Goal: Contribute content: Contribute content

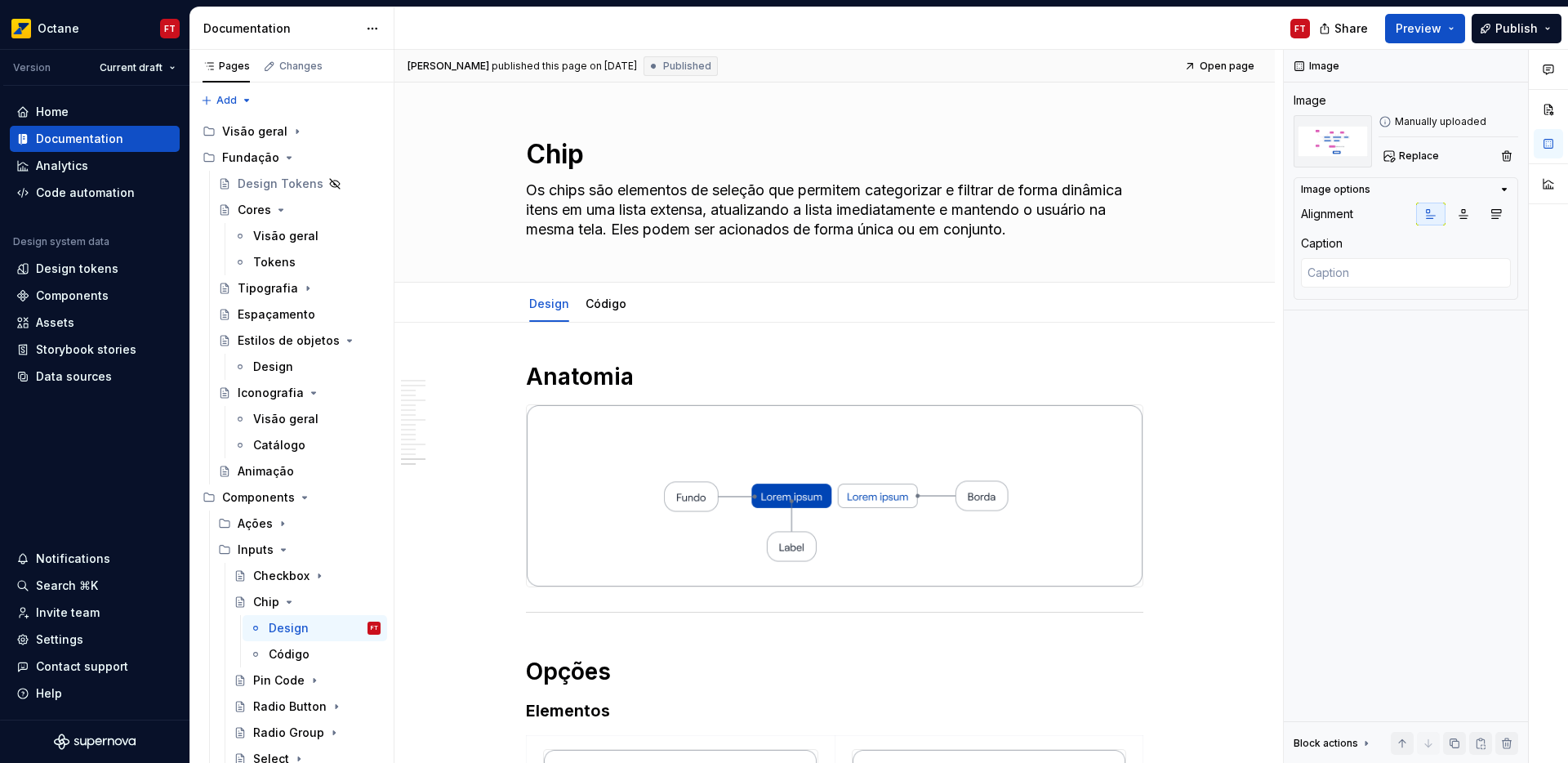
scroll to position [4359, 0]
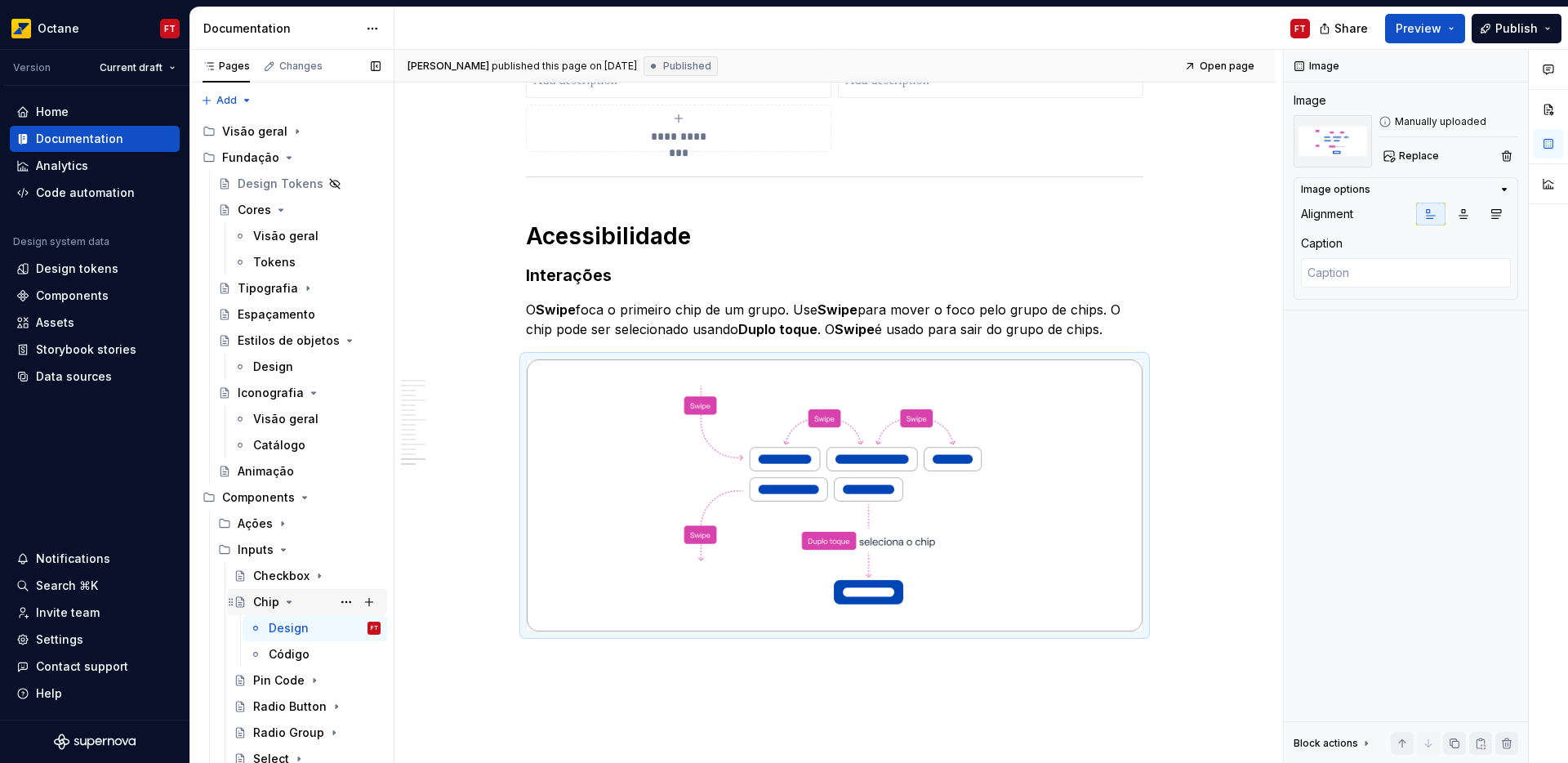
click at [289, 600] on icon "Page tree" at bounding box center [289, 602] width 13 height 13
click at [291, 629] on div "Pin Code" at bounding box center [278, 628] width 51 height 16
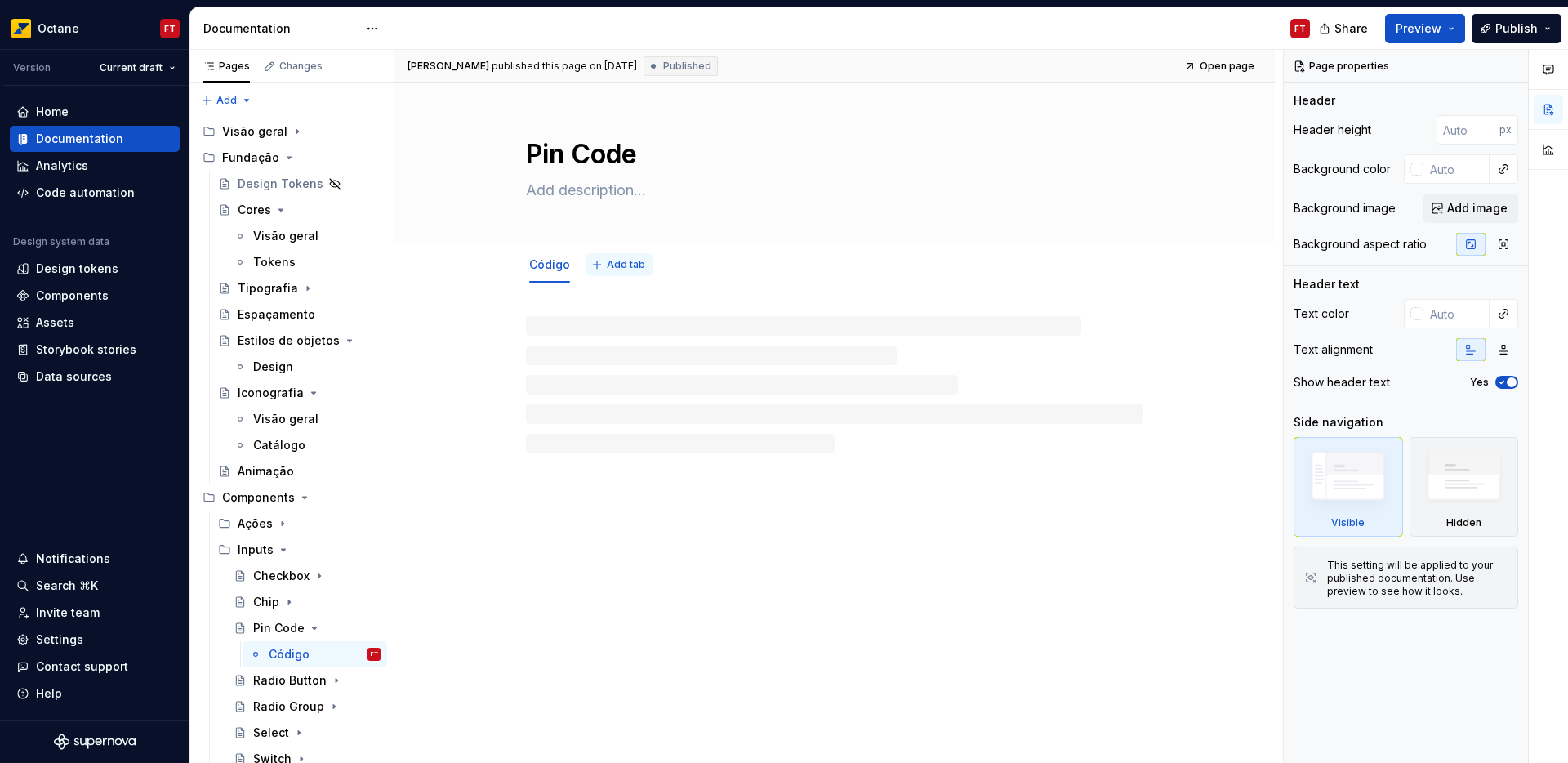
click at [611, 260] on span "Add tab" at bounding box center [626, 264] width 38 height 13
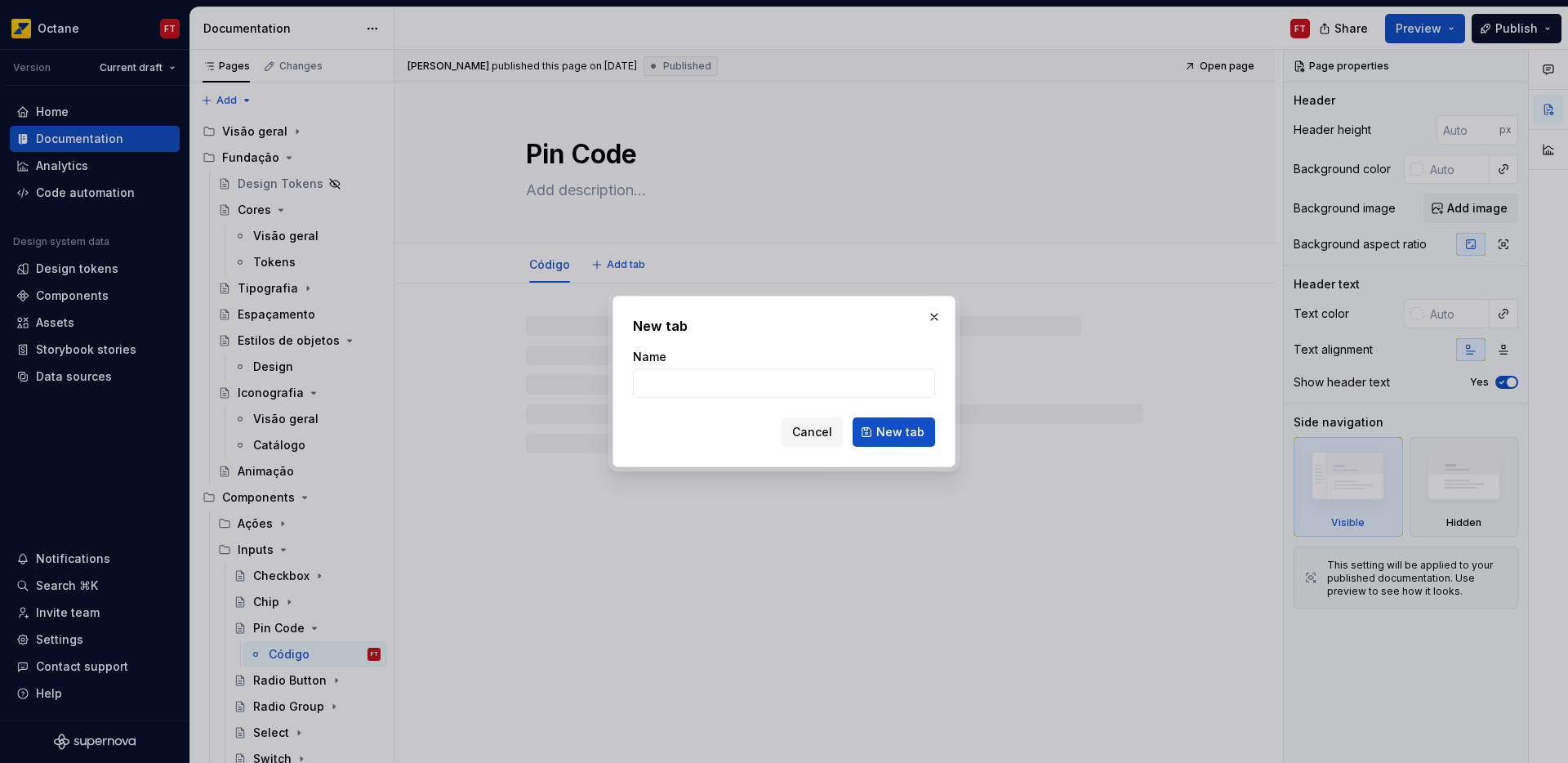
type textarea "*"
type input "D"
type textarea "*"
type input "De"
type textarea "*"
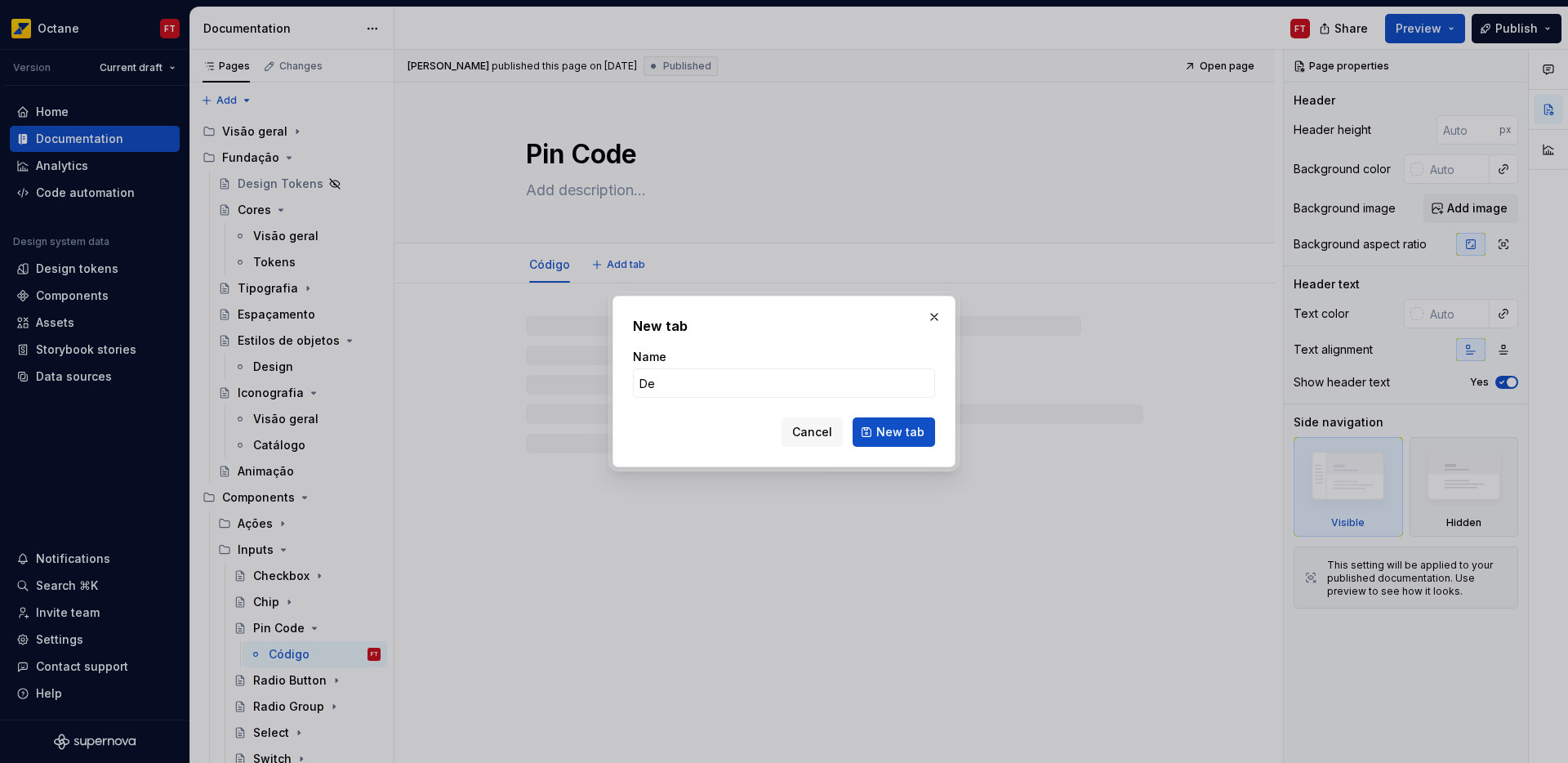
type input "Des"
type textarea "*"
type input "Desi"
type textarea "*"
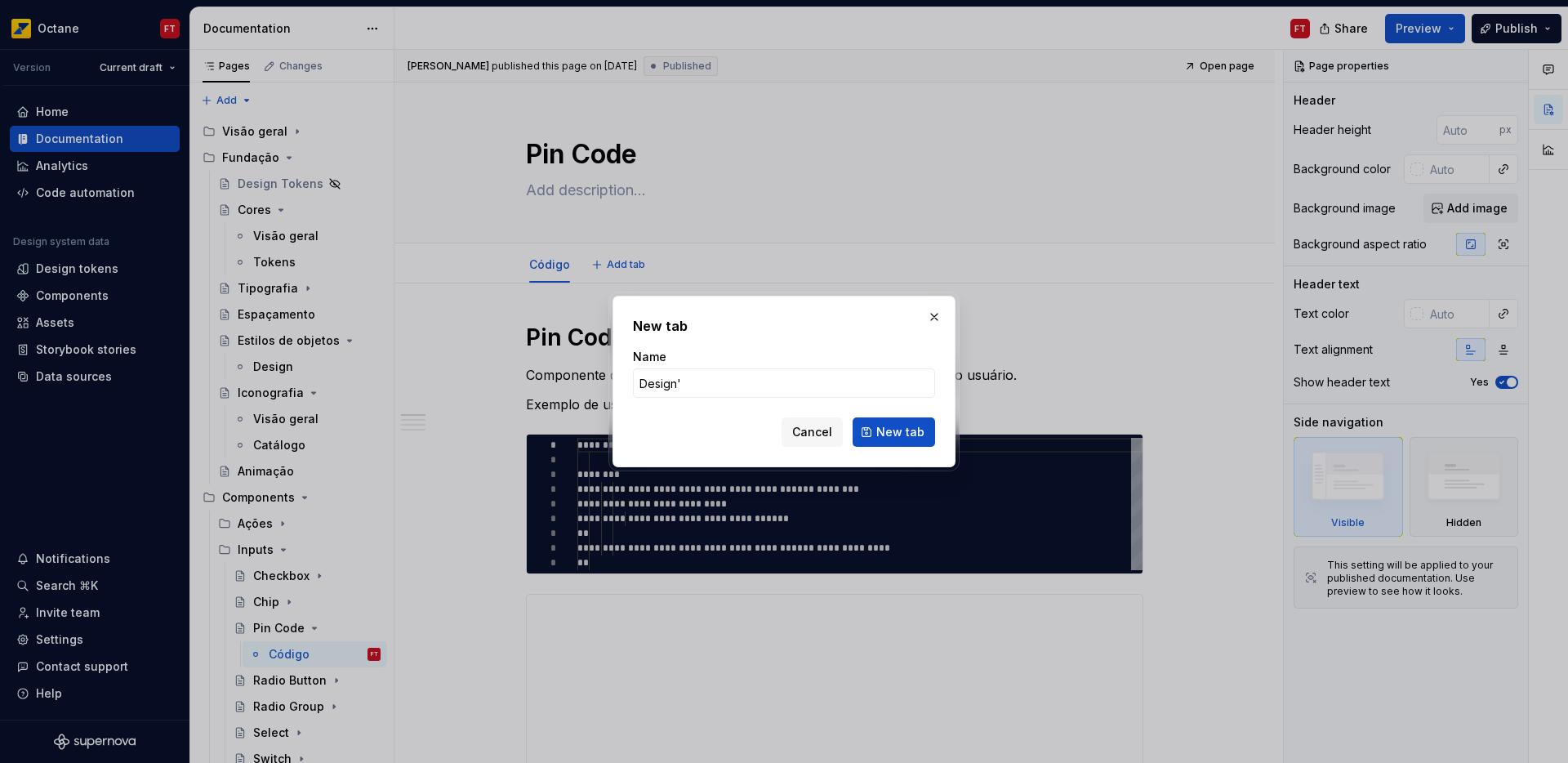
type input "Design"
click button "New tab" at bounding box center [893, 432] width 83 height 29
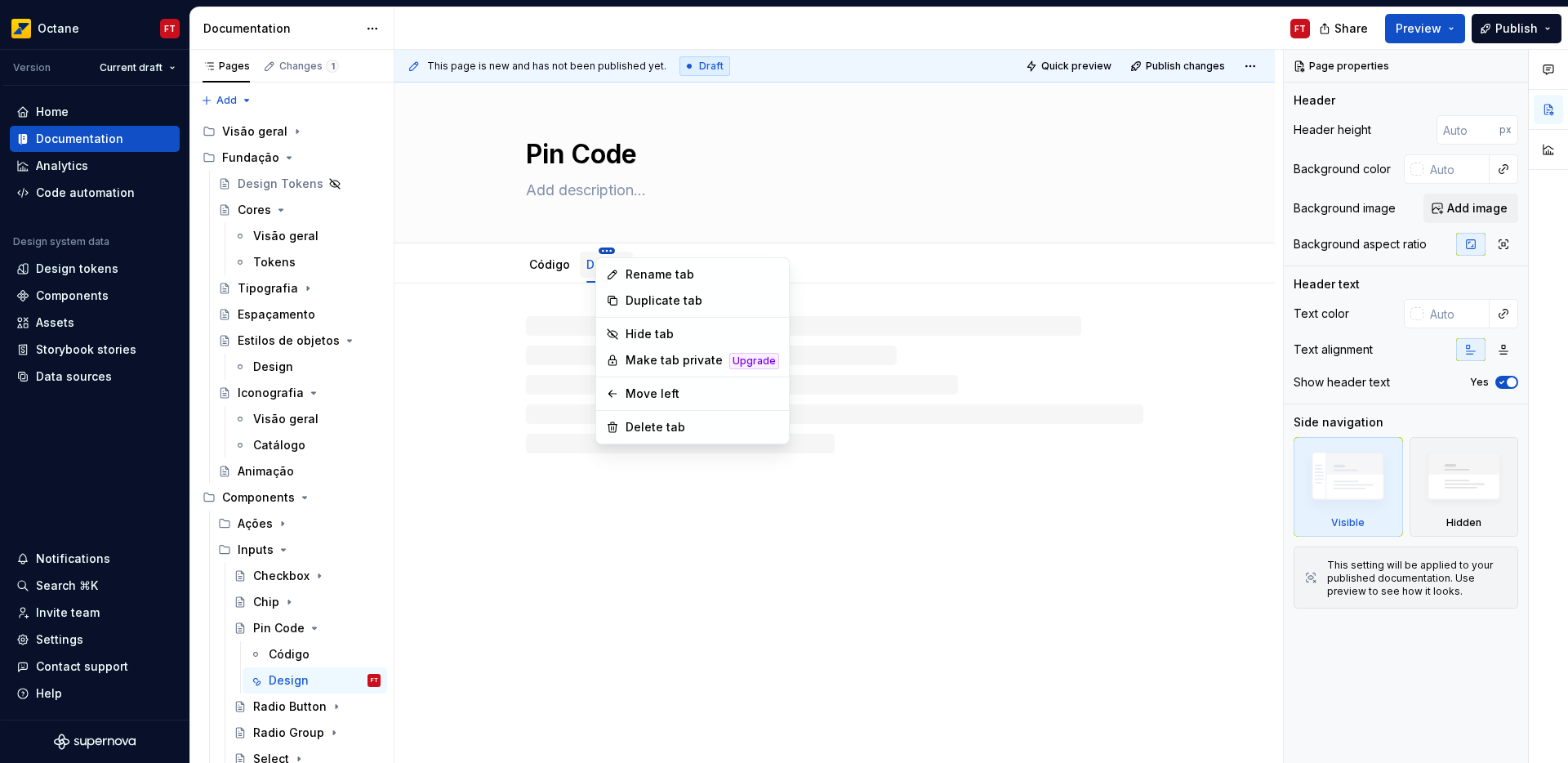
click at [608, 251] on html "Octane FT Version Current draft Home Documentation Analytics Code automation De…" at bounding box center [784, 381] width 1568 height 763
click at [648, 393] on div "Move left" at bounding box center [703, 394] width 154 height 16
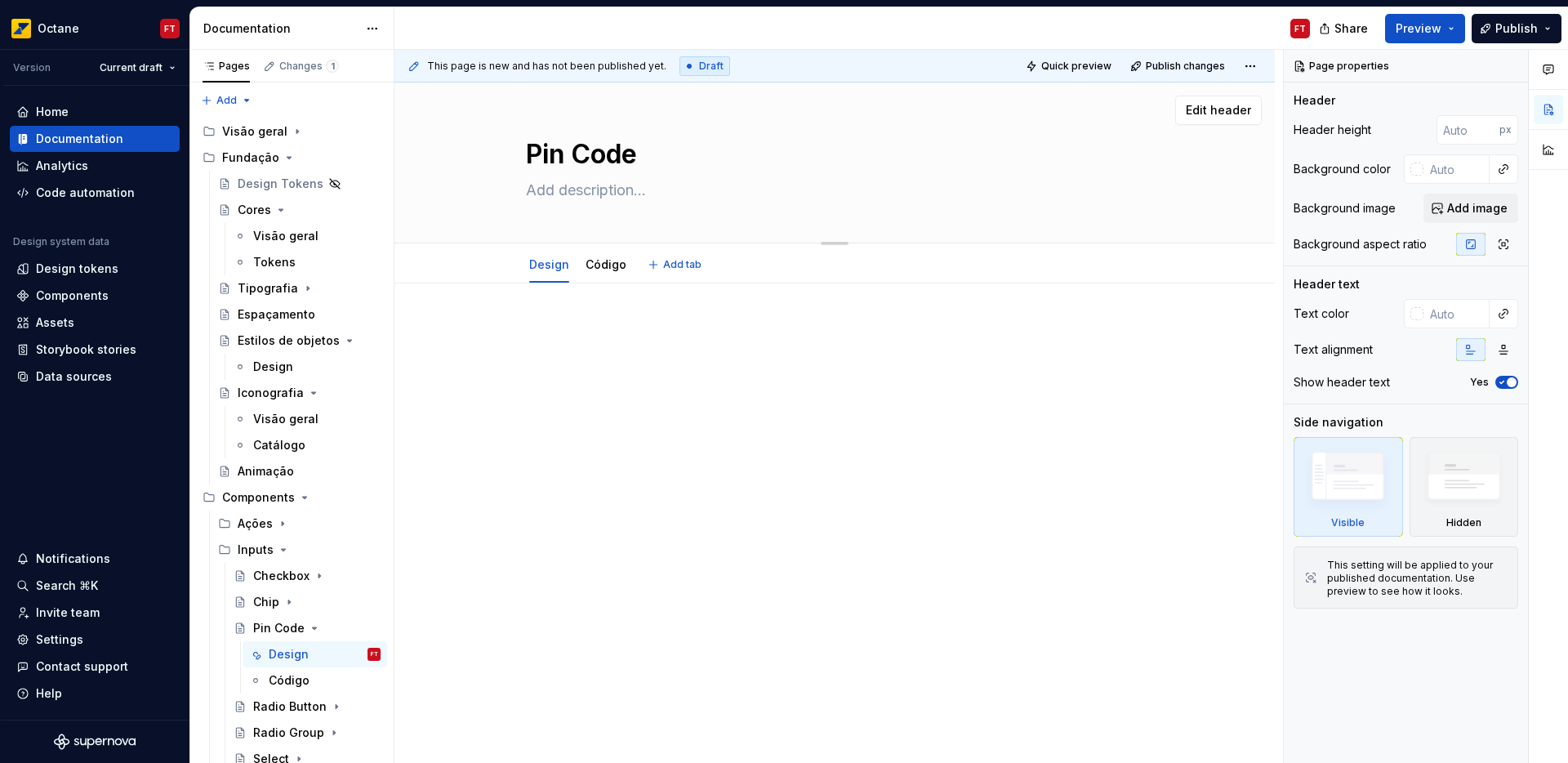
click at [558, 192] on textarea at bounding box center [831, 190] width 618 height 26
paste textarea "O componente Pin code é um input específico para receber códigos ou senhas com …"
type textarea "*"
type textarea "O componente Pin code é um input específico para receber códigos ou senhas com …"
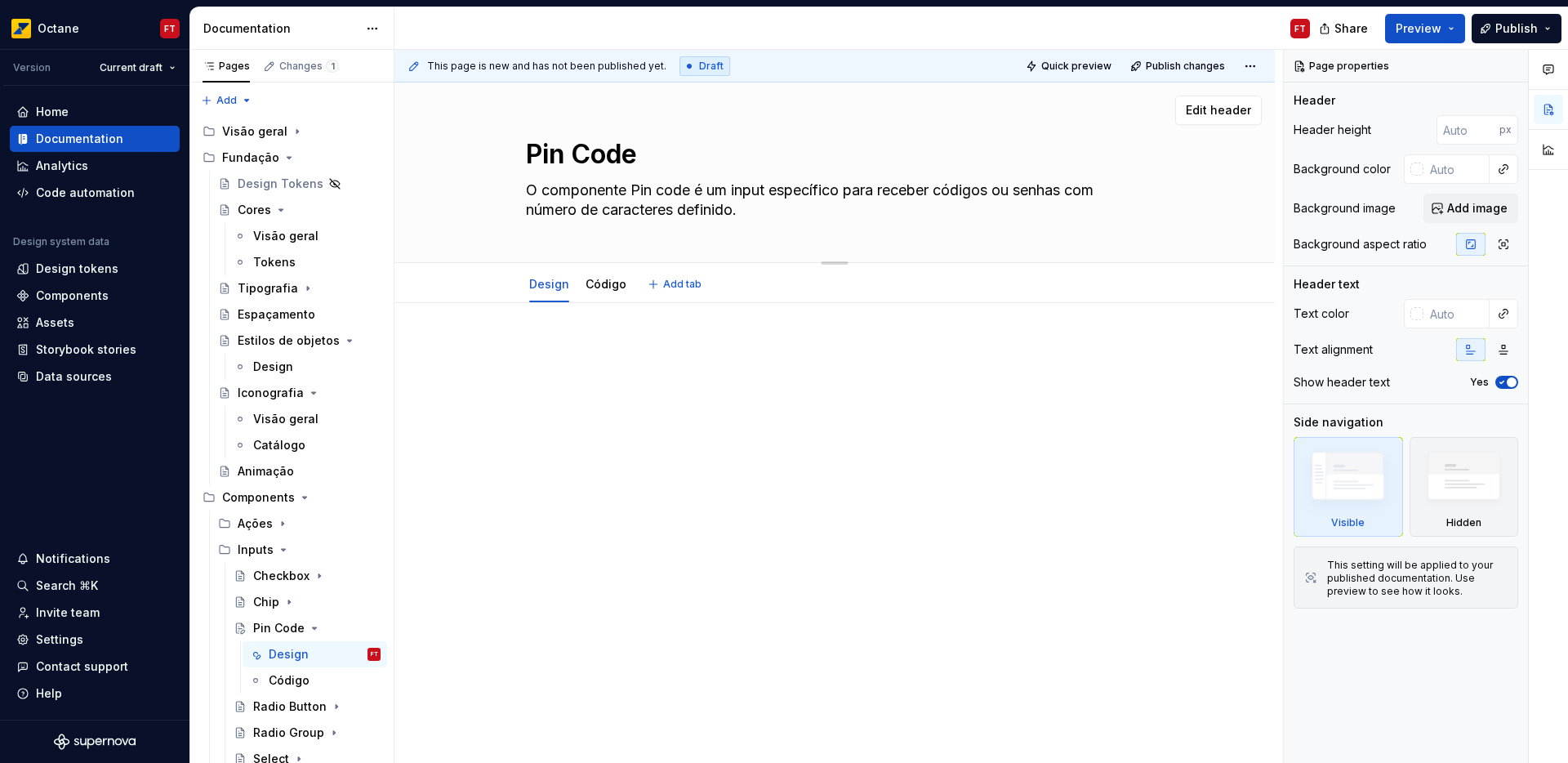
click at [661, 190] on textarea "O componente Pin code é um input específico para receber códigos ou senhas com …" at bounding box center [831, 200] width 618 height 46
type textarea "*"
type textarea "O componente Pin Code é um input específico para receber códigos ou senhas com …"
type textarea "*"
type textarea "O componente Pin Code é um input específico para receber códigos ou senhas com …"
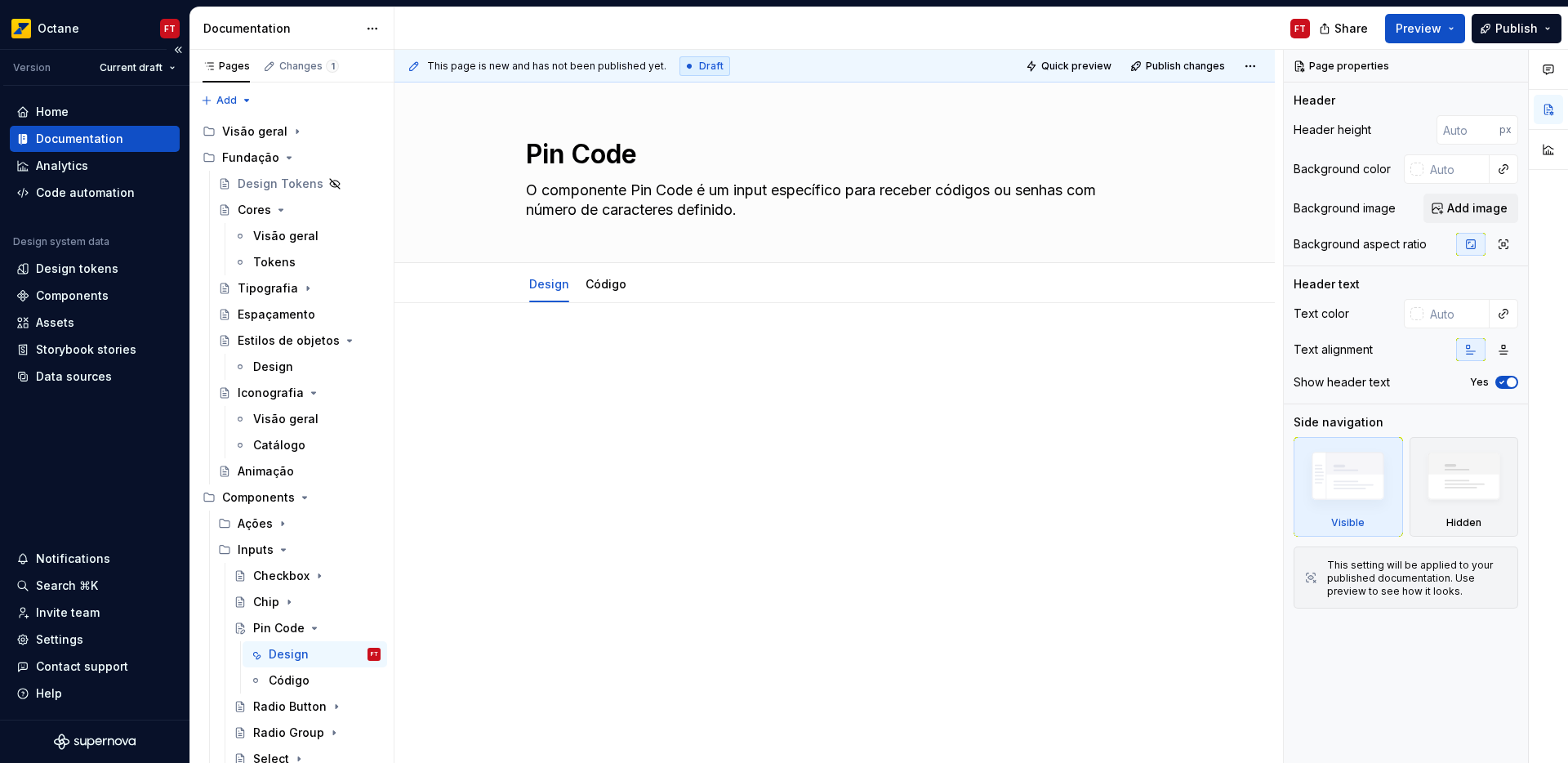
type textarea "*"
click at [620, 343] on p at bounding box center [834, 353] width 618 height 20
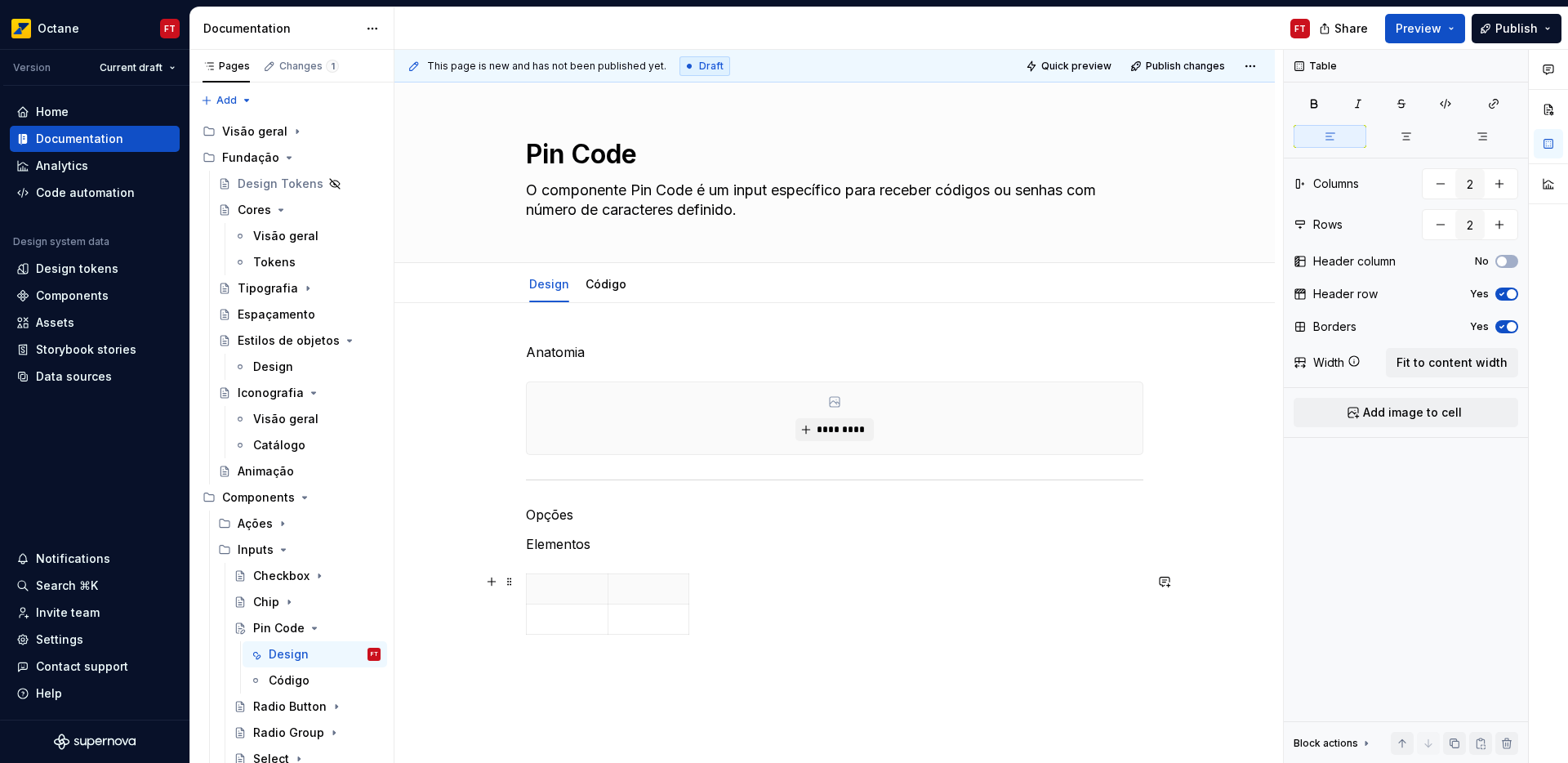
click at [857, 638] on div at bounding box center [834, 608] width 618 height 68
click at [819, 665] on div "Anatomia ********* Opções Elementos" at bounding box center [834, 596] width 880 height 587
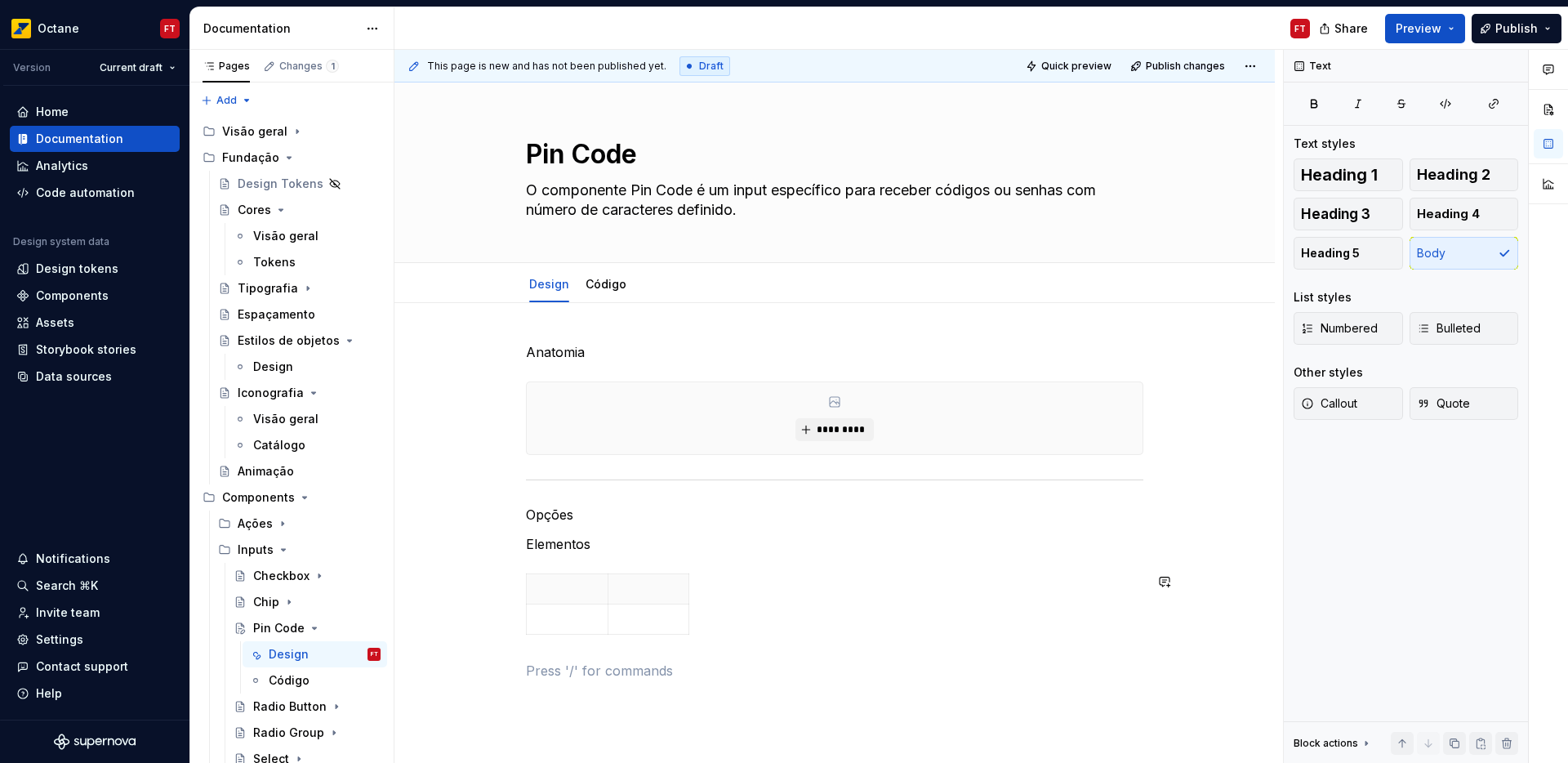
click at [819, 665] on p at bounding box center [834, 671] width 618 height 20
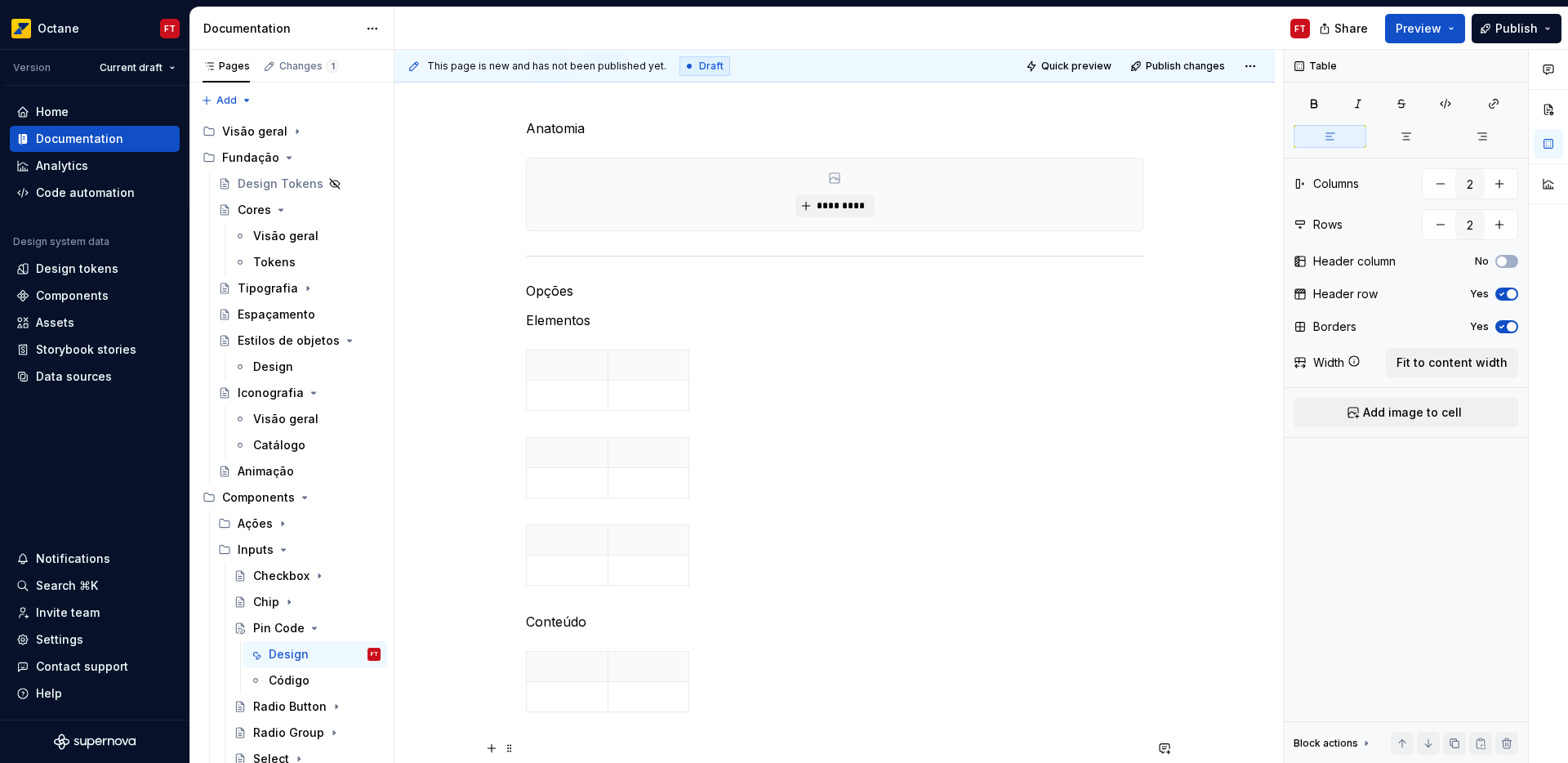
click at [728, 741] on p at bounding box center [834, 749] width 618 height 20
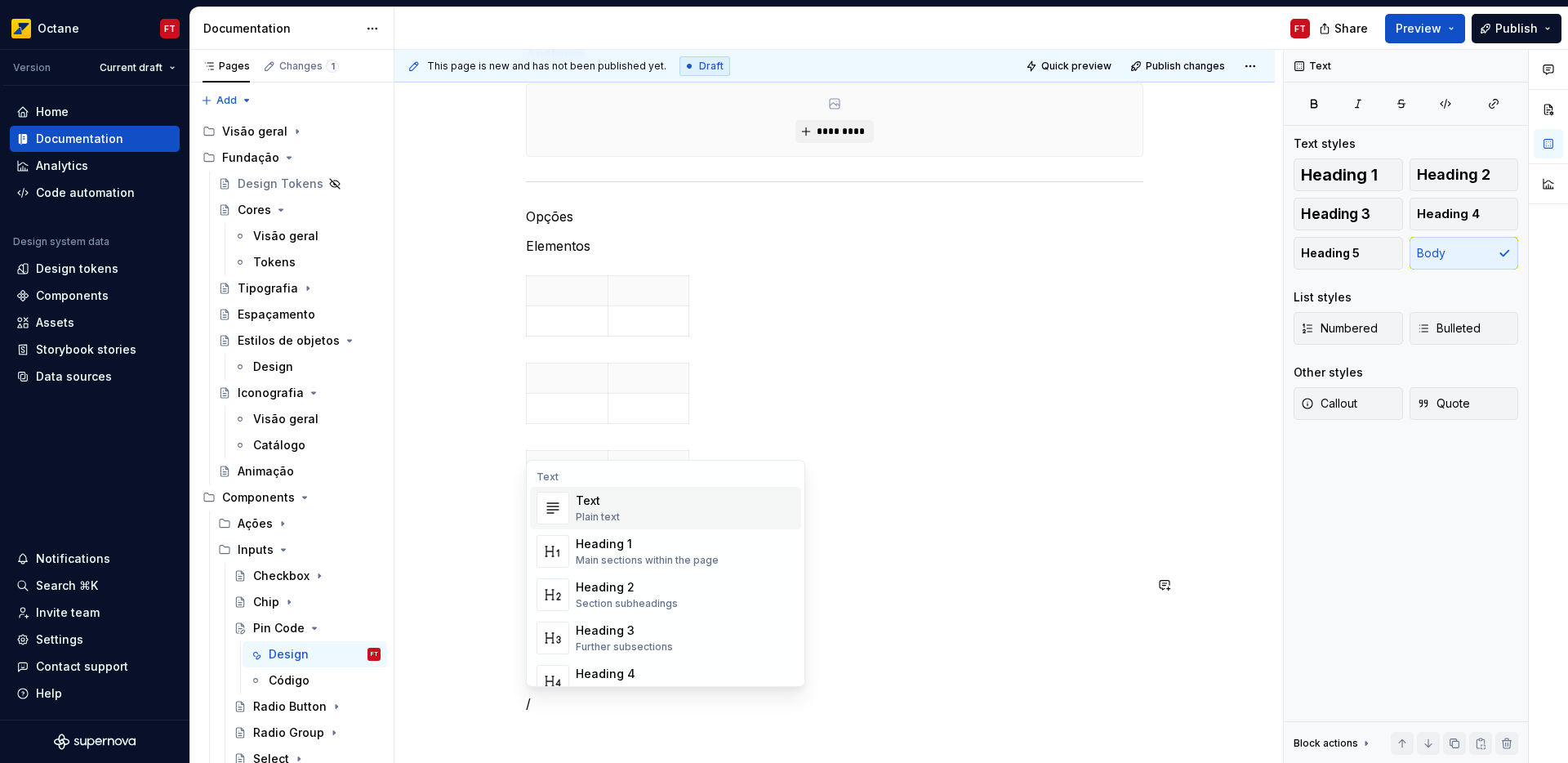
scroll to position [328, 0]
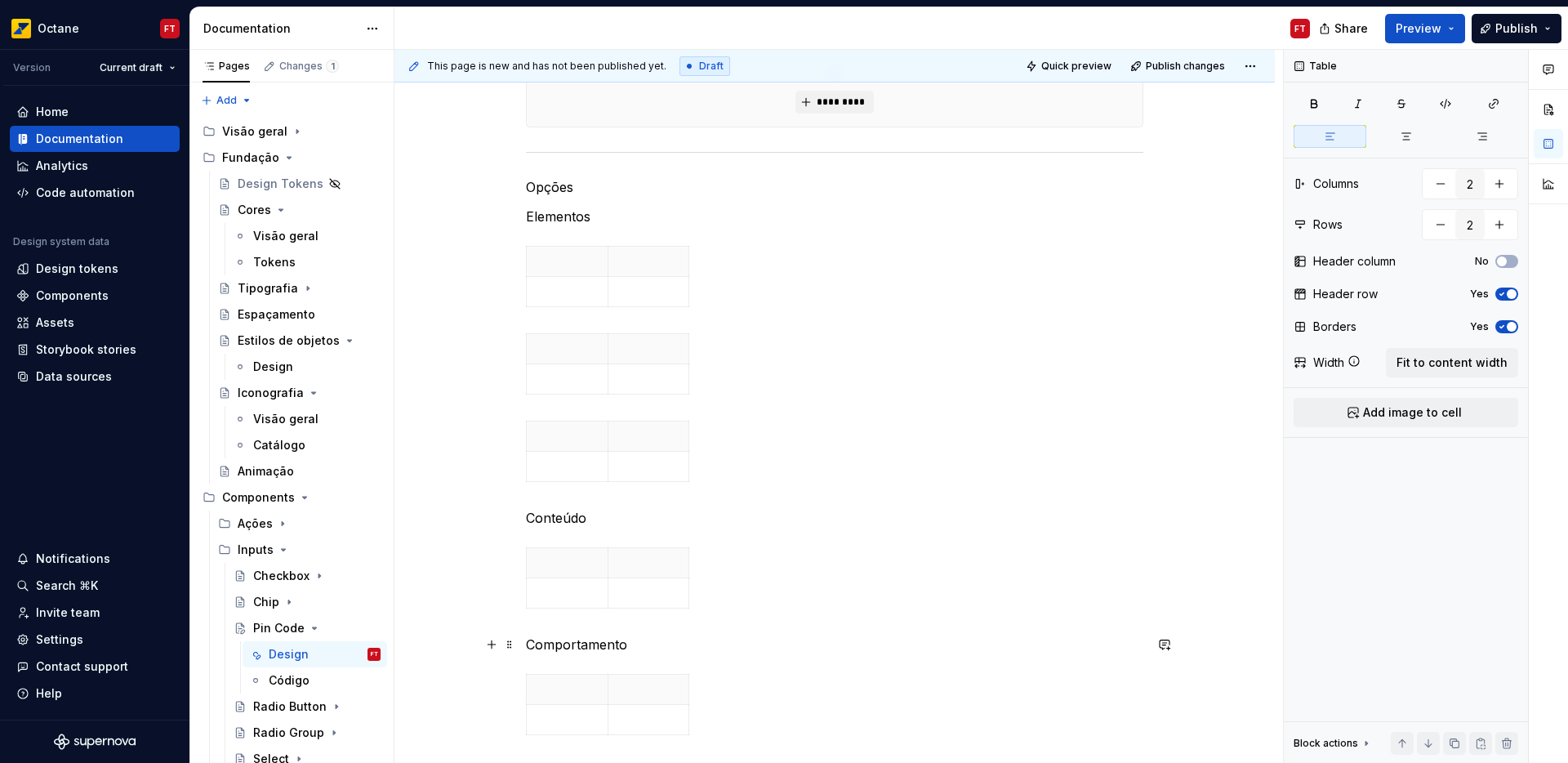
click at [528, 647] on p "Comportamento" at bounding box center [834, 645] width 618 height 20
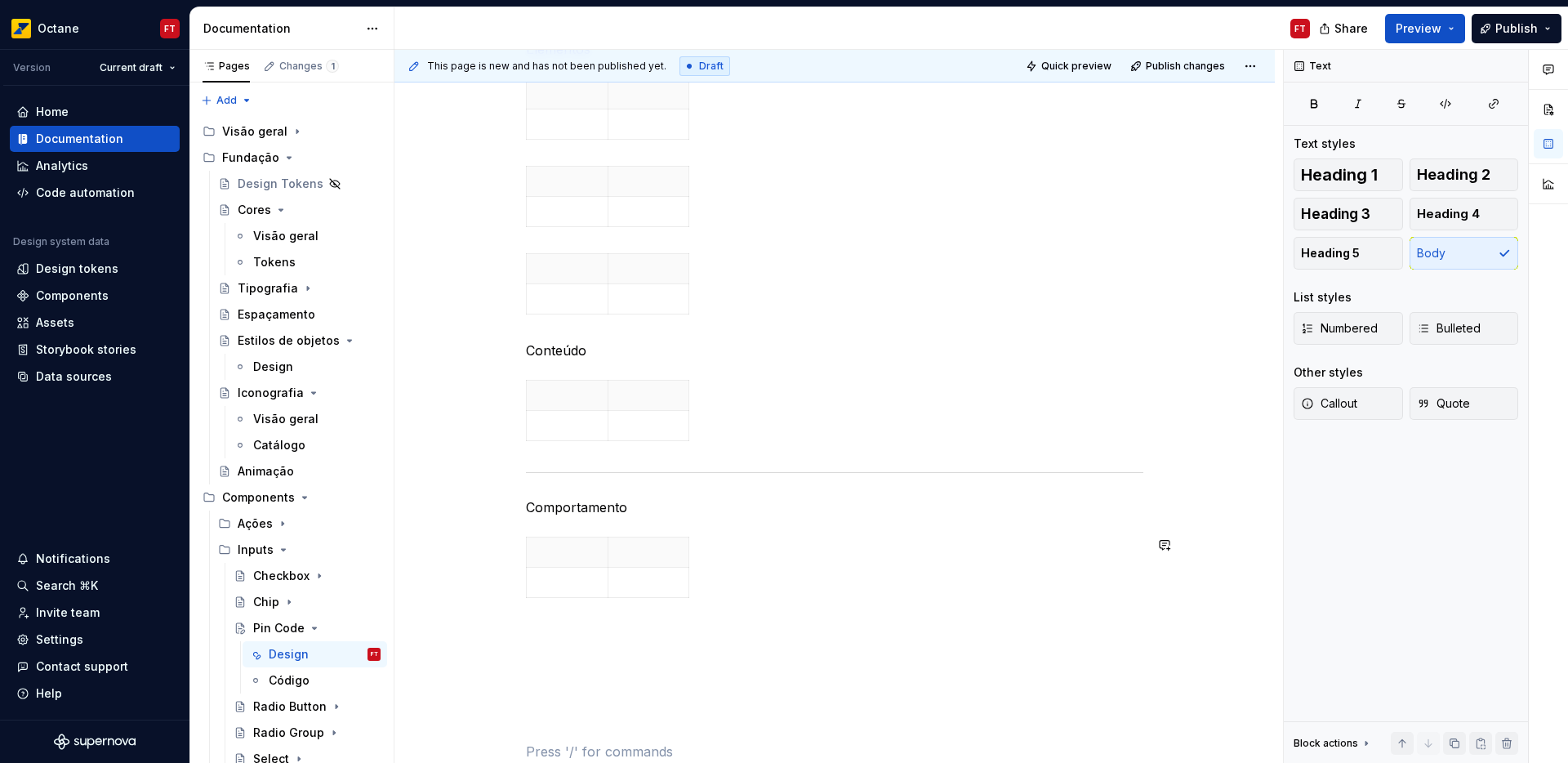
scroll to position [741, 0]
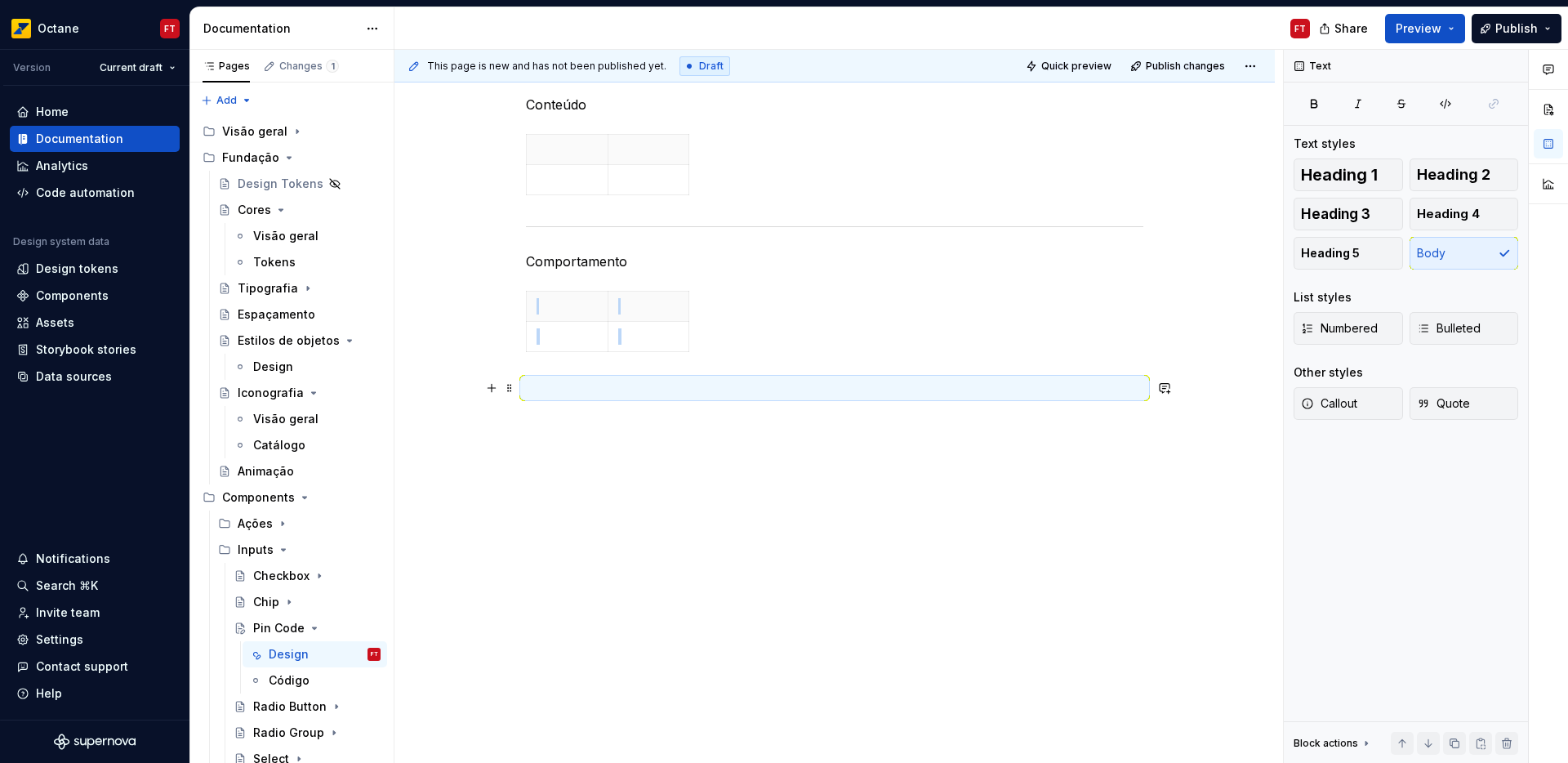
click at [714, 378] on p at bounding box center [834, 388] width 618 height 20
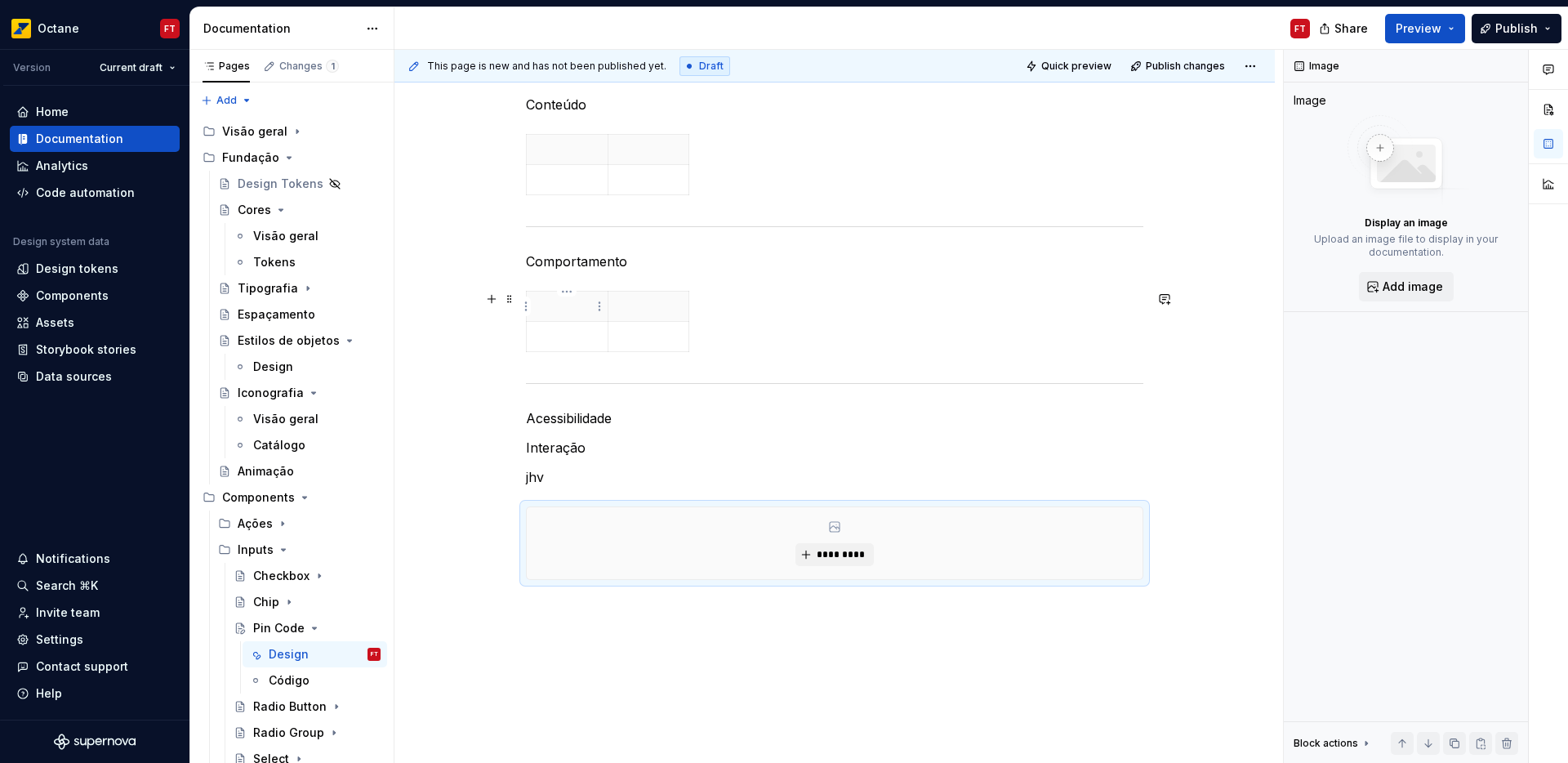
click at [582, 300] on p at bounding box center [567, 306] width 61 height 16
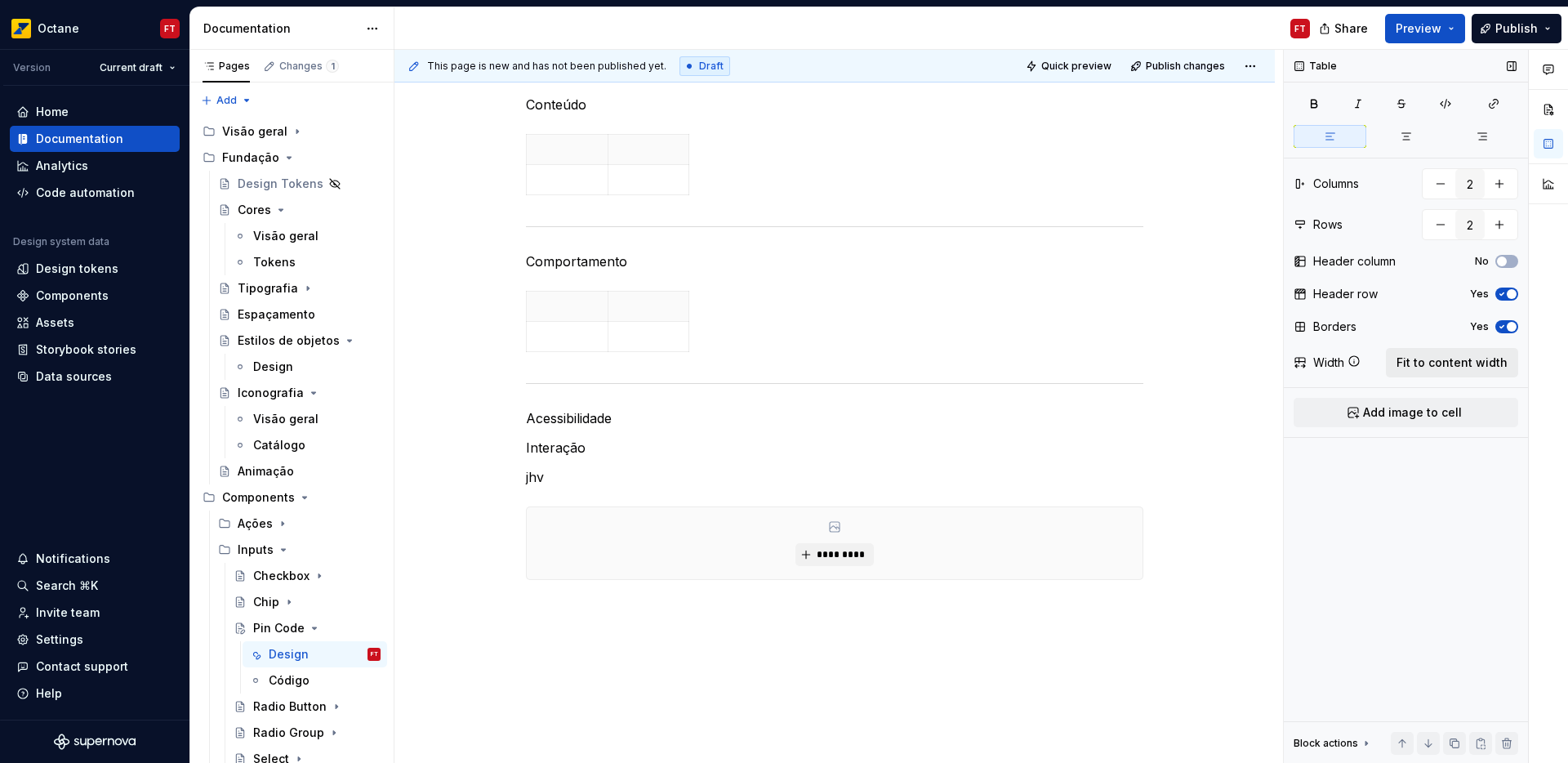
click at [1485, 365] on span "Fit to content width" at bounding box center [1452, 363] width 111 height 16
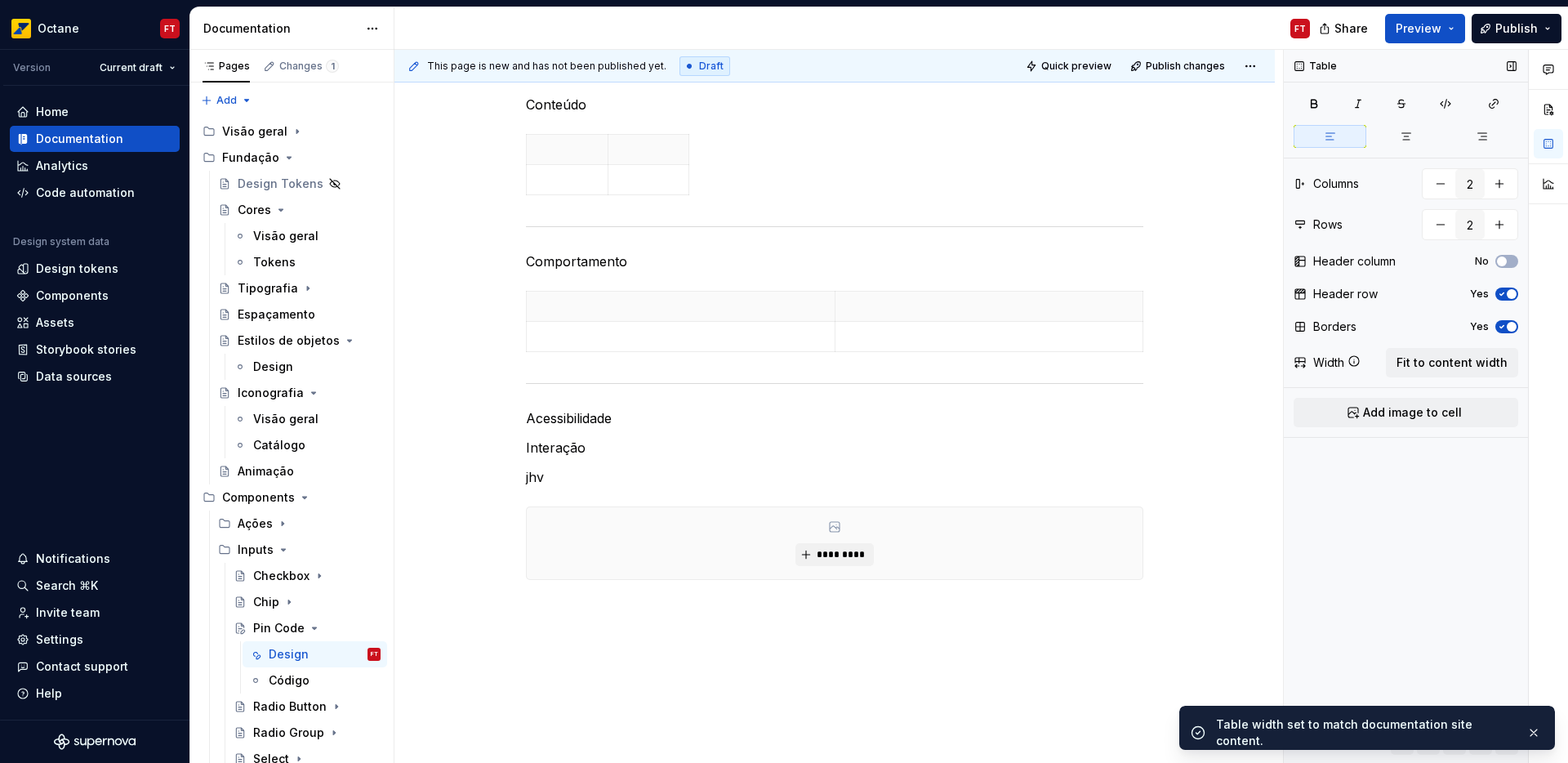
click at [1507, 325] on span "button" at bounding box center [1512, 327] width 10 height 10
click at [1510, 298] on button "Yes" at bounding box center [1507, 294] width 23 height 13
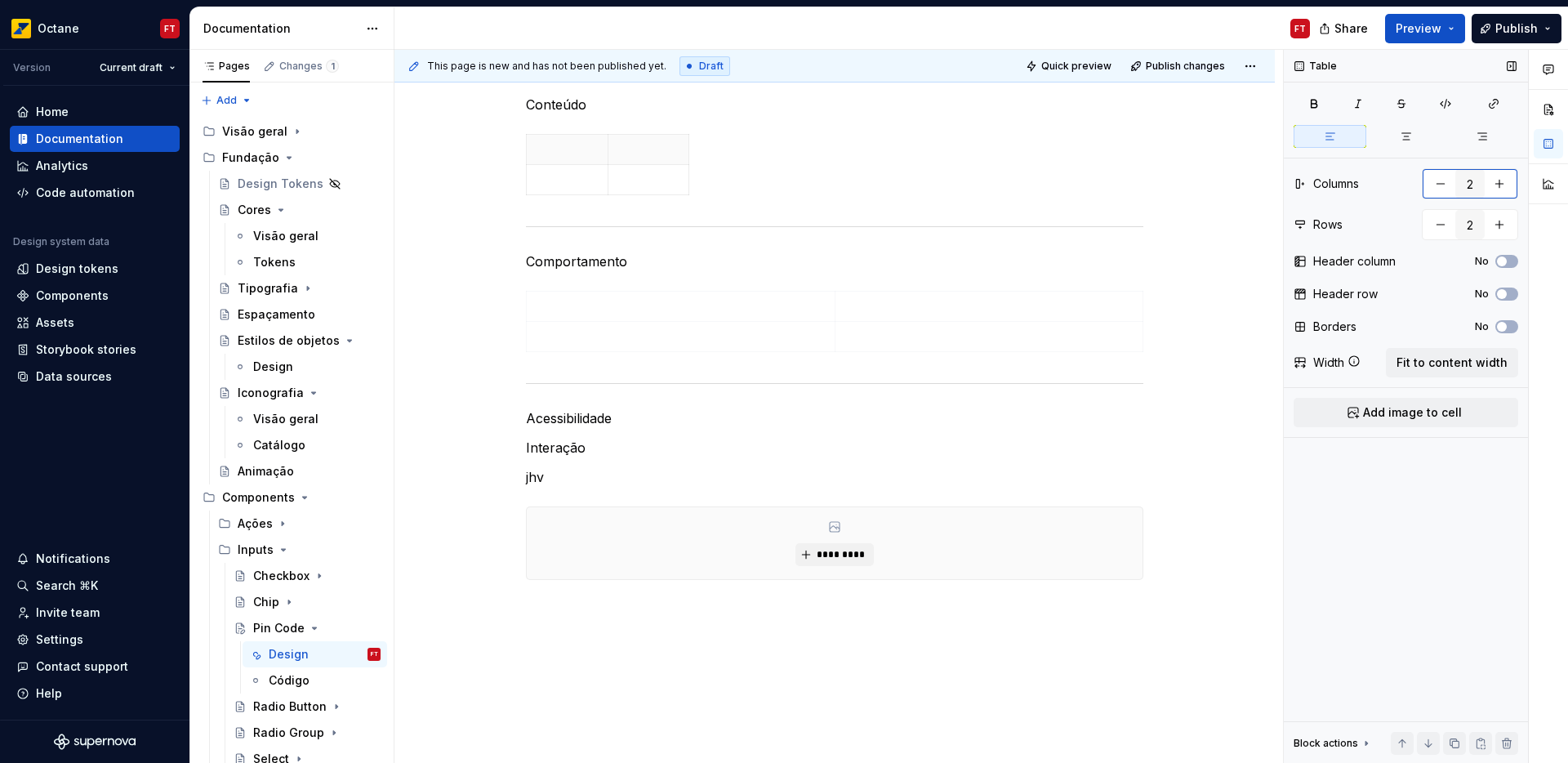
type textarea "*"
click at [1445, 184] on button "button" at bounding box center [1440, 183] width 29 height 29
type input "1"
click at [1493, 365] on span "Fit to content width" at bounding box center [1452, 363] width 111 height 16
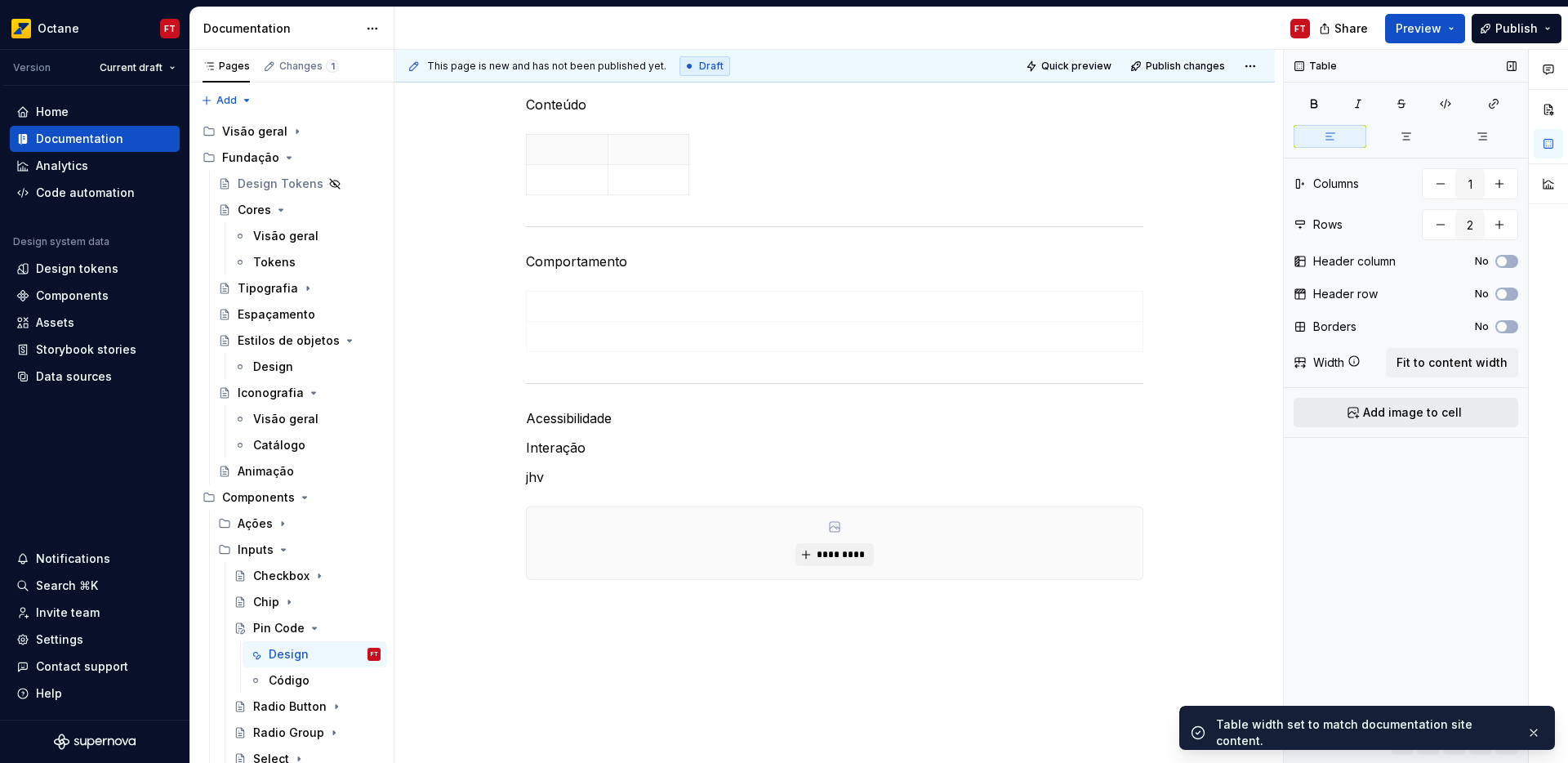
click at [1359, 414] on button "Add image to cell" at bounding box center [1406, 412] width 225 height 29
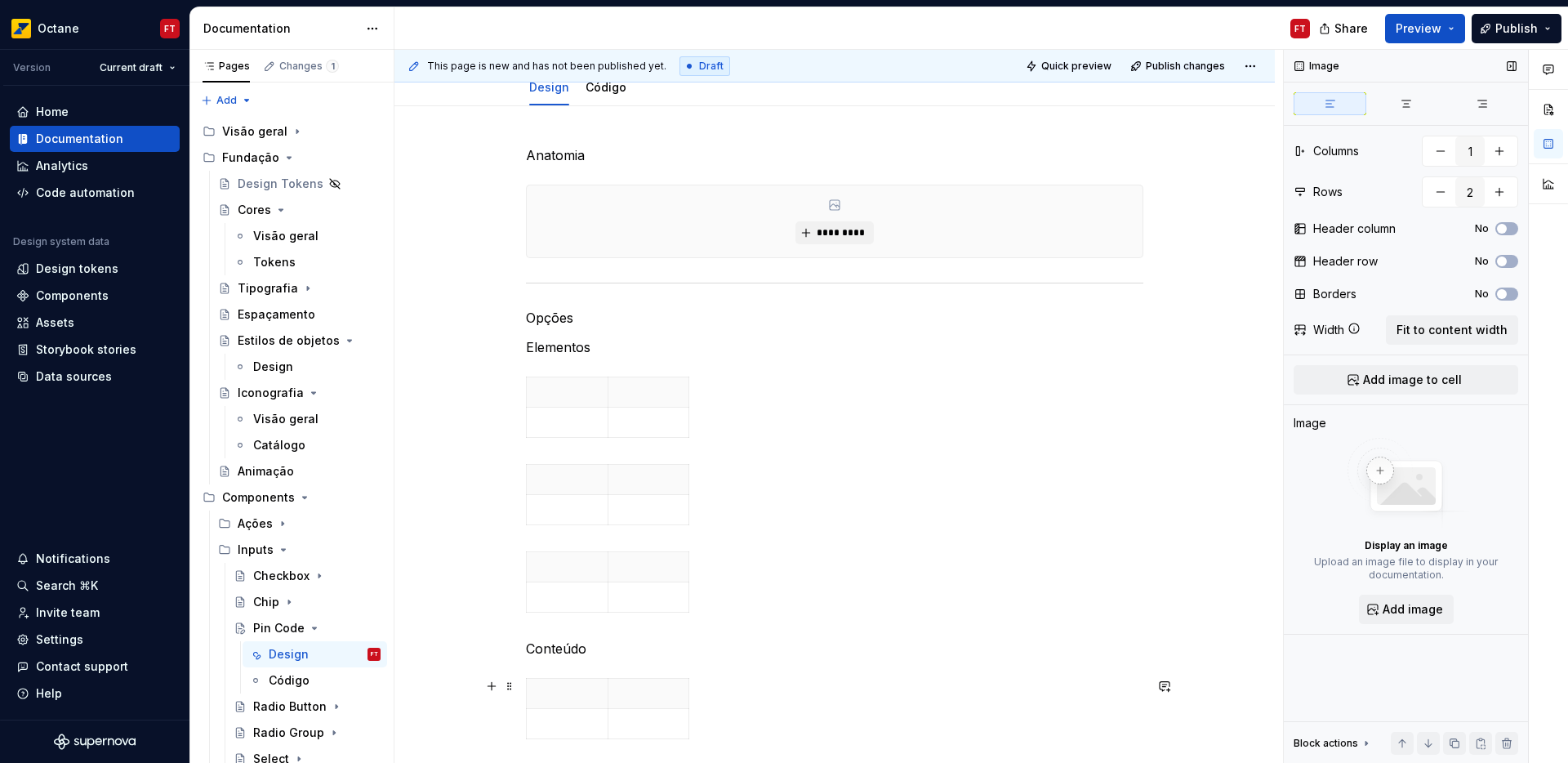
scroll to position [388, 0]
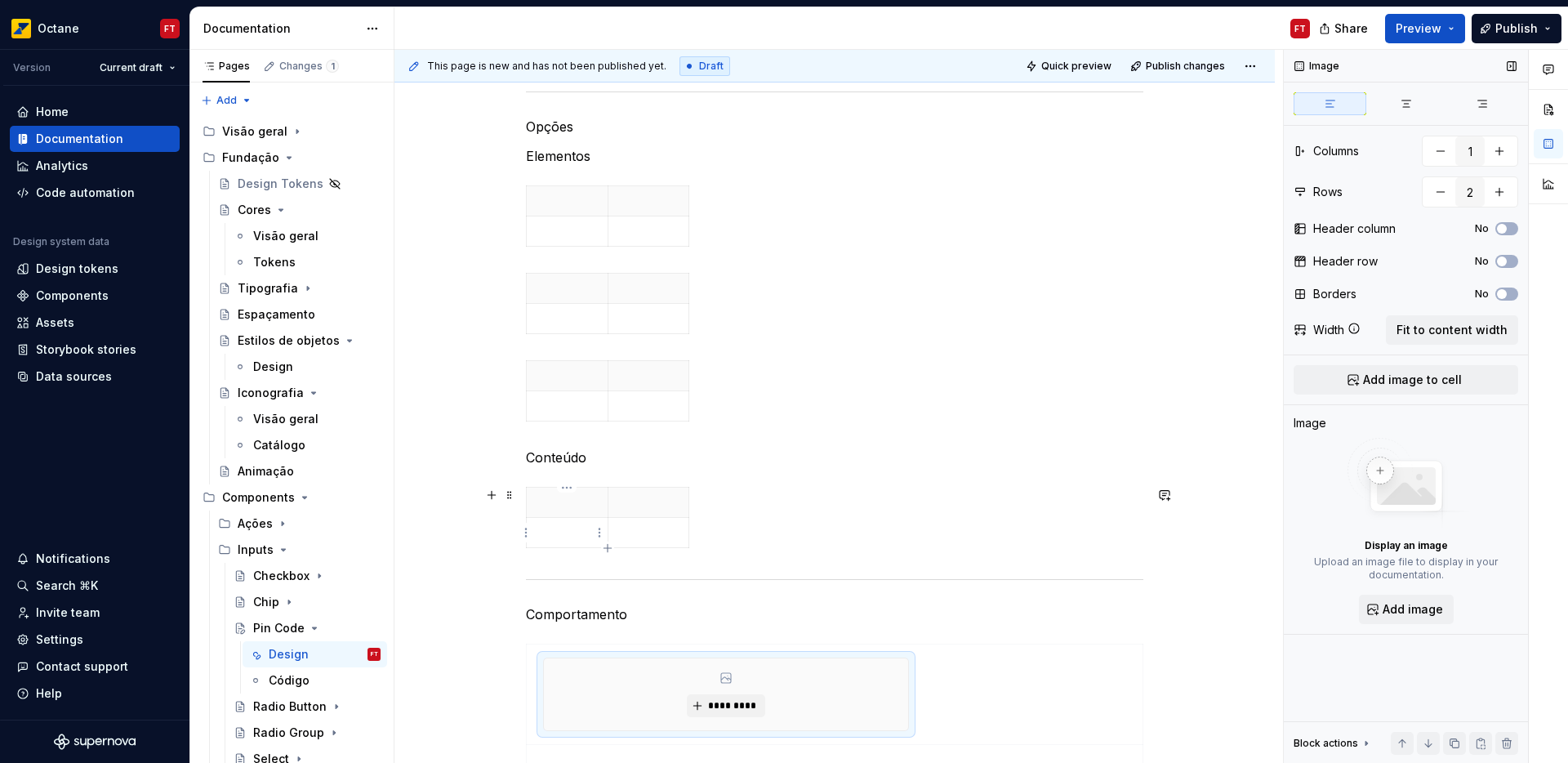
click at [548, 529] on p at bounding box center [567, 533] width 61 height 16
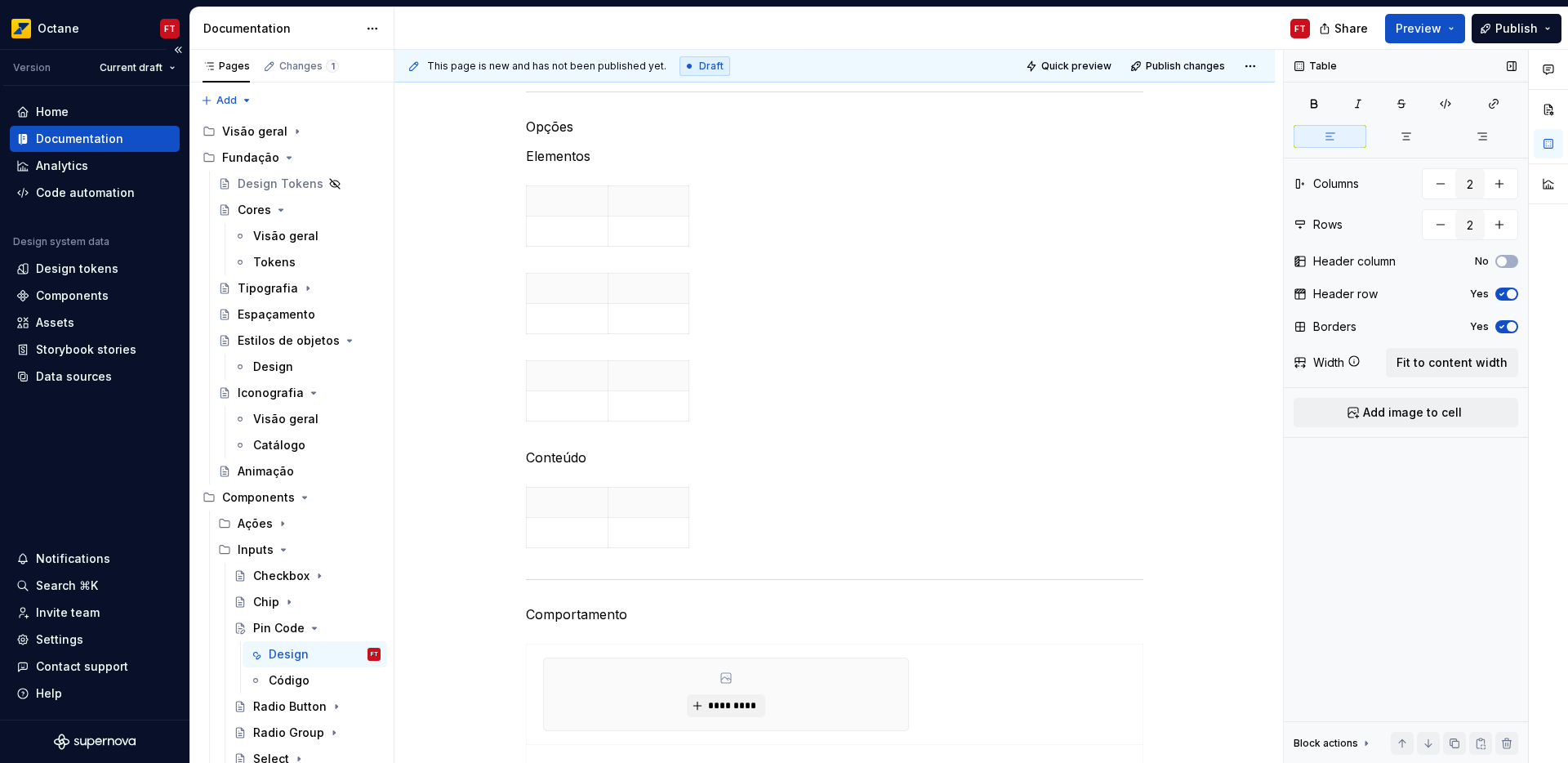
scroll to position [0, 0]
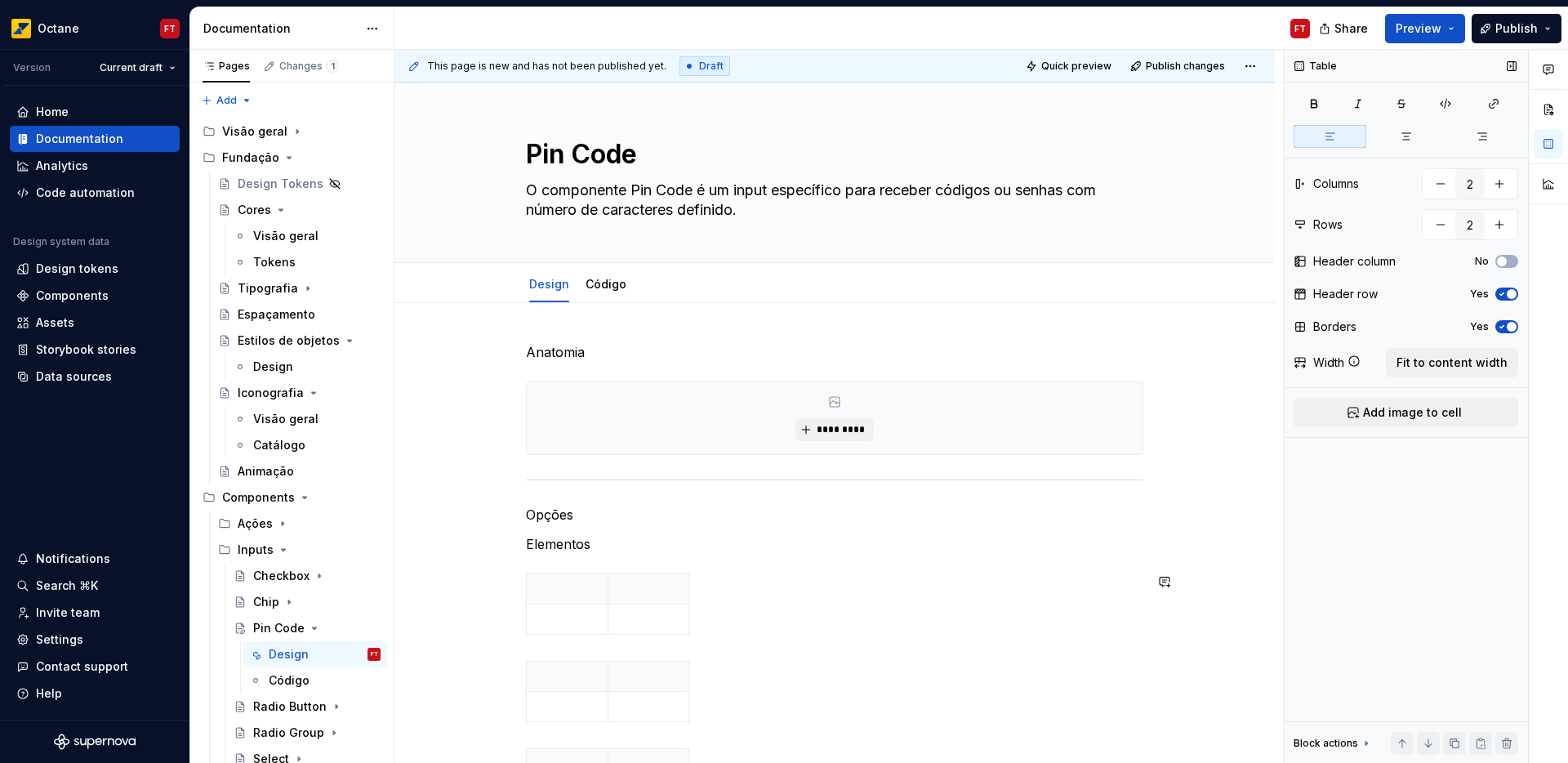
click at [543, 351] on p "Anatomia" at bounding box center [834, 353] width 618 height 20
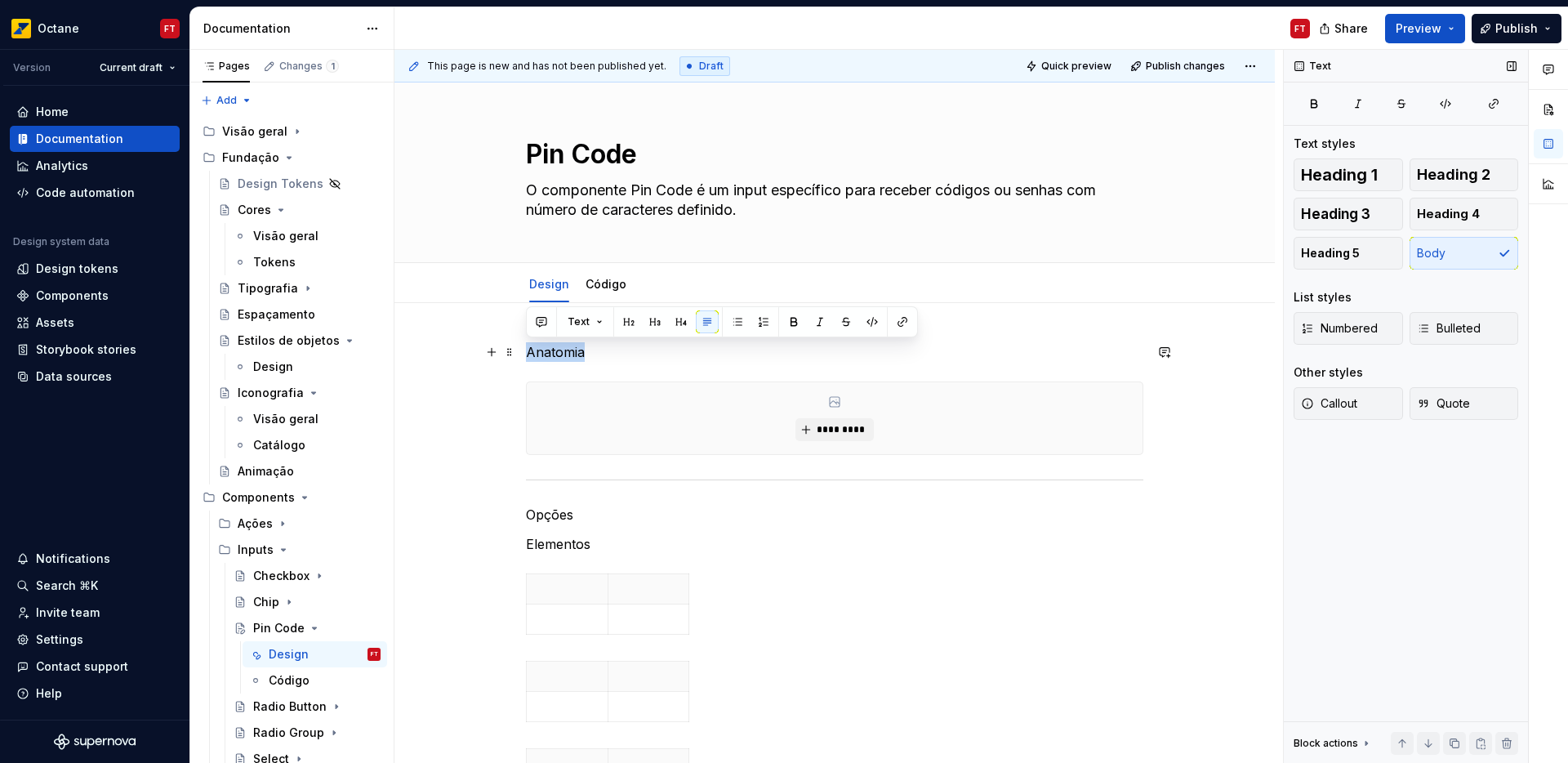
click at [543, 351] on p "Anatomia" at bounding box center [834, 353] width 618 height 20
click at [608, 322] on button "Text" at bounding box center [586, 322] width 50 height 23
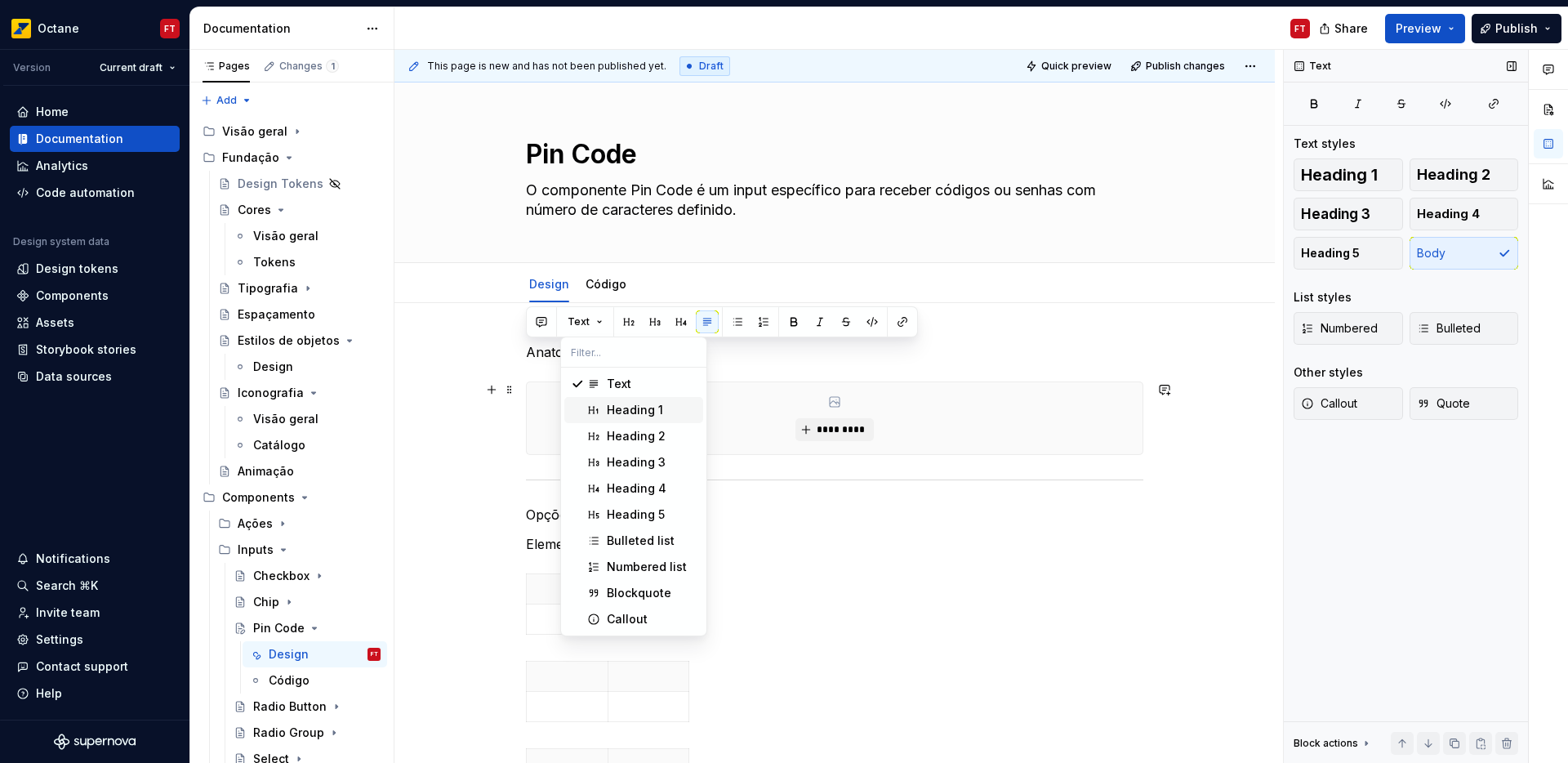
click at [625, 413] on div "Heading 1" at bounding box center [635, 410] width 56 height 16
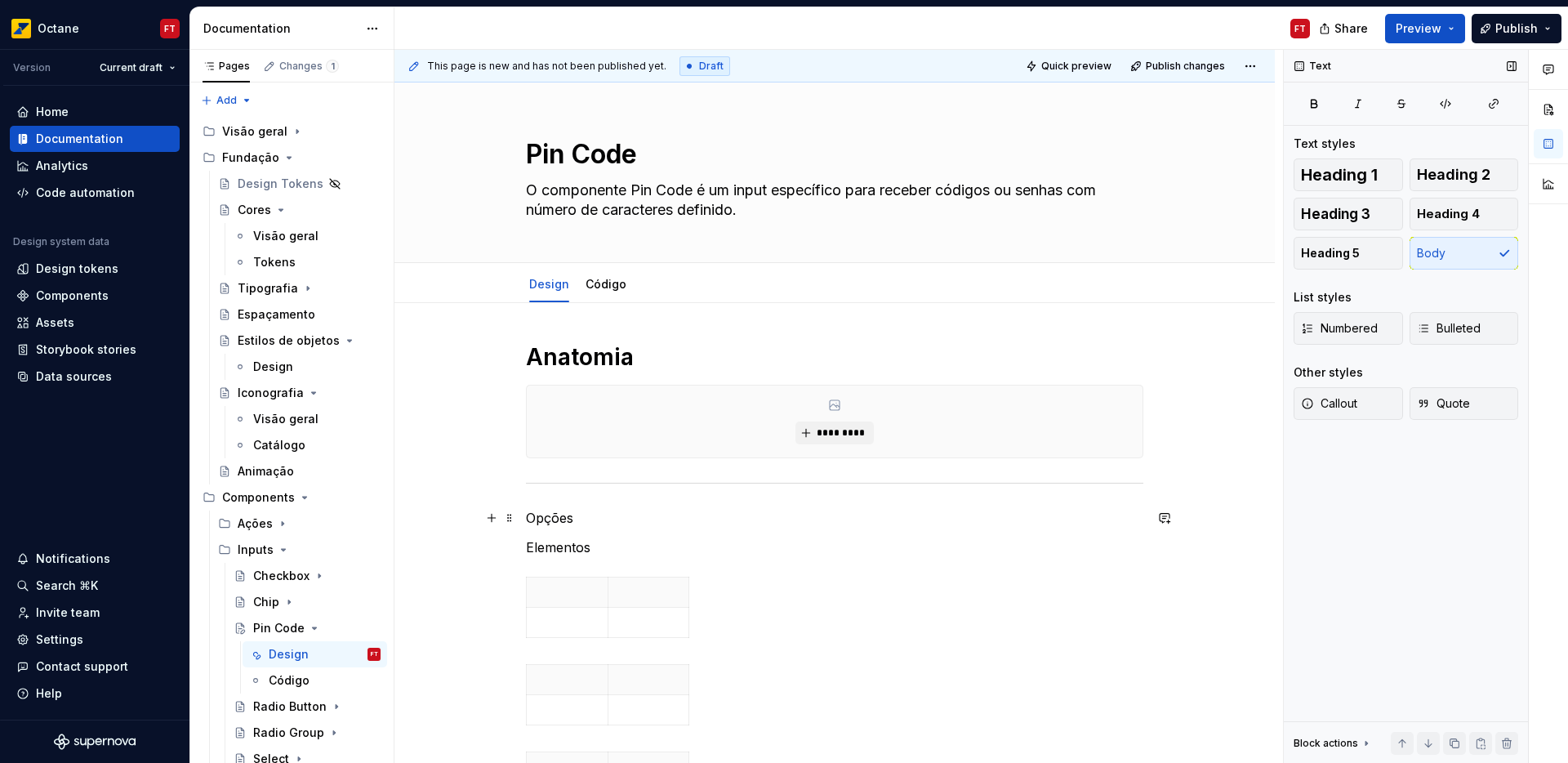
click at [563, 521] on p "Opções" at bounding box center [834, 518] width 618 height 20
click at [594, 482] on button "Text" at bounding box center [586, 488] width 50 height 23
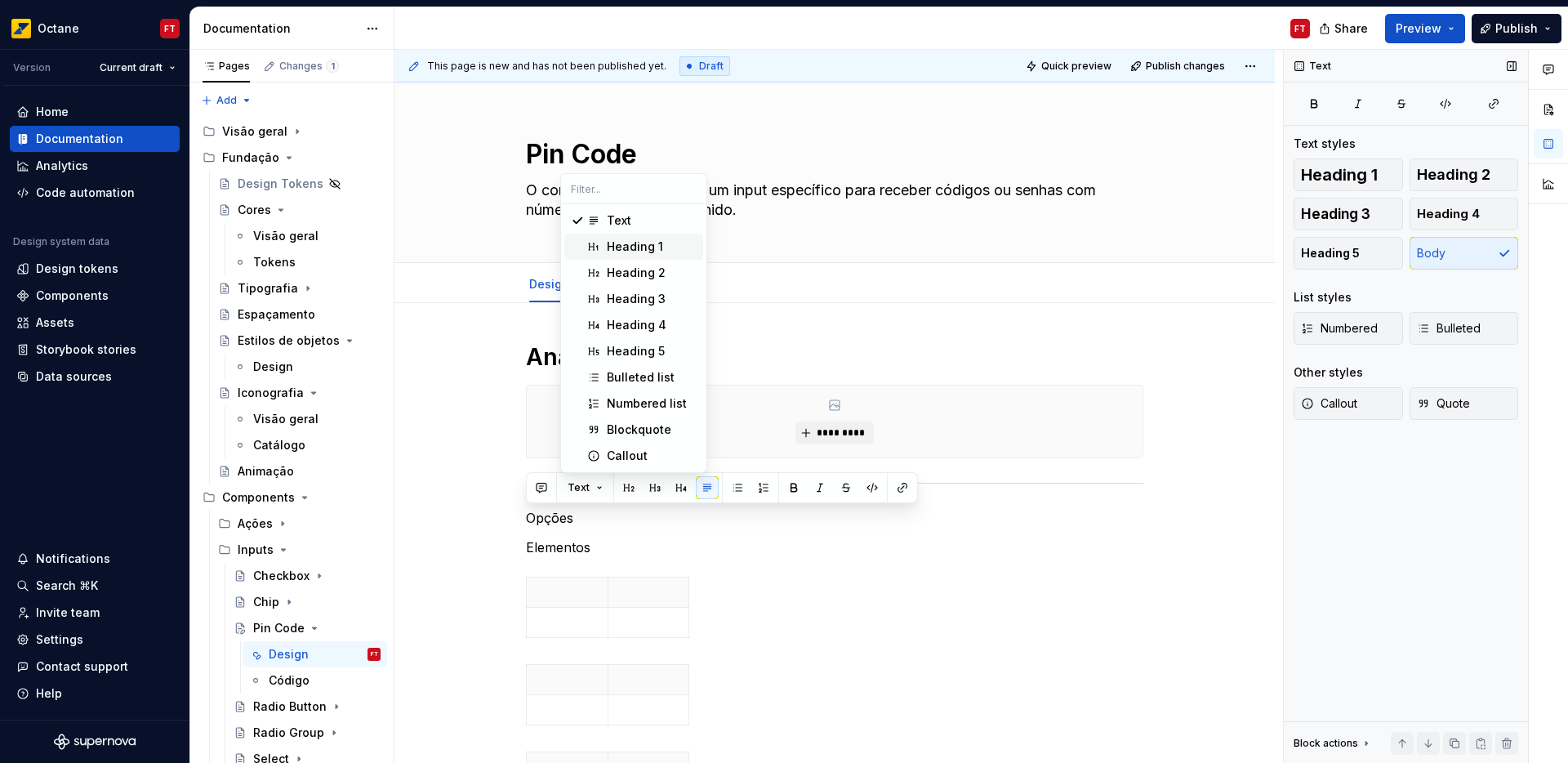
click at [651, 247] on div "Heading 1" at bounding box center [635, 247] width 56 height 16
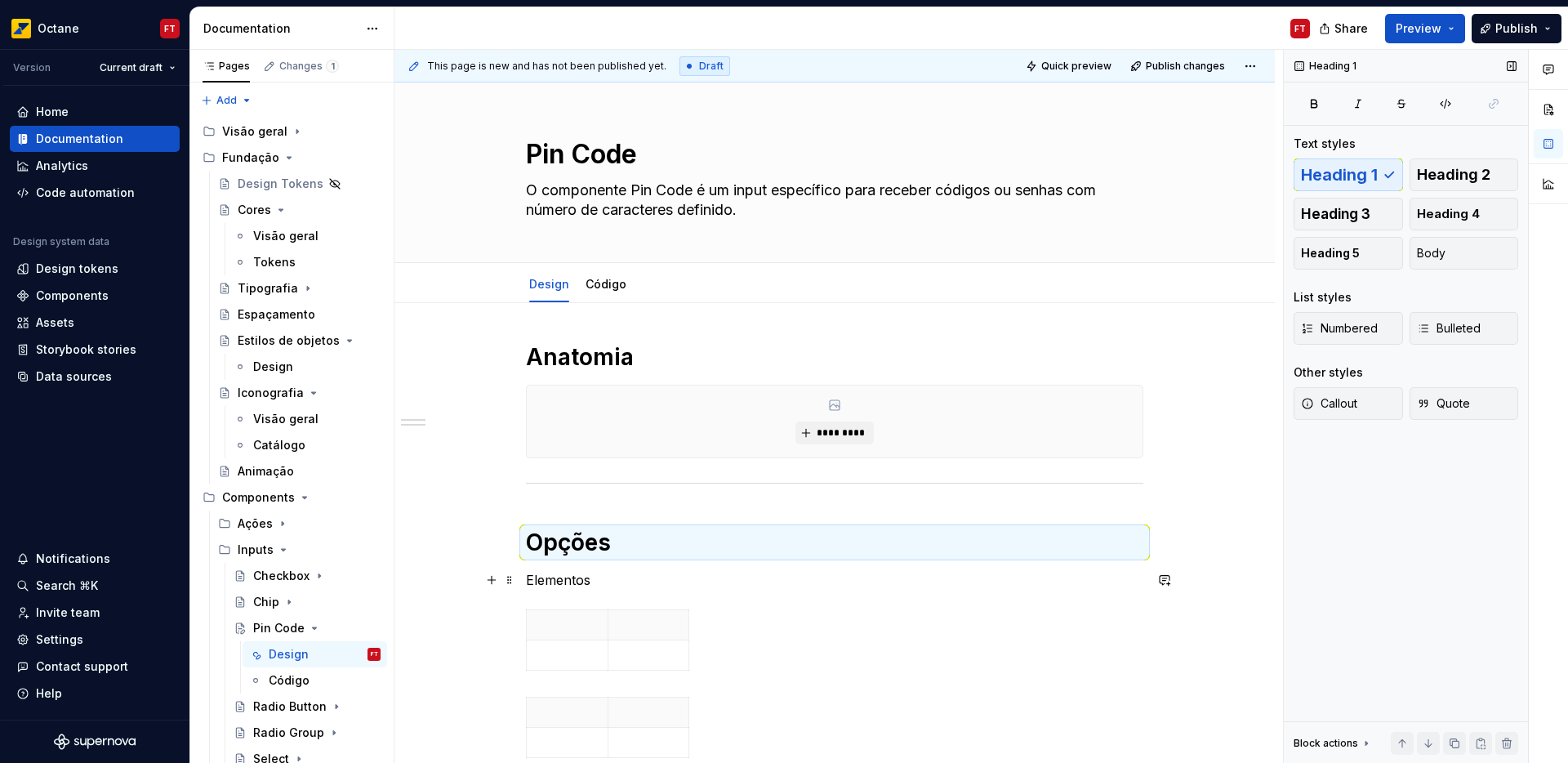
click at [567, 577] on p "Elementos" at bounding box center [834, 581] width 618 height 20
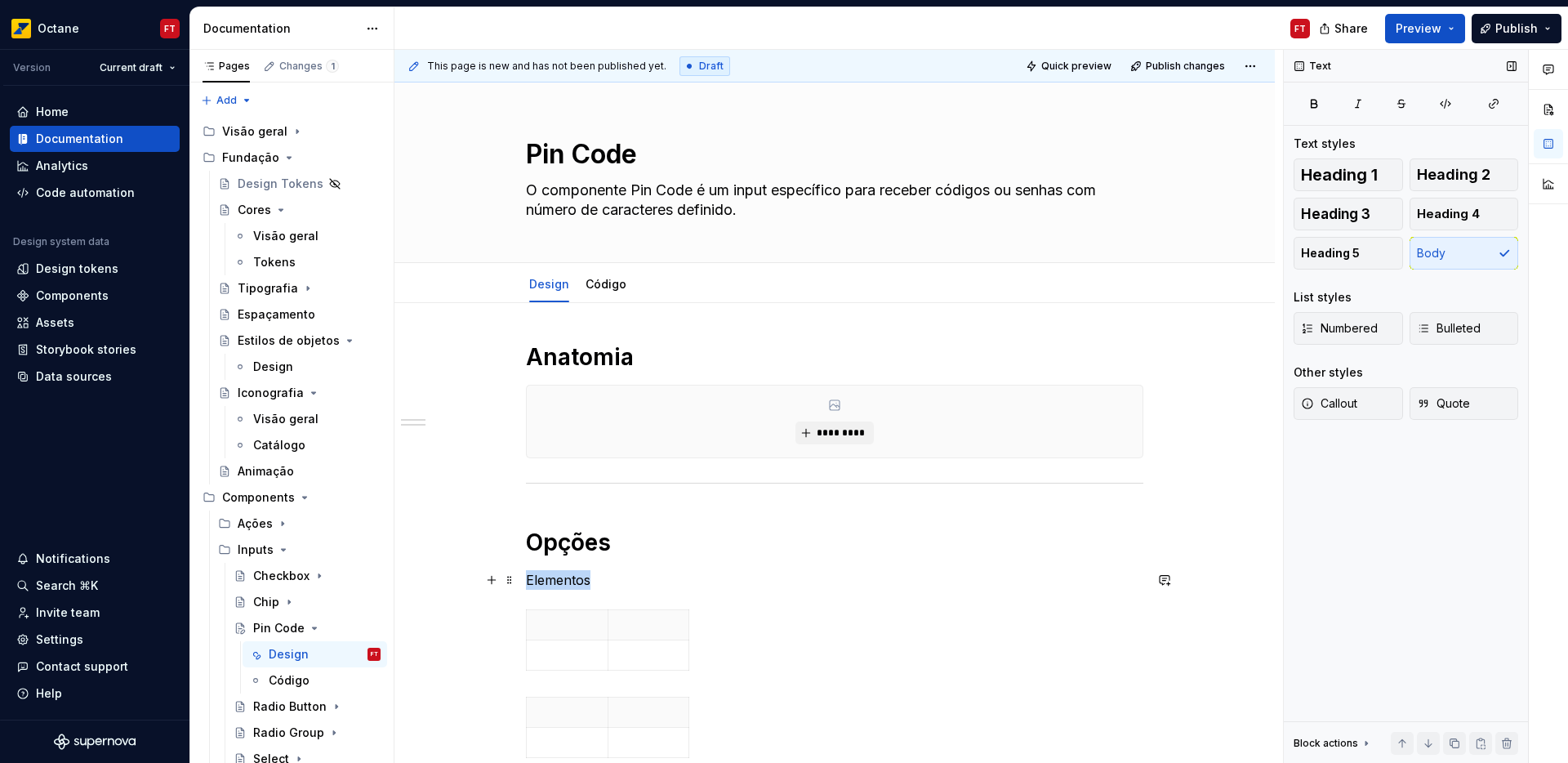
click at [567, 577] on p "Elementos" at bounding box center [834, 581] width 618 height 20
click at [592, 556] on button "Text" at bounding box center [586, 550] width 50 height 23
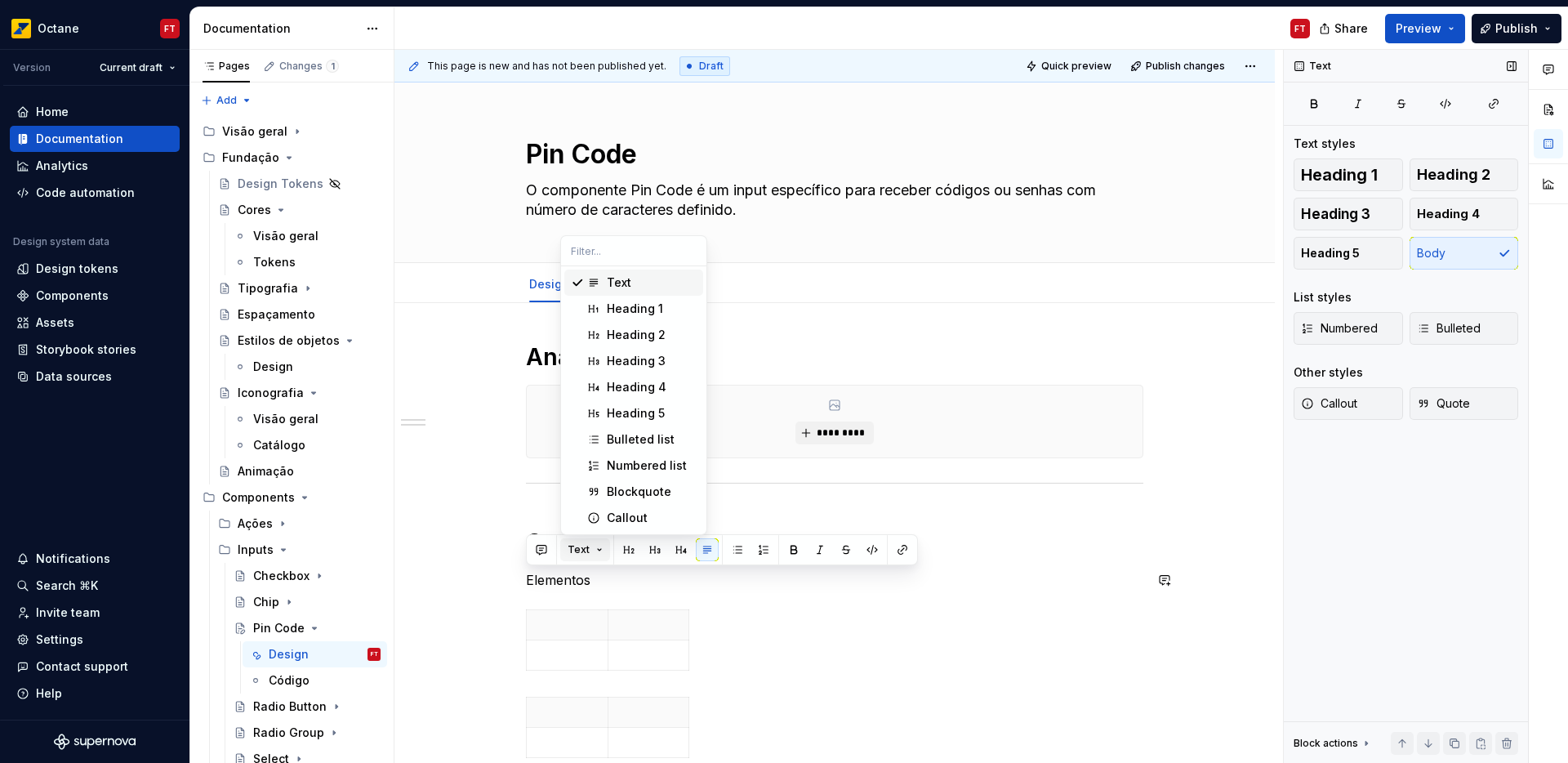
click at [592, 556] on button "Text" at bounding box center [586, 550] width 50 height 23
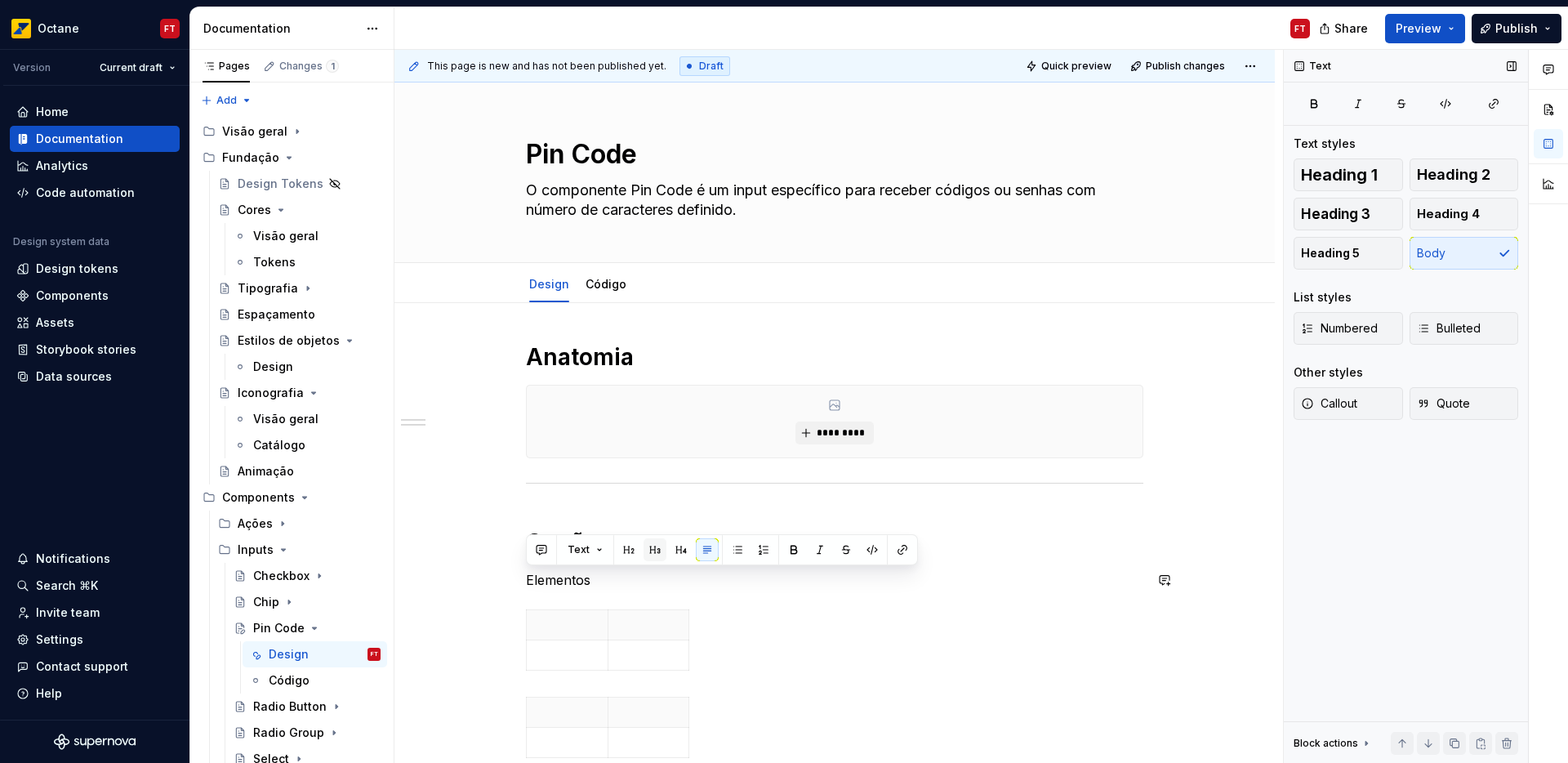
click at [657, 545] on button "button" at bounding box center [655, 550] width 23 height 23
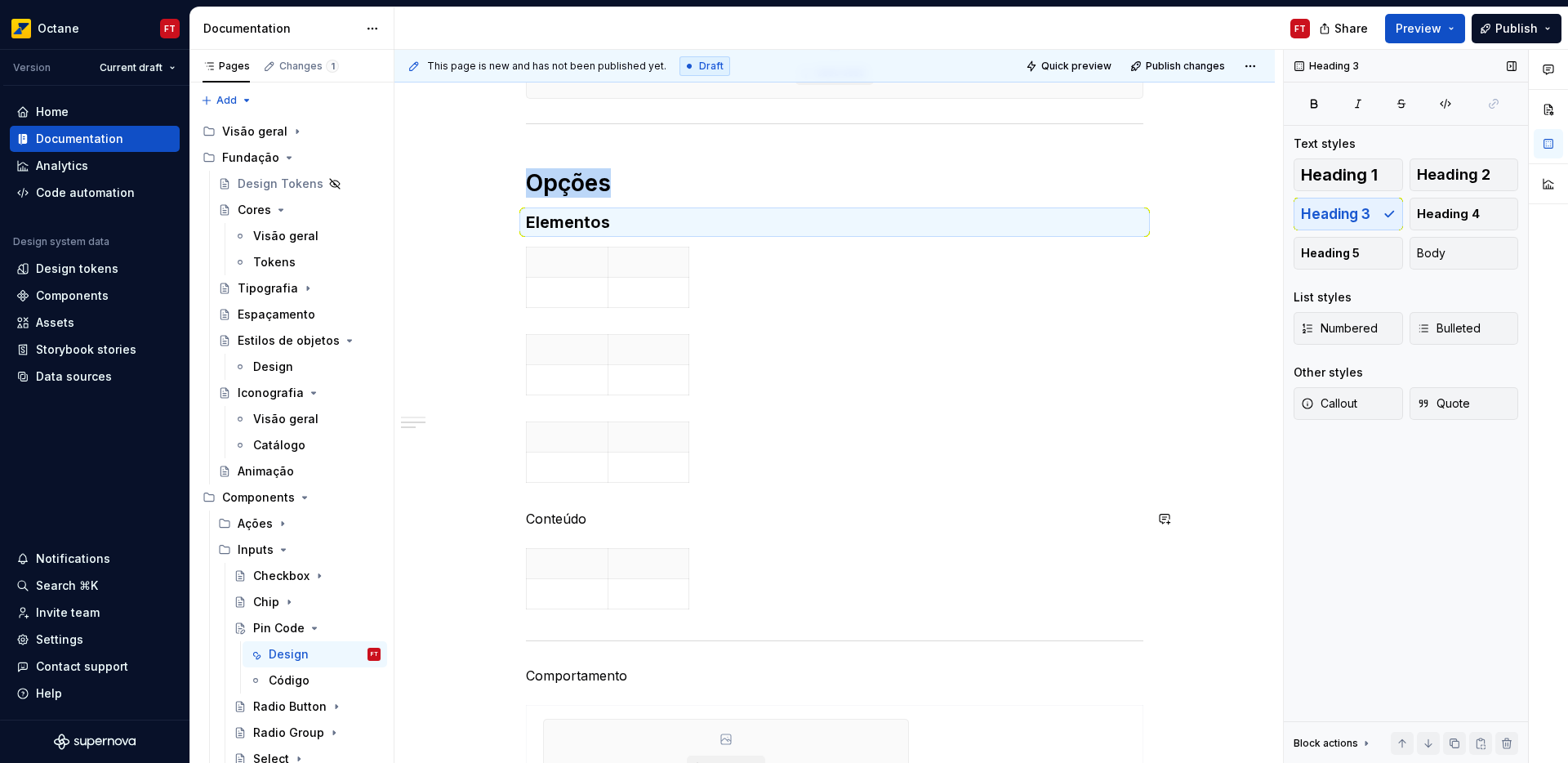
scroll to position [392, 0]
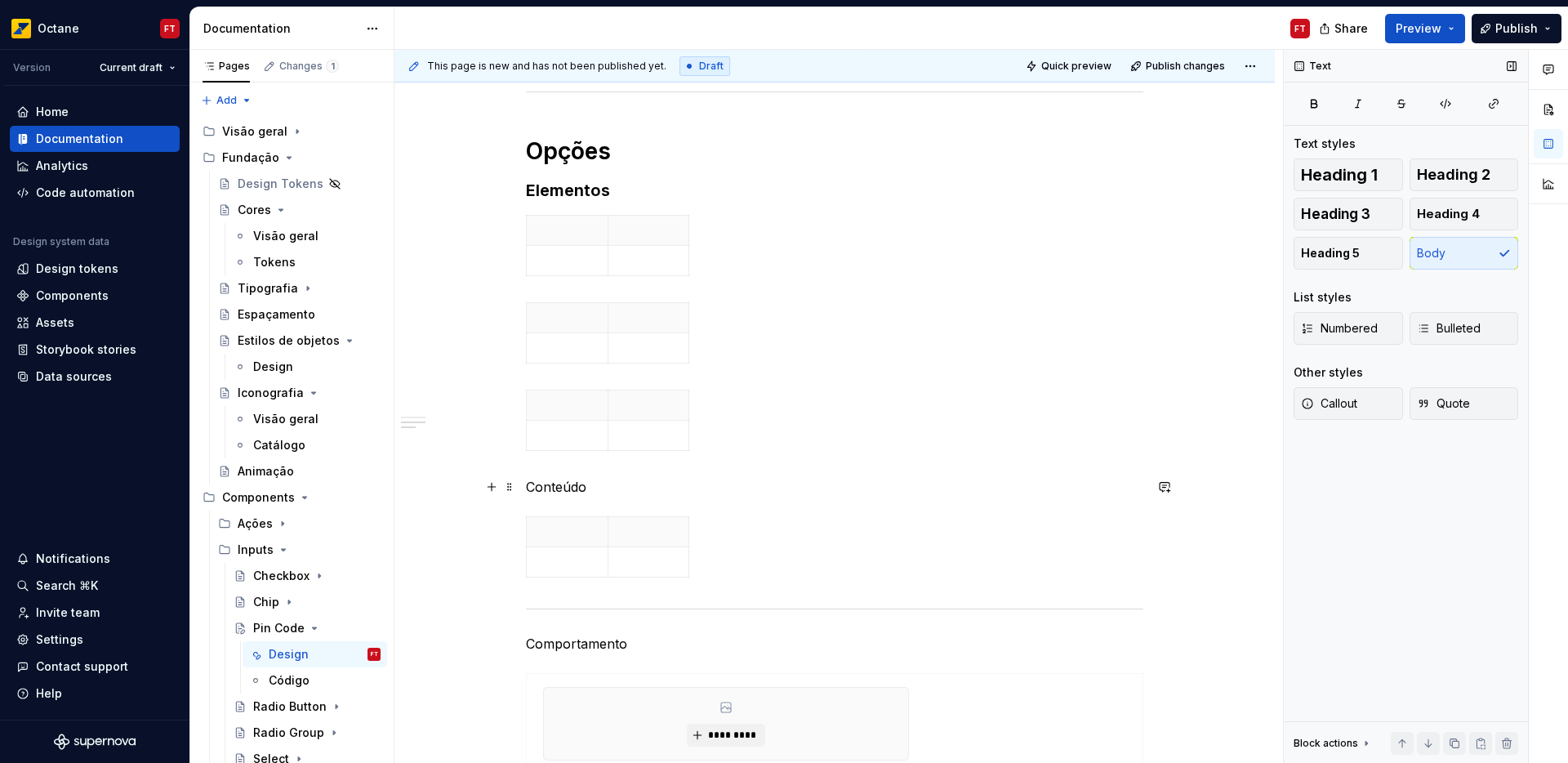
click at [568, 495] on p "Conteúdo" at bounding box center [834, 487] width 618 height 20
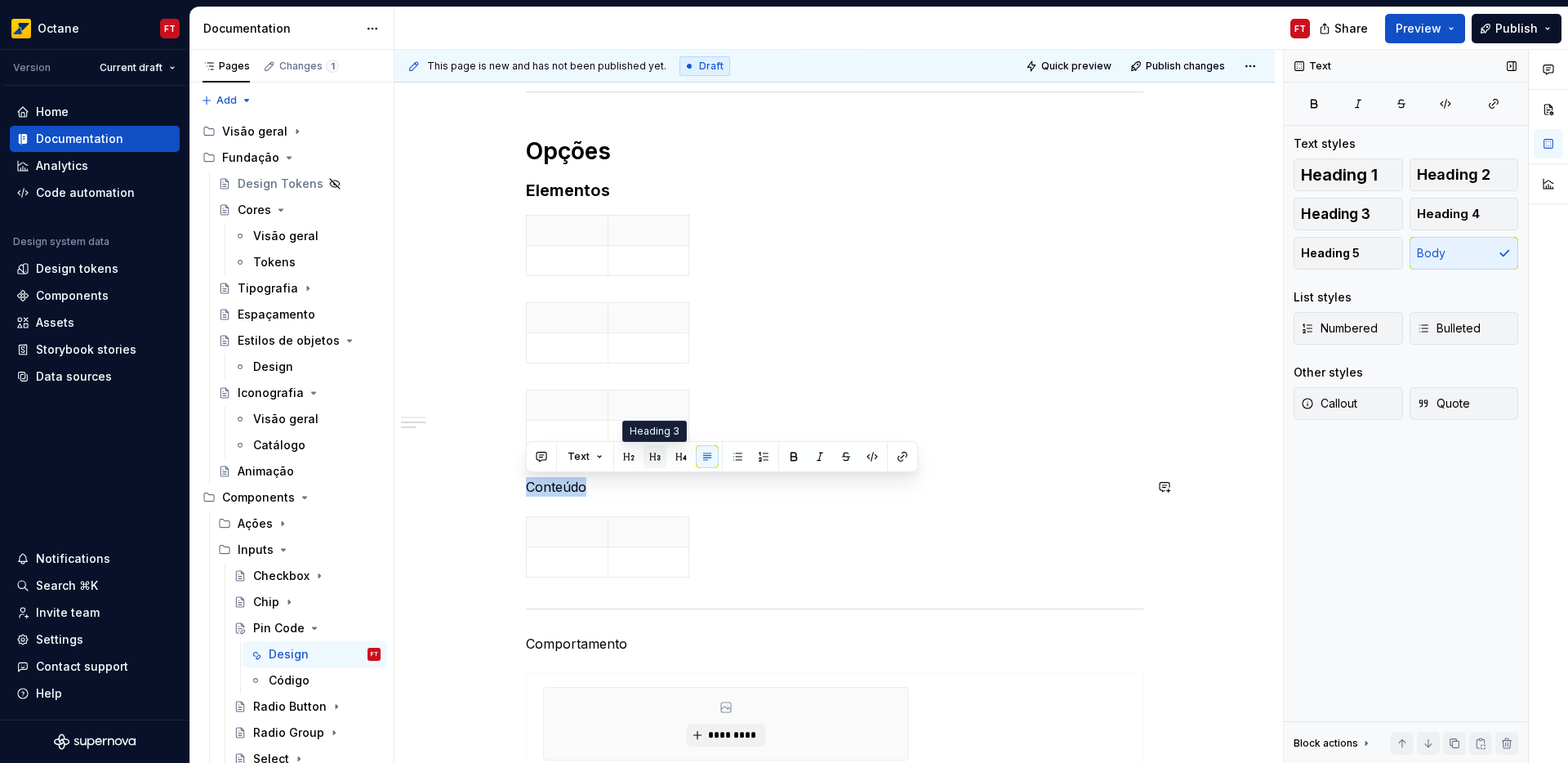
click at [653, 457] on button "button" at bounding box center [655, 457] width 23 height 23
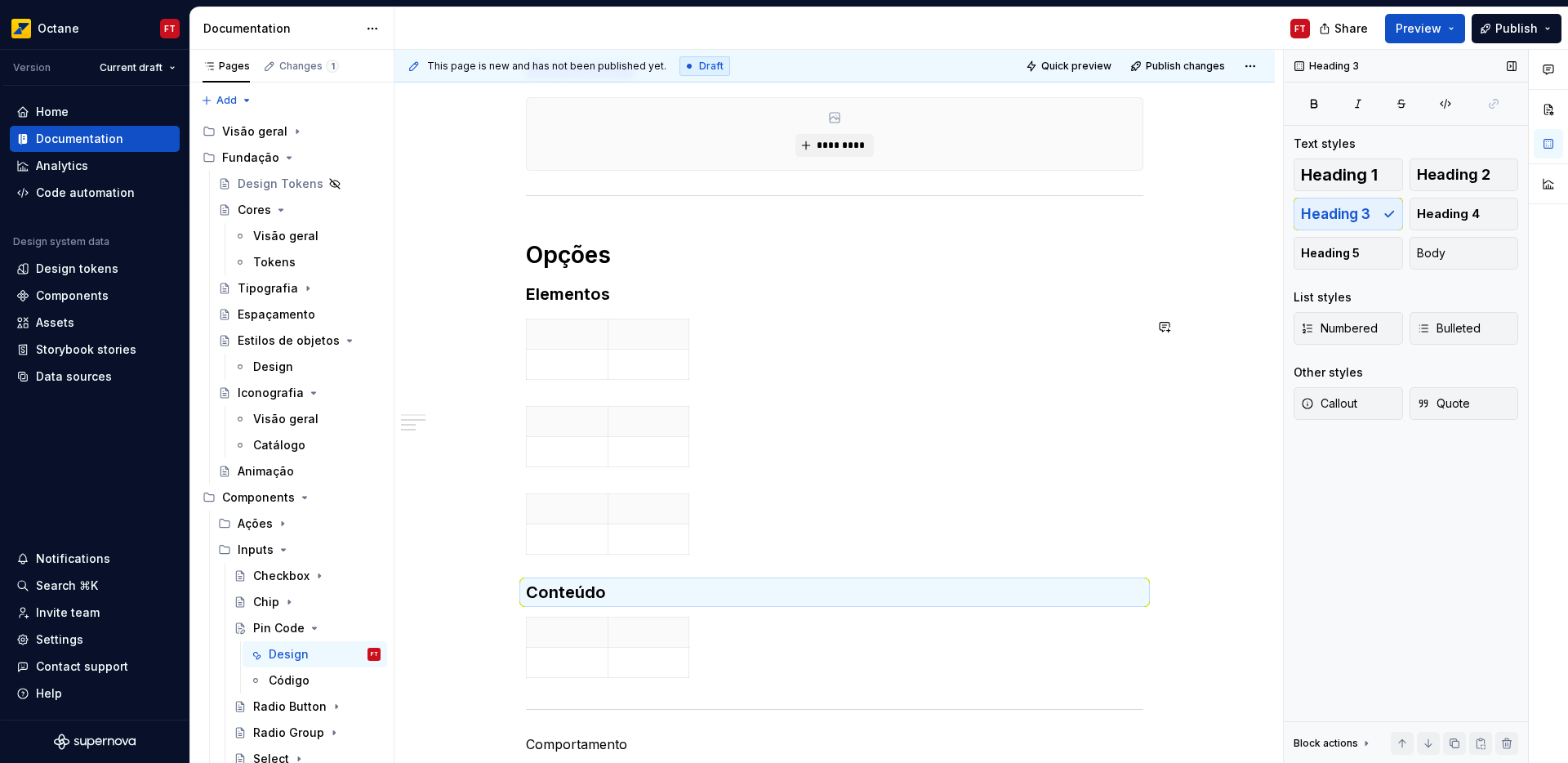
scroll to position [525, 0]
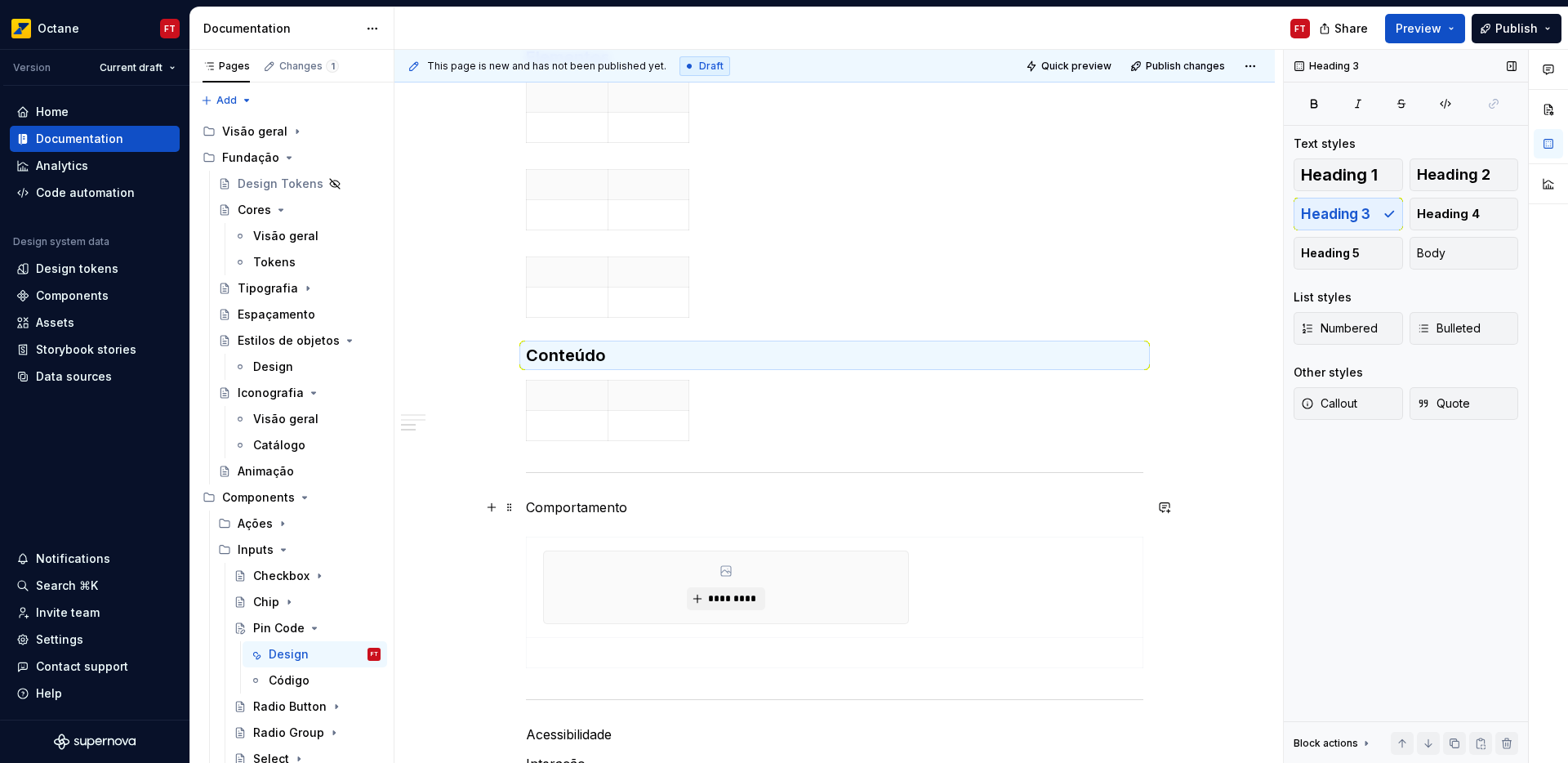
click at [586, 506] on p "Comportamento" at bounding box center [834, 508] width 618 height 20
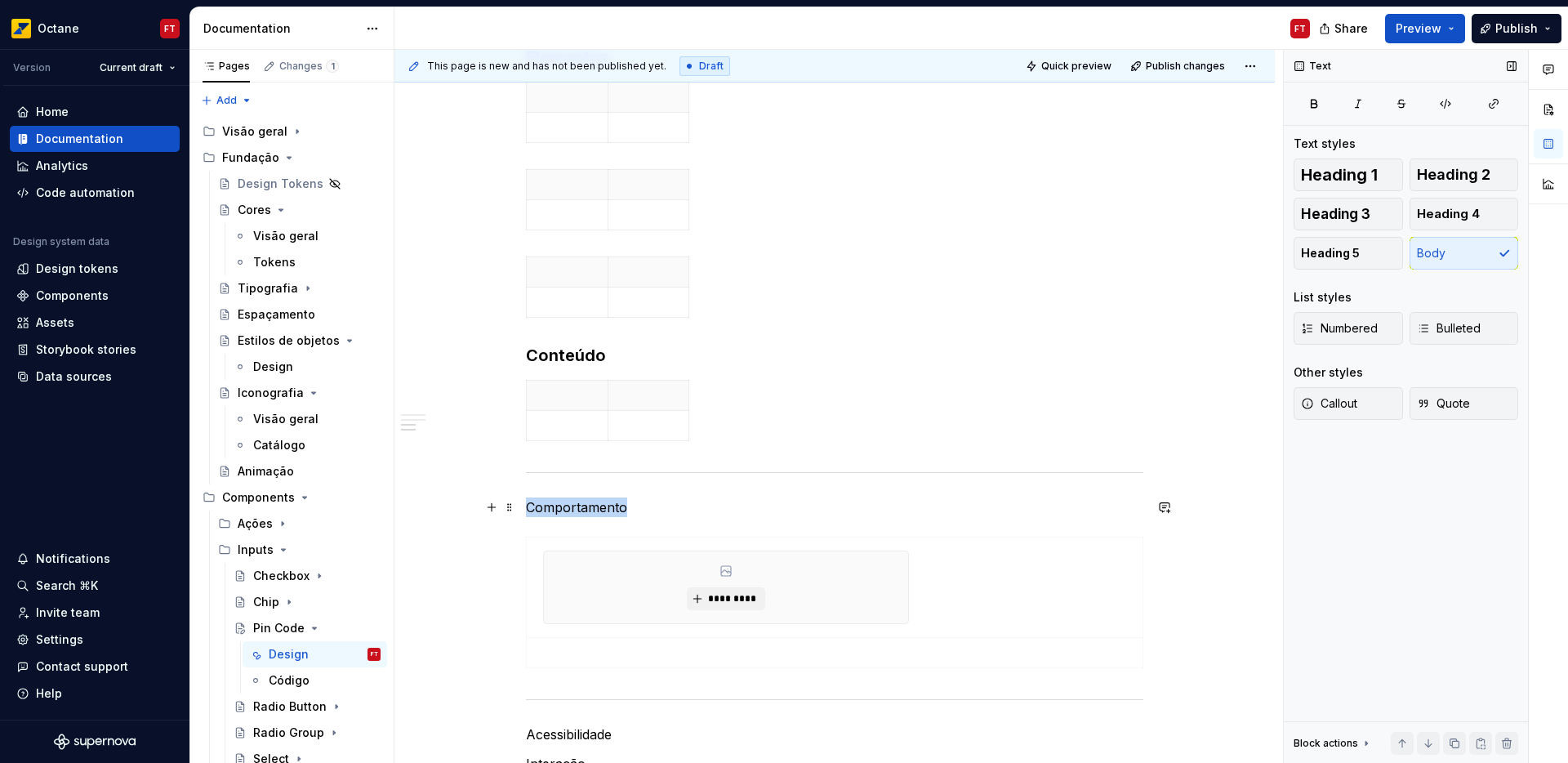
click at [586, 506] on p "Comportamento" at bounding box center [834, 508] width 618 height 20
click at [580, 476] on span "Text" at bounding box center [579, 477] width 22 height 13
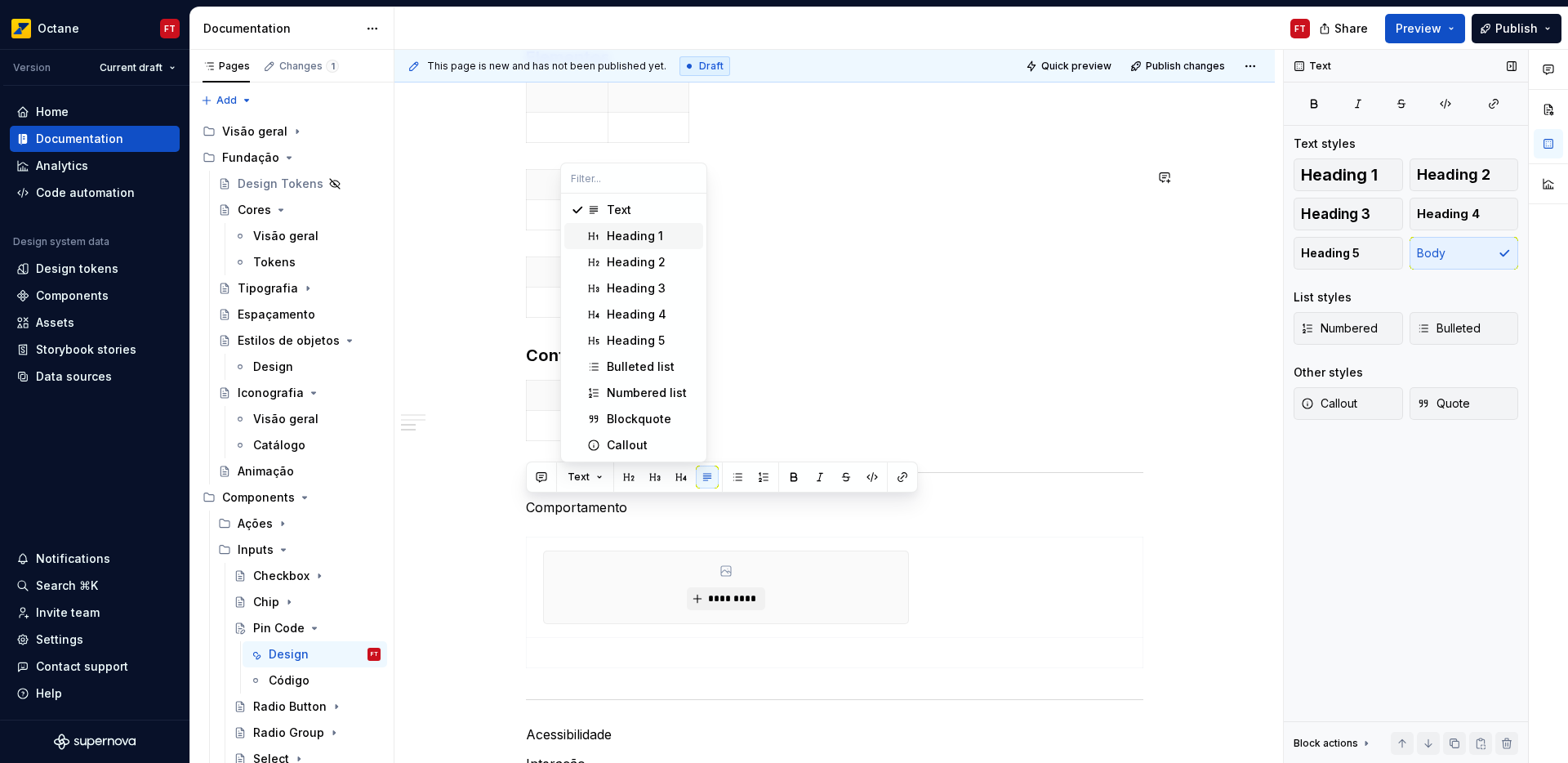
click at [630, 237] on div "Heading 1" at bounding box center [635, 236] width 56 height 16
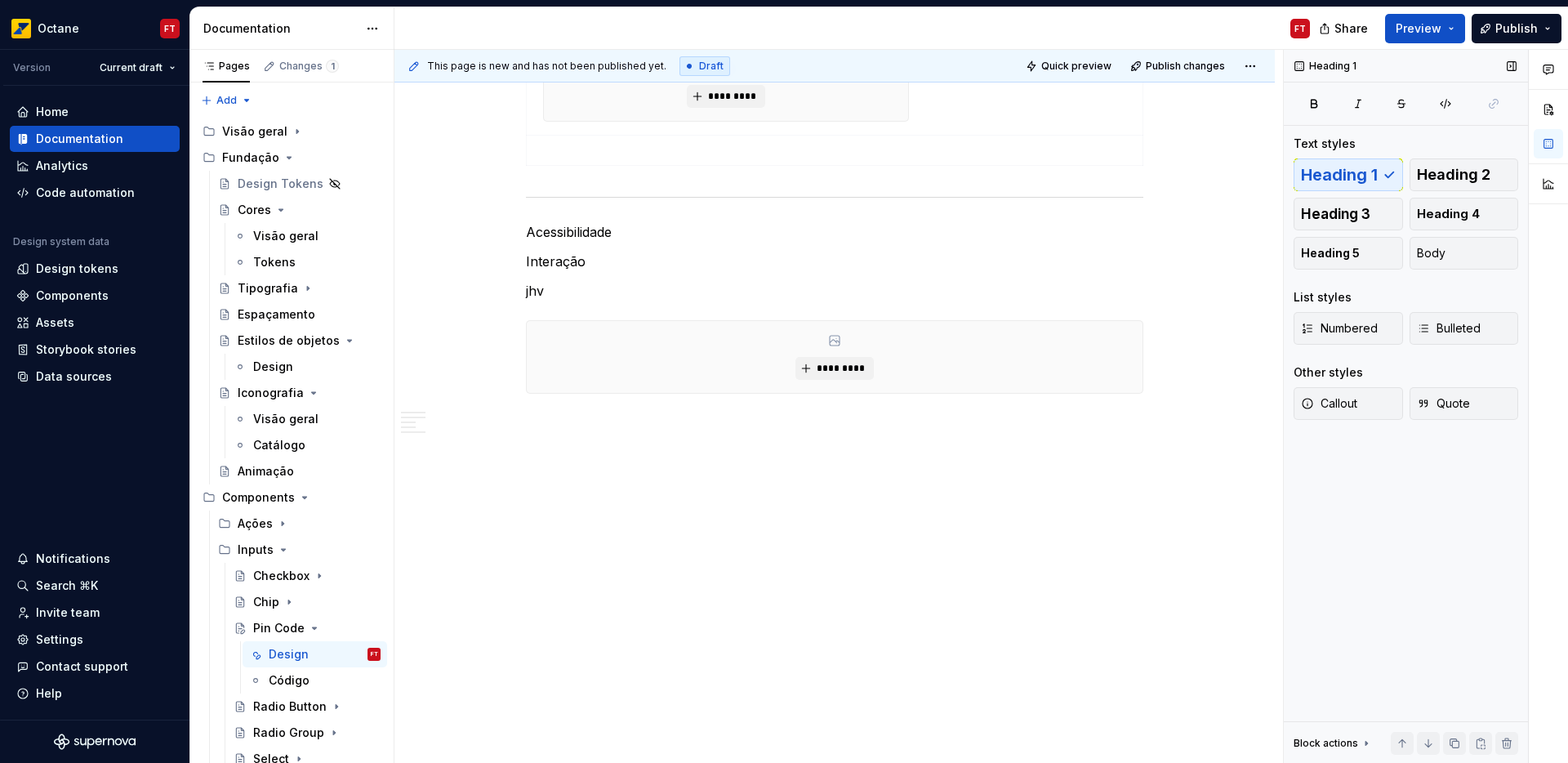
scroll to position [1056, 0]
click at [545, 230] on p "Acessibilidade" at bounding box center [834, 227] width 618 height 20
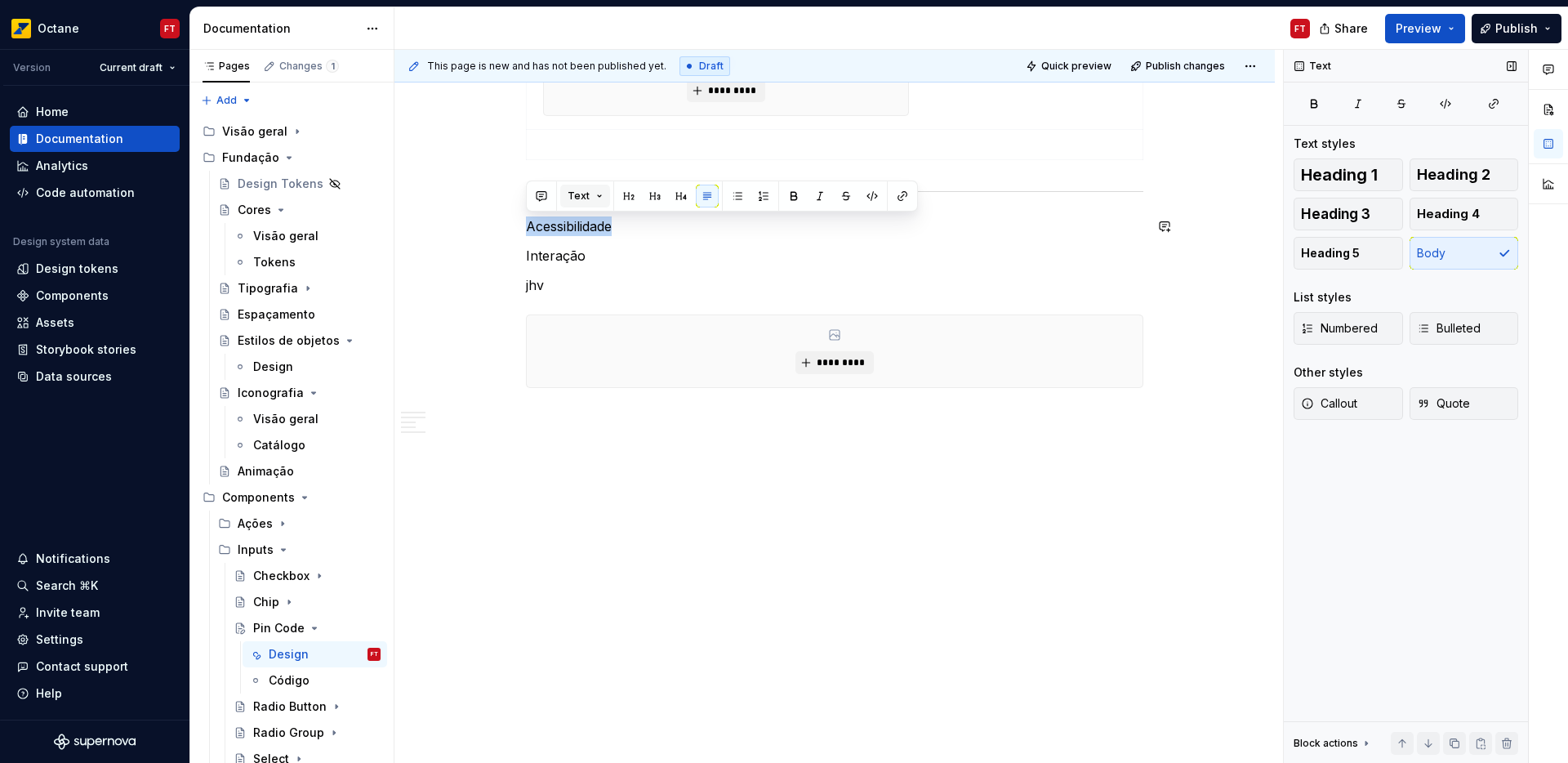
click at [596, 191] on button "Text" at bounding box center [586, 196] width 50 height 23
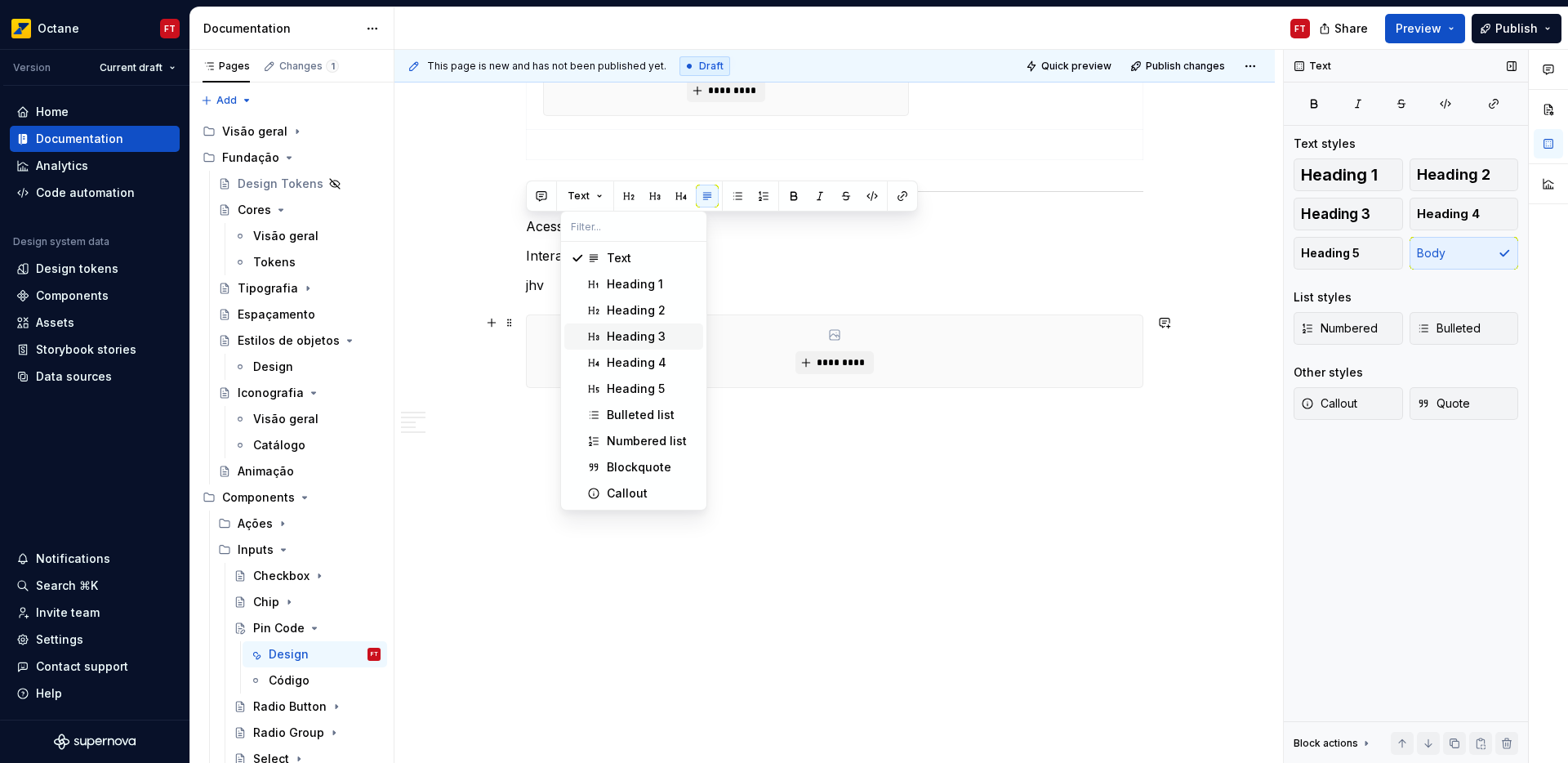
click at [624, 338] on div "Heading 3" at bounding box center [636, 337] width 59 height 16
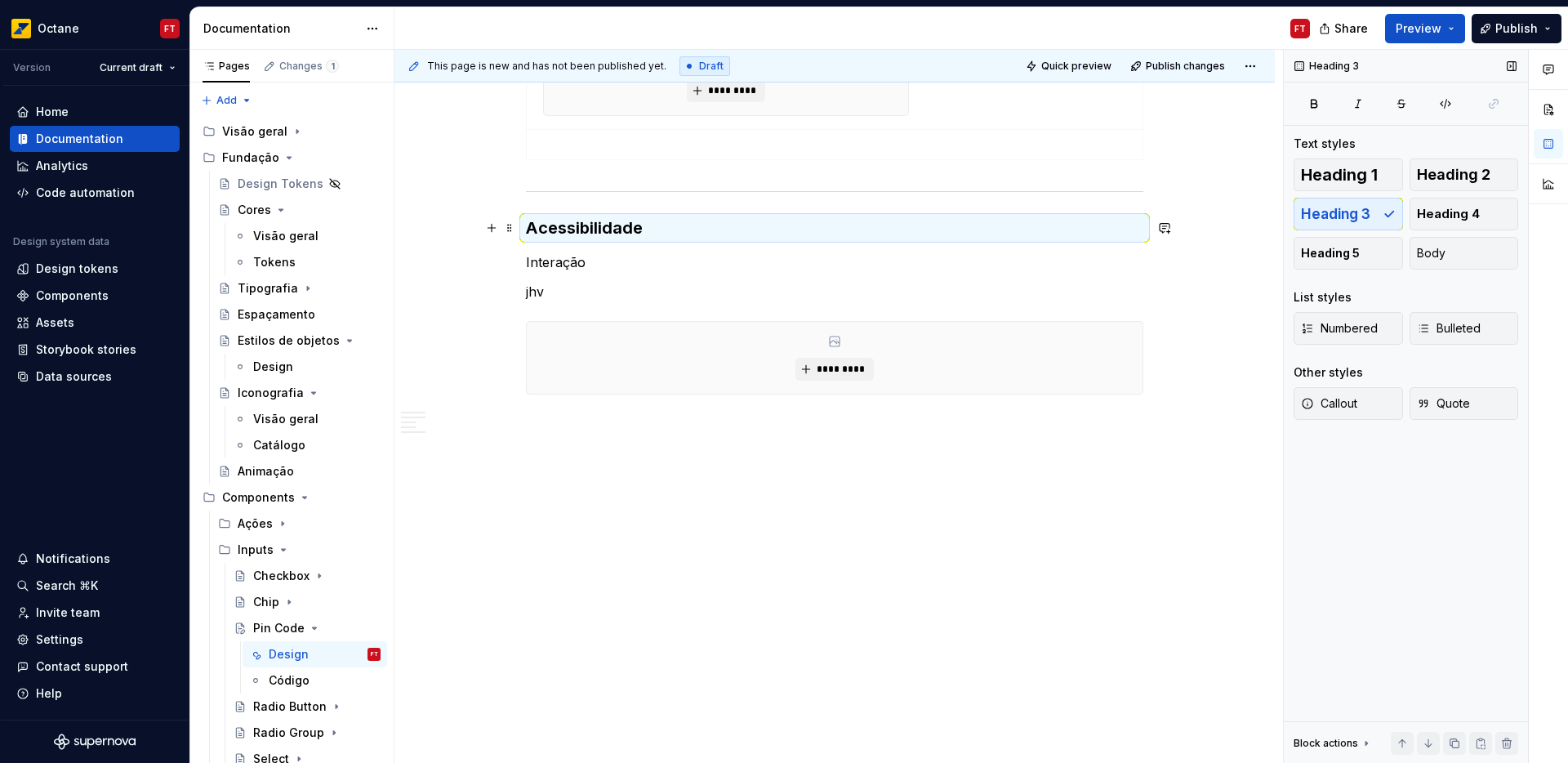
click at [572, 223] on h3 "Acessibilidade" at bounding box center [834, 228] width 618 height 23
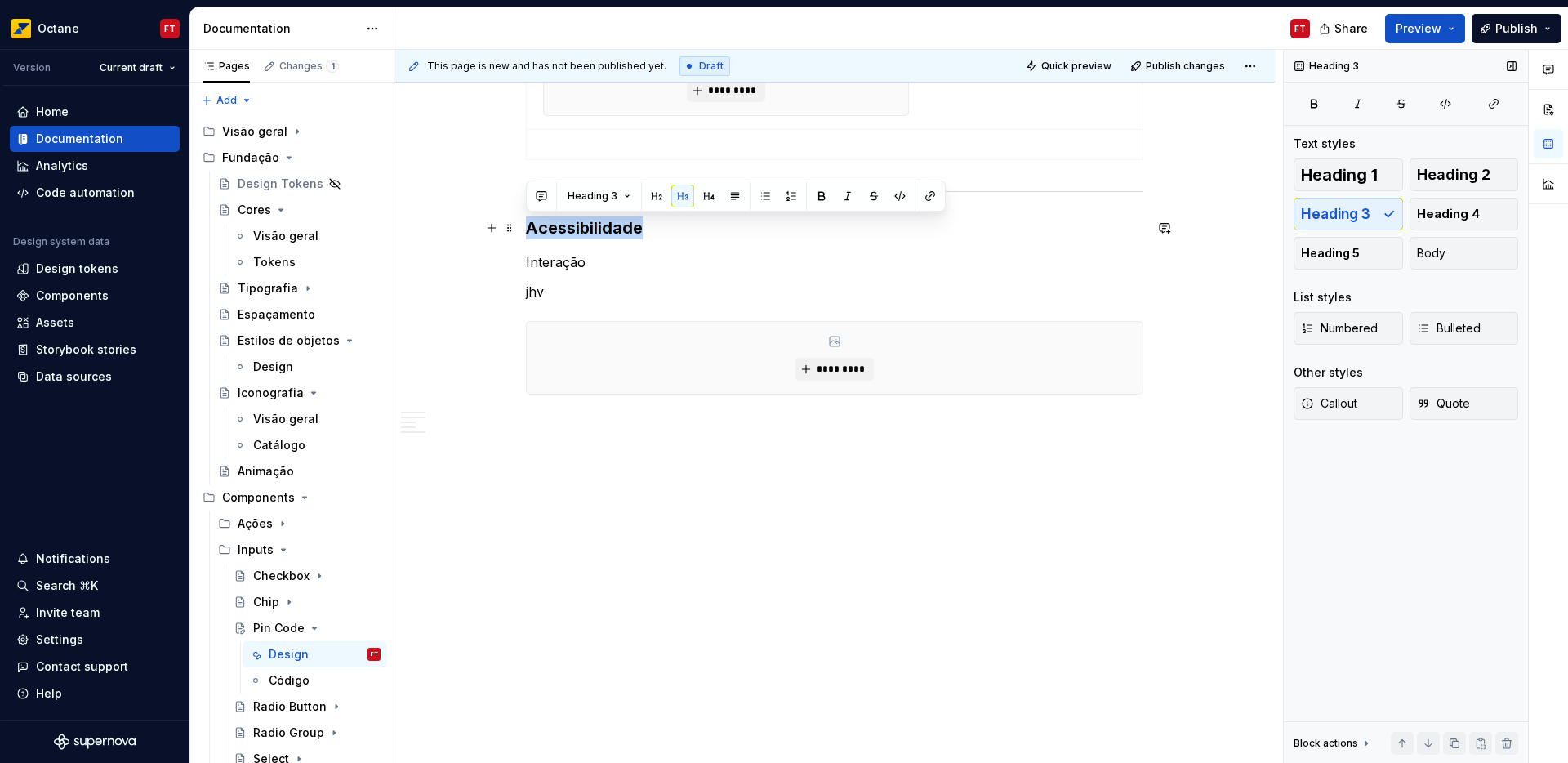
click at [572, 222] on h3 "Acessibilidade" at bounding box center [834, 228] width 618 height 23
click at [602, 195] on span "Heading 3" at bounding box center [593, 196] width 50 height 13
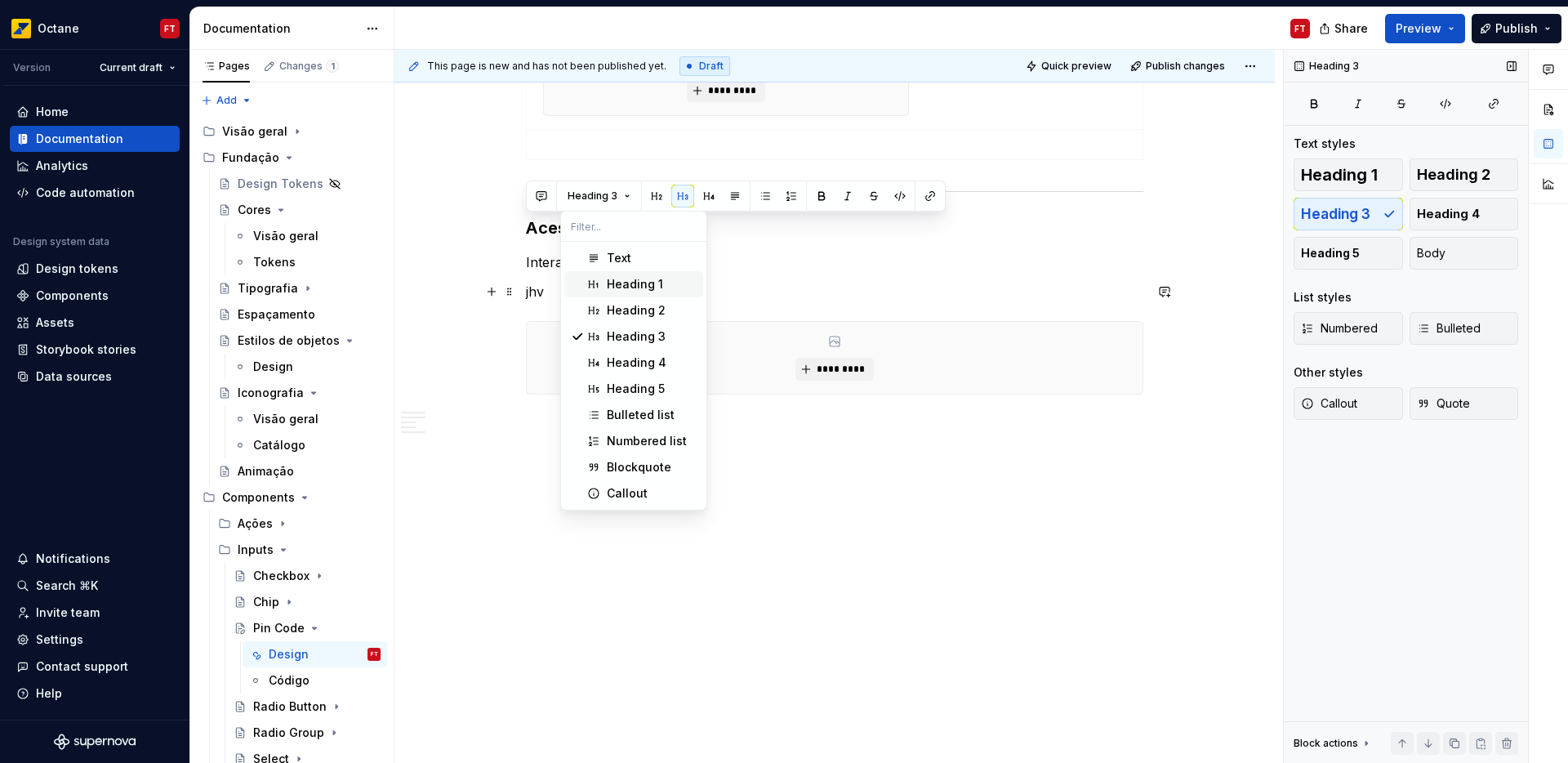
click at [625, 290] on div "Heading 1" at bounding box center [635, 284] width 56 height 16
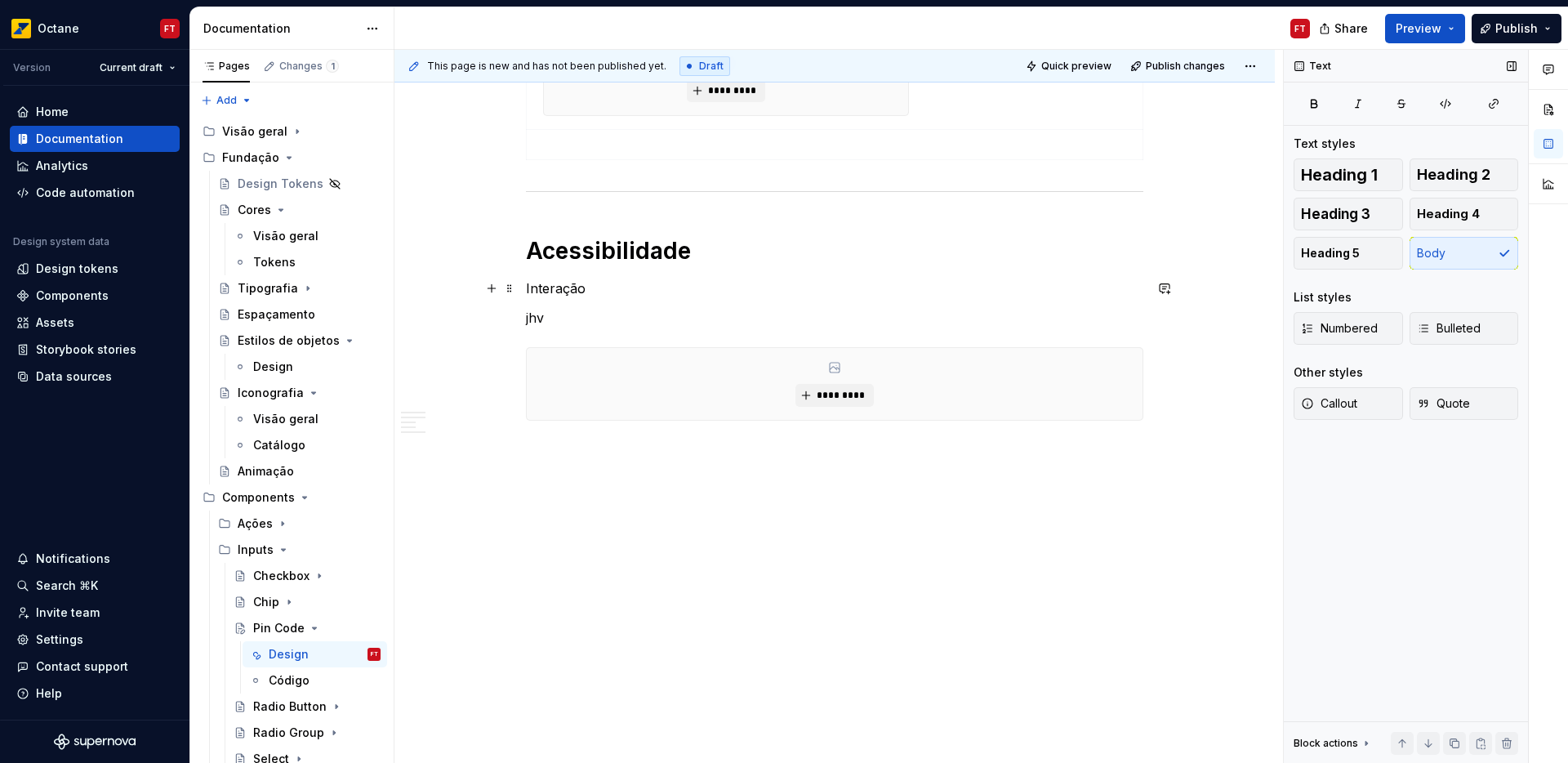
click at [542, 290] on p "Interação" at bounding box center [834, 289] width 618 height 20
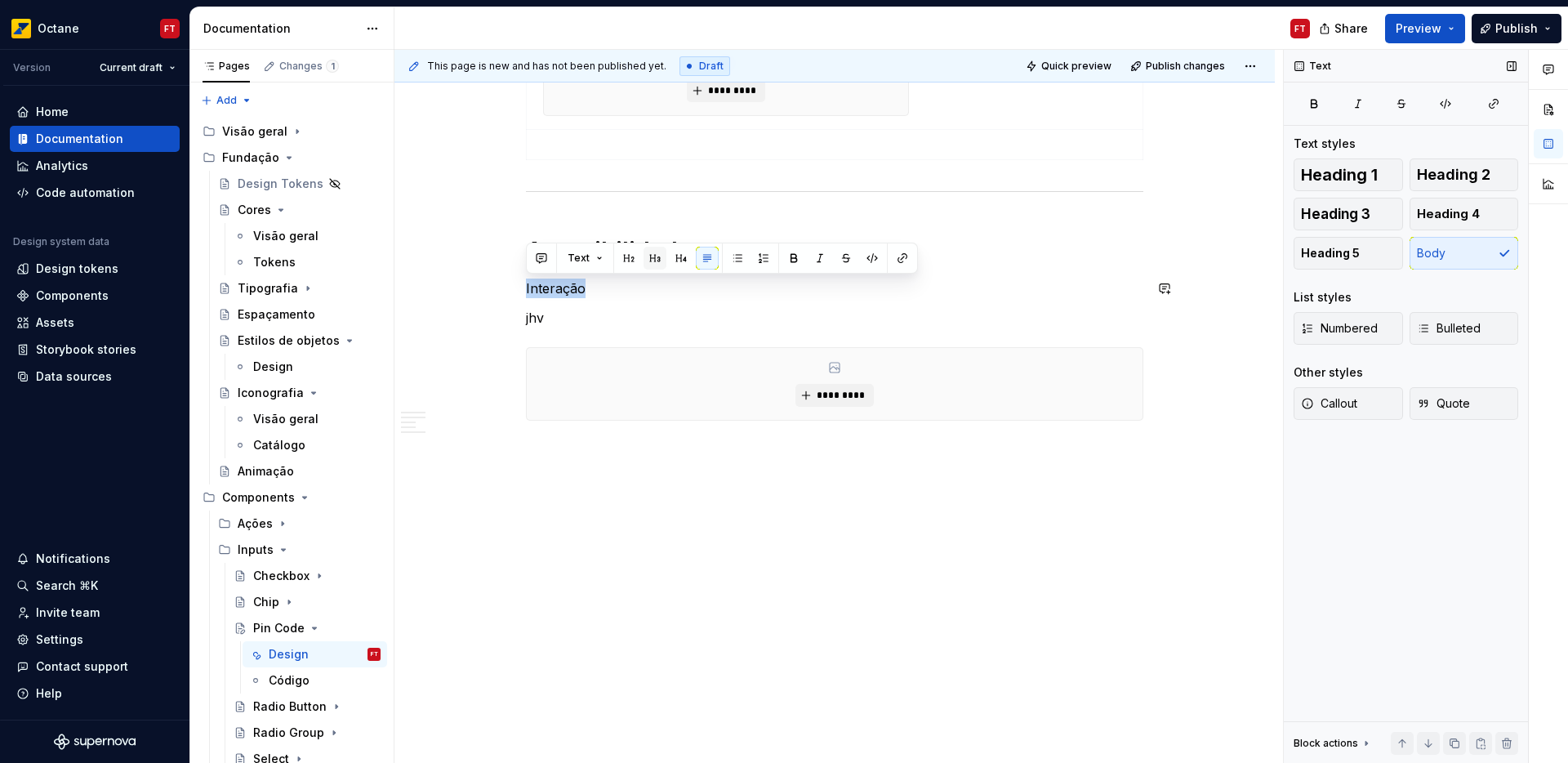
click at [650, 253] on button "button" at bounding box center [655, 258] width 23 height 23
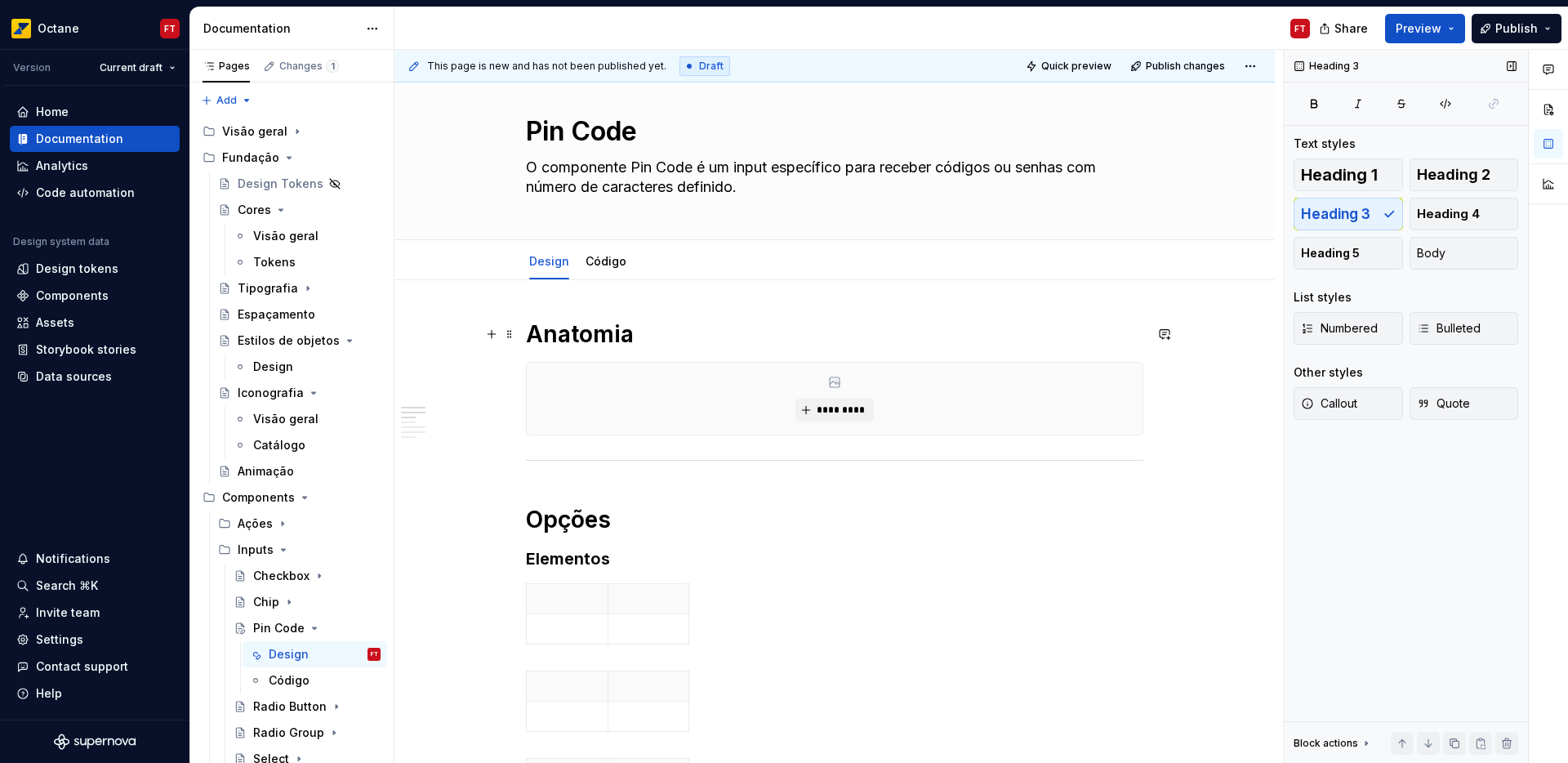
scroll to position [126, 0]
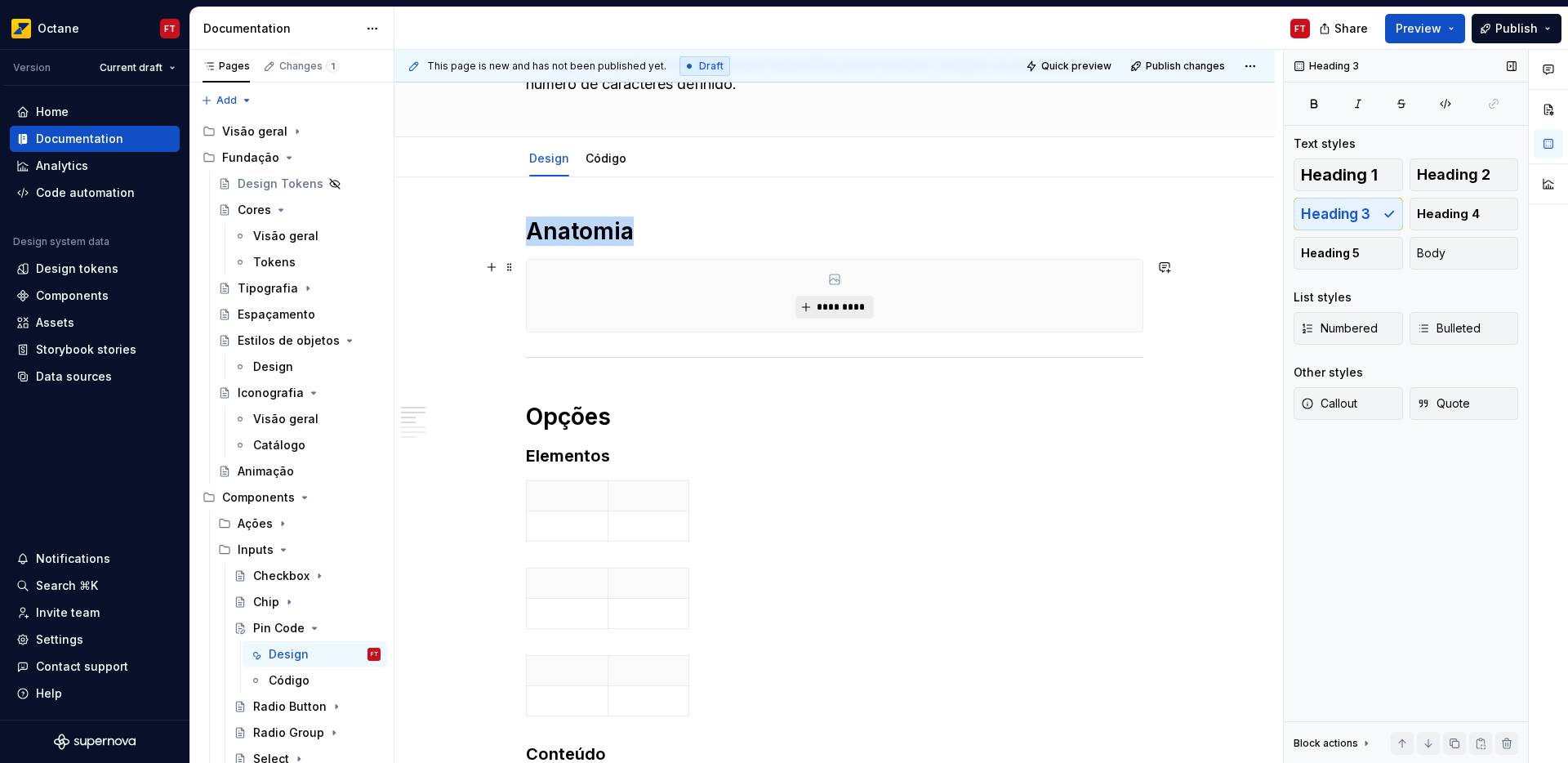
click at [837, 313] on span "*********" at bounding box center [841, 307] width 50 height 13
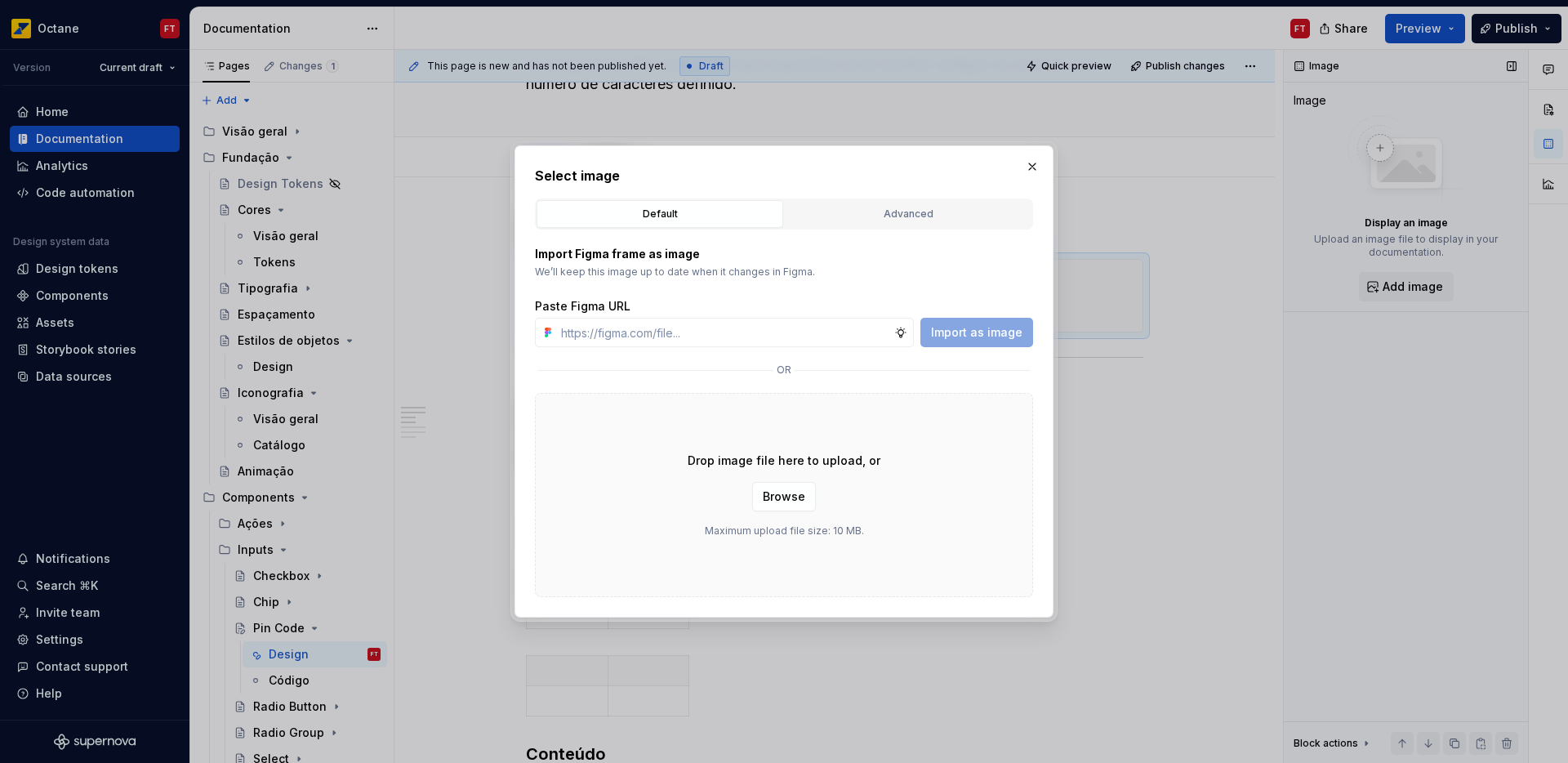
click at [823, 507] on div "Drop image file here to upload, or Browse Maximum upload file size: 10 MB." at bounding box center [784, 495] width 499 height 204
click at [795, 504] on span "Browse" at bounding box center [784, 497] width 43 height 16
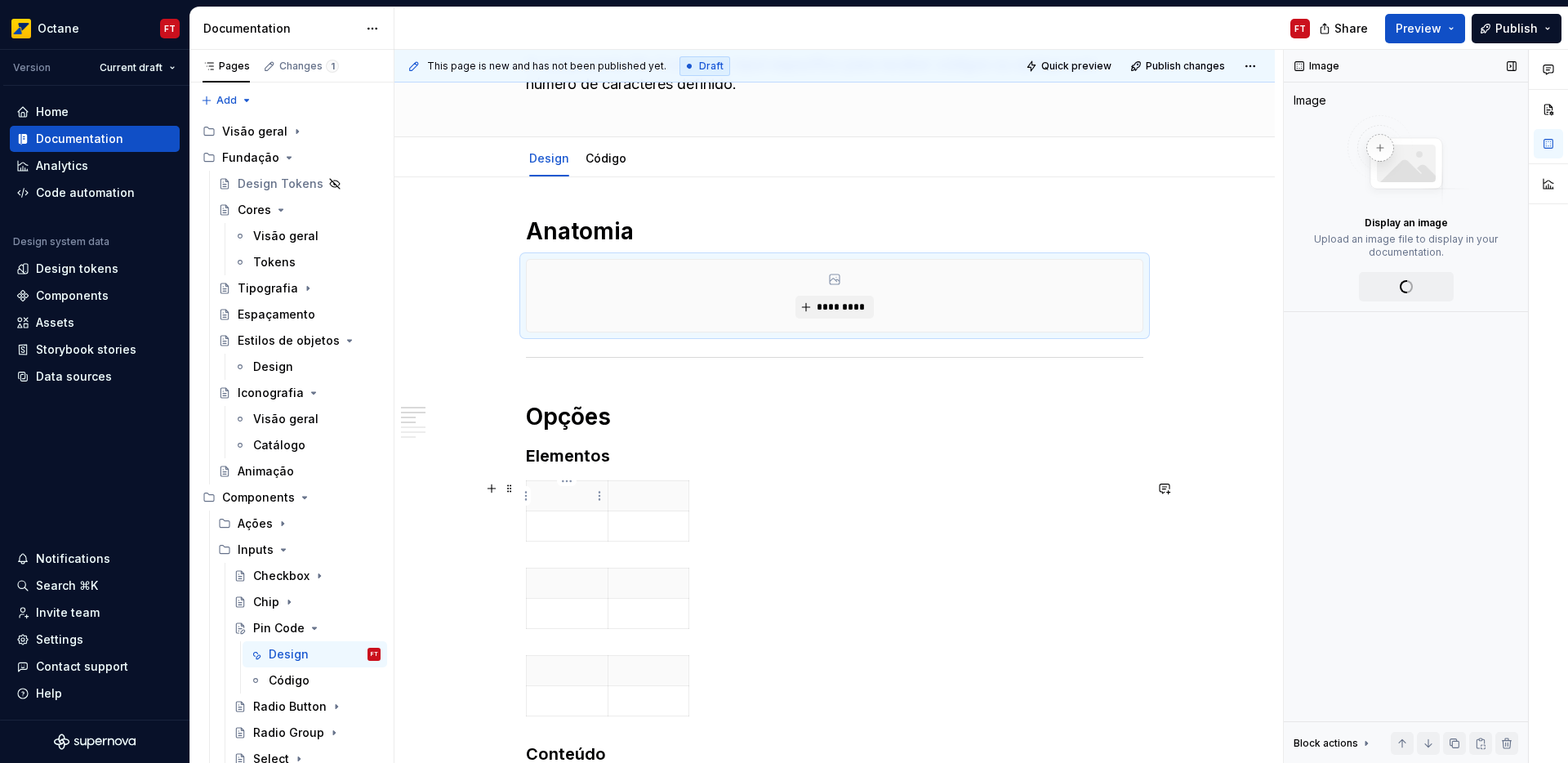
type textarea "*"
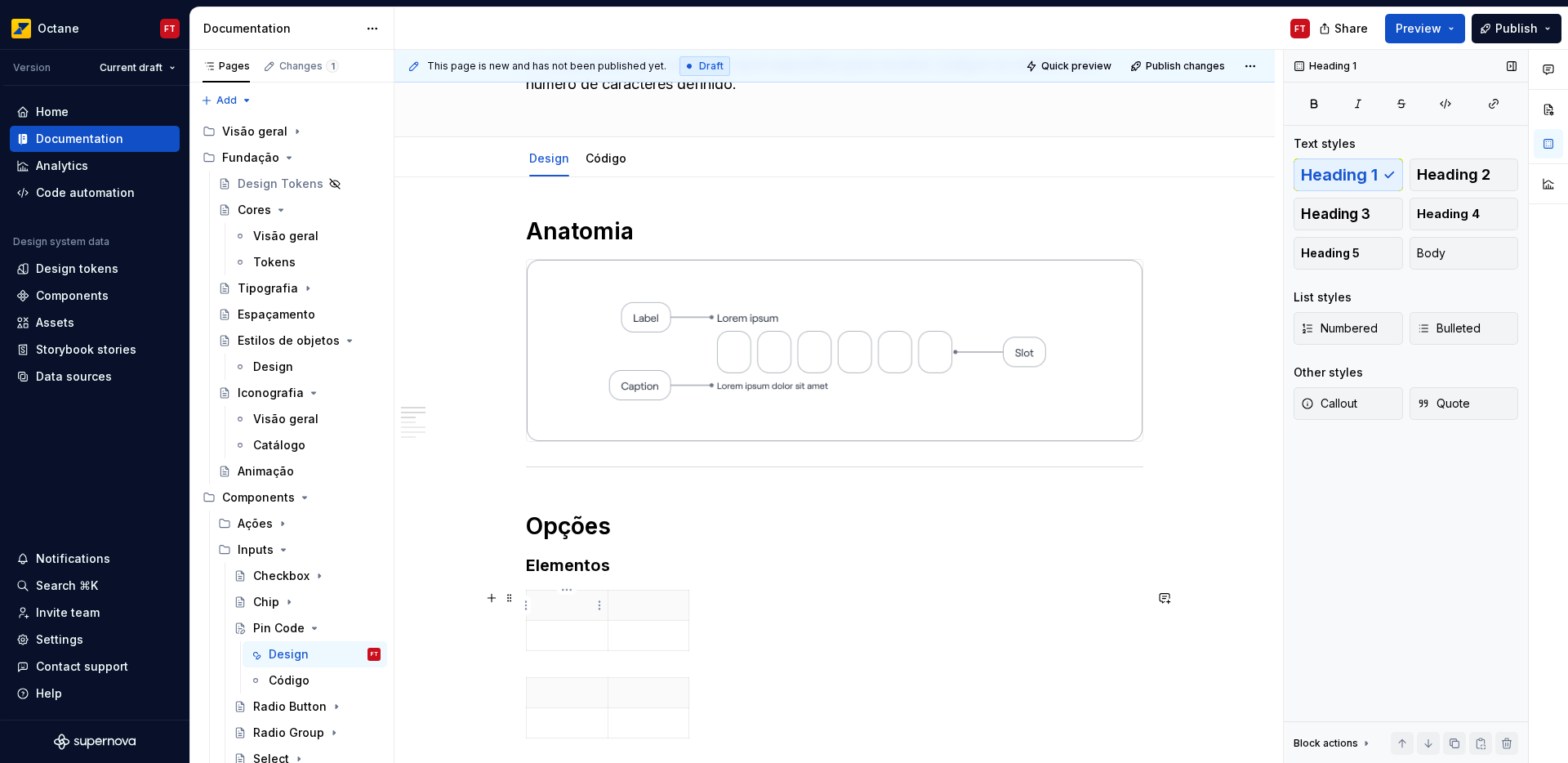
click at [571, 603] on p at bounding box center [567, 606] width 61 height 16
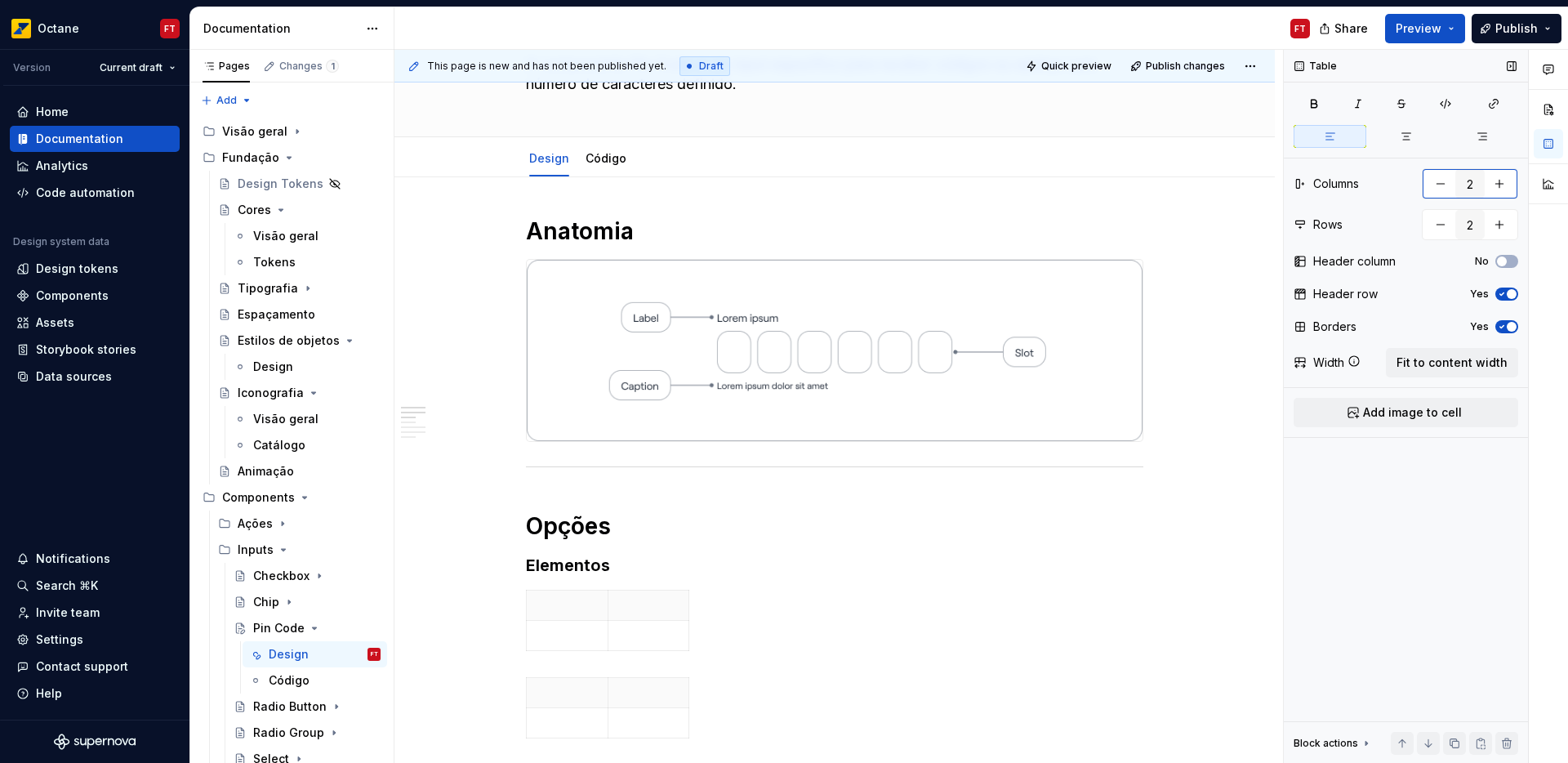
click at [1434, 186] on button "button" at bounding box center [1440, 183] width 29 height 29
type input "1"
click at [1505, 288] on button "Yes" at bounding box center [1507, 294] width 23 height 13
click at [1504, 324] on icon "button" at bounding box center [1502, 327] width 13 height 10
click at [1484, 355] on span "Fit to content width" at bounding box center [1452, 363] width 111 height 16
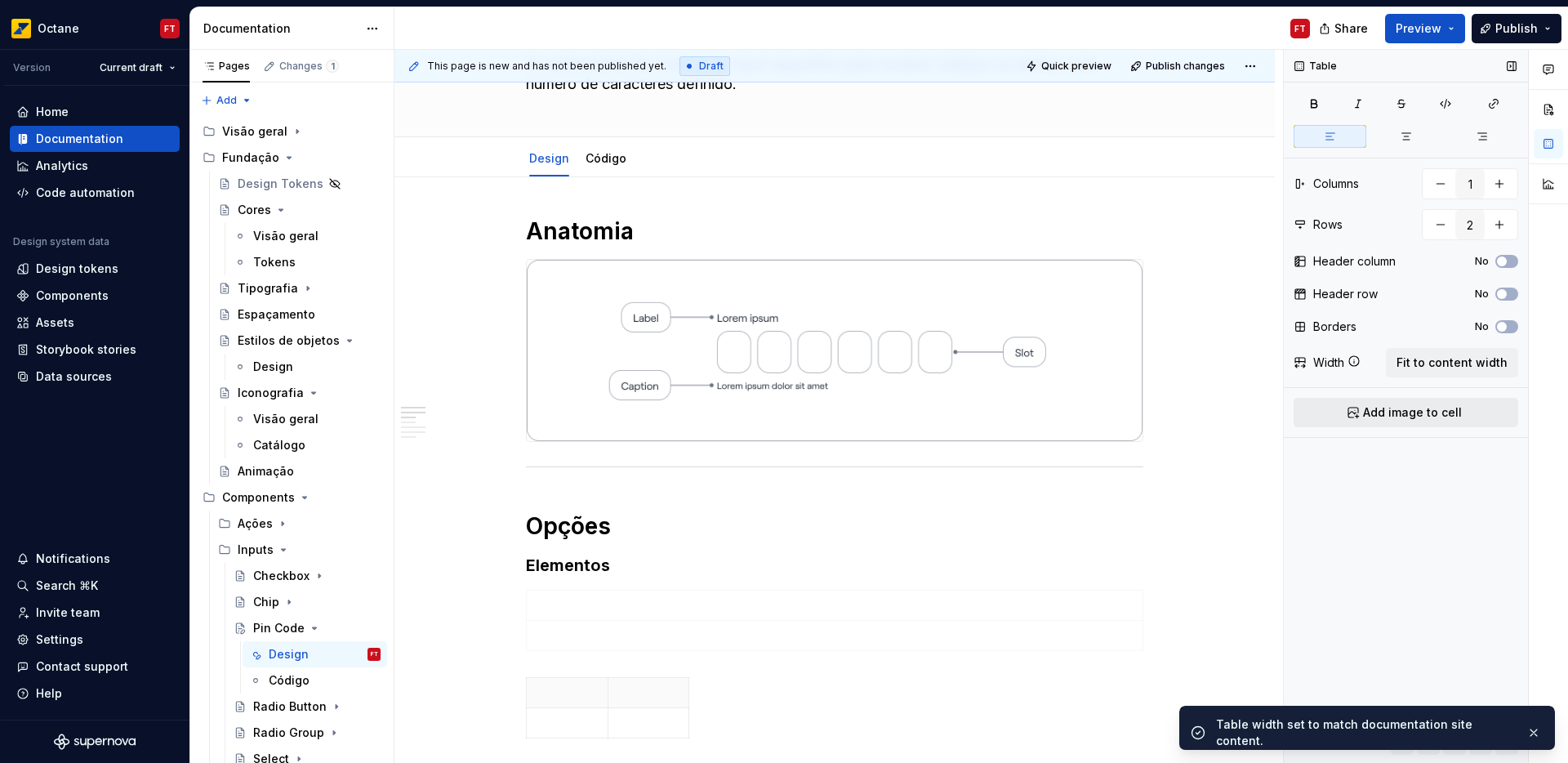
click at [1442, 415] on span "Add image to cell" at bounding box center [1412, 413] width 99 height 16
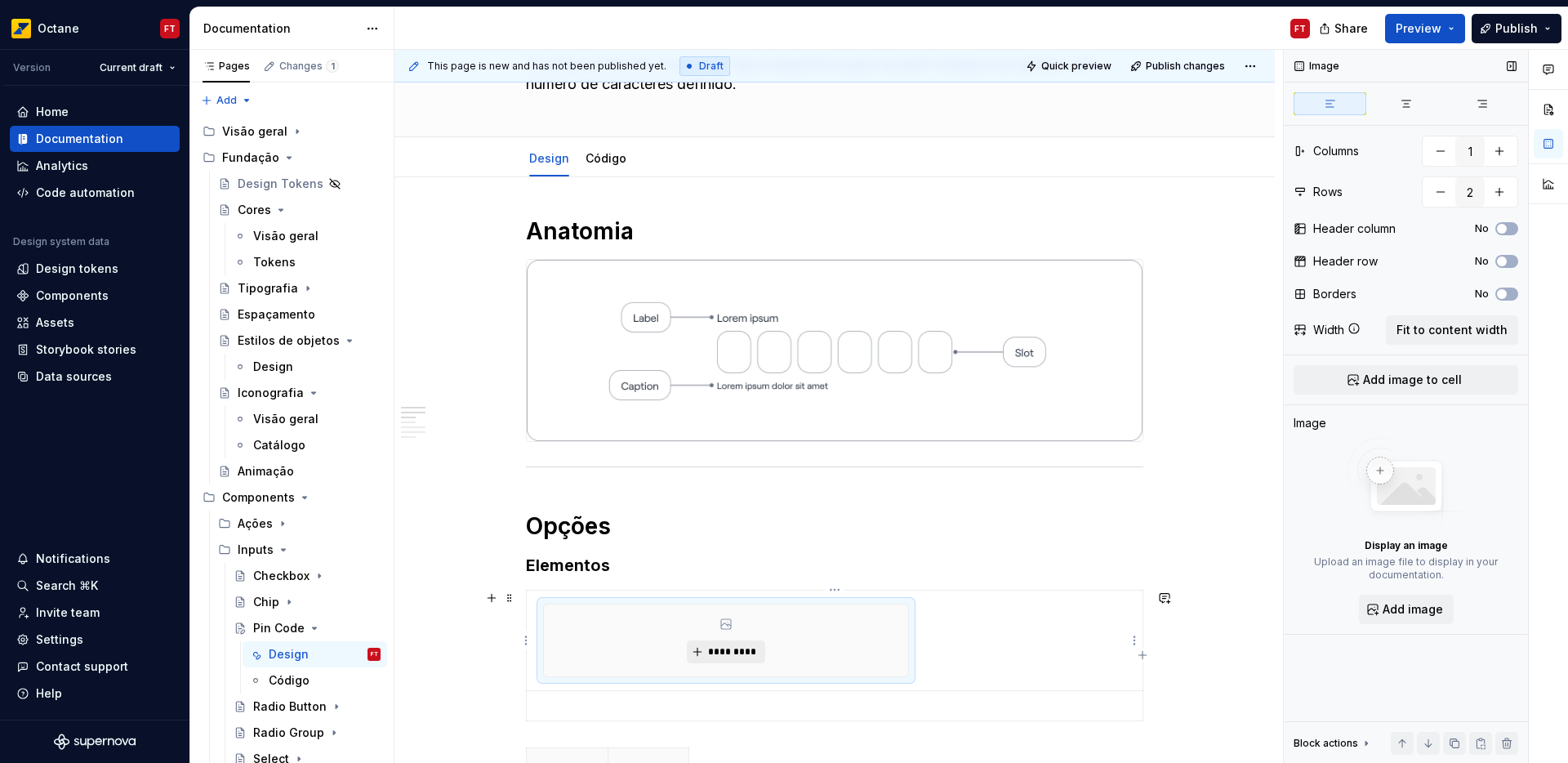
click at [729, 649] on span "*********" at bounding box center [733, 652] width 50 height 13
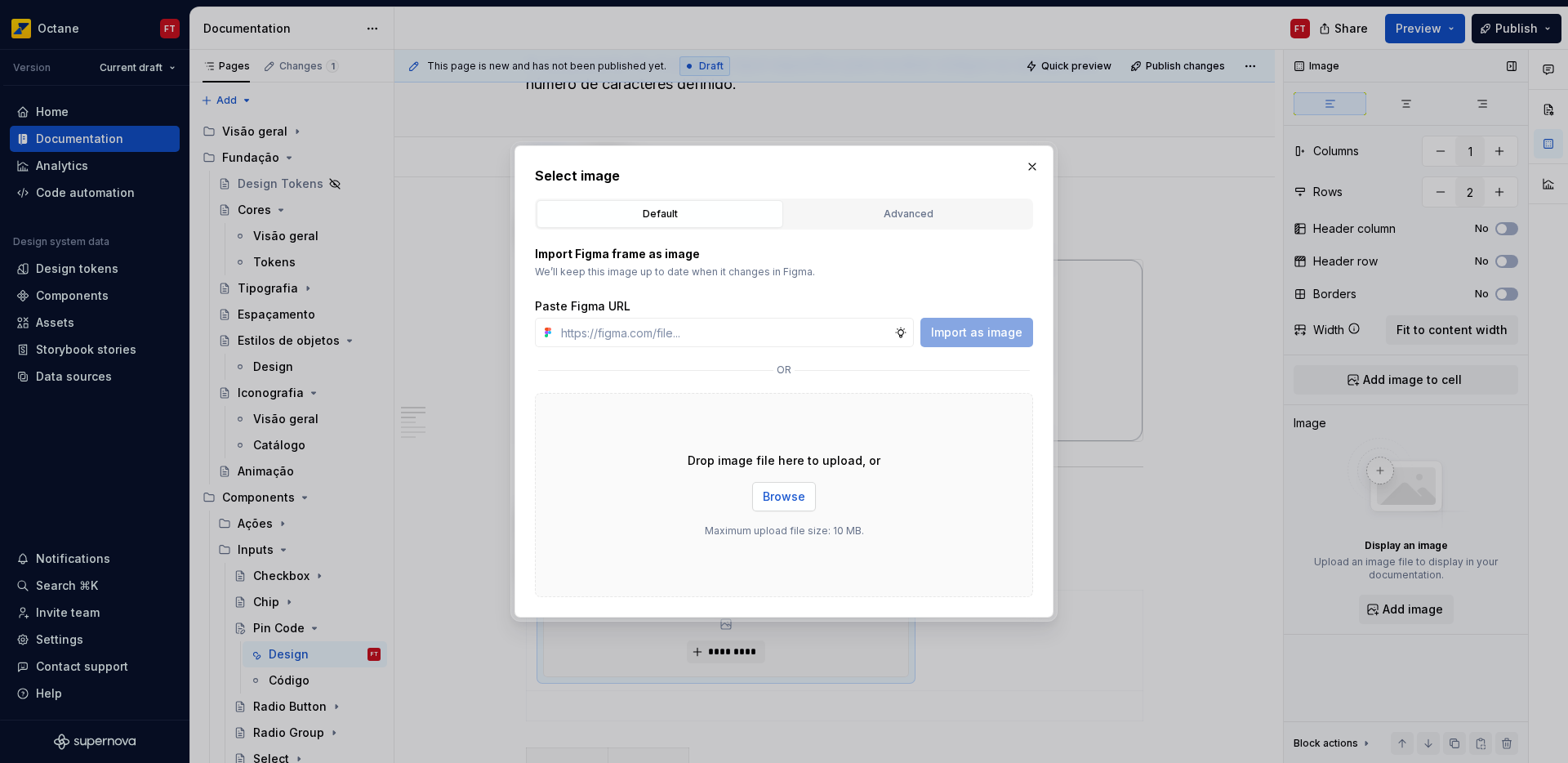
click at [768, 505] on button "Browse" at bounding box center [784, 496] width 64 height 29
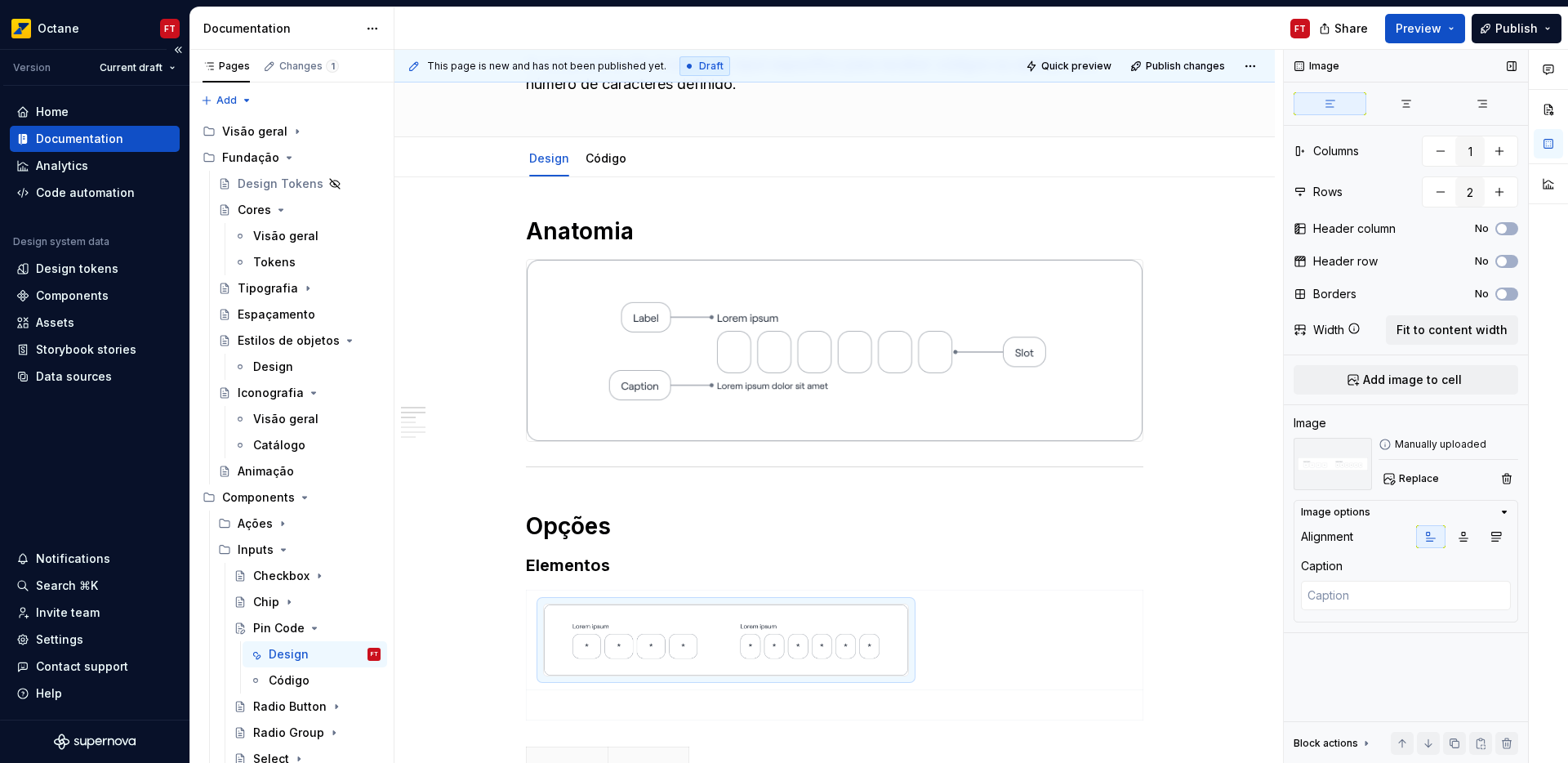
type textarea "*"
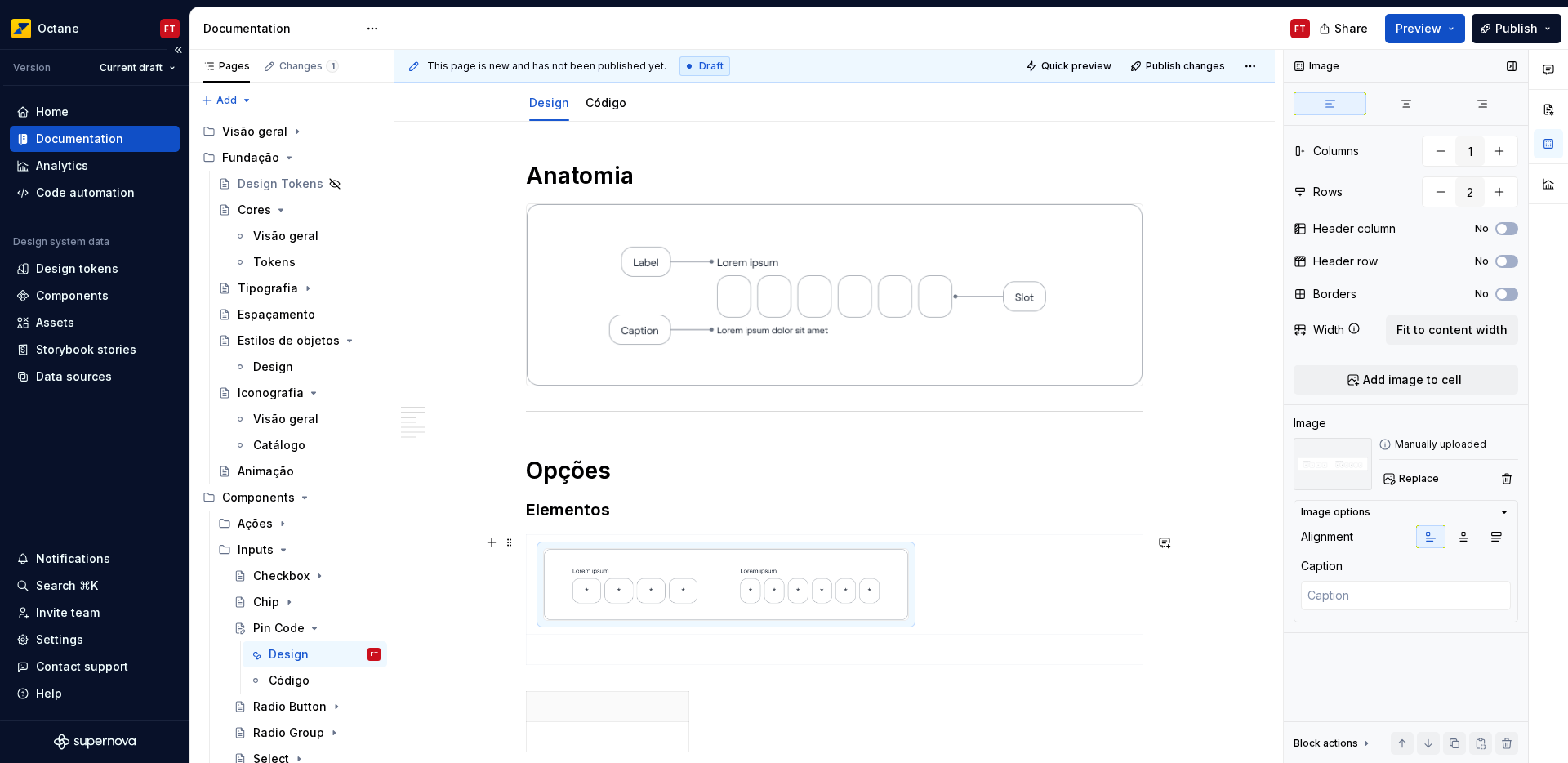
scroll to position [178, 0]
click at [609, 656] on p at bounding box center [834, 653] width 597 height 16
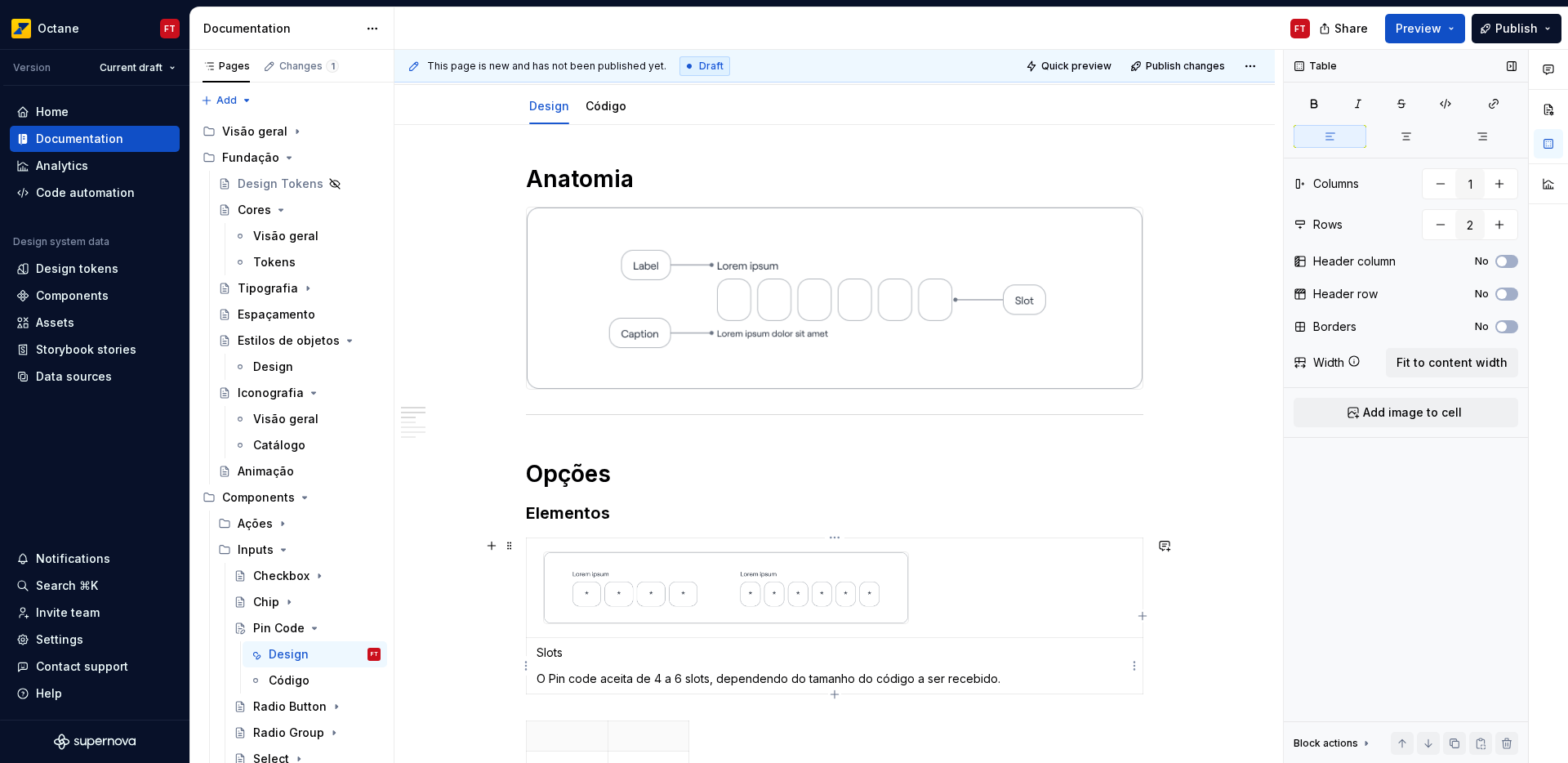
click at [544, 651] on p "Slots" at bounding box center [834, 653] width 597 height 16
click at [557, 651] on p "Slots" at bounding box center [834, 653] width 597 height 16
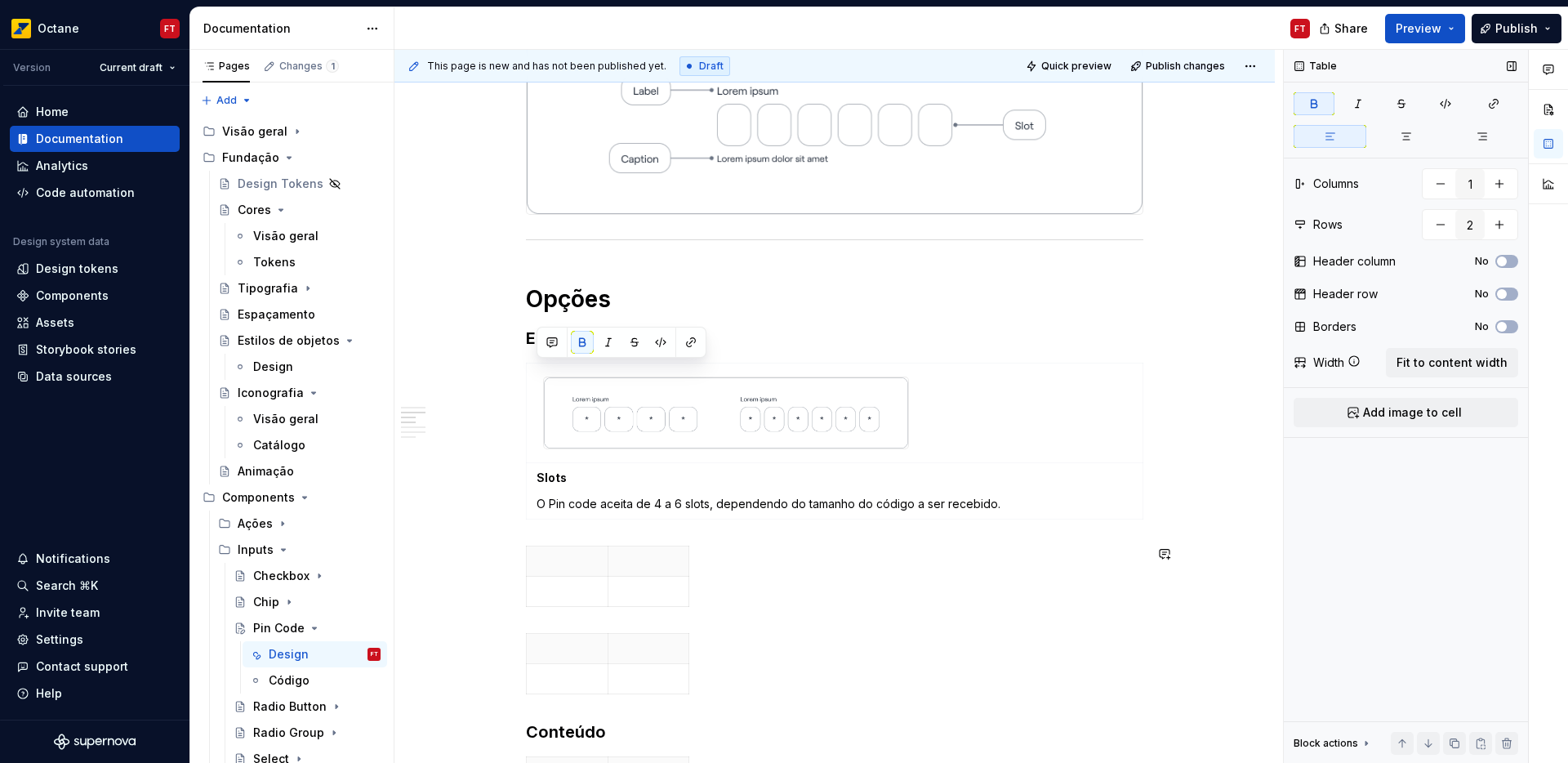
scroll to position [665, 0]
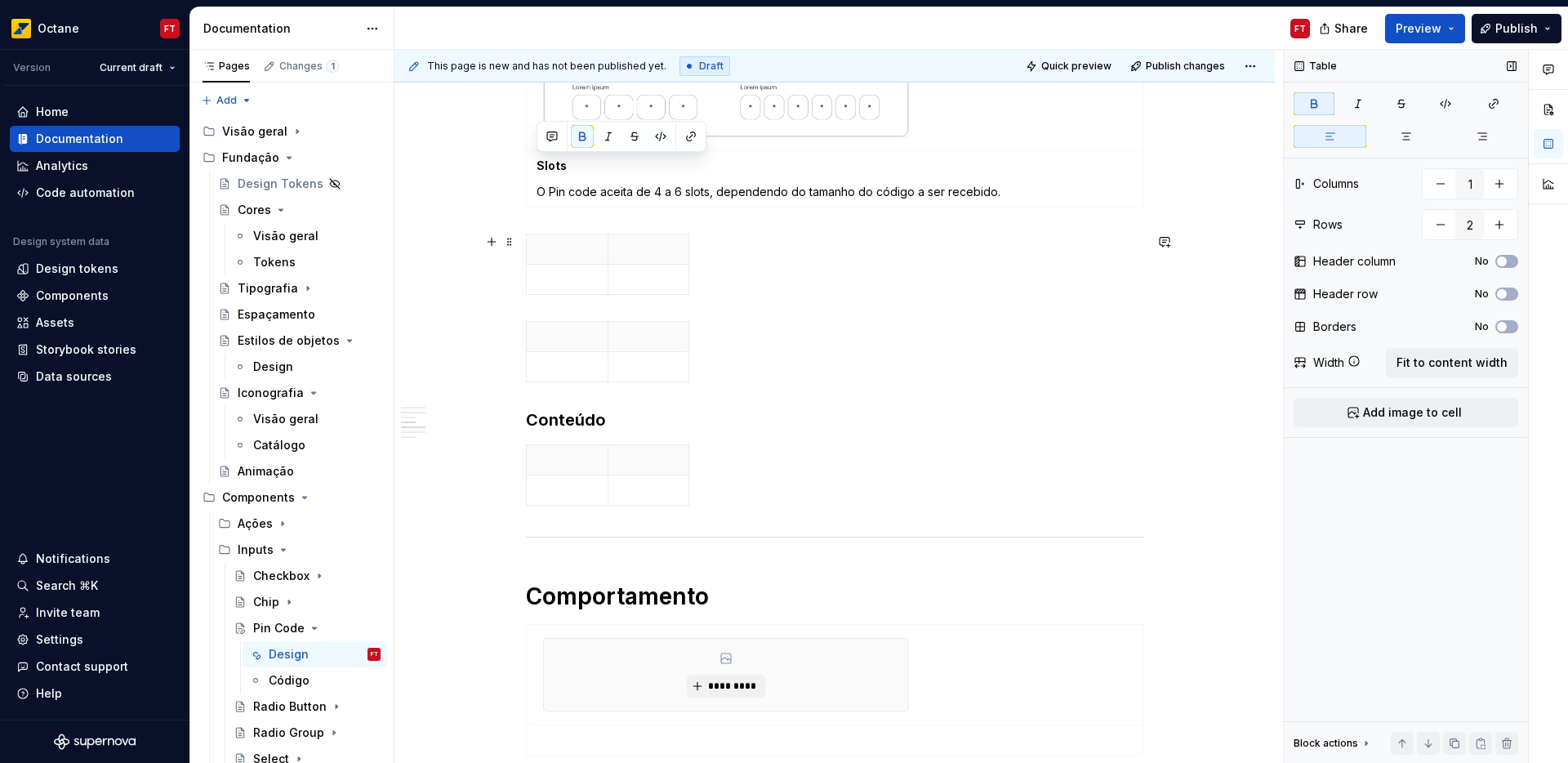
type input "2"
click at [643, 265] on td at bounding box center [649, 280] width 82 height 30
click at [1509, 289] on span "button" at bounding box center [1512, 294] width 10 height 10
click at [1509, 327] on span "button" at bounding box center [1512, 327] width 10 height 10
click at [1495, 358] on span "Fit to content width" at bounding box center [1452, 363] width 111 height 16
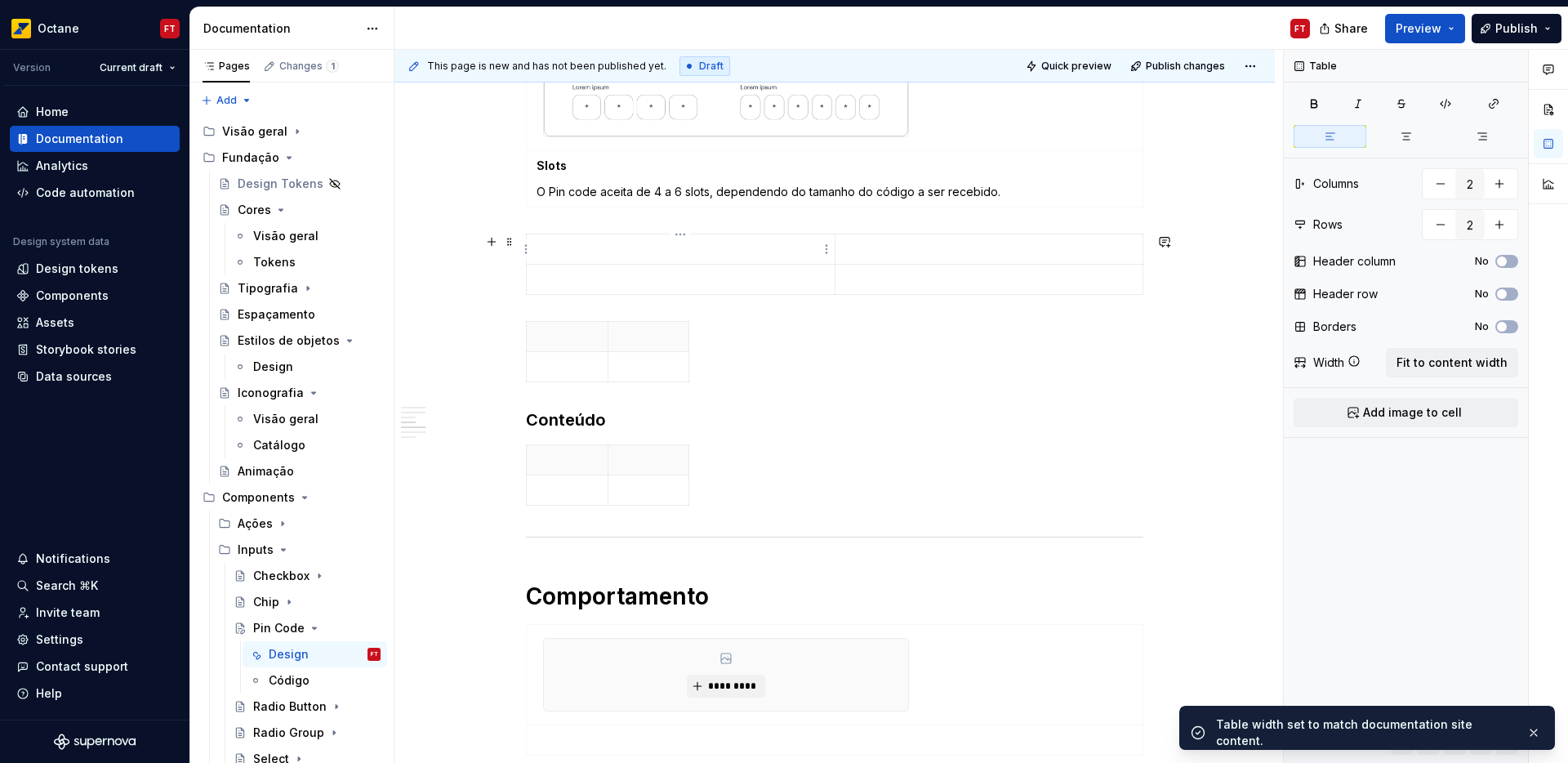
click at [710, 251] on p at bounding box center [681, 249] width 289 height 16
click at [1394, 417] on span "Add image to cell" at bounding box center [1412, 413] width 99 height 16
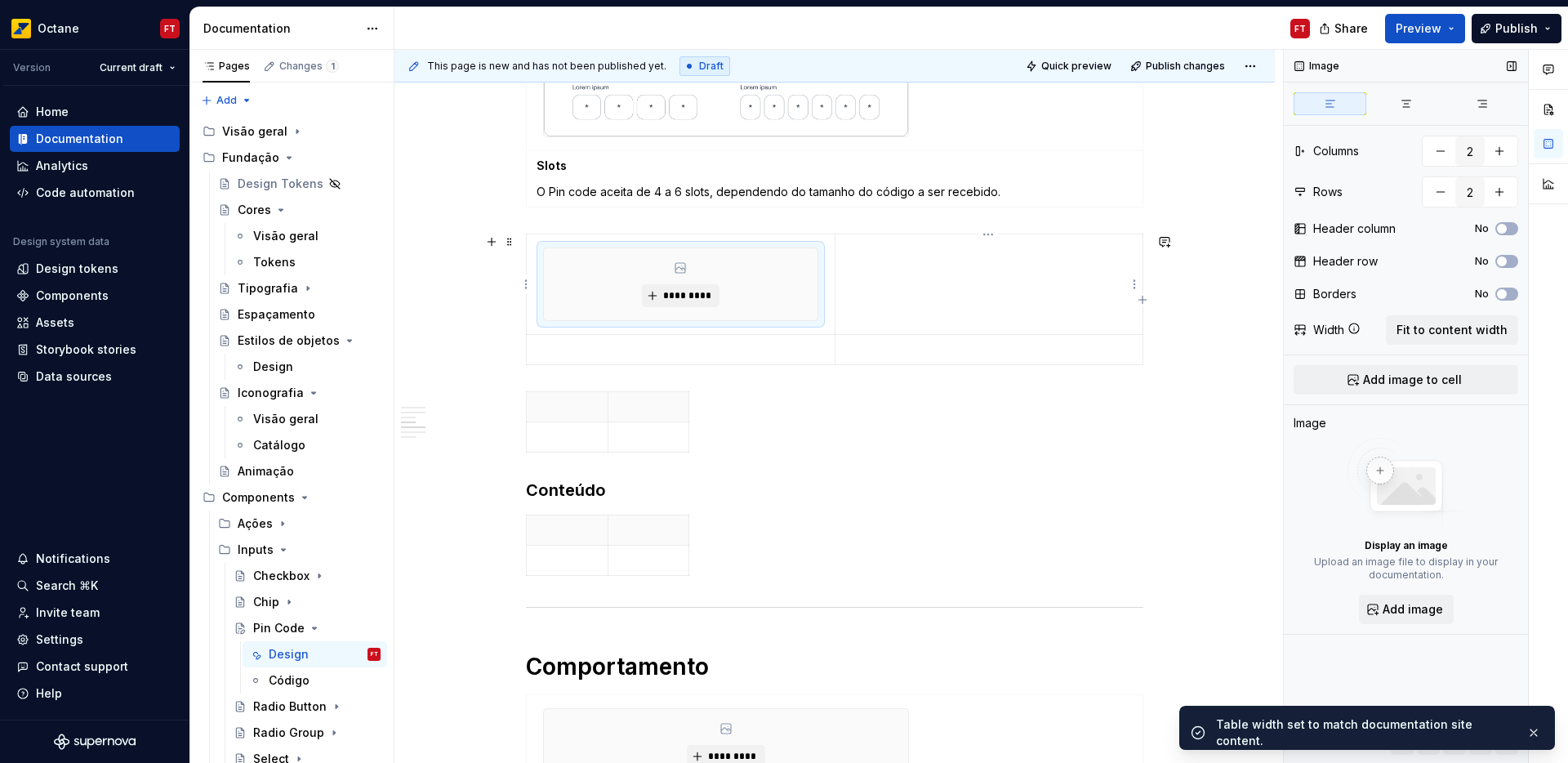
click at [886, 252] on p at bounding box center [989, 249] width 288 height 16
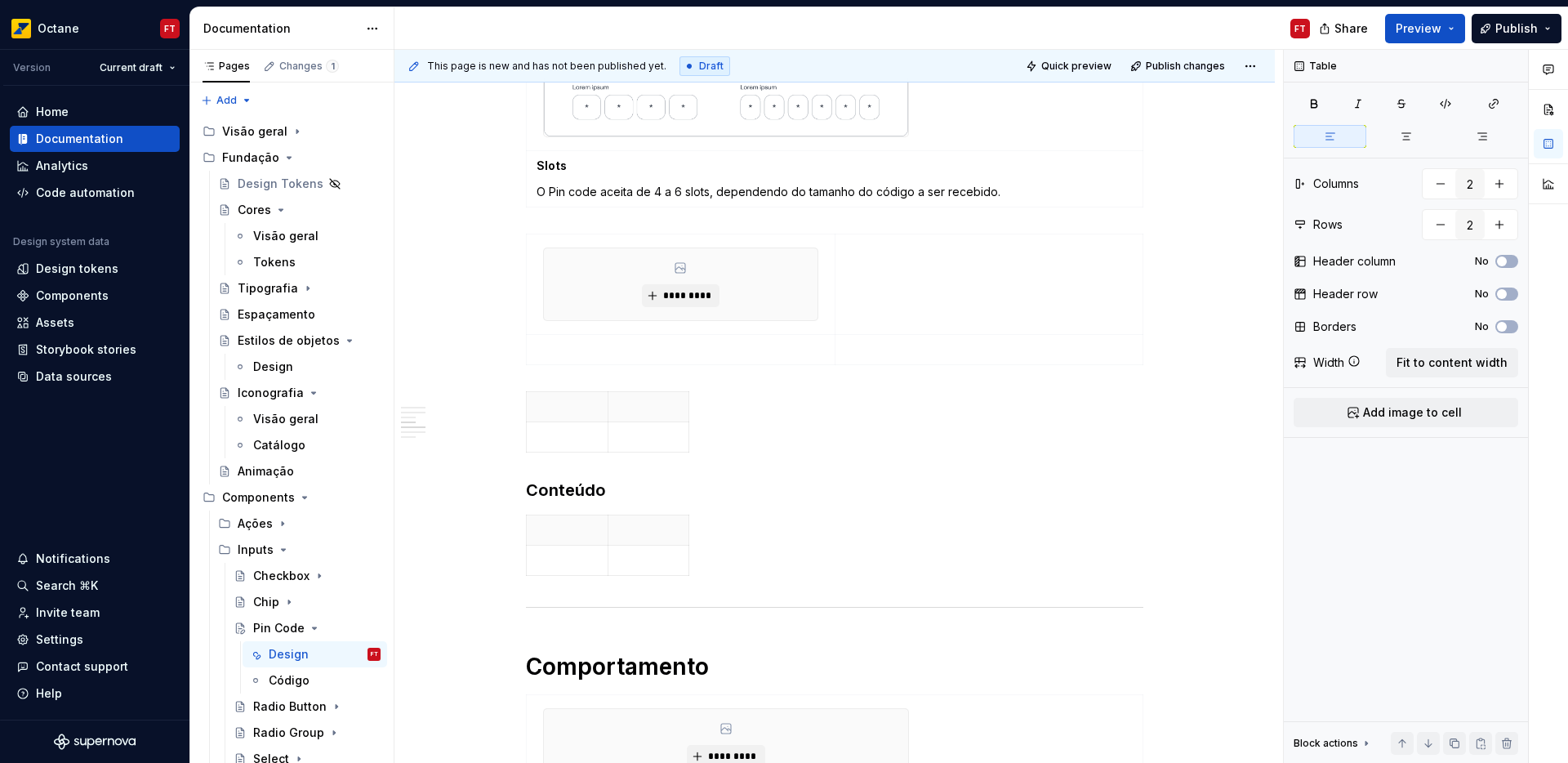
drag, startPoint x: 1390, startPoint y: 411, endPoint x: 1164, endPoint y: 439, distance: 227.7
click at [1390, 411] on span "Add image to cell" at bounding box center [1412, 413] width 99 height 16
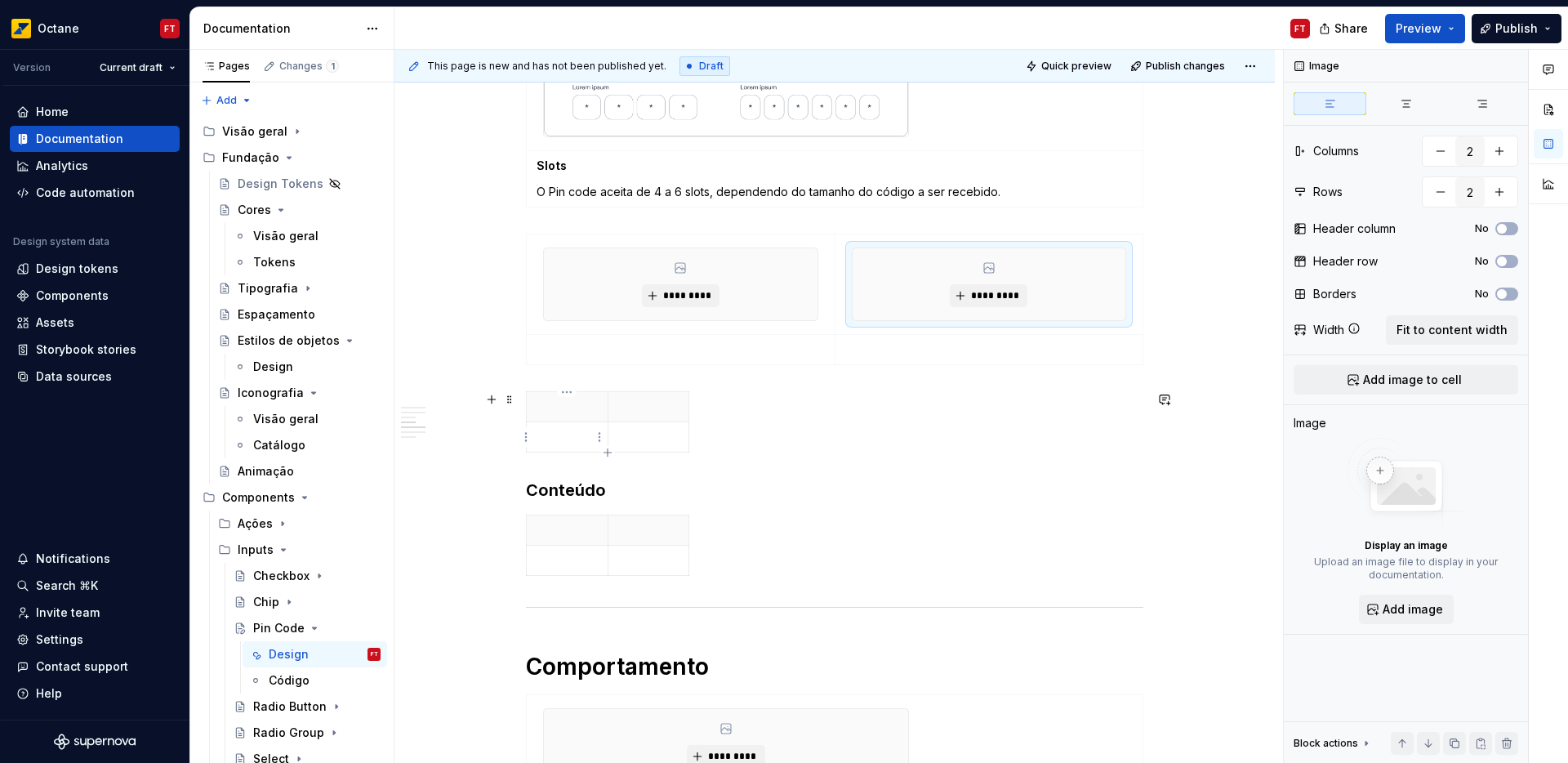
click at [584, 415] on th at bounding box center [568, 407] width 82 height 30
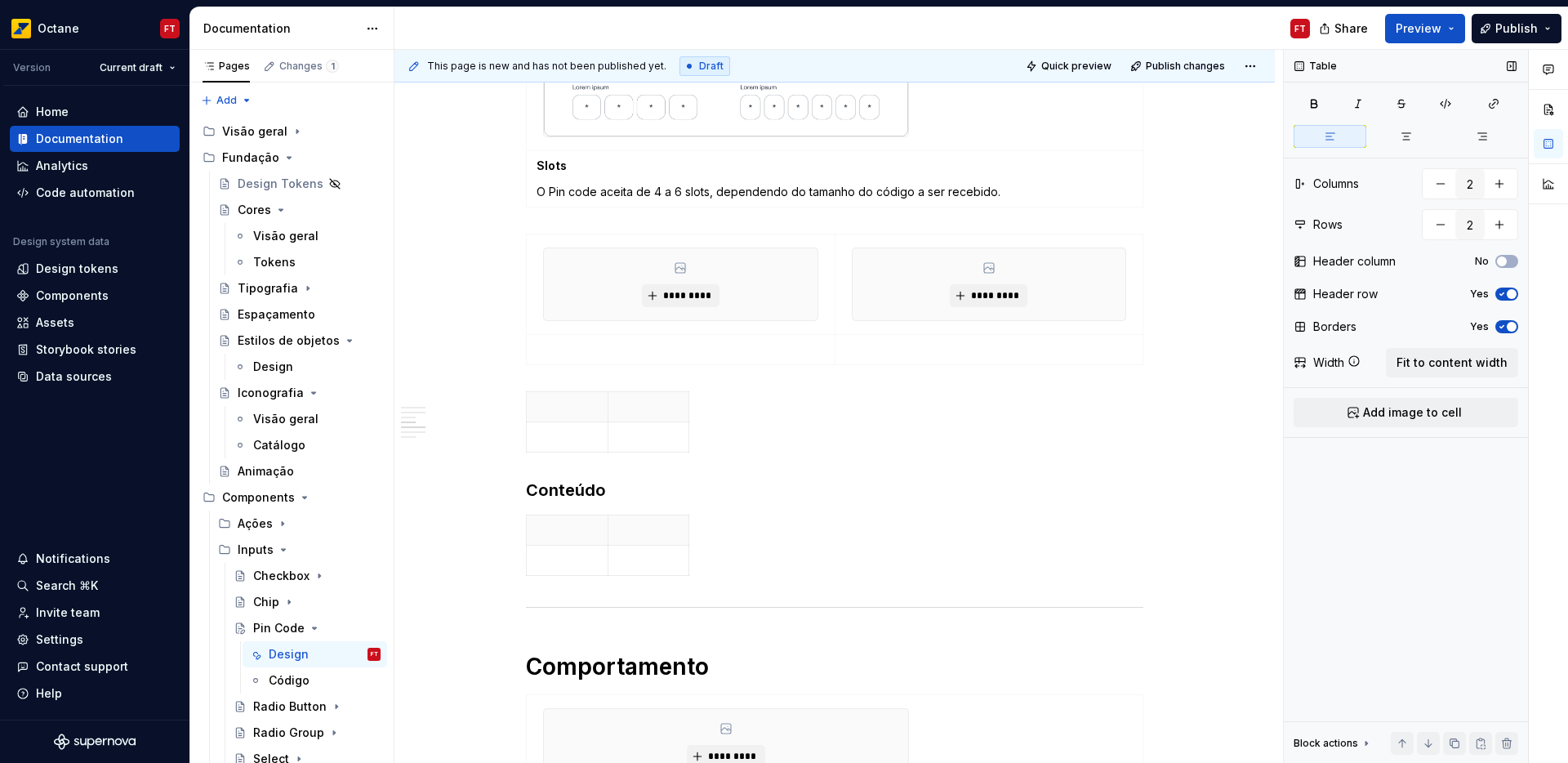
click at [1508, 298] on span "button" at bounding box center [1512, 294] width 10 height 10
click at [1505, 326] on icon "button" at bounding box center [1502, 327] width 13 height 10
click at [1474, 363] on span "Fit to content width" at bounding box center [1452, 363] width 111 height 16
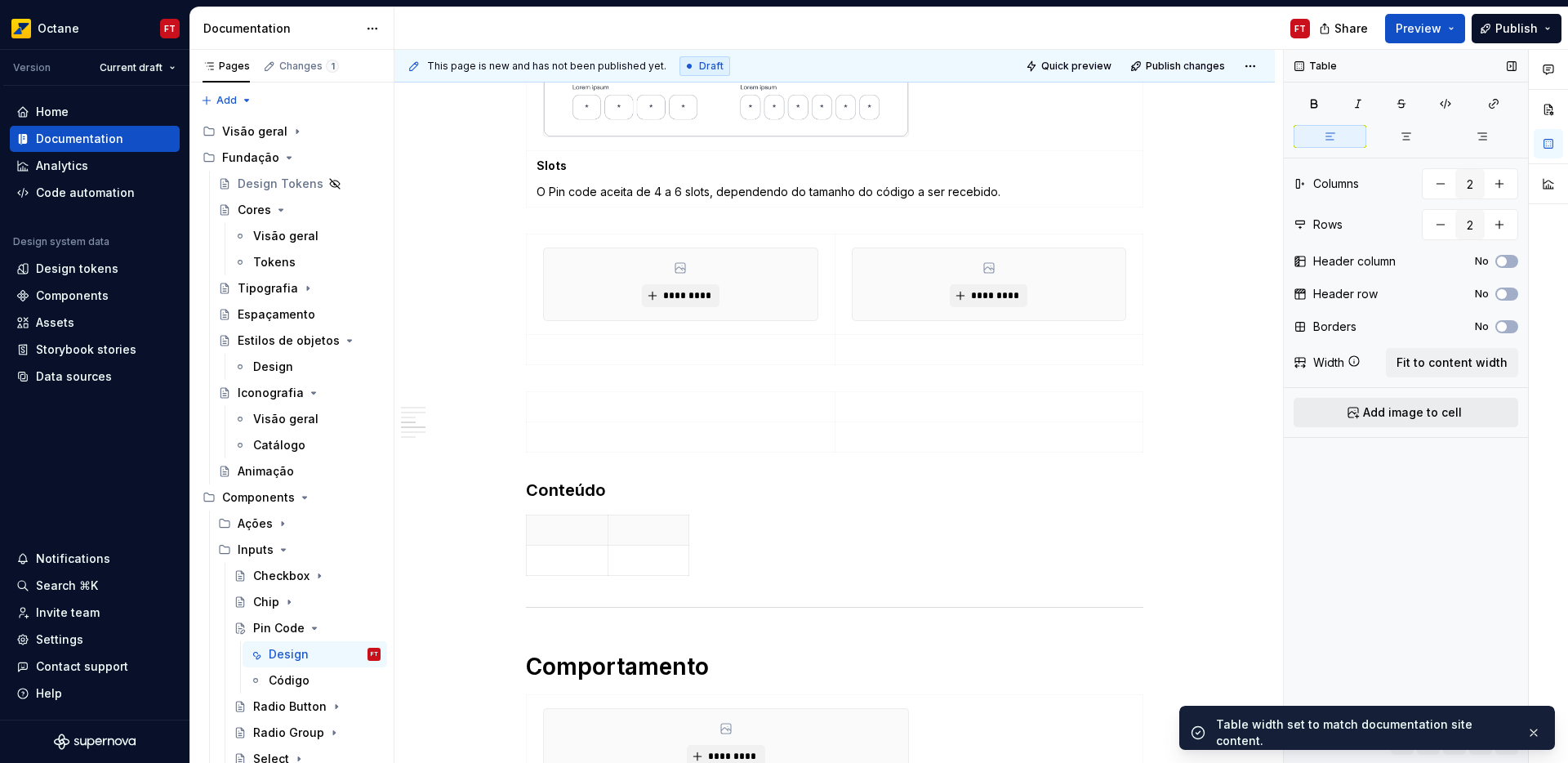
click at [1443, 419] on span "Add image to cell" at bounding box center [1412, 413] width 99 height 16
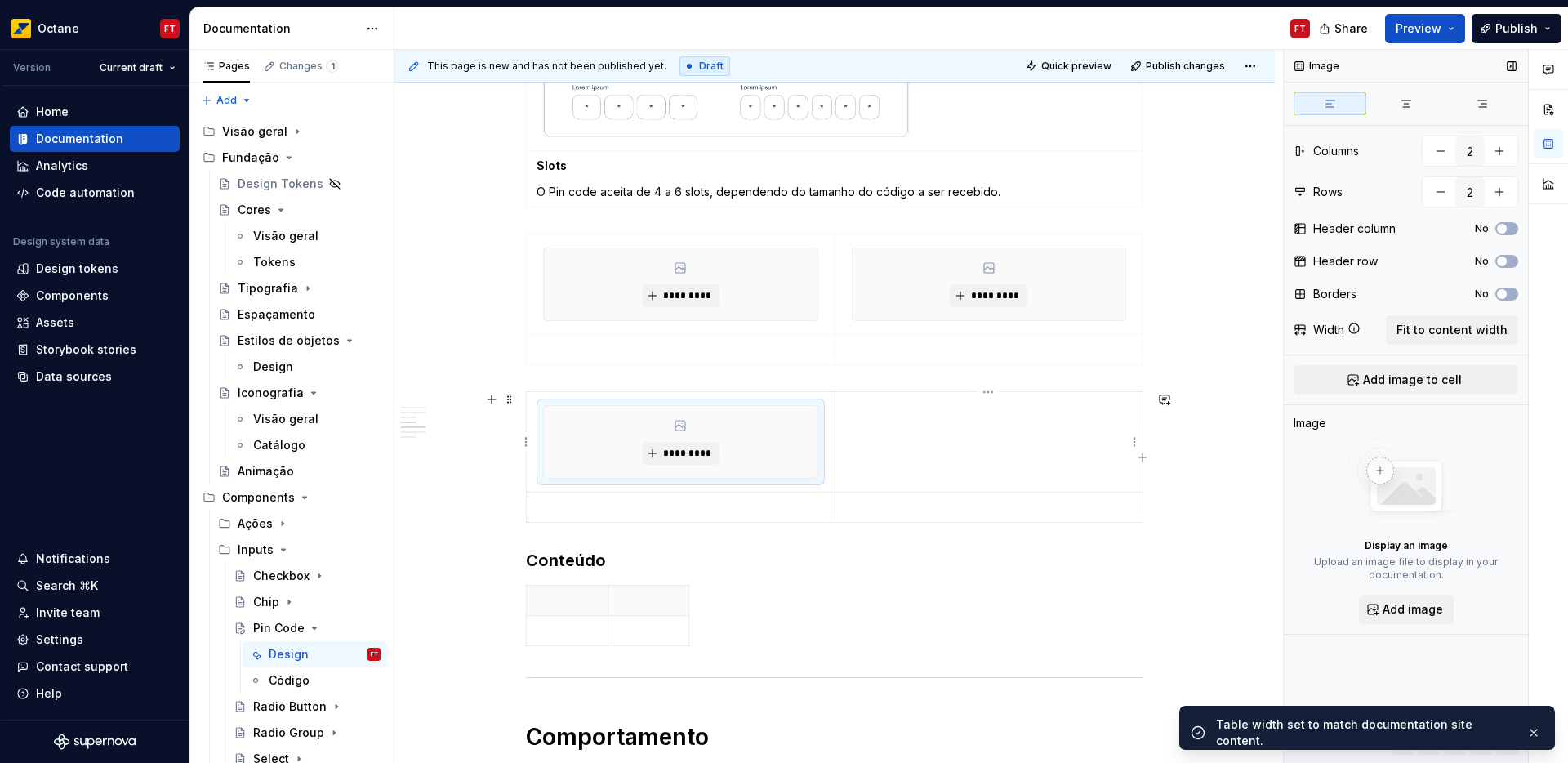
click at [976, 427] on td at bounding box center [988, 442] width 308 height 101
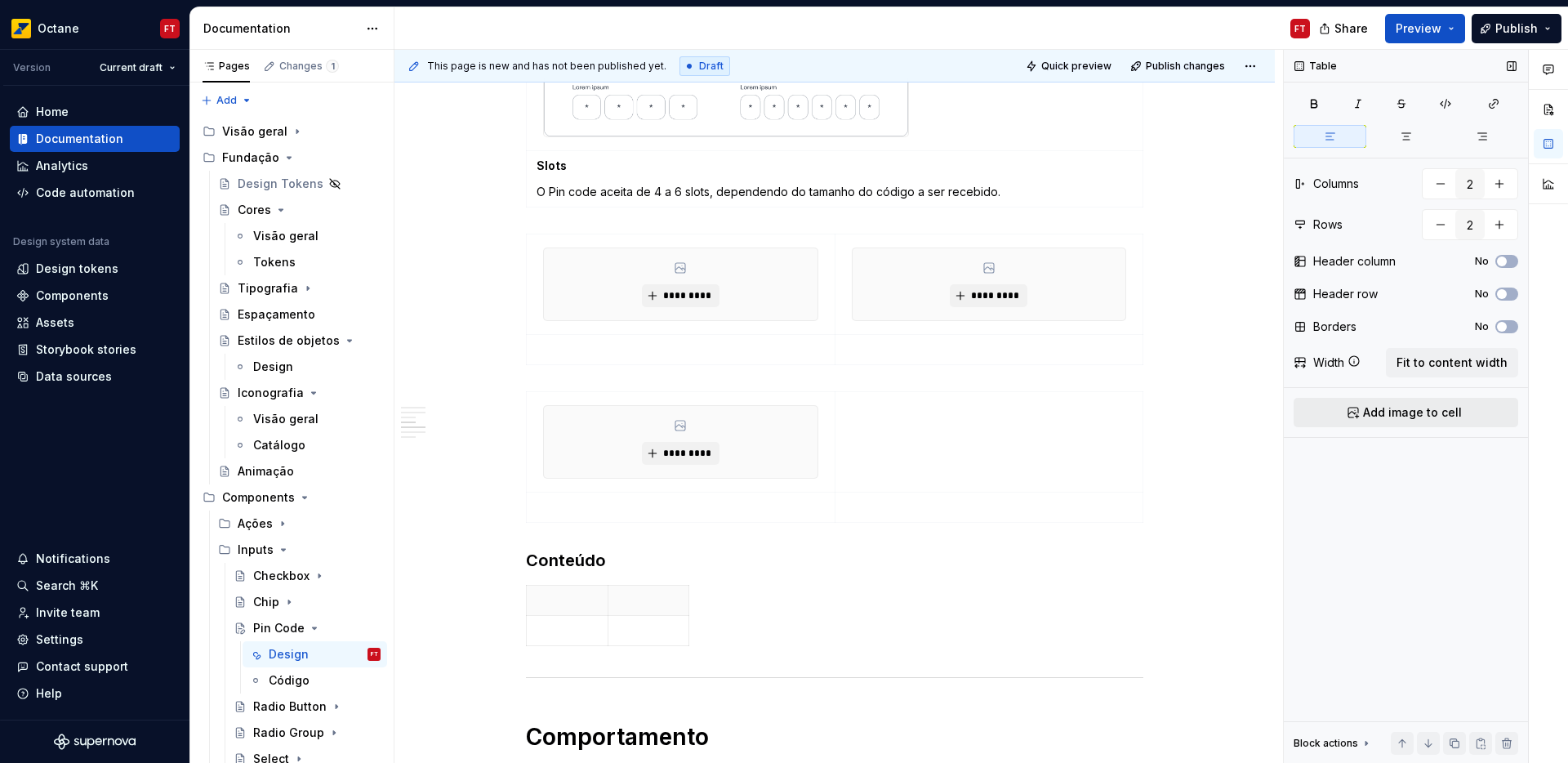
click at [1401, 410] on span "Add image to cell" at bounding box center [1412, 413] width 99 height 16
drag, startPoint x: 557, startPoint y: 608, endPoint x: 589, endPoint y: 617, distance: 33.2
click at [557, 608] on p at bounding box center [567, 601] width 61 height 16
click at [1516, 295] on span "button" at bounding box center [1512, 294] width 10 height 10
click at [1509, 329] on span "button" at bounding box center [1512, 327] width 10 height 10
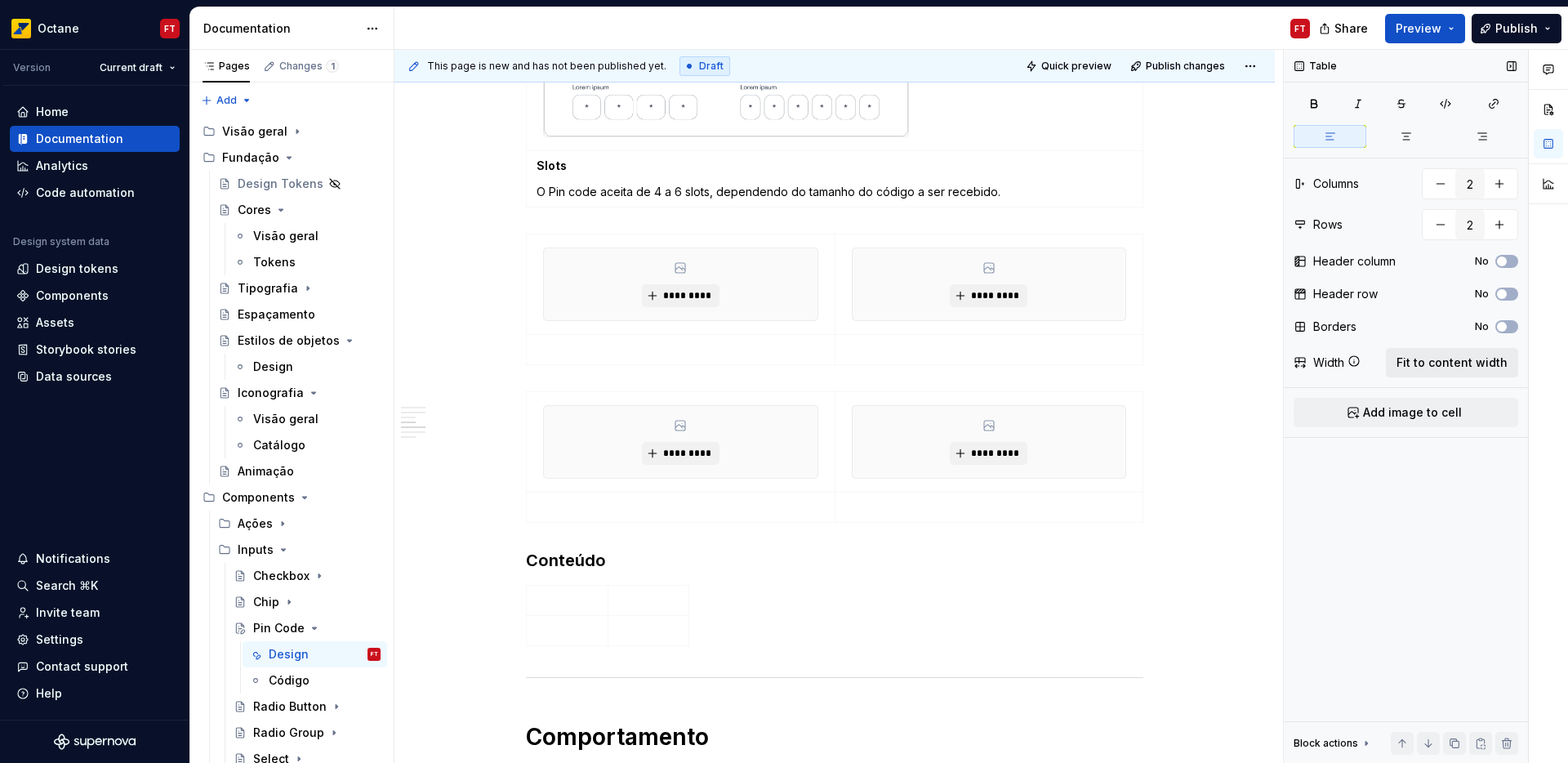
click at [1485, 364] on span "Fit to content width" at bounding box center [1452, 363] width 111 height 16
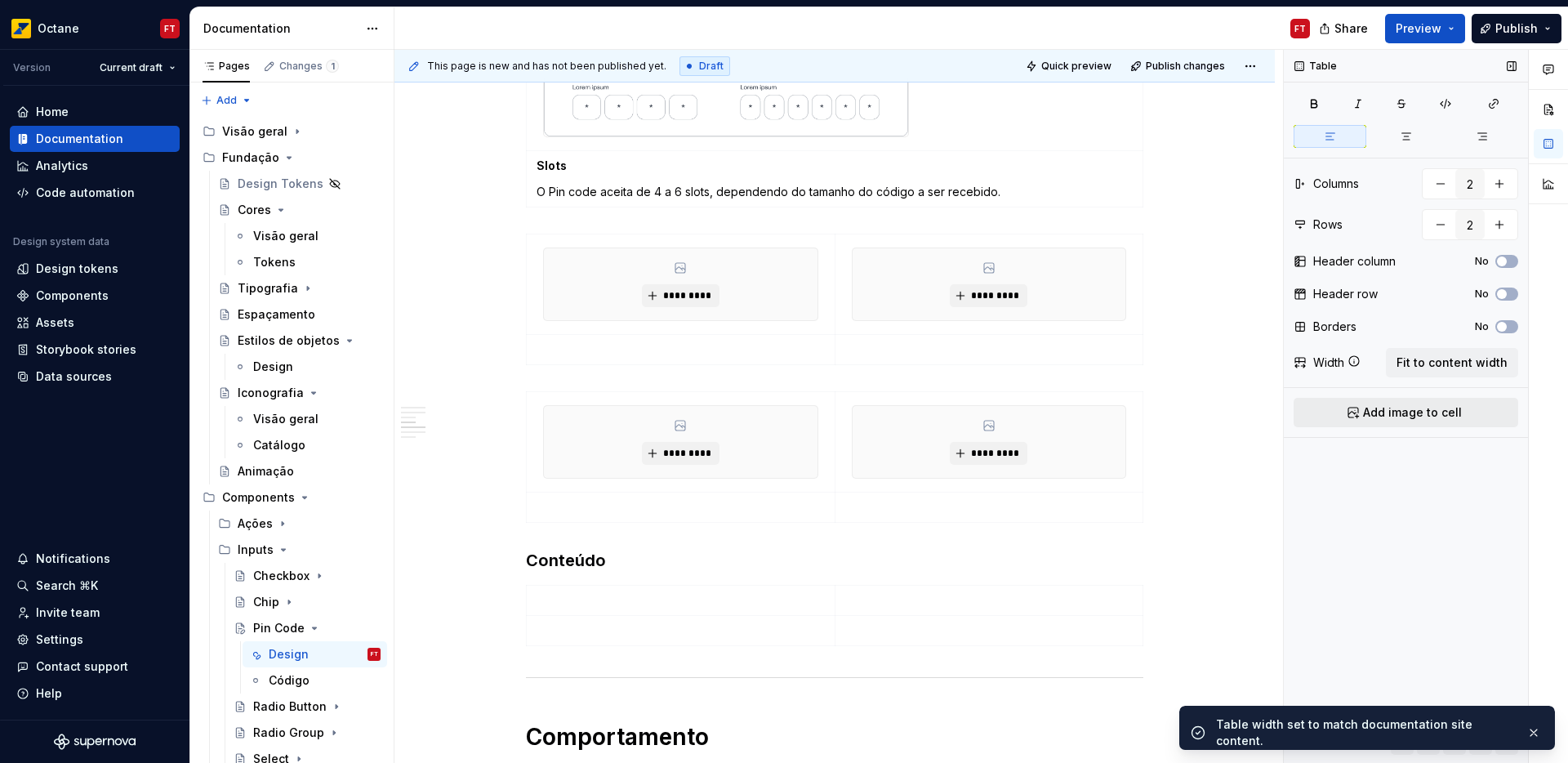
click at [1467, 411] on button "Add image to cell" at bounding box center [1406, 412] width 225 height 29
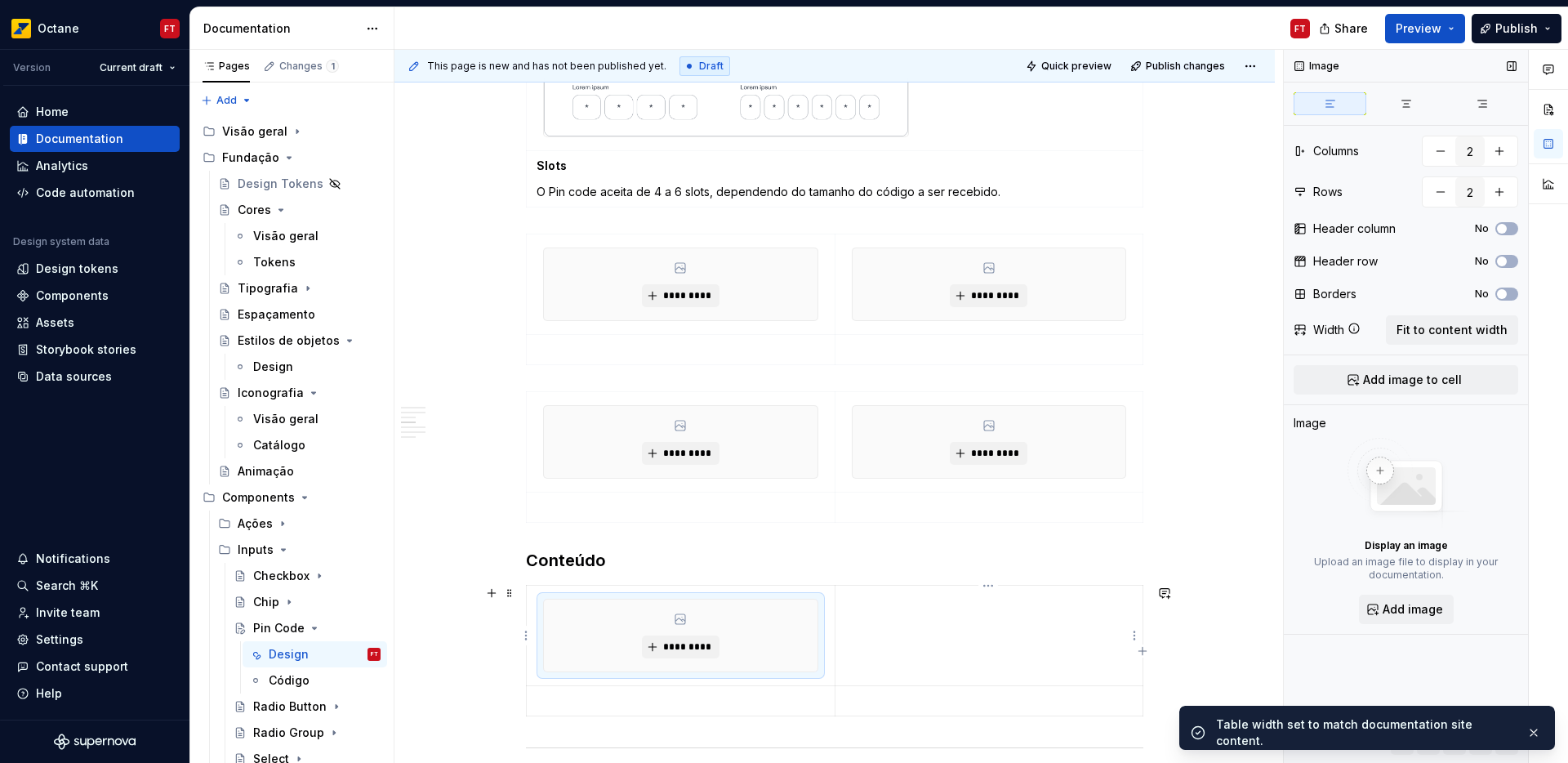
drag, startPoint x: 973, startPoint y: 642, endPoint x: 1013, endPoint y: 635, distance: 40.6
click at [973, 642] on td at bounding box center [988, 636] width 308 height 101
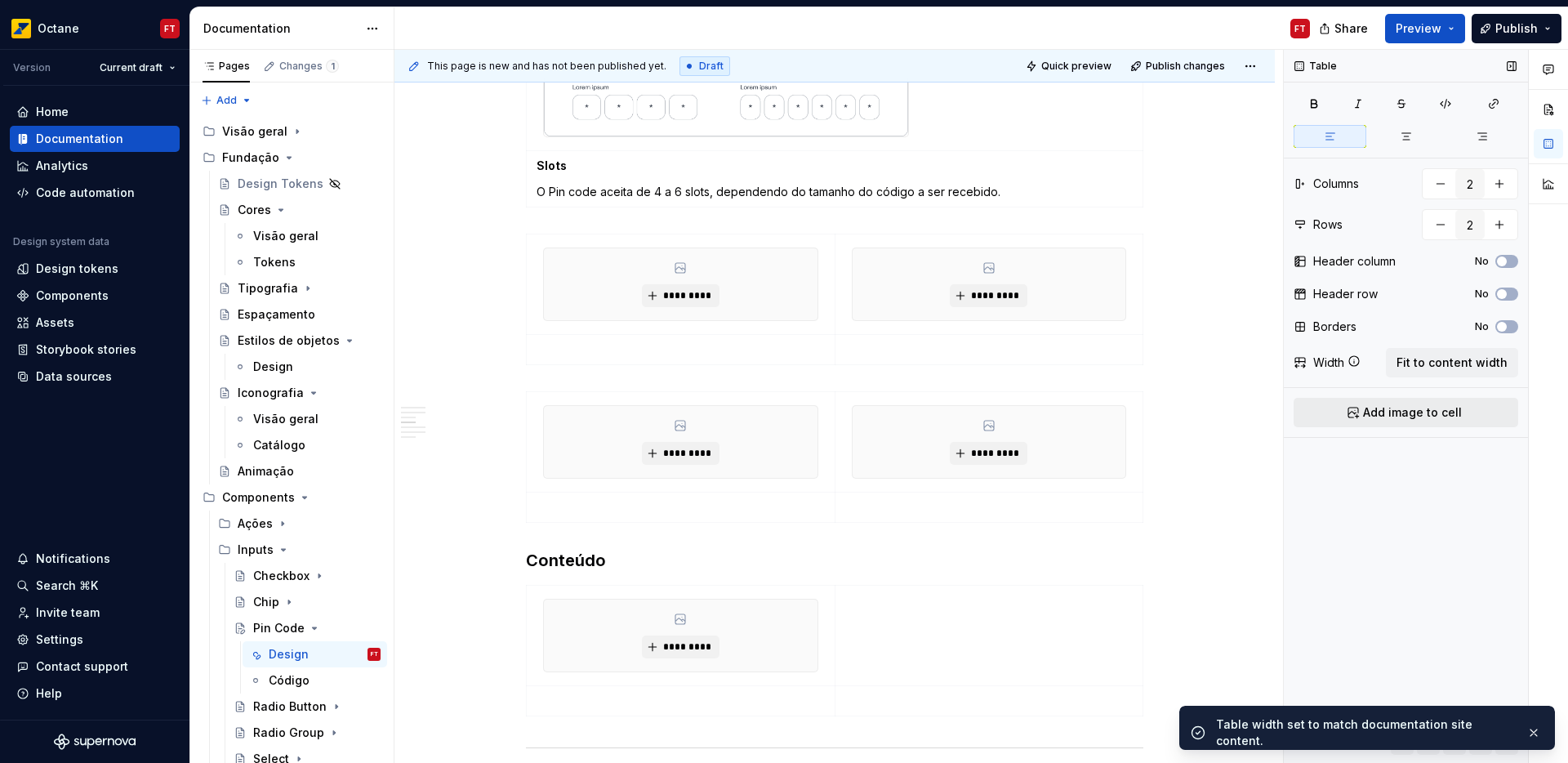
click at [1397, 417] on span "Add image to cell" at bounding box center [1412, 413] width 99 height 16
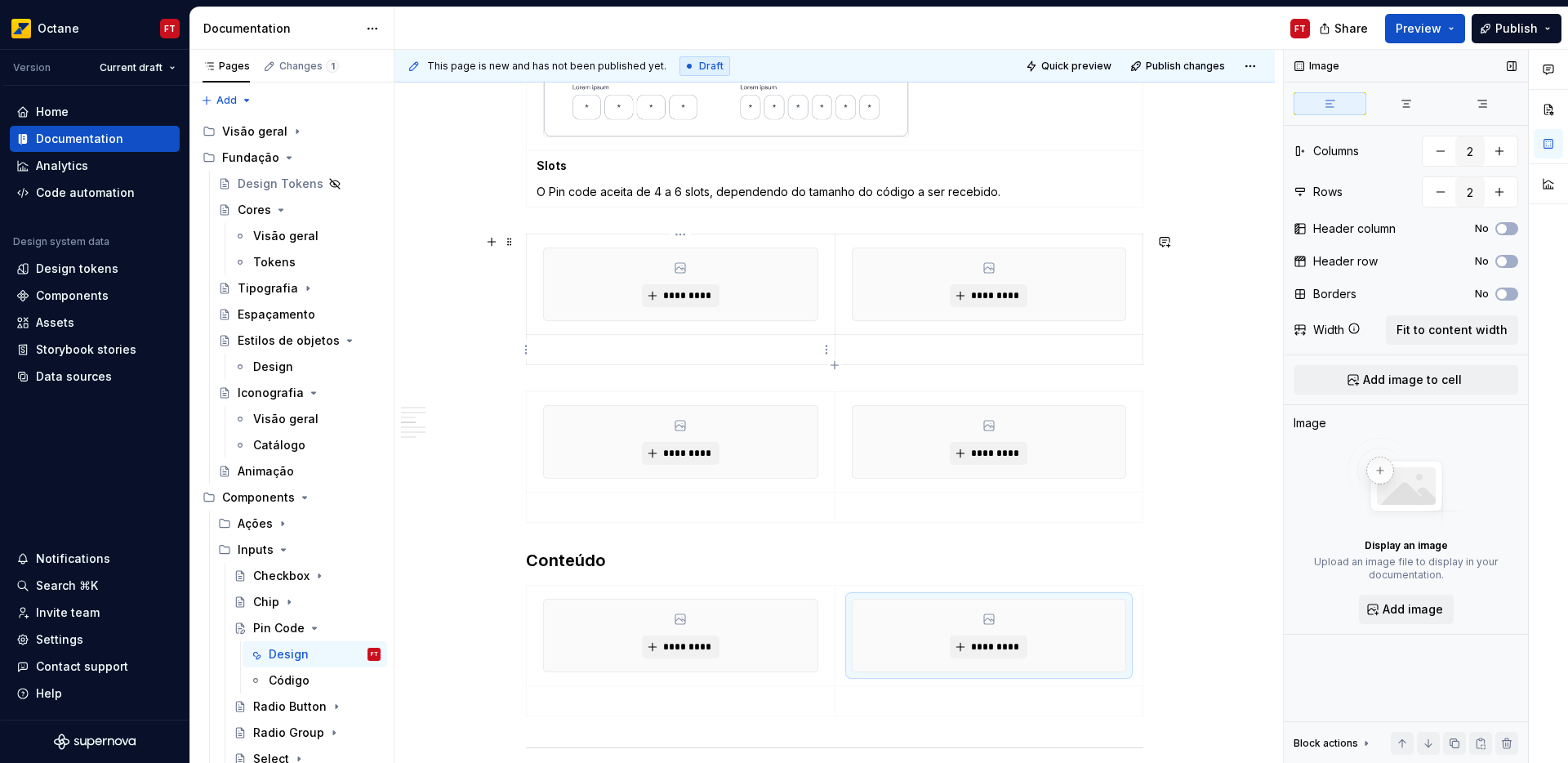
click at [586, 345] on p at bounding box center [681, 350] width 289 height 16
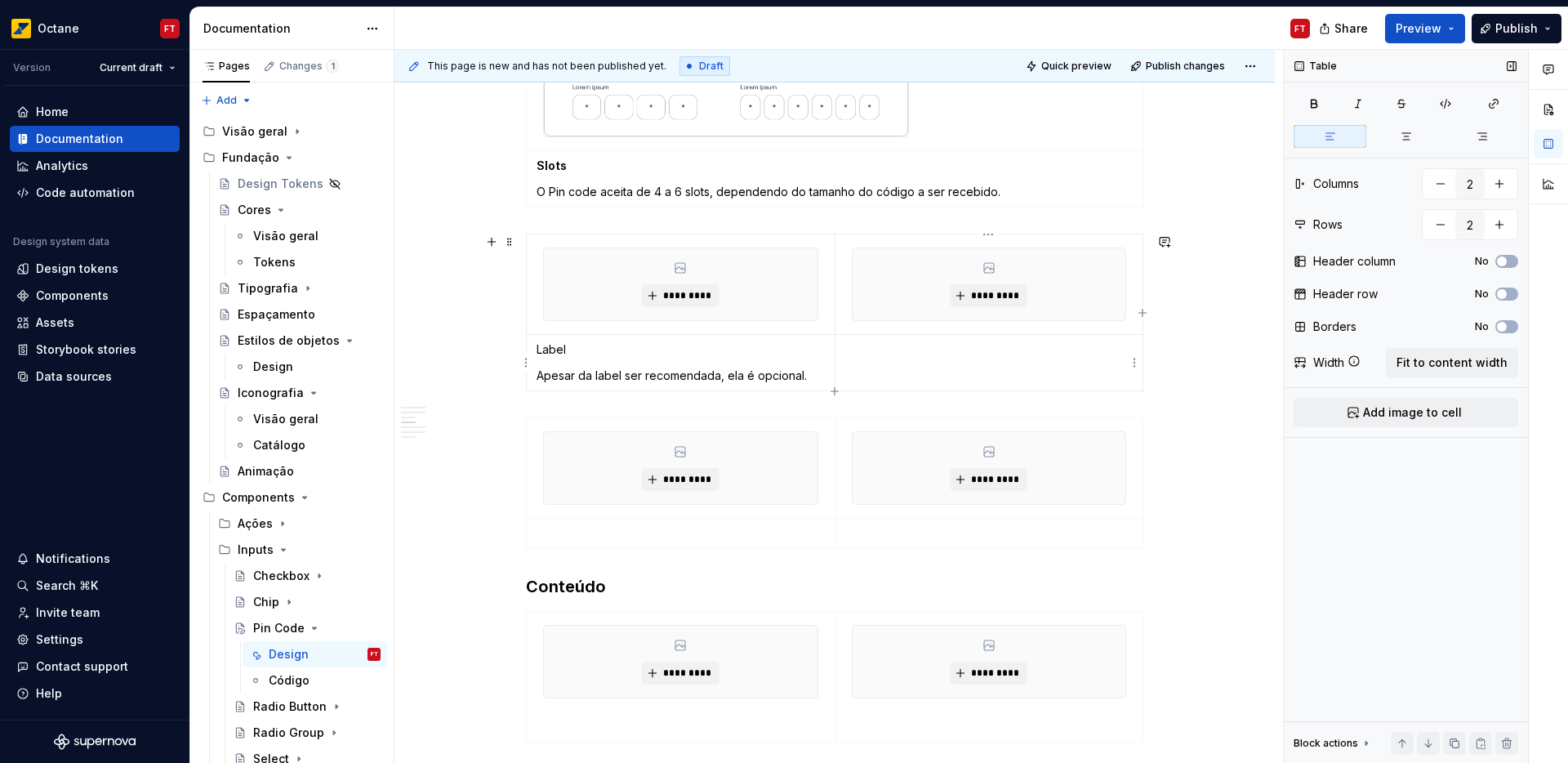
click at [891, 364] on td at bounding box center [988, 363] width 309 height 56
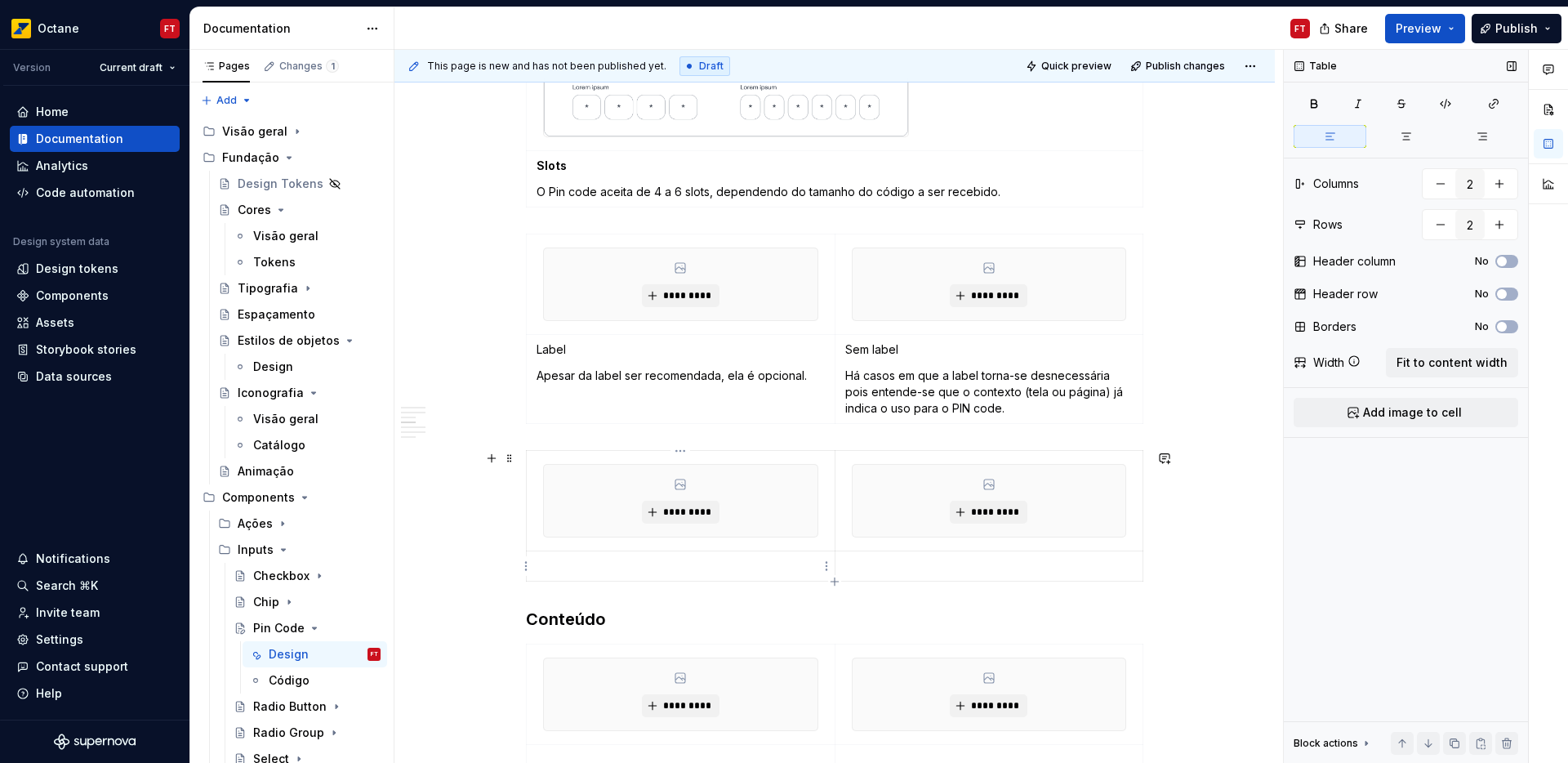
click at [604, 565] on p at bounding box center [681, 566] width 289 height 16
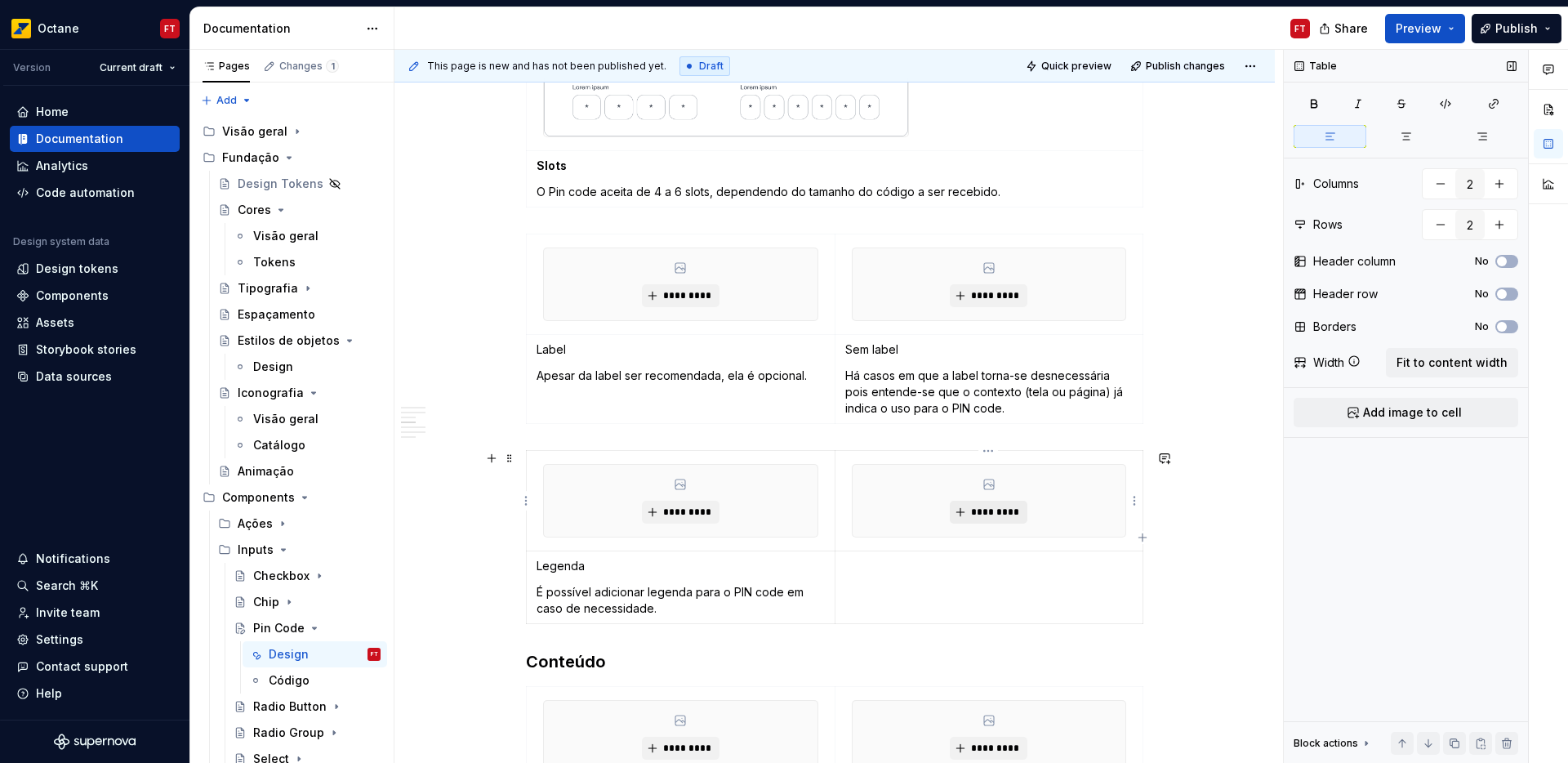
click at [952, 508] on button "*********" at bounding box center [989, 512] width 78 height 23
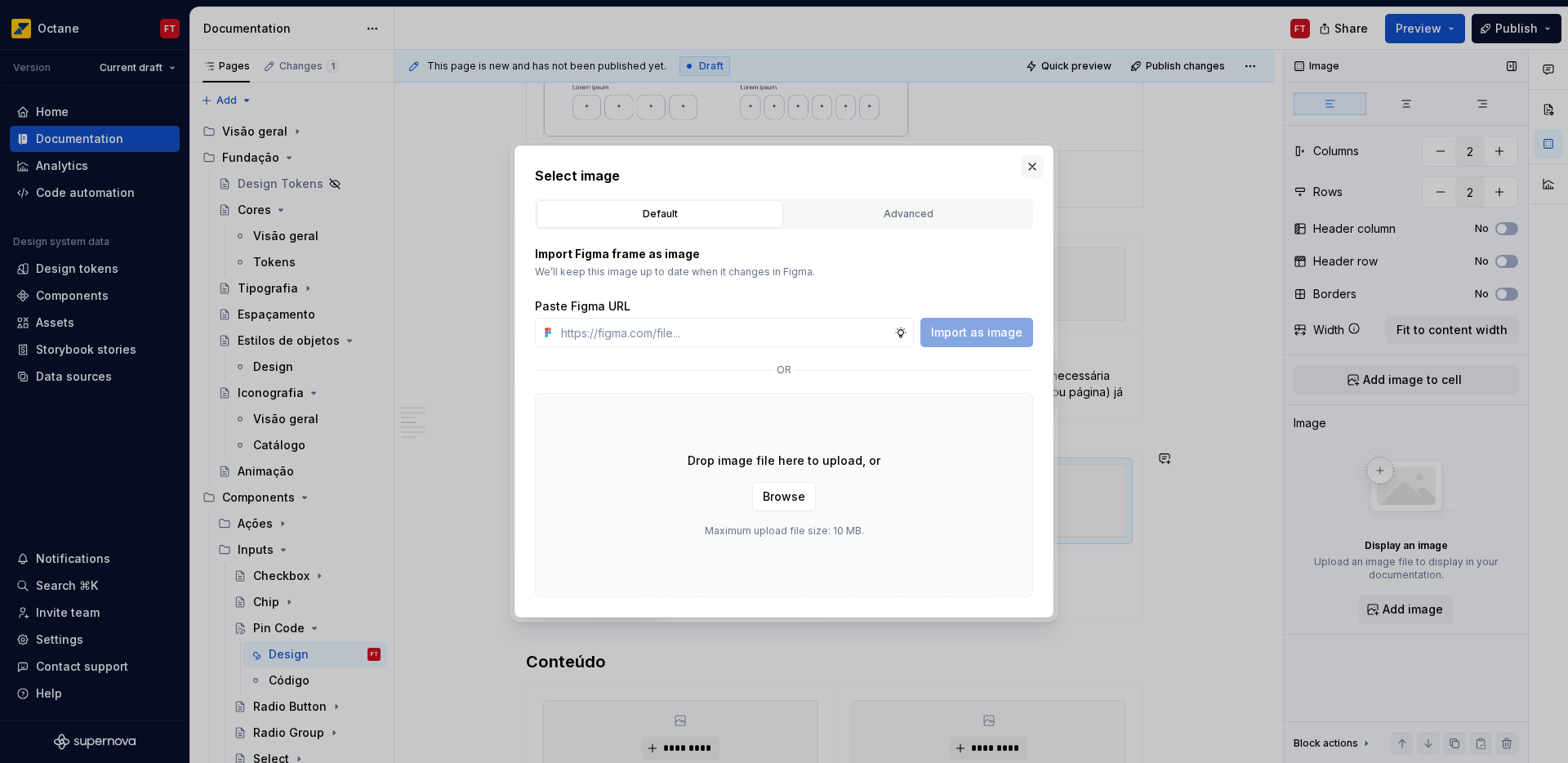
click at [1034, 163] on button "button" at bounding box center [1032, 166] width 23 height 23
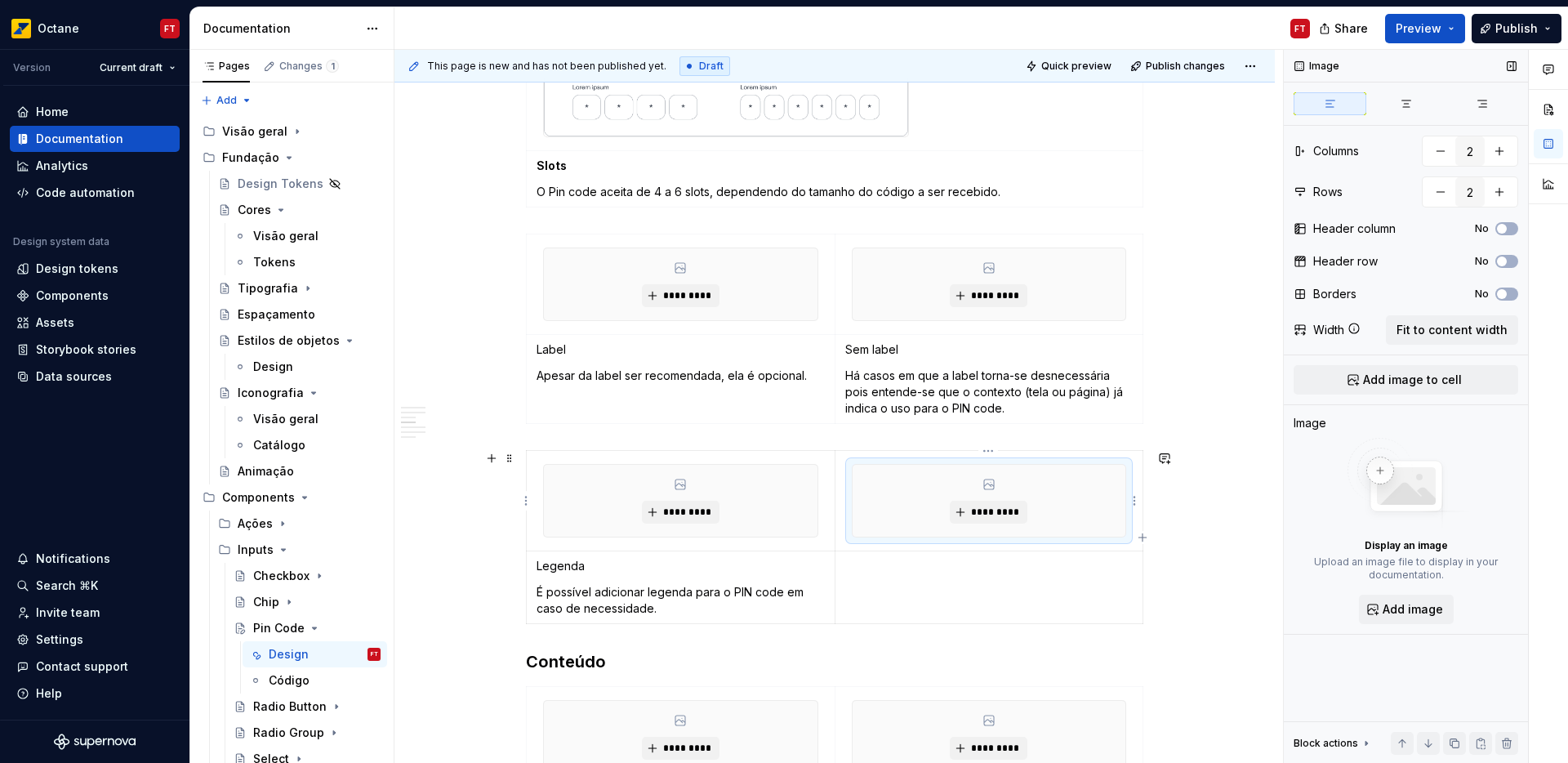
click at [1082, 486] on div "*********" at bounding box center [989, 501] width 274 height 72
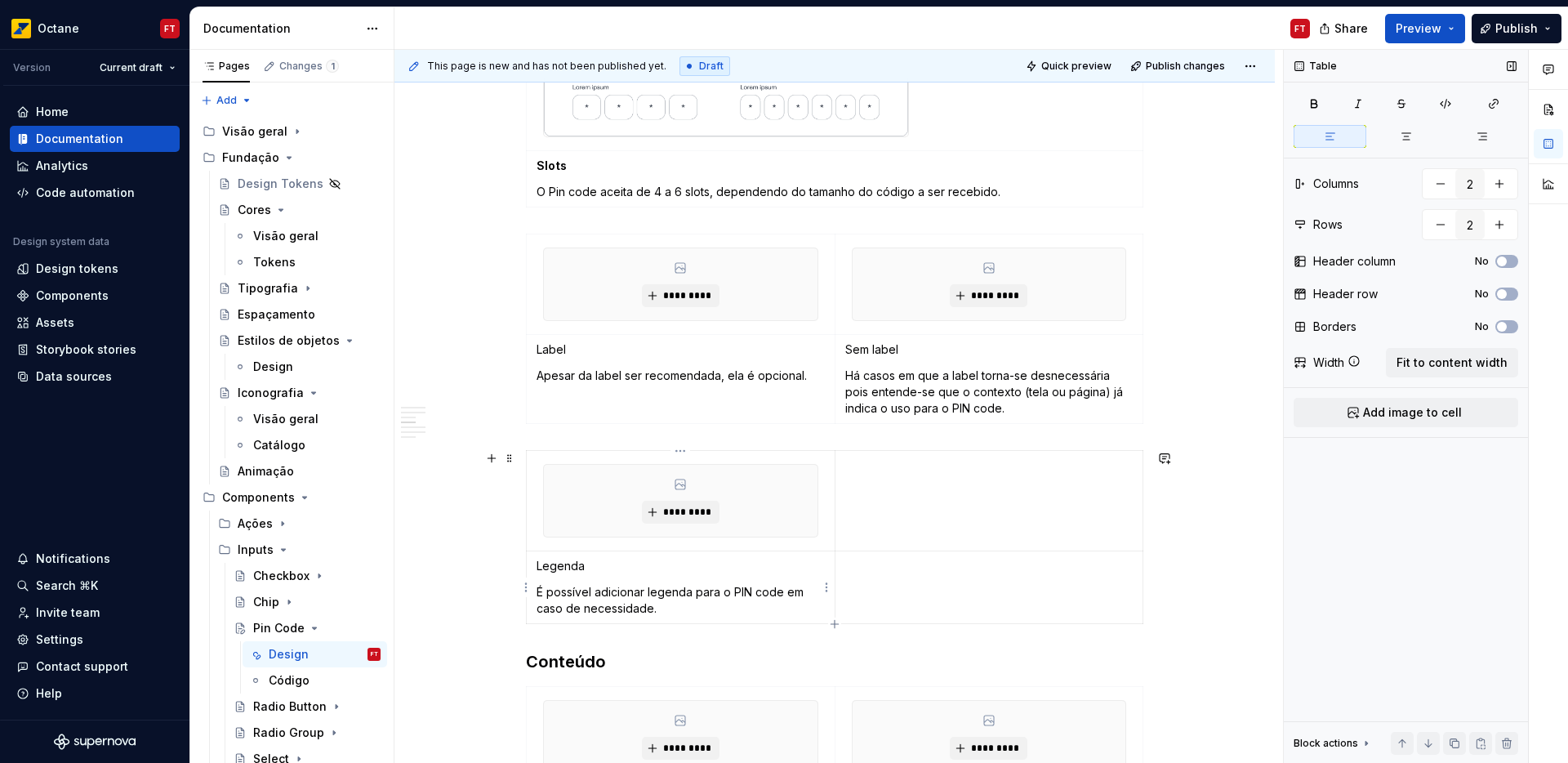
click at [556, 566] on p "Legenda" at bounding box center [681, 566] width 289 height 16
click at [553, 343] on p "Label" at bounding box center [681, 350] width 289 height 16
click at [860, 355] on p "Sem label" at bounding box center [989, 350] width 289 height 16
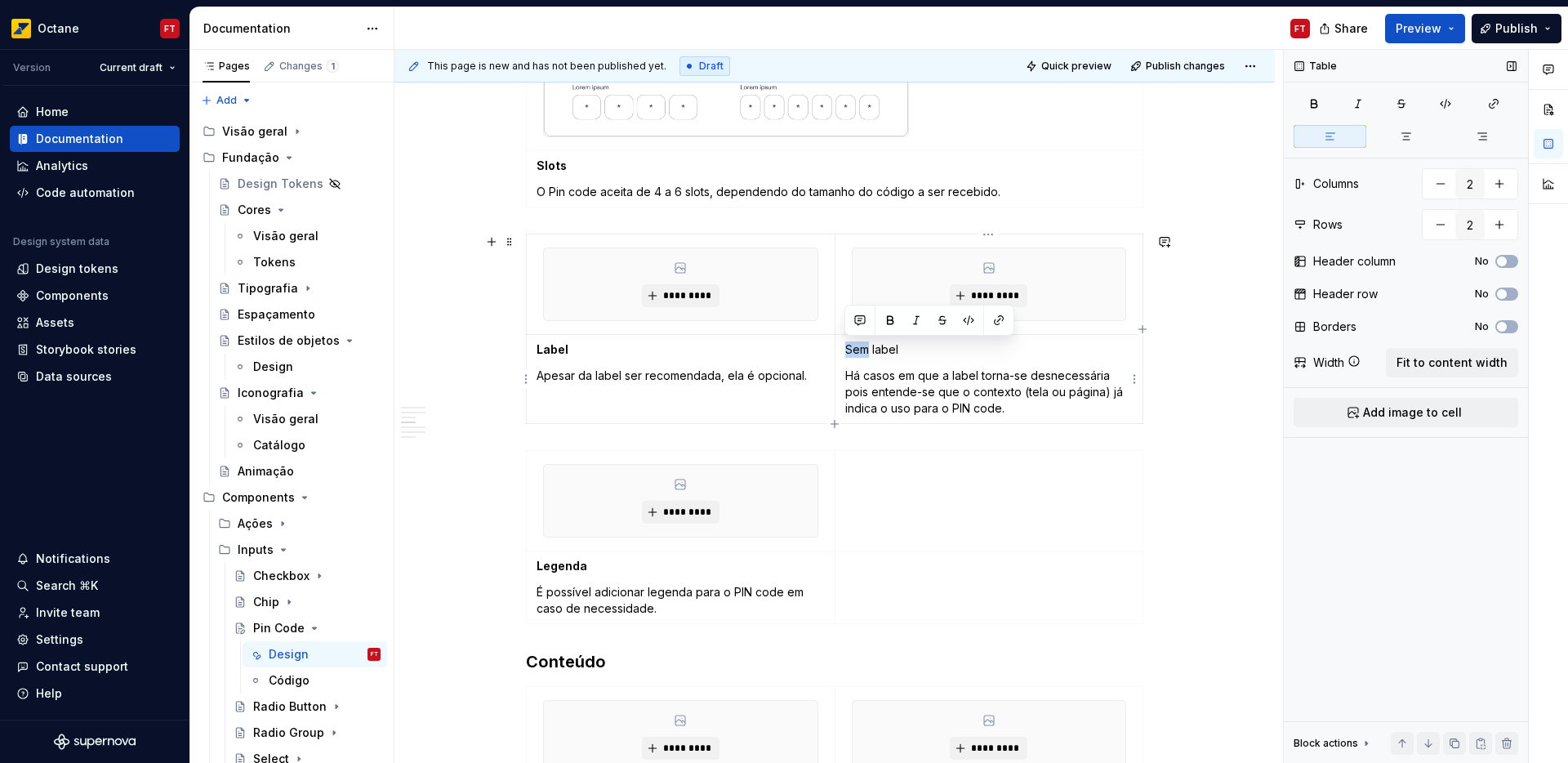
click at [861, 355] on p "Sem label" at bounding box center [989, 350] width 289 height 16
click at [879, 352] on p "Sem label" at bounding box center [989, 350] width 289 height 16
drag, startPoint x: 879, startPoint y: 352, endPoint x: 853, endPoint y: 351, distance: 26.0
click at [853, 351] on p "Sem label" at bounding box center [989, 350] width 289 height 16
click at [669, 298] on span "*********" at bounding box center [688, 295] width 50 height 13
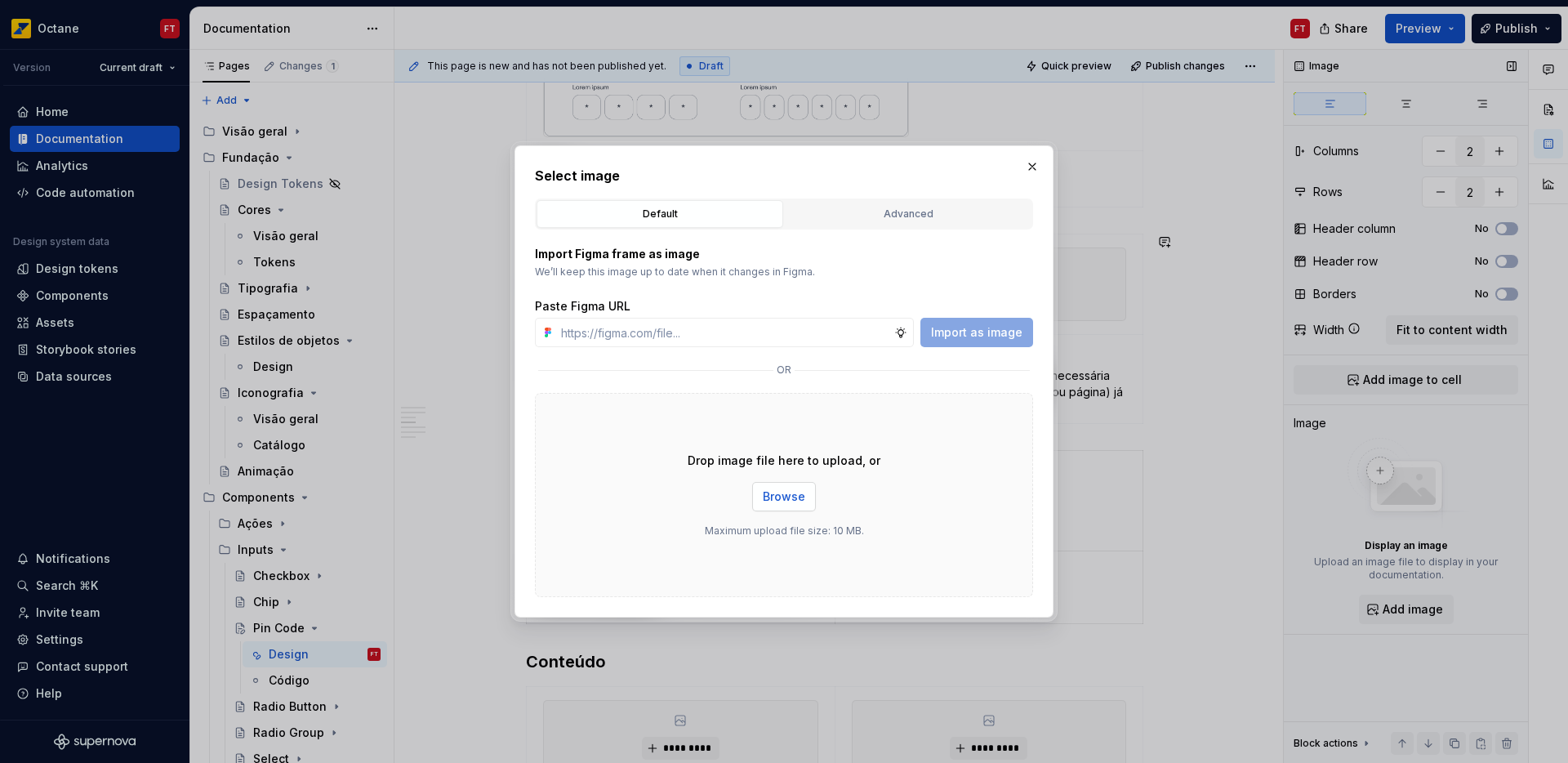
click at [792, 489] on span "Browse" at bounding box center [784, 497] width 43 height 16
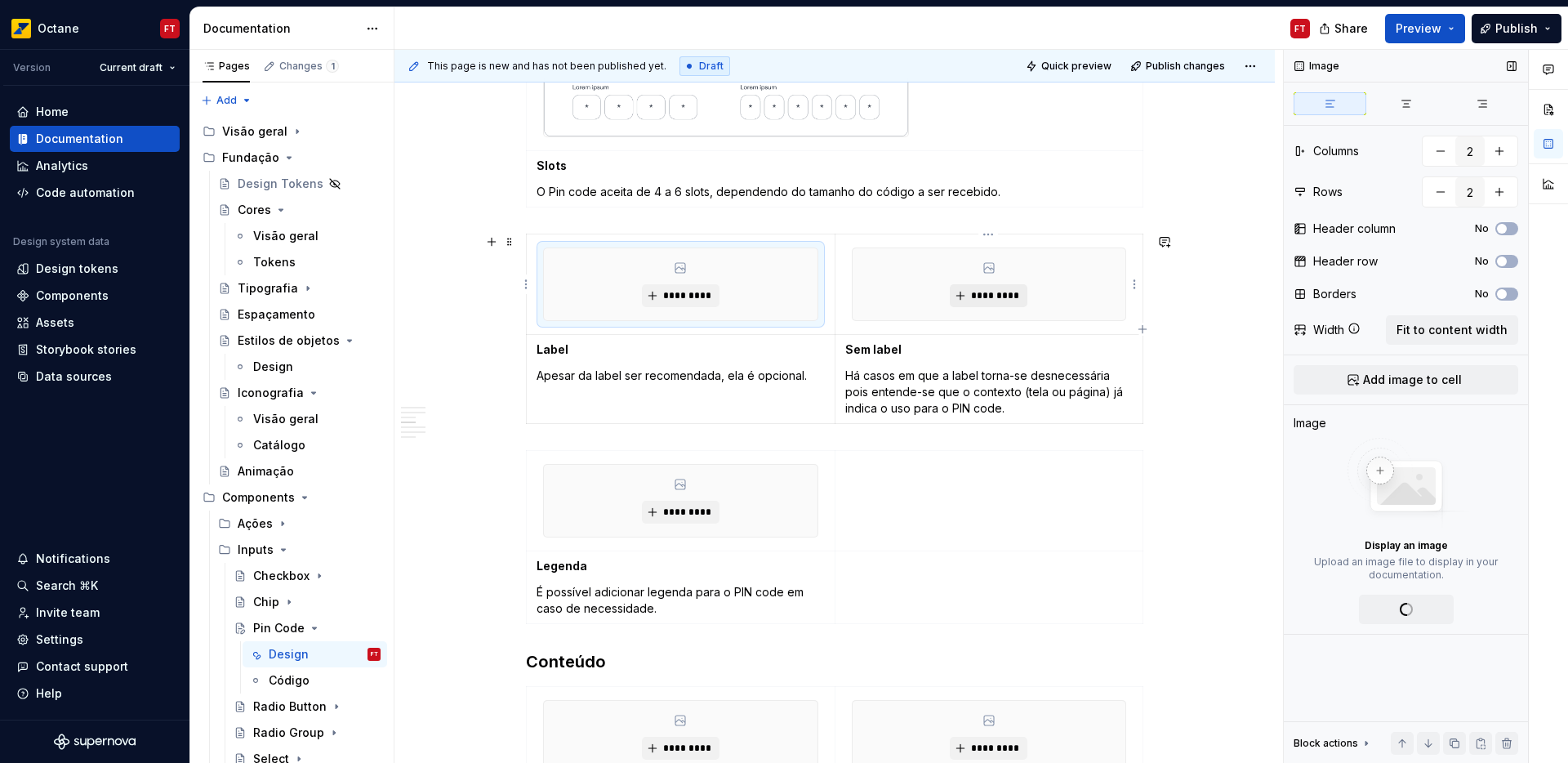
click at [987, 290] on span "*********" at bounding box center [995, 295] width 50 height 13
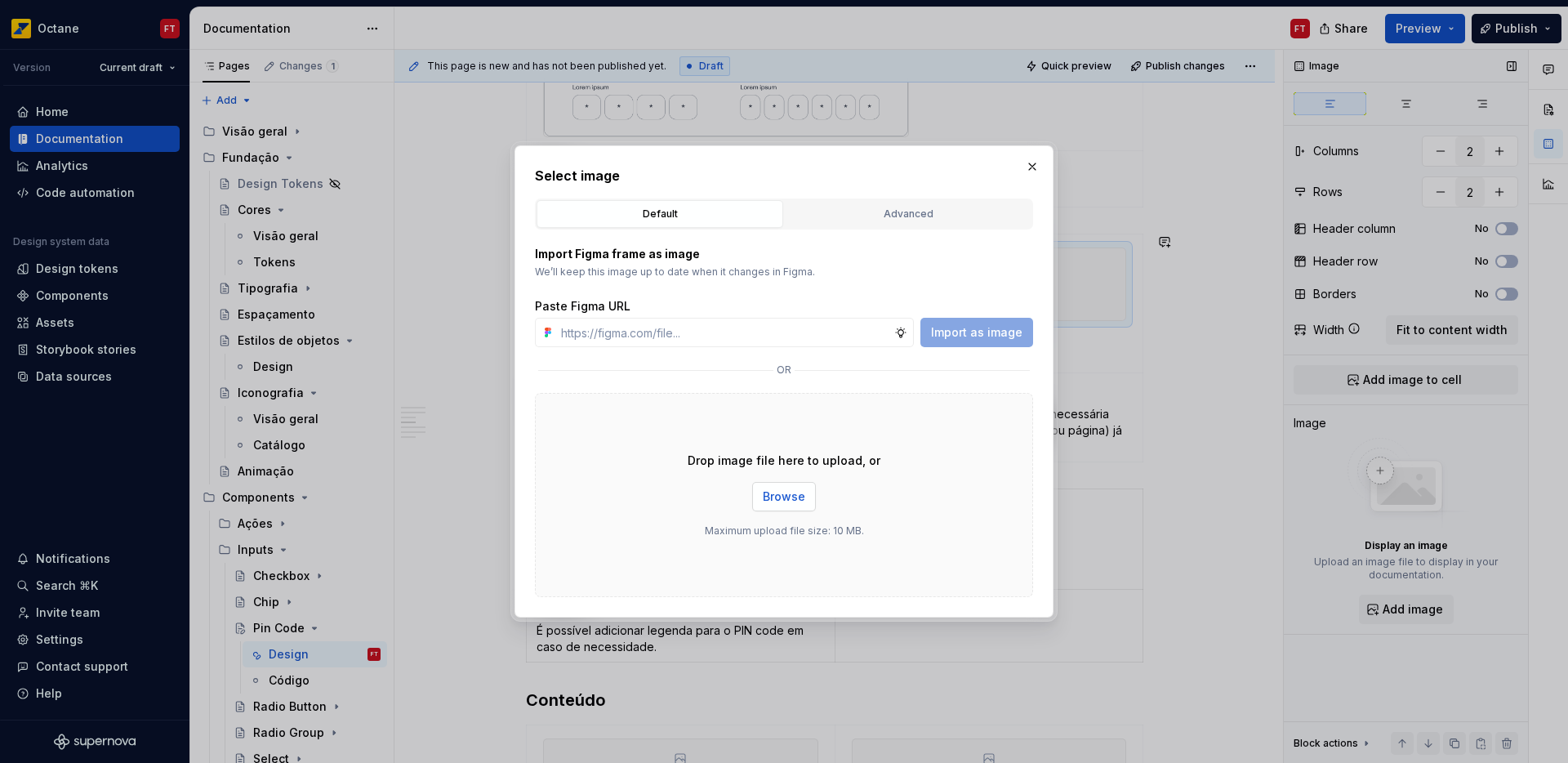
click at [778, 502] on span "Browse" at bounding box center [784, 497] width 43 height 16
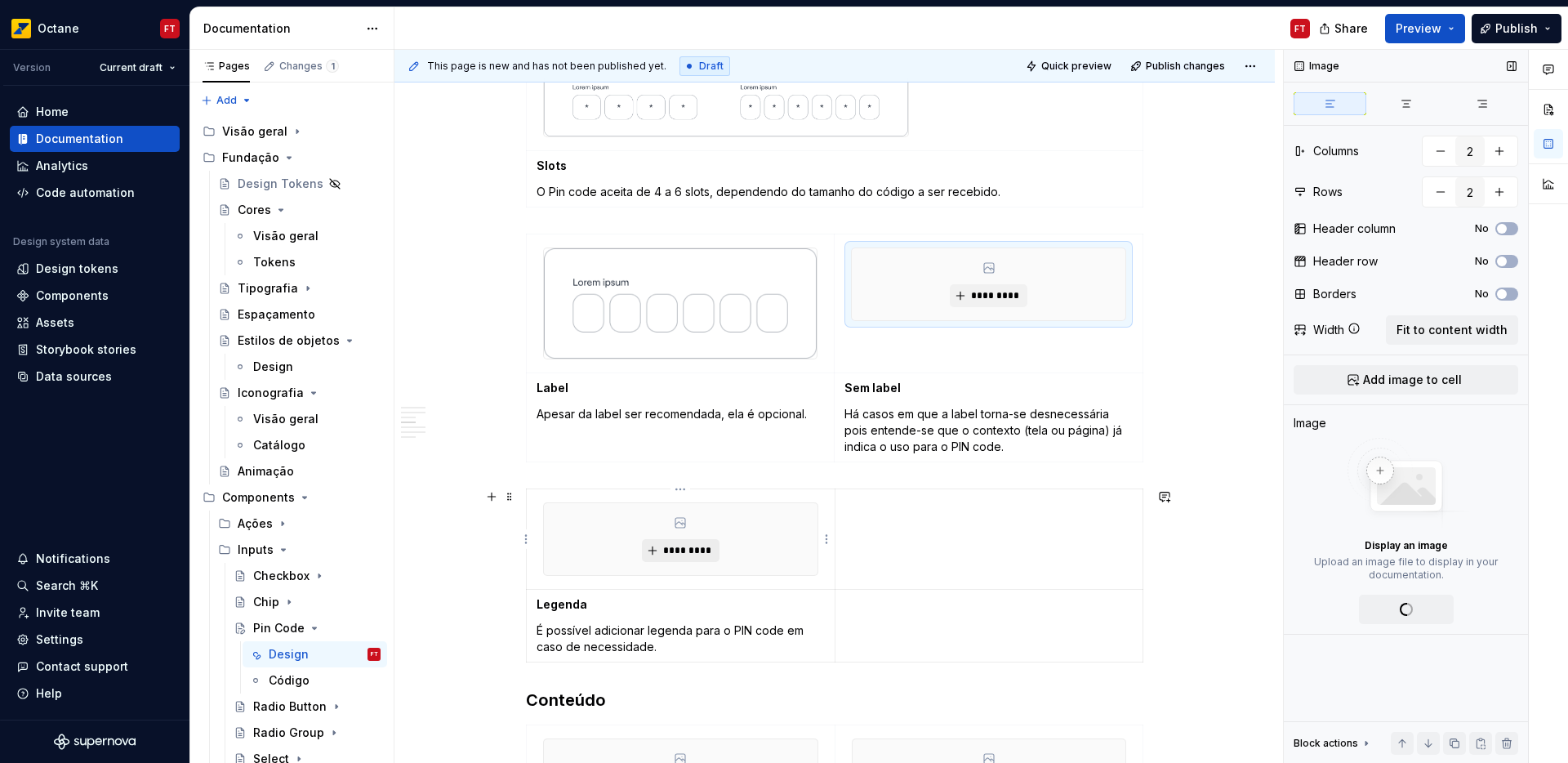
click at [667, 557] on button "*********" at bounding box center [682, 551] width 78 height 23
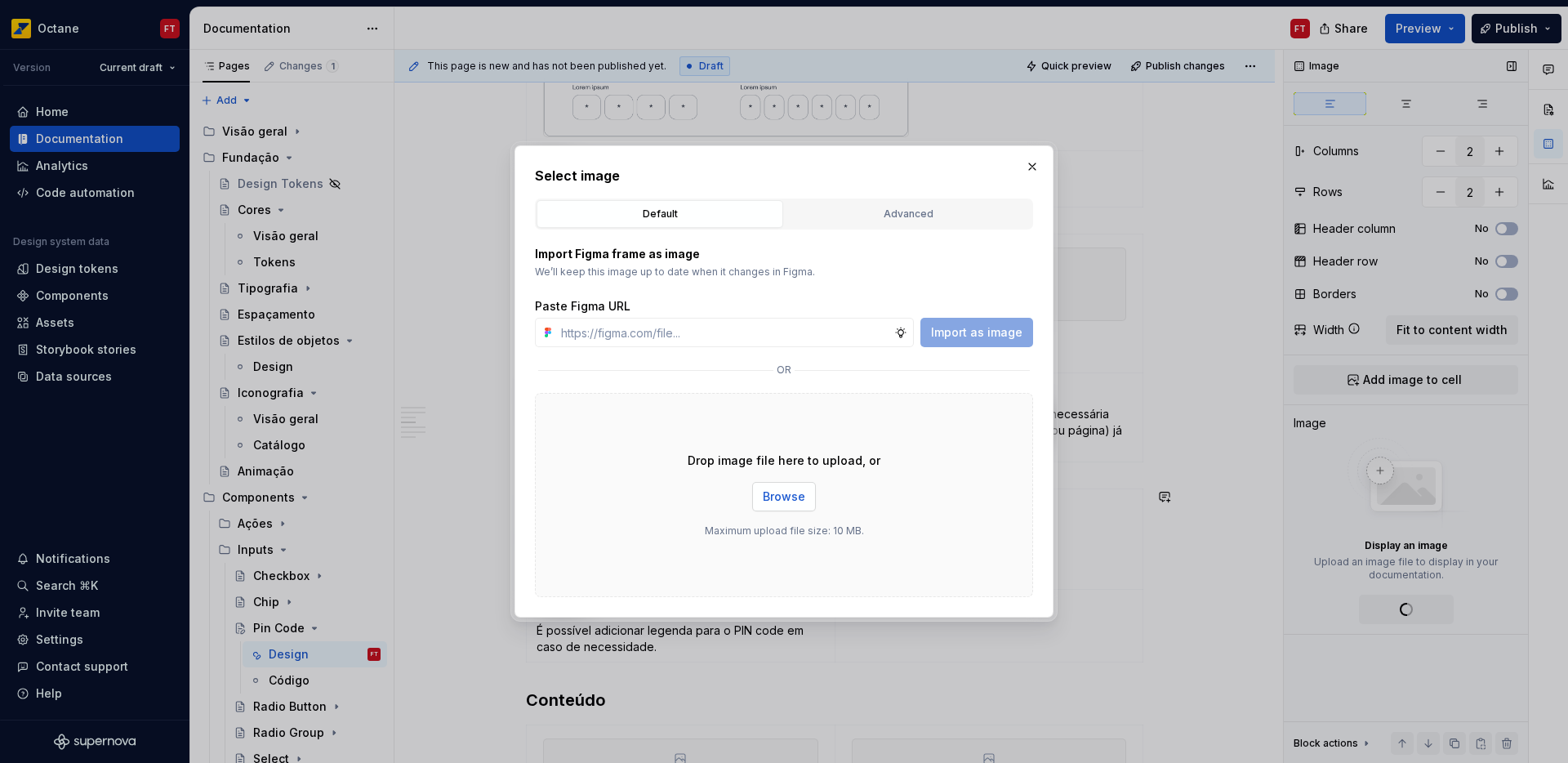
drag, startPoint x: 805, startPoint y: 480, endPoint x: 794, endPoint y: 492, distance: 16.3
click at [805, 480] on div "Drop image file here to upload, or Browse Maximum upload file size: 10 MB." at bounding box center [784, 495] width 499 height 204
click at [795, 492] on span "Browse" at bounding box center [784, 497] width 43 height 16
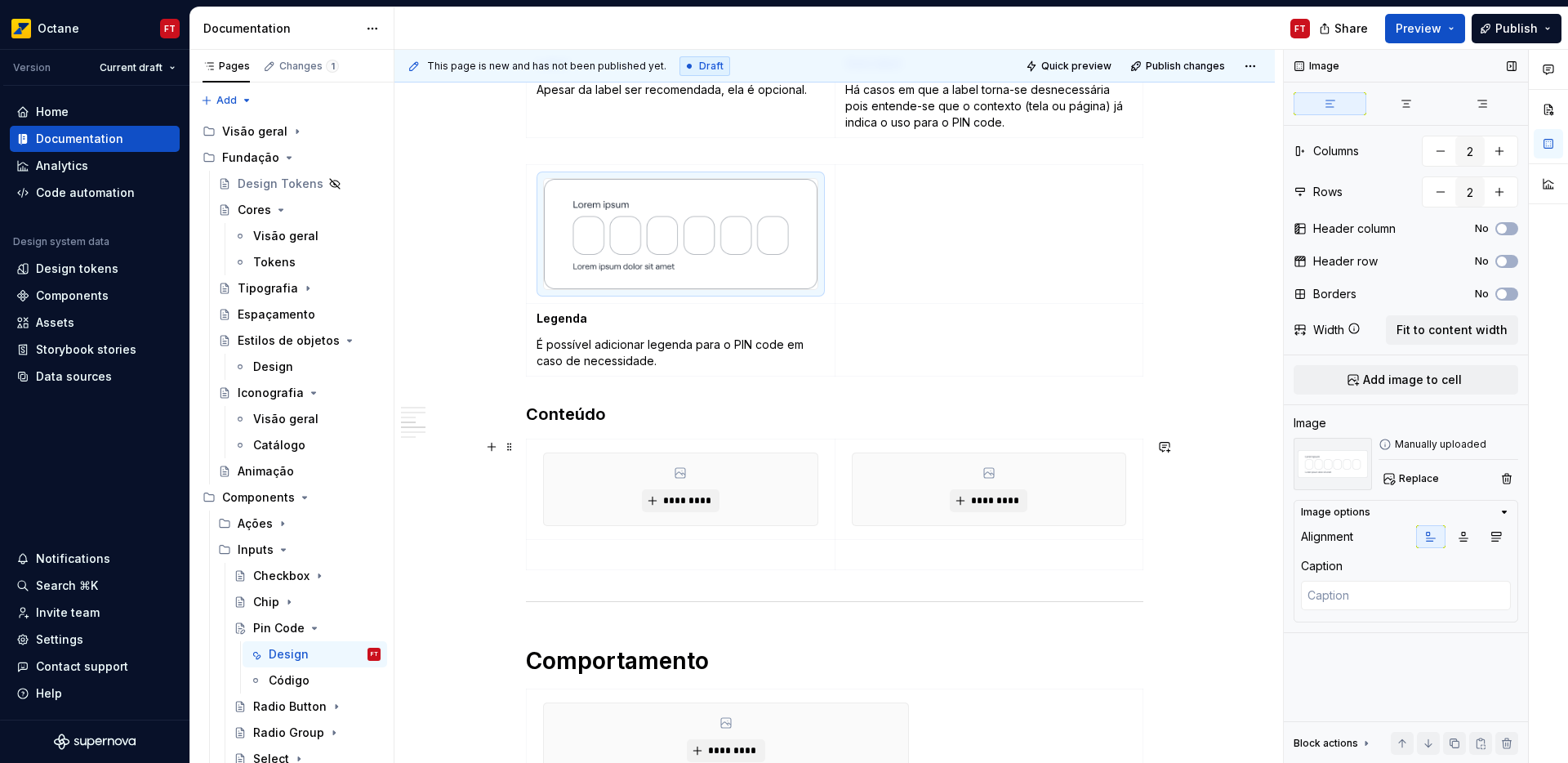
scroll to position [993, 0]
click at [626, 551] on p at bounding box center [681, 552] width 289 height 16
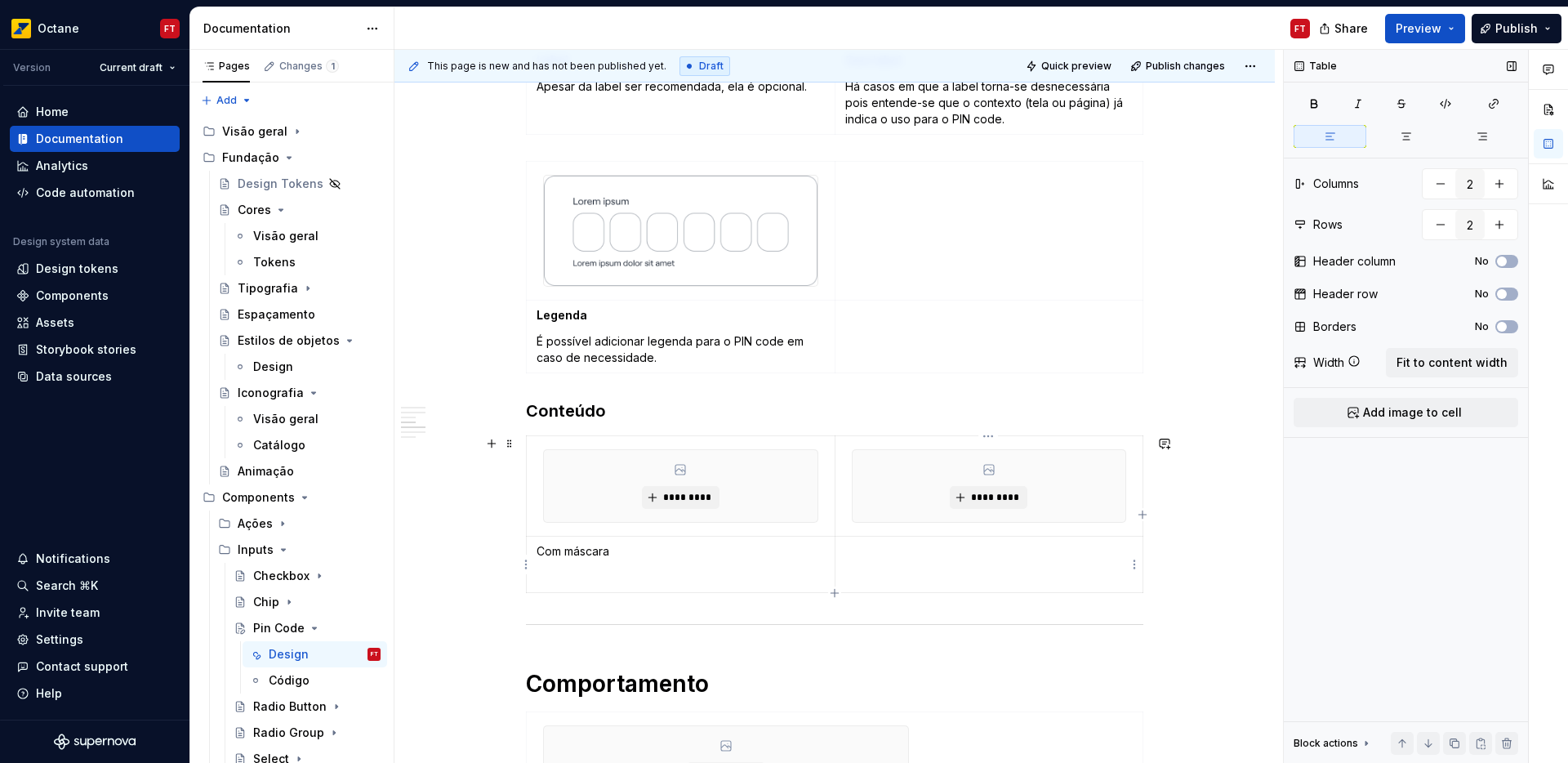
click at [880, 555] on p at bounding box center [989, 552] width 289 height 16
click at [562, 581] on p at bounding box center [681, 578] width 289 height 16
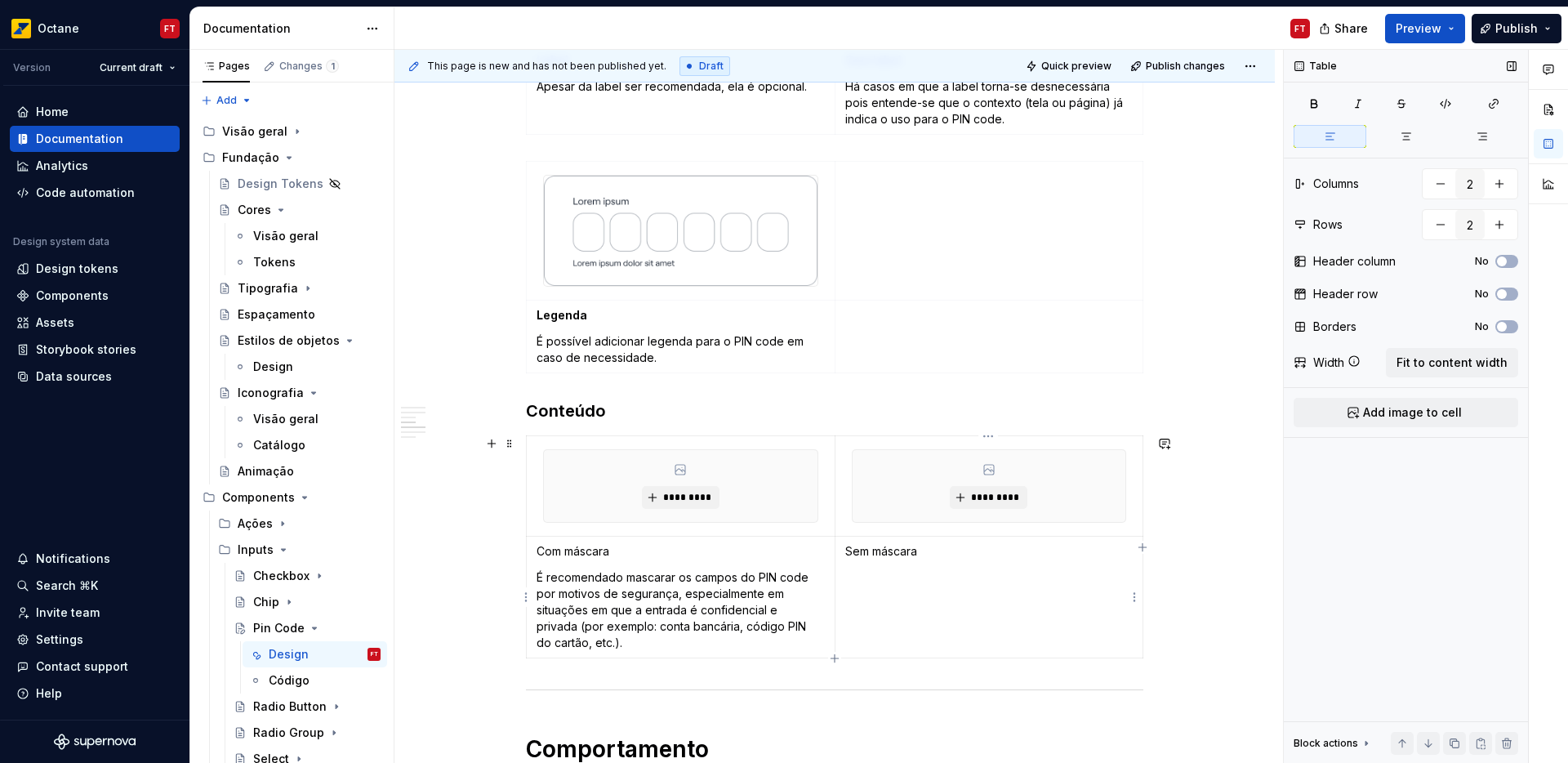
click at [880, 605] on td "Sem máscara" at bounding box center [988, 598] width 309 height 122
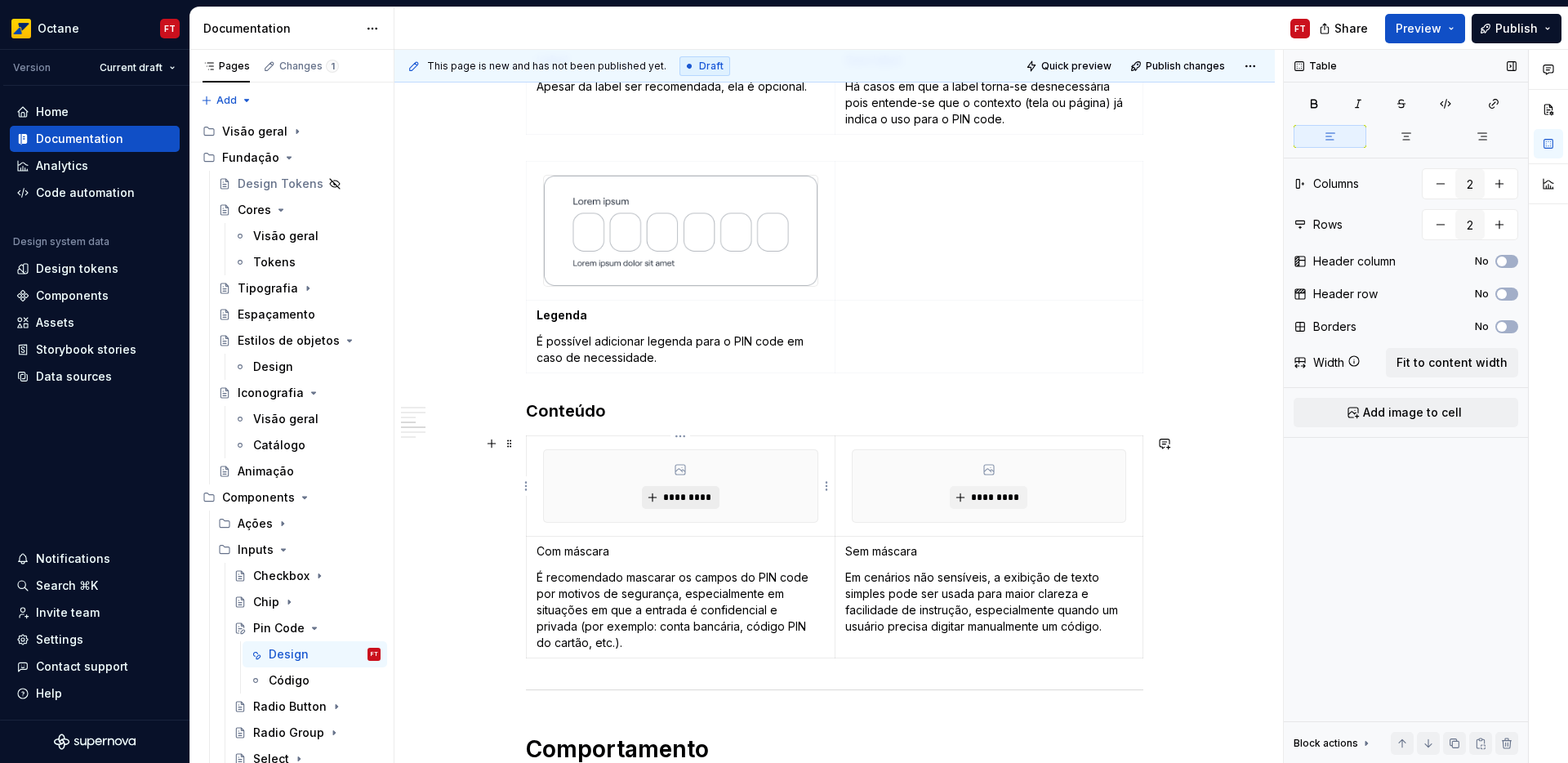
click at [683, 492] on span "*********" at bounding box center [688, 497] width 50 height 13
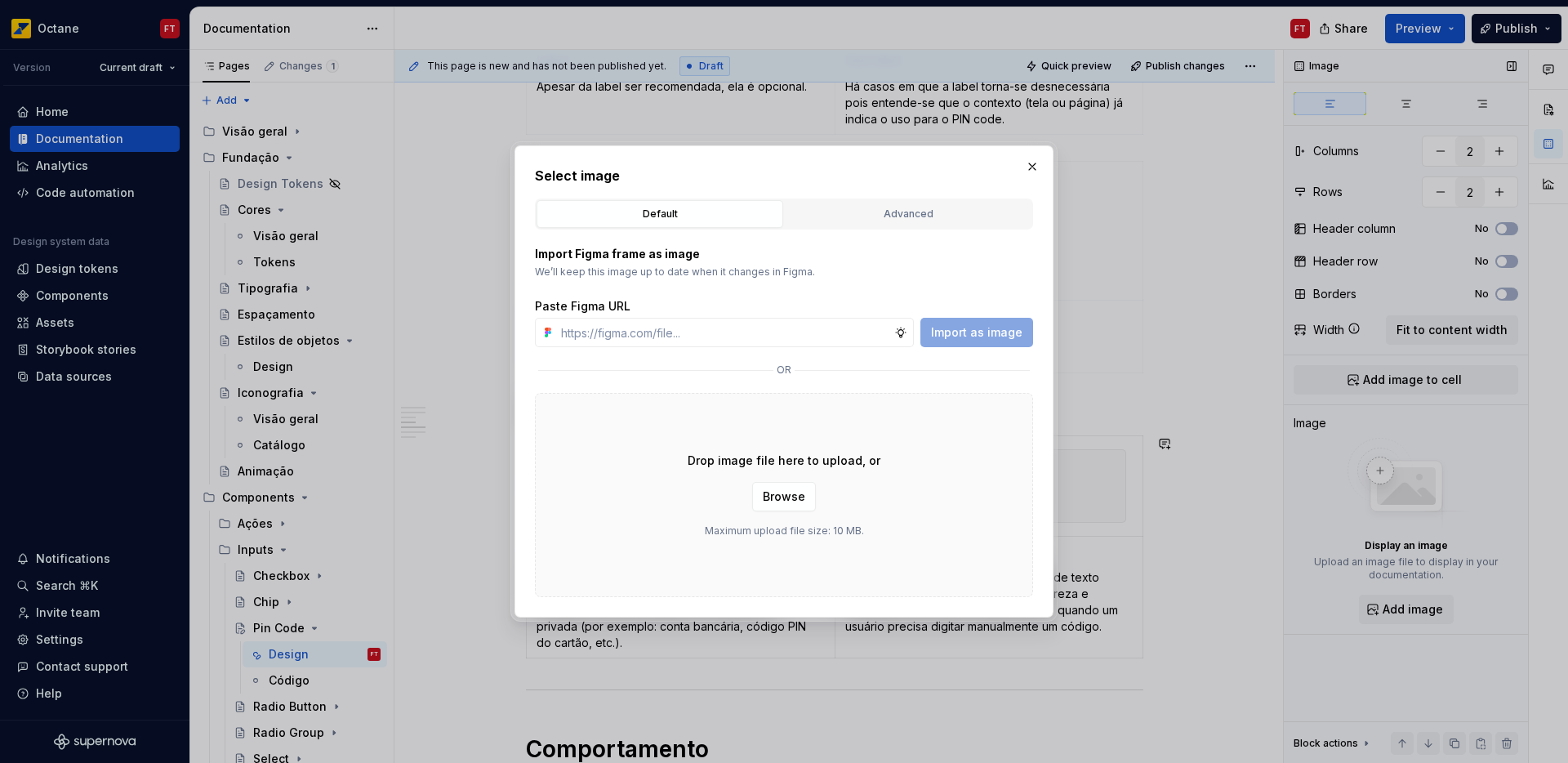
drag, startPoint x: 832, startPoint y: 486, endPoint x: 816, endPoint y: 490, distance: 16.5
click at [830, 487] on div "Drop image file here to upload, or Browse Maximum upload file size: 10 MB." at bounding box center [784, 495] width 499 height 204
click at [784, 495] on span "Browse" at bounding box center [784, 497] width 43 height 16
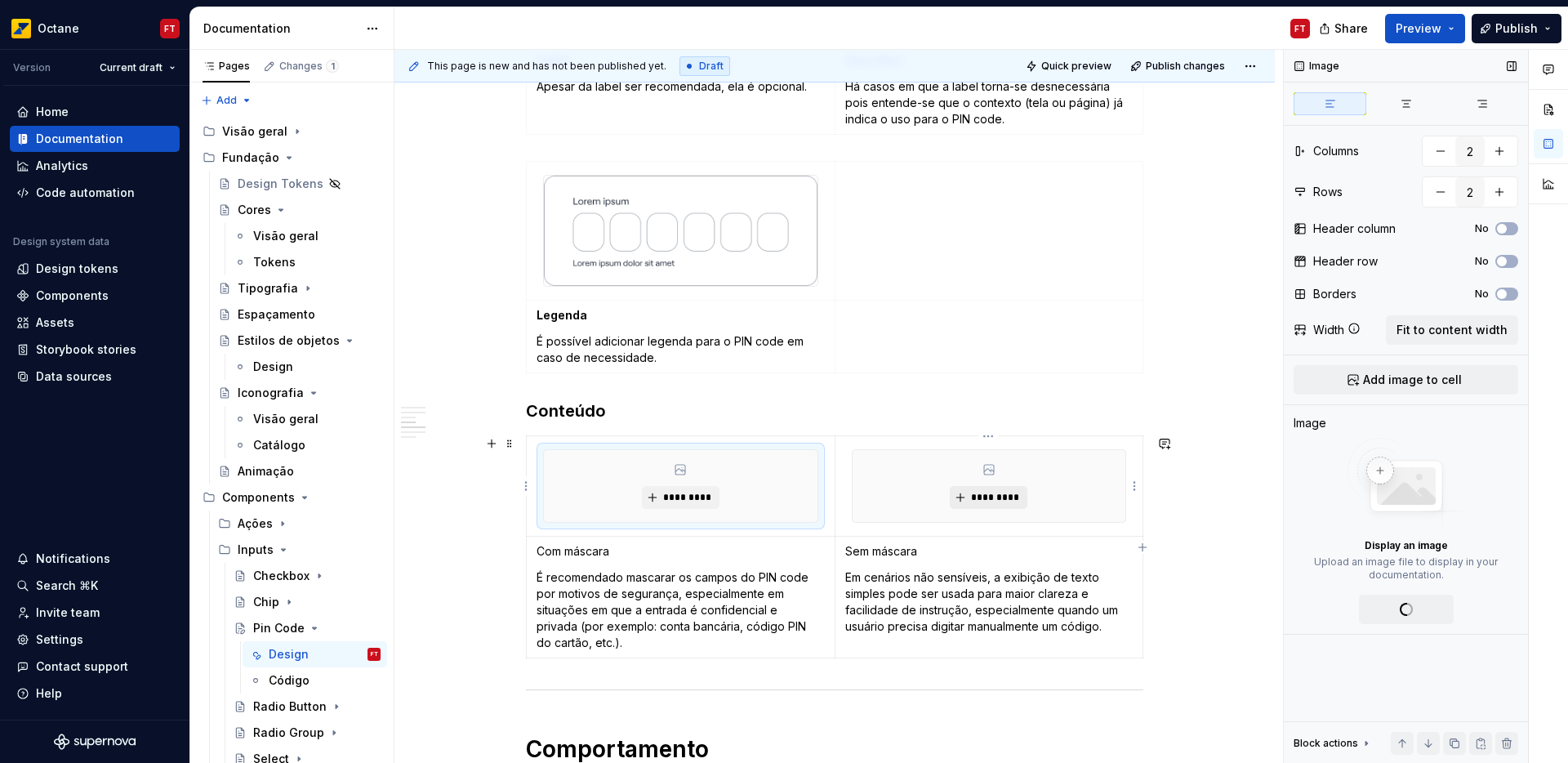
click at [991, 505] on button "*********" at bounding box center [989, 497] width 78 height 23
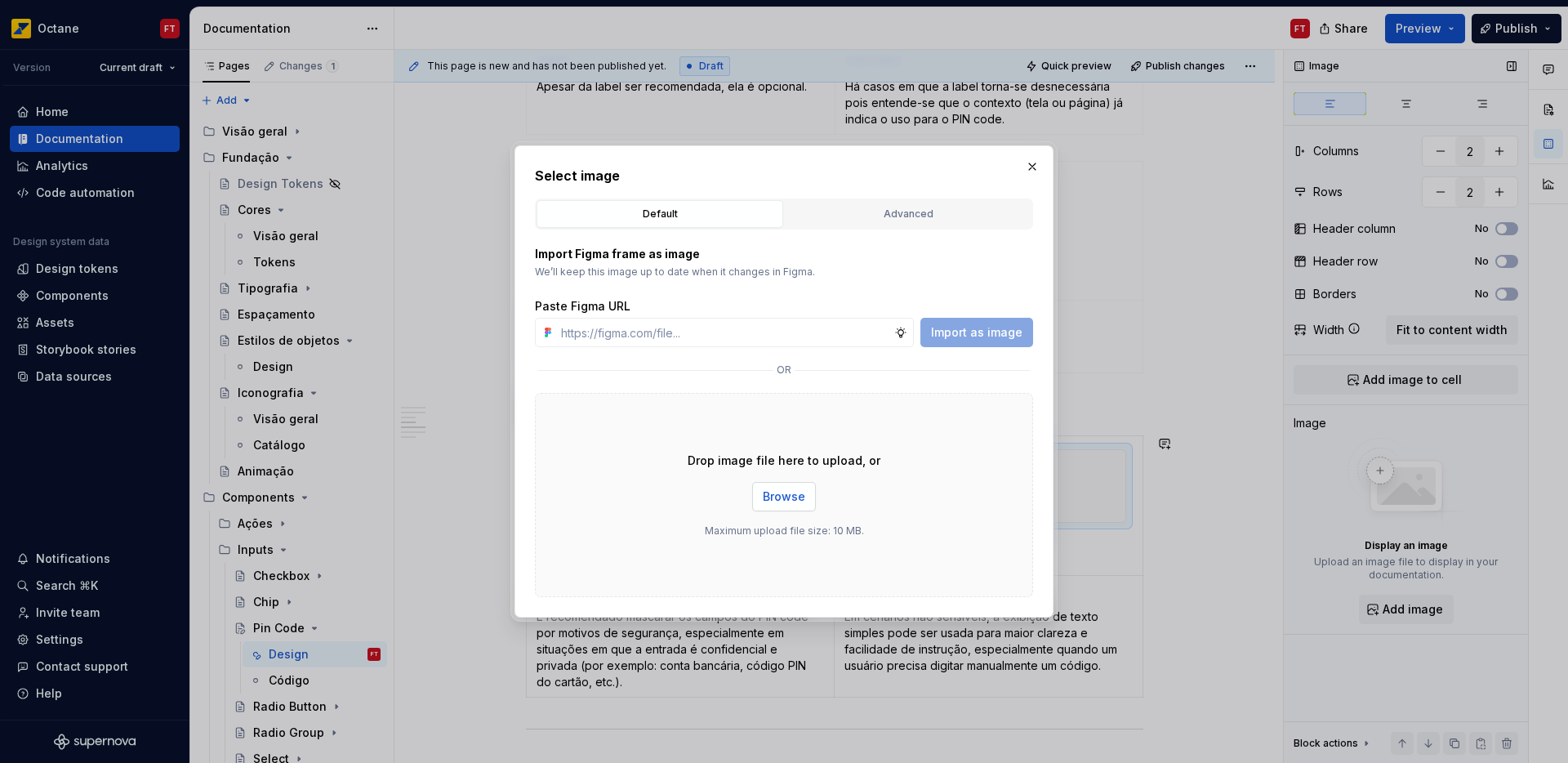
click at [796, 491] on span "Browse" at bounding box center [784, 497] width 43 height 16
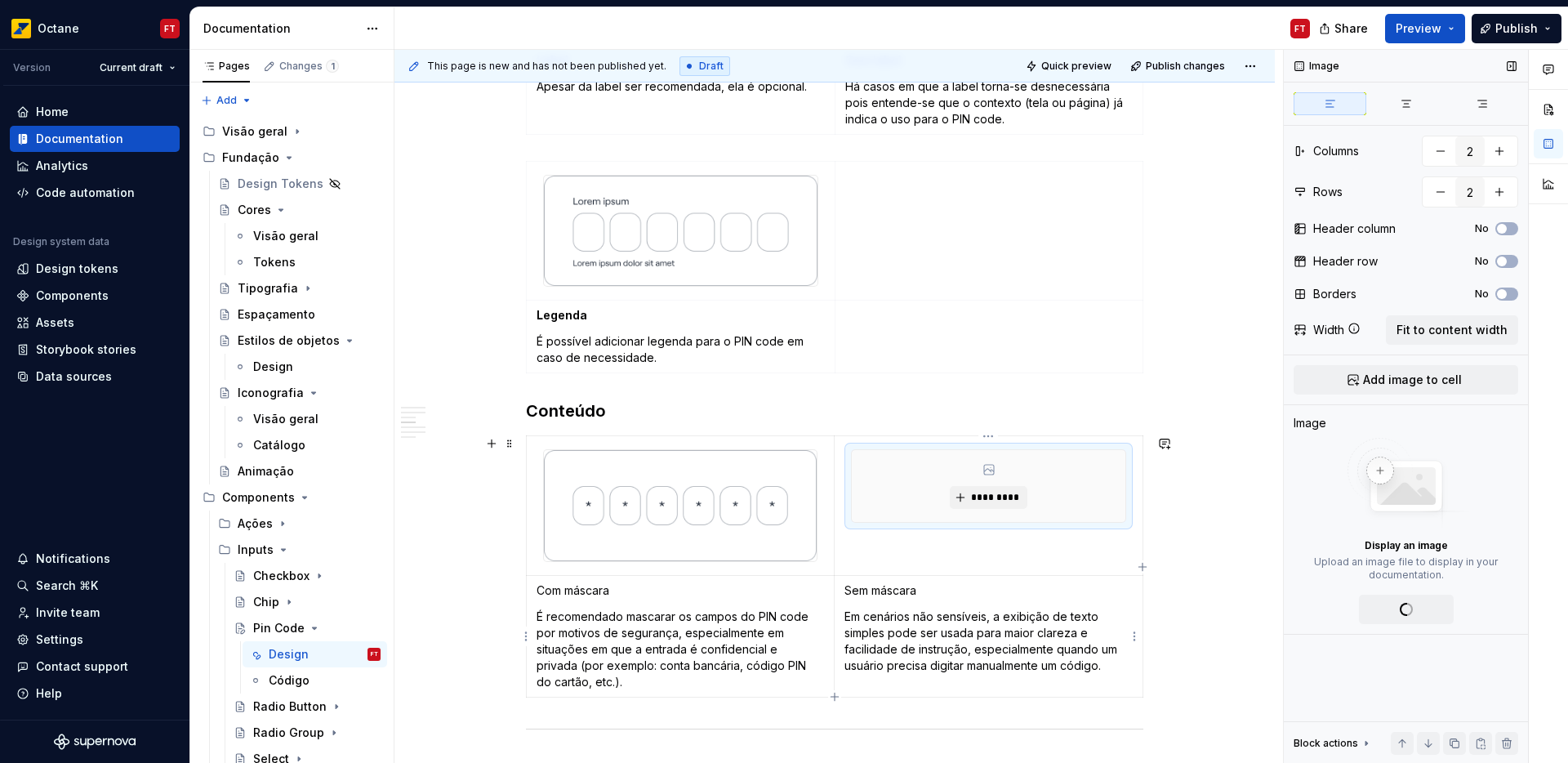
type textarea "*"
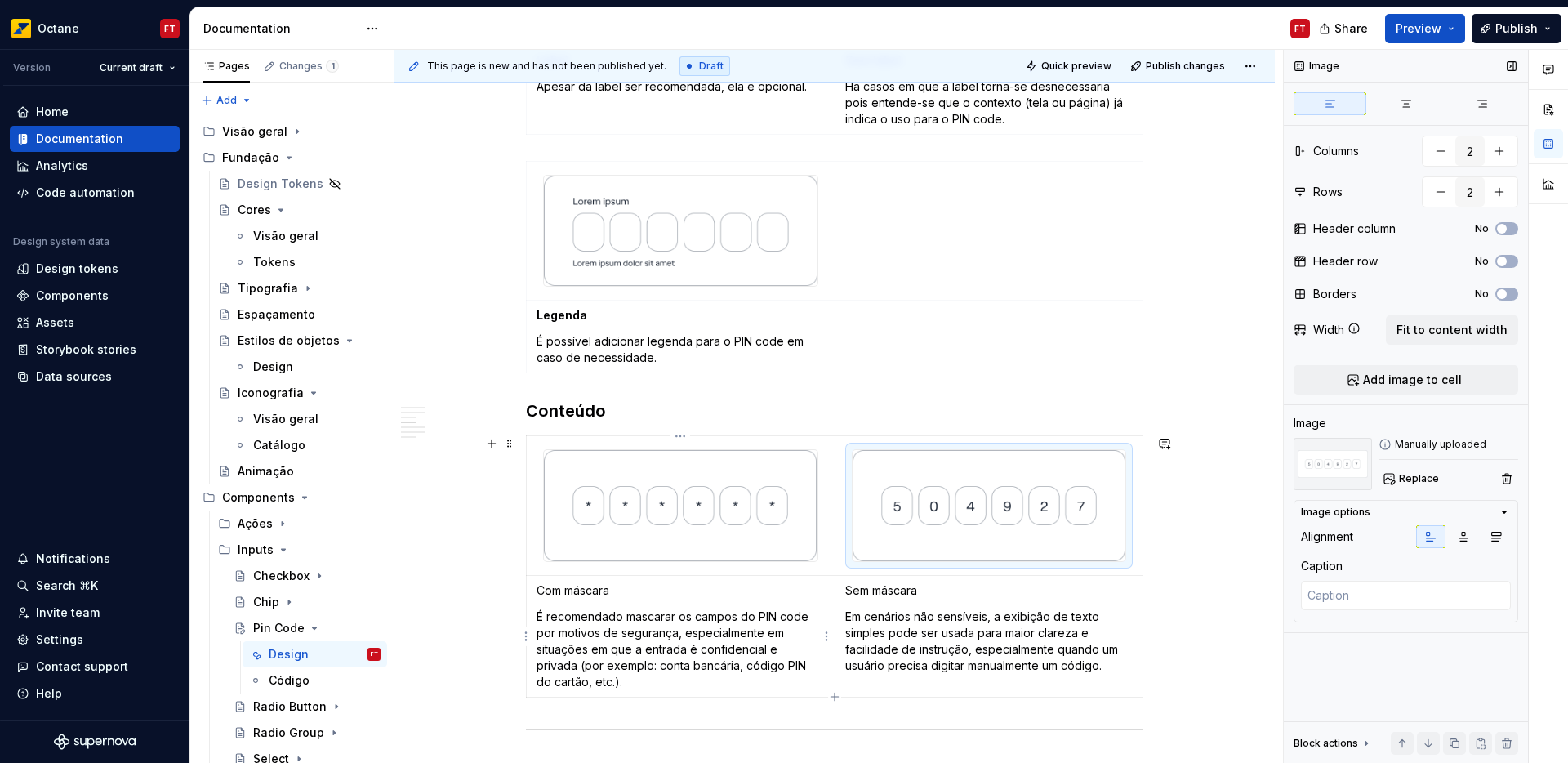
click at [565, 591] on p "Com máscara" at bounding box center [681, 591] width 289 height 16
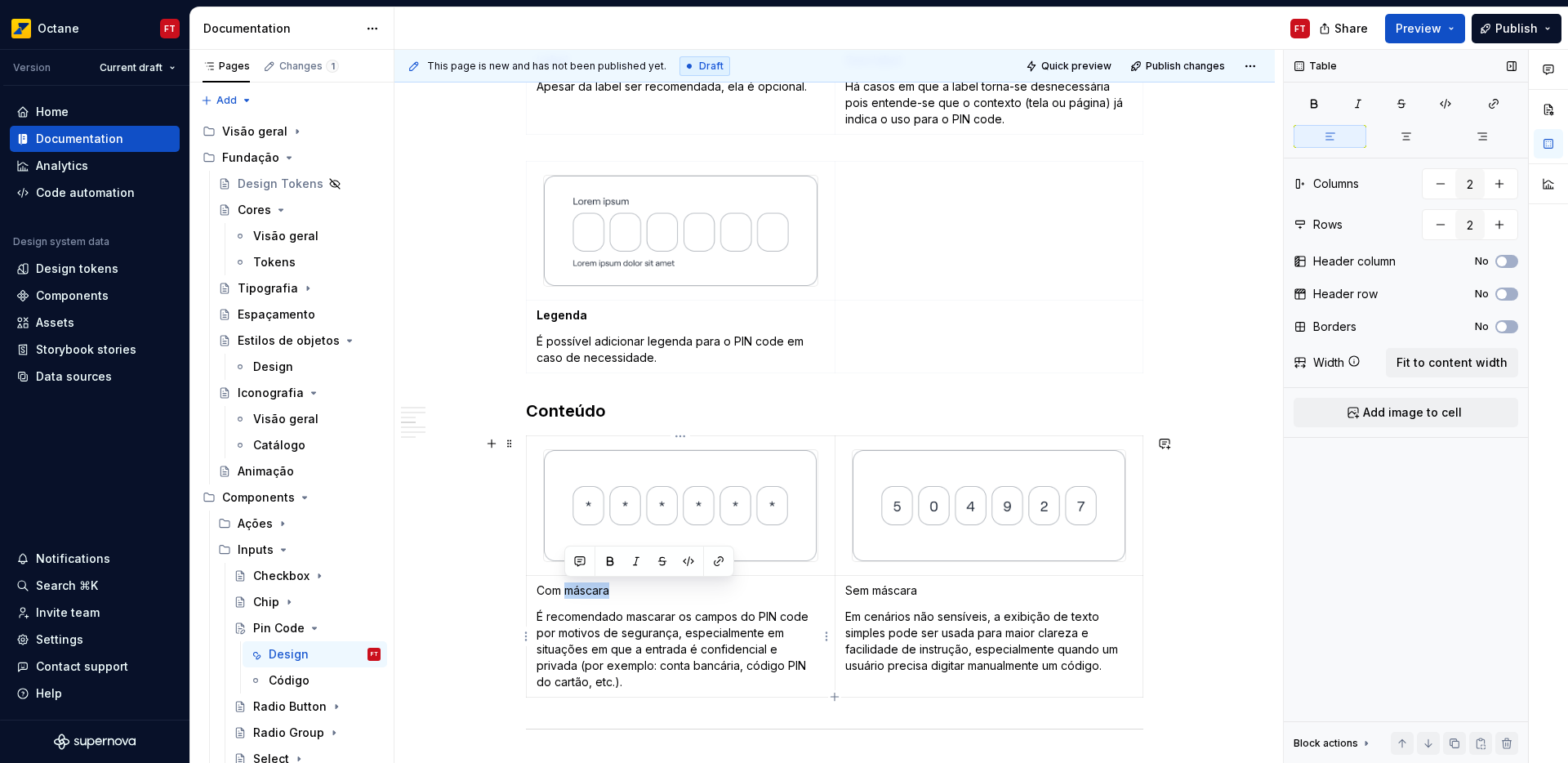
click at [567, 590] on p "Com máscara" at bounding box center [681, 591] width 289 height 16
click at [553, 590] on p "Com máscara" at bounding box center [681, 591] width 289 height 16
drag, startPoint x: 553, startPoint y: 590, endPoint x: 571, endPoint y: 589, distance: 18.0
click at [571, 589] on p "Com máscara" at bounding box center [681, 591] width 289 height 16
click at [860, 590] on p "Sem máscara" at bounding box center [989, 591] width 289 height 16
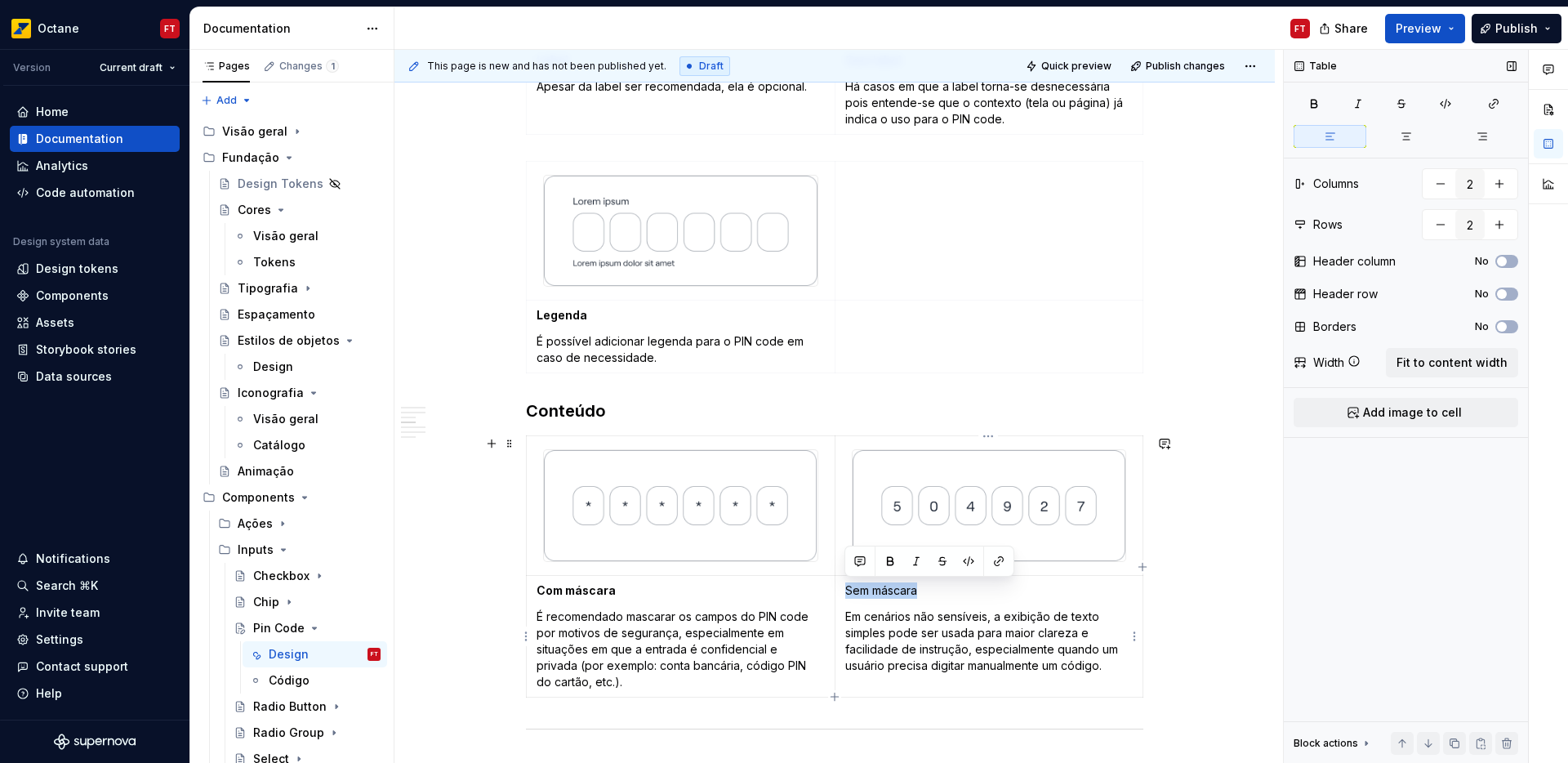
drag, startPoint x: 860, startPoint y: 590, endPoint x: 879, endPoint y: 593, distance: 19.2
click at [879, 593] on p "Sem máscara" at bounding box center [989, 591] width 289 height 16
click at [440, 565] on div "Anatomia Opções Elementos Slots O Pin code aceita de 4 a 6 slots, dependendo do…" at bounding box center [834, 450] width 880 height 2281
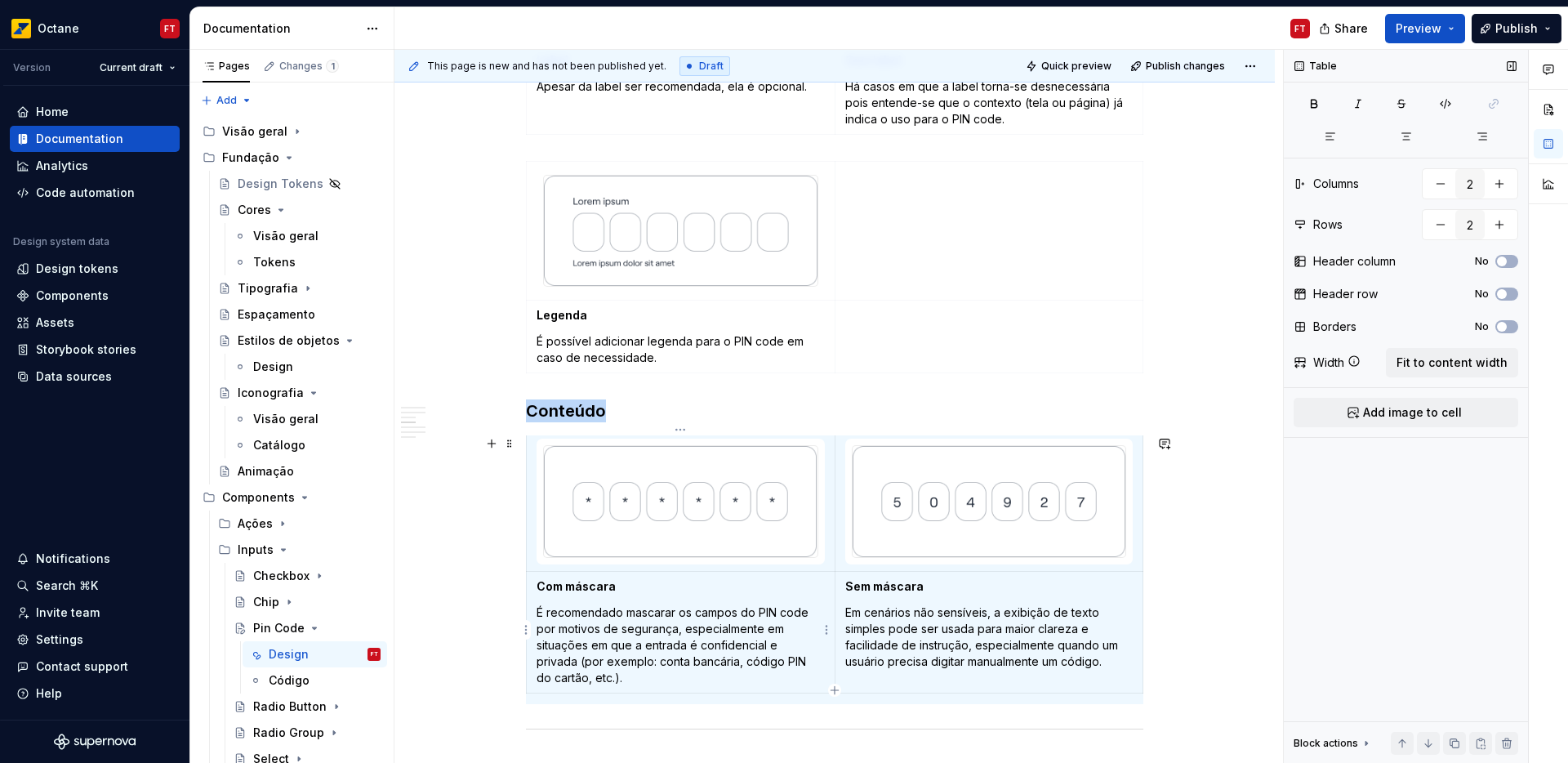
scroll to position [7, 0]
click at [473, 589] on div "This page is new and has not been published yet. Draft Quick preview Publish ch…" at bounding box center [838, 407] width 888 height 714
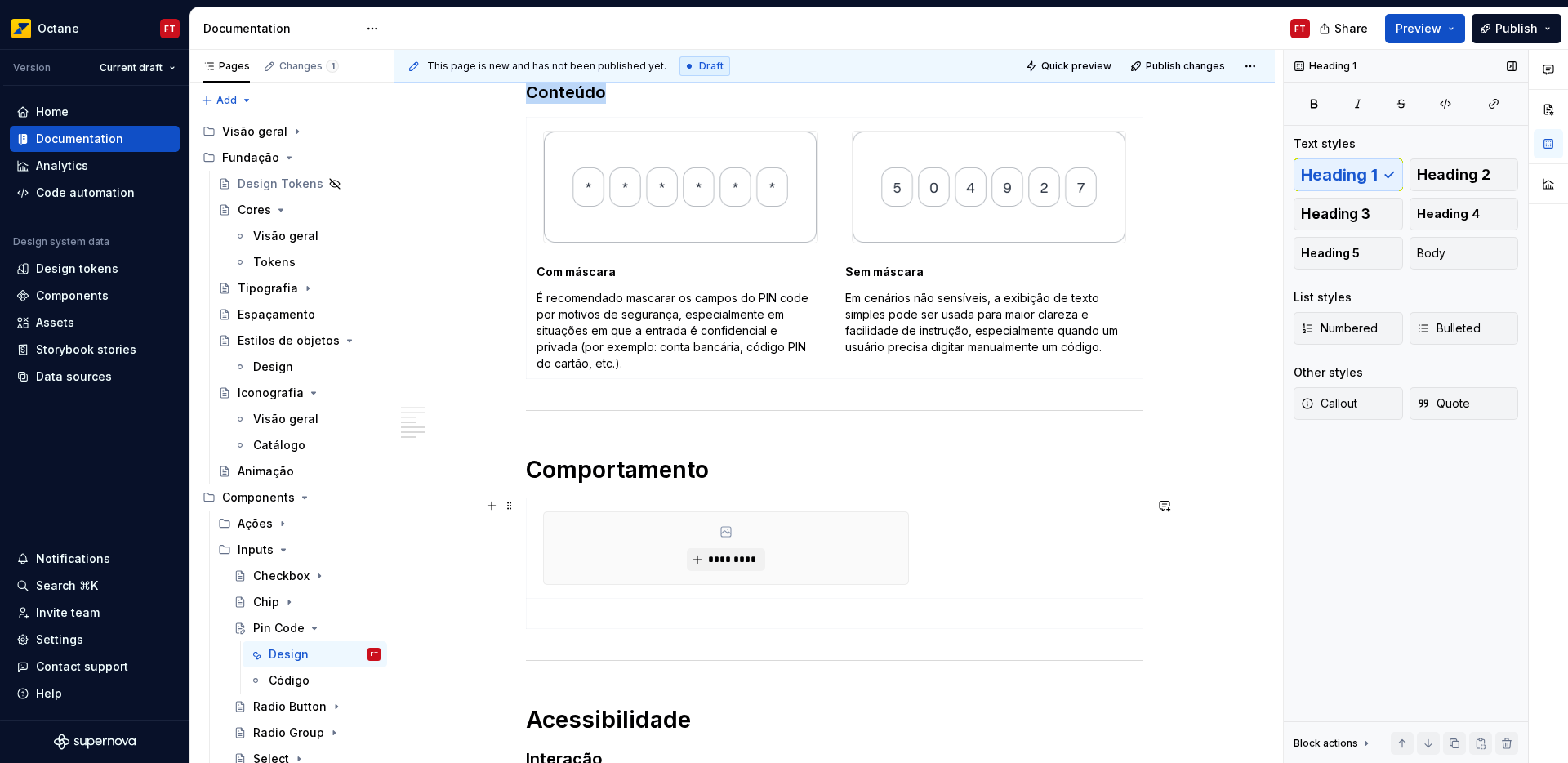
scroll to position [1331, 0]
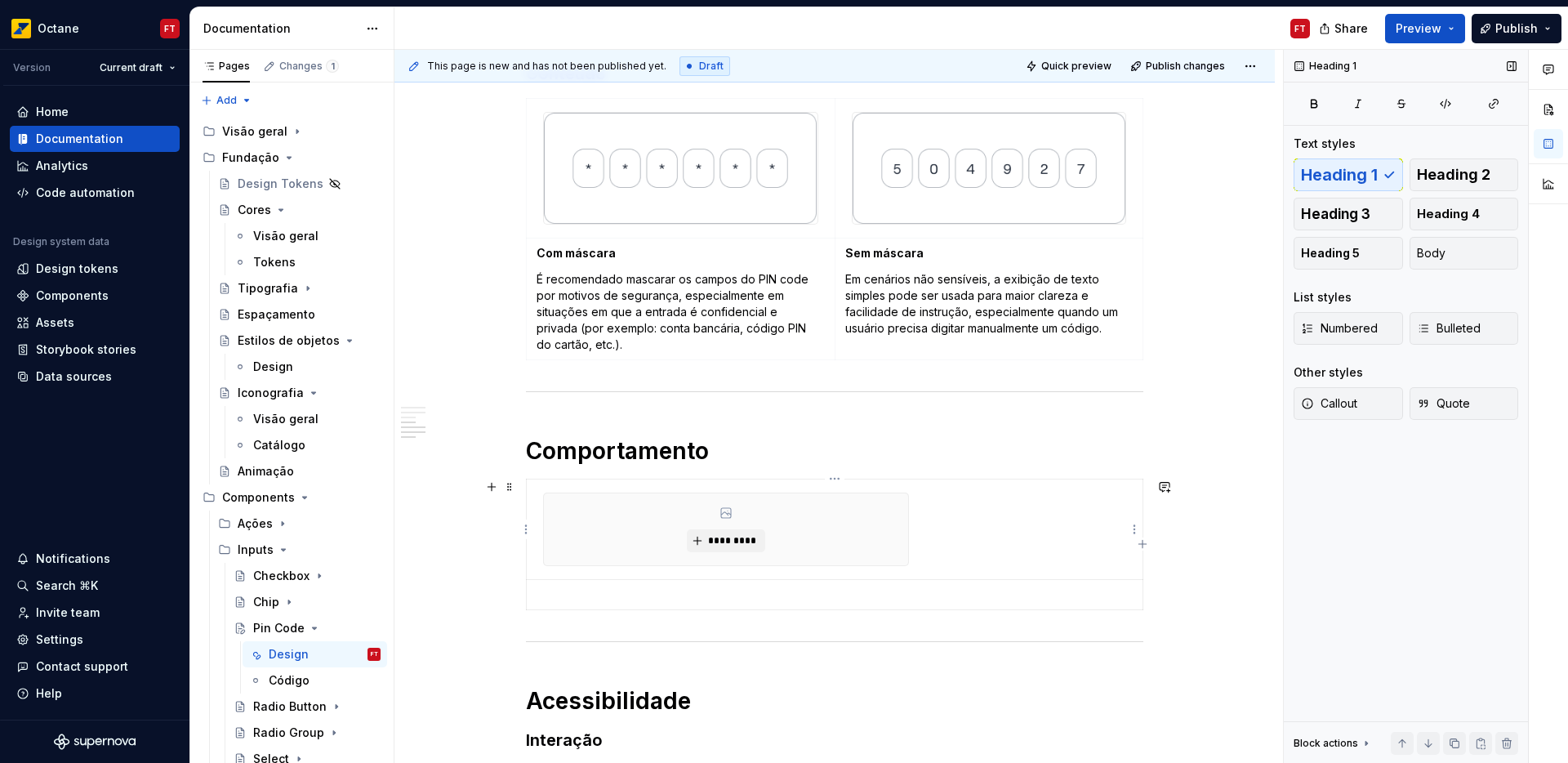
click at [970, 527] on td "*********" at bounding box center [834, 529] width 617 height 101
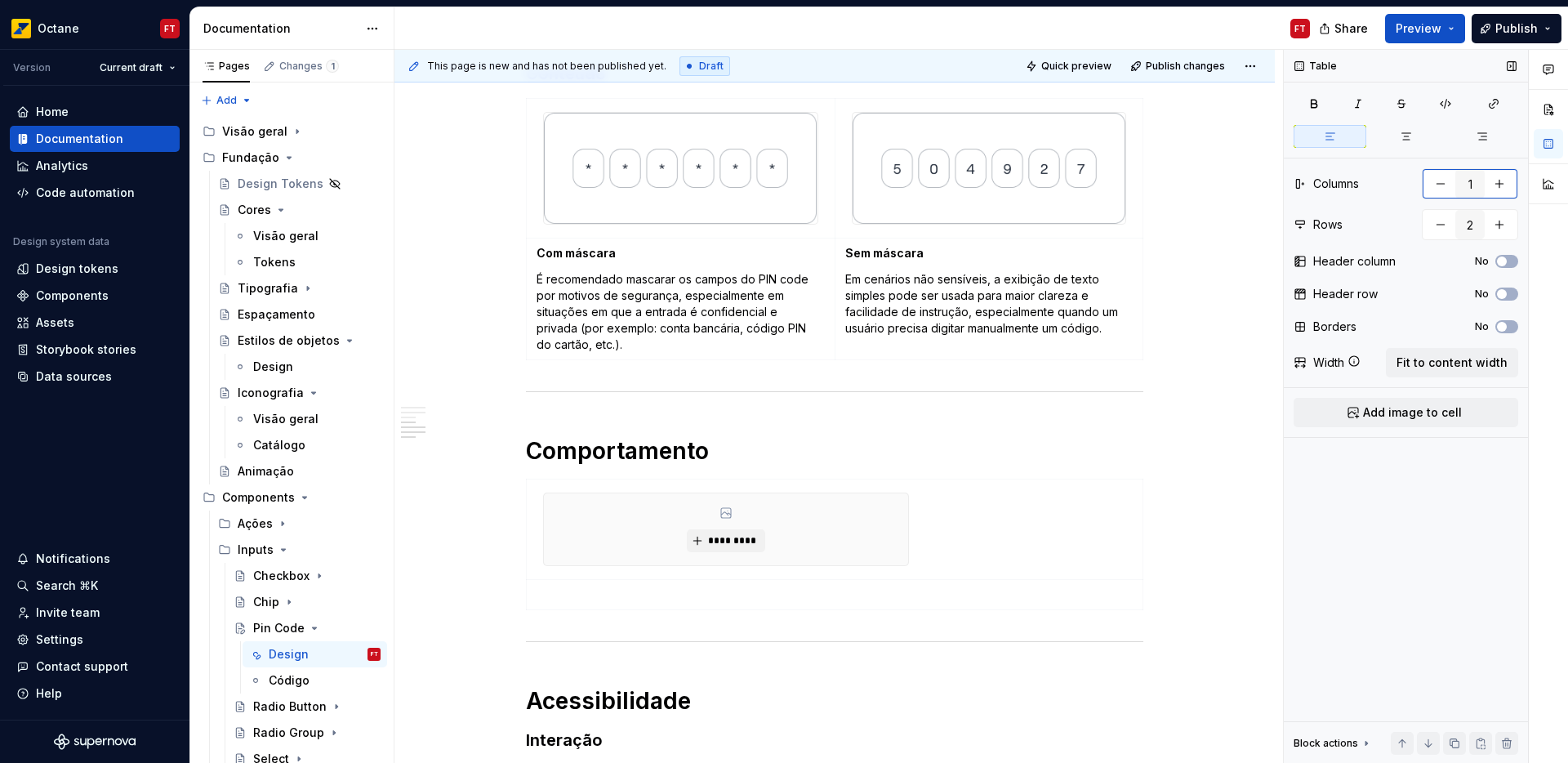
click at [1491, 187] on button "button" at bounding box center [1499, 183] width 29 height 29
type input "2"
click at [1445, 365] on span "Fit to content width" at bounding box center [1452, 363] width 111 height 16
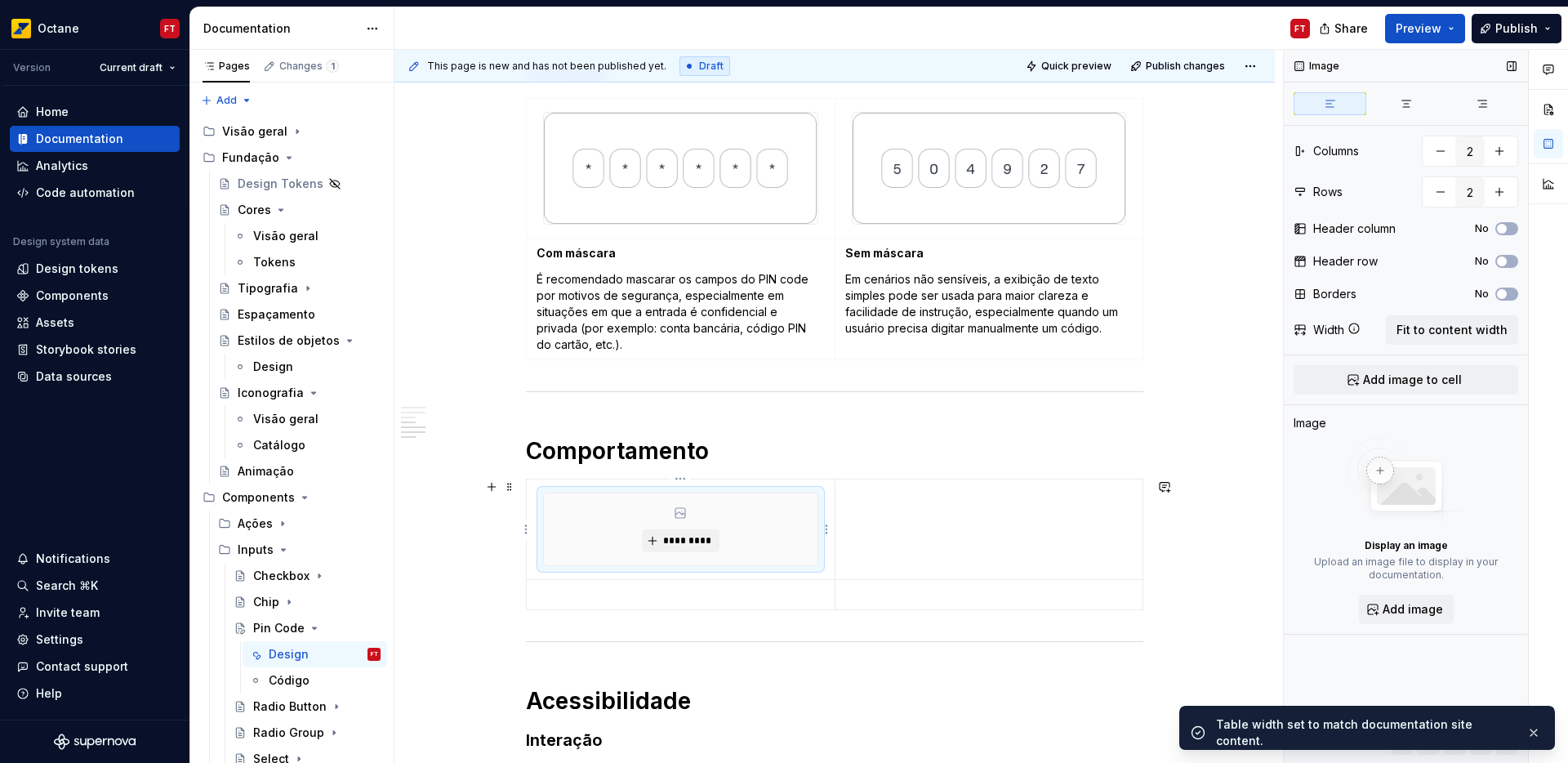
click at [688, 554] on div "*********" at bounding box center [681, 530] width 274 height 72
click at [692, 541] on span "*********" at bounding box center [688, 541] width 50 height 13
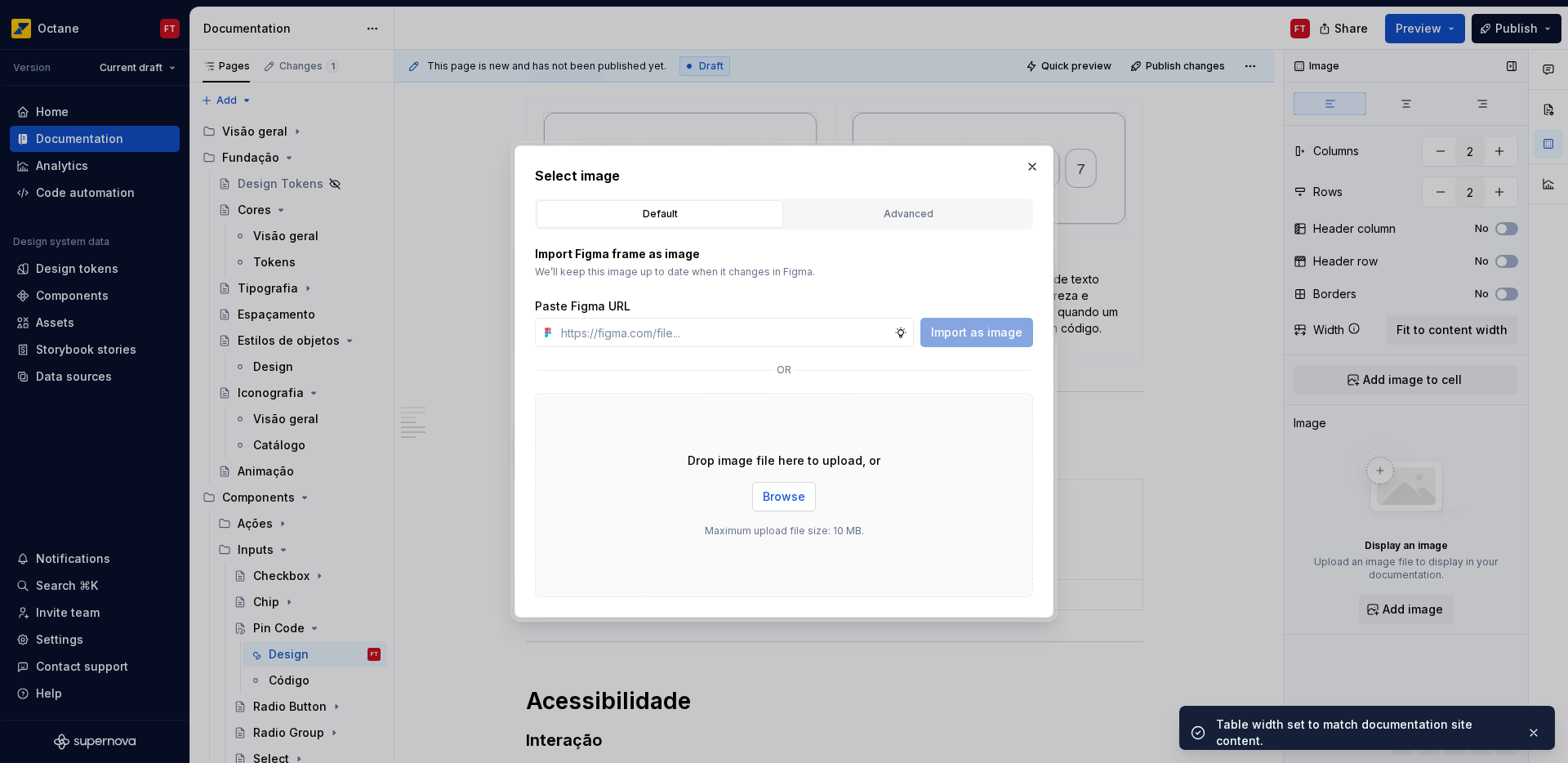
click at [797, 500] on span "Browse" at bounding box center [784, 497] width 43 height 16
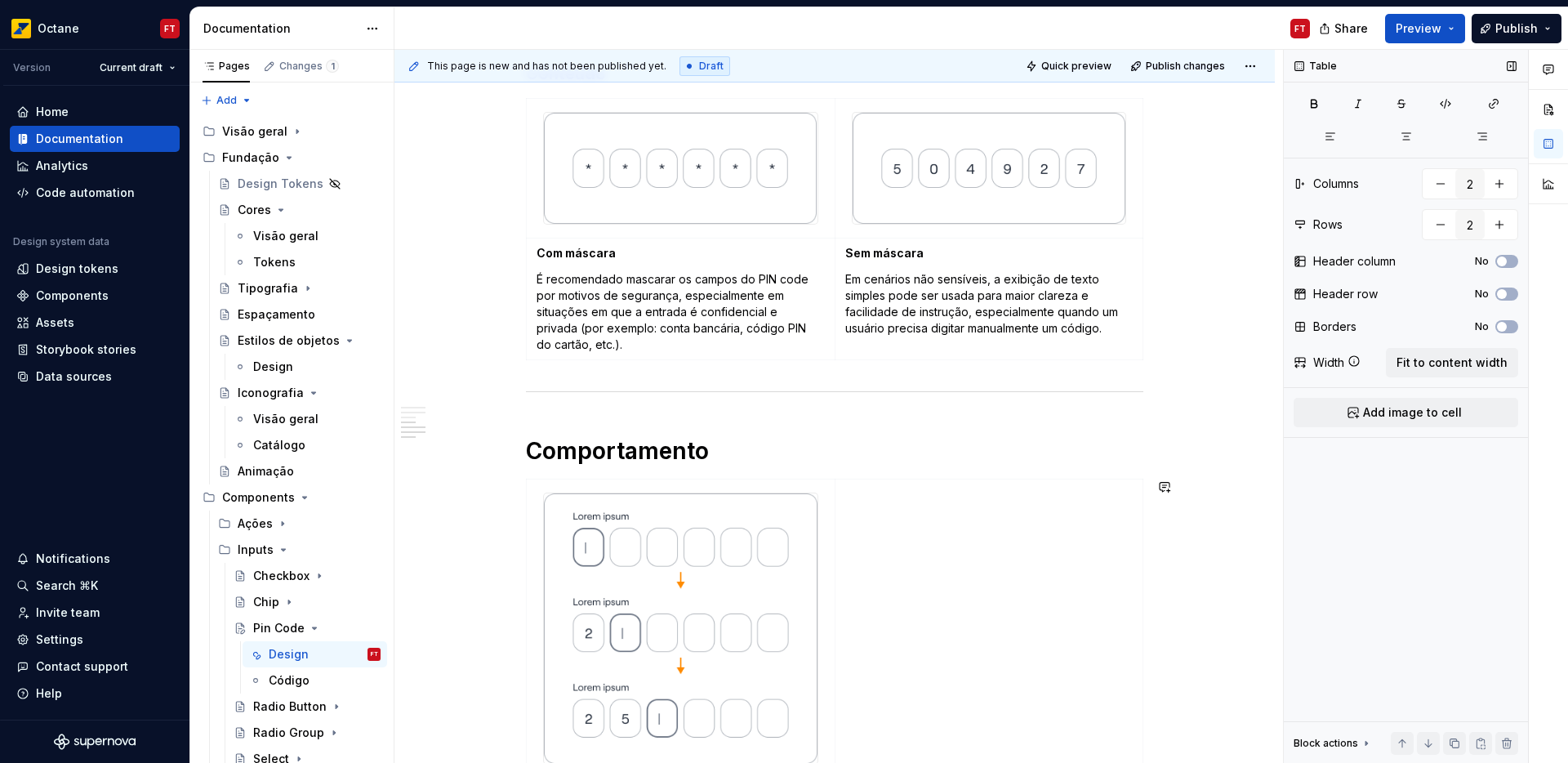
click at [570, 595] on div "Anatomia Opções Elementos Slots O Pin code aceita de 4 a 6 slots, dependendo do…" at bounding box center [834, 108] width 618 height 2192
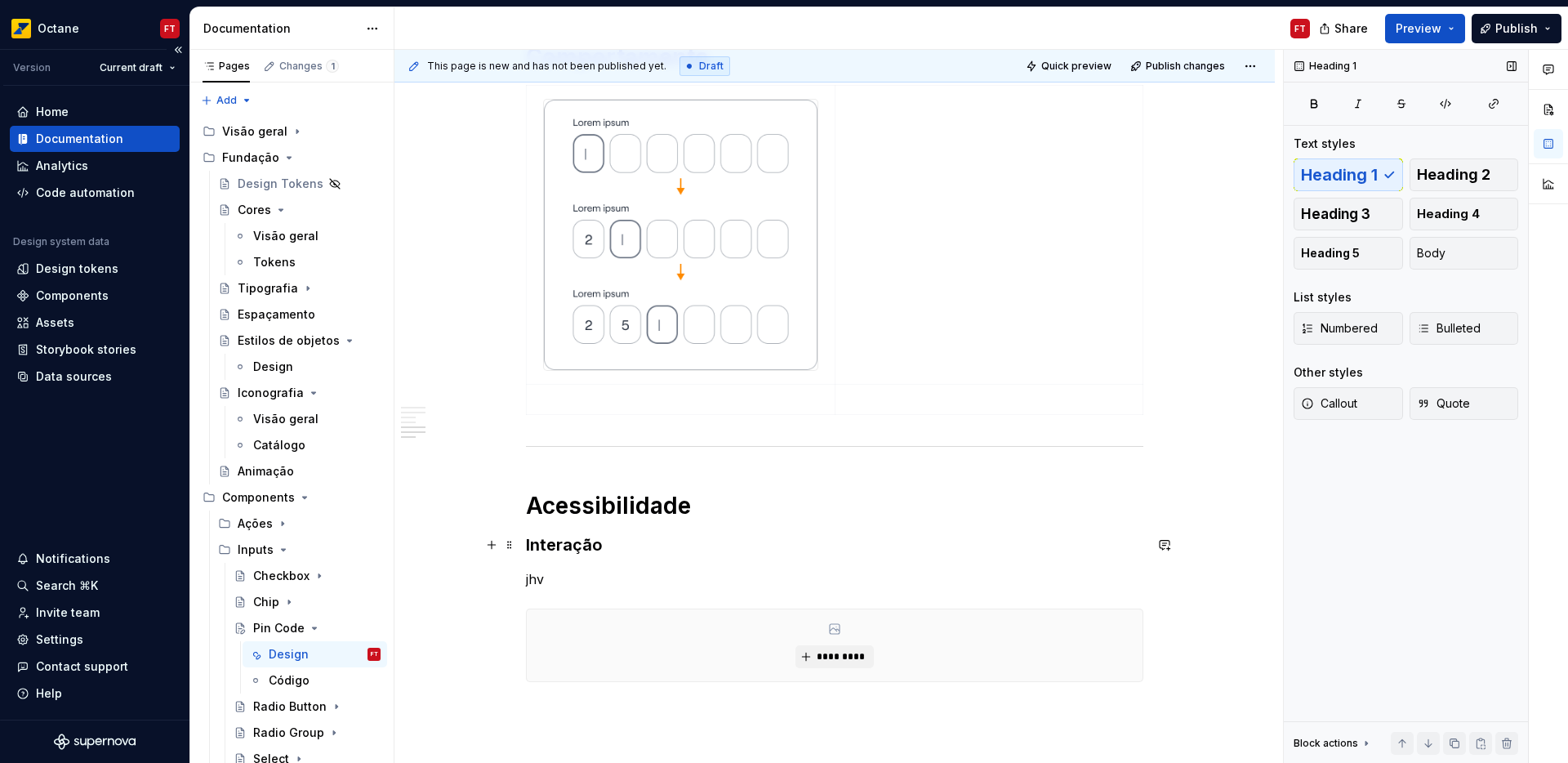
scroll to position [1722, 0]
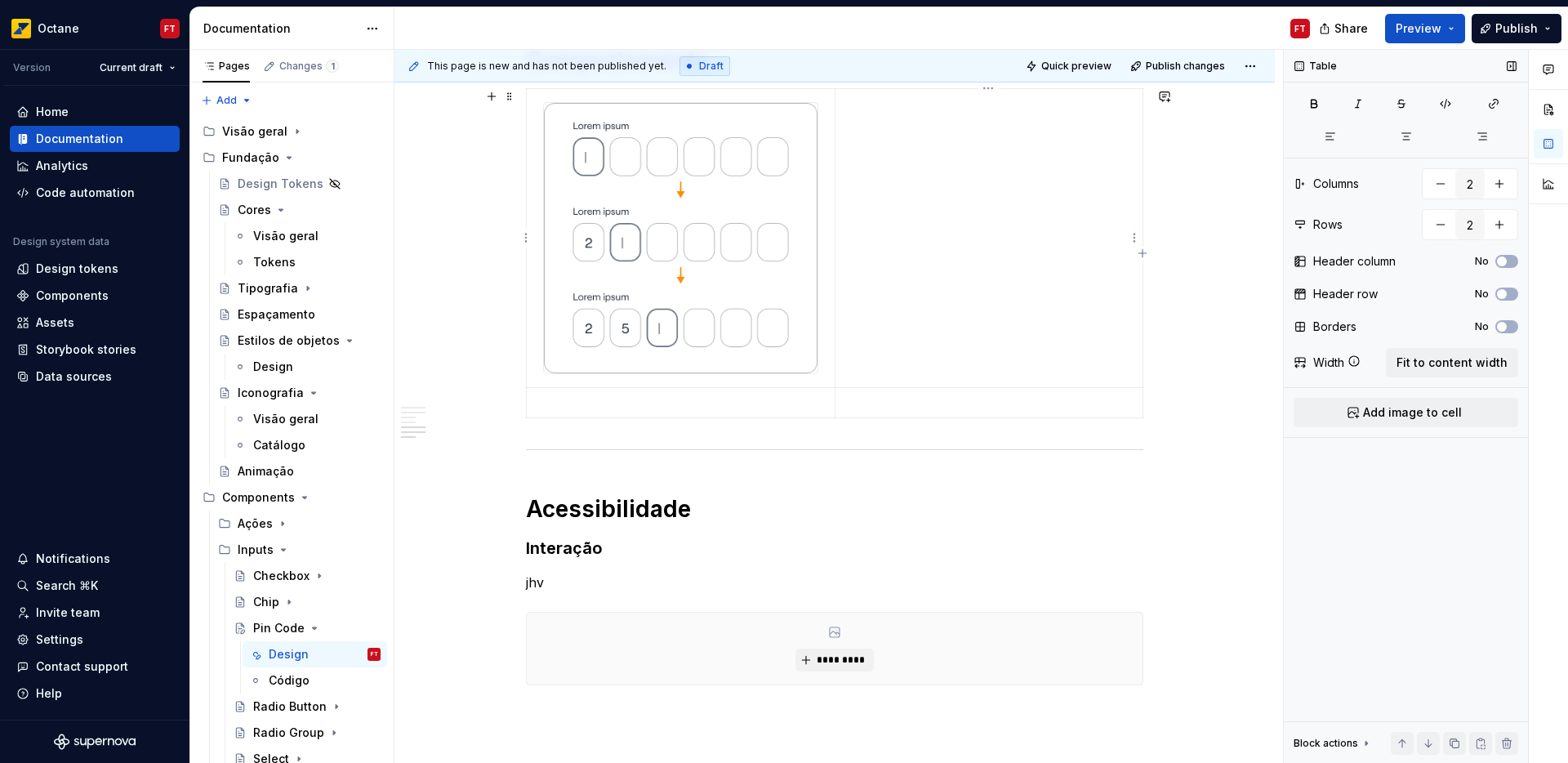
click at [869, 326] on td at bounding box center [988, 237] width 308 height 299
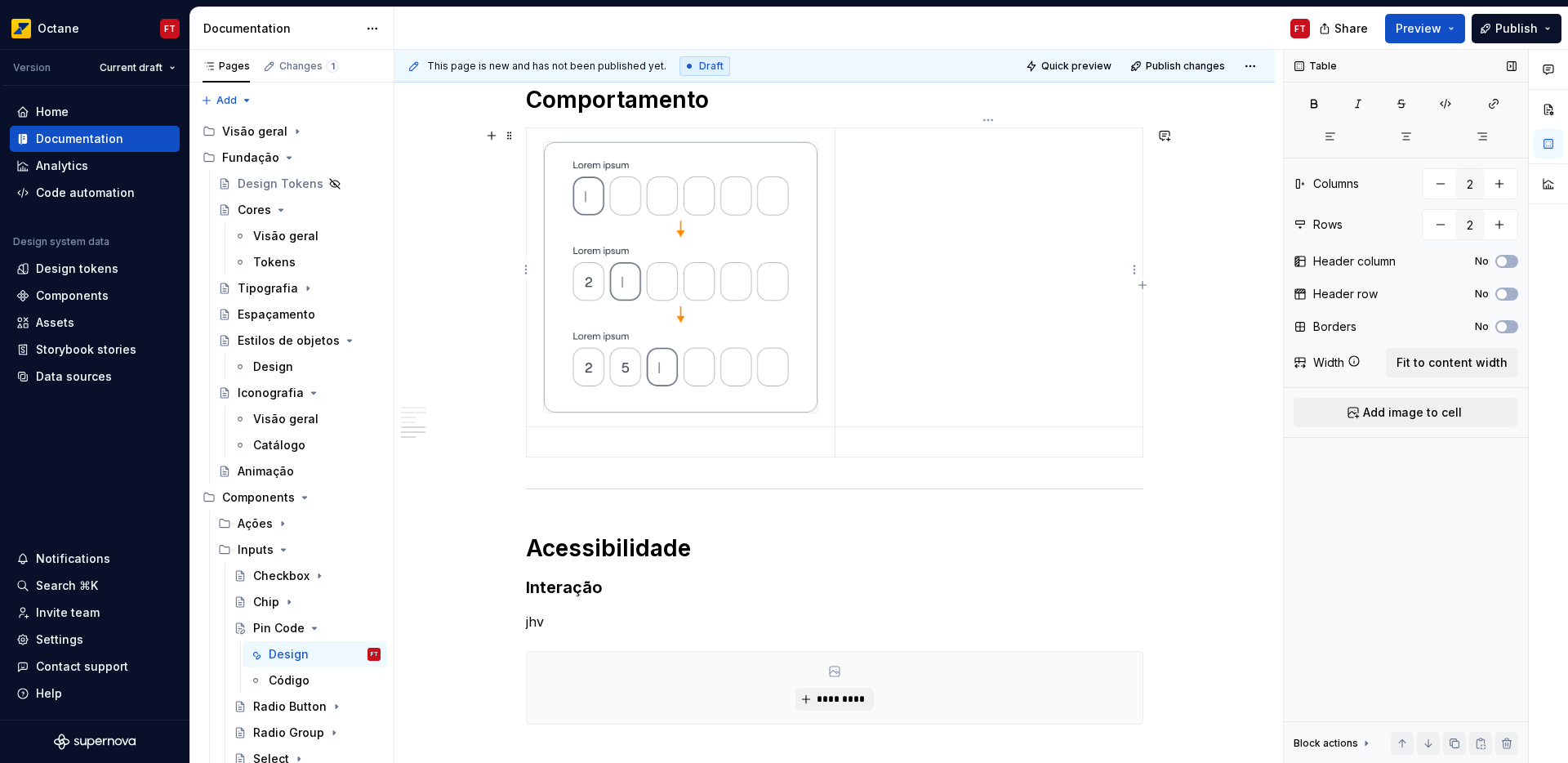
scroll to position [1590, 0]
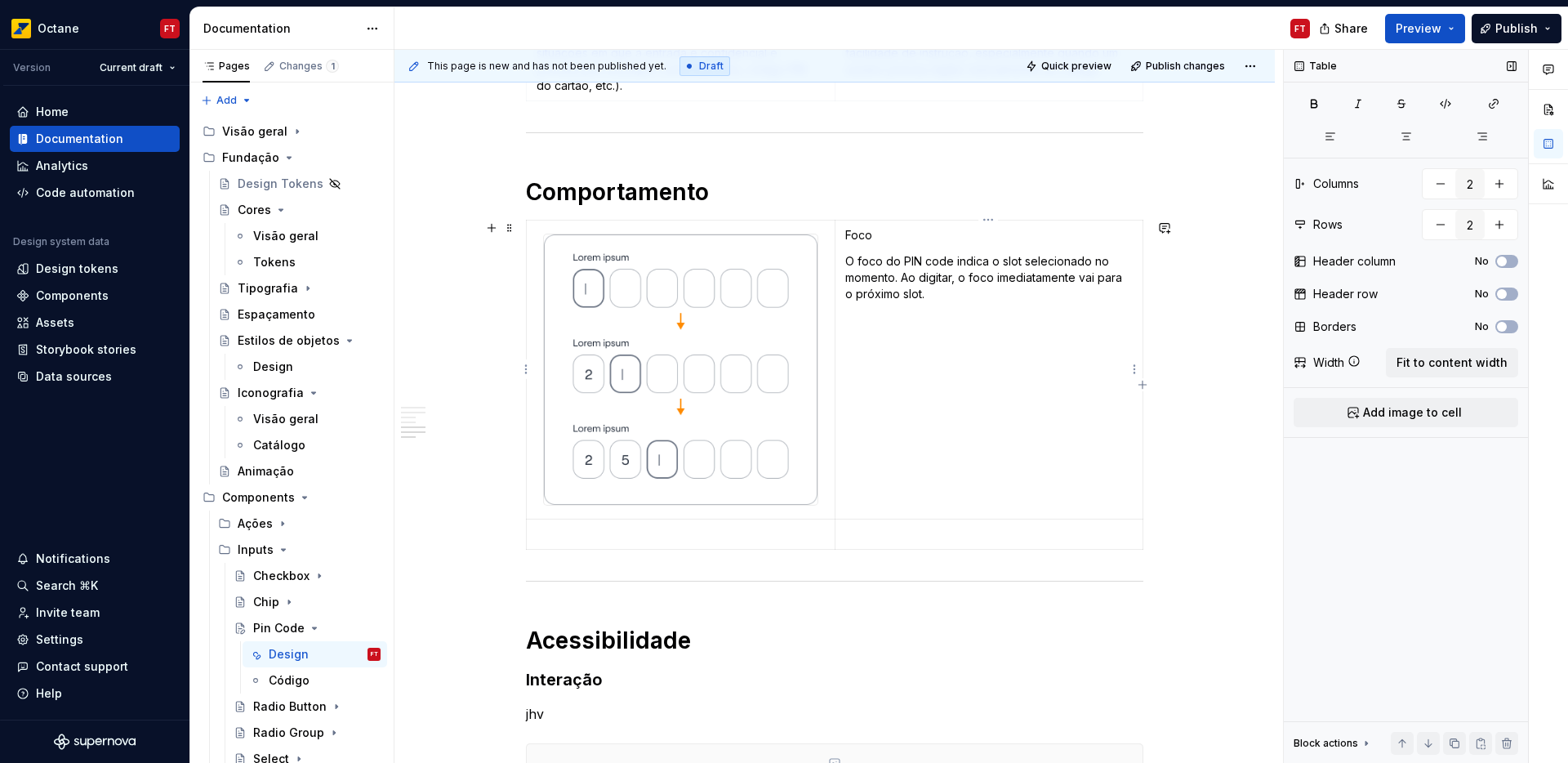
click at [861, 238] on p "Foco" at bounding box center [989, 235] width 288 height 16
copy p "Foco"
click at [888, 198] on button "button" at bounding box center [890, 206] width 23 height 23
type textarea "*"
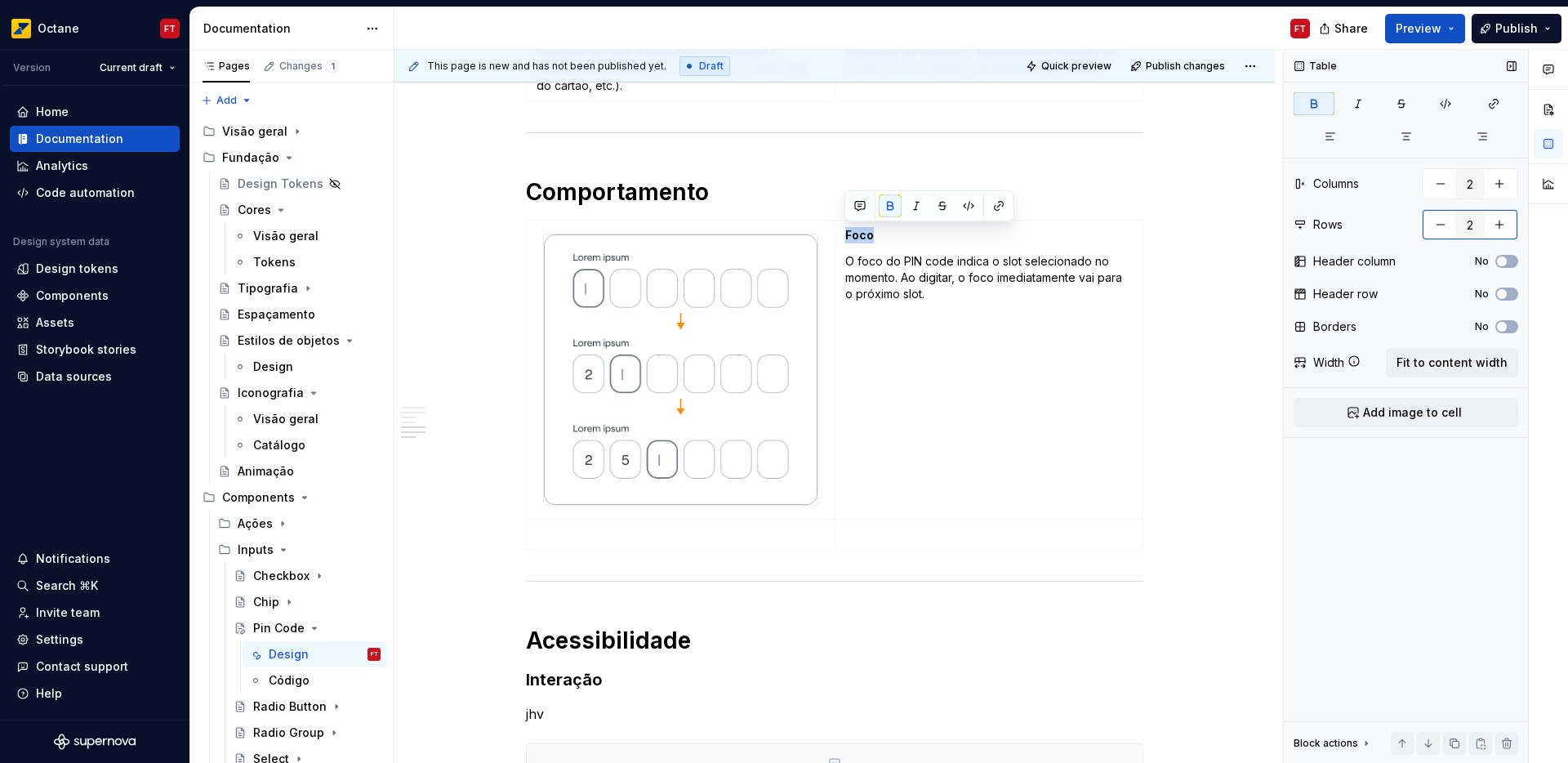
click at [1439, 226] on button "button" at bounding box center [1440, 224] width 29 height 29
type input "1"
click at [1469, 363] on span "Fit to content width" at bounding box center [1452, 363] width 111 height 16
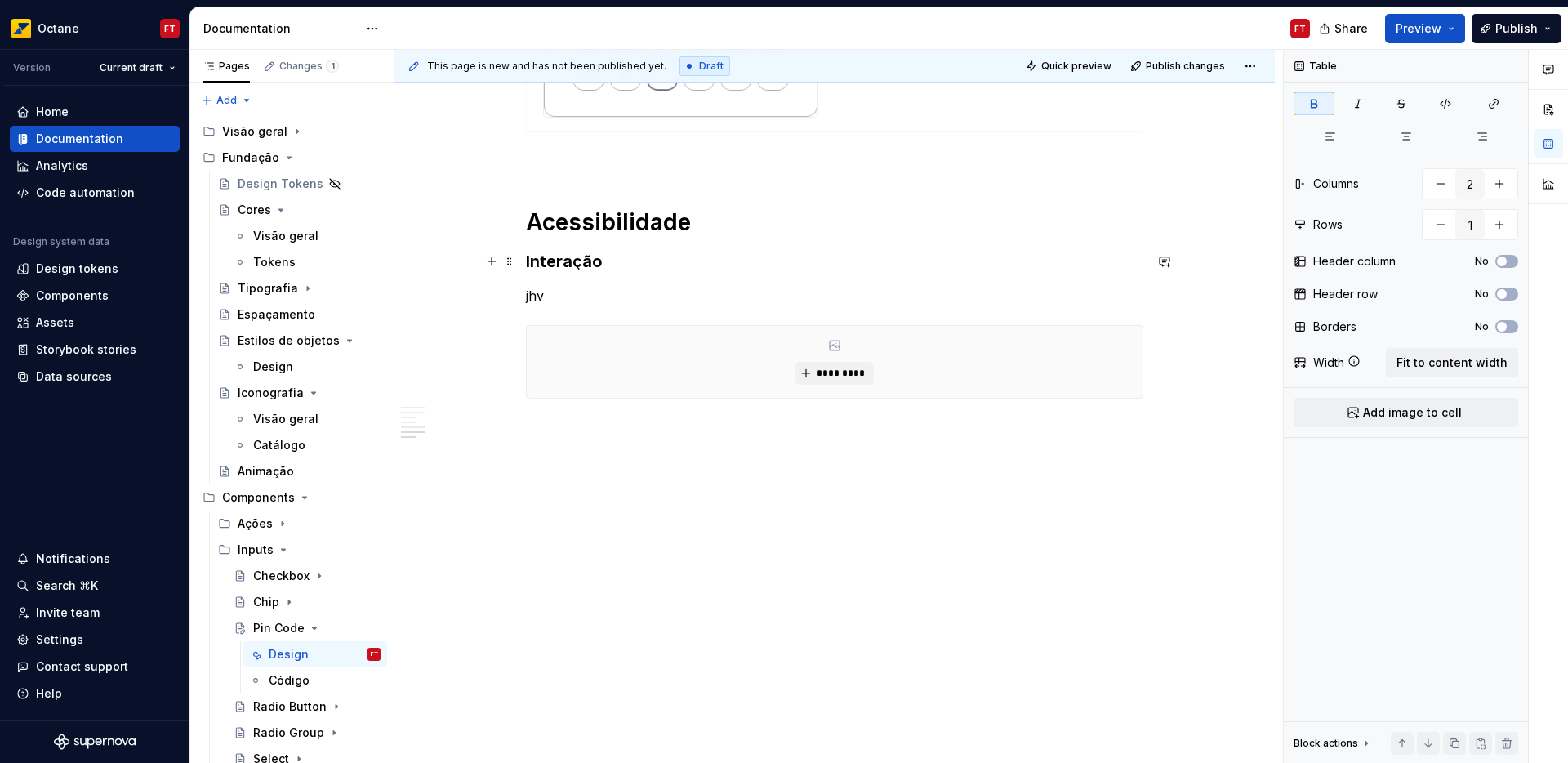
scroll to position [1989, 0]
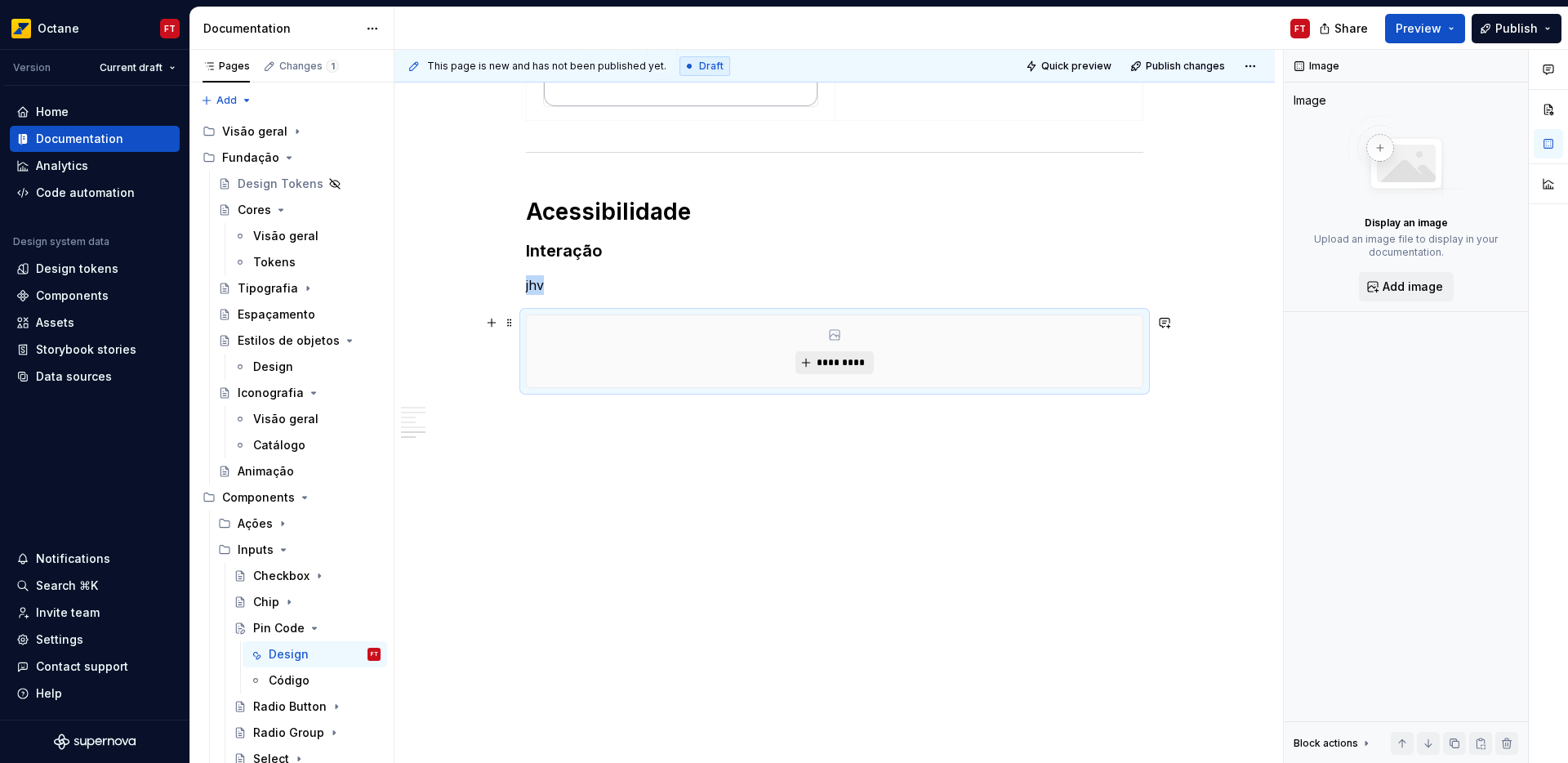
click at [850, 369] on span "*********" at bounding box center [841, 362] width 50 height 13
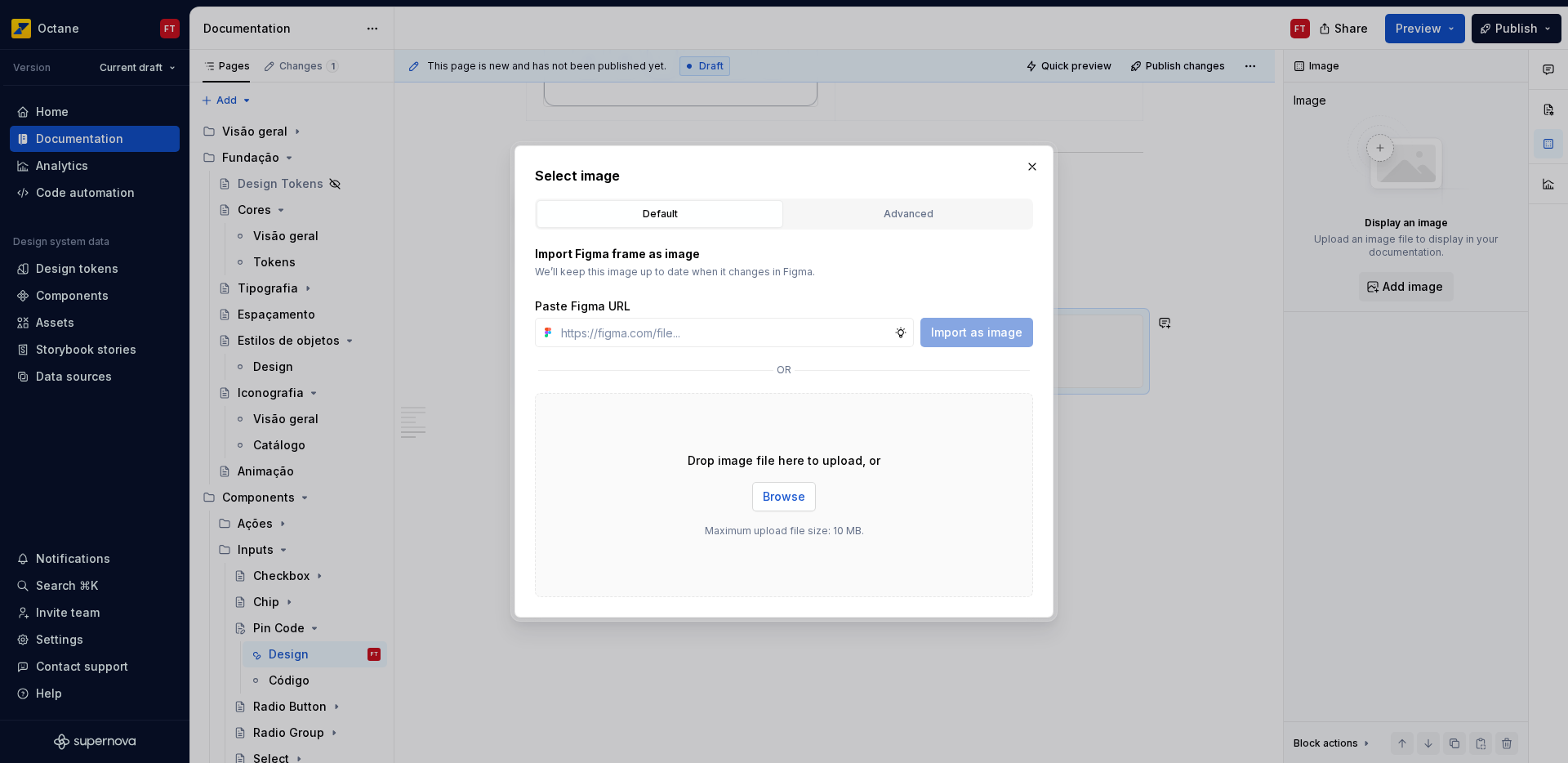
click at [785, 499] on span "Browse" at bounding box center [784, 497] width 43 height 16
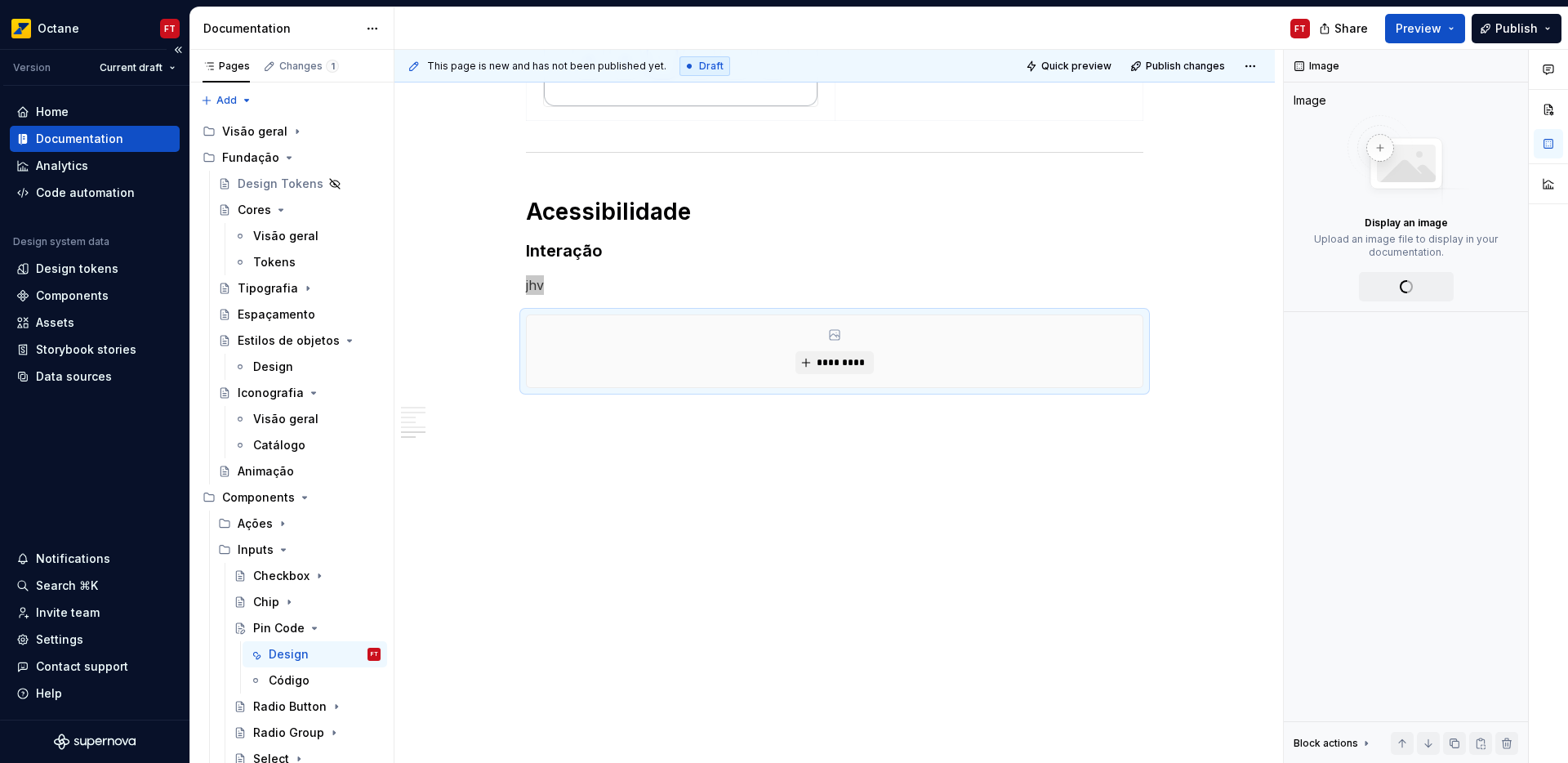
scroll to position [1932, 0]
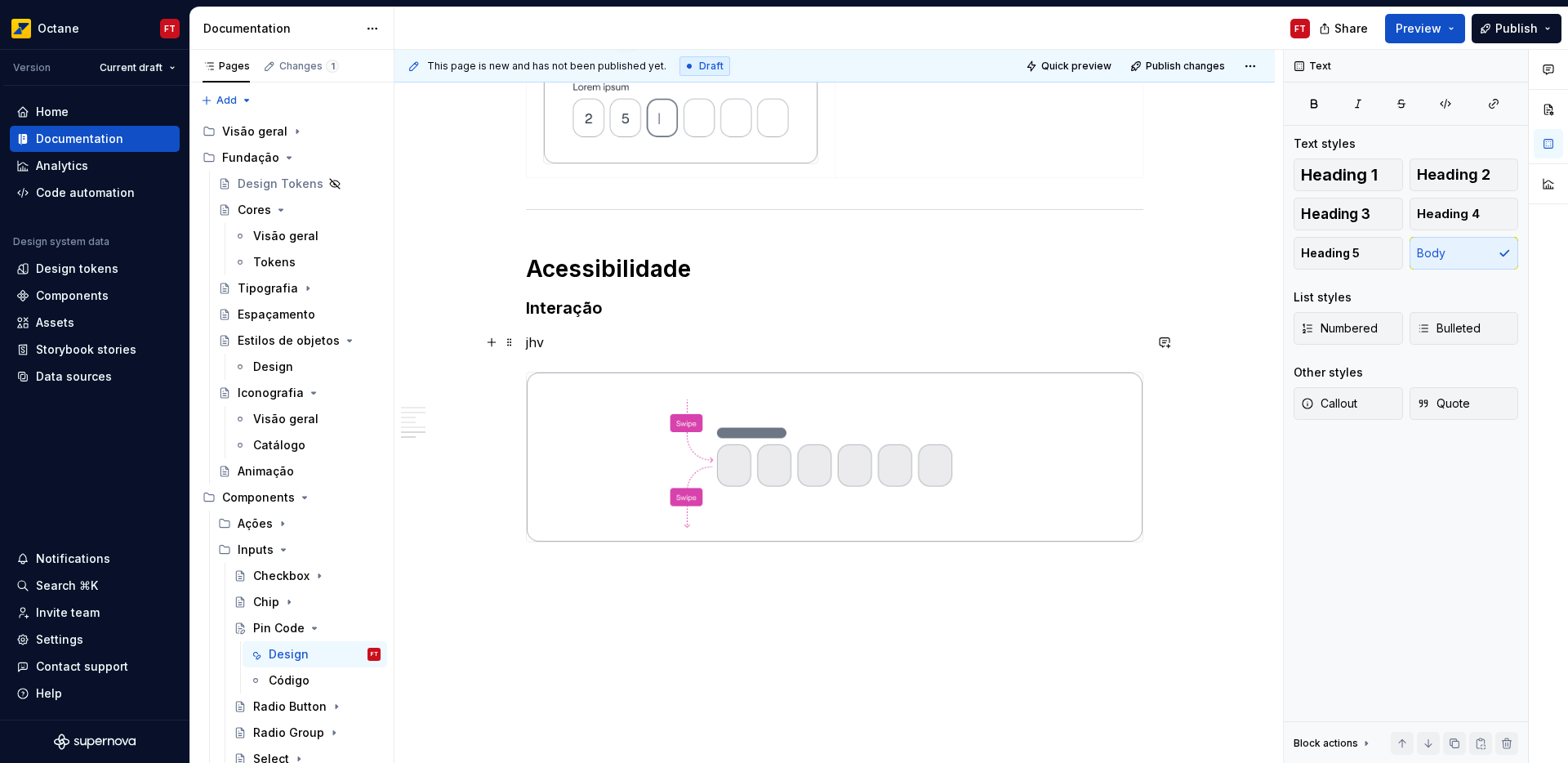
click at [535, 341] on p "jhv" at bounding box center [834, 343] width 618 height 20
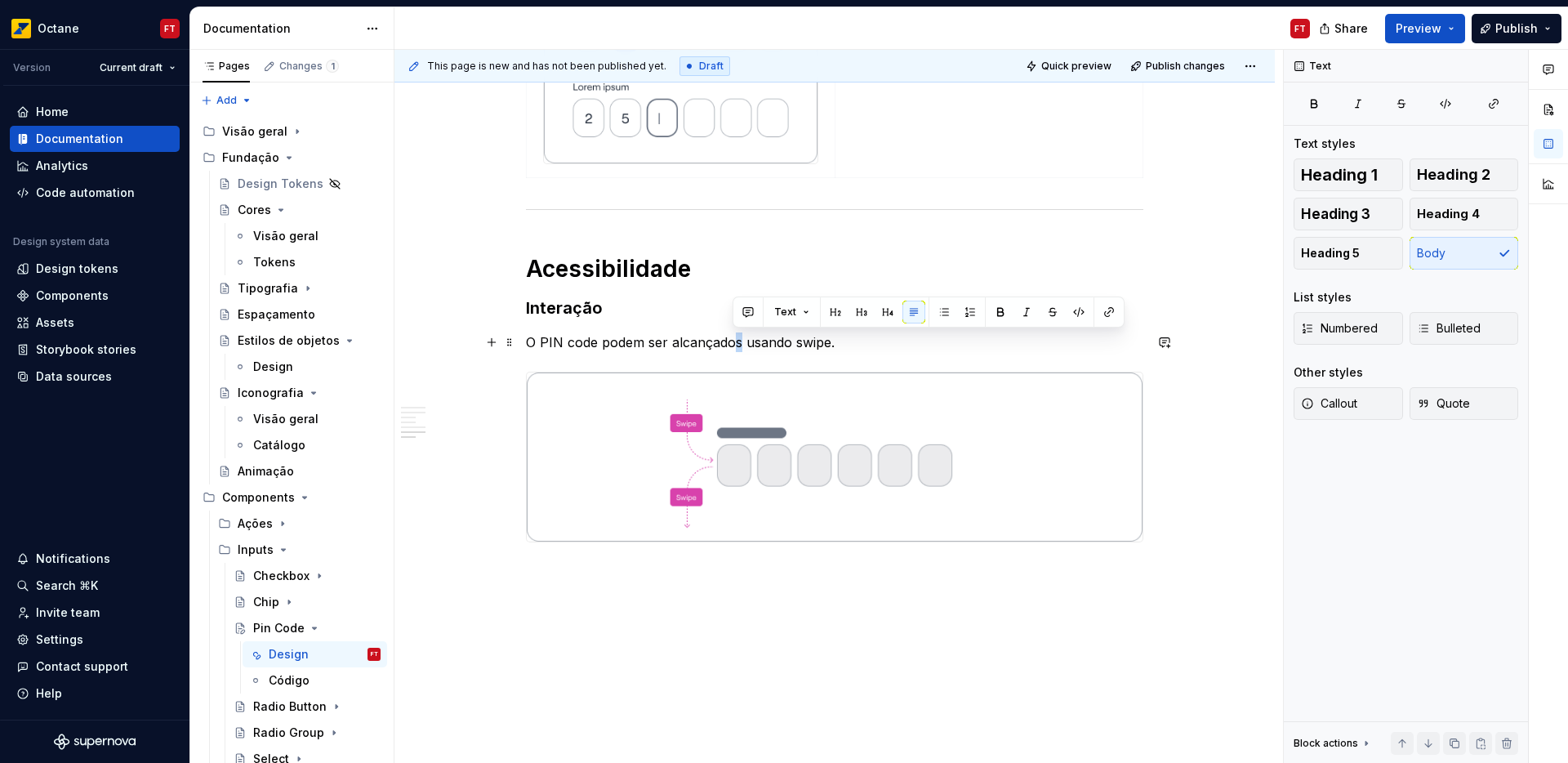
click at [735, 343] on p "O PIN code podem ser alcançados usando swipe." at bounding box center [834, 343] width 618 height 20
click at [803, 343] on p "O PIN code podem ser alcançado usando swipe." at bounding box center [834, 343] width 618 height 20
click at [950, 605] on p at bounding box center [834, 602] width 618 height 20
click at [604, 611] on p at bounding box center [834, 602] width 618 height 20
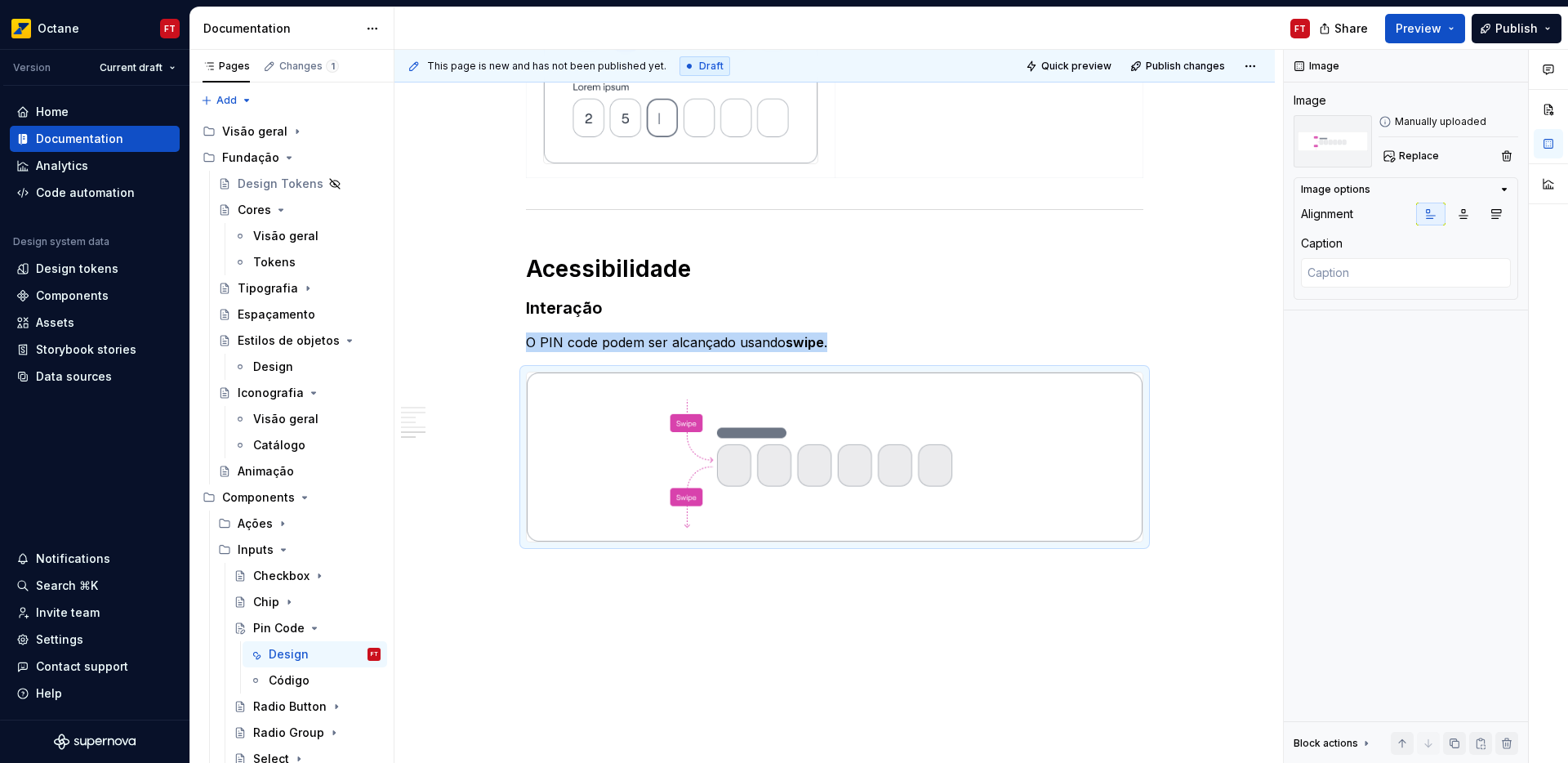
click at [1523, 29] on span "Publish" at bounding box center [1517, 28] width 43 height 16
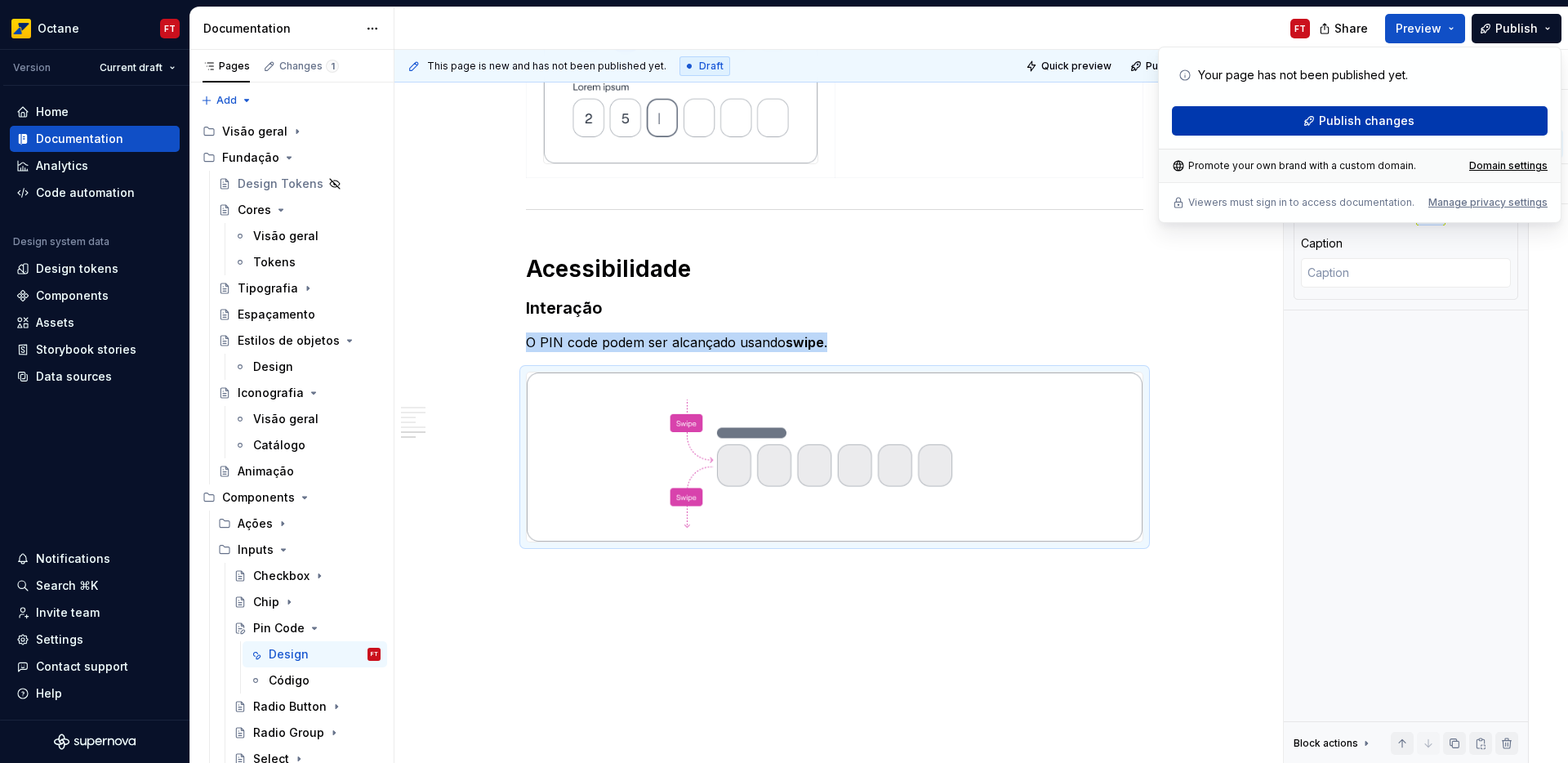
click at [1365, 120] on span "Publish changes" at bounding box center [1367, 121] width 96 height 16
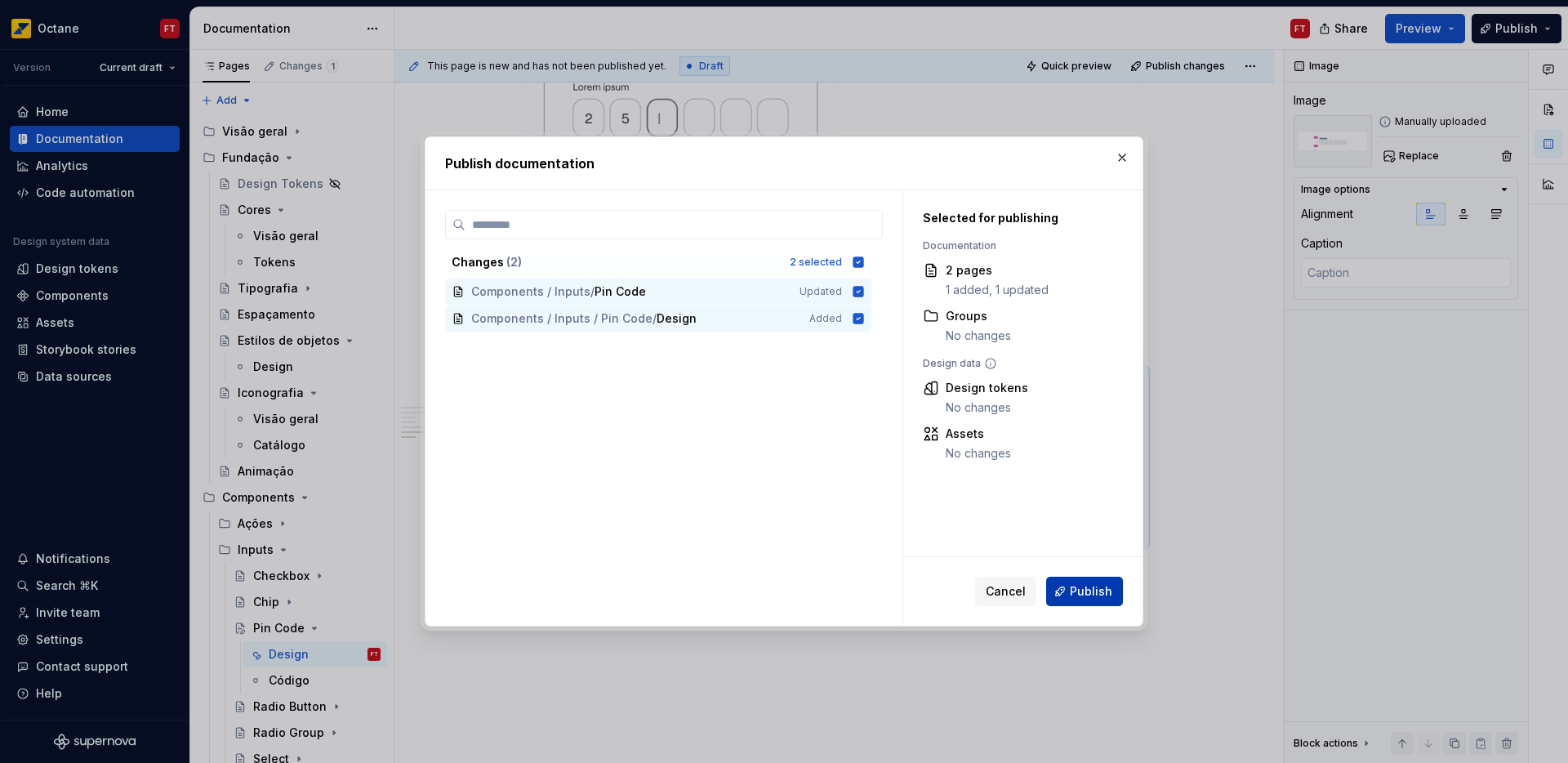
click at [1097, 593] on span "Publish" at bounding box center [1091, 592] width 43 height 16
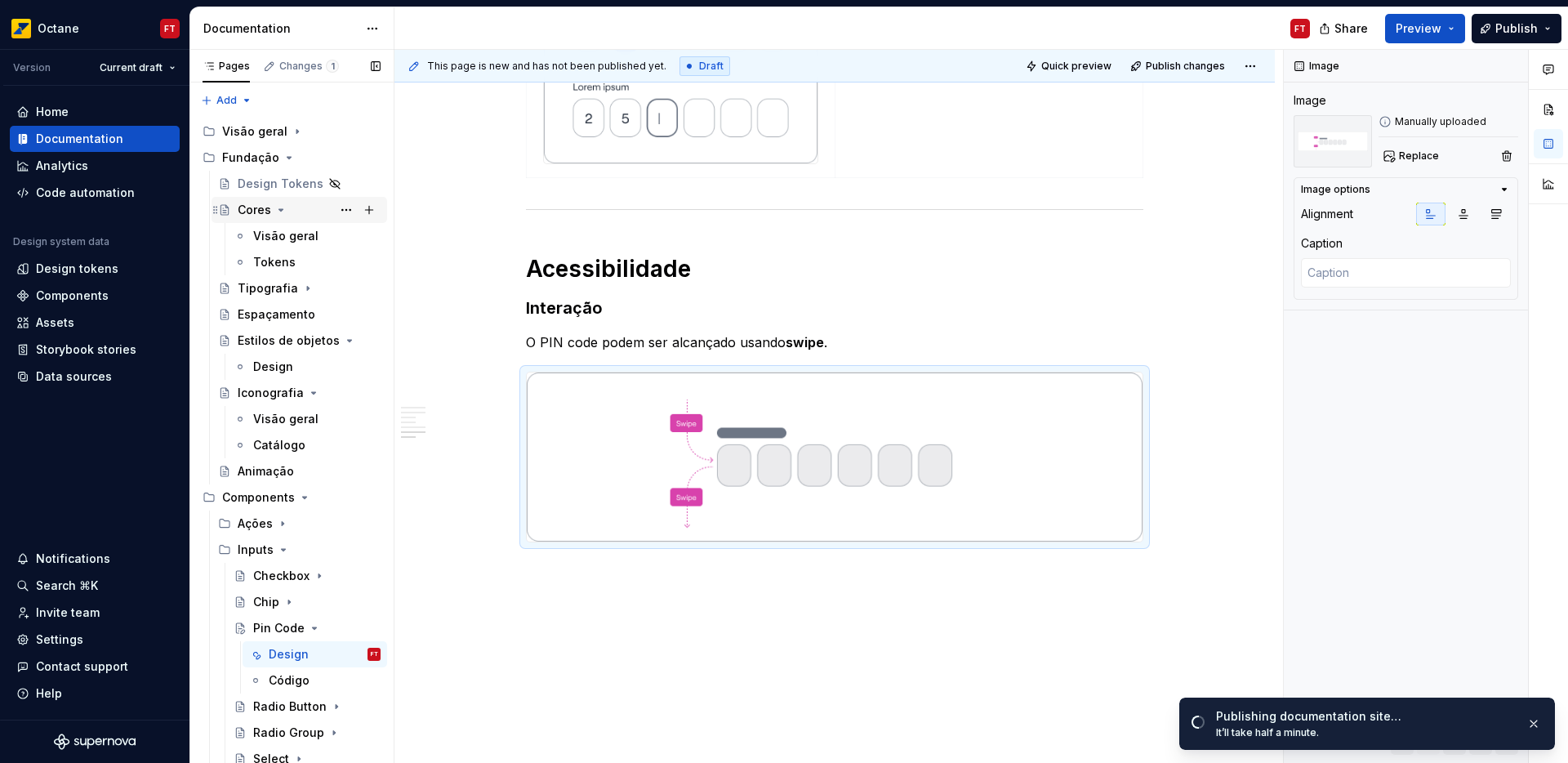
click at [281, 212] on icon "Page tree" at bounding box center [281, 210] width 13 height 13
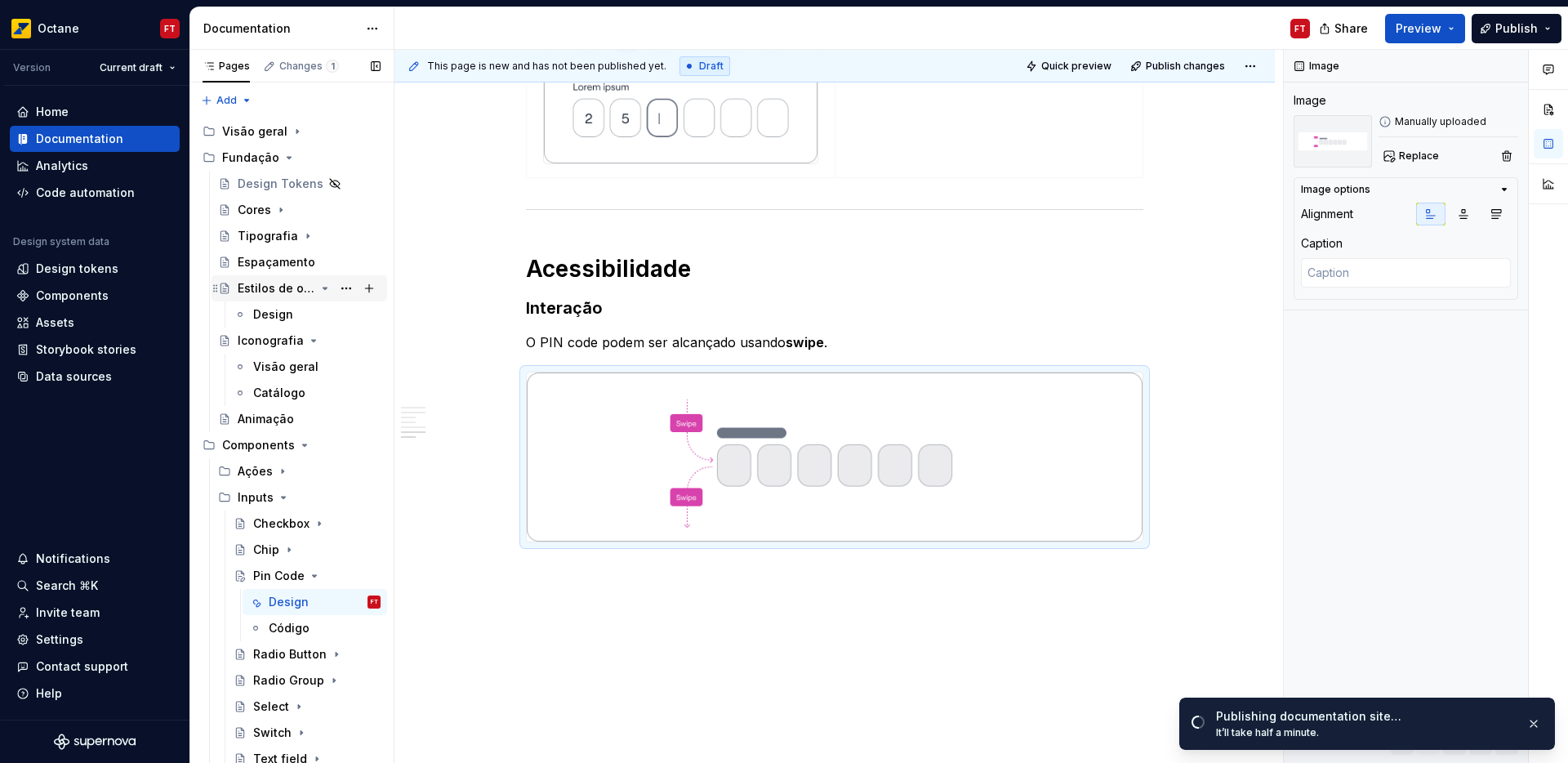
click at [319, 284] on icon "Page tree" at bounding box center [325, 288] width 13 height 13
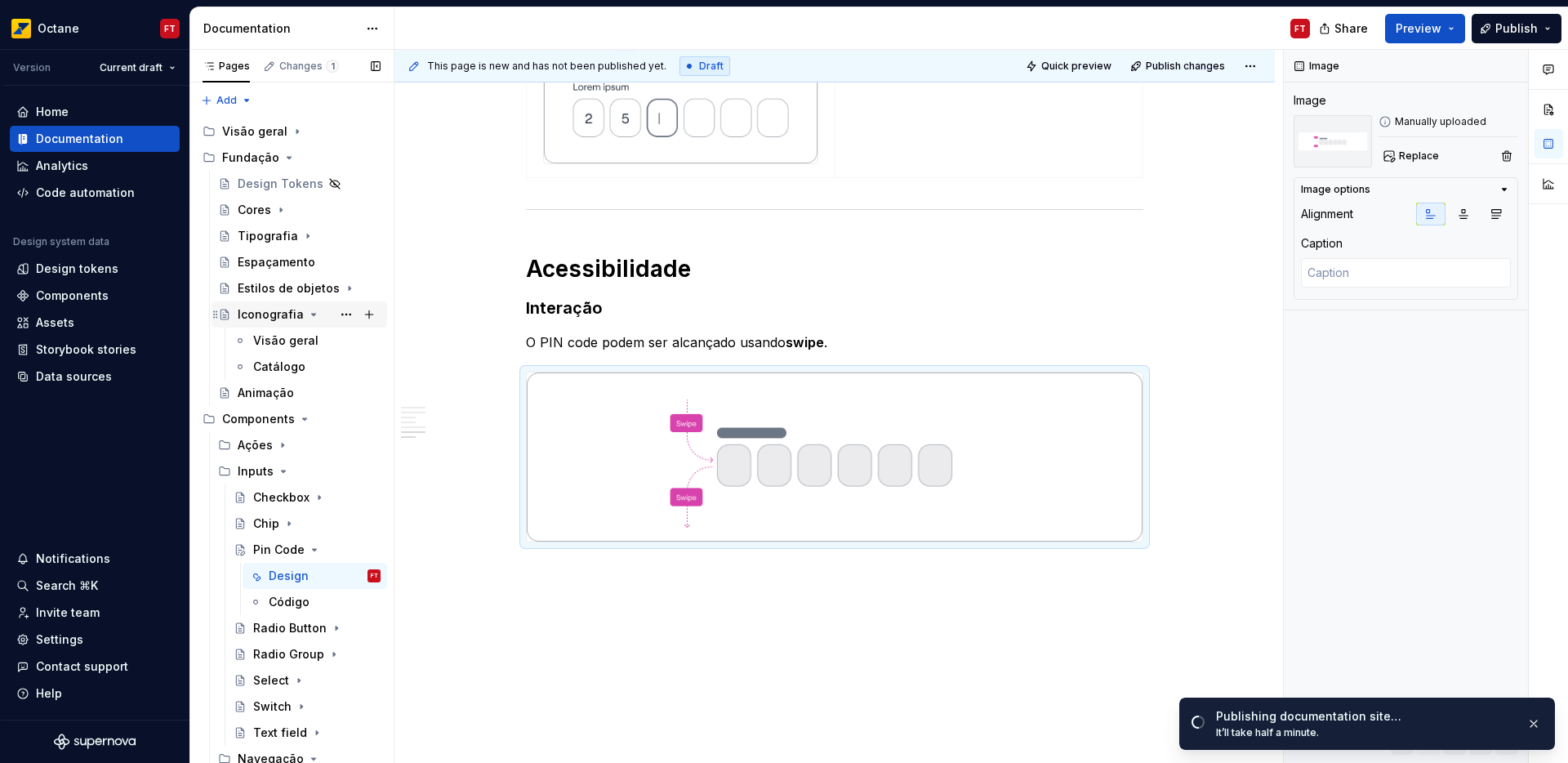
click at [312, 314] on icon "Page tree" at bounding box center [314, 315] width 4 height 2
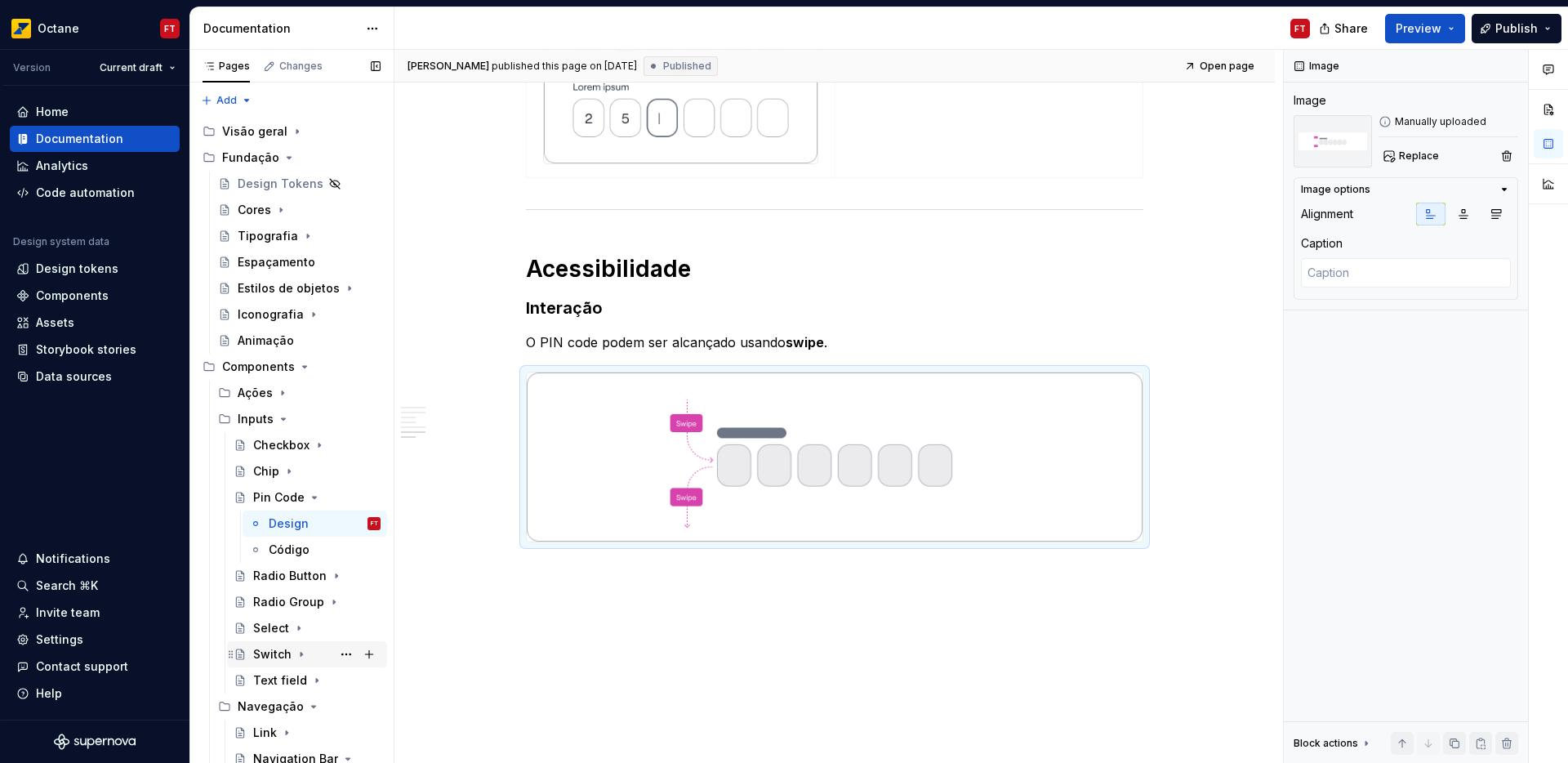
click at [267, 655] on div "Switch" at bounding box center [272, 655] width 38 height 16
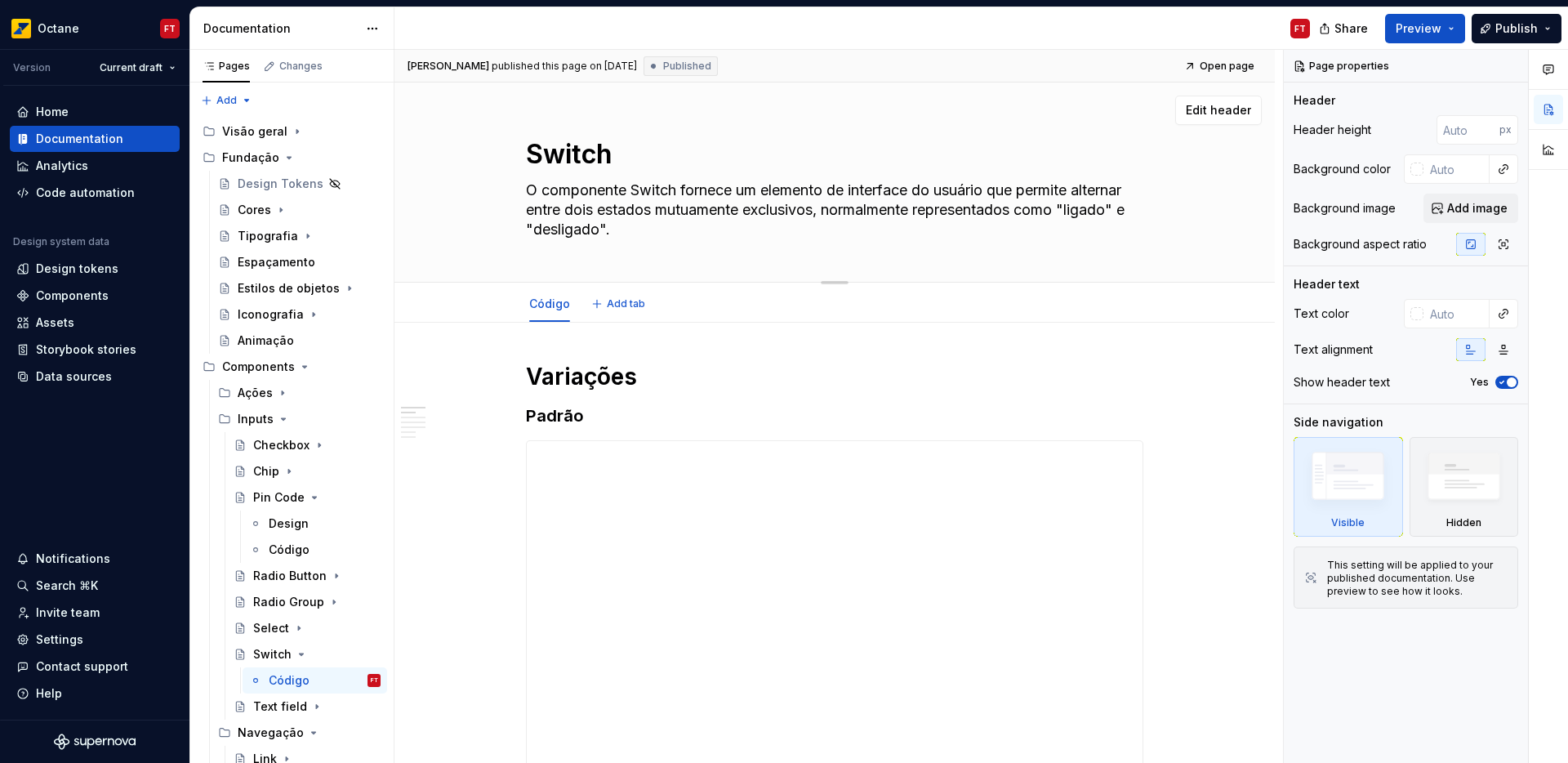
click at [608, 213] on textarea "O componente Switch fornece um elemento de interface do usuário que permite alt…" at bounding box center [831, 209] width 618 height 65
paste textarea "Switches permitem que opções individuais seja ligadas ou desligadas. Eles são c…"
type textarea "*"
type textarea "Switches permitem que opções individuais seja ligadas ou desligadas. Eles são c…"
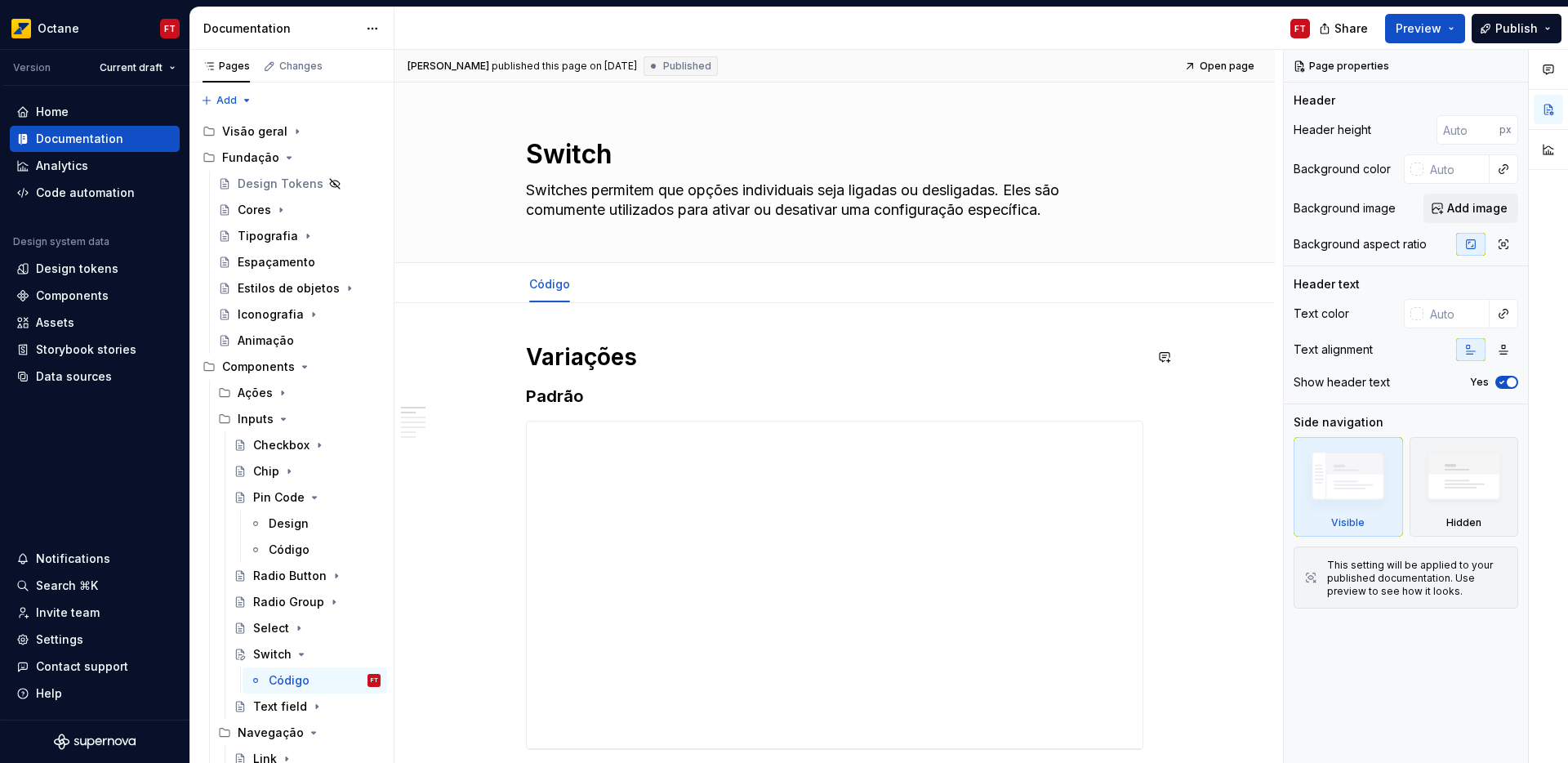
type textarea "*"
type textarea "Switches permitem que opções individuais seja ligadas ou desligadas. Eles são c…"
click at [604, 287] on button "Add tab" at bounding box center [620, 284] width 66 height 23
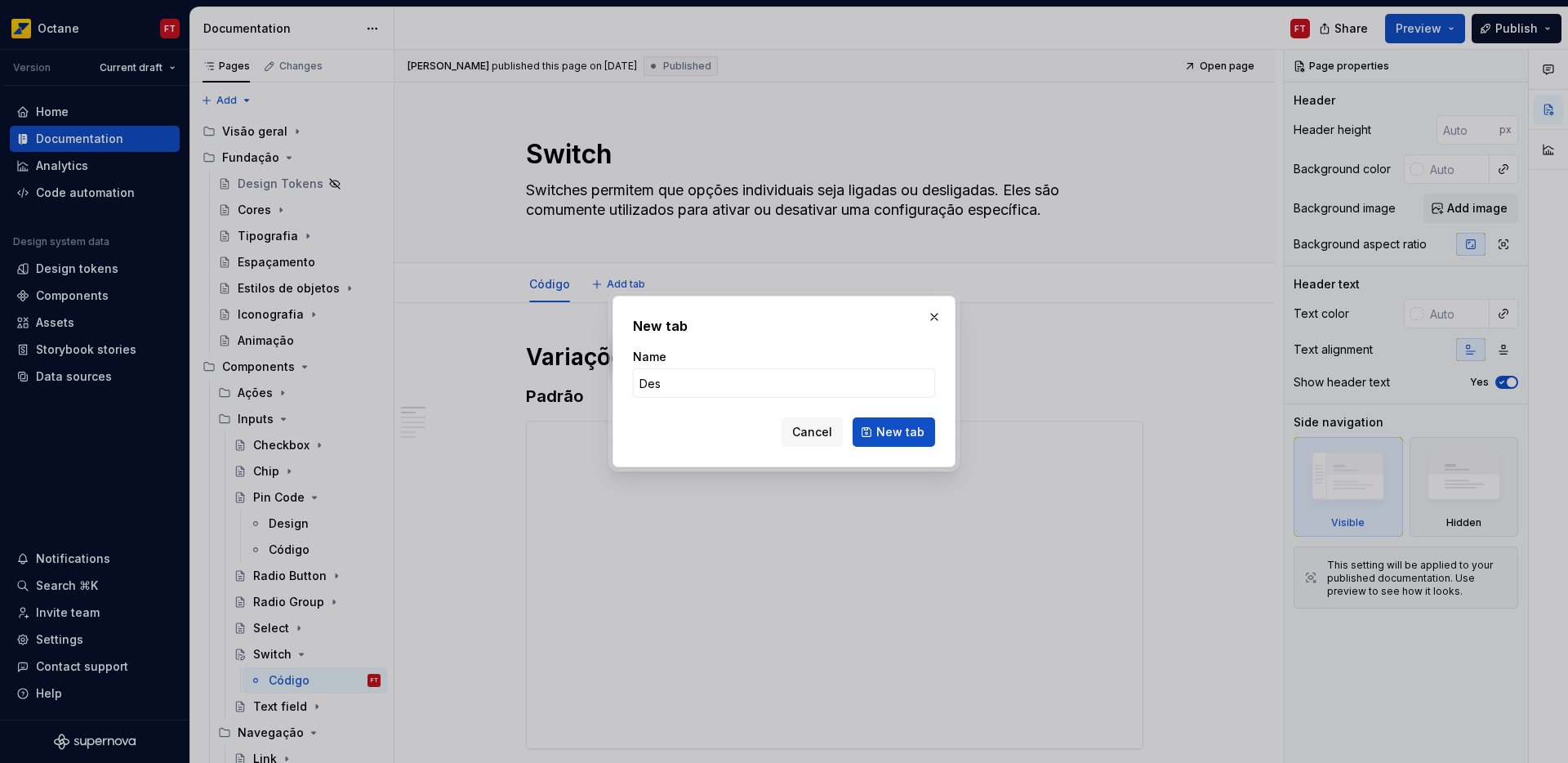
type input "Desi"
type textarea "*"
type input "Design"
click button "New tab" at bounding box center [893, 432] width 83 height 29
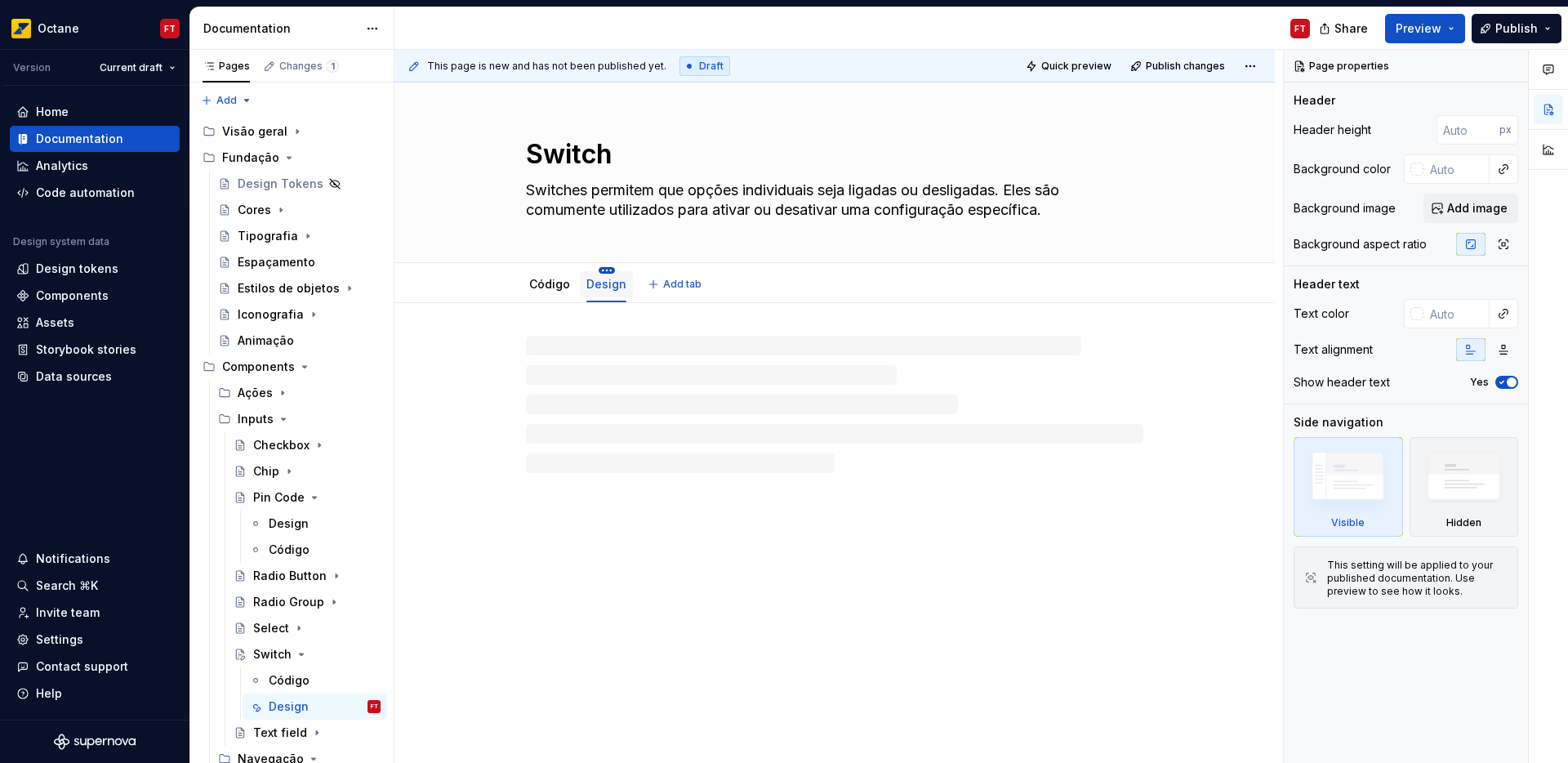
click at [607, 266] on html "Octane FT Version Current draft Home Documentation Analytics Code automation De…" at bounding box center [784, 381] width 1568 height 763
click at [633, 419] on div "Move left" at bounding box center [703, 413] width 154 height 16
click at [589, 354] on p at bounding box center [834, 353] width 618 height 20
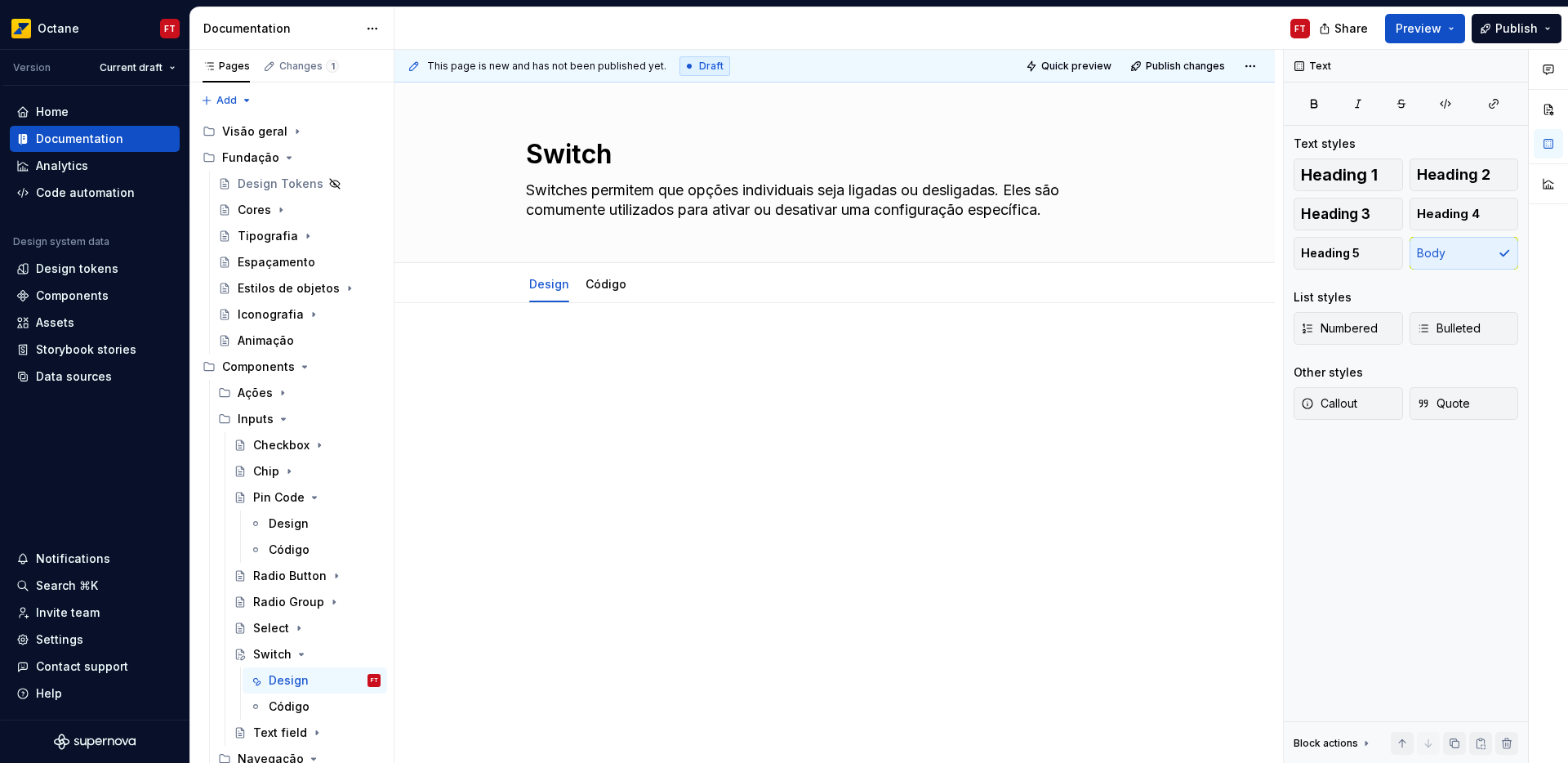
click at [600, 330] on div at bounding box center [834, 589] width 880 height 572
click at [1367, 179] on span "Heading 1" at bounding box center [1339, 175] width 77 height 16
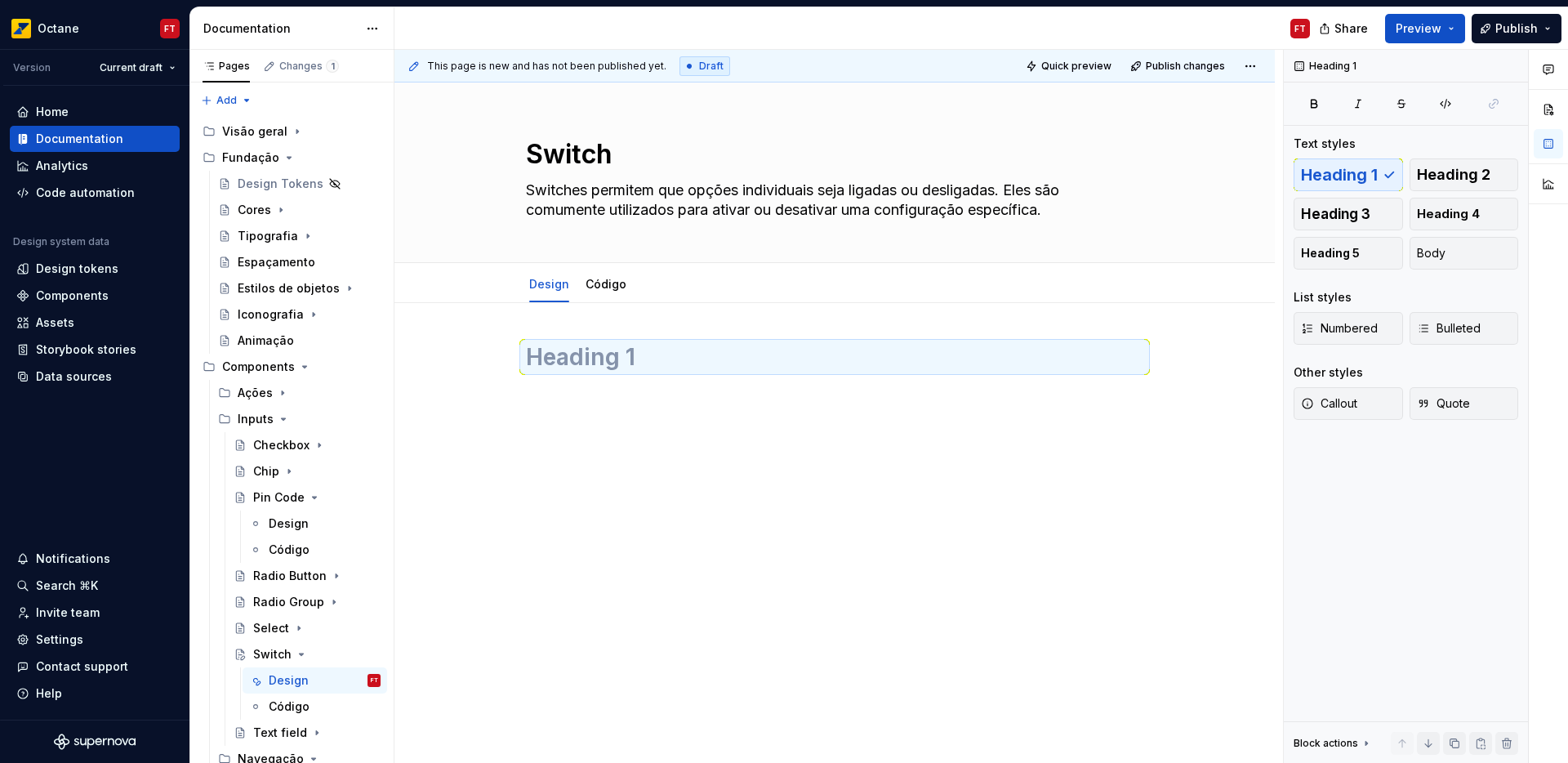
type textarea "*"
click at [770, 356] on h1 at bounding box center [834, 357] width 618 height 29
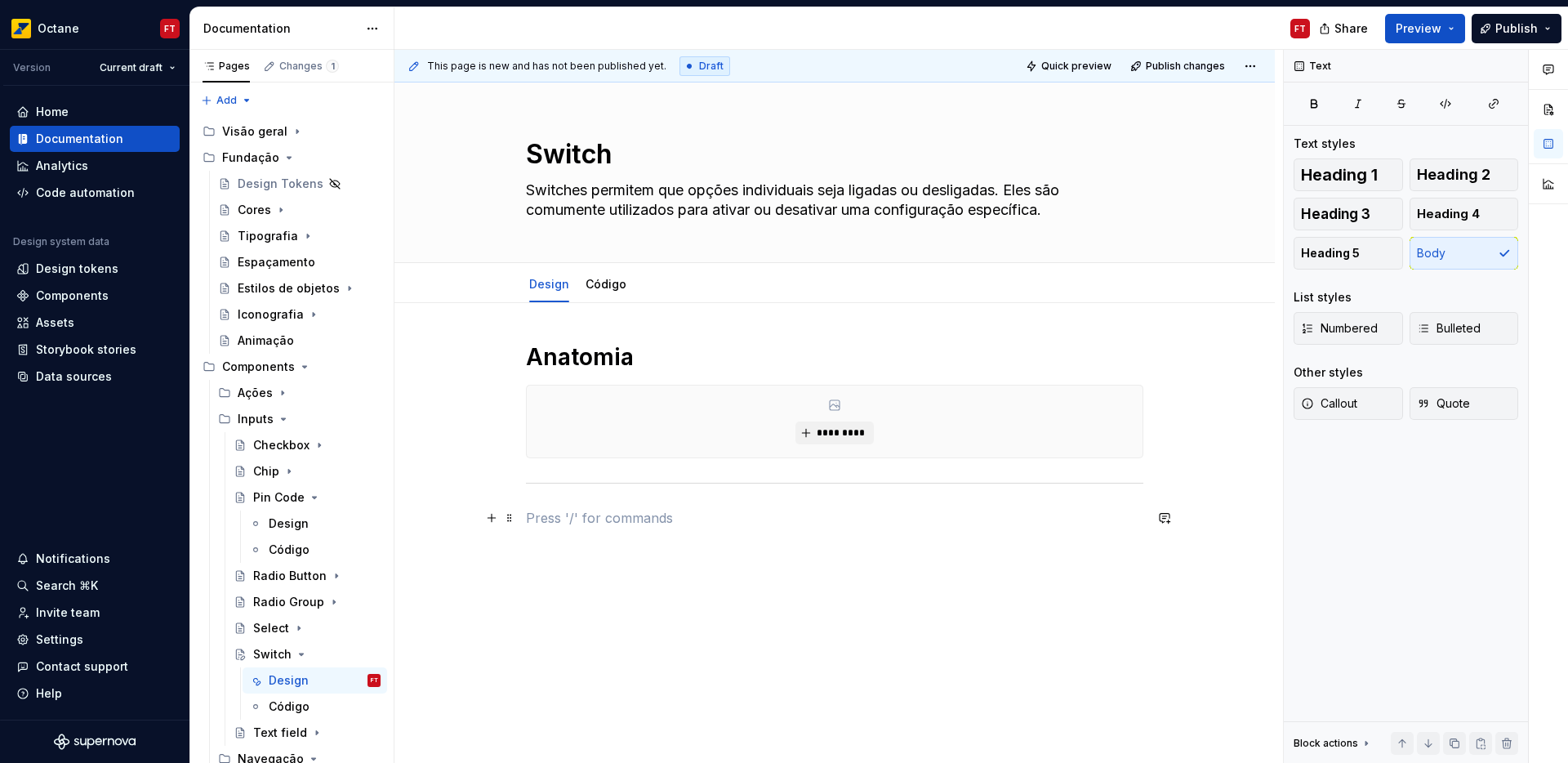
click at [548, 509] on p at bounding box center [834, 518] width 618 height 20
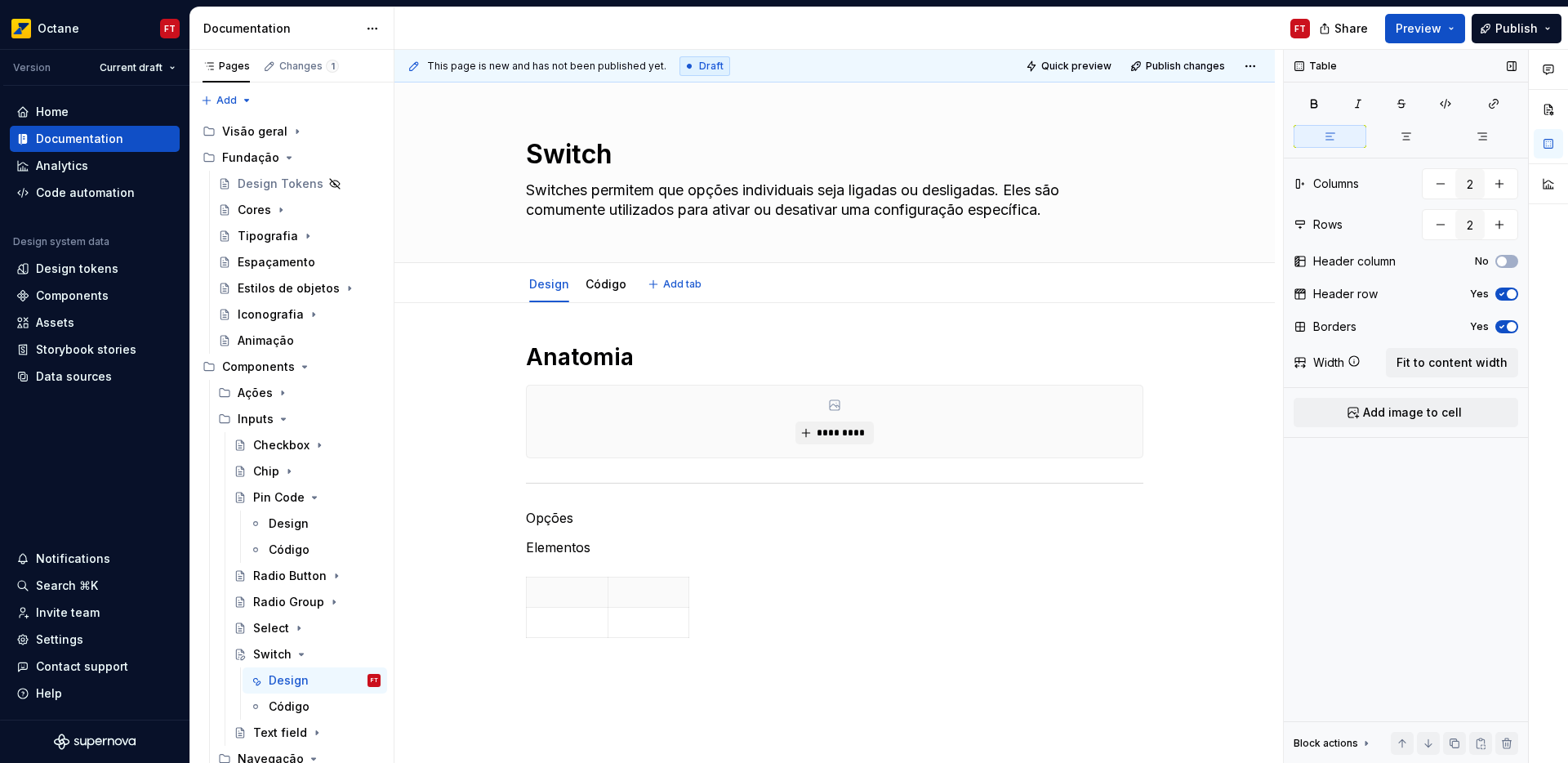
type textarea "*"
click at [1454, 226] on button "button" at bounding box center [1440, 224] width 29 height 29
type input "1"
click at [1507, 260] on span "button" at bounding box center [1512, 262] width 10 height 10
click at [1511, 301] on div "Header row Yes" at bounding box center [1406, 294] width 225 height 23
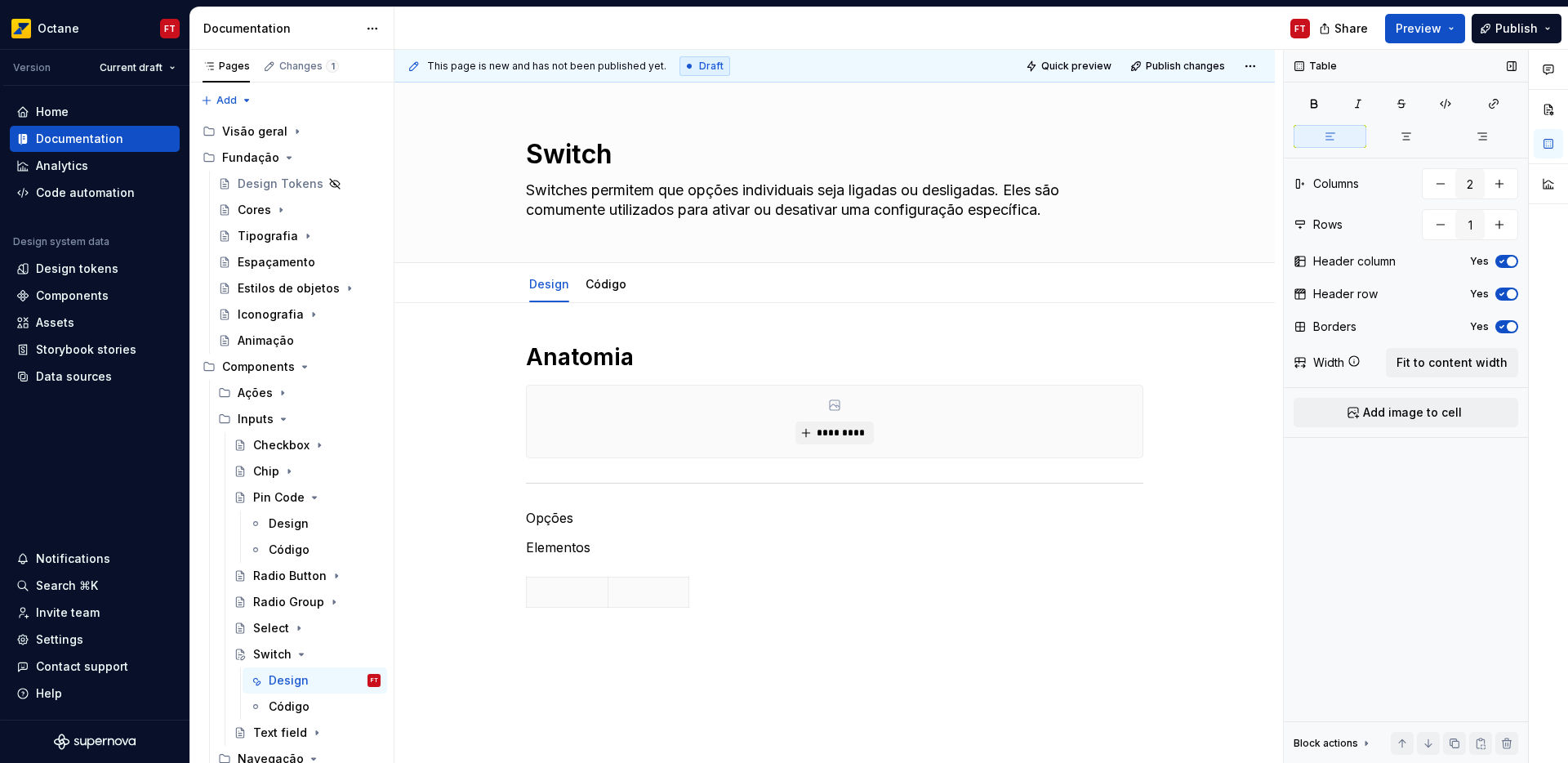
click at [1508, 293] on span "button" at bounding box center [1512, 294] width 10 height 10
click at [1507, 262] on span "button" at bounding box center [1512, 262] width 10 height 10
click at [1506, 322] on icon "button" at bounding box center [1502, 327] width 13 height 10
click at [1450, 363] on span "Fit to content width" at bounding box center [1452, 363] width 111 height 16
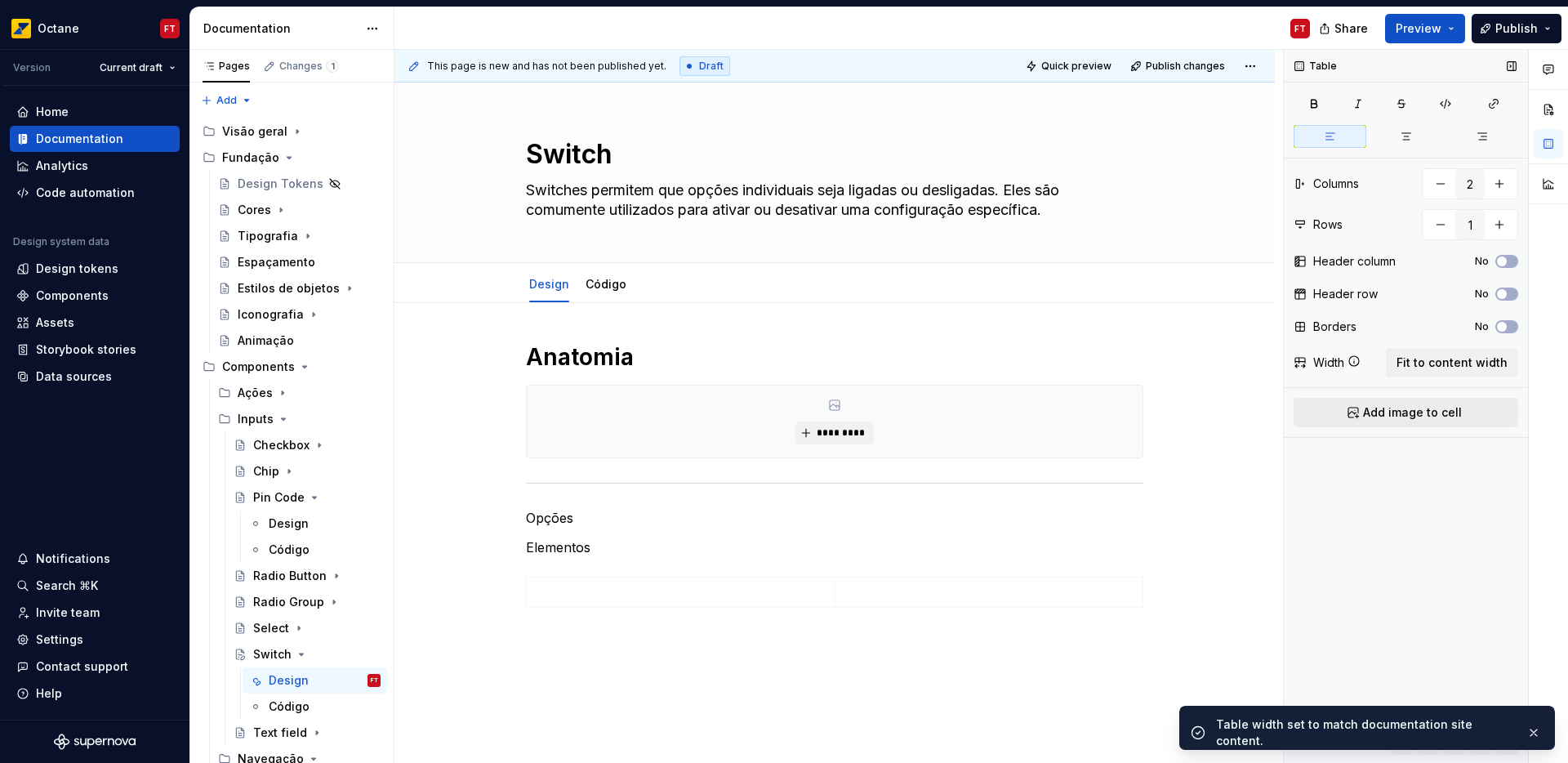
click at [1378, 419] on span "Add image to cell" at bounding box center [1412, 413] width 99 height 16
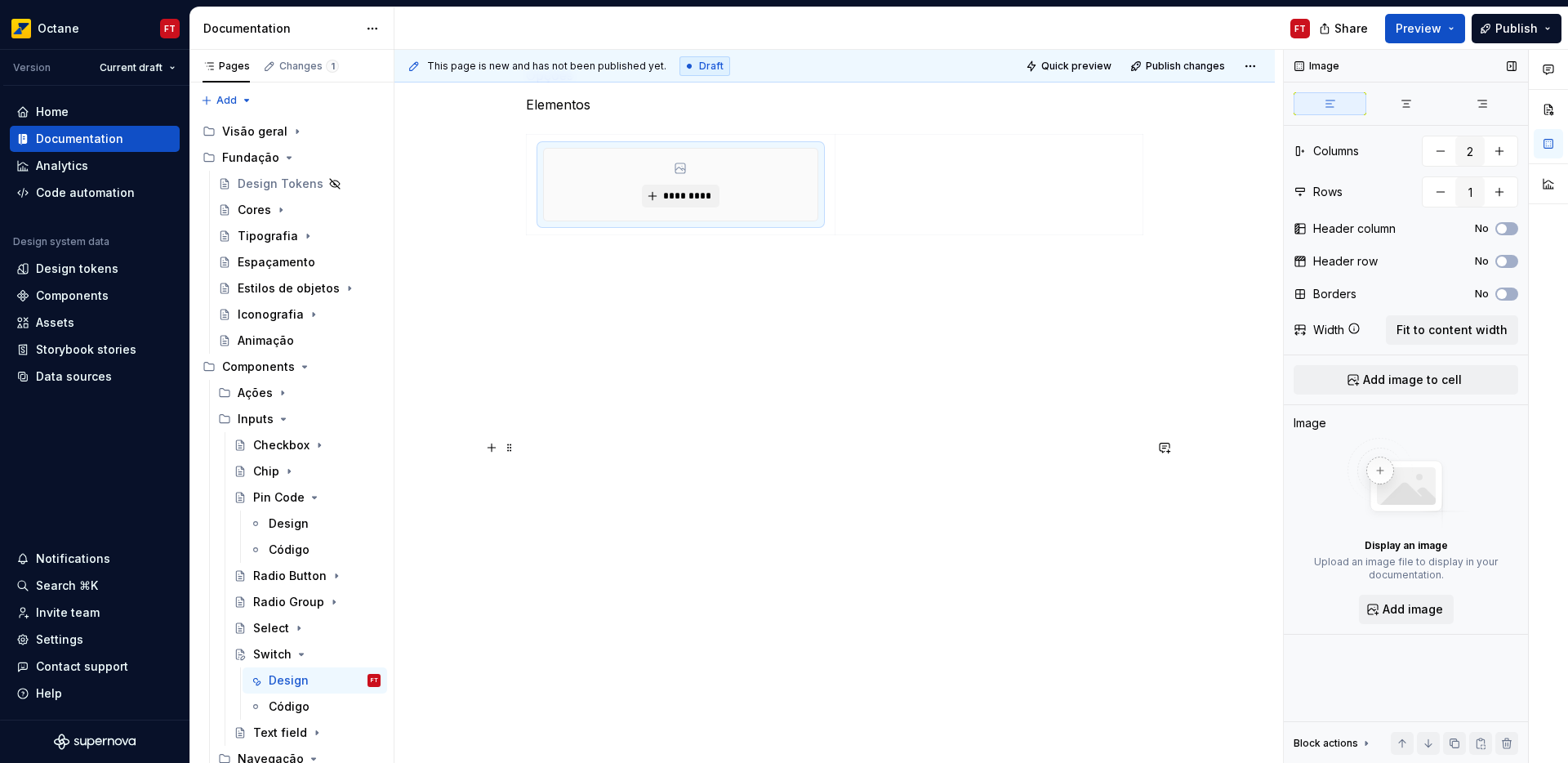
scroll to position [444, 0]
click at [616, 261] on p at bounding box center [834, 271] width 618 height 20
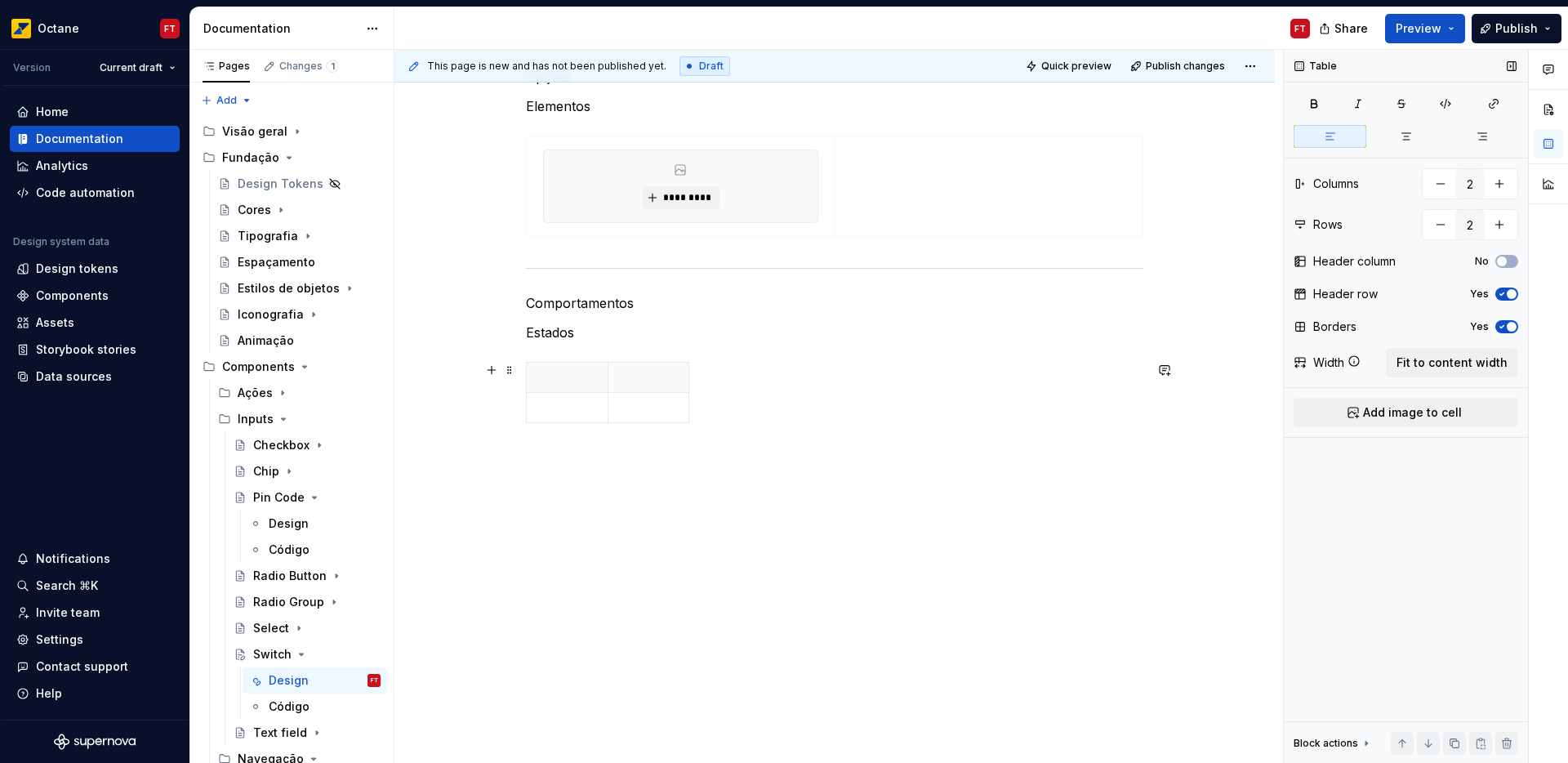
scroll to position [441, 0]
click at [1504, 298] on icon "button" at bounding box center [1502, 294] width 13 height 10
drag, startPoint x: 1511, startPoint y: 325, endPoint x: 1504, endPoint y: 336, distance: 13.0
click at [1510, 326] on span "button" at bounding box center [1512, 327] width 10 height 10
click at [1491, 362] on span "Fit to content width" at bounding box center [1452, 363] width 111 height 16
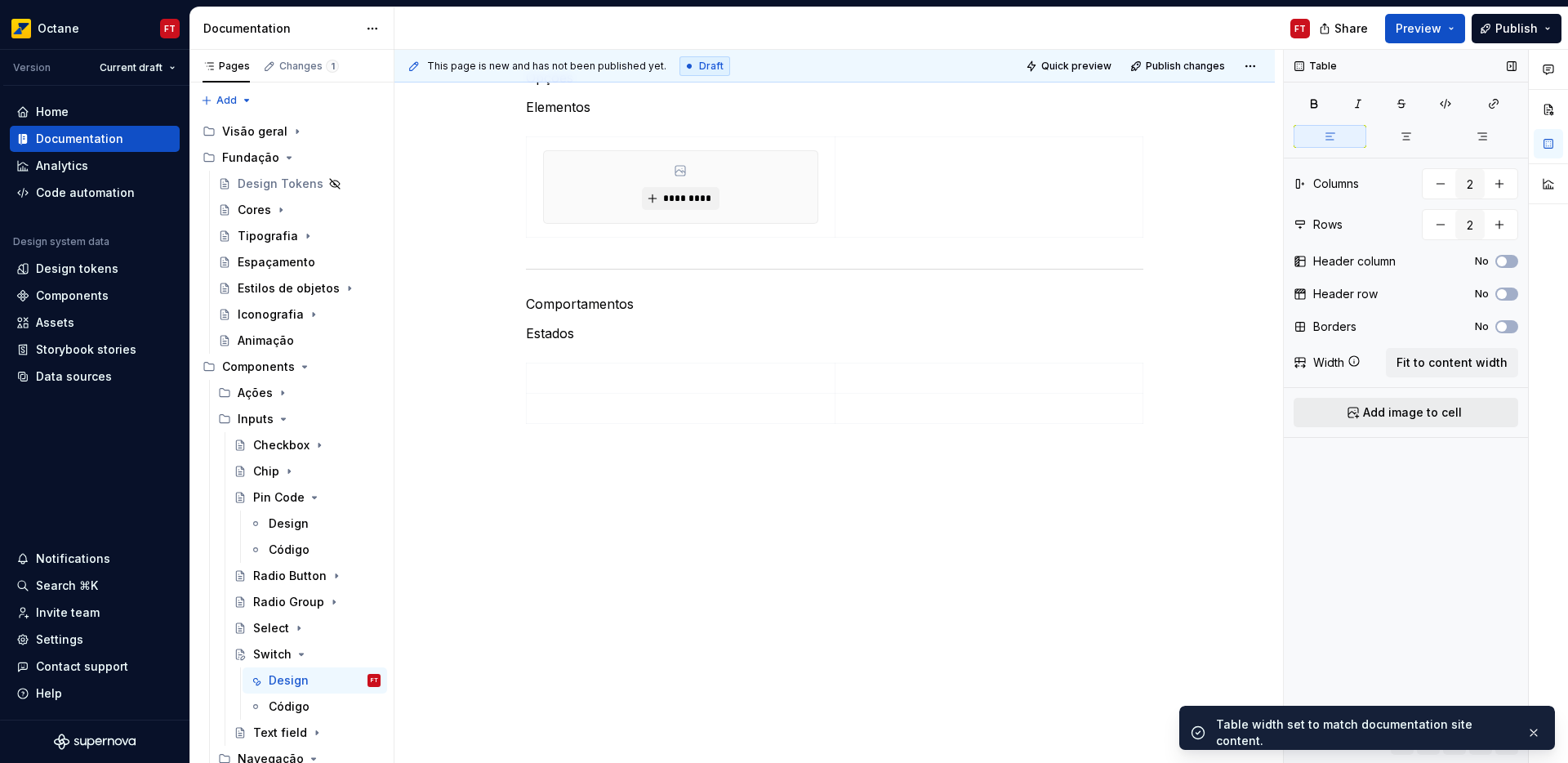
click at [1467, 412] on button "Add image to cell" at bounding box center [1406, 412] width 225 height 29
click at [901, 411] on td at bounding box center [988, 414] width 308 height 101
click at [1363, 410] on button "Add image to cell" at bounding box center [1406, 412] width 225 height 29
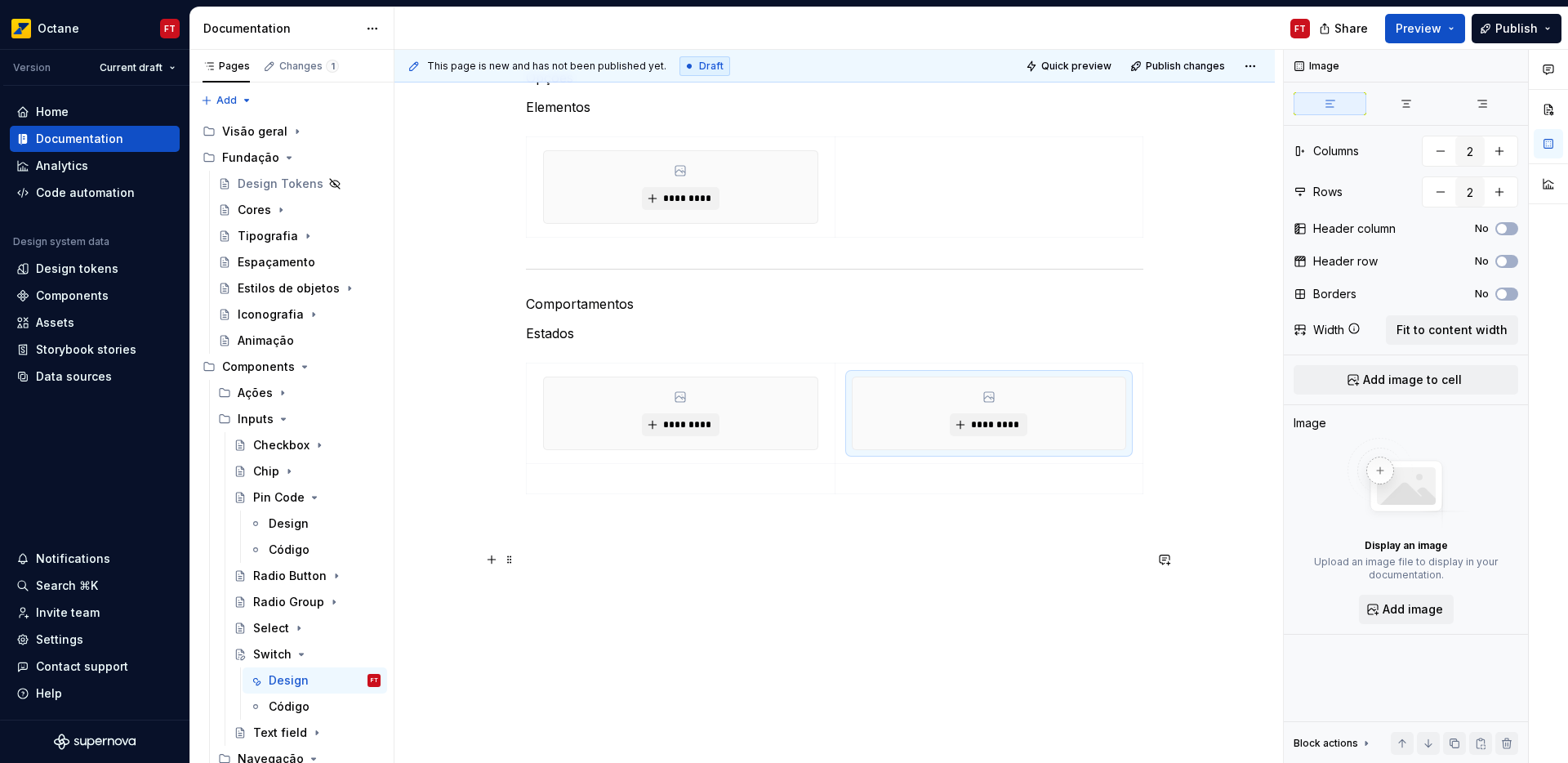
click at [696, 556] on p at bounding box center [834, 560] width 618 height 20
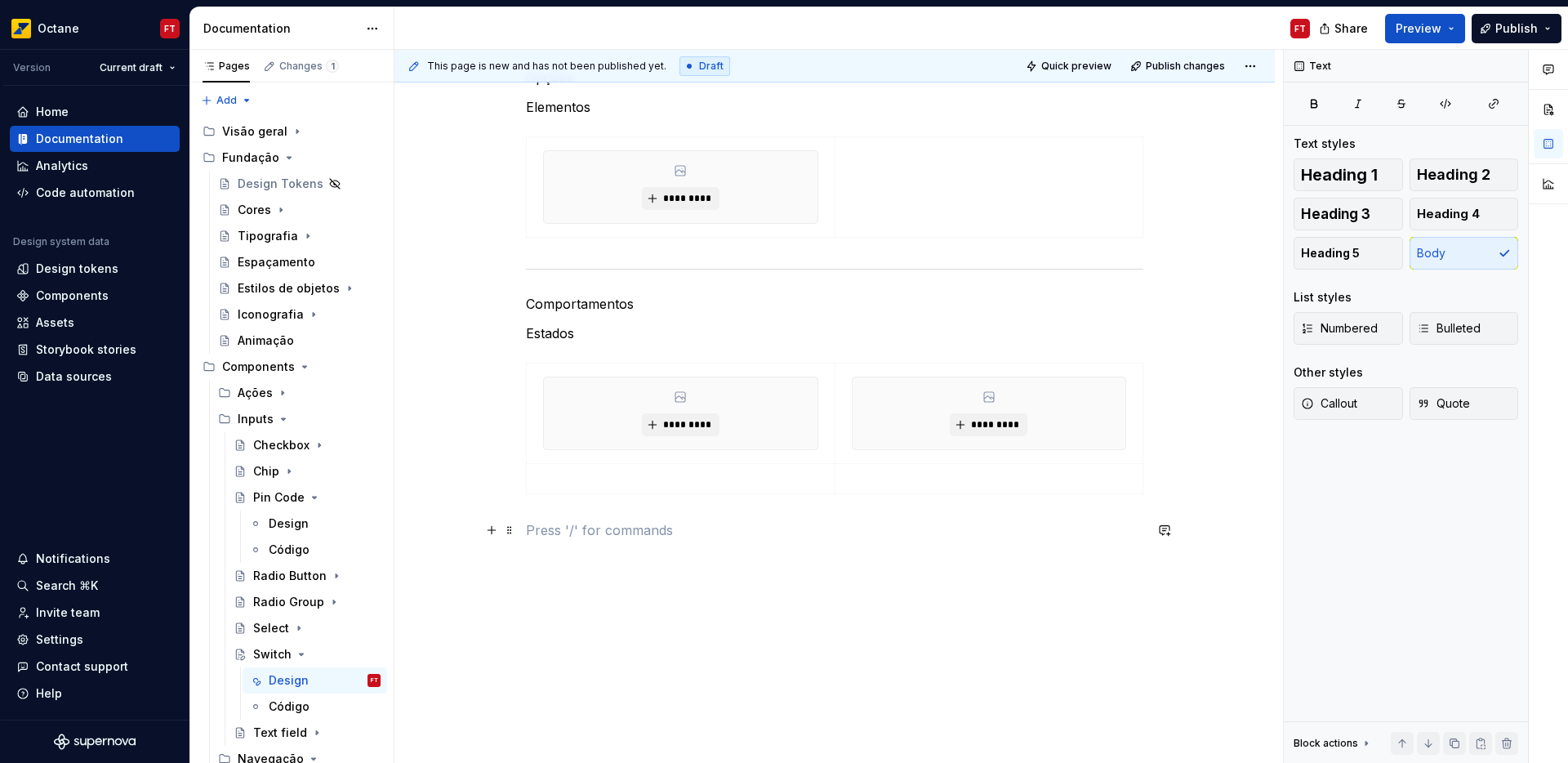
click at [651, 533] on p at bounding box center [834, 531] width 618 height 20
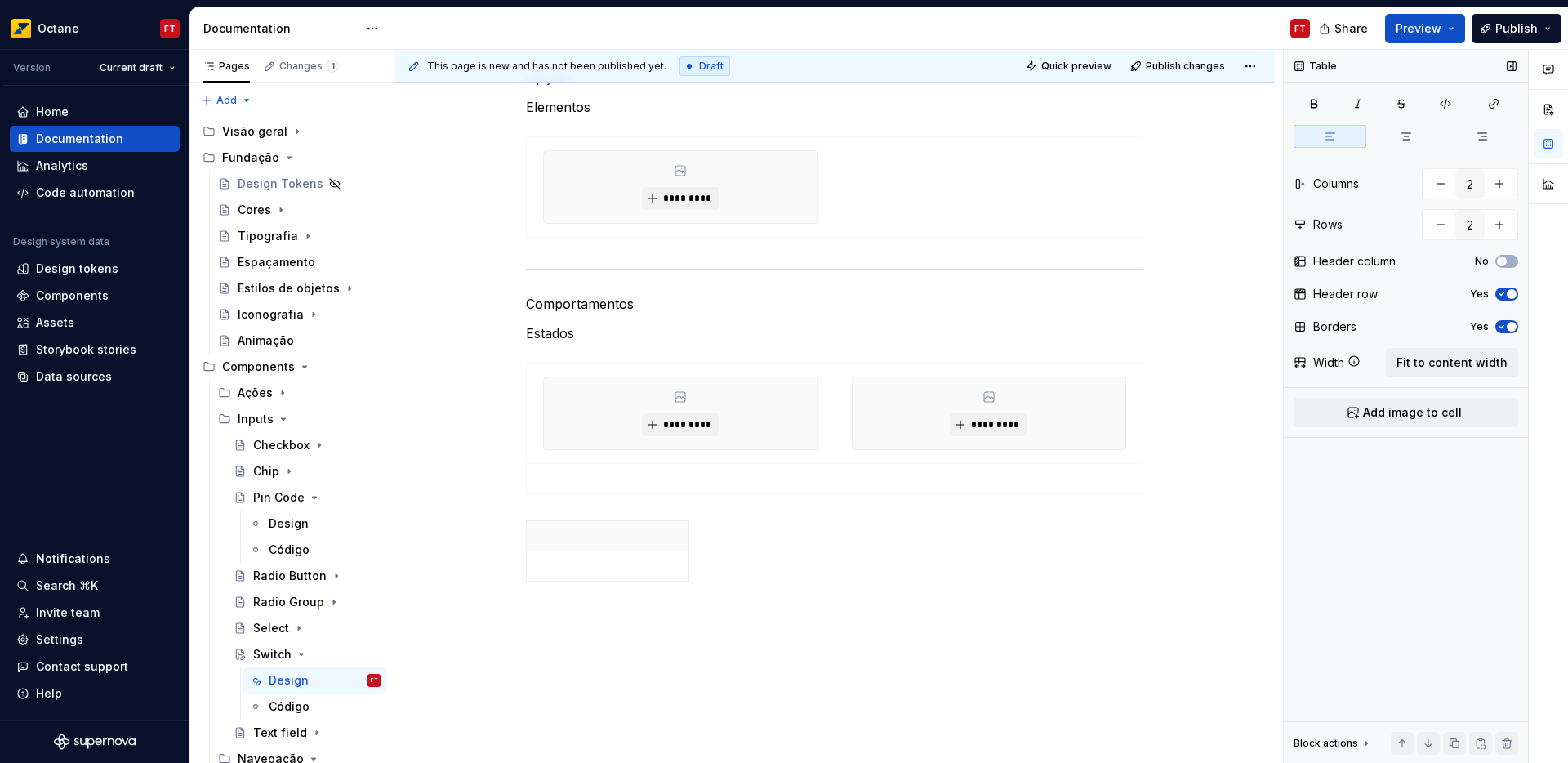
drag, startPoint x: 1507, startPoint y: 299, endPoint x: 1505, endPoint y: 307, distance: 8.2
click at [1507, 300] on button "Yes" at bounding box center [1507, 294] width 23 height 13
drag, startPoint x: 1507, startPoint y: 325, endPoint x: 1503, endPoint y: 336, distance: 11.7
click at [1508, 326] on span "button" at bounding box center [1512, 327] width 10 height 10
click at [1478, 365] on span "Fit to content width" at bounding box center [1452, 363] width 111 height 16
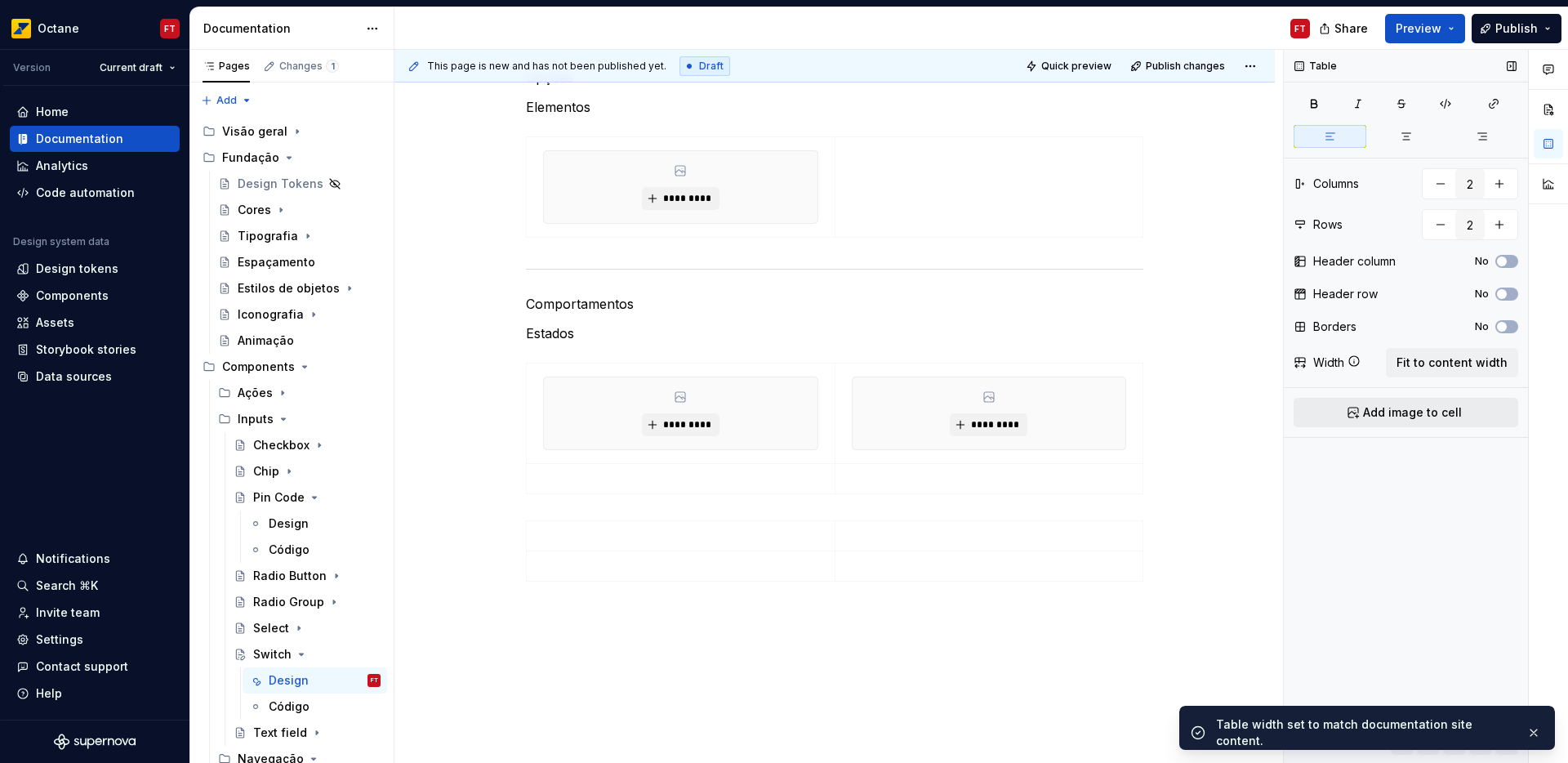
click at [1425, 415] on span "Add image to cell" at bounding box center [1412, 413] width 99 height 16
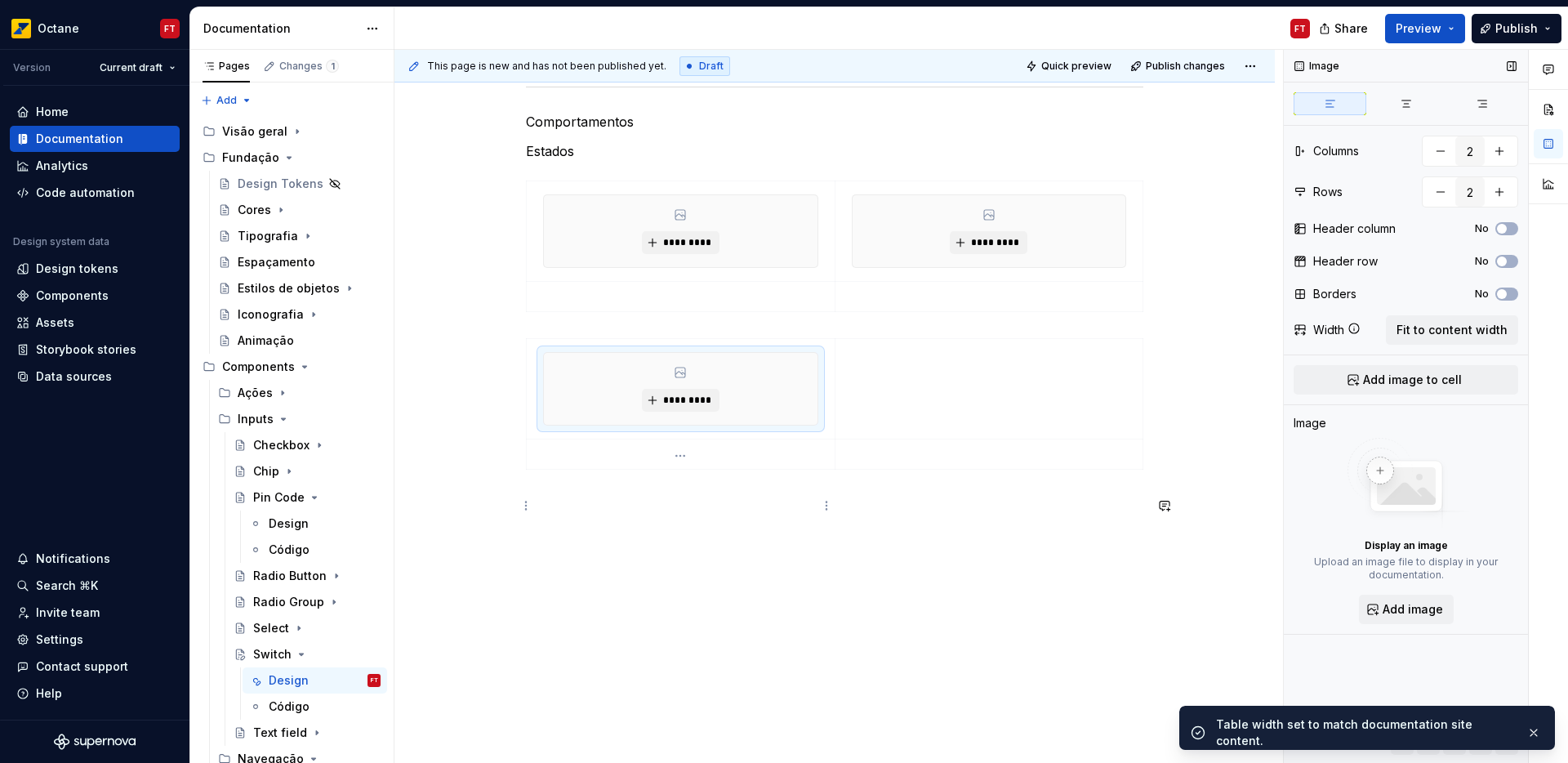
scroll to position [709, 0]
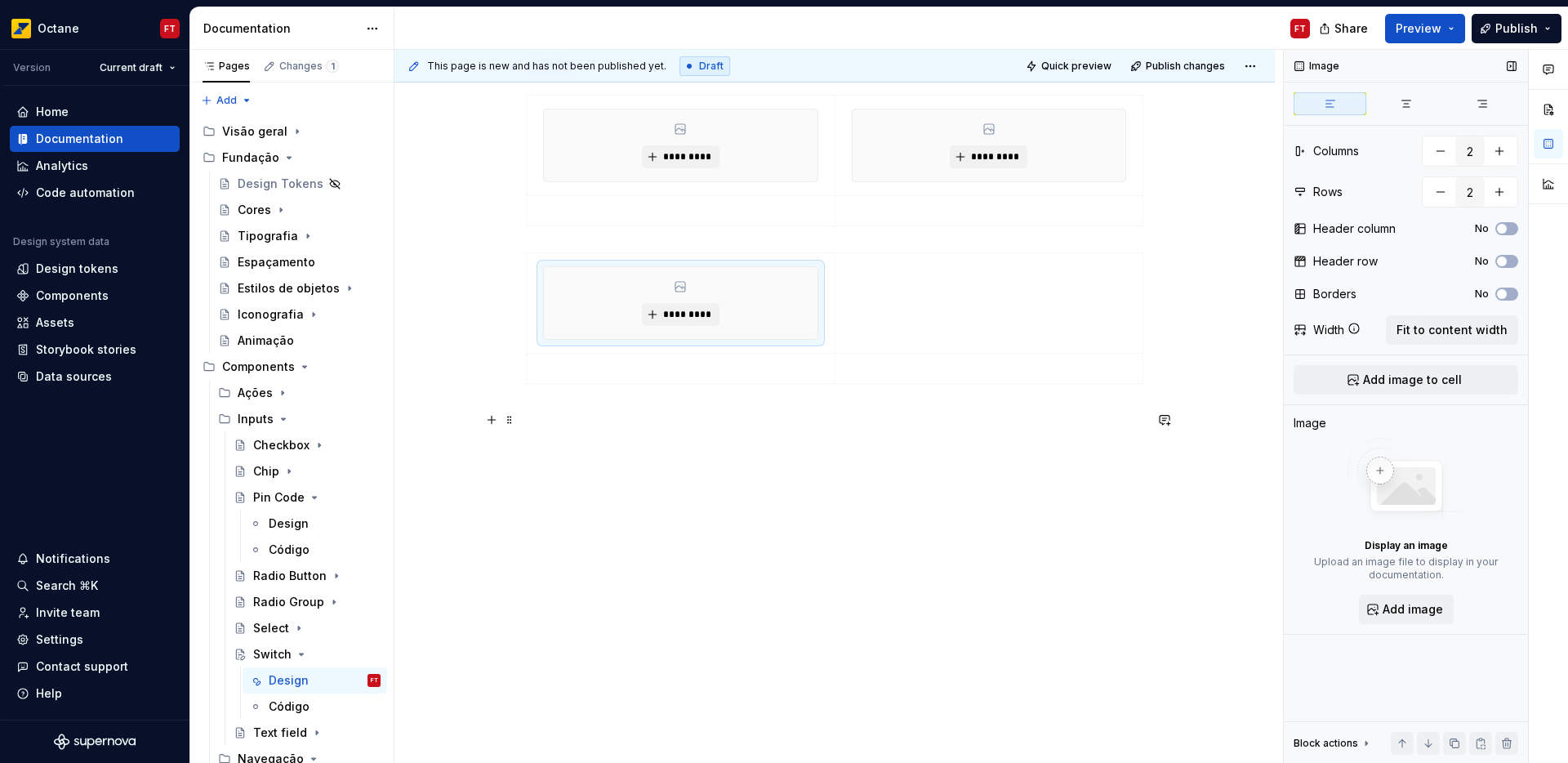
click at [601, 426] on p at bounding box center [834, 420] width 618 height 20
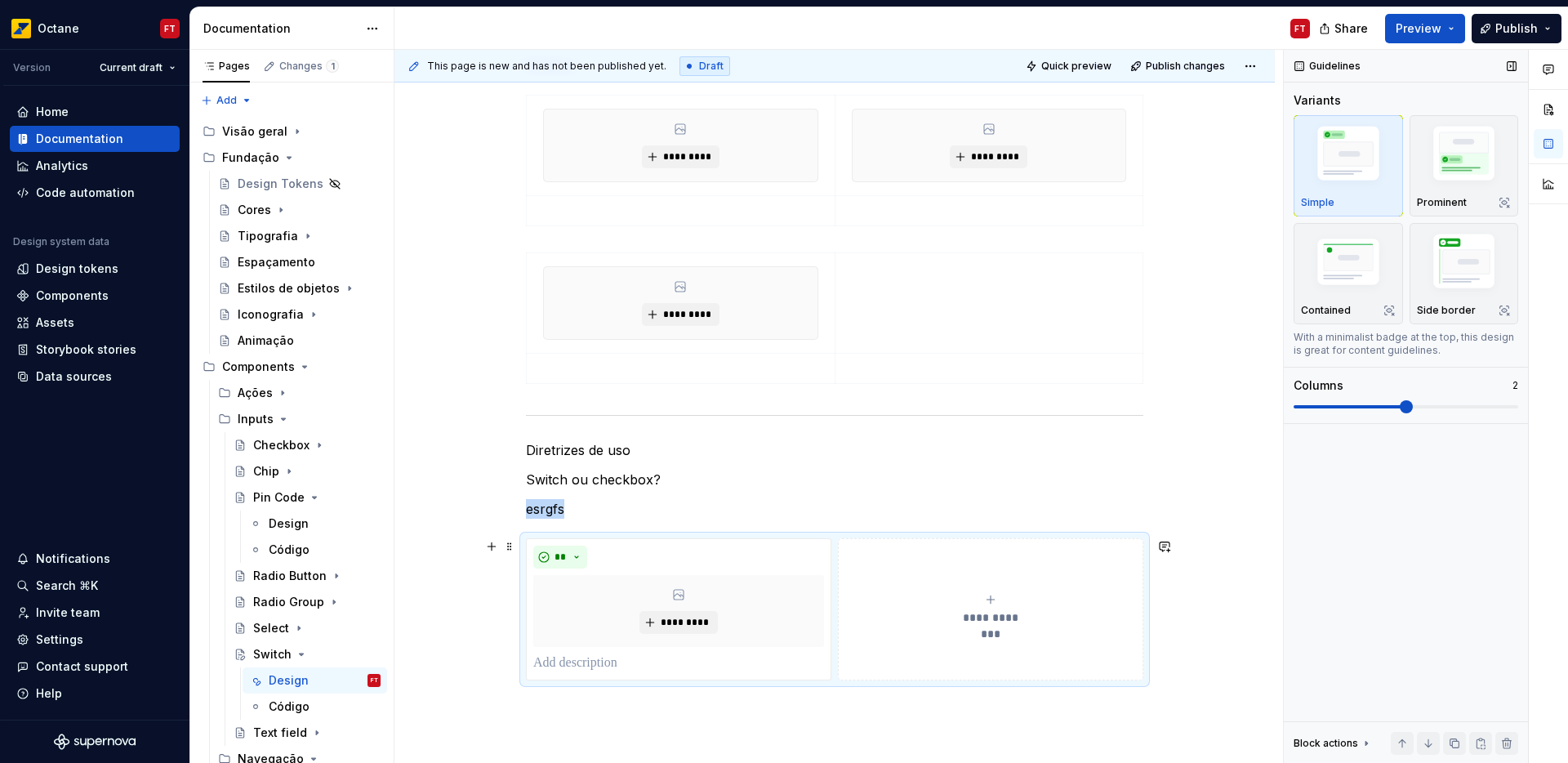
click at [915, 576] on button "**********" at bounding box center [991, 610] width 306 height 142
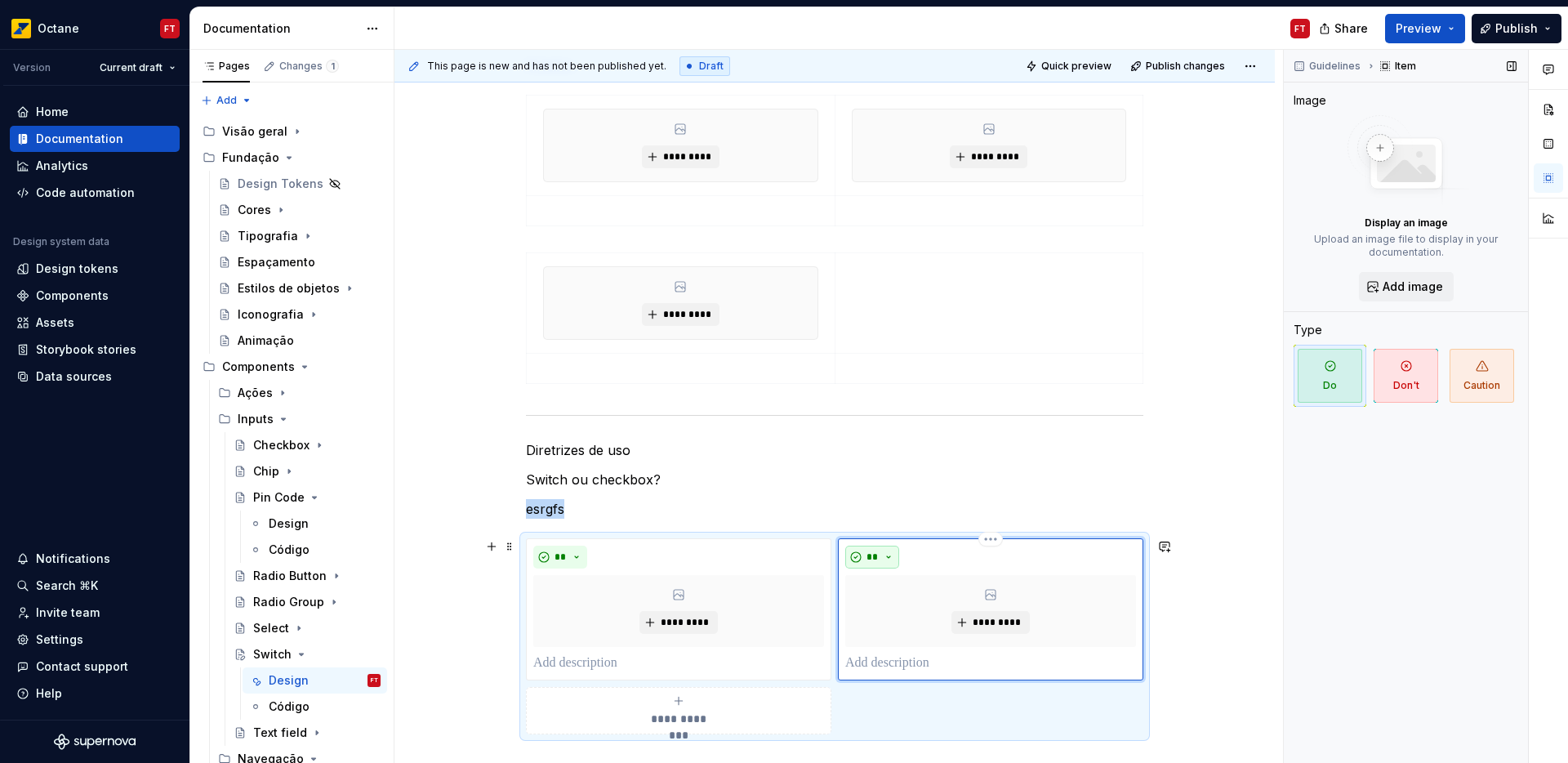
click at [886, 561] on button "**" at bounding box center [872, 557] width 54 height 23
click at [887, 613] on div "Suggestions" at bounding box center [881, 615] width 13 height 13
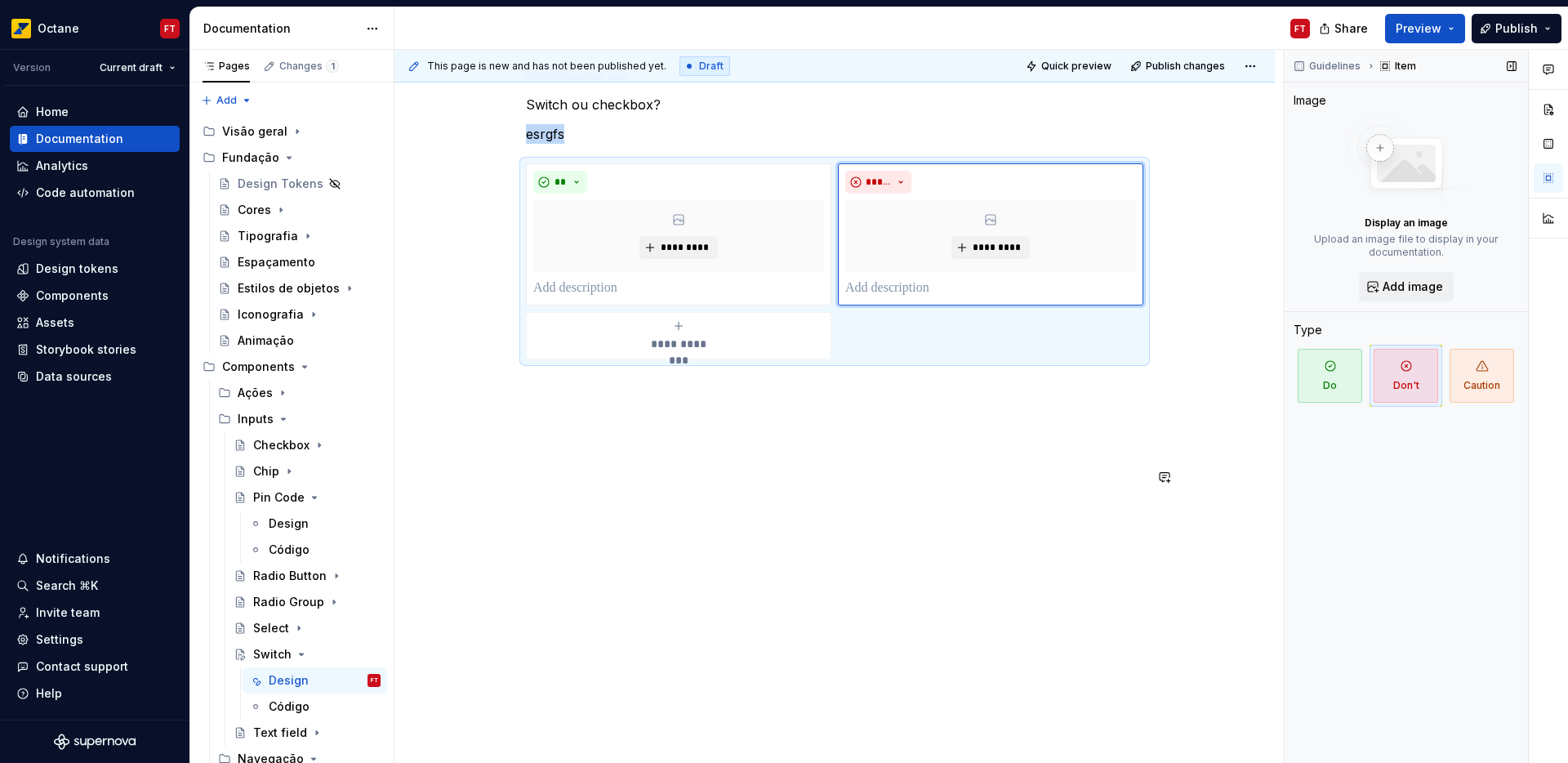
scroll to position [1114, 0]
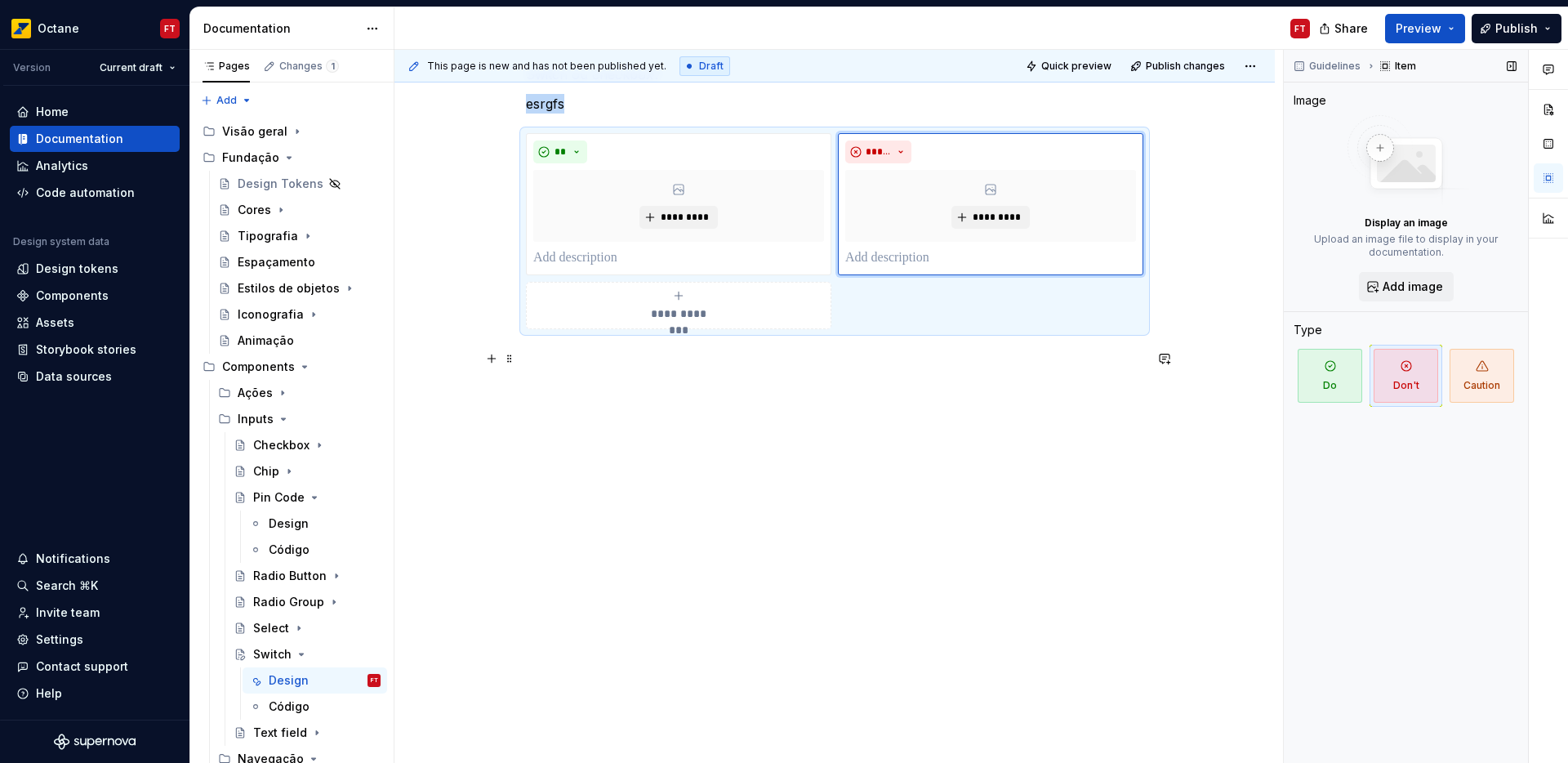
click at [576, 358] on p at bounding box center [834, 359] width 618 height 20
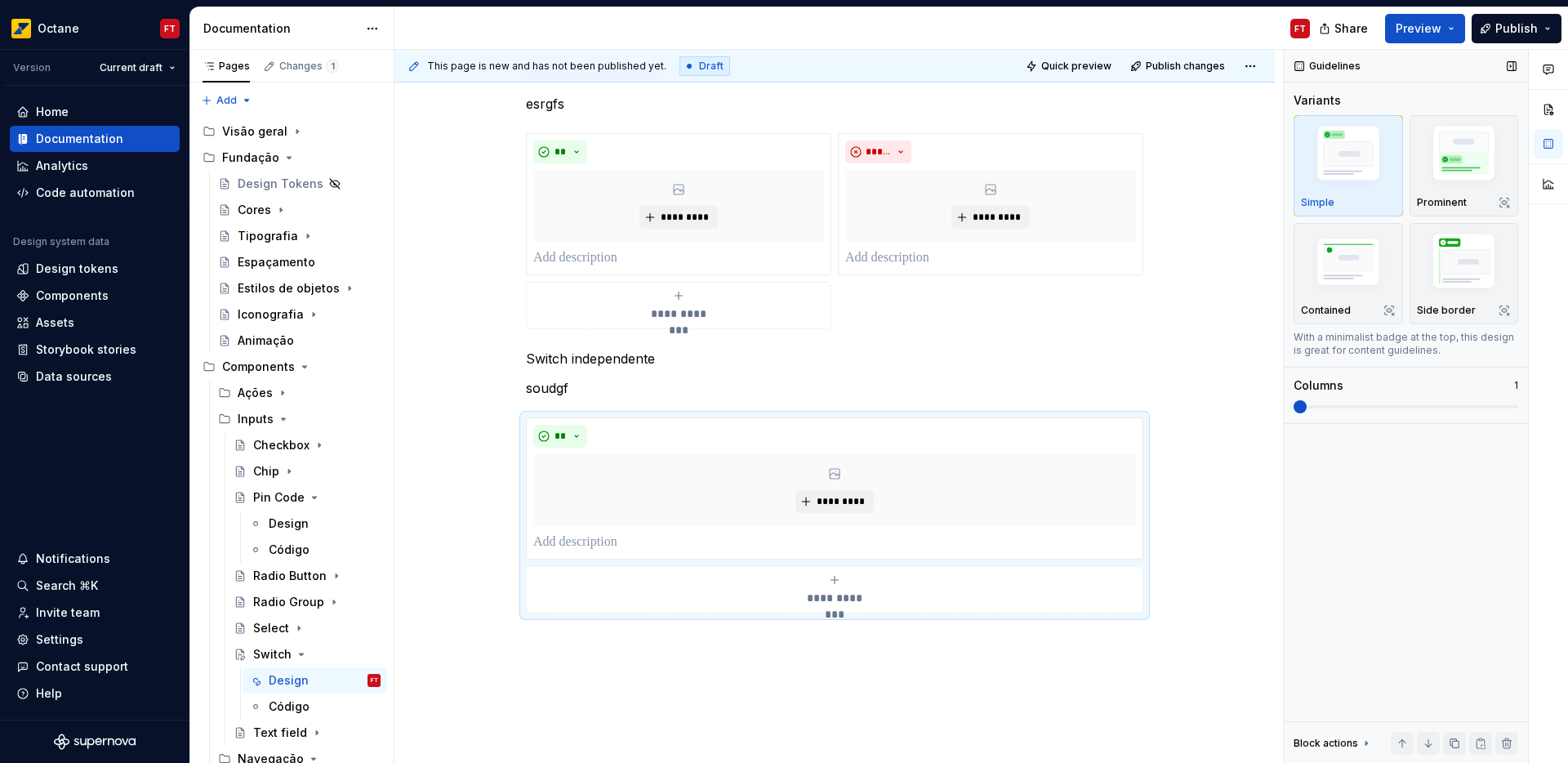
click at [1307, 406] on span at bounding box center [1300, 407] width 13 height 13
click at [763, 645] on p at bounding box center [834, 644] width 618 height 20
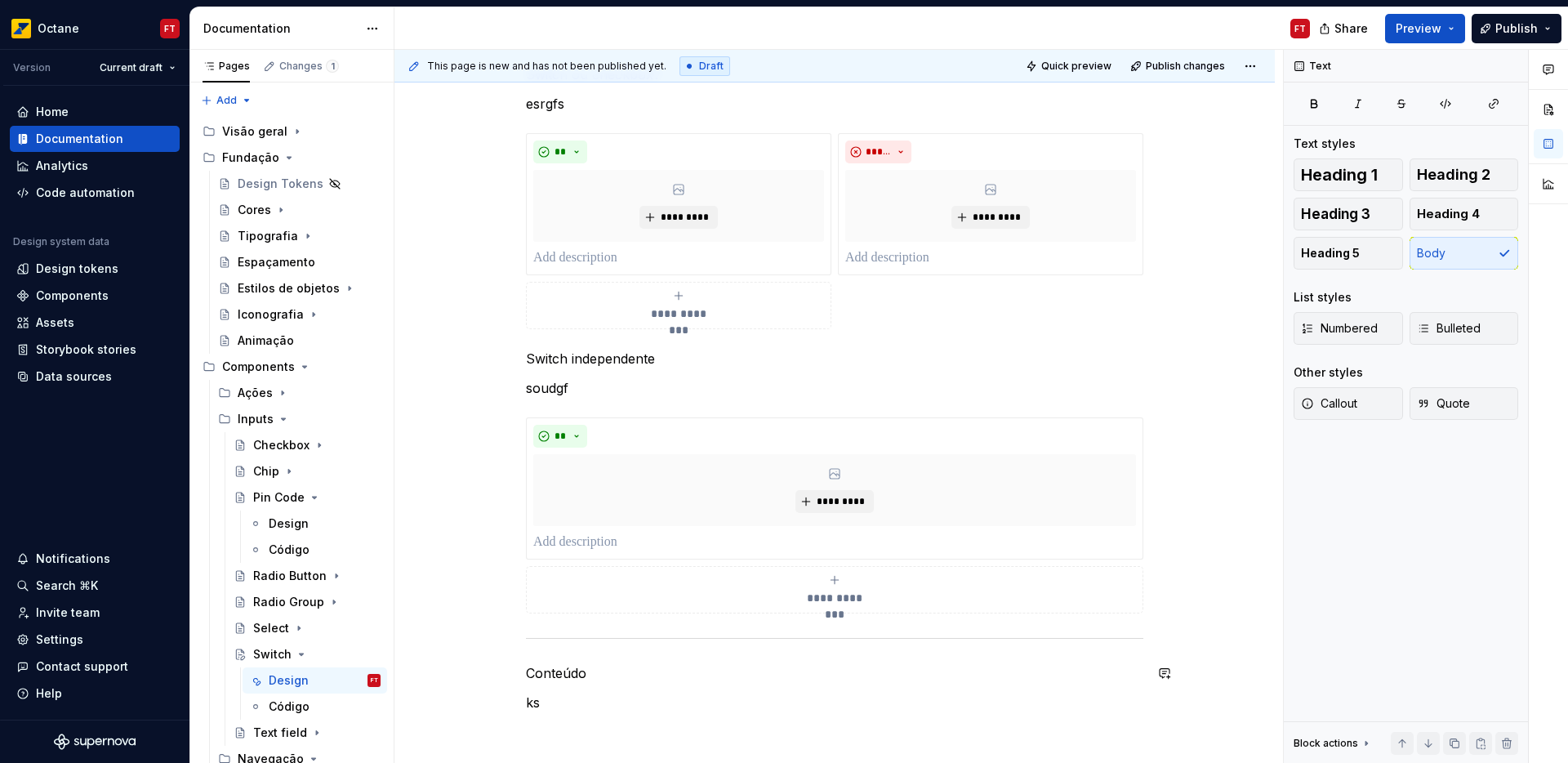
scroll to position [1143, 0]
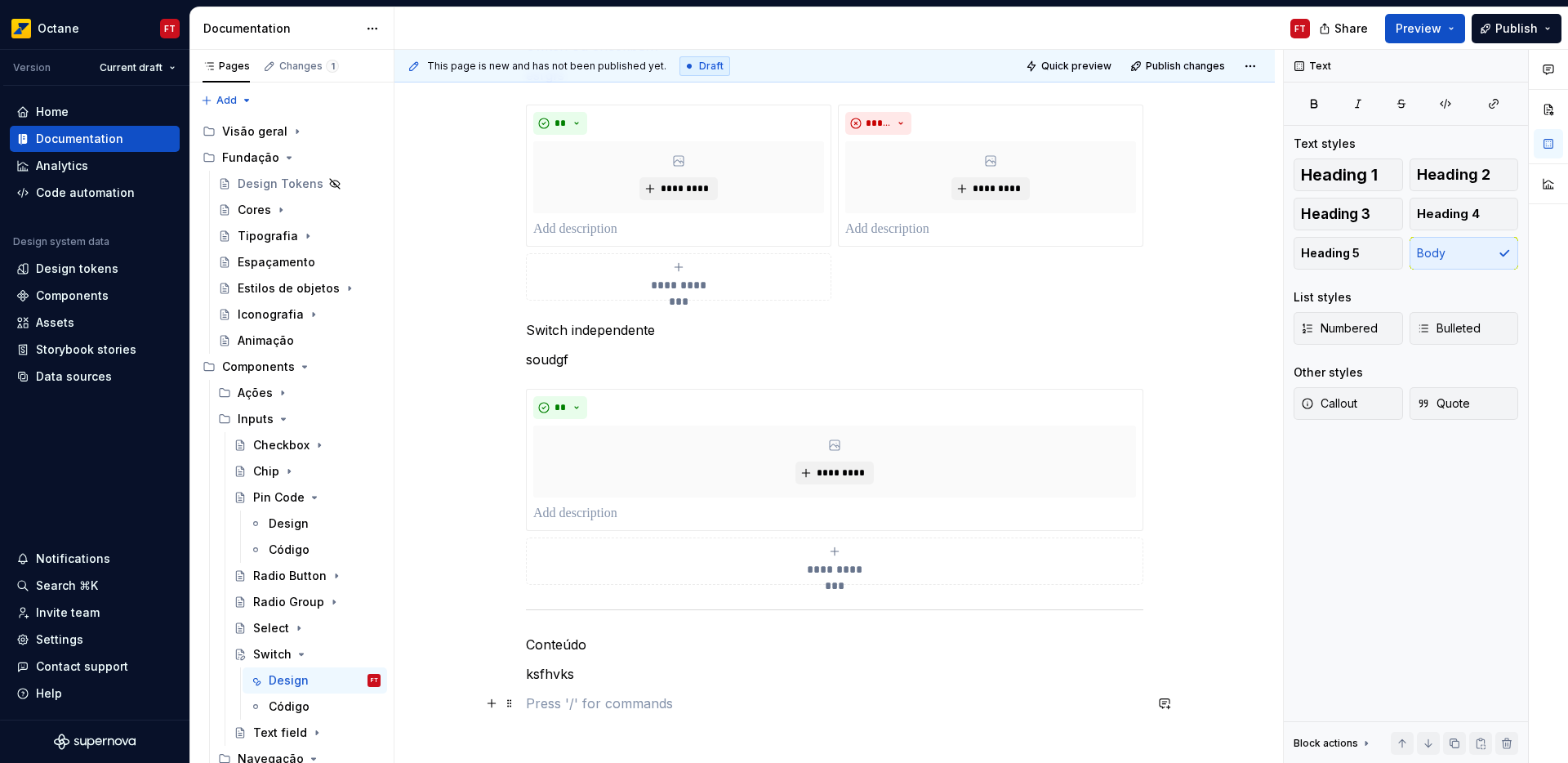
click at [566, 706] on p at bounding box center [834, 704] width 618 height 20
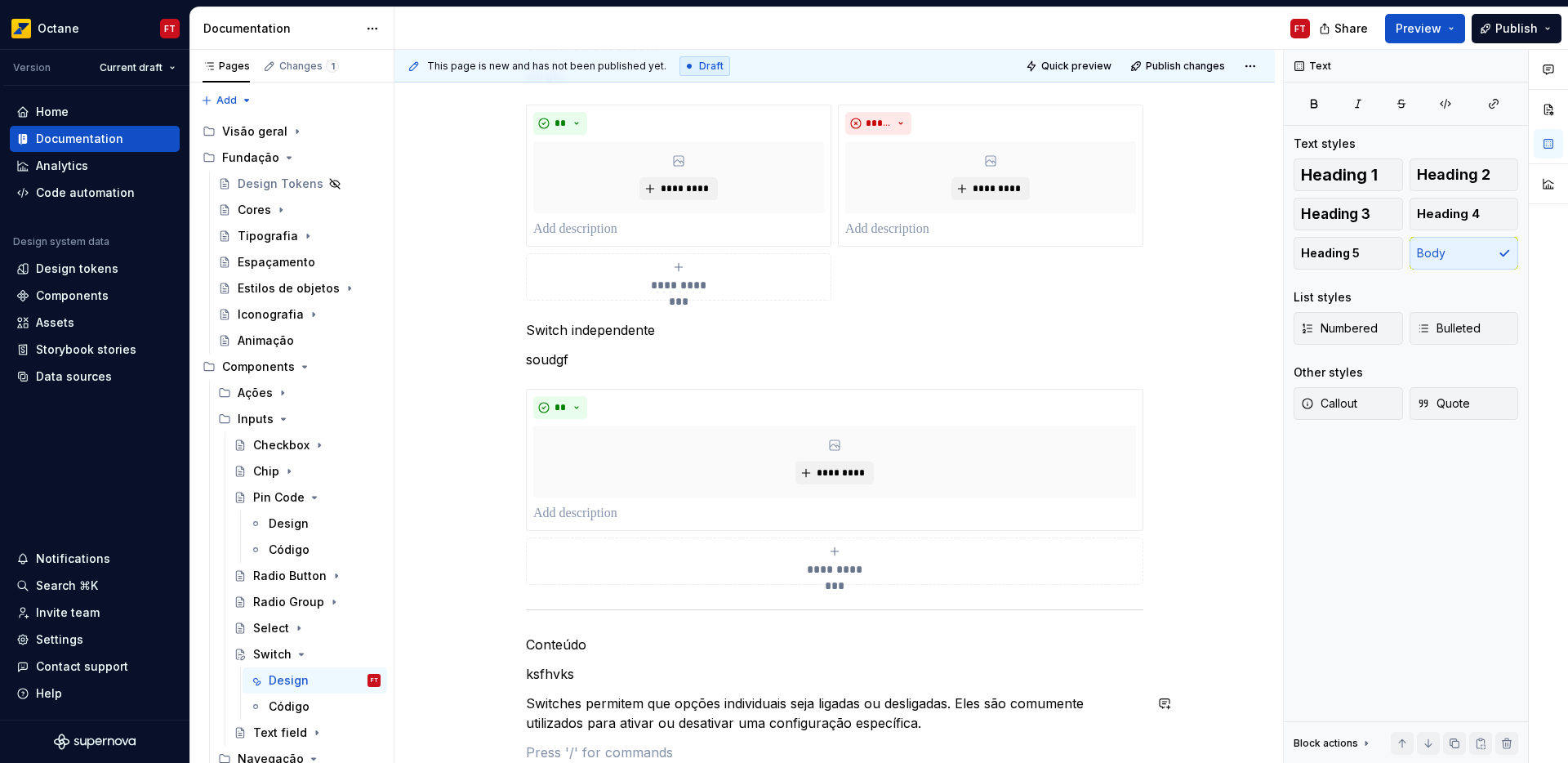
scroll to position [1221, 0]
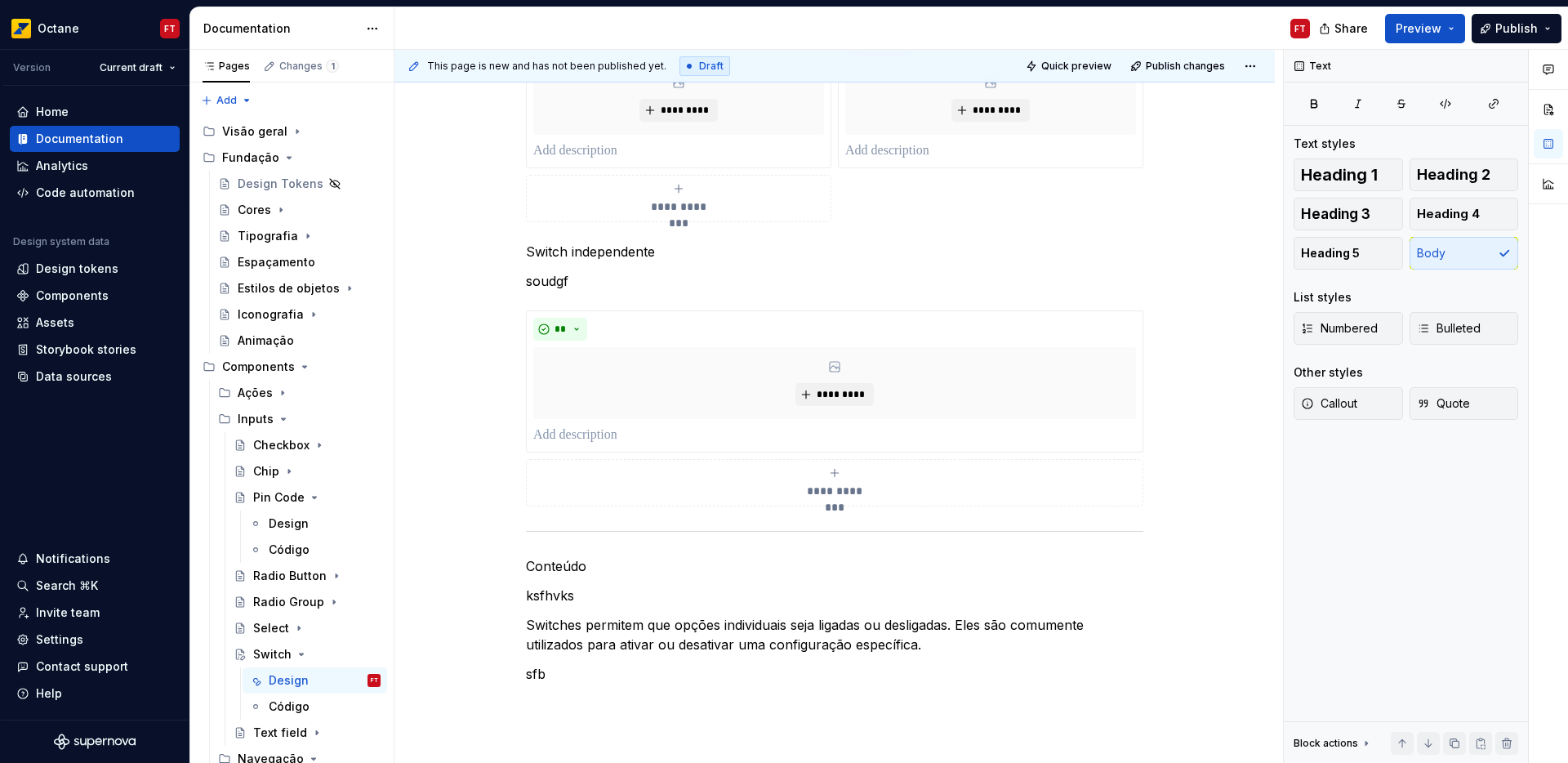
click at [547, 632] on p "Switches permitem que opções individuais seja ligadas ou desligadas. Eles são c…" at bounding box center [834, 635] width 618 height 39
click at [548, 631] on p "Switches permitem que opções individuais seja ligadas ou desligadas. Eles são c…" at bounding box center [834, 635] width 618 height 39
click at [549, 632] on p "Switches permitem que opções individuais seja ligadas ou desligadas. Eles são c…" at bounding box center [834, 635] width 618 height 39
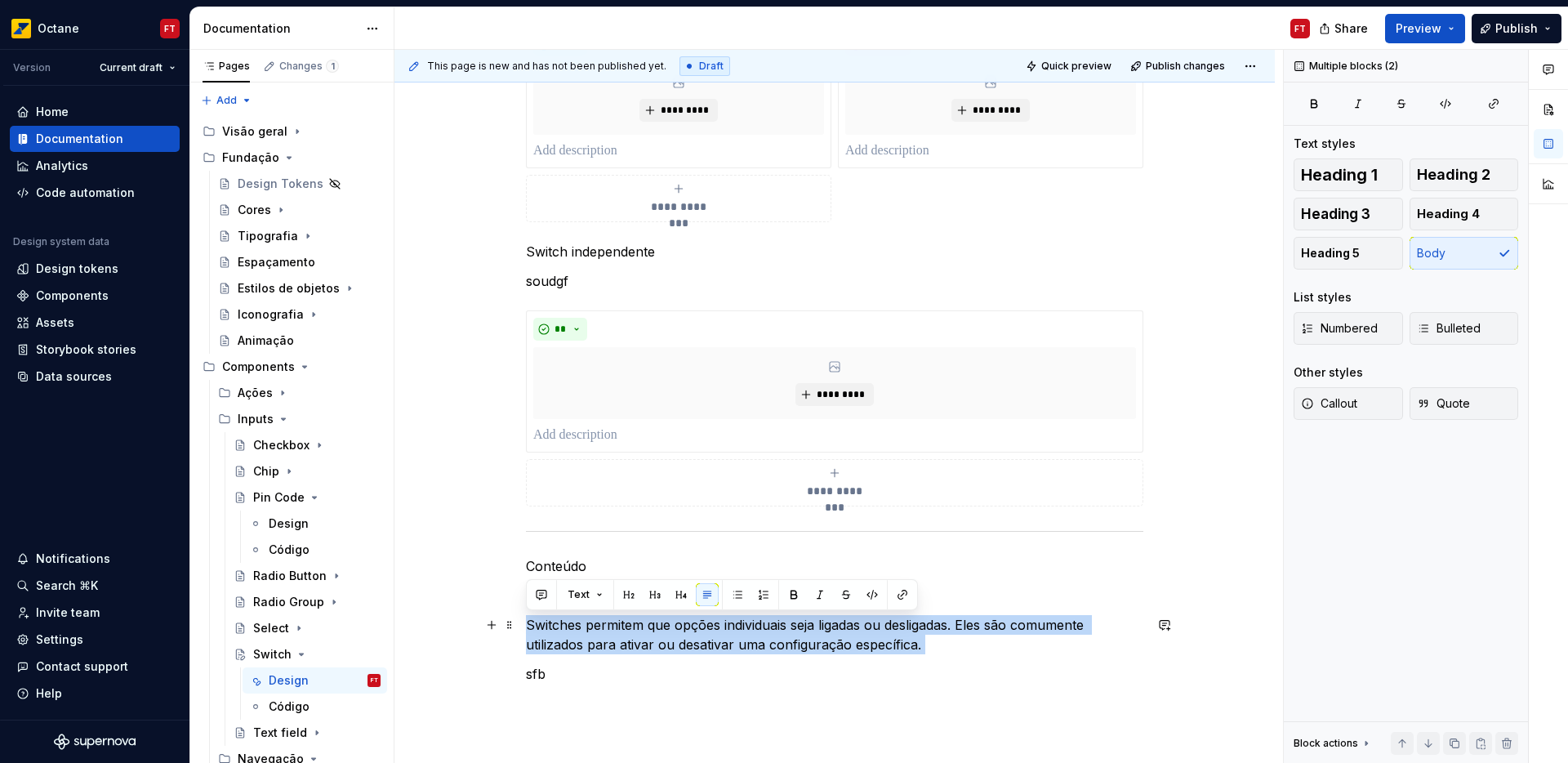
drag, startPoint x: 549, startPoint y: 632, endPoint x: 937, endPoint y: 645, distance: 388.2
click at [937, 645] on p "Switches permitem que opções individuais seja ligadas ou desligadas. Eles são c…" at bounding box center [834, 635] width 618 height 39
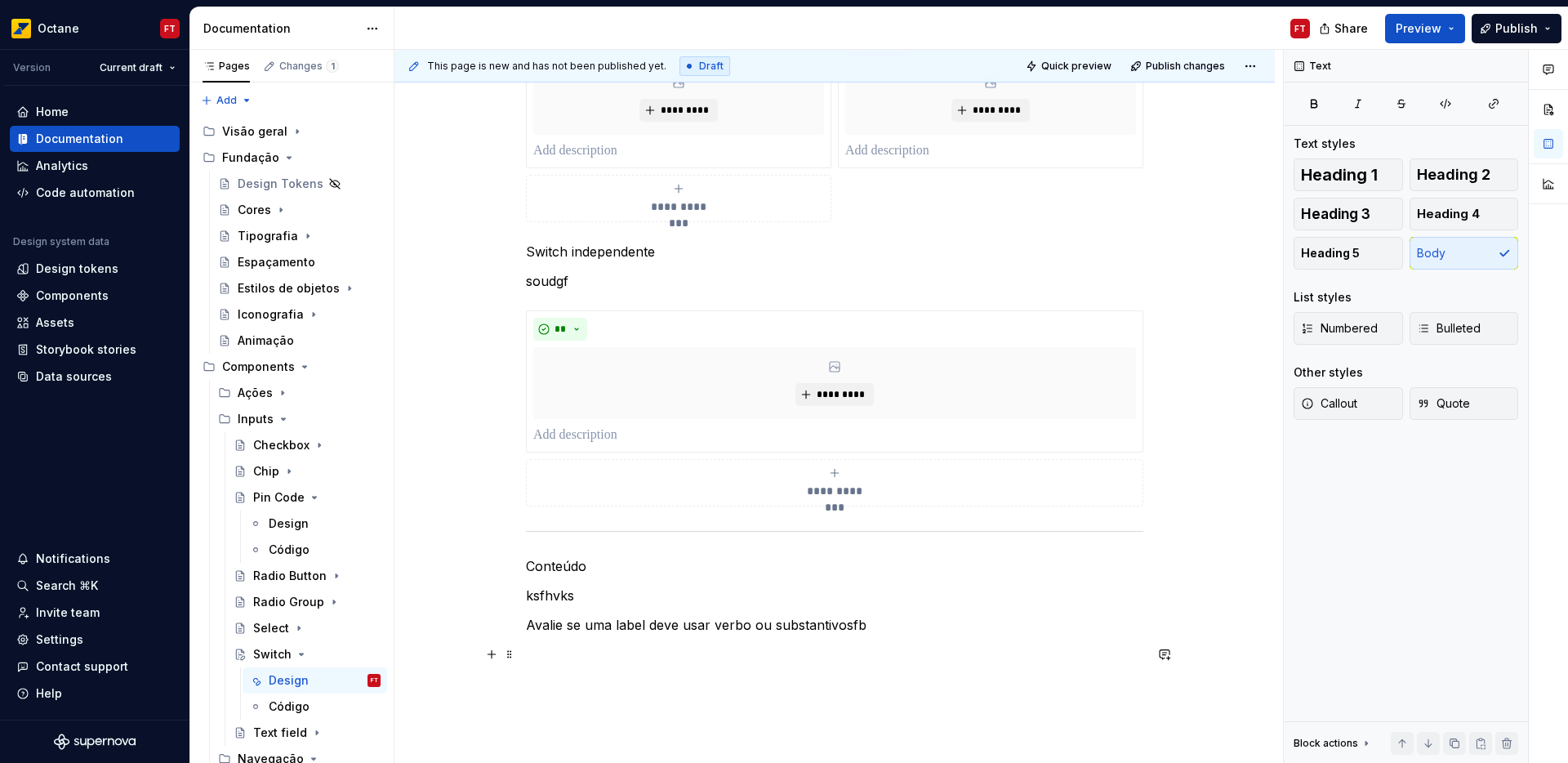
click at [579, 654] on p at bounding box center [834, 655] width 618 height 20
click at [850, 629] on p "Avalie se uma label deve usar verbo ou substantivosfb" at bounding box center [834, 626] width 618 height 20
click at [562, 658] on p "fb" at bounding box center [834, 655] width 618 height 20
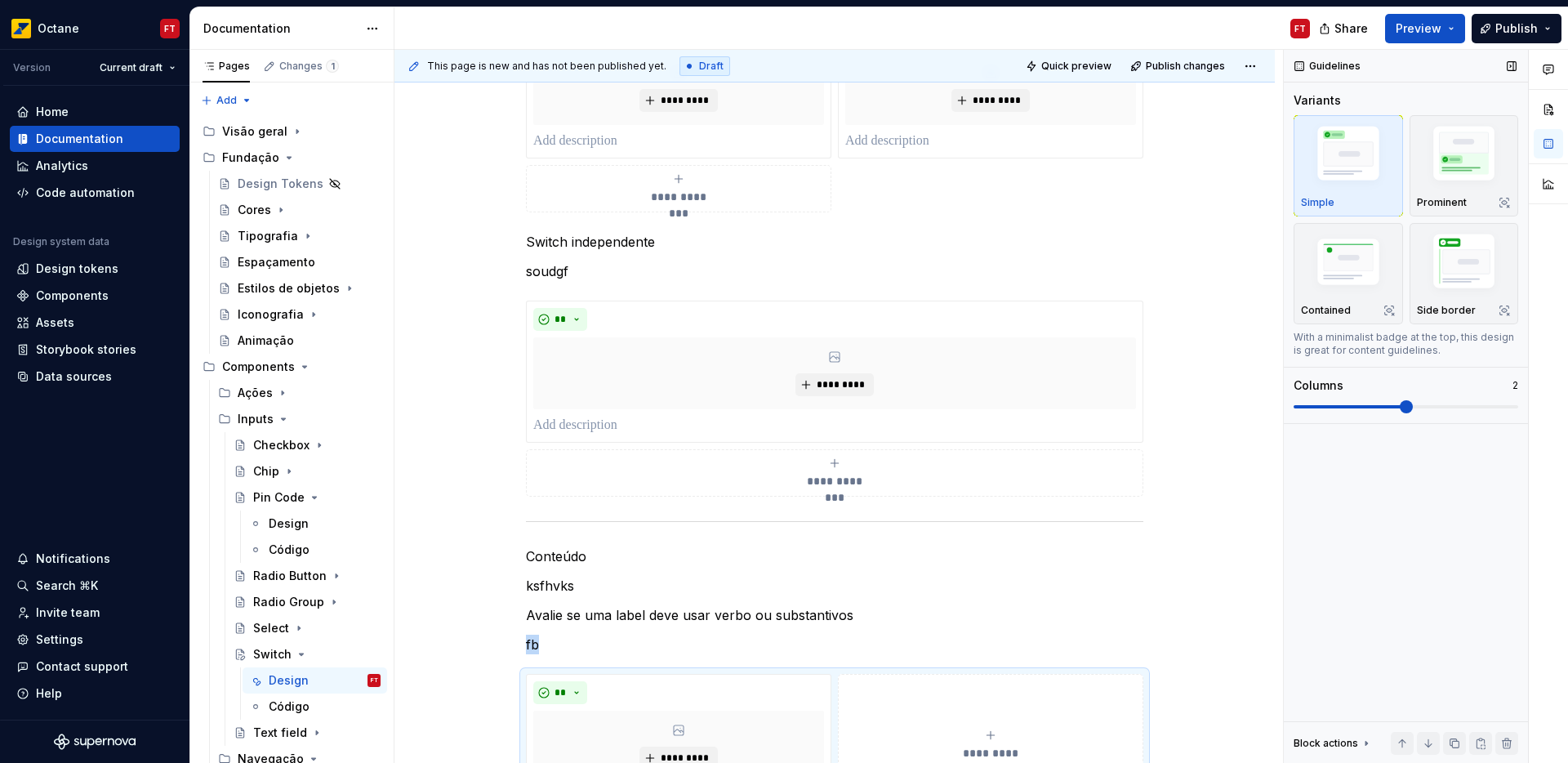
scroll to position [1337, 0]
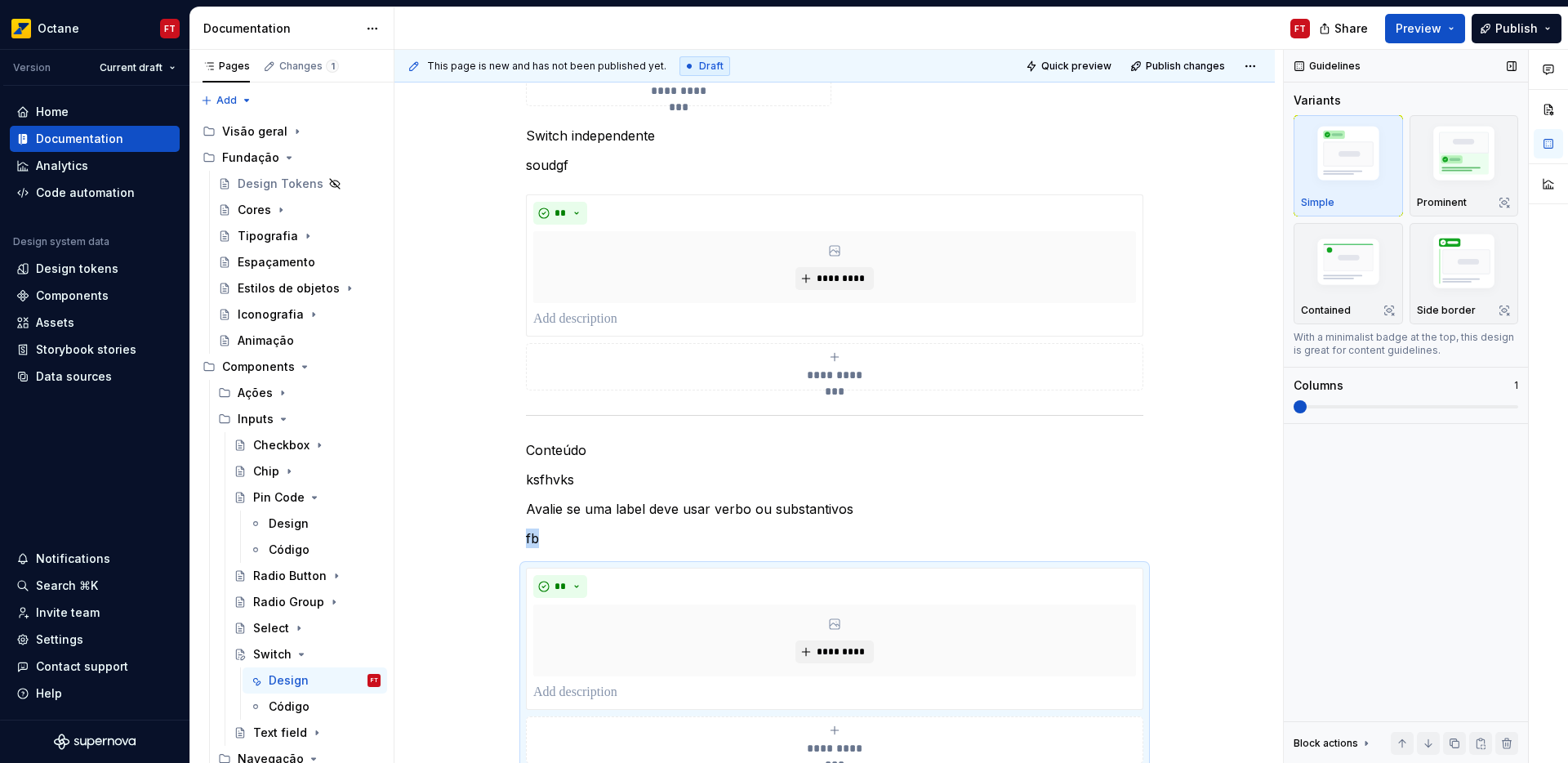
click at [1307, 403] on span at bounding box center [1300, 407] width 13 height 13
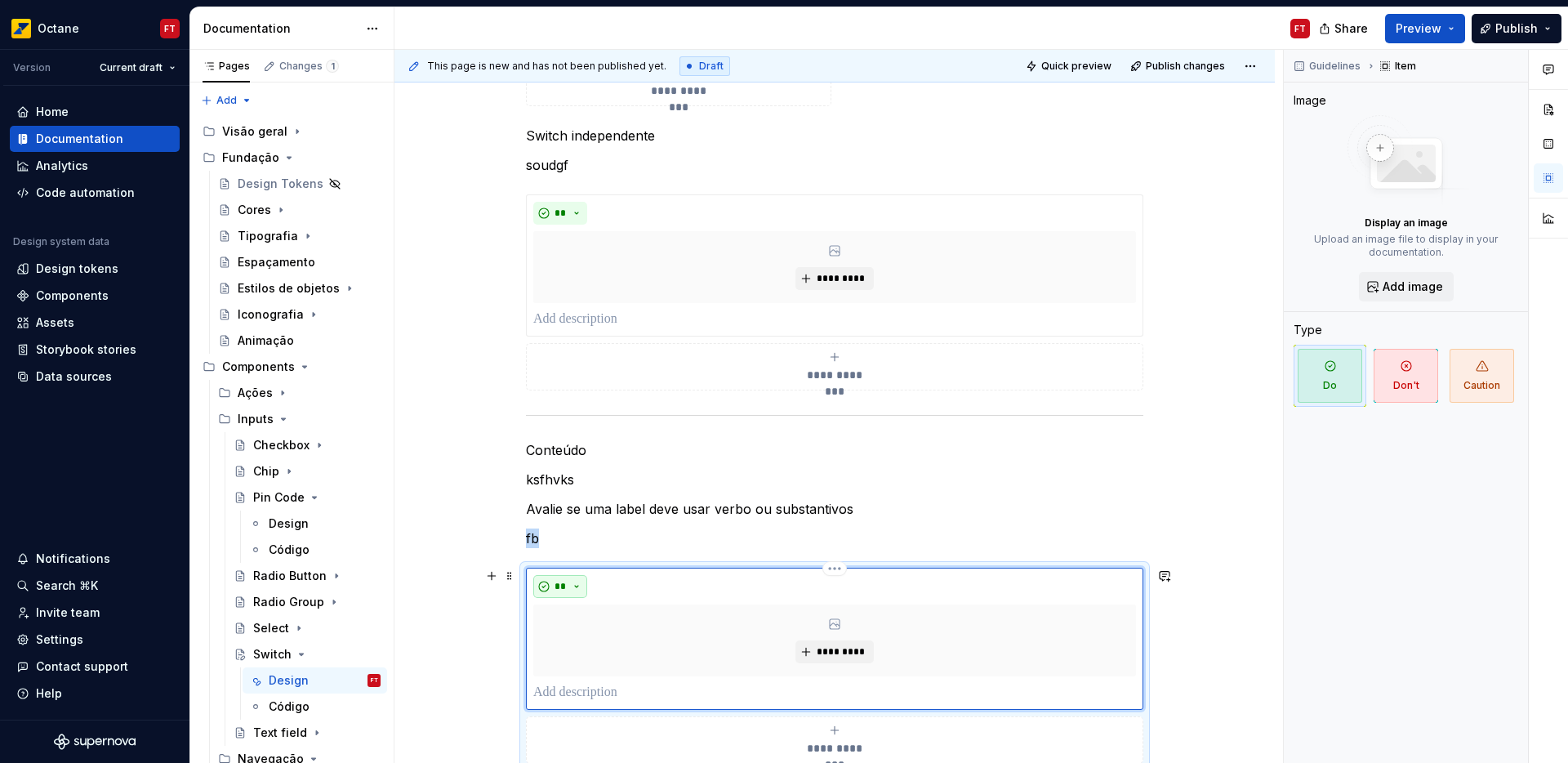
click at [570, 592] on button "**" at bounding box center [561, 586] width 54 height 23
click at [572, 640] on div "Suggestions" at bounding box center [570, 644] width 13 height 13
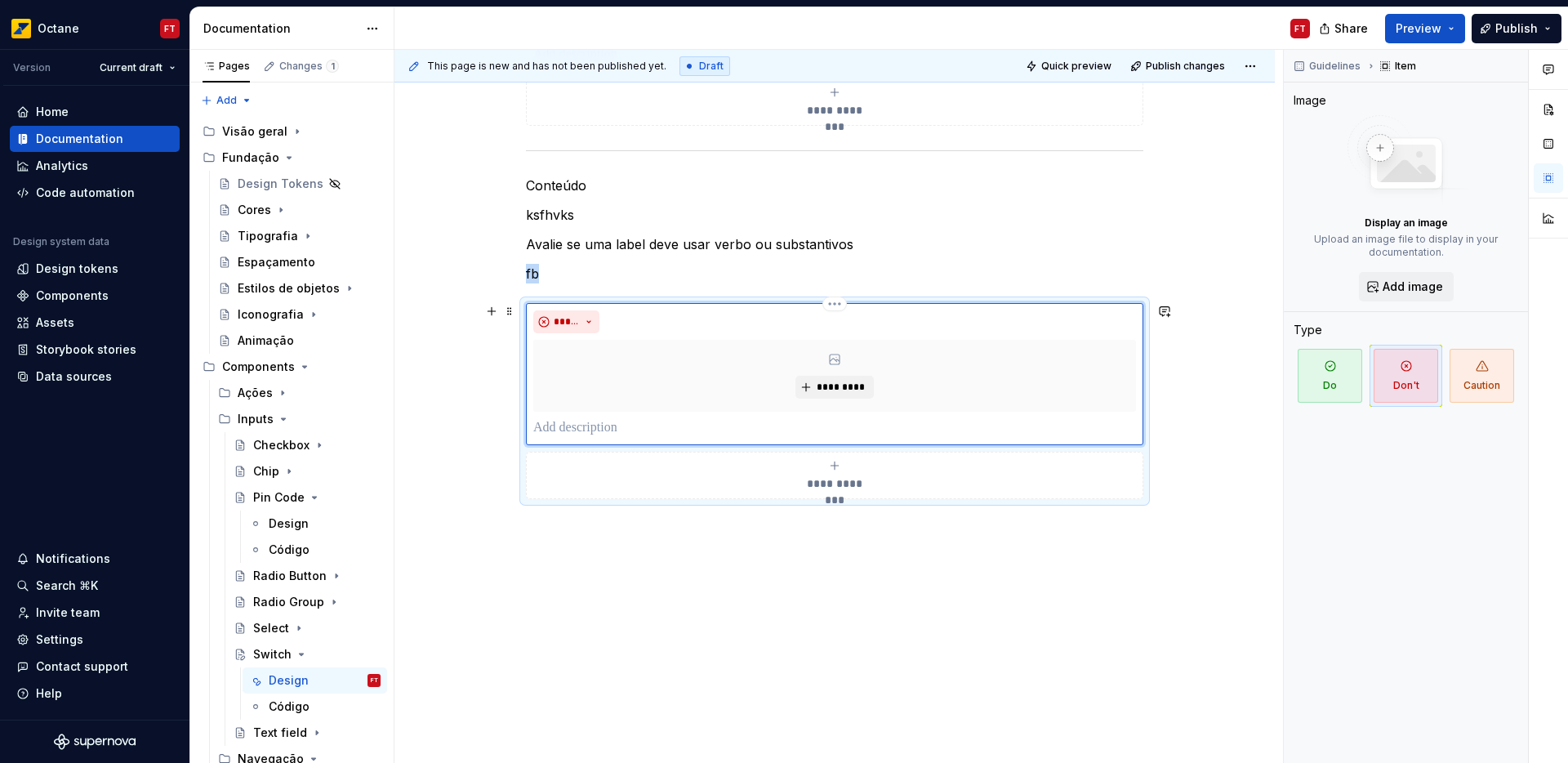
scroll to position [1701, 0]
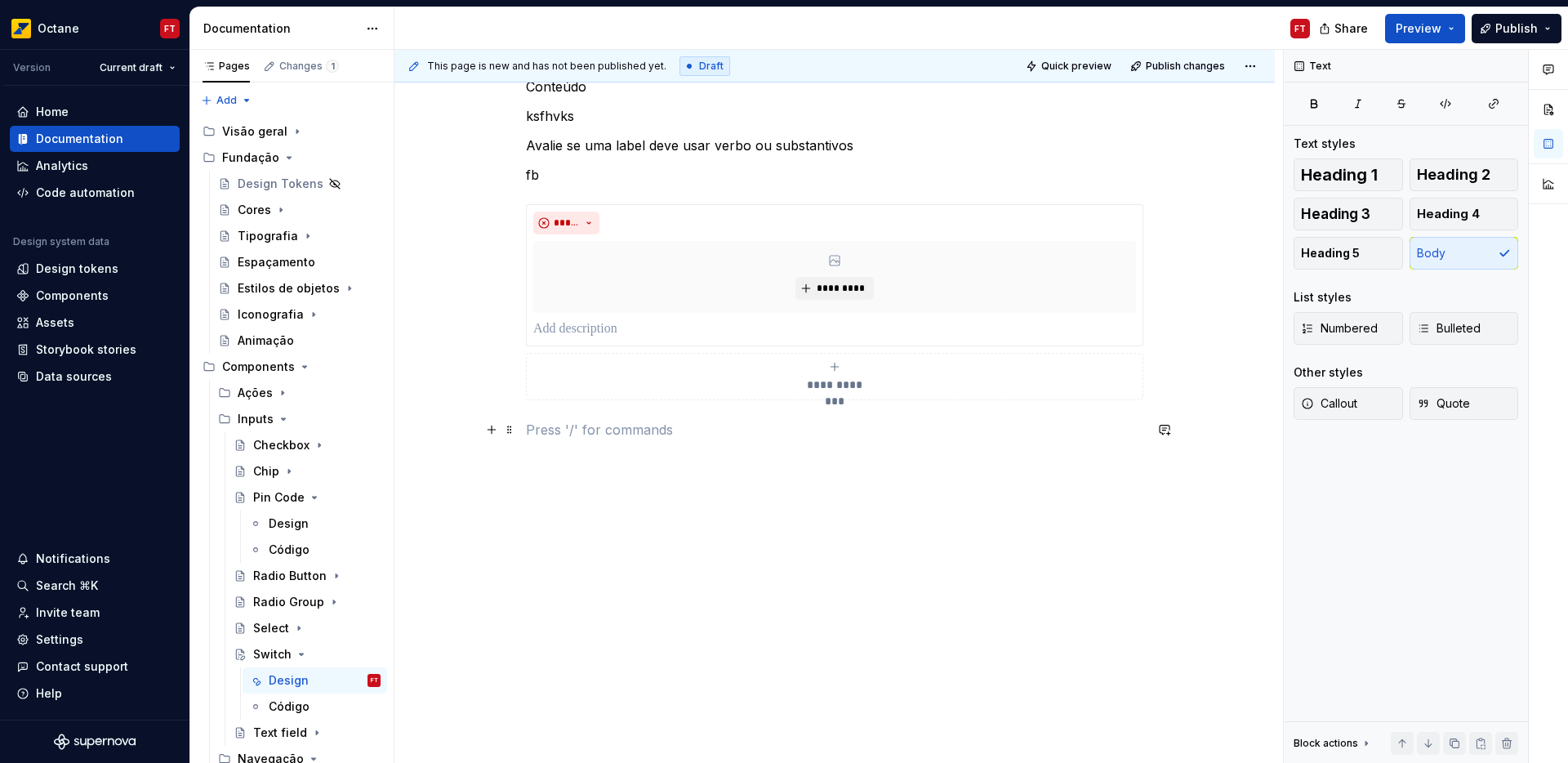
click at [670, 430] on p at bounding box center [834, 430] width 618 height 20
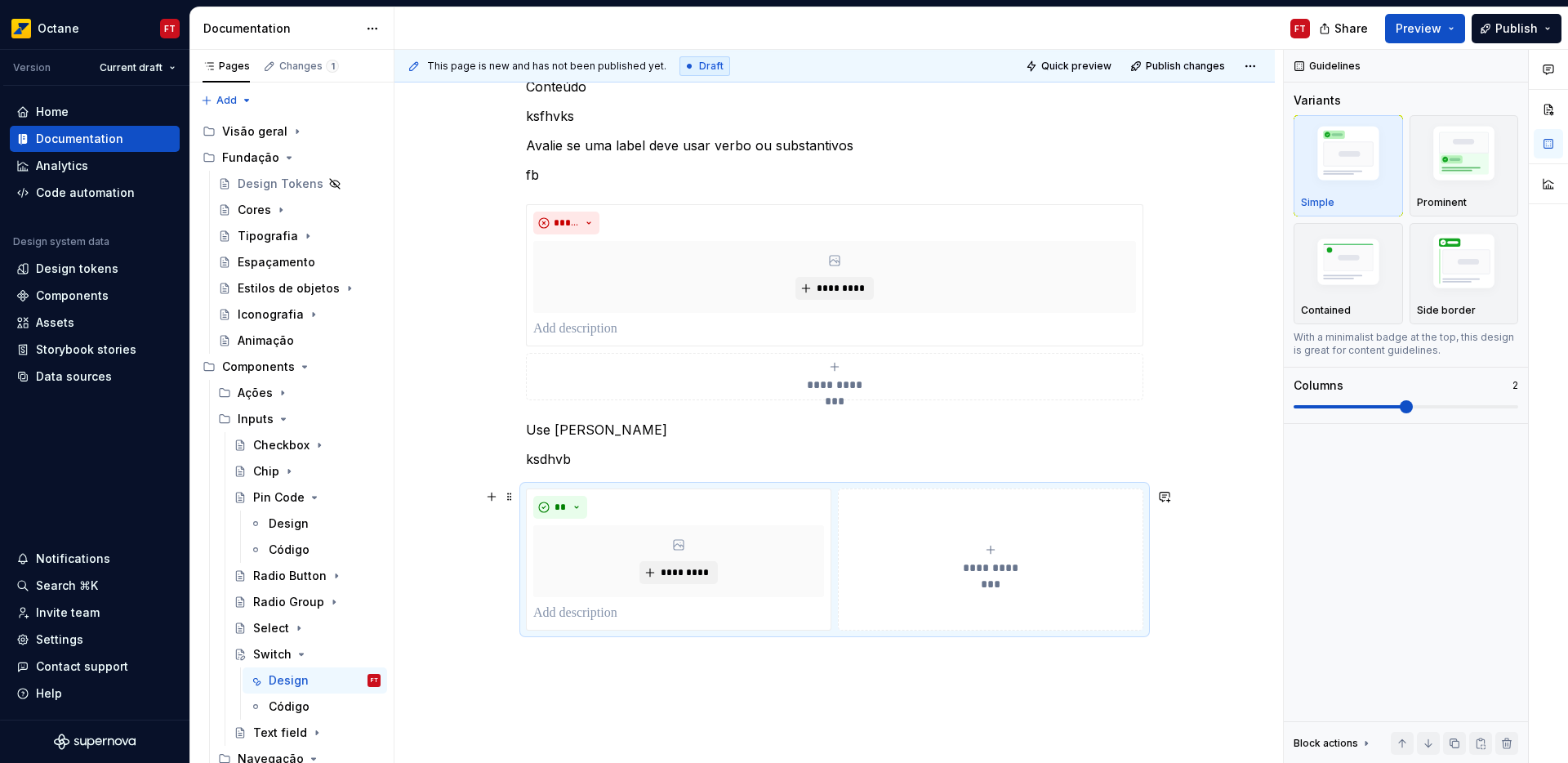
click at [881, 513] on button "**********" at bounding box center [991, 560] width 306 height 142
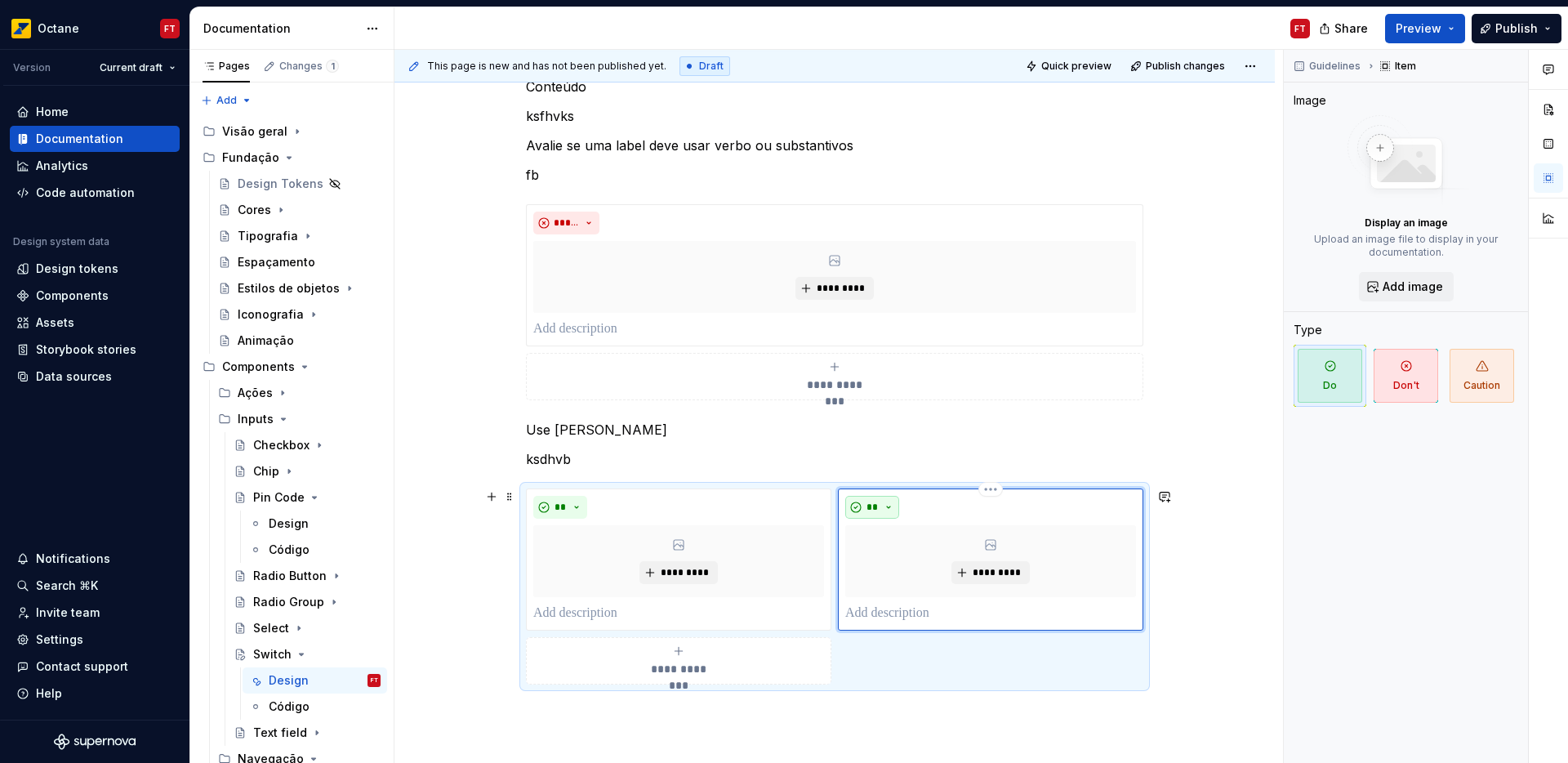
click at [866, 506] on span "**" at bounding box center [871, 507] width 13 height 13
click at [878, 559] on div "Suggestions" at bounding box center [881, 565] width 13 height 13
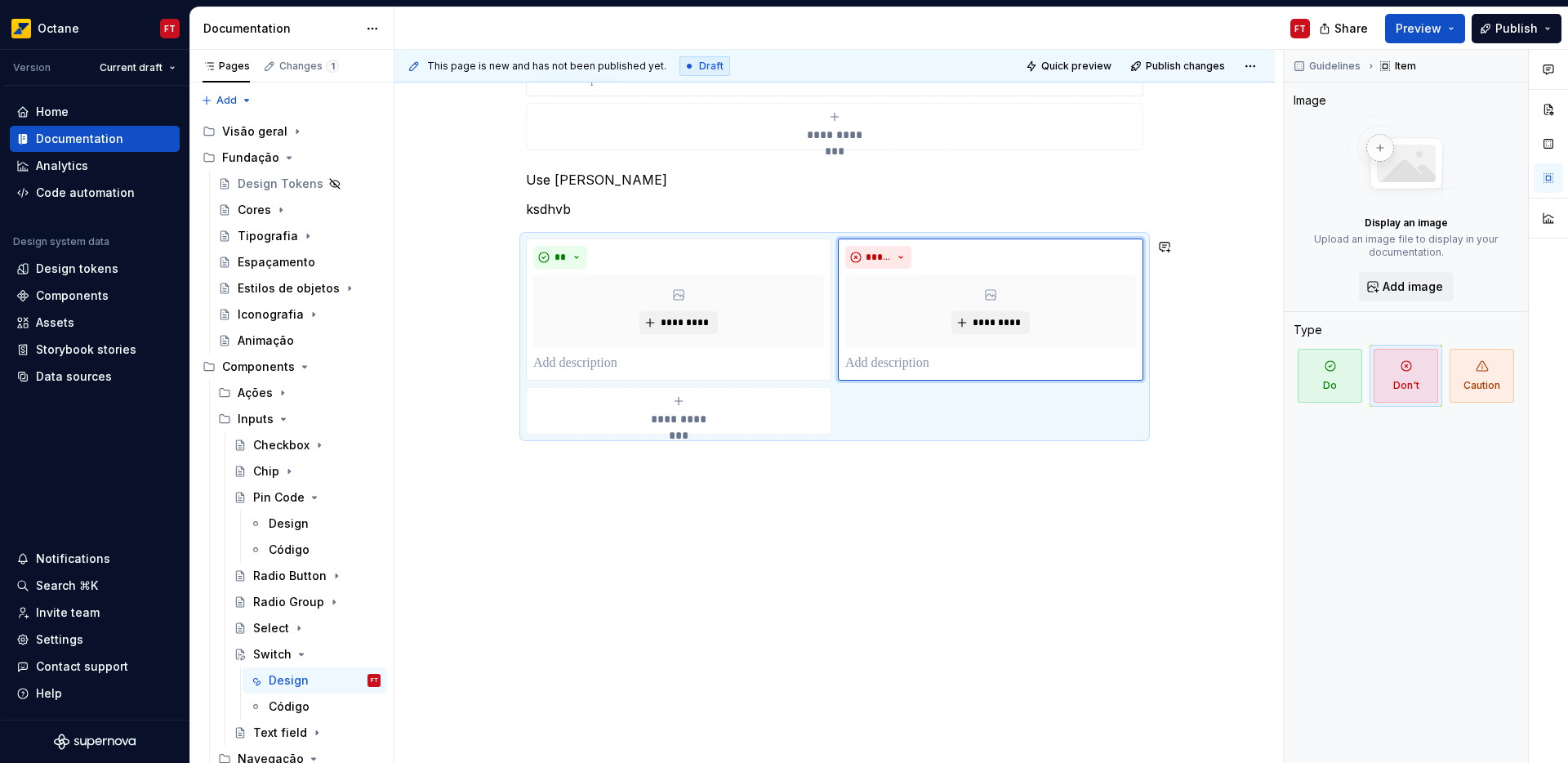
scroll to position [1968, 0]
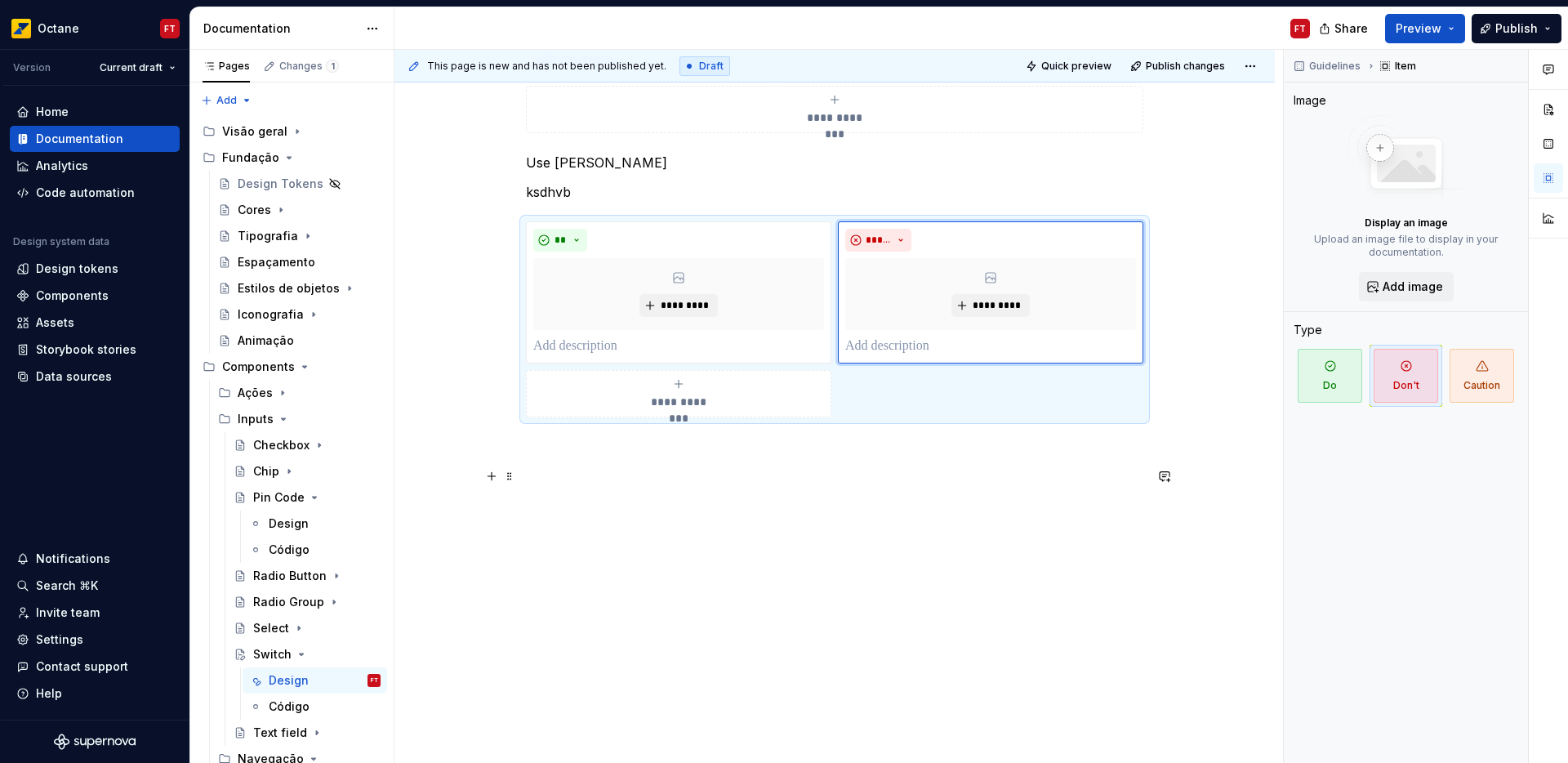
click at [678, 467] on p at bounding box center [834, 477] width 618 height 20
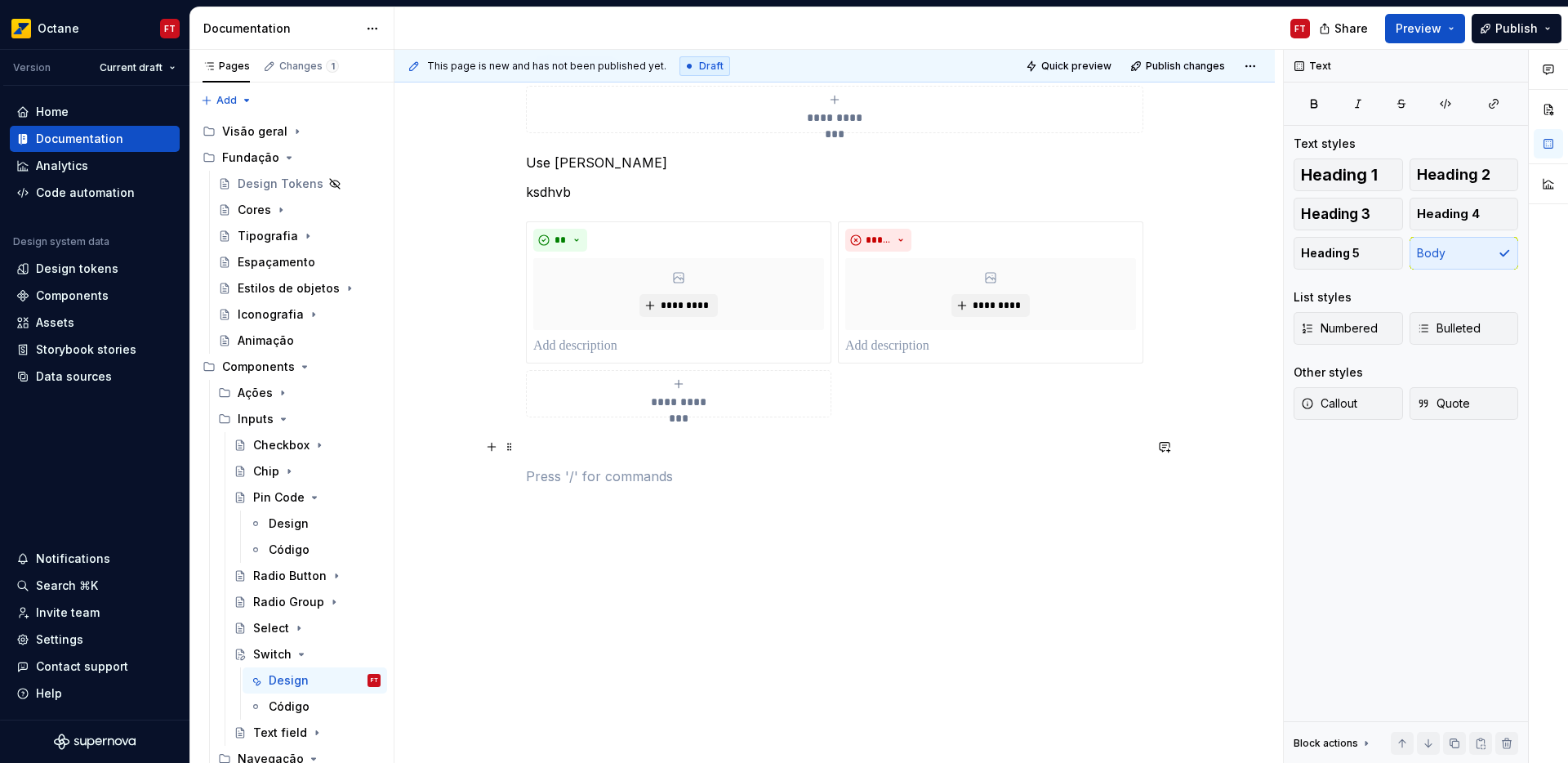
click at [641, 450] on p at bounding box center [834, 447] width 618 height 20
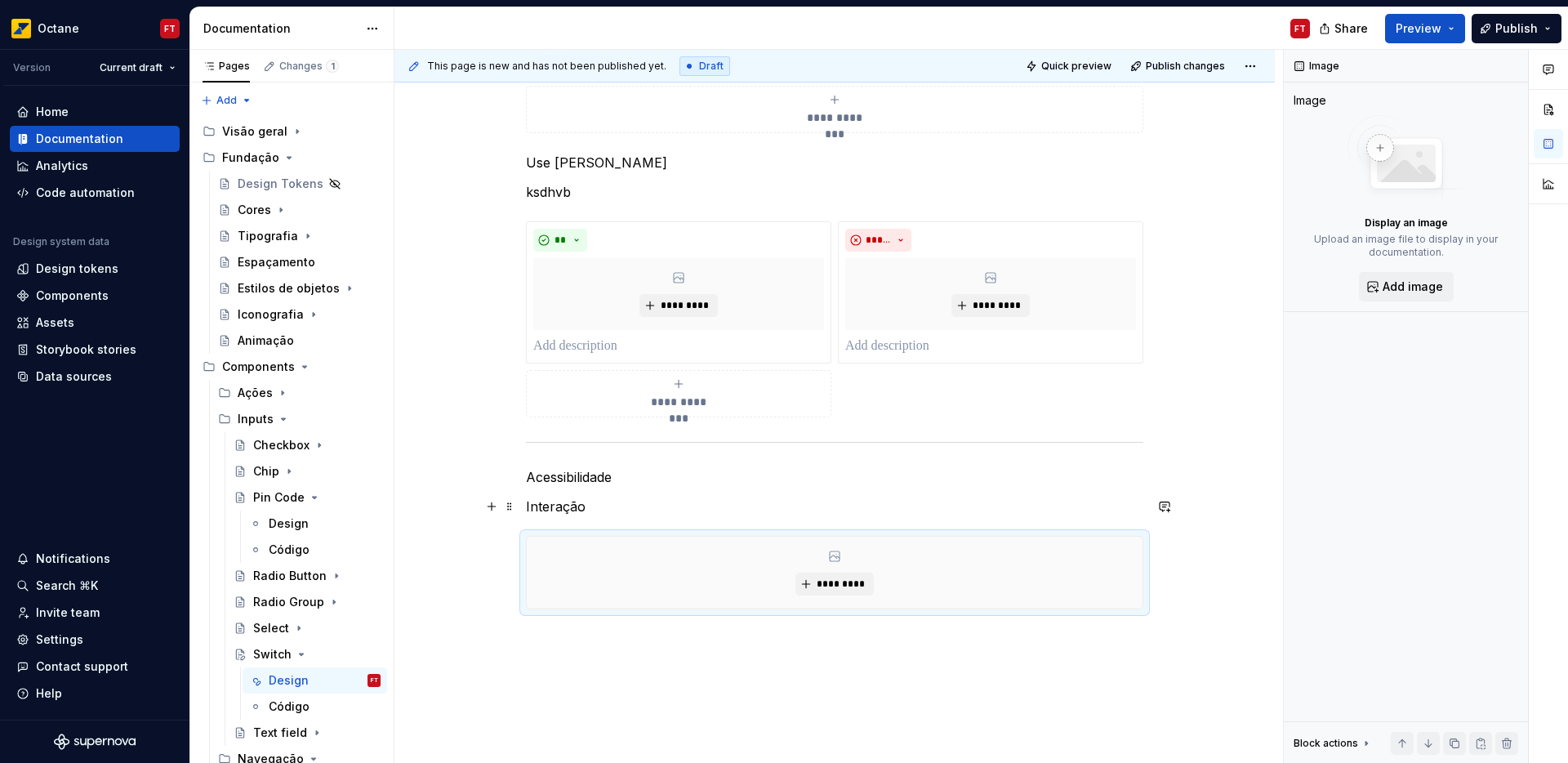
click at [660, 508] on p "Interação" at bounding box center [834, 507] width 618 height 20
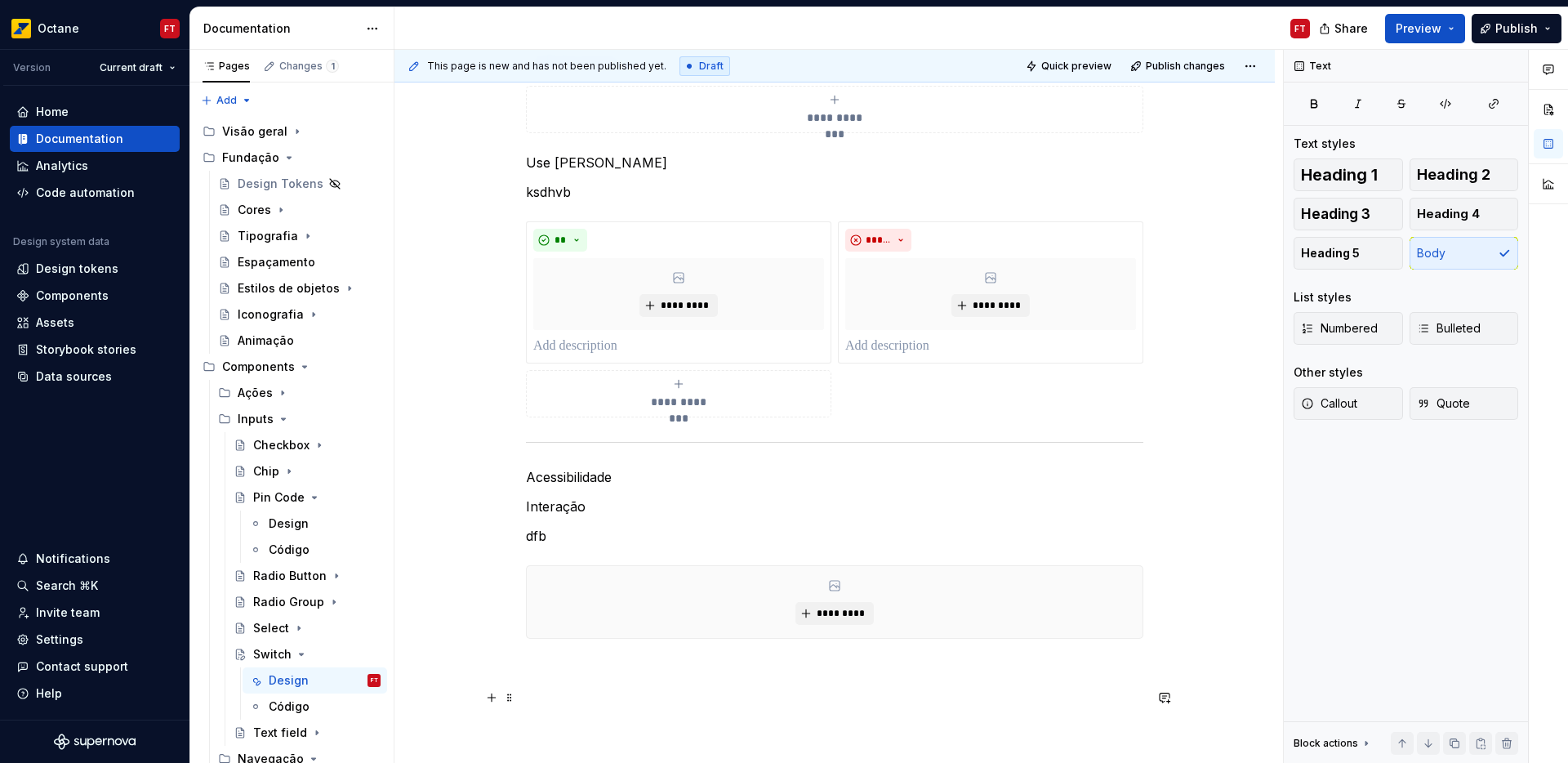
click at [655, 703] on p at bounding box center [834, 698] width 618 height 20
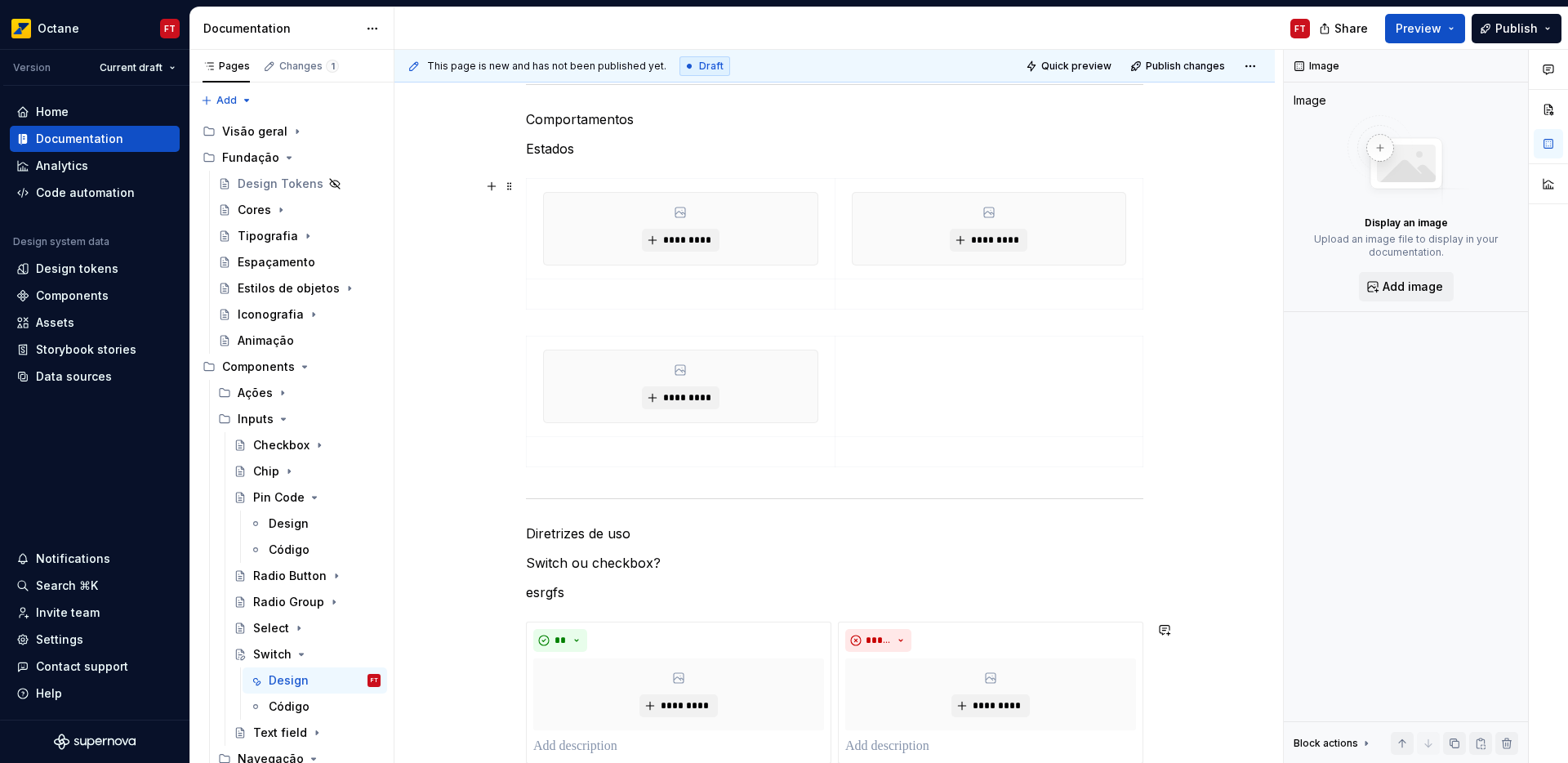
scroll to position [0, 0]
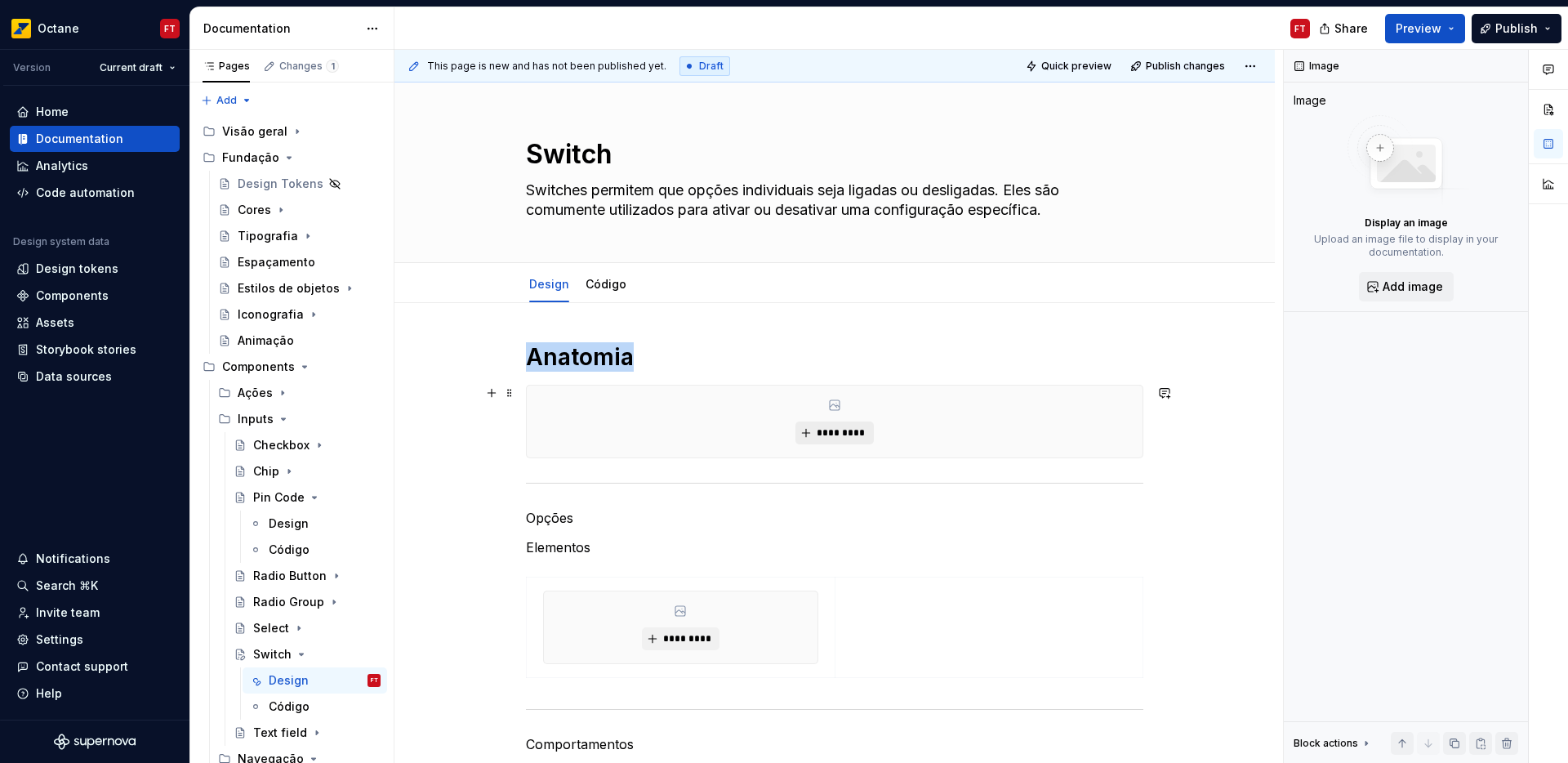
click at [821, 435] on span "*********" at bounding box center [841, 433] width 50 height 13
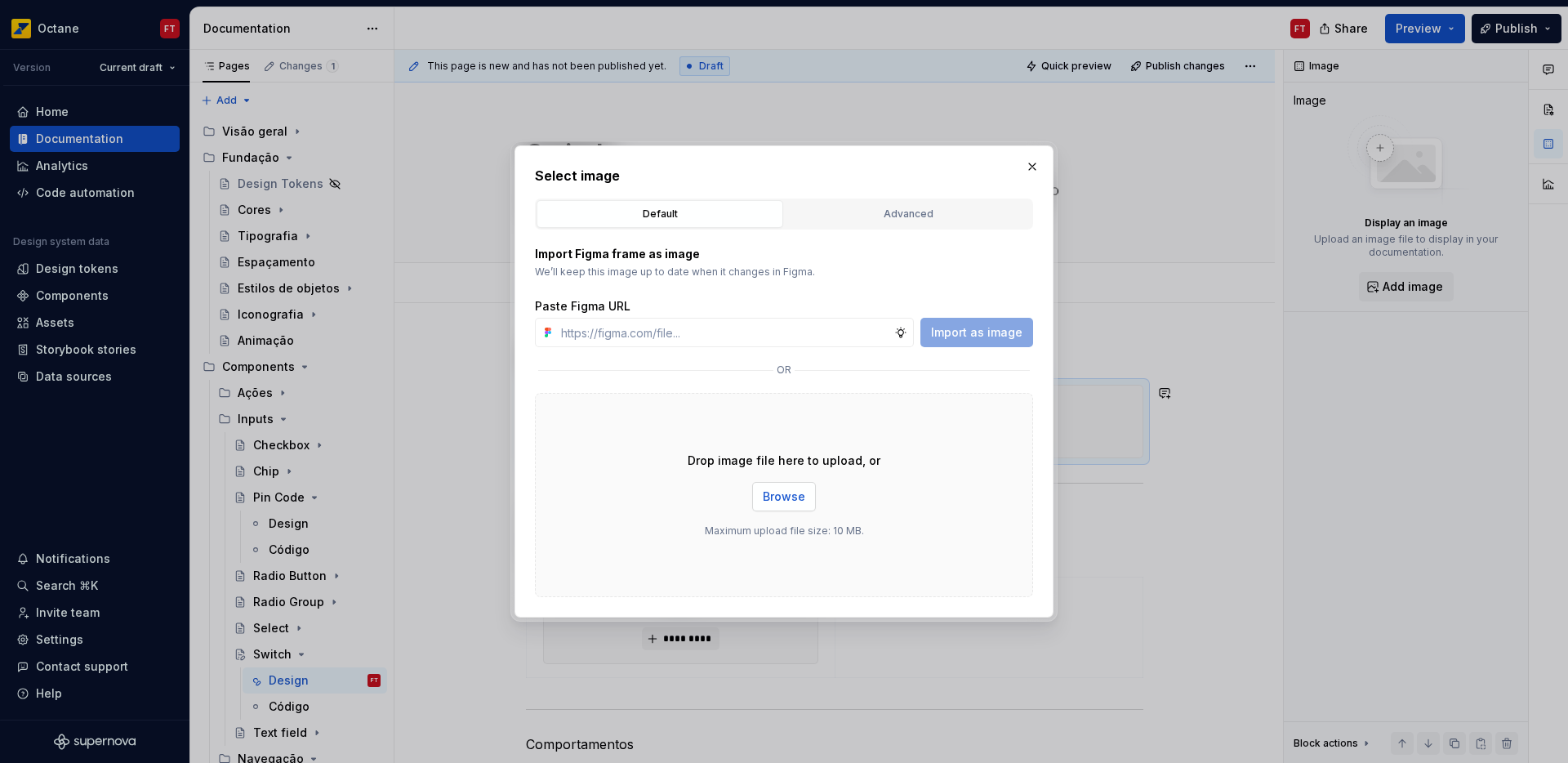
click at [790, 501] on span "Browse" at bounding box center [784, 497] width 43 height 16
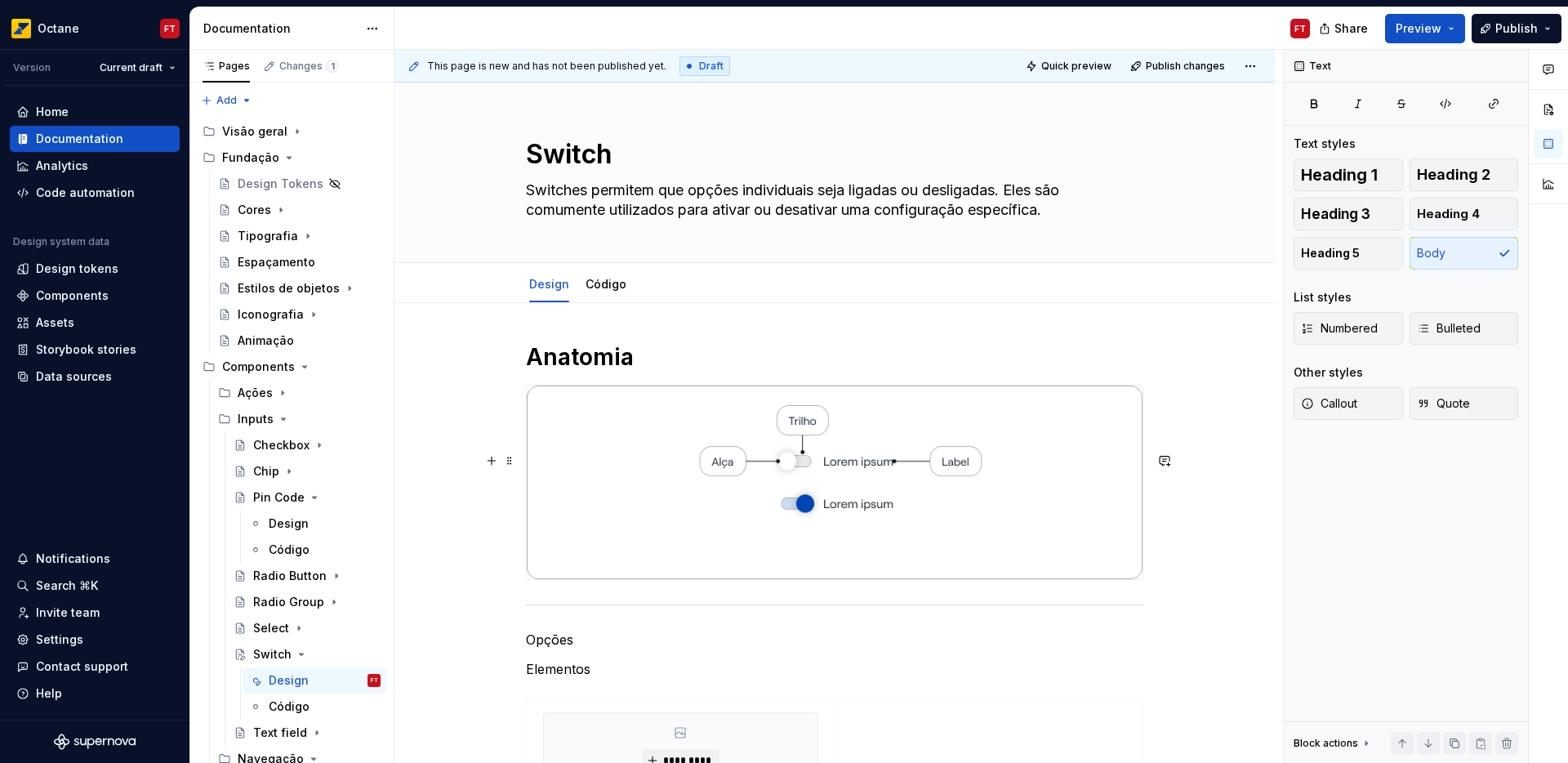
click at [553, 459] on img at bounding box center [834, 483] width 616 height 194
click at [555, 644] on p "Opções" at bounding box center [834, 640] width 618 height 20
click at [1363, 183] on span "Heading 1" at bounding box center [1339, 175] width 77 height 16
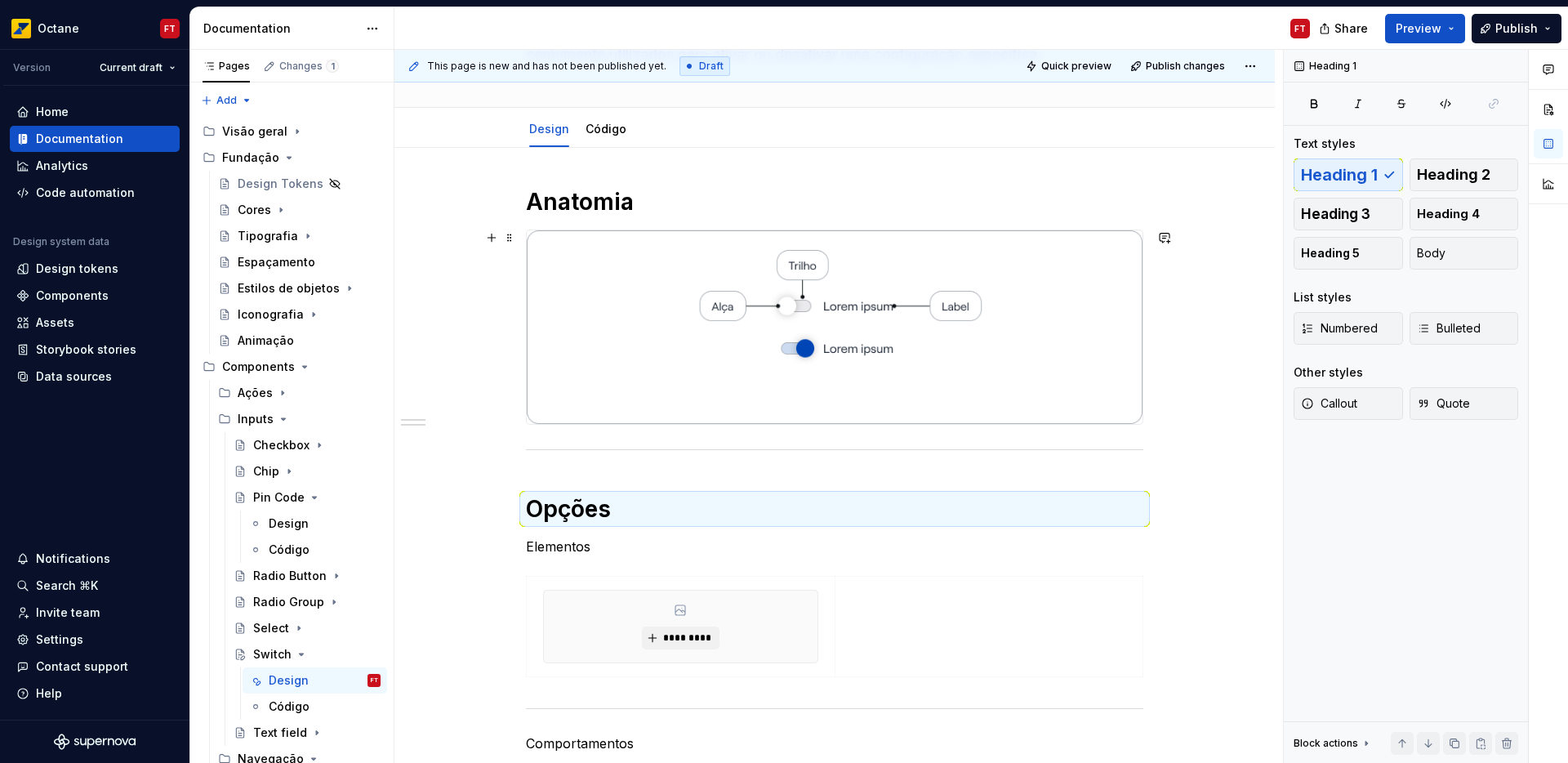
scroll to position [163, 0]
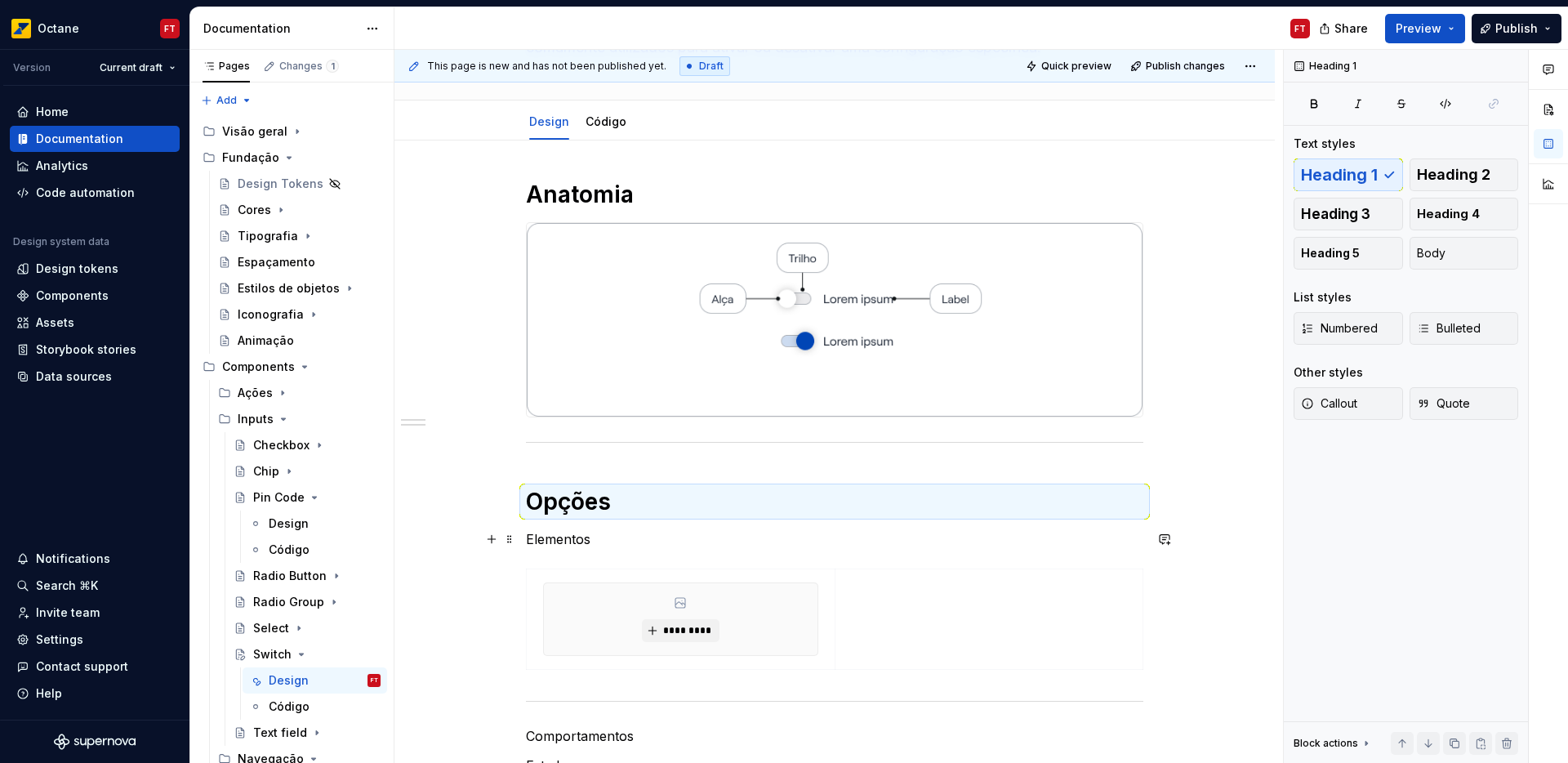
click at [570, 544] on p "Elementos" at bounding box center [834, 540] width 618 height 20
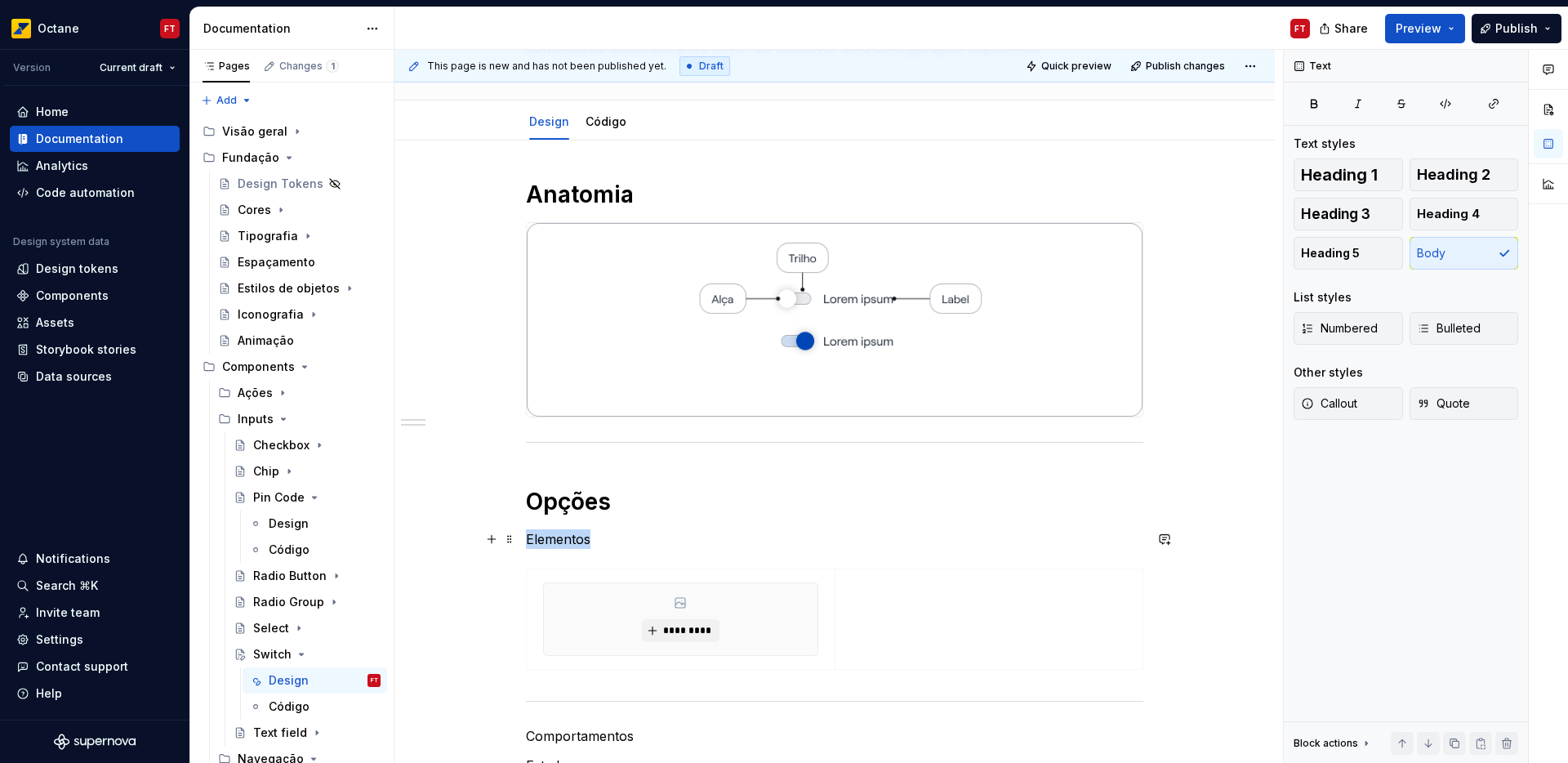
click at [570, 544] on p "Elementos" at bounding box center [834, 540] width 618 height 20
click at [1356, 211] on span "Heading 3" at bounding box center [1335, 214] width 69 height 16
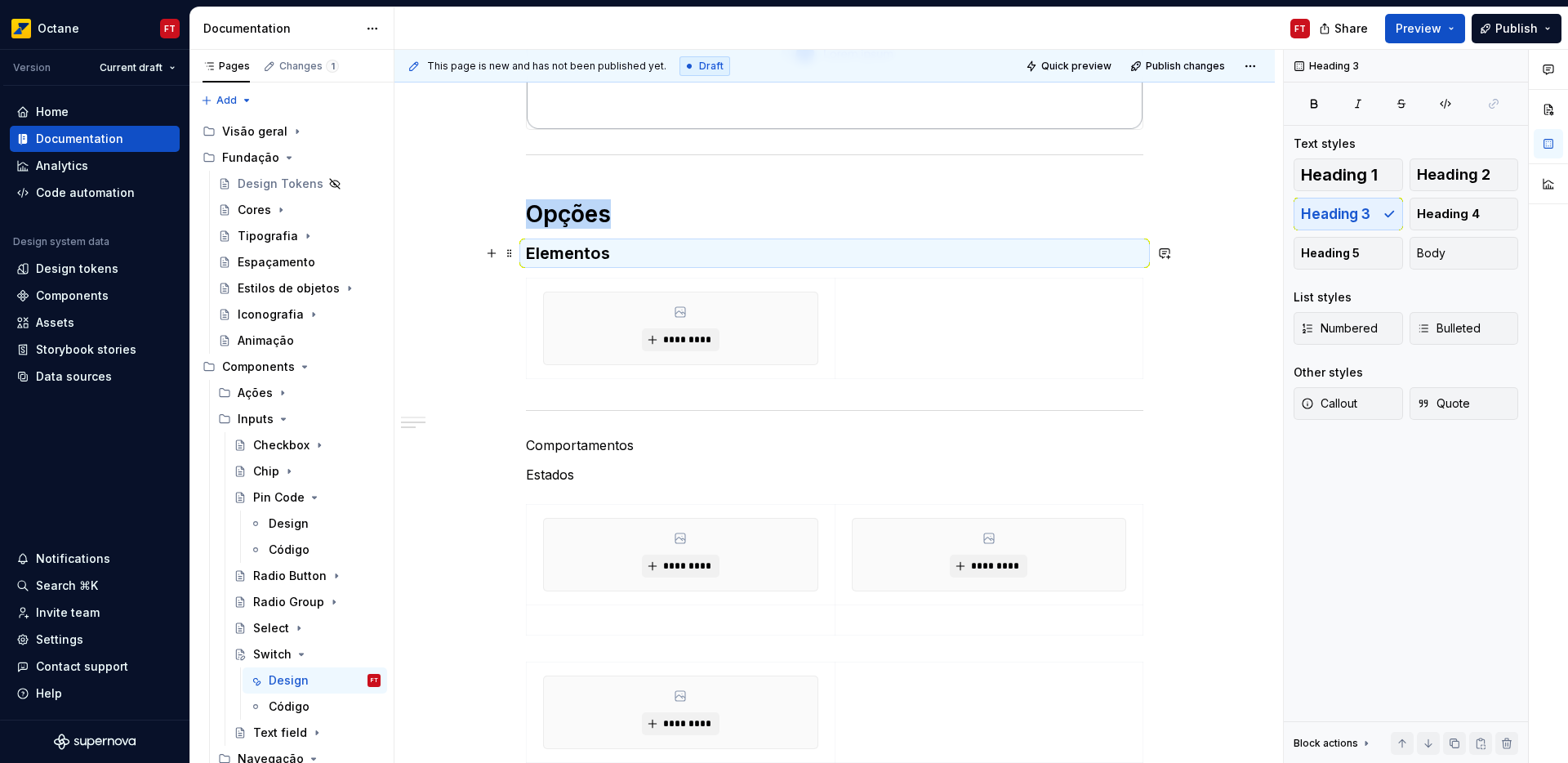
scroll to position [467, 0]
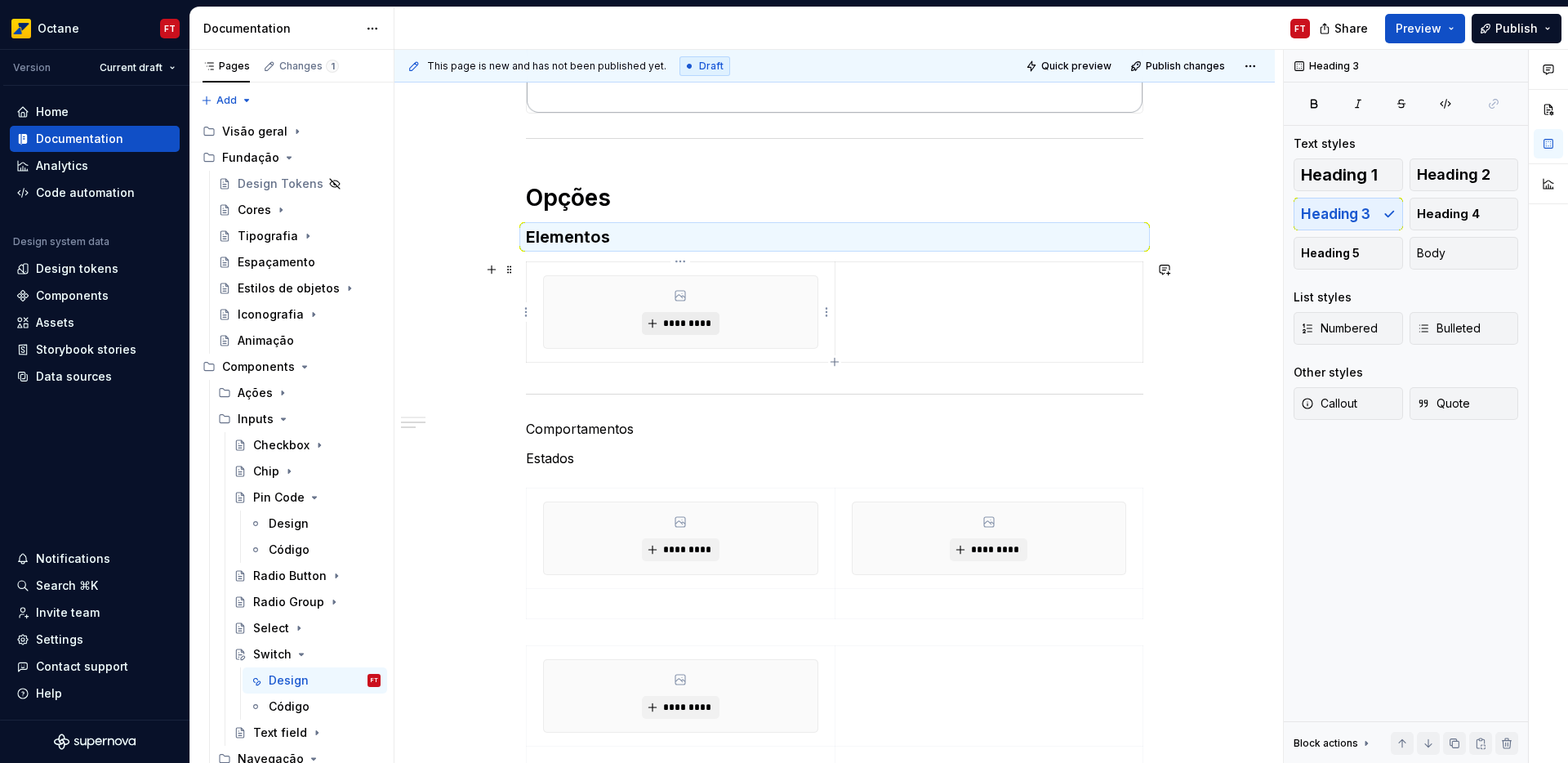
click at [695, 332] on button "*********" at bounding box center [682, 323] width 78 height 23
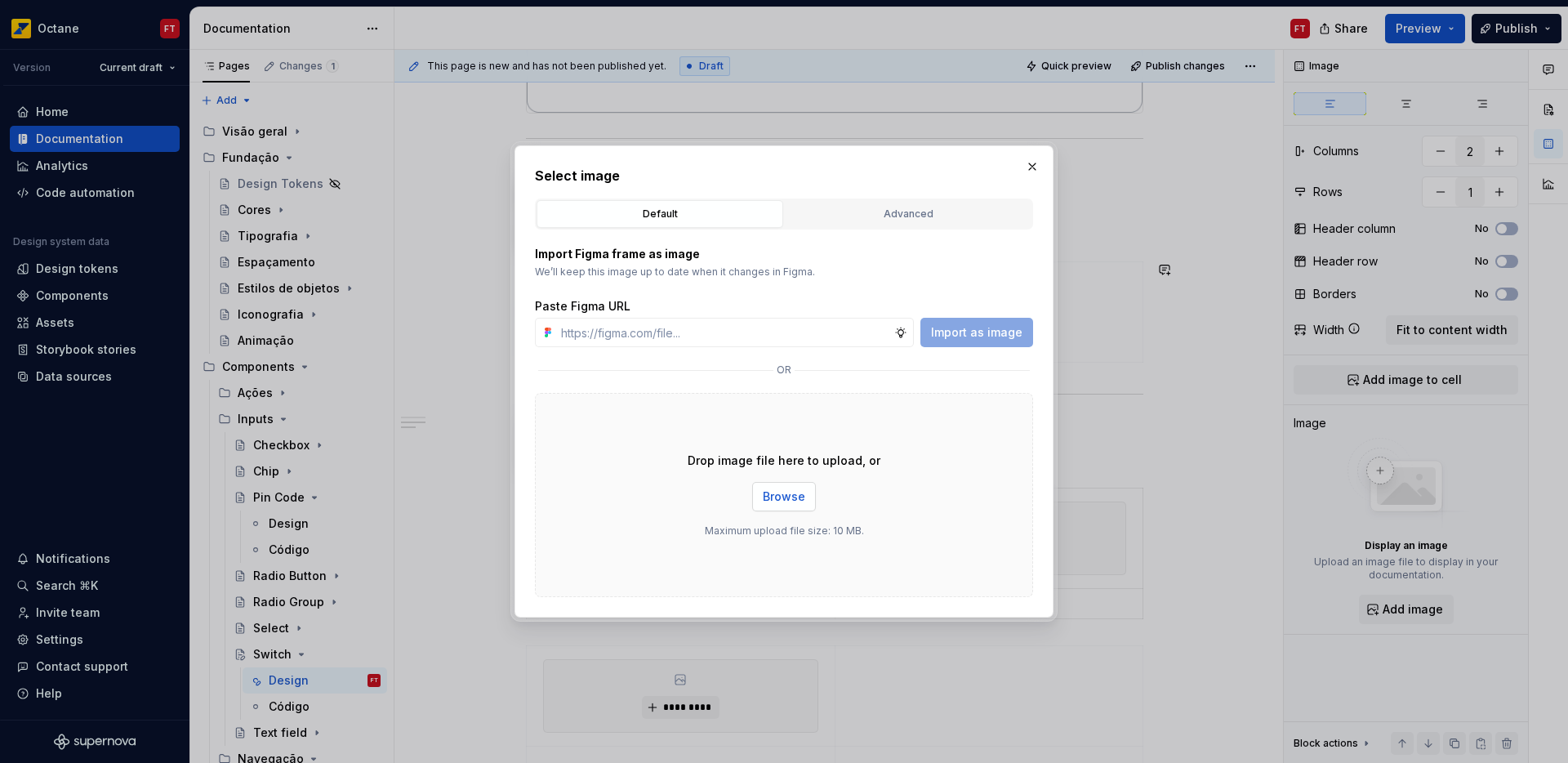
click at [781, 508] on button "Browse" at bounding box center [784, 496] width 64 height 29
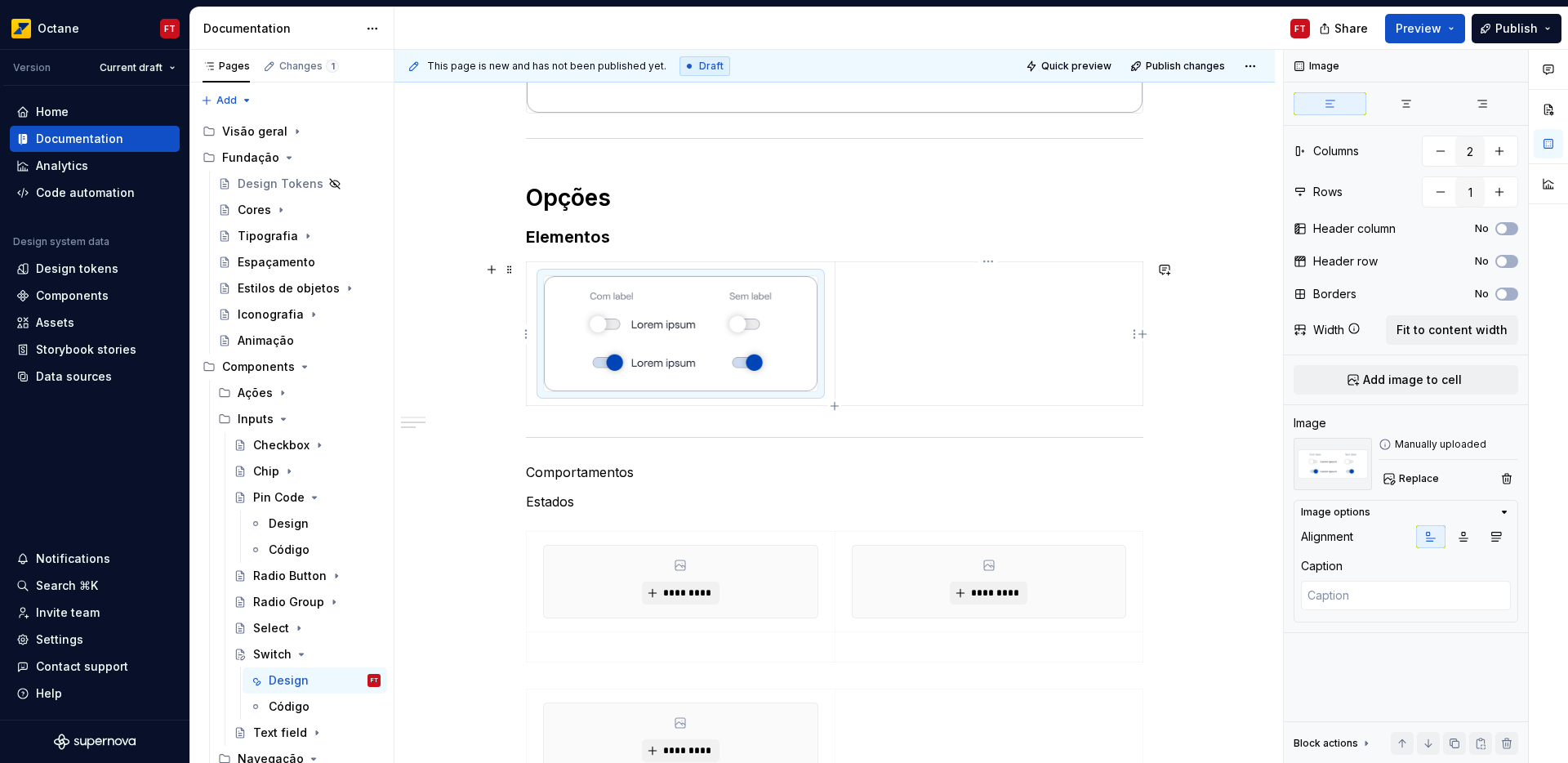
click at [899, 306] on td at bounding box center [988, 334] width 308 height 145
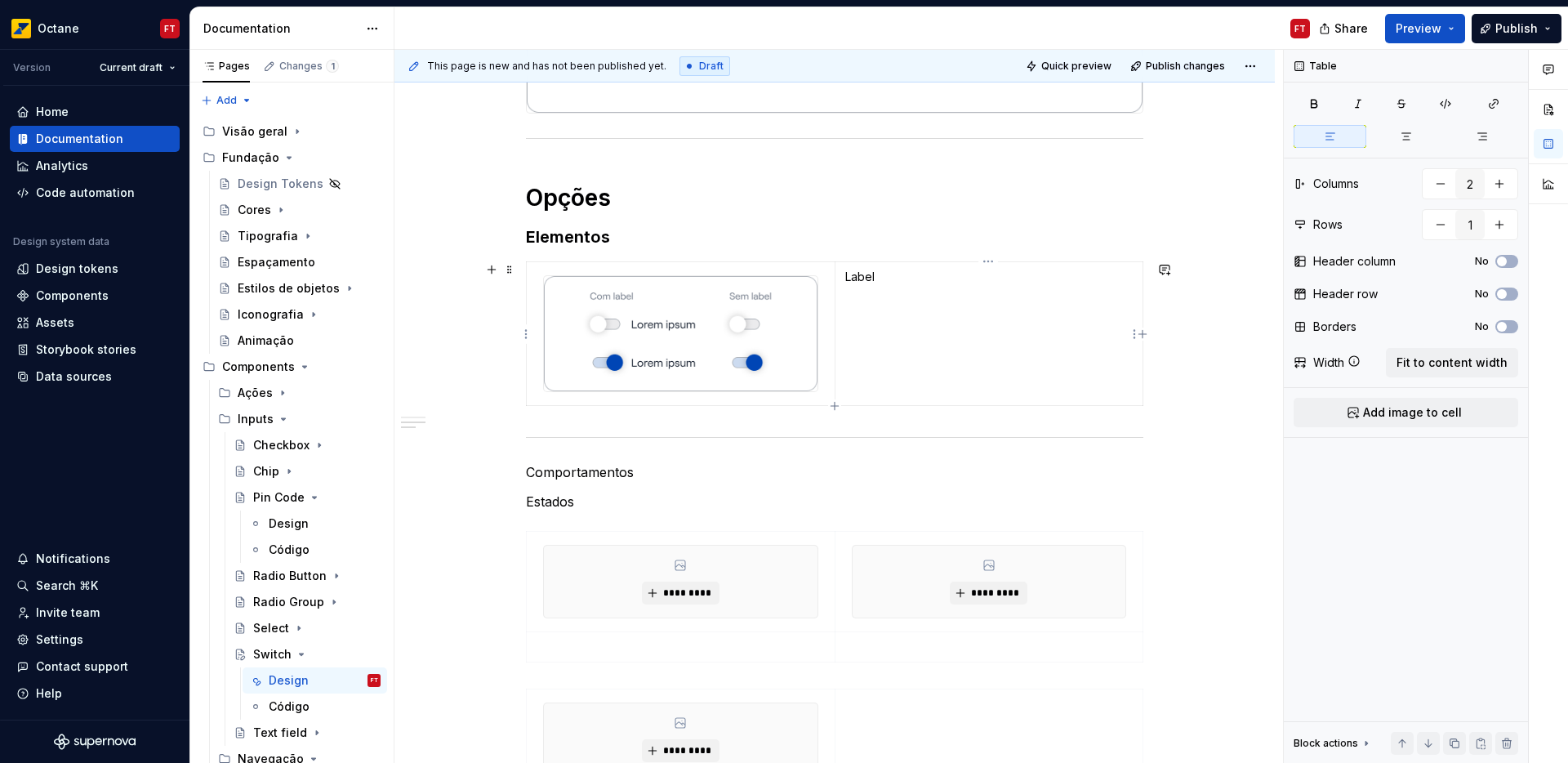
click at [869, 277] on p "Label" at bounding box center [989, 277] width 288 height 16
click at [870, 277] on p "Label" at bounding box center [989, 277] width 288 height 16
click at [905, 287] on td "Label" at bounding box center [988, 334] width 308 height 145
click at [849, 347] on td "Label" at bounding box center [988, 334] width 308 height 145
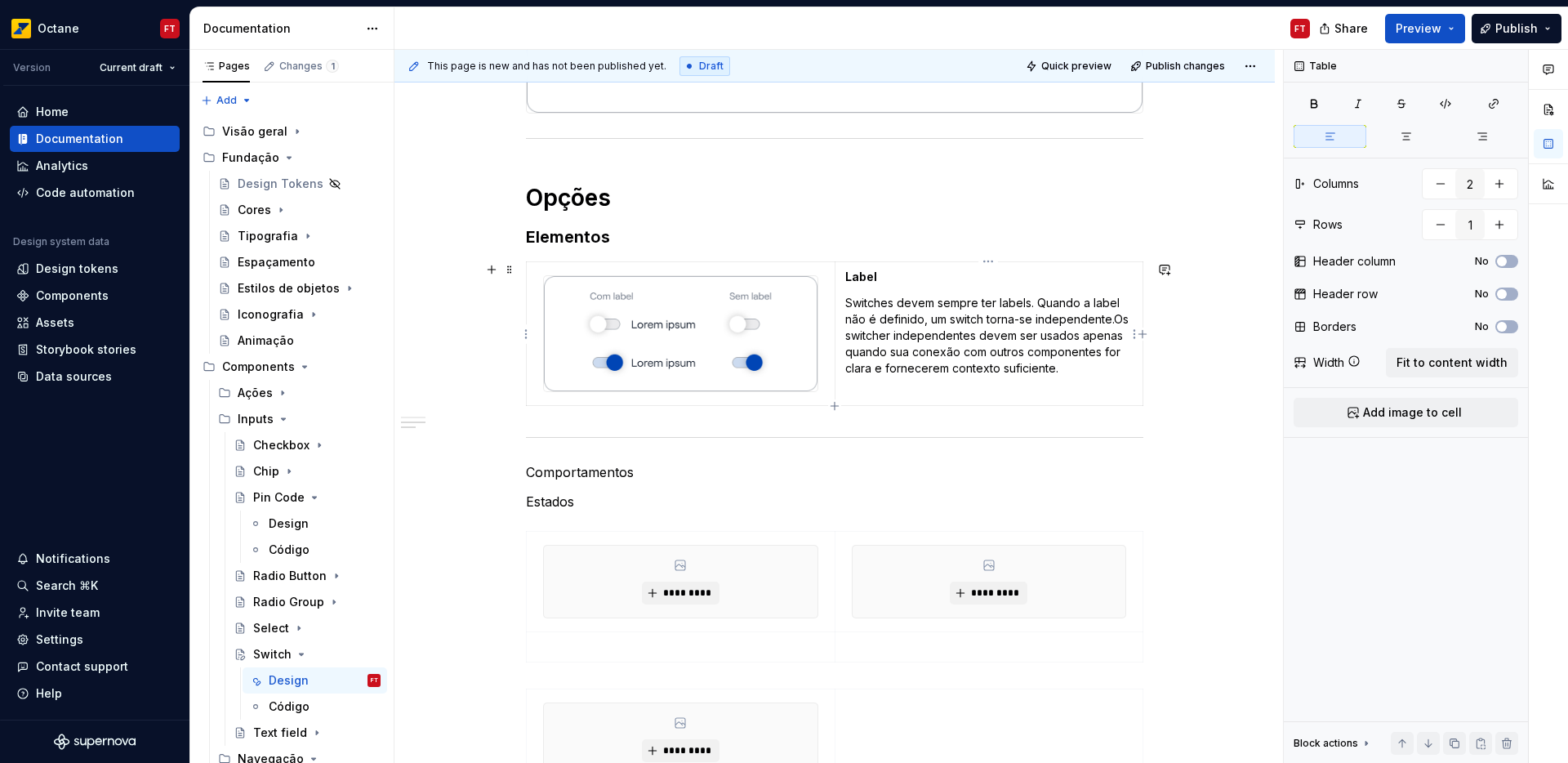
click at [848, 334] on p "Switches devem sempre ter labels. Quando a label não é definido, um switch torn…" at bounding box center [989, 336] width 288 height 82
click at [847, 337] on p "Switches devem sempre ter labels. Quando a label não é definido, um switch torn…" at bounding box center [989, 336] width 288 height 82
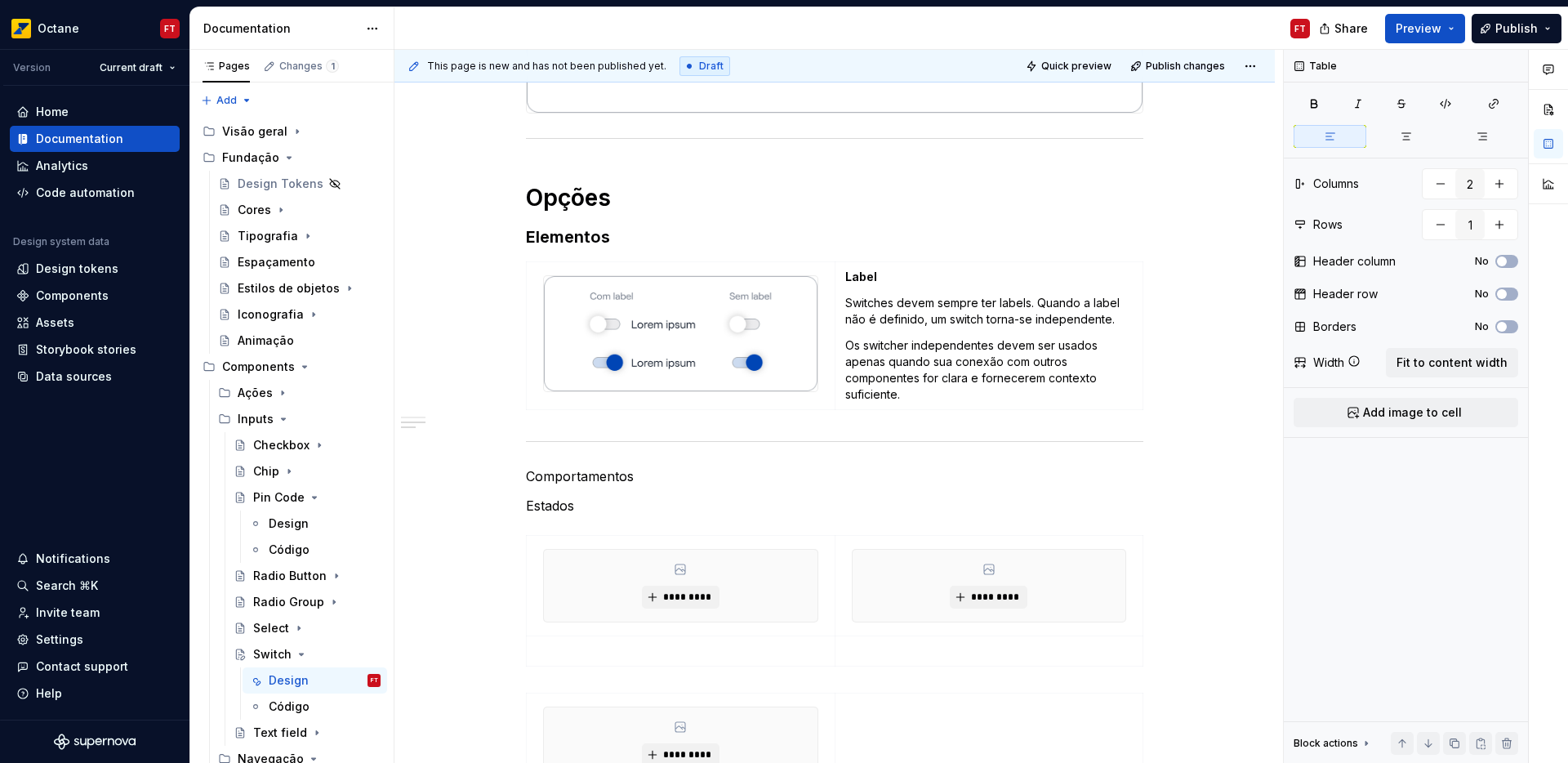
click at [579, 473] on p "Comportamentos" at bounding box center [834, 477] width 618 height 20
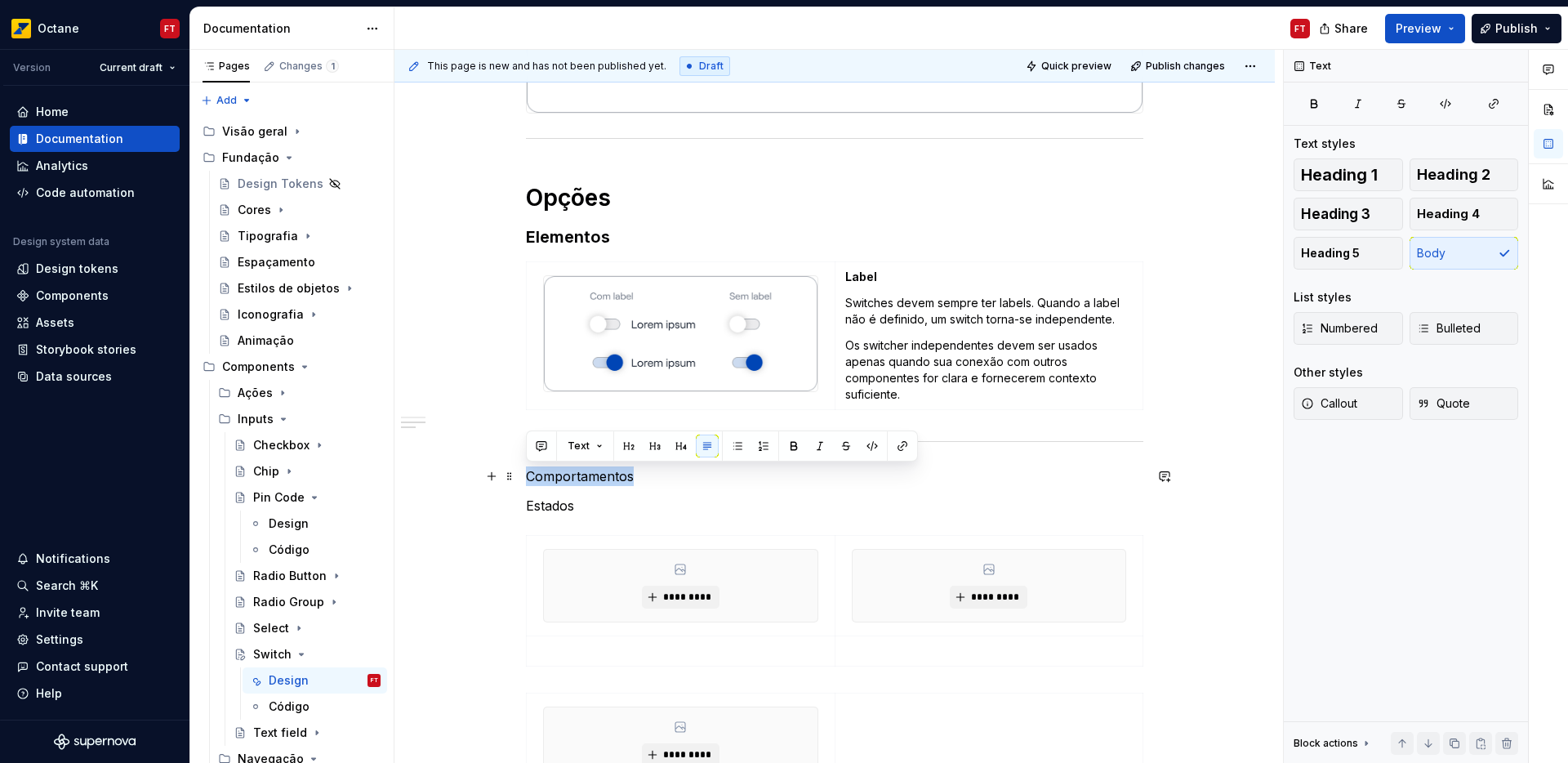
click at [579, 473] on p "Comportamentos" at bounding box center [834, 477] width 618 height 20
click at [1364, 175] on span "Heading 1" at bounding box center [1339, 175] width 77 height 16
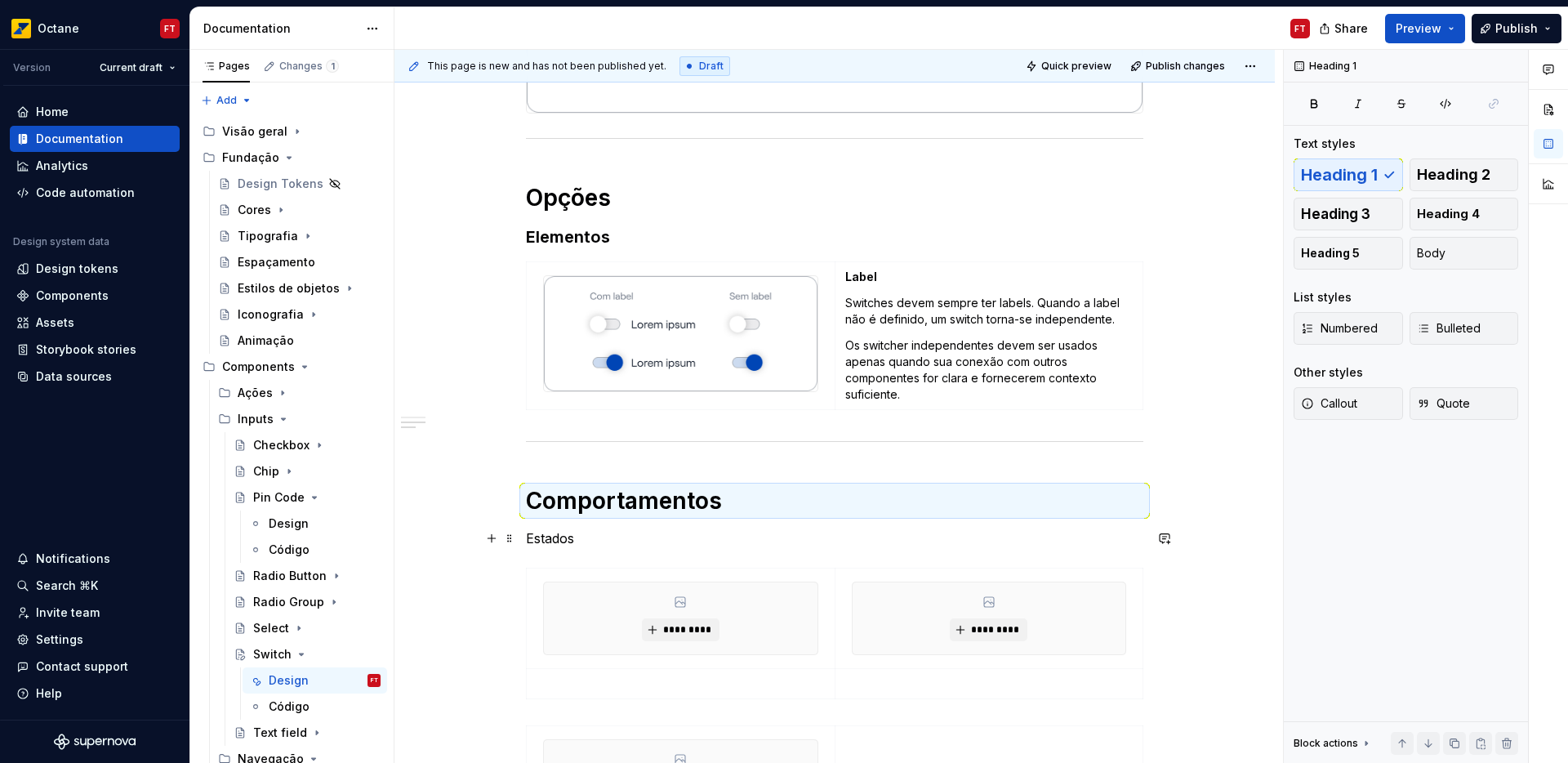
click at [545, 535] on p "Estados" at bounding box center [834, 539] width 618 height 20
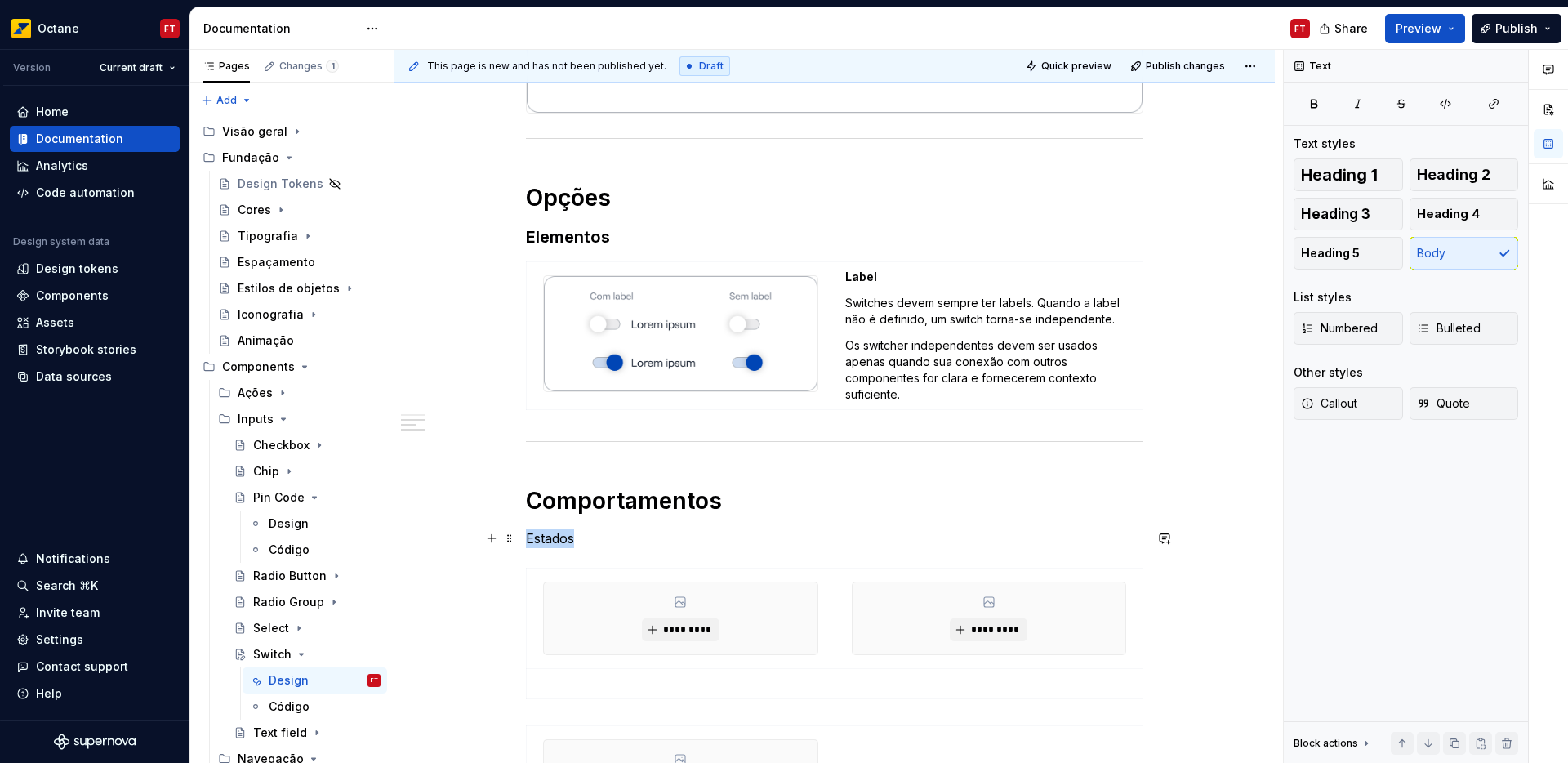
click at [545, 535] on p "Estados" at bounding box center [834, 539] width 618 height 20
click at [657, 508] on button "button" at bounding box center [655, 508] width 23 height 23
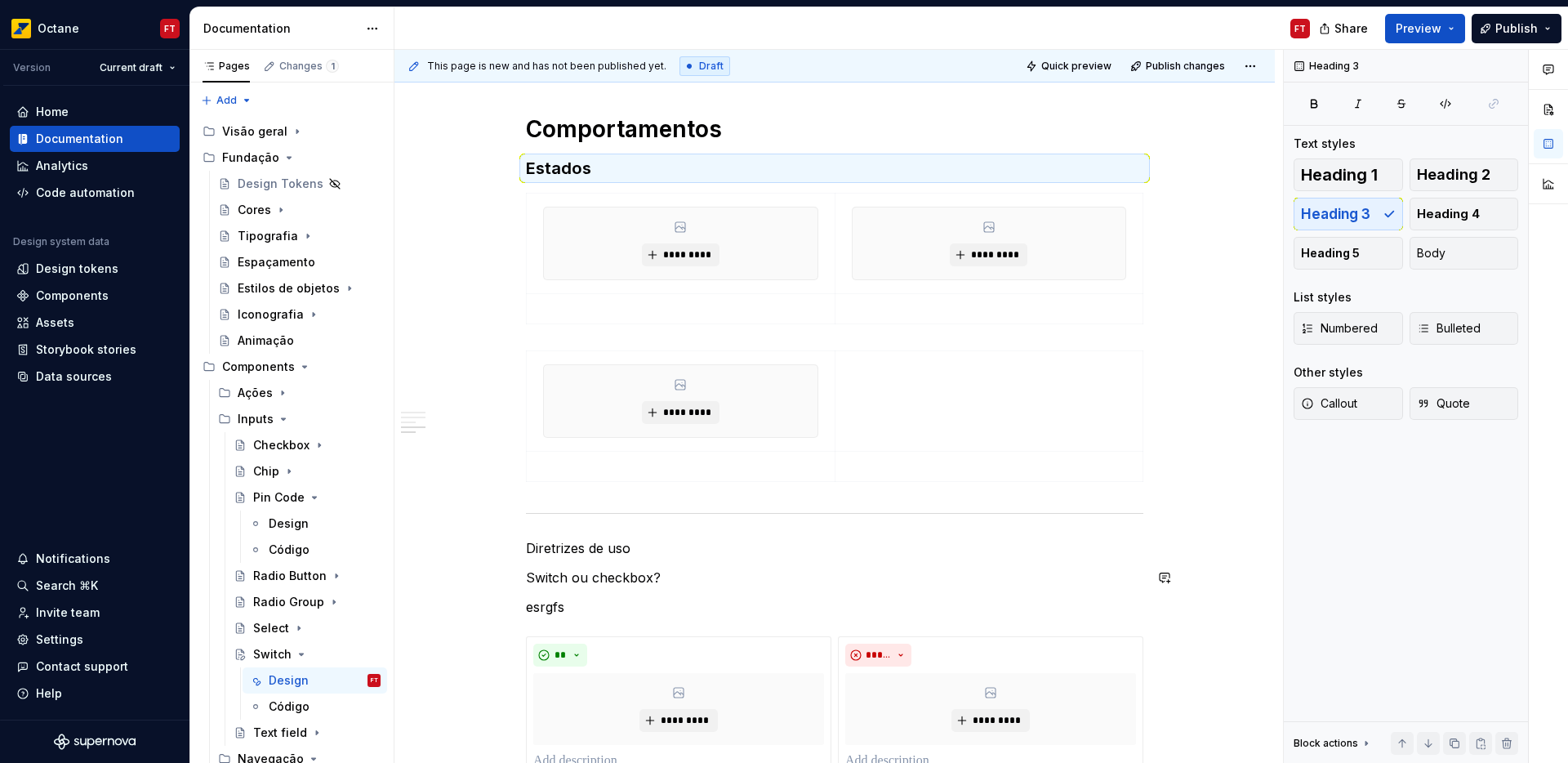
scroll to position [825, 0]
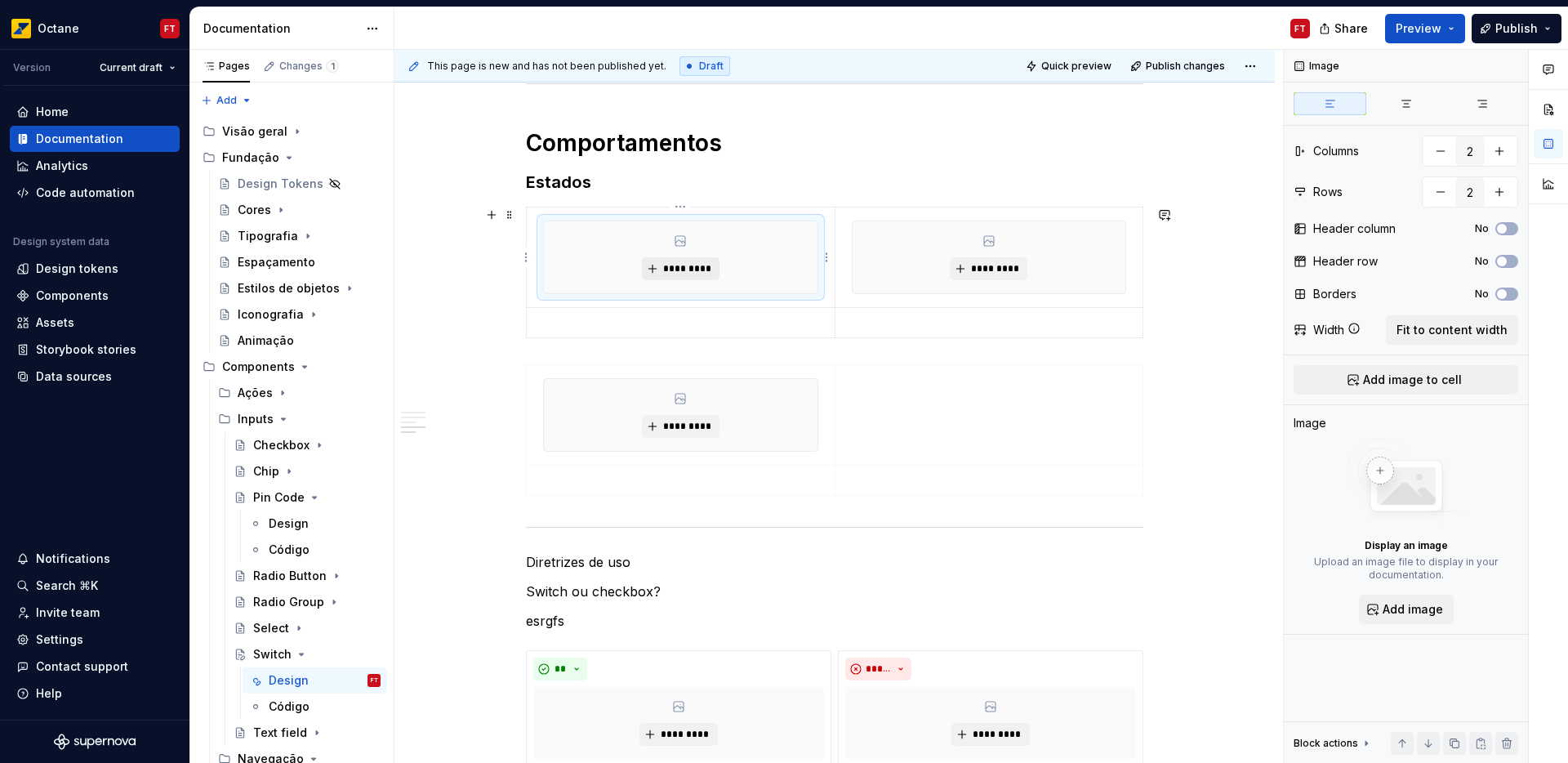
click at [663, 273] on span "*********" at bounding box center [688, 268] width 50 height 13
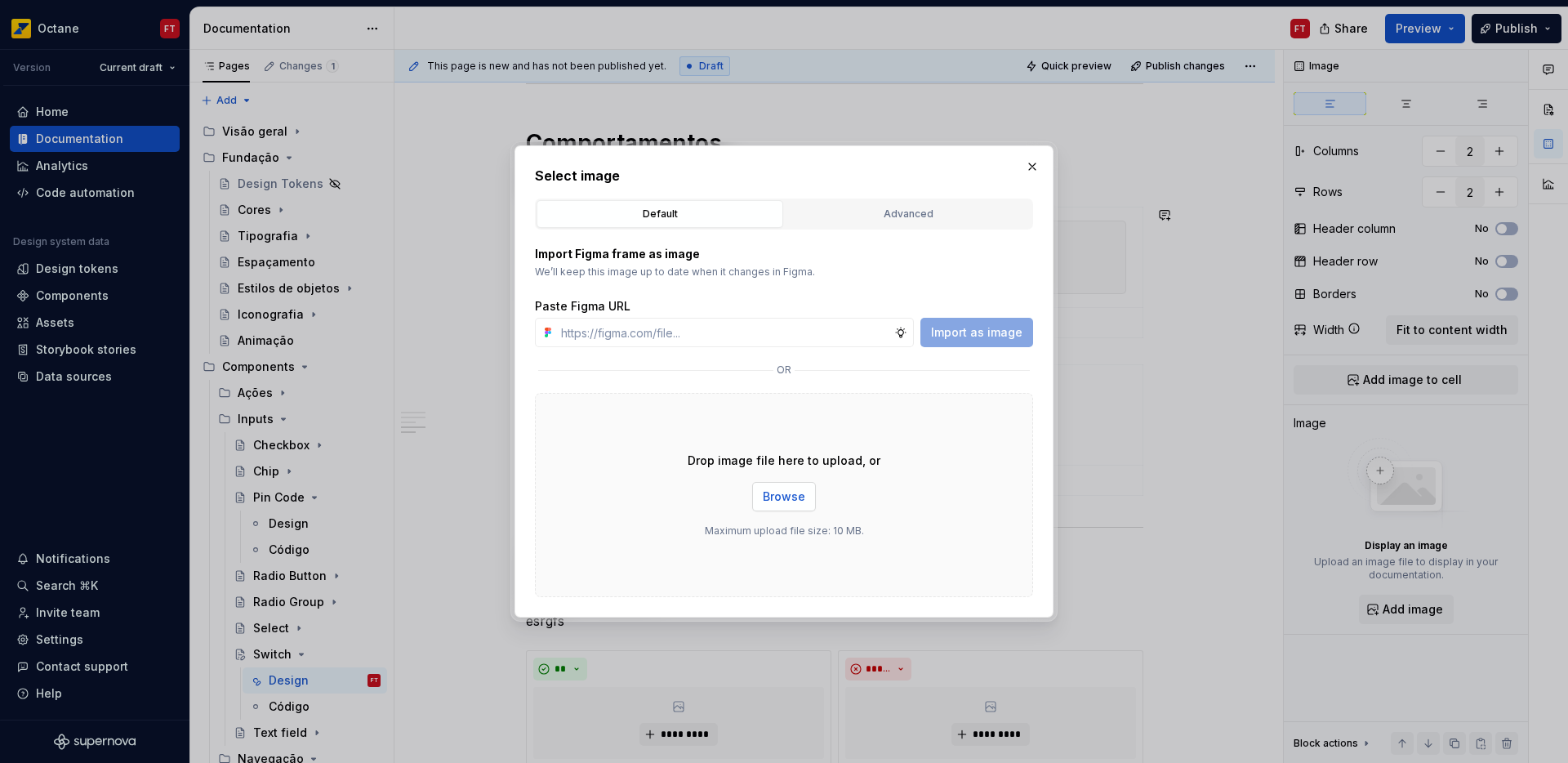
click at [785, 496] on span "Browse" at bounding box center [784, 497] width 43 height 16
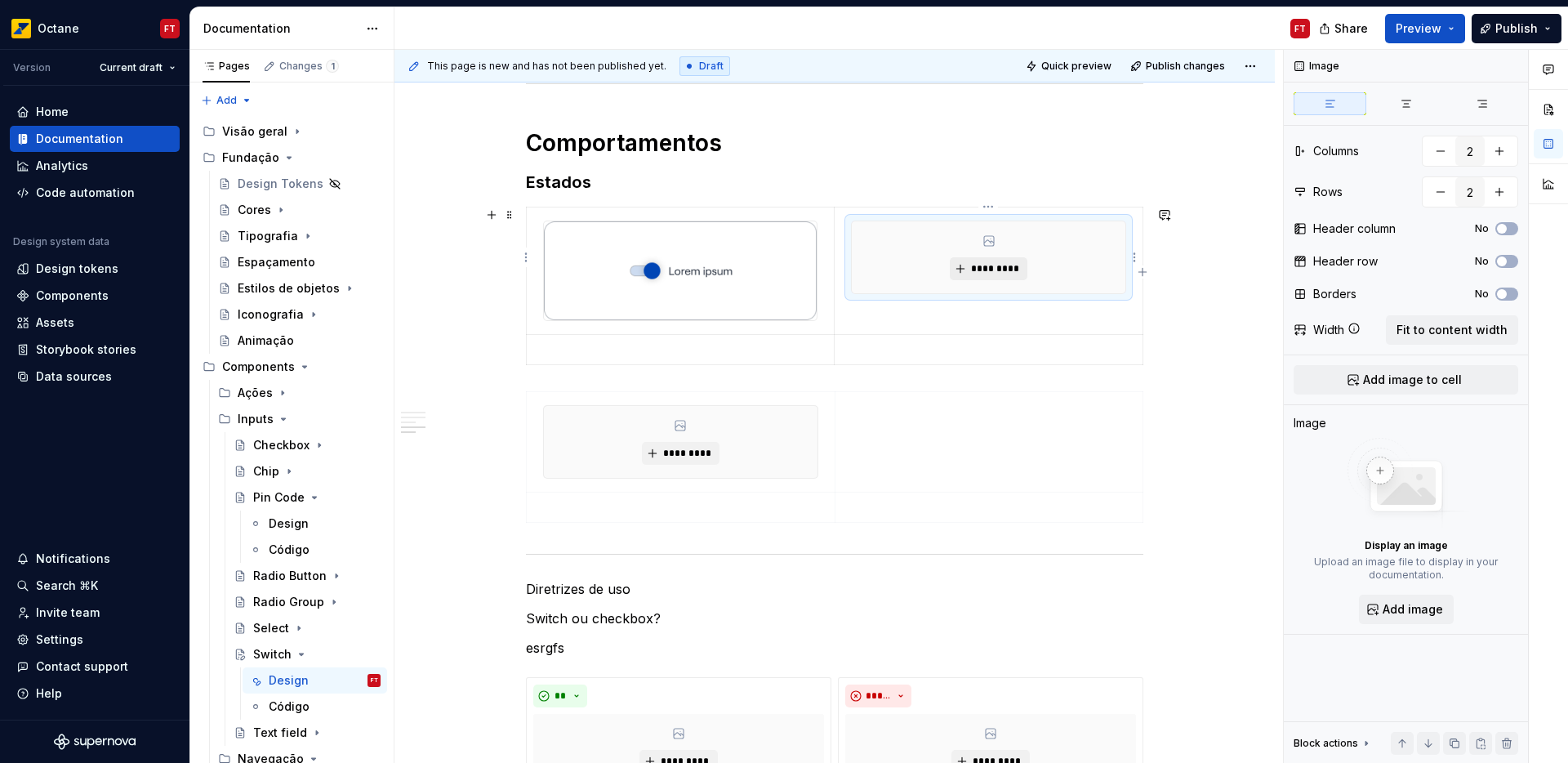
click at [972, 274] on span "*********" at bounding box center [995, 268] width 50 height 13
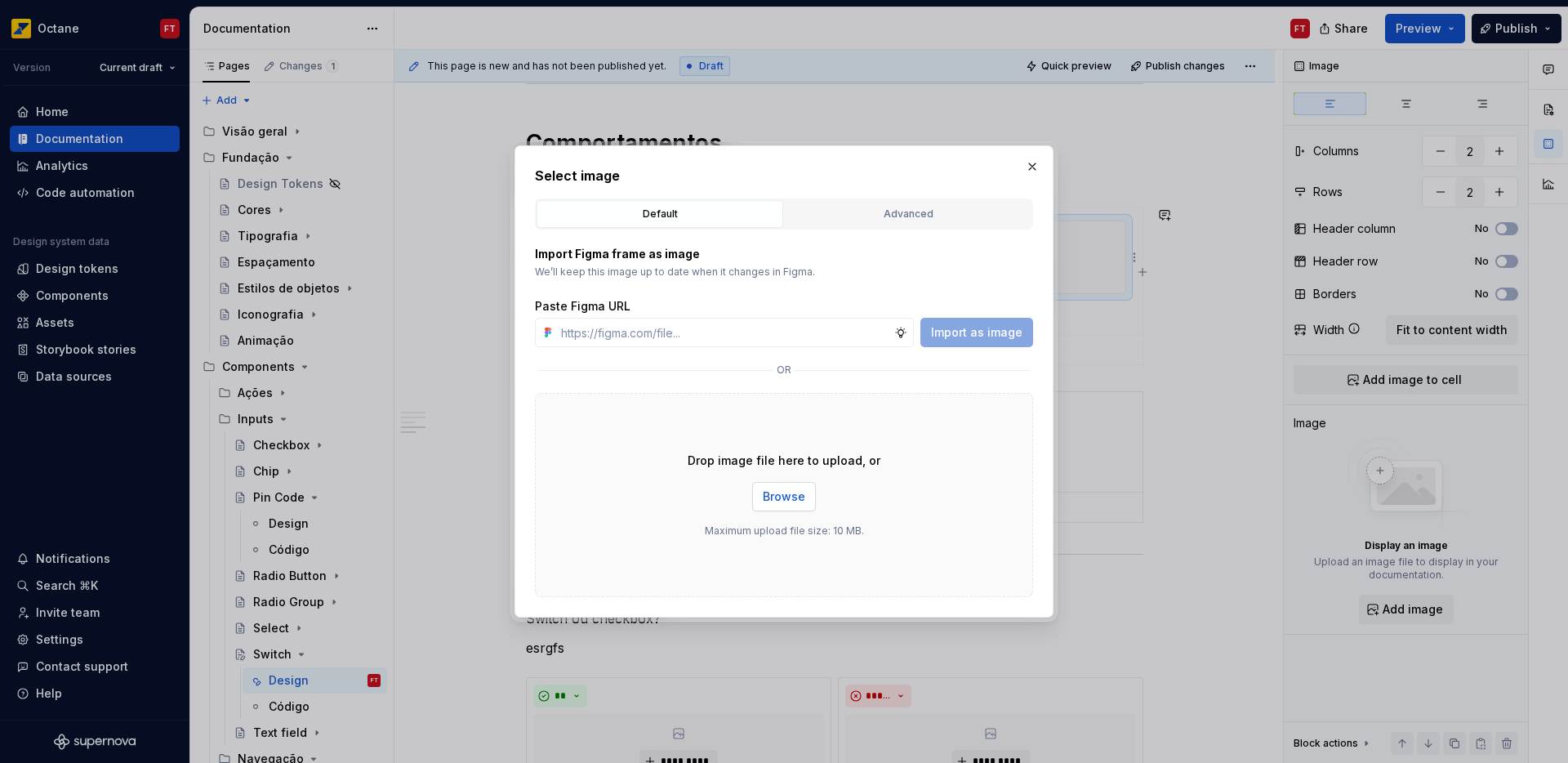
click at [788, 502] on span "Browse" at bounding box center [784, 497] width 43 height 16
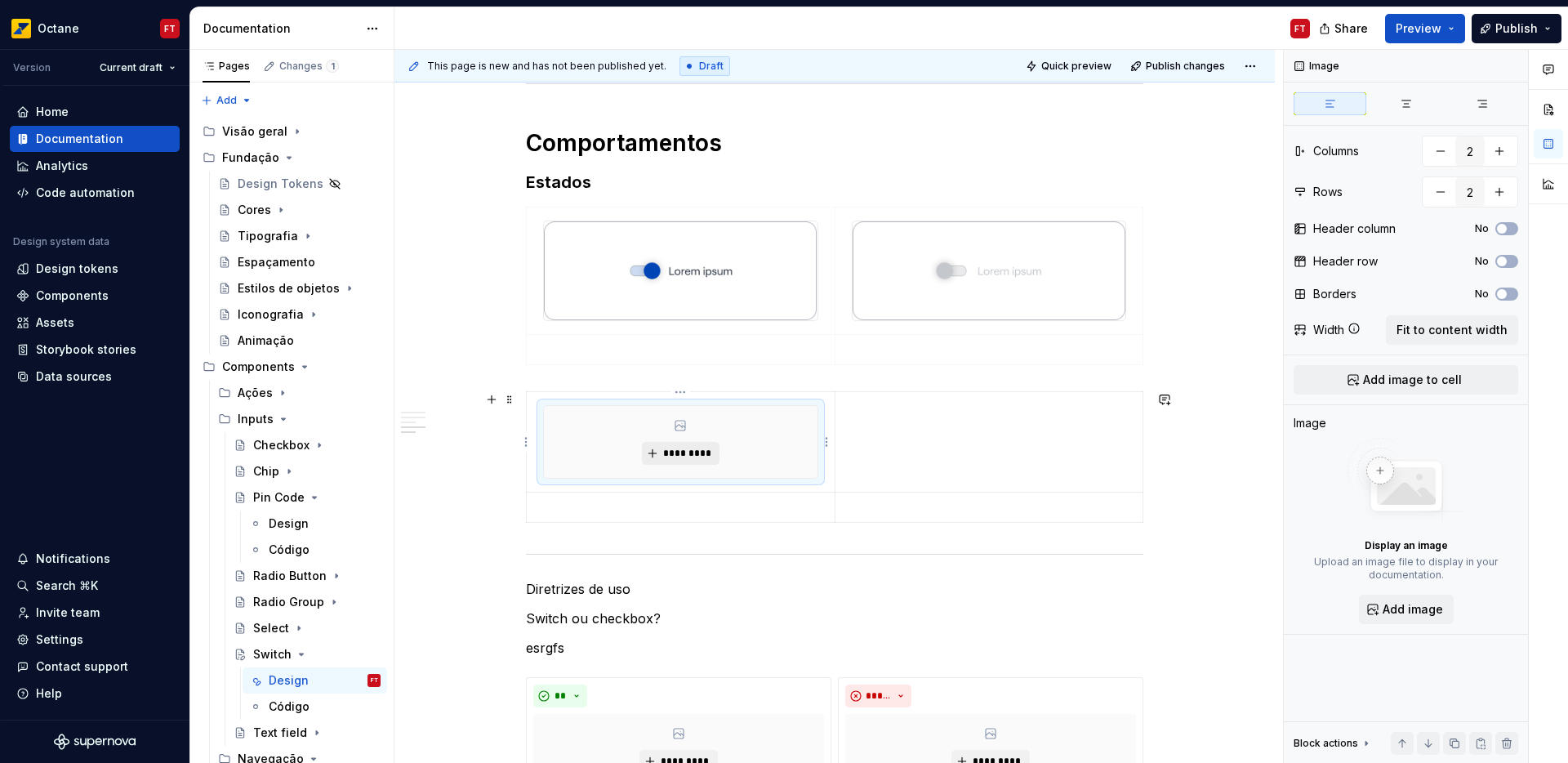
click at [658, 461] on button "*********" at bounding box center [682, 453] width 78 height 23
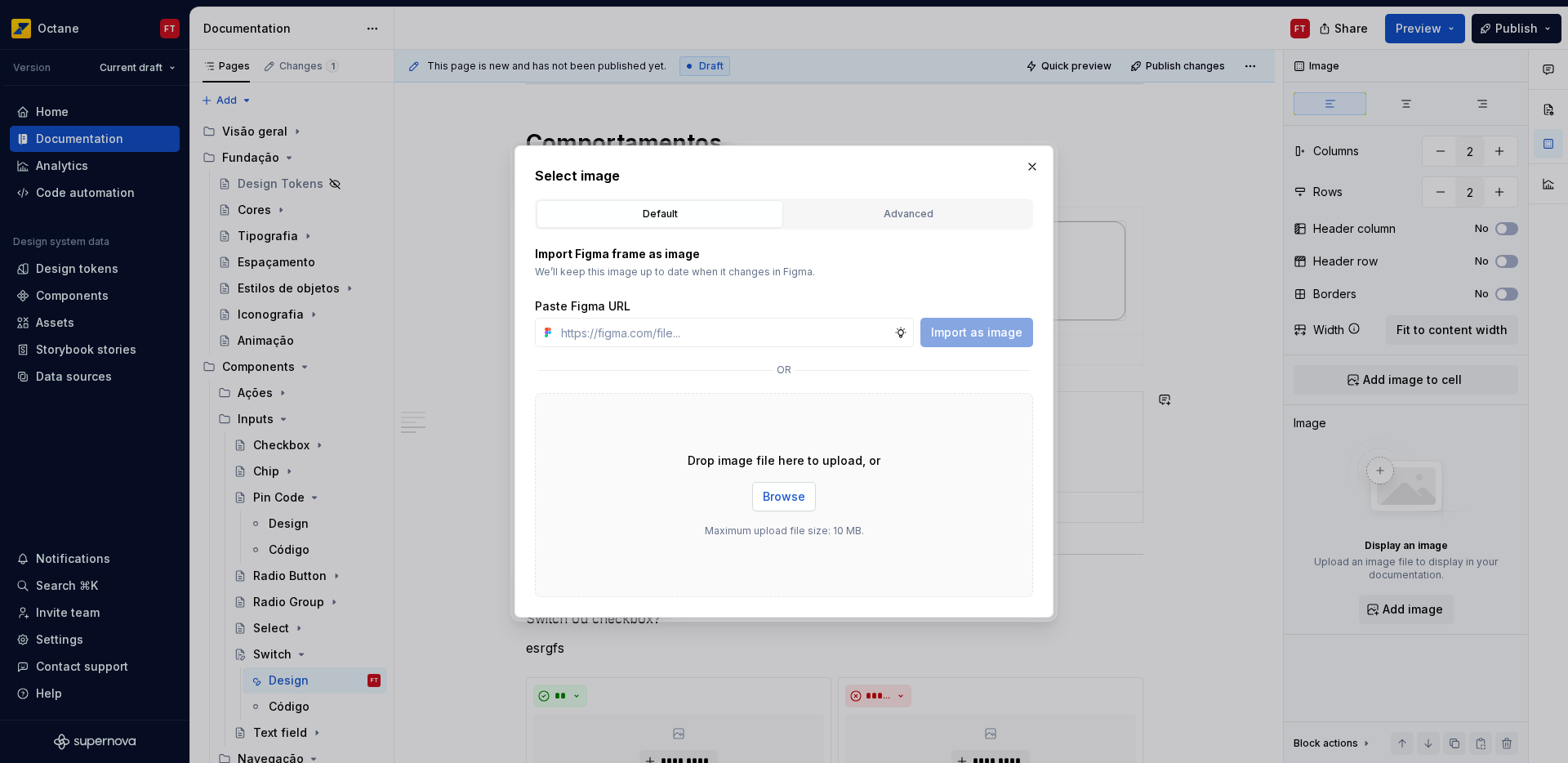
click at [765, 493] on span "Browse" at bounding box center [784, 497] width 43 height 16
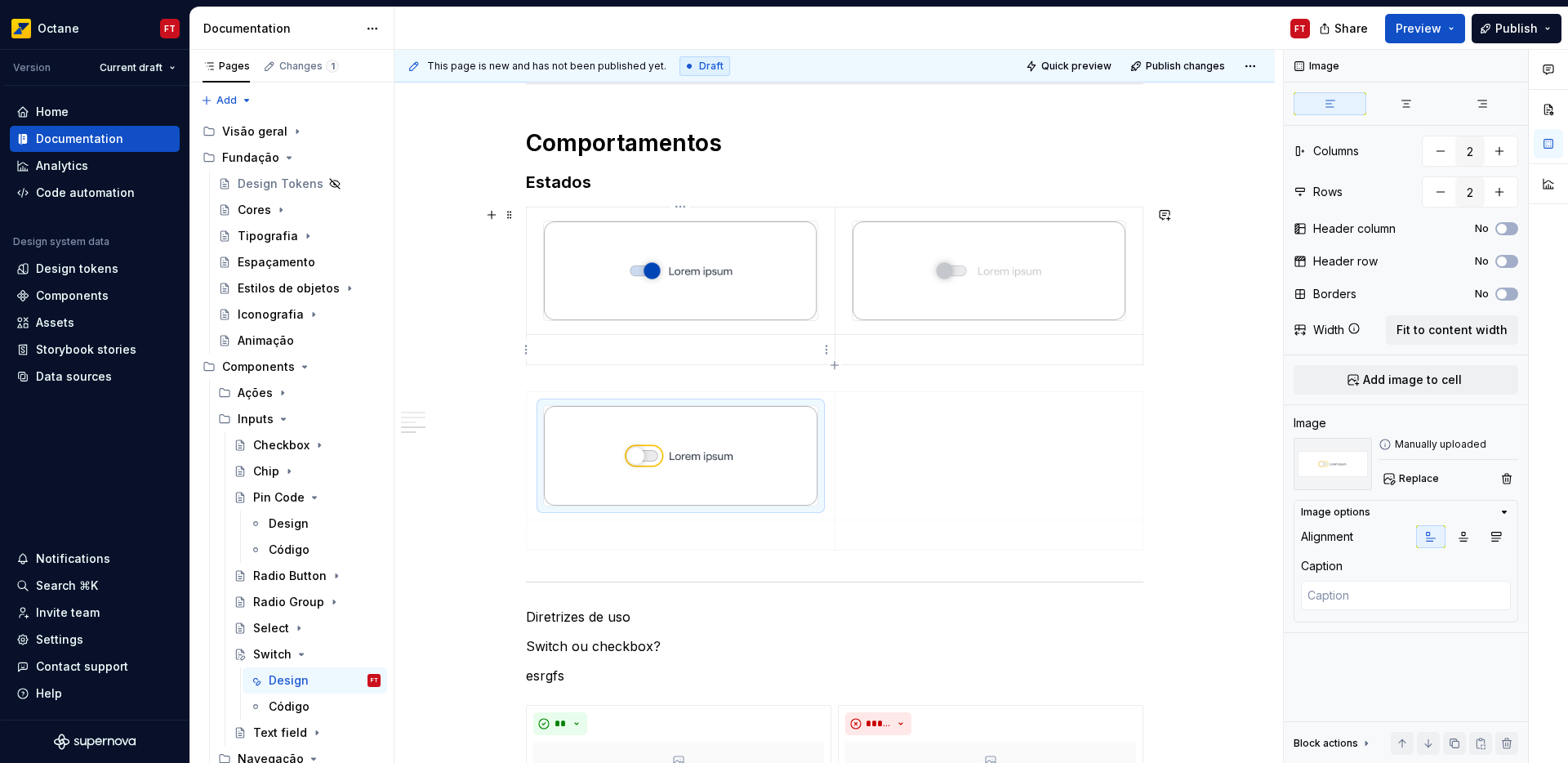
click at [567, 348] on p at bounding box center [681, 350] width 289 height 16
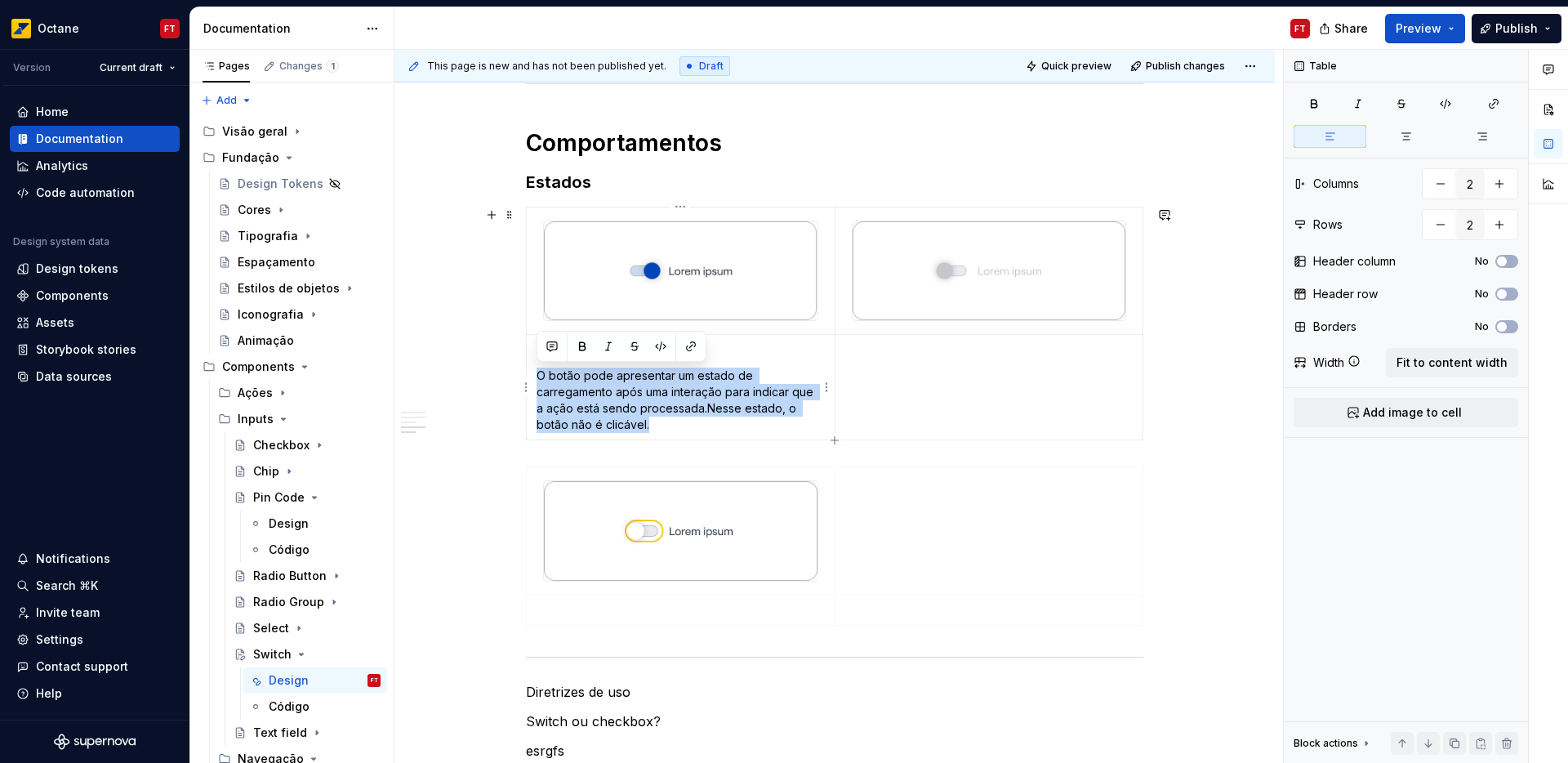
drag, startPoint x: 536, startPoint y: 374, endPoint x: 671, endPoint y: 421, distance: 142.9
click at [671, 421] on p "O botão pode apresentar um estado de carregamento após uma interação para indic…" at bounding box center [681, 400] width 289 height 65
click at [616, 414] on p "O botão pode apresentar um estado de carregamento após uma interação para indic…" at bounding box center [681, 400] width 289 height 65
drag, startPoint x: 535, startPoint y: 374, endPoint x: 679, endPoint y: 438, distance: 157.6
click at [679, 438] on td "Seleção O botão pode apresentar um estado de carregamento após uma interação pa…" at bounding box center [681, 387] width 309 height 105
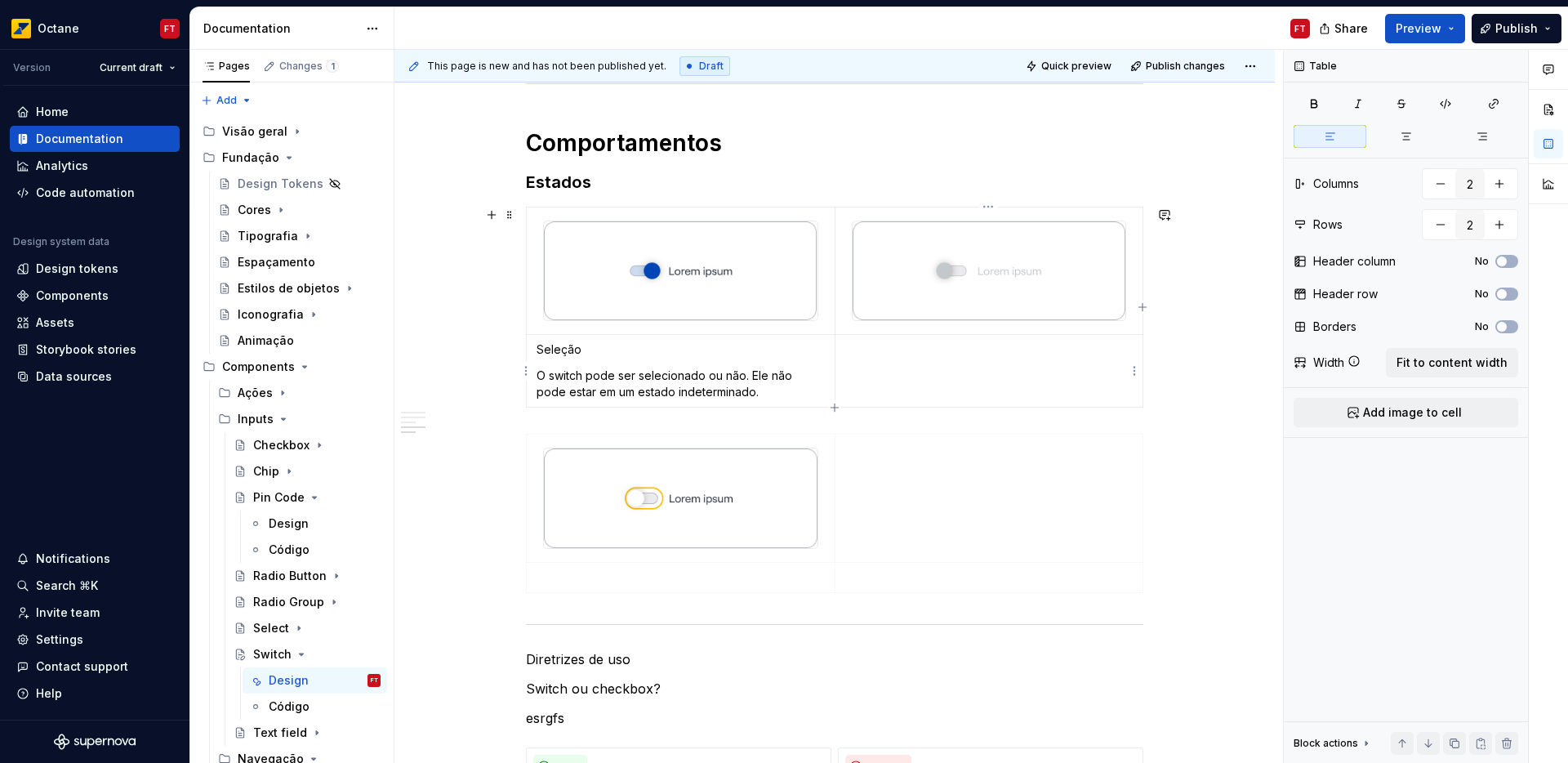
drag, startPoint x: 875, startPoint y: 357, endPoint x: 726, endPoint y: 383, distance: 151.3
click at [875, 357] on p at bounding box center [989, 350] width 289 height 16
click at [882, 387] on td "Desabilitado" at bounding box center [988, 371] width 309 height 73
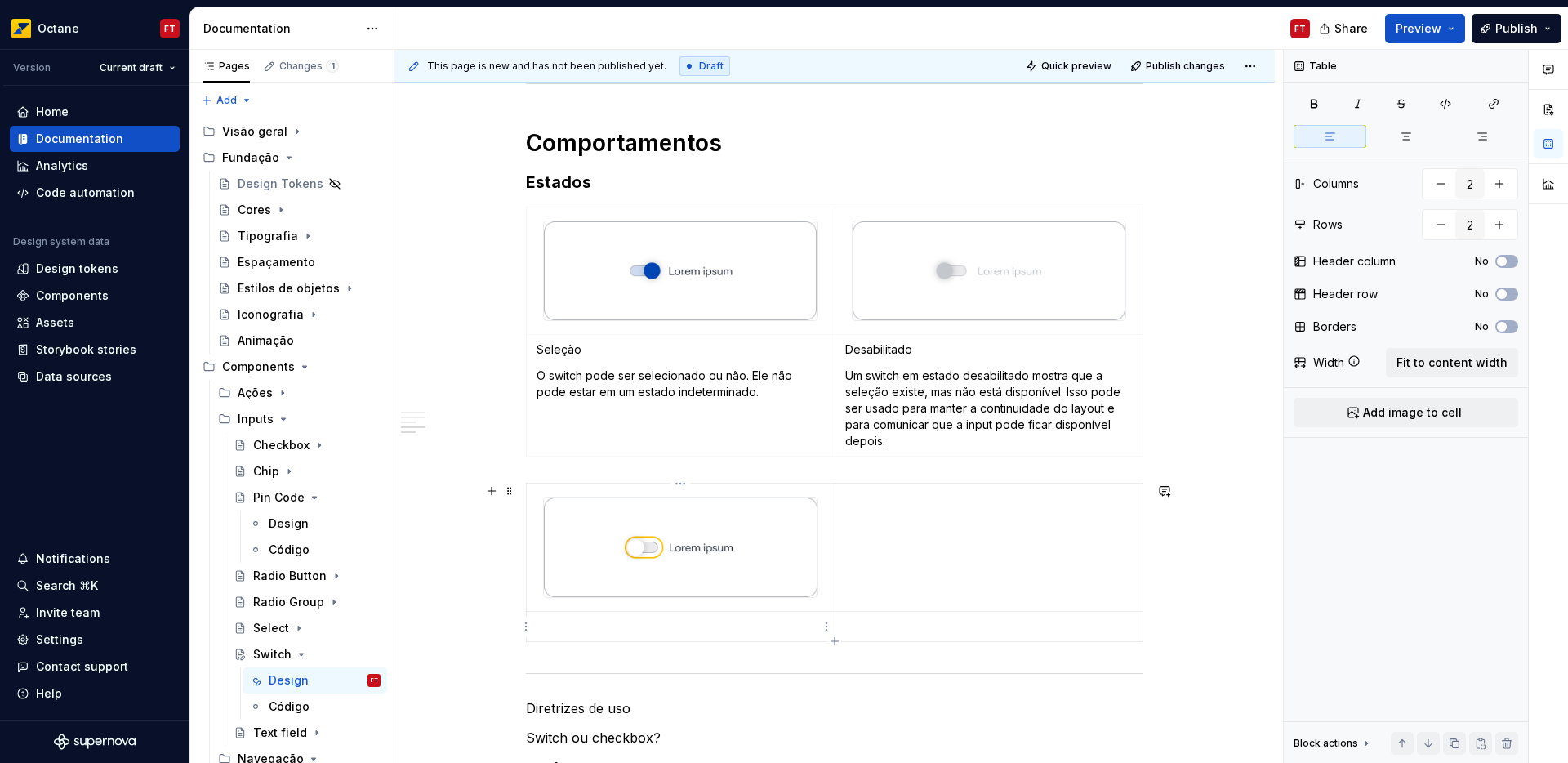
click at [588, 621] on p at bounding box center [681, 627] width 289 height 16
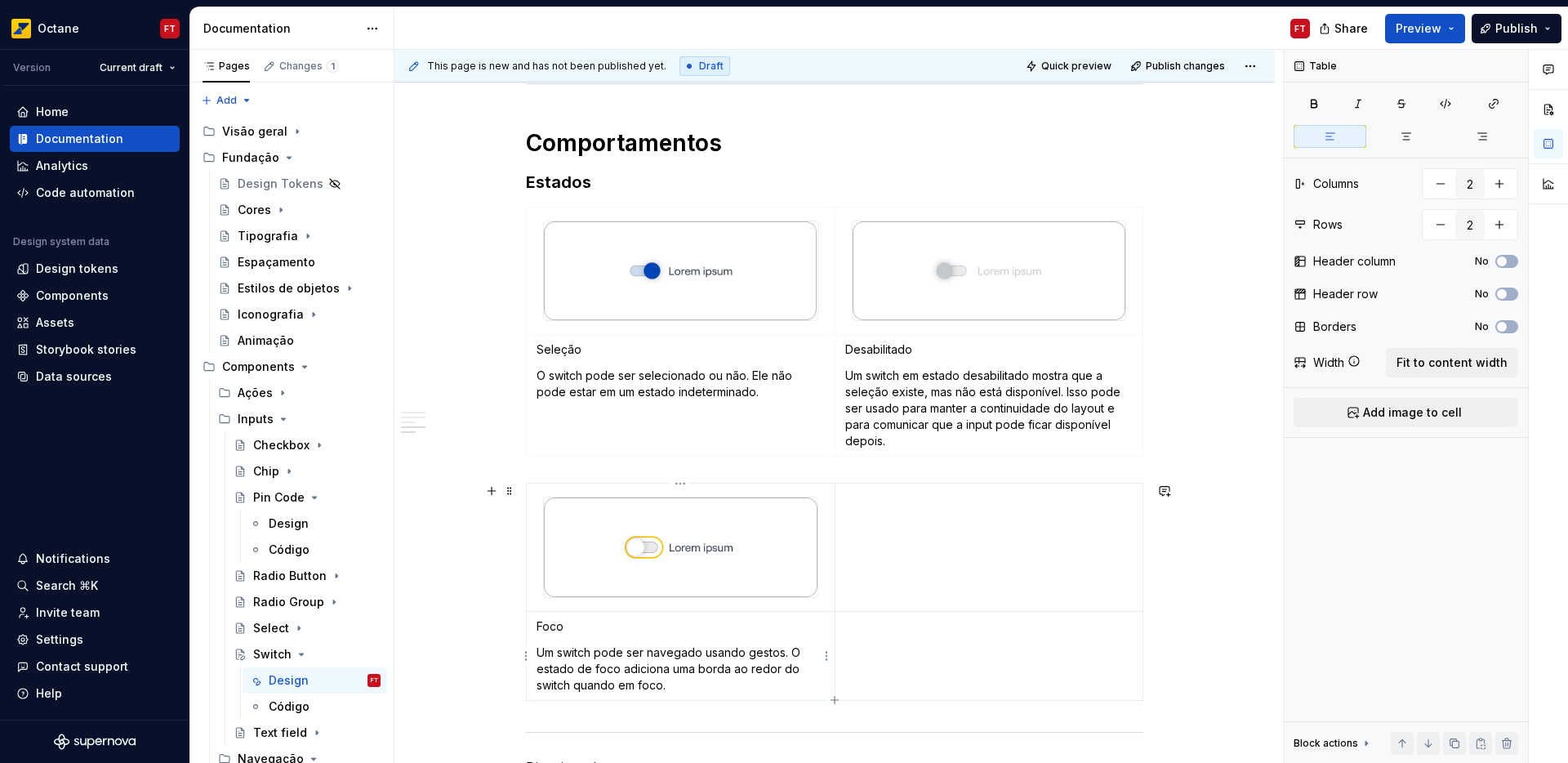
click at [557, 629] on p "Foco" at bounding box center [681, 627] width 289 height 16
click at [557, 352] on p "Seleção" at bounding box center [681, 350] width 289 height 16
click at [889, 349] on p "Desabilitado" at bounding box center [989, 350] width 289 height 16
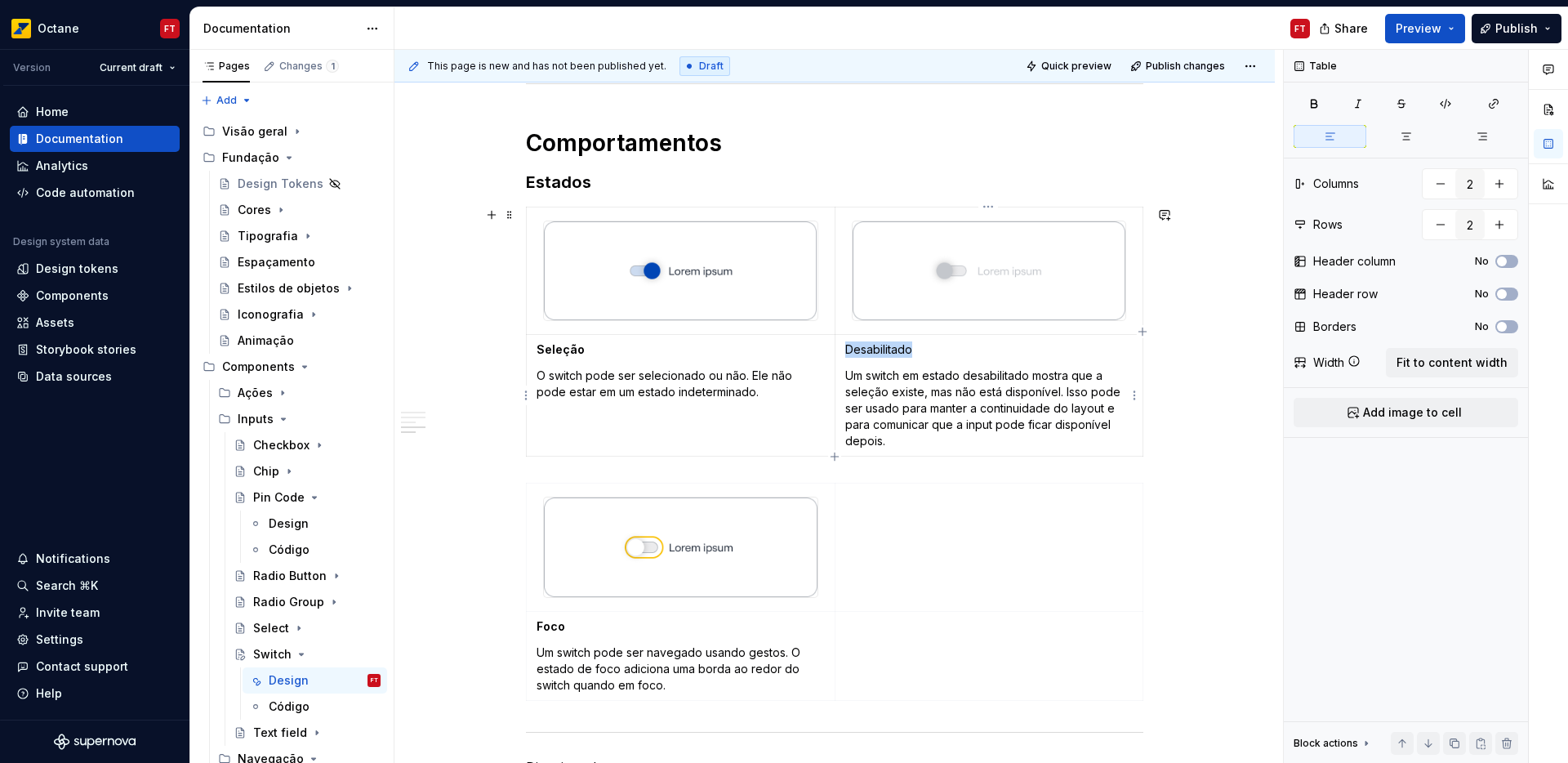
click at [889, 349] on p "Desabilitado" at bounding box center [989, 350] width 289 height 16
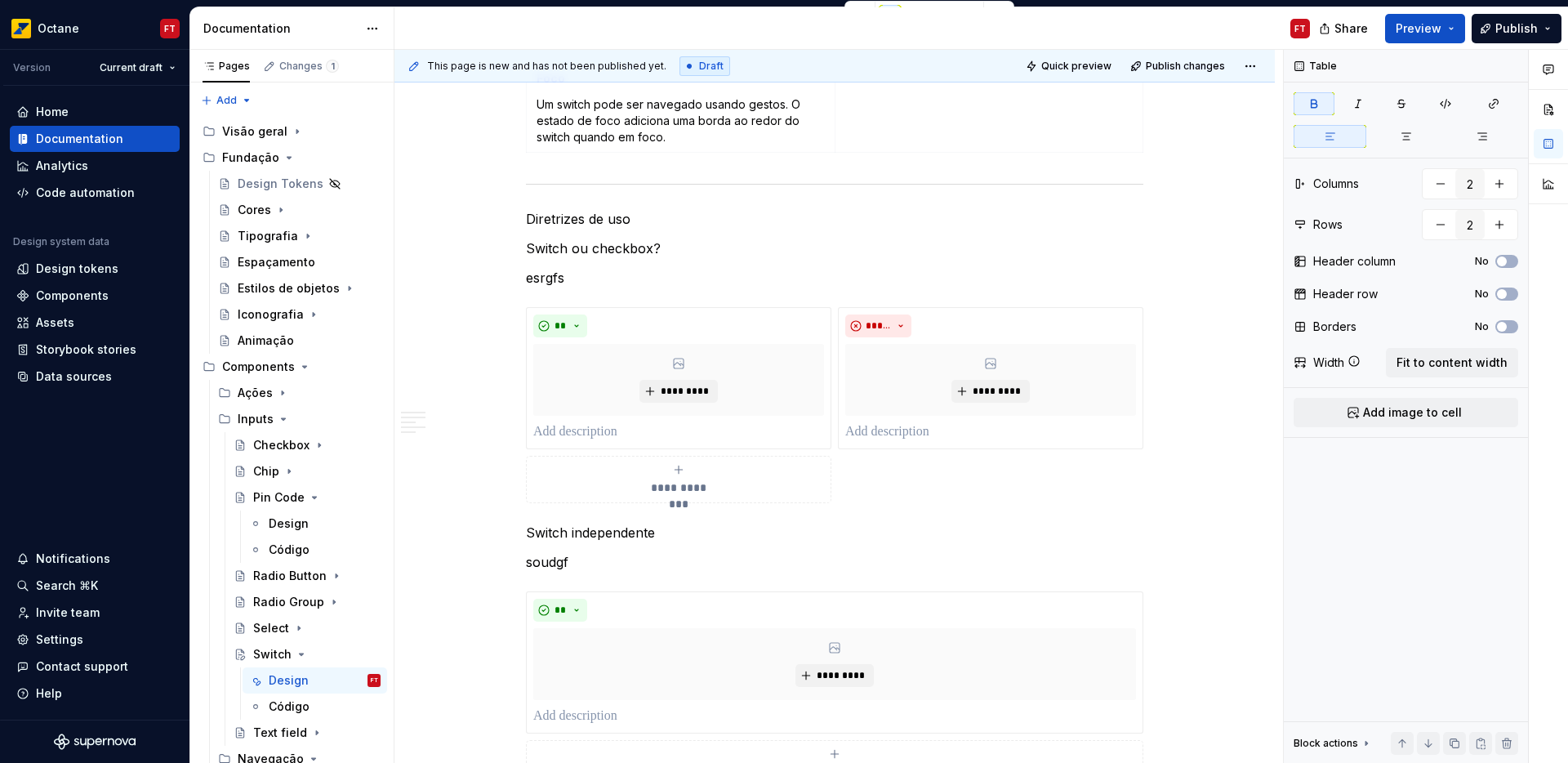
scroll to position [1381, 0]
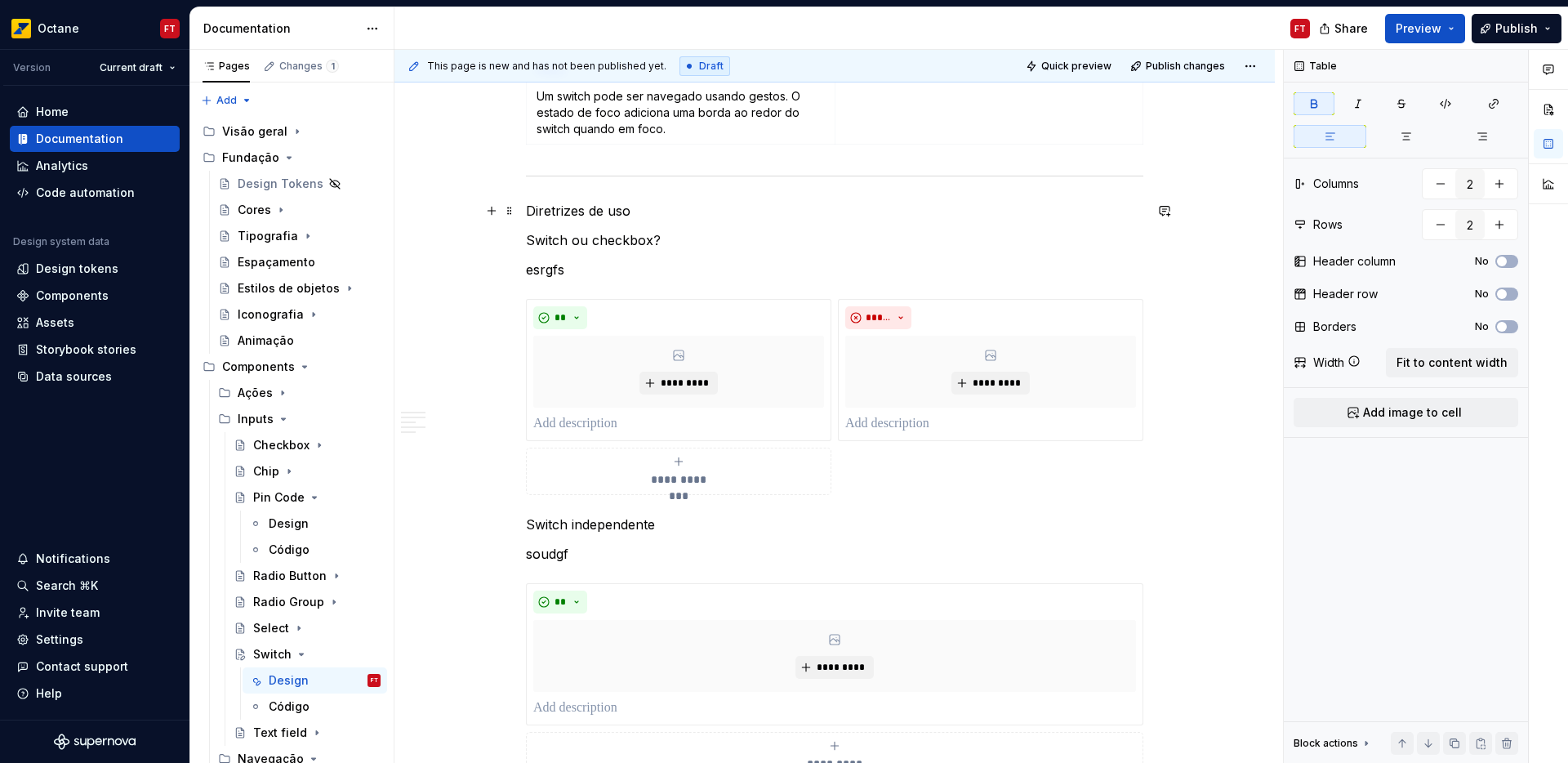
click at [571, 208] on p "Diretrizes de uso" at bounding box center [834, 211] width 618 height 20
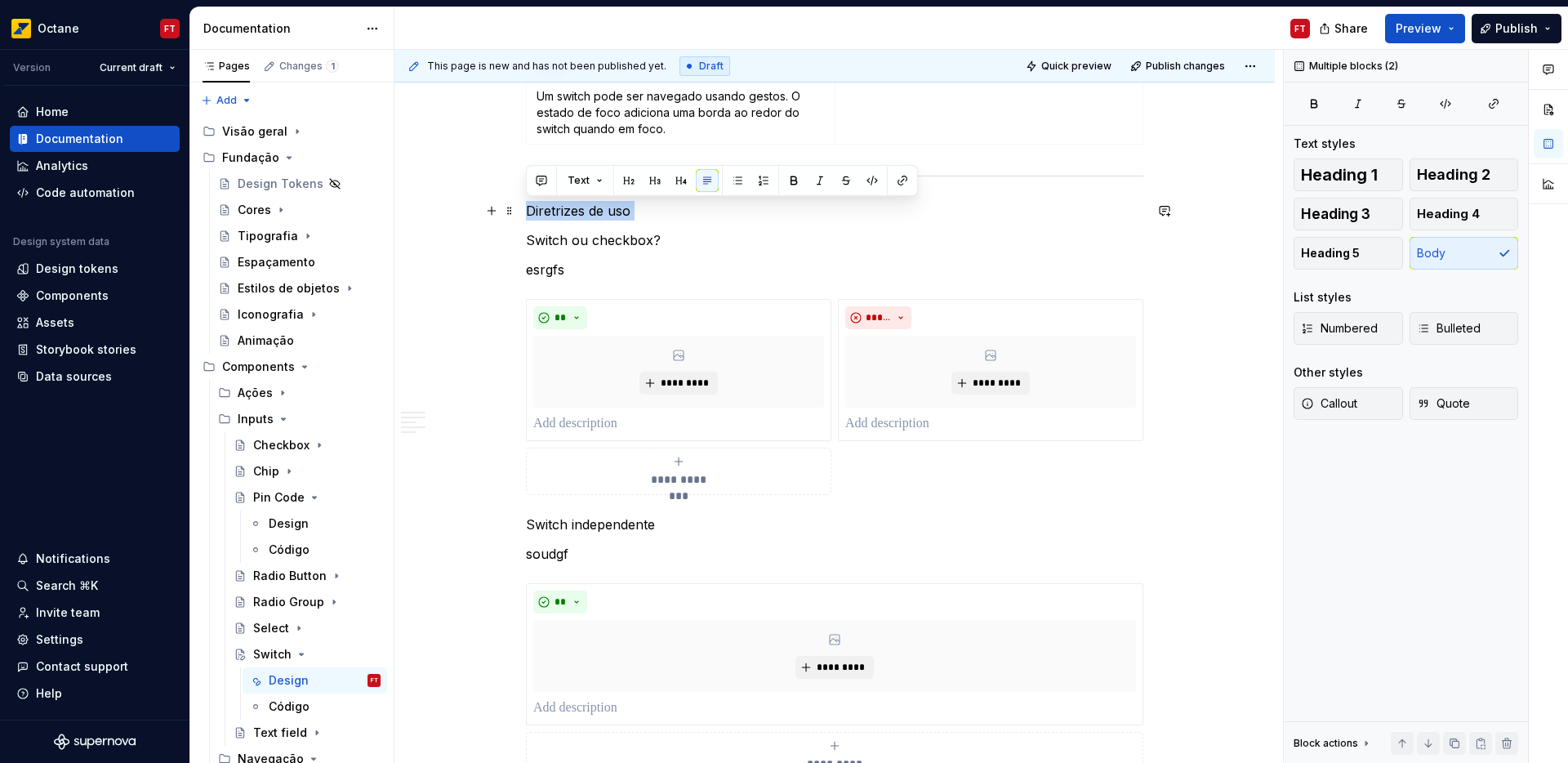
drag, startPoint x: 571, startPoint y: 208, endPoint x: 688, endPoint y: 210, distance: 117.0
click at [635, 216] on p "Diretrizes de uso" at bounding box center [834, 211] width 618 height 20
click at [1370, 176] on span "Heading 1" at bounding box center [1339, 175] width 77 height 16
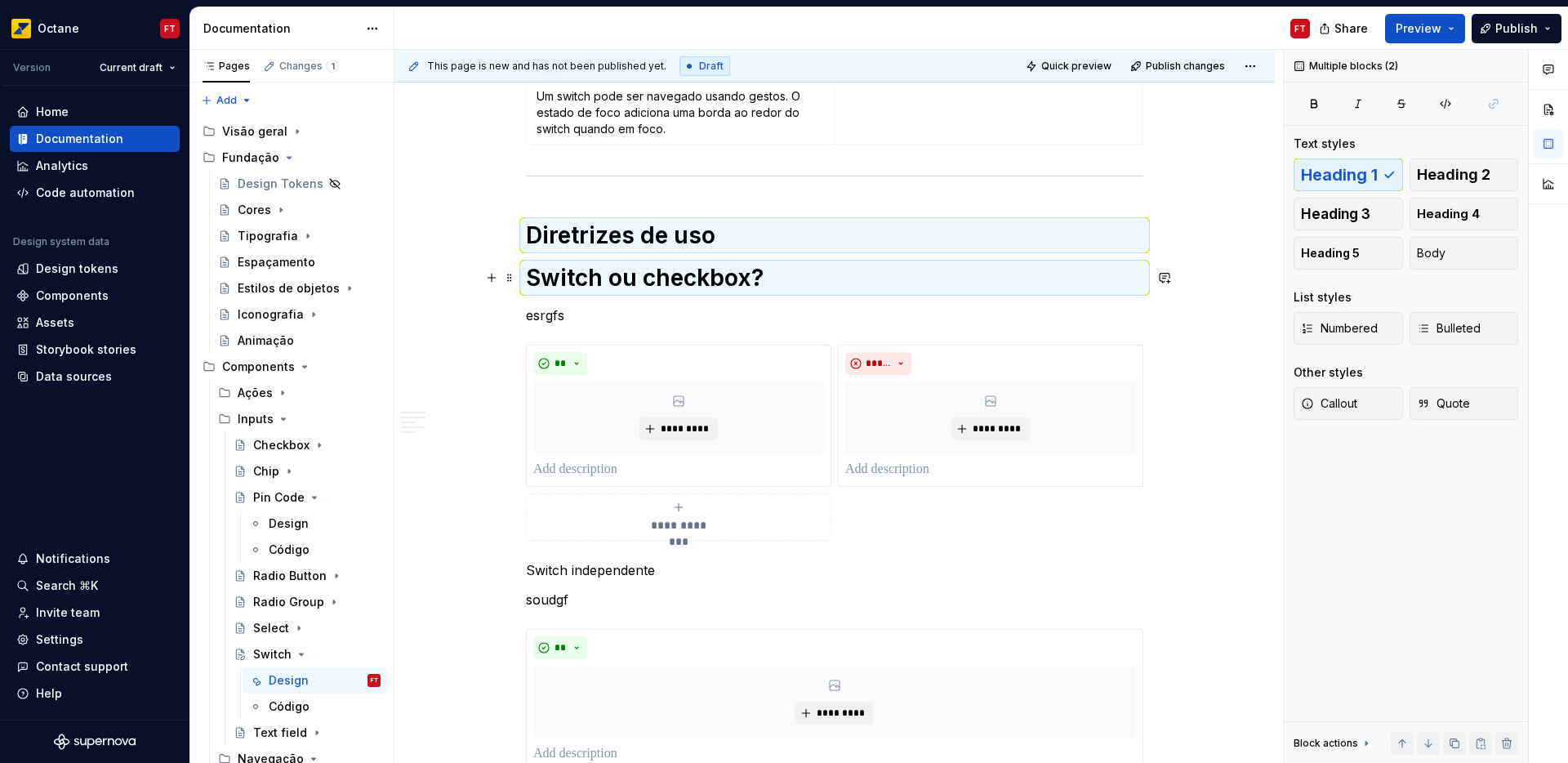
click at [562, 274] on h1 "Switch ou checkbox?" at bounding box center [834, 277] width 618 height 29
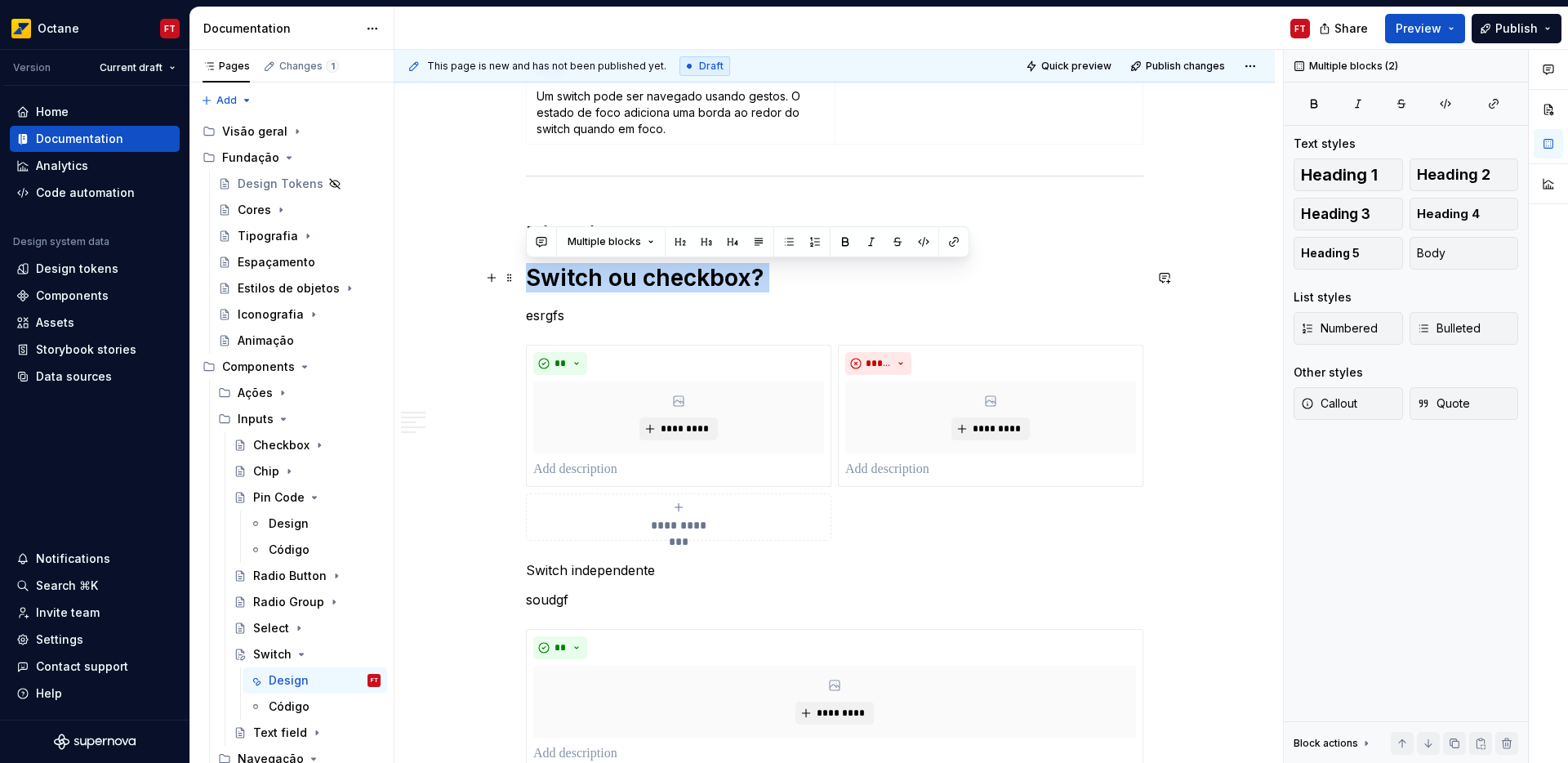
drag, startPoint x: 562, startPoint y: 274, endPoint x: 741, endPoint y: 261, distance: 179.5
click at [763, 271] on h1 "Switch ou checkbox?" at bounding box center [834, 277] width 618 height 29
click at [708, 243] on button "button" at bounding box center [707, 242] width 23 height 23
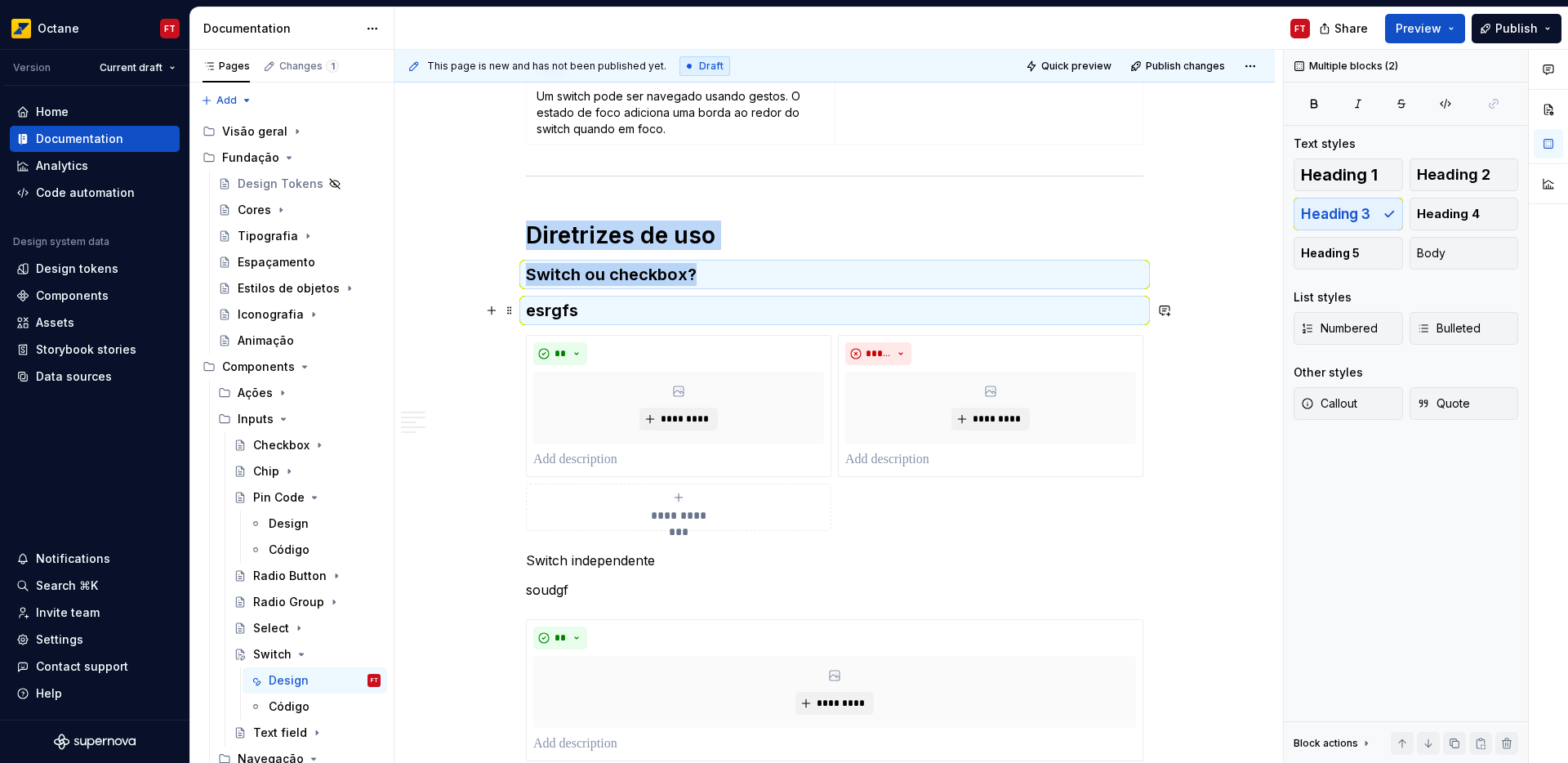
click at [538, 316] on h3 "esrgfs" at bounding box center [834, 310] width 618 height 23
click at [539, 315] on h3 "esrgfs" at bounding box center [834, 310] width 618 height 23
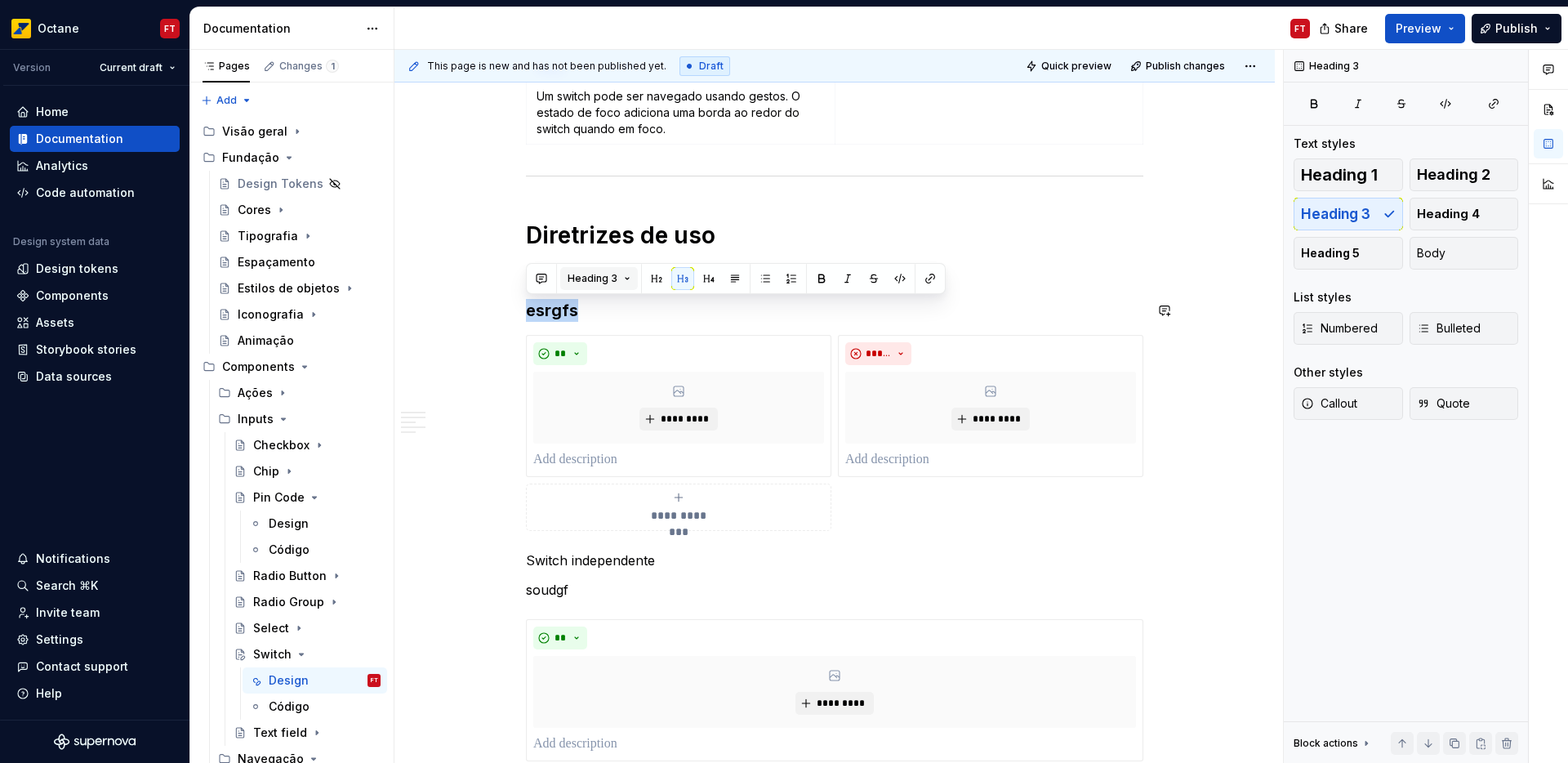
click at [625, 281] on button "Heading 3" at bounding box center [600, 278] width 78 height 23
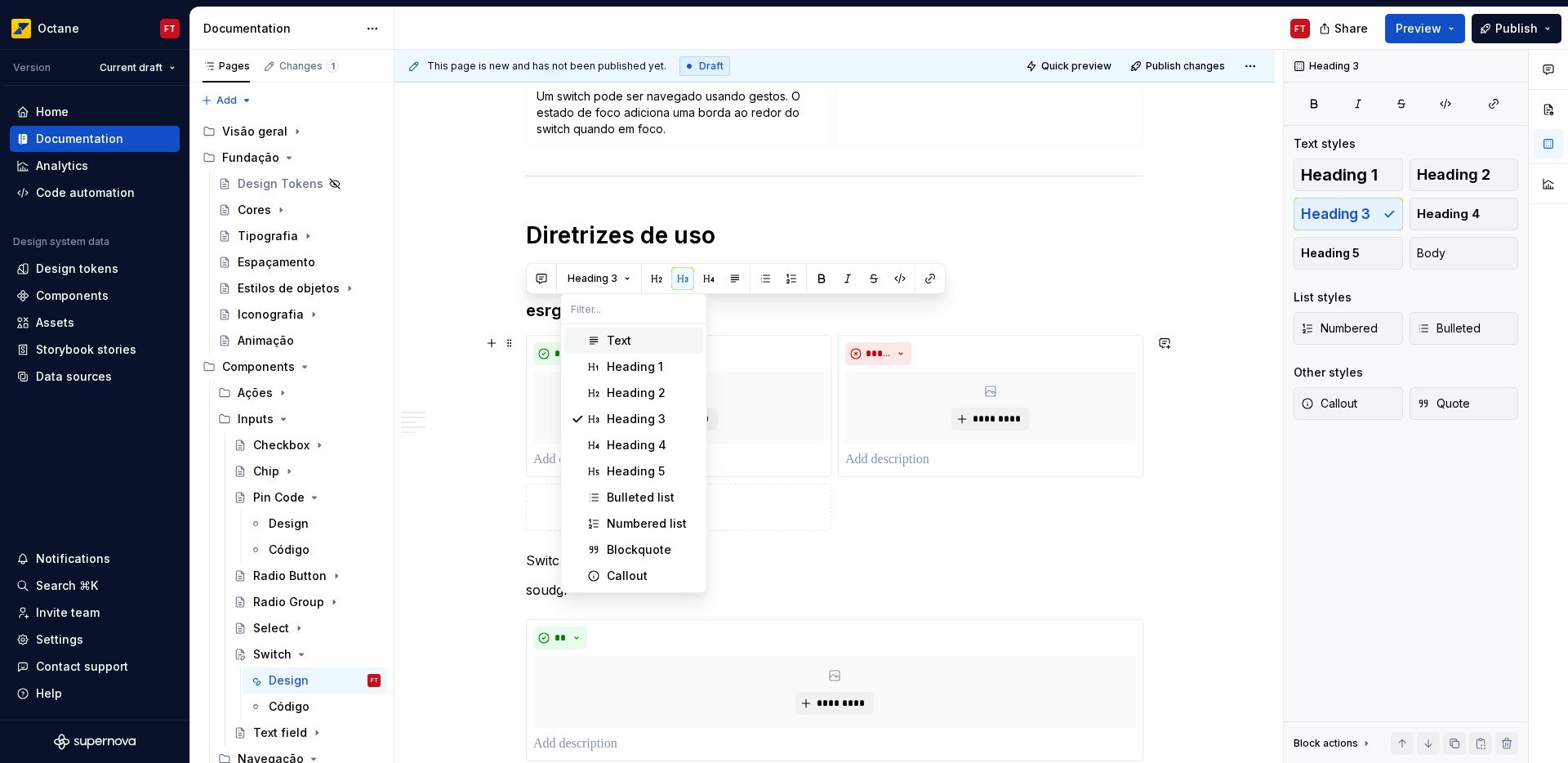
click at [631, 346] on div "Text" at bounding box center [652, 341] width 90 height 16
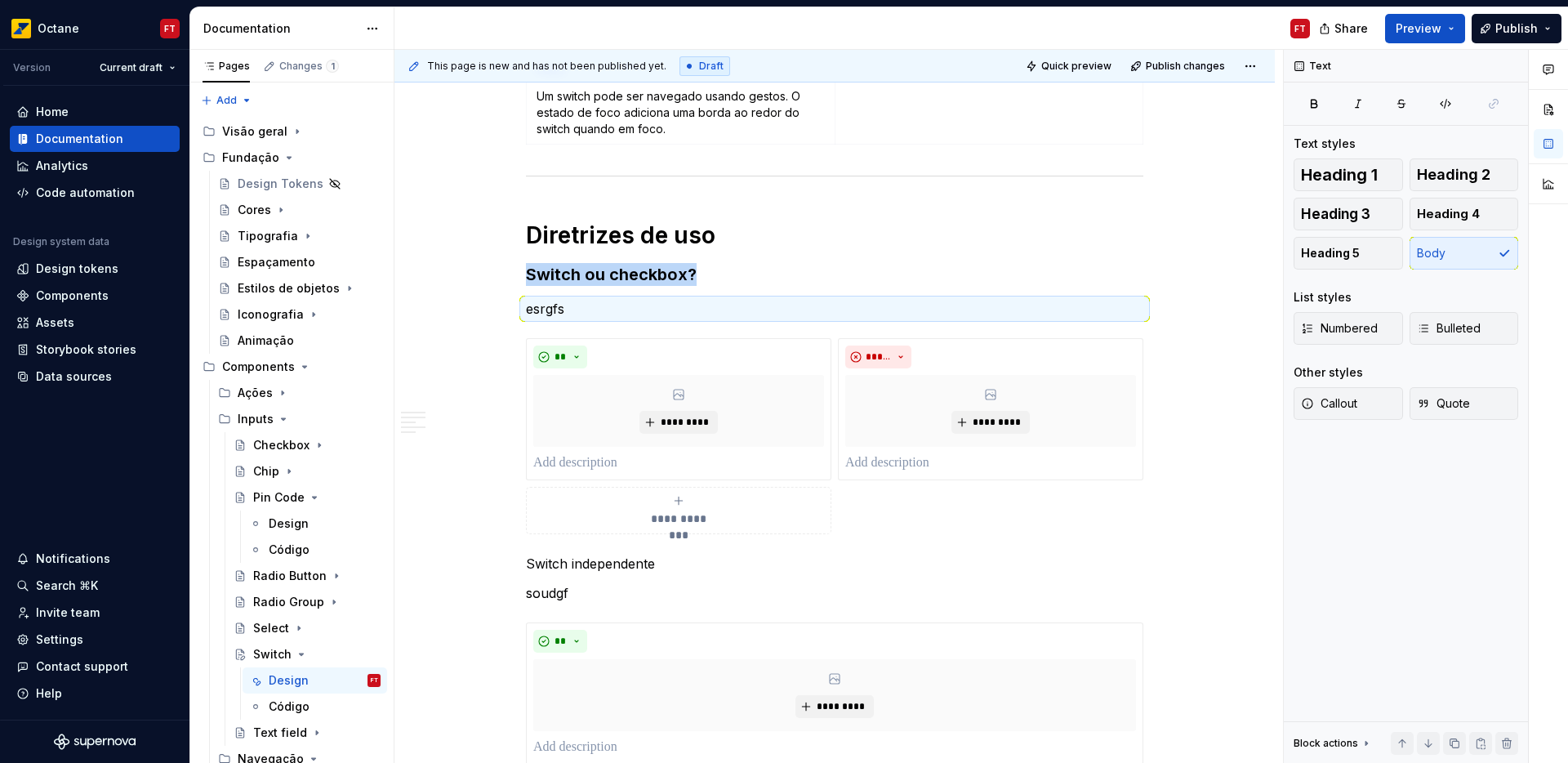
click at [562, 307] on p "esrgfs" at bounding box center [834, 309] width 618 height 20
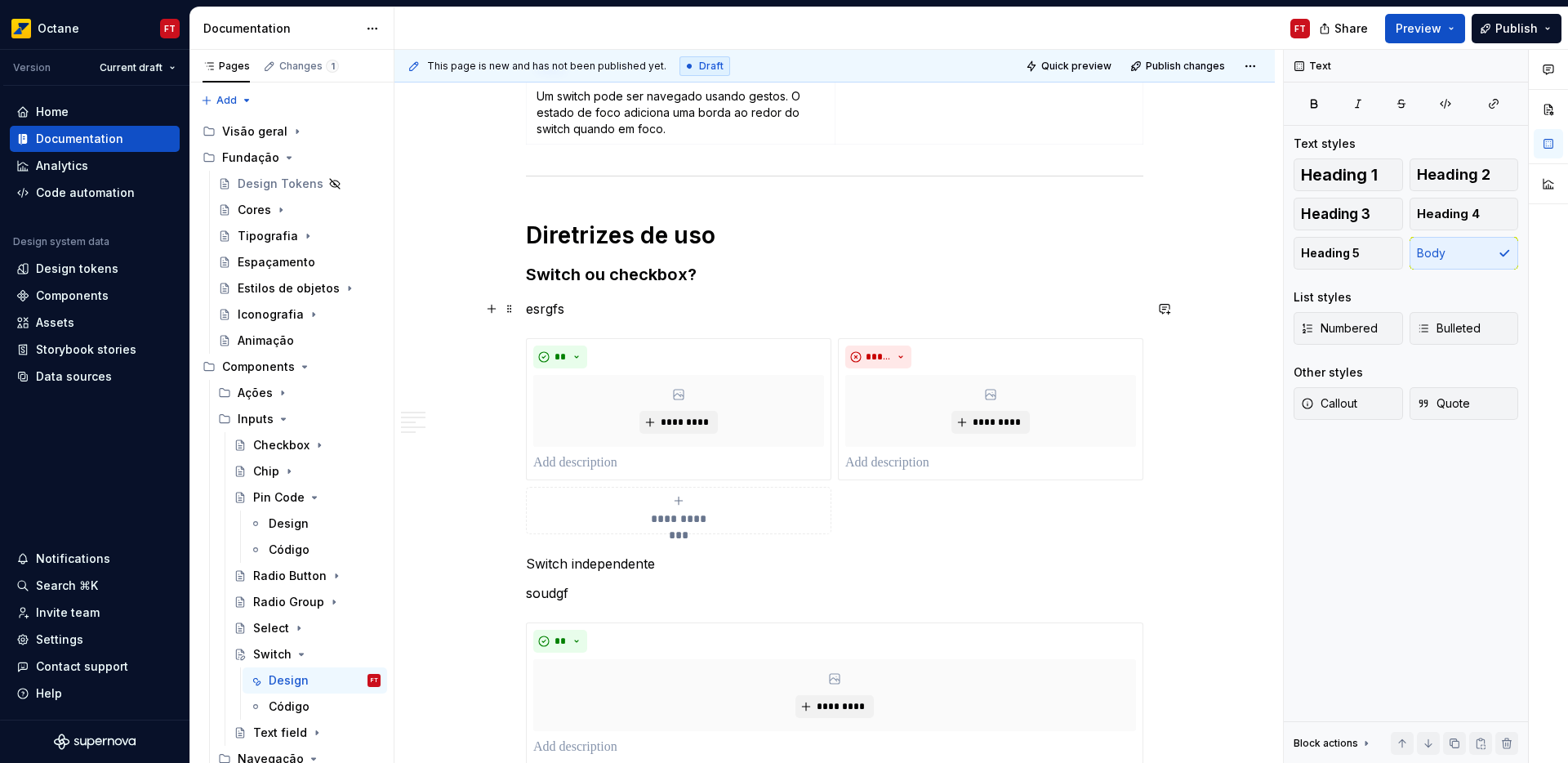
click at [534, 311] on p "esrgfs" at bounding box center [834, 309] width 618 height 20
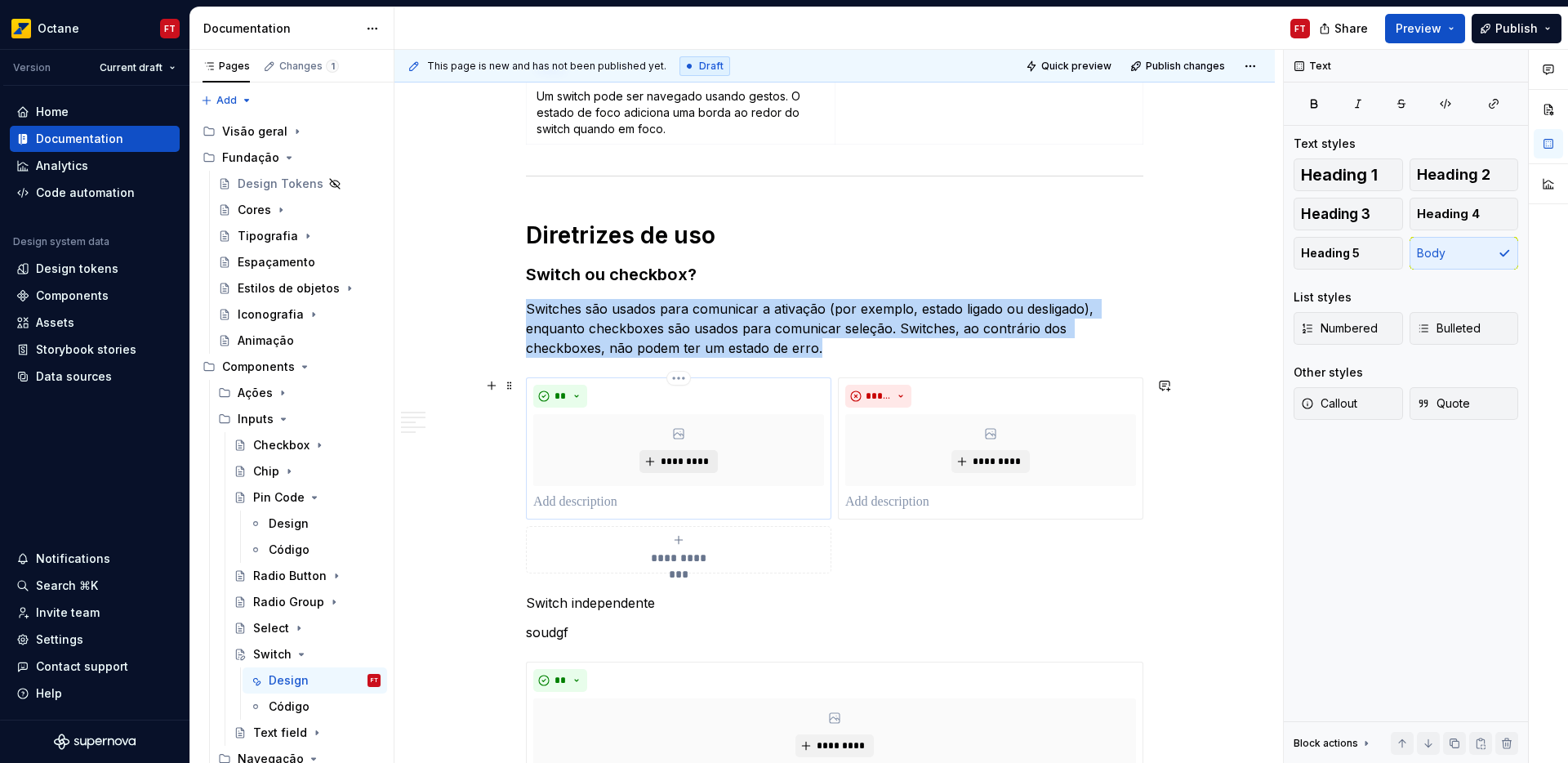
click at [682, 459] on span "*********" at bounding box center [685, 461] width 50 height 13
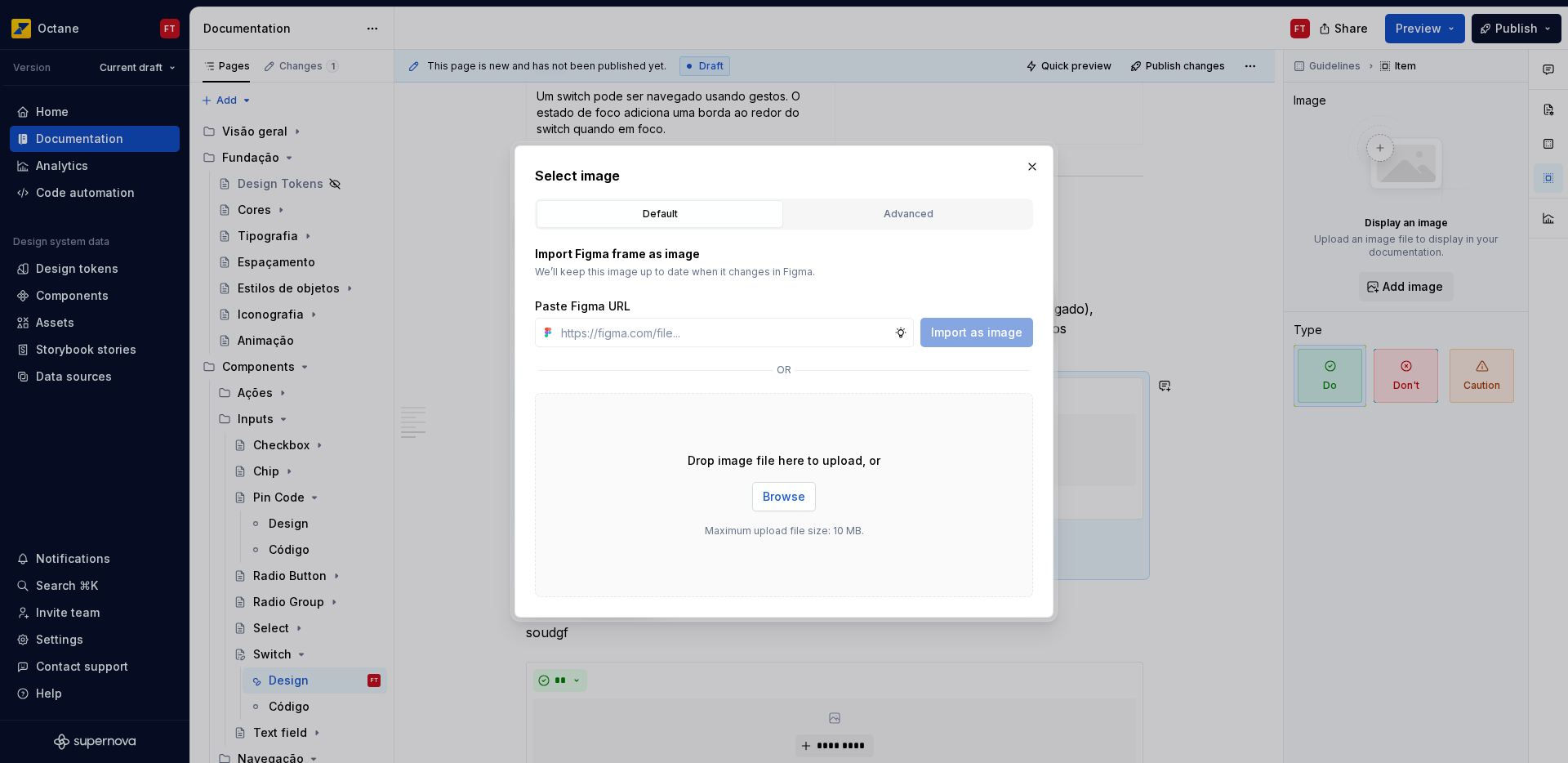
click at [804, 499] on button "Browse" at bounding box center [784, 496] width 64 height 29
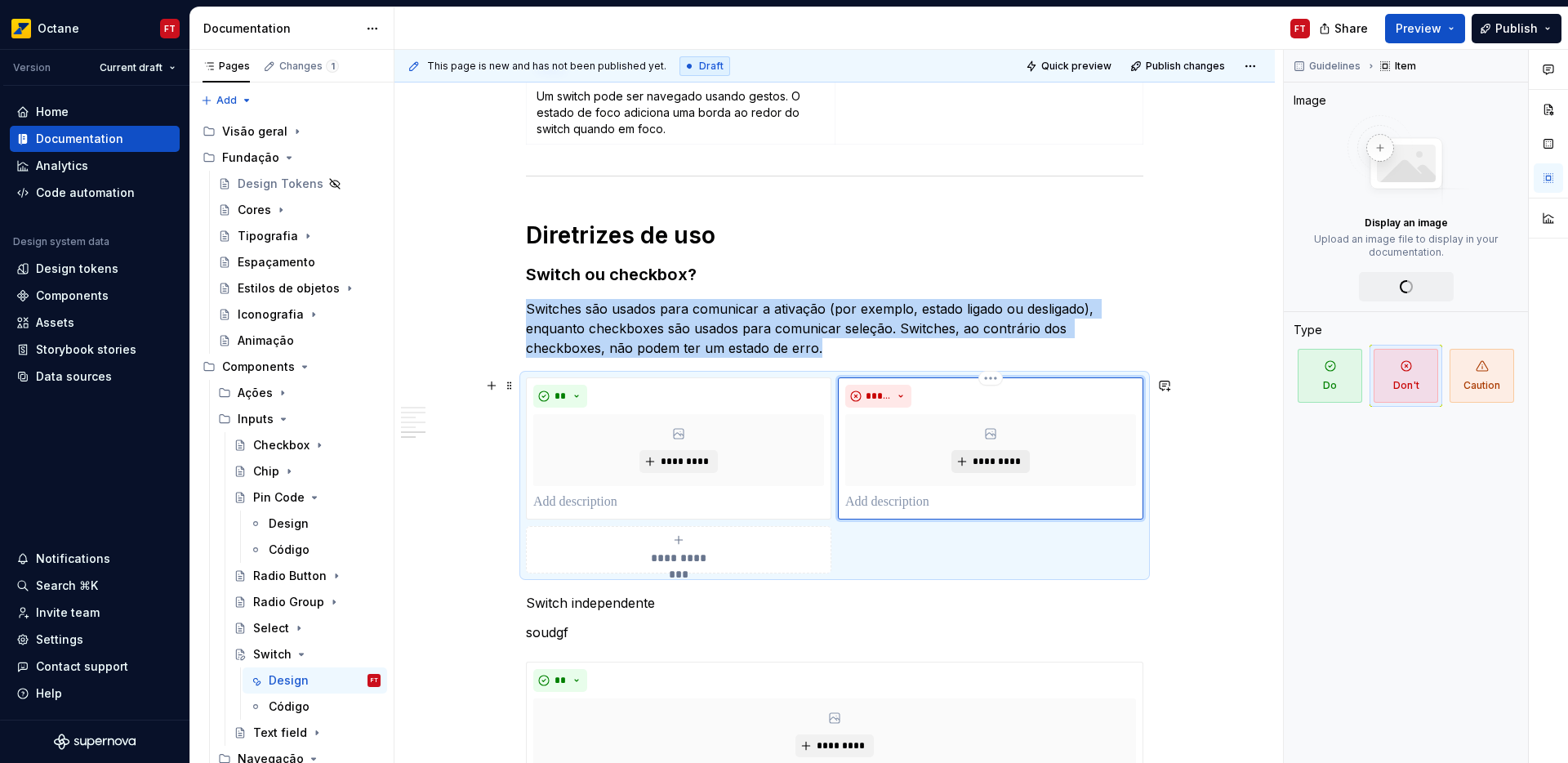
click at [1003, 464] on span "*********" at bounding box center [997, 461] width 50 height 13
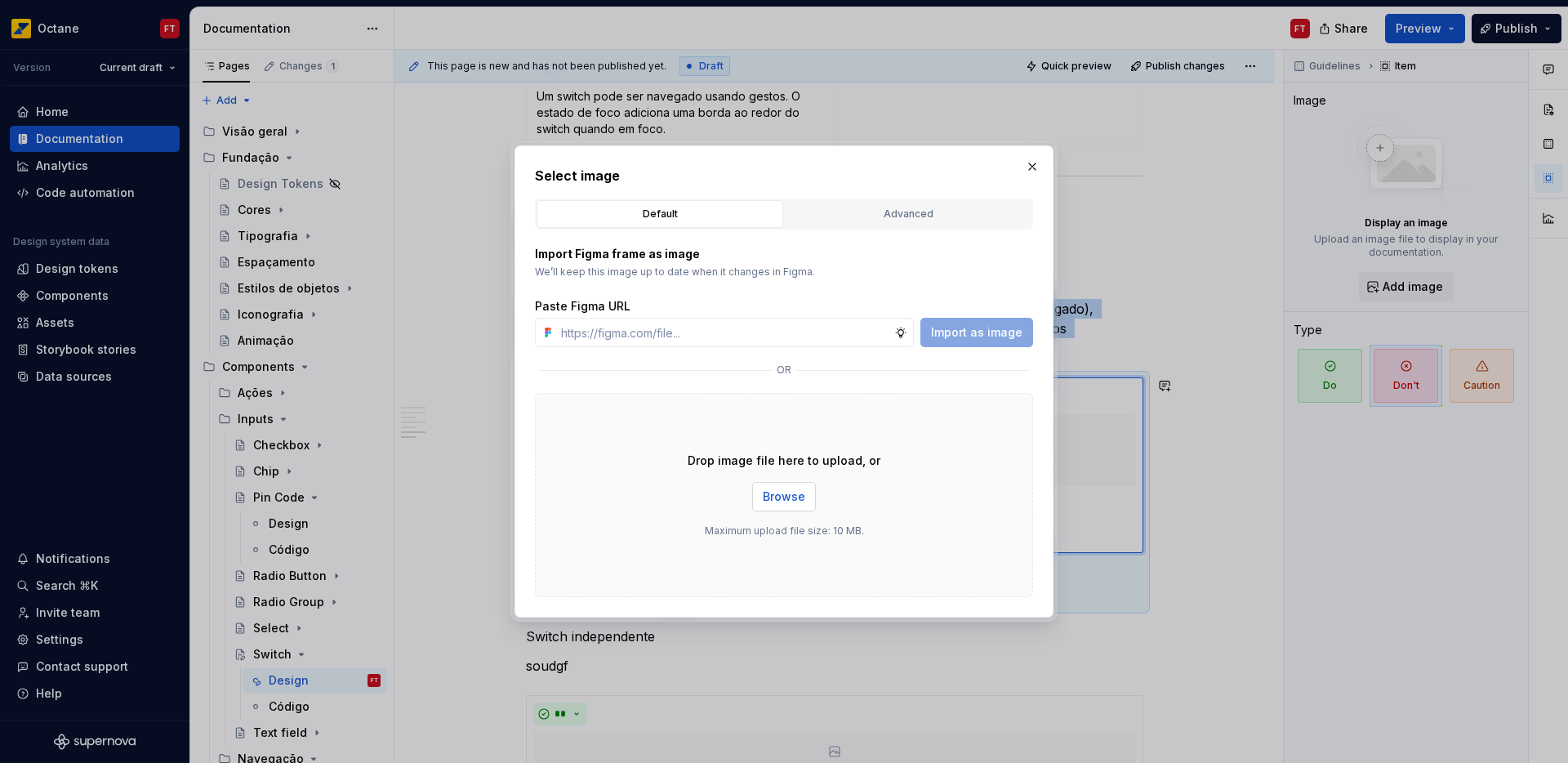
click at [789, 487] on button "Browse" at bounding box center [784, 496] width 64 height 29
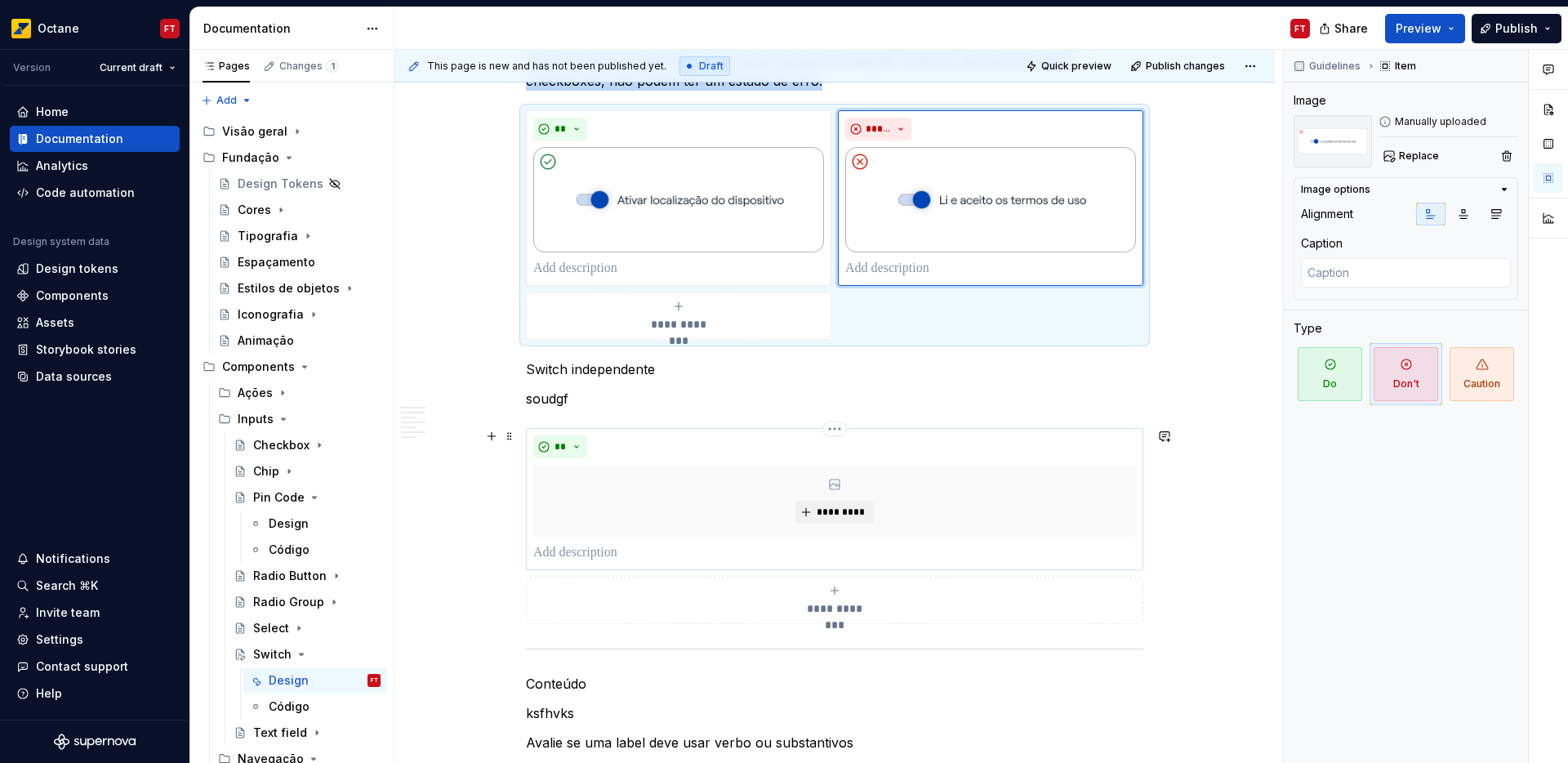
scroll to position [1686, 0]
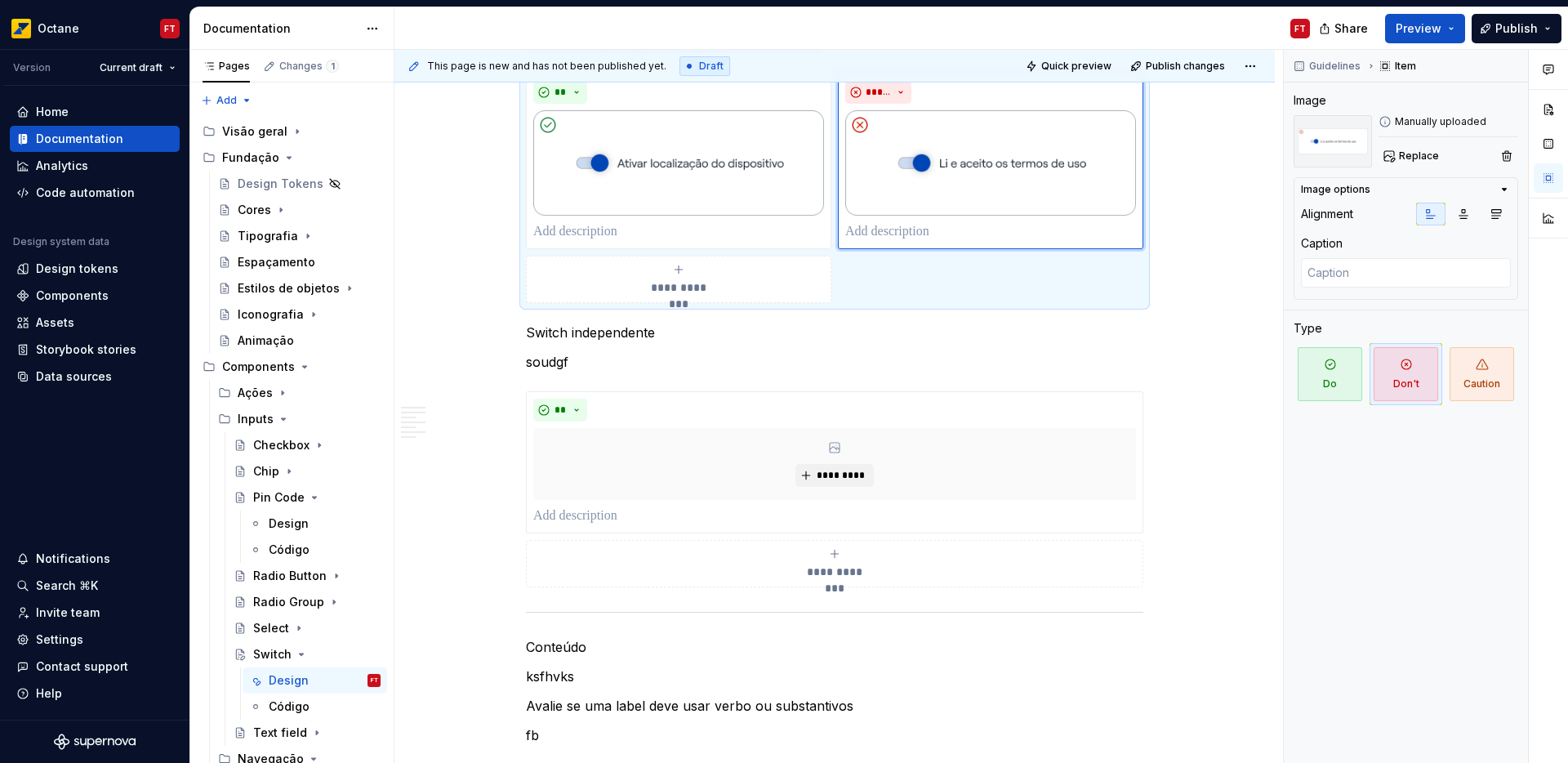
click at [537, 371] on p "soudgf" at bounding box center [834, 362] width 618 height 20
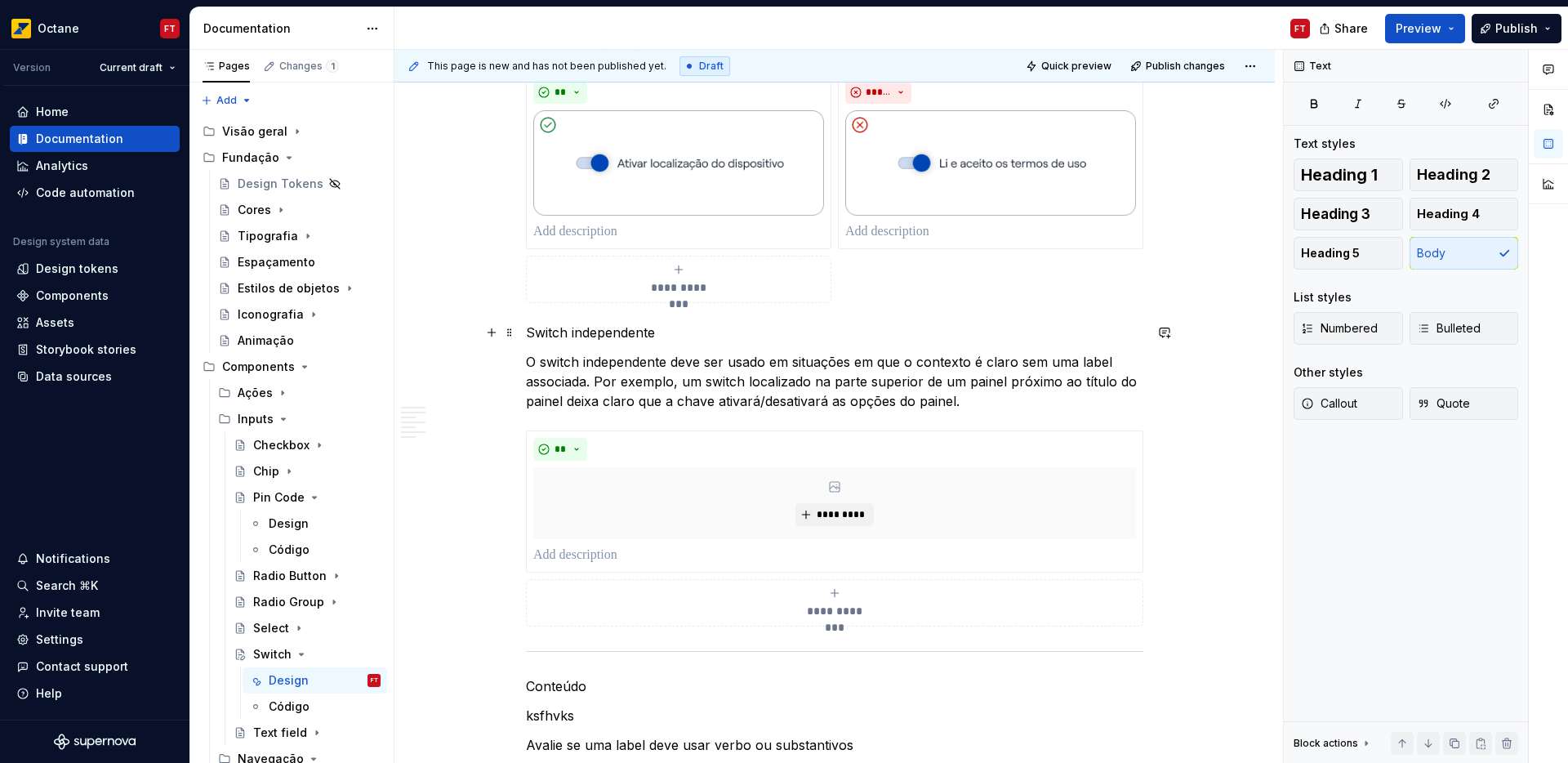
click at [553, 331] on p "Switch independente" at bounding box center [834, 333] width 618 height 20
click at [604, 328] on p "Switch independente" at bounding box center [834, 333] width 618 height 20
drag, startPoint x: 604, startPoint y: 328, endPoint x: 551, endPoint y: 332, distance: 53.2
click at [551, 332] on p "Switch independente" at bounding box center [834, 333] width 618 height 20
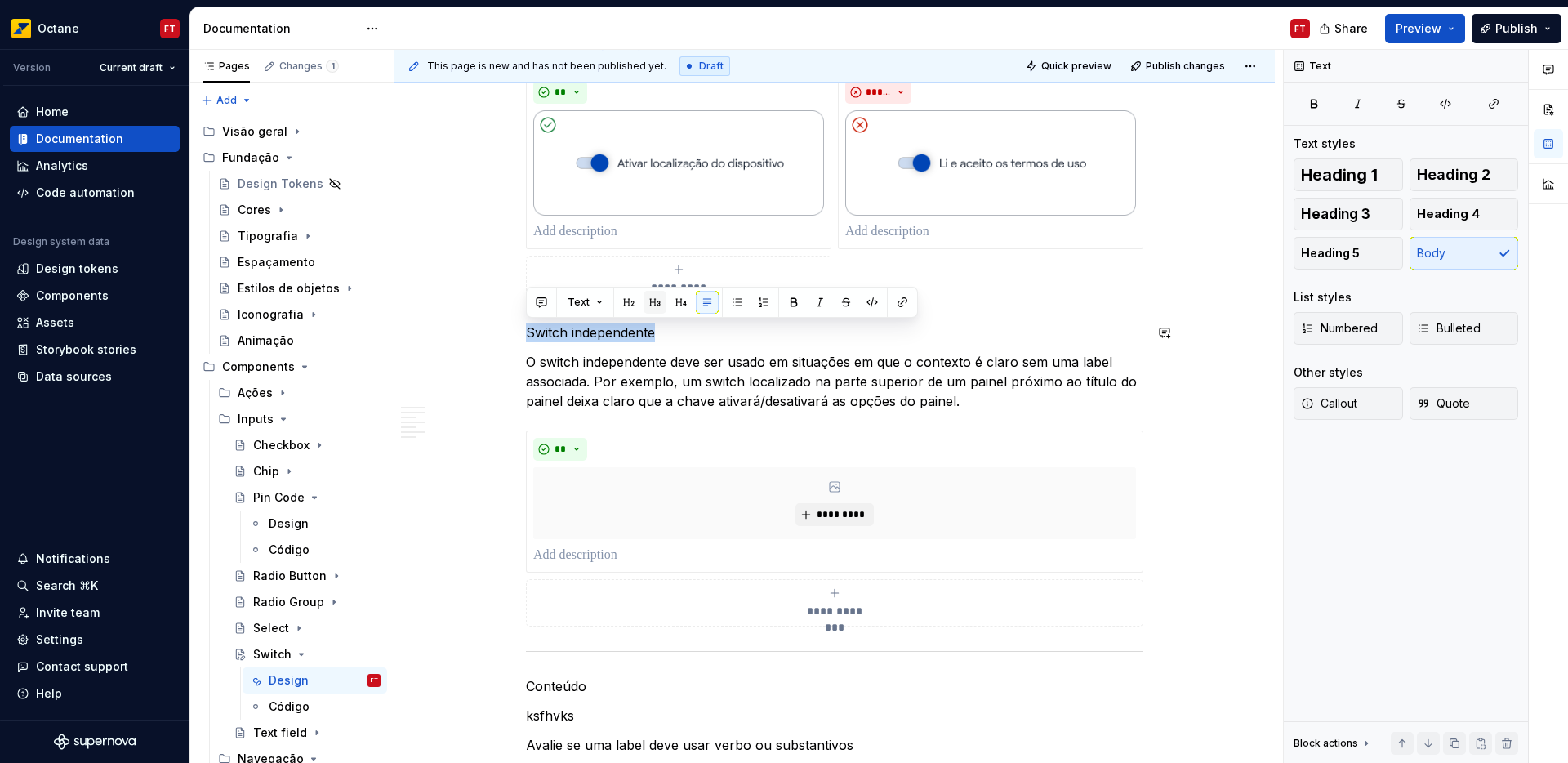
click at [655, 302] on button "button" at bounding box center [655, 302] width 23 height 23
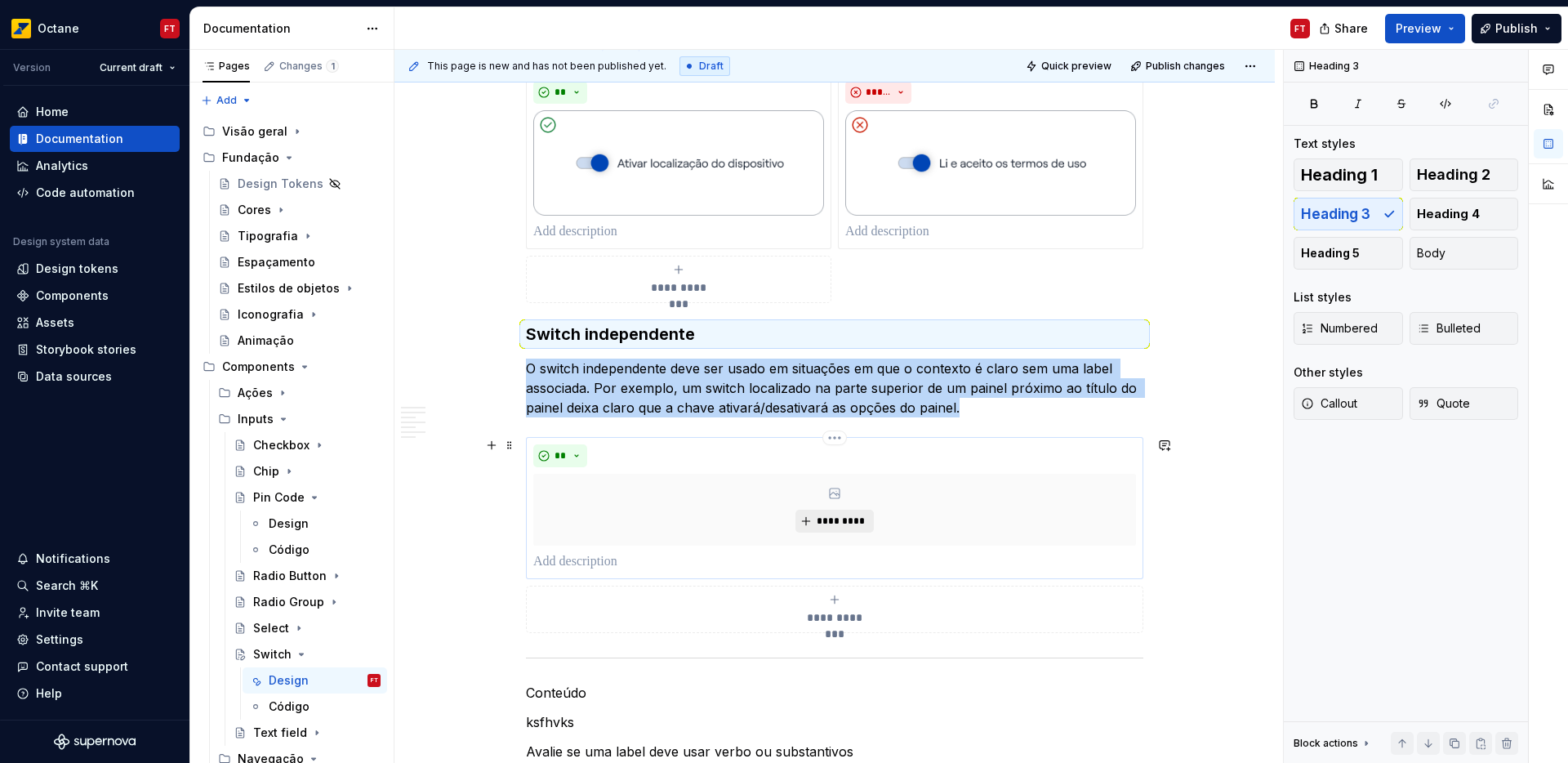
click at [802, 522] on button "*********" at bounding box center [834, 521] width 78 height 23
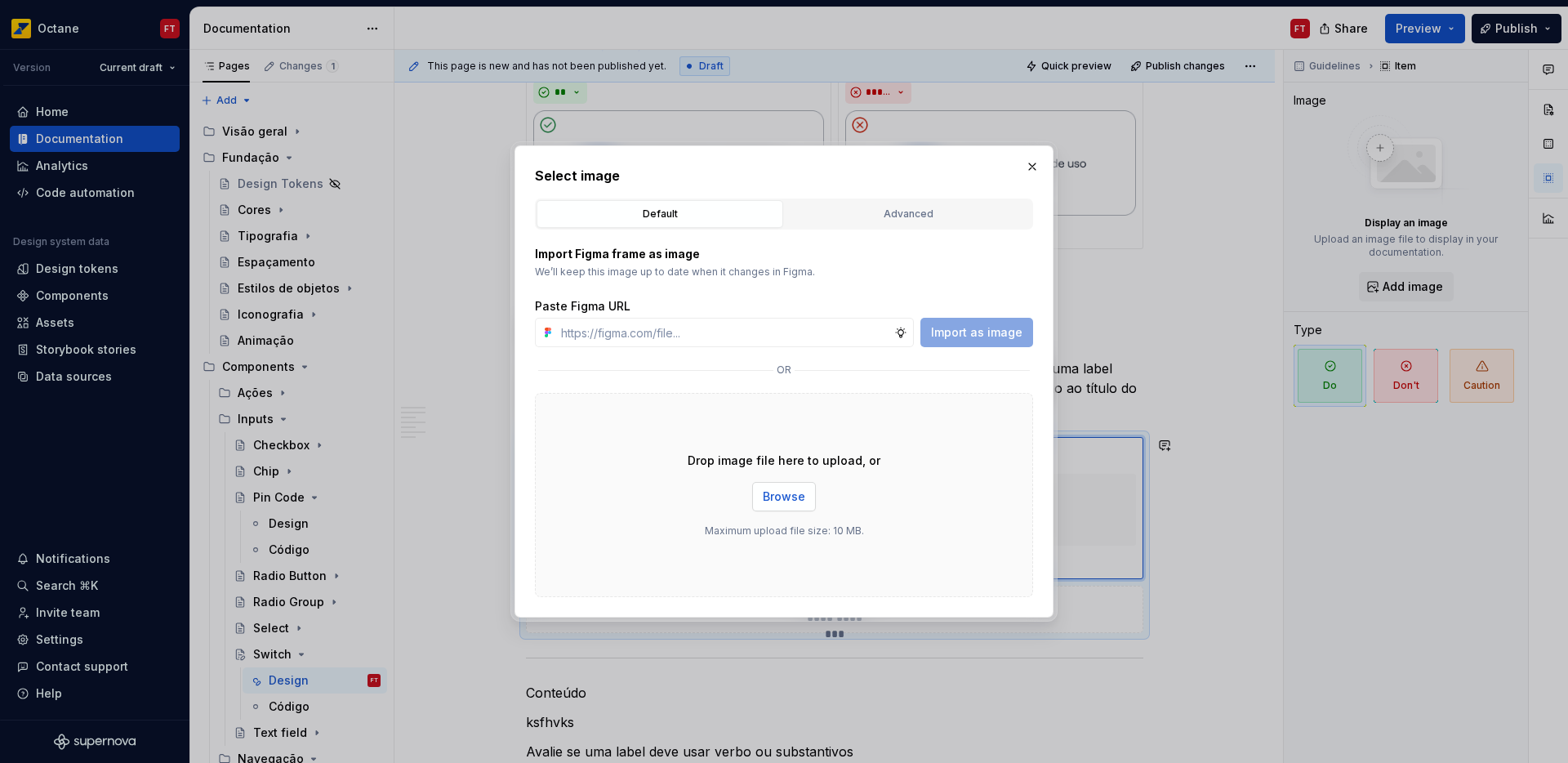
click at [776, 494] on span "Browse" at bounding box center [784, 497] width 43 height 16
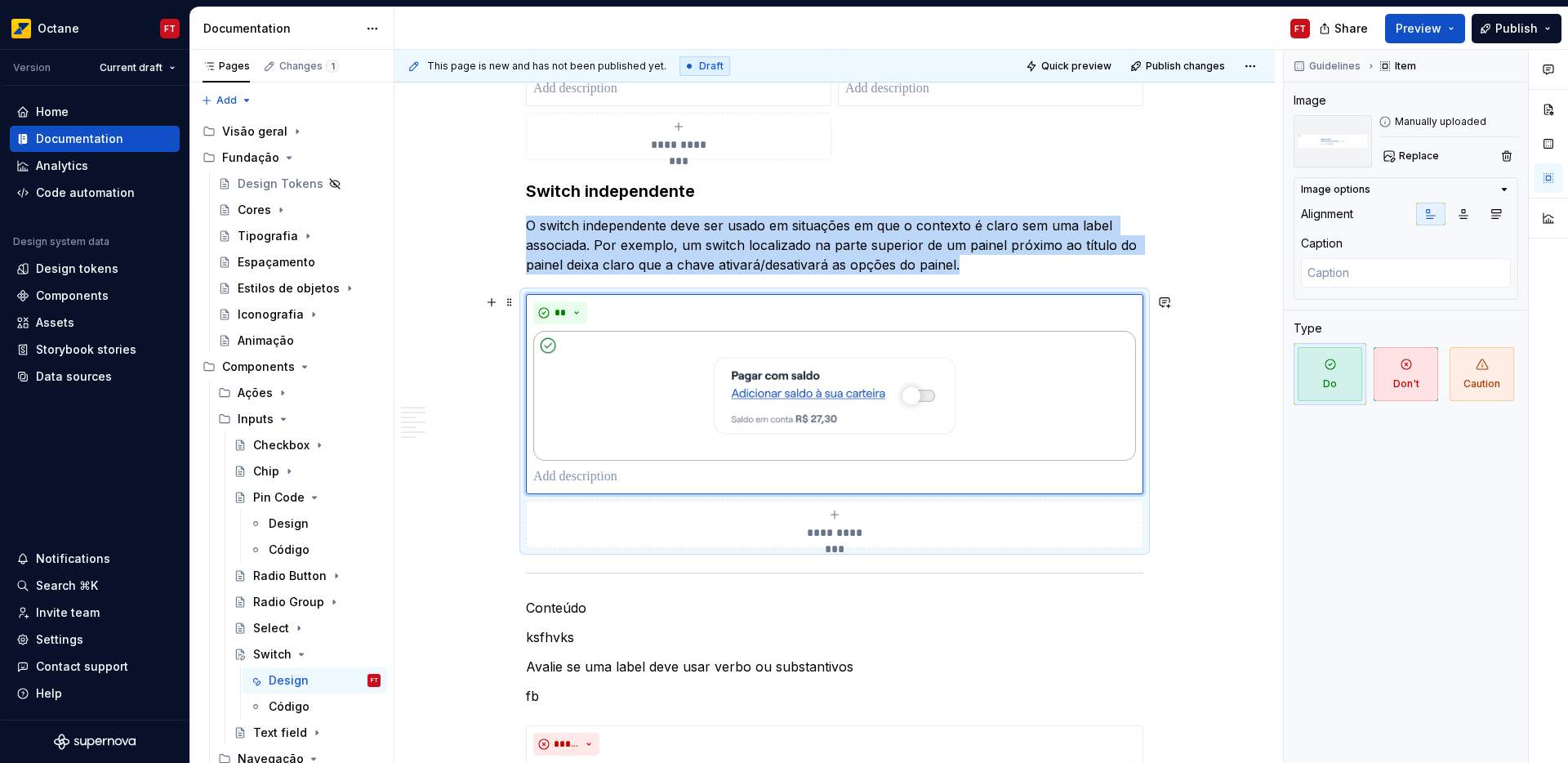
scroll to position [1829, 0]
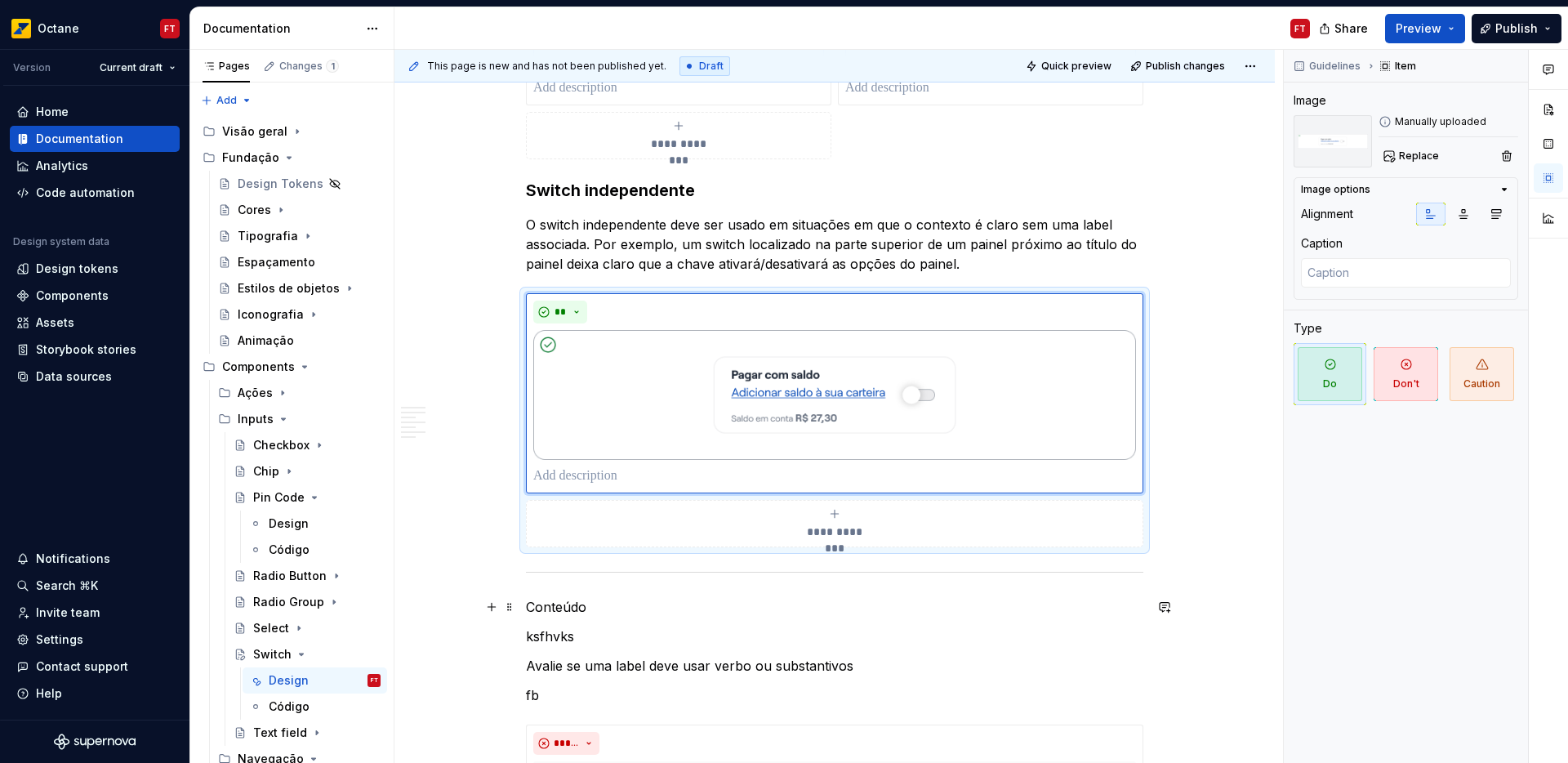
click at [574, 607] on p "Conteúdo" at bounding box center [834, 608] width 618 height 20
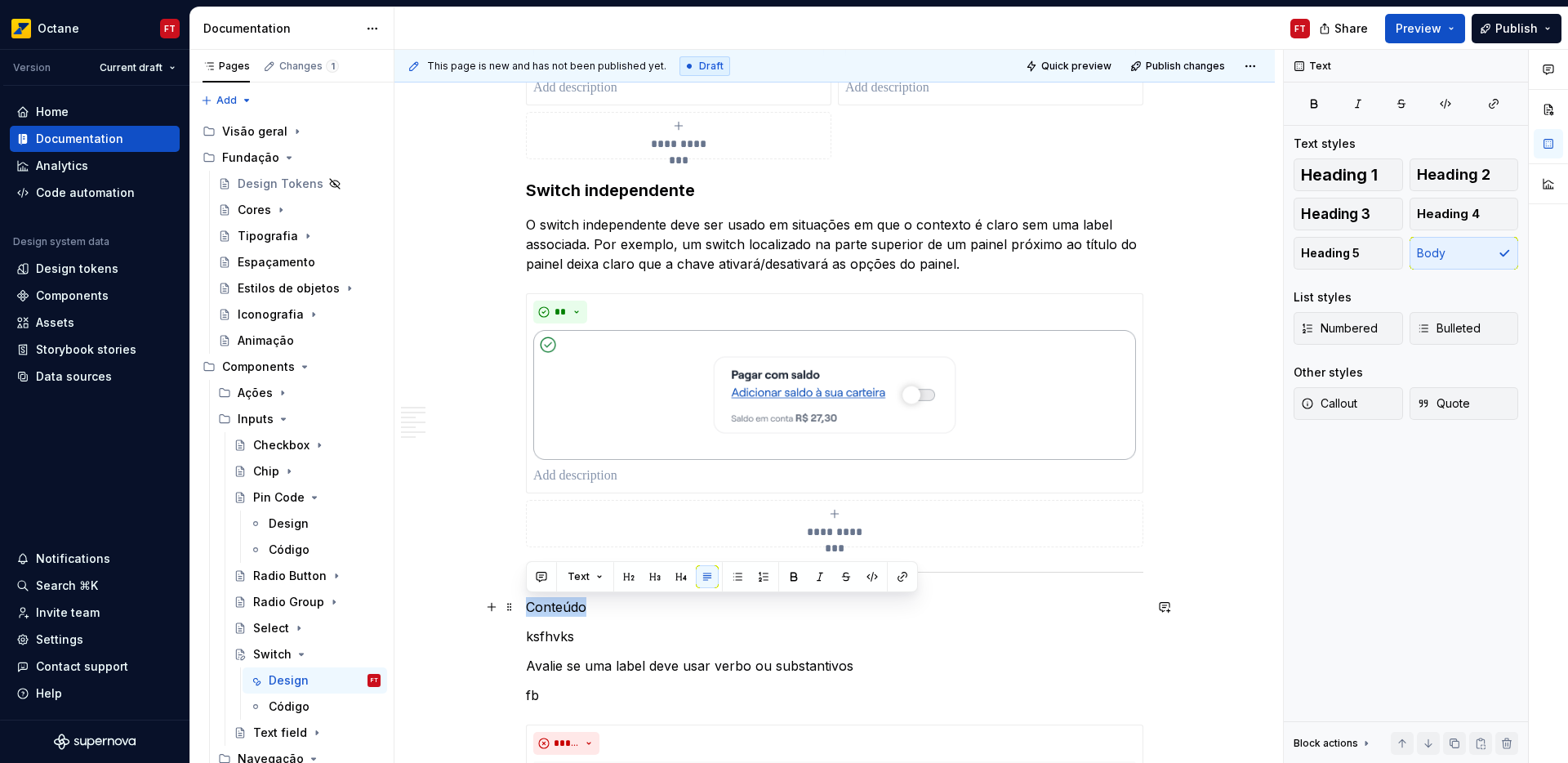
click at [574, 607] on p "Conteúdo" at bounding box center [834, 608] width 618 height 20
click at [1371, 177] on span "Heading 1" at bounding box center [1339, 175] width 77 height 16
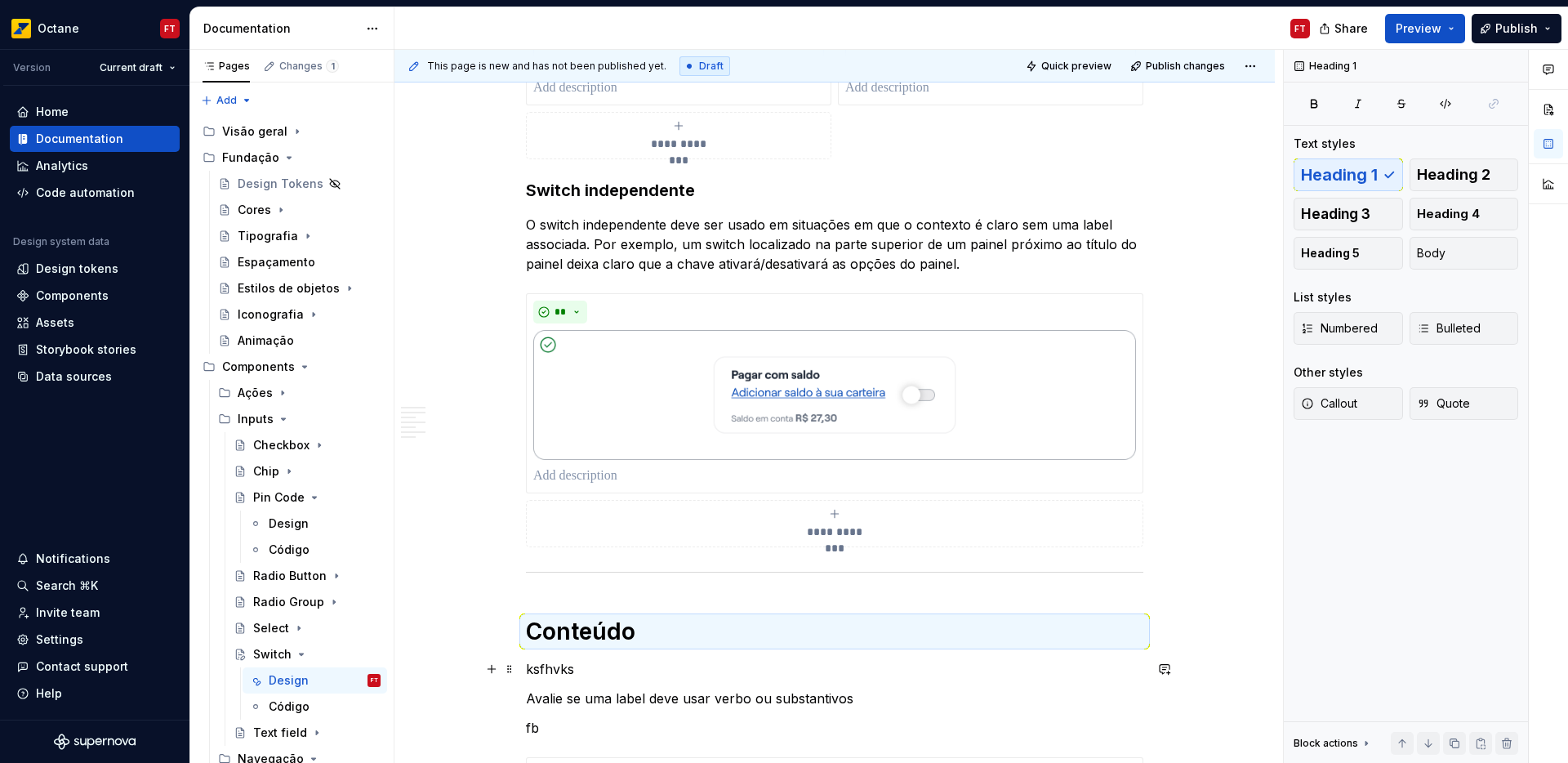
click at [548, 665] on p "ksfhvks" at bounding box center [834, 670] width 618 height 20
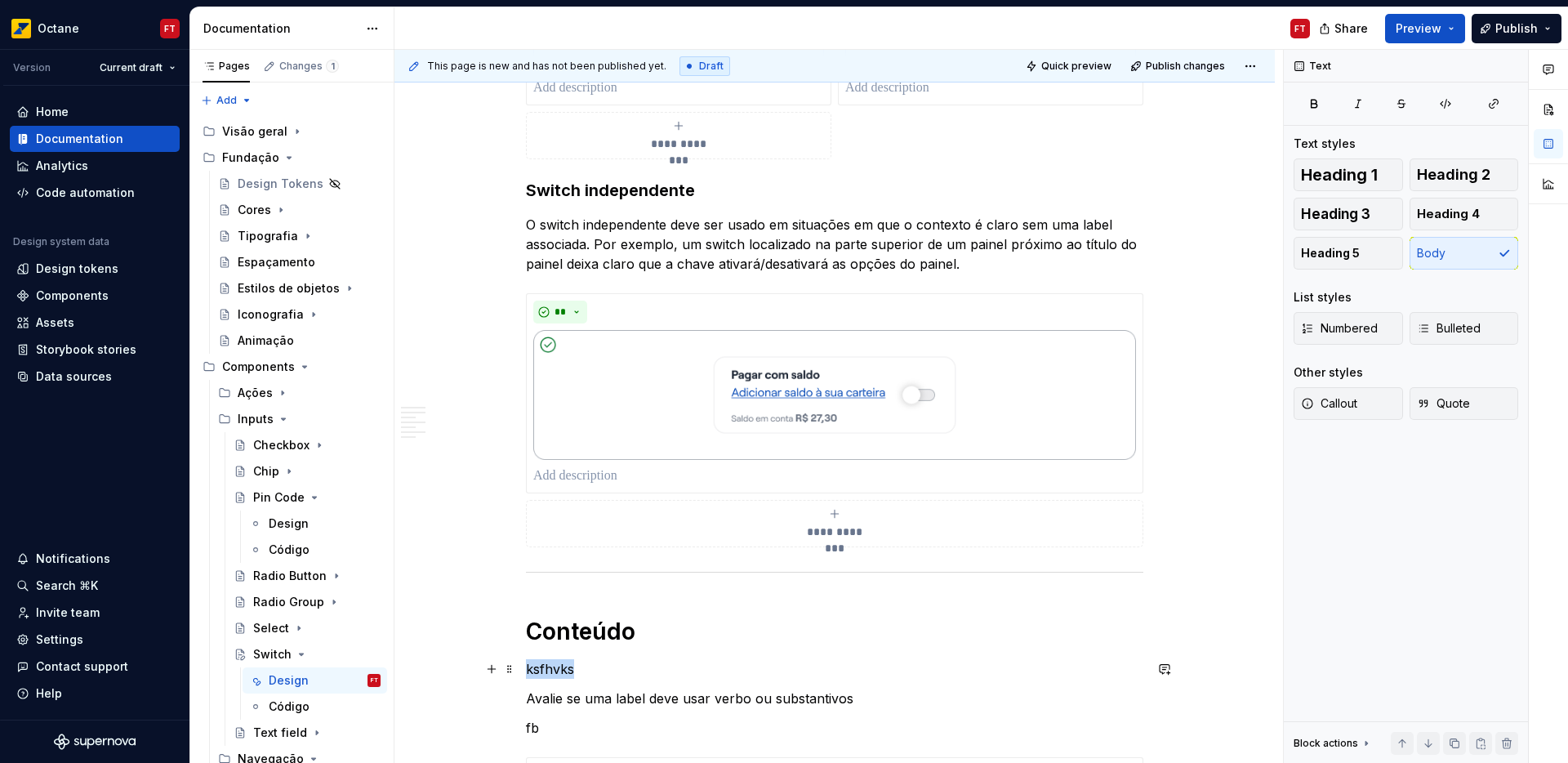
click at [548, 665] on p "ksfhvks" at bounding box center [834, 670] width 618 height 20
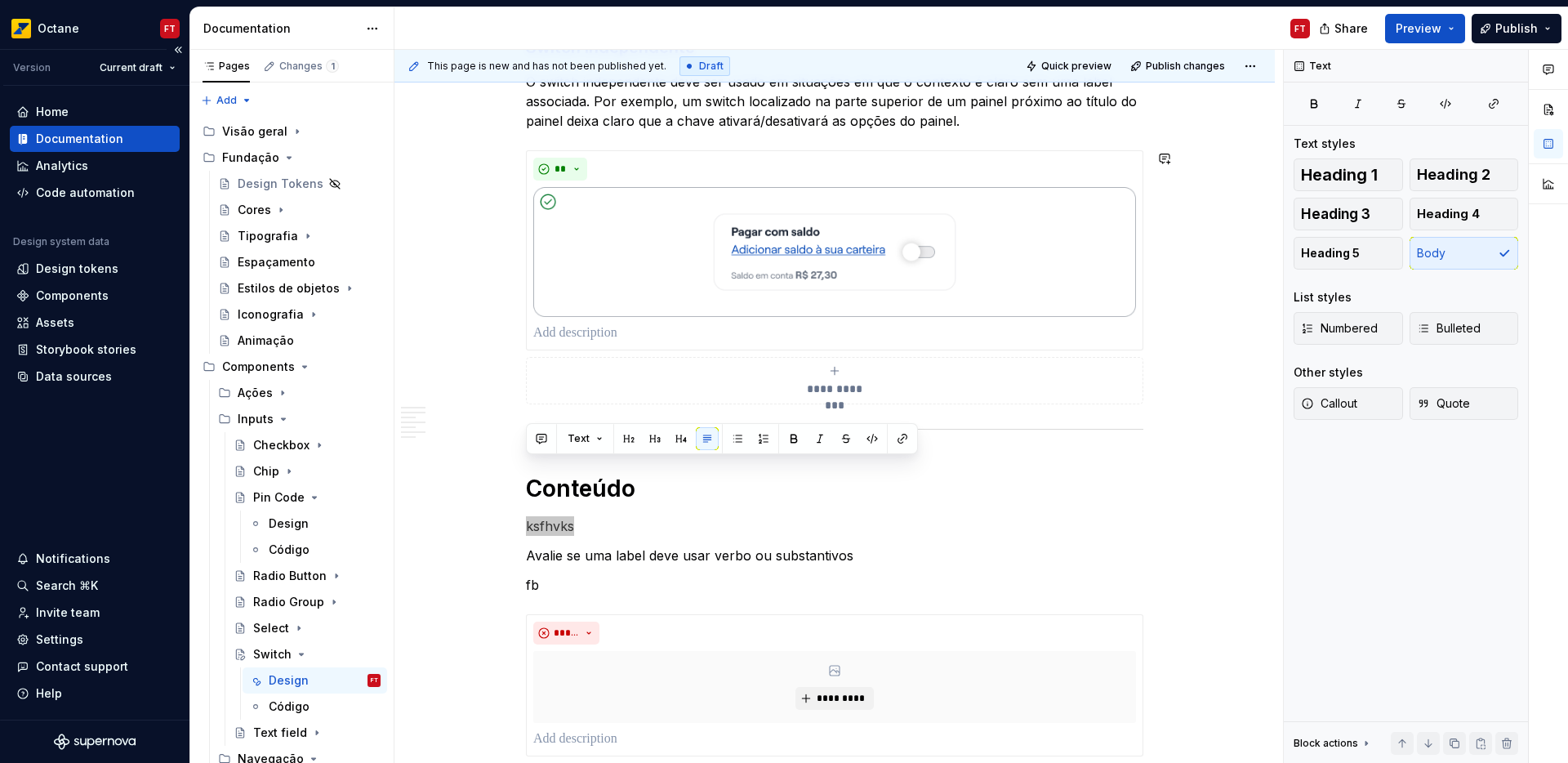
scroll to position [2099, 0]
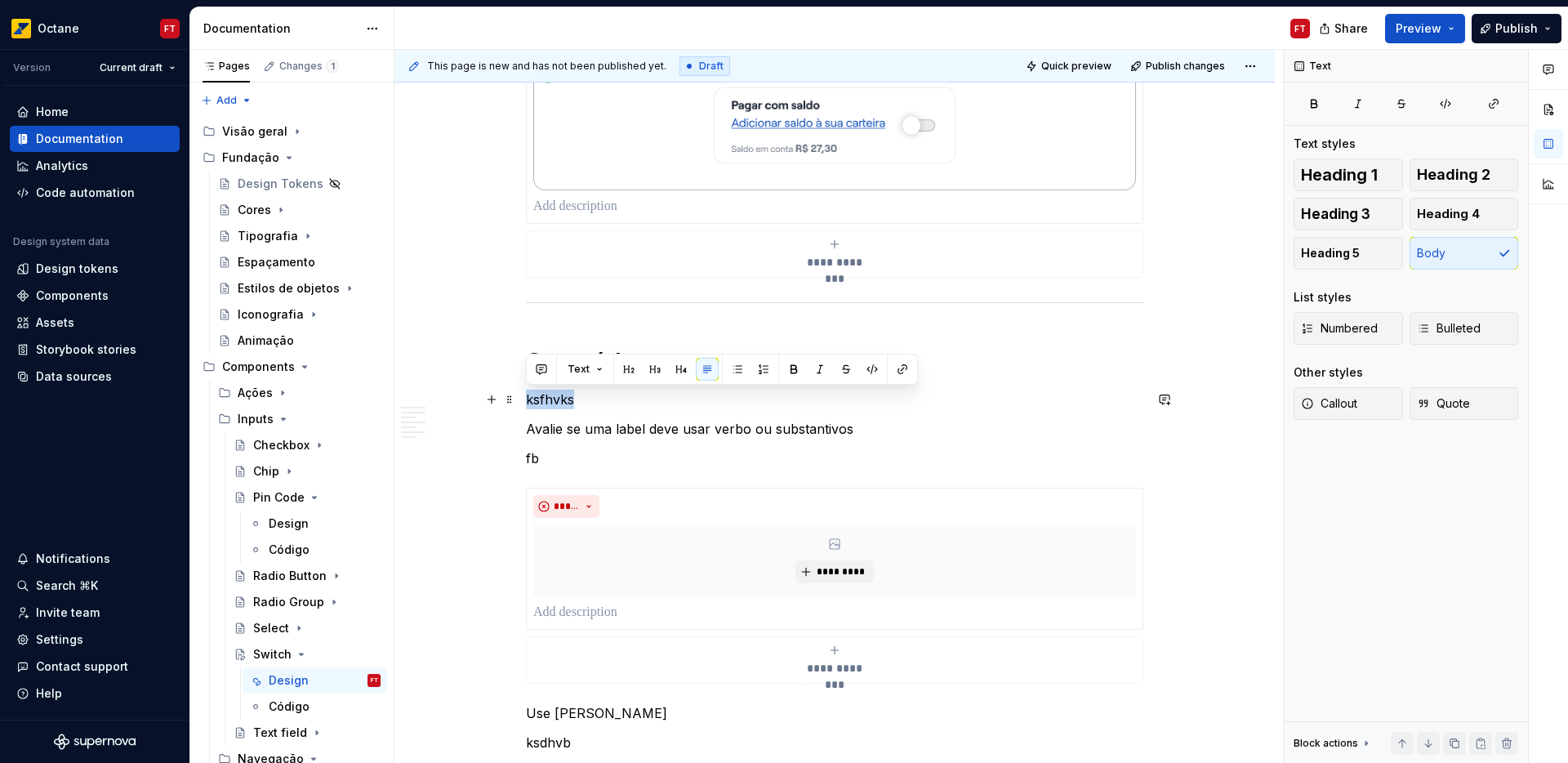
click at [547, 400] on p "ksfhvks" at bounding box center [834, 400] width 618 height 20
click at [548, 400] on p "ksfhvks" at bounding box center [834, 400] width 618 height 20
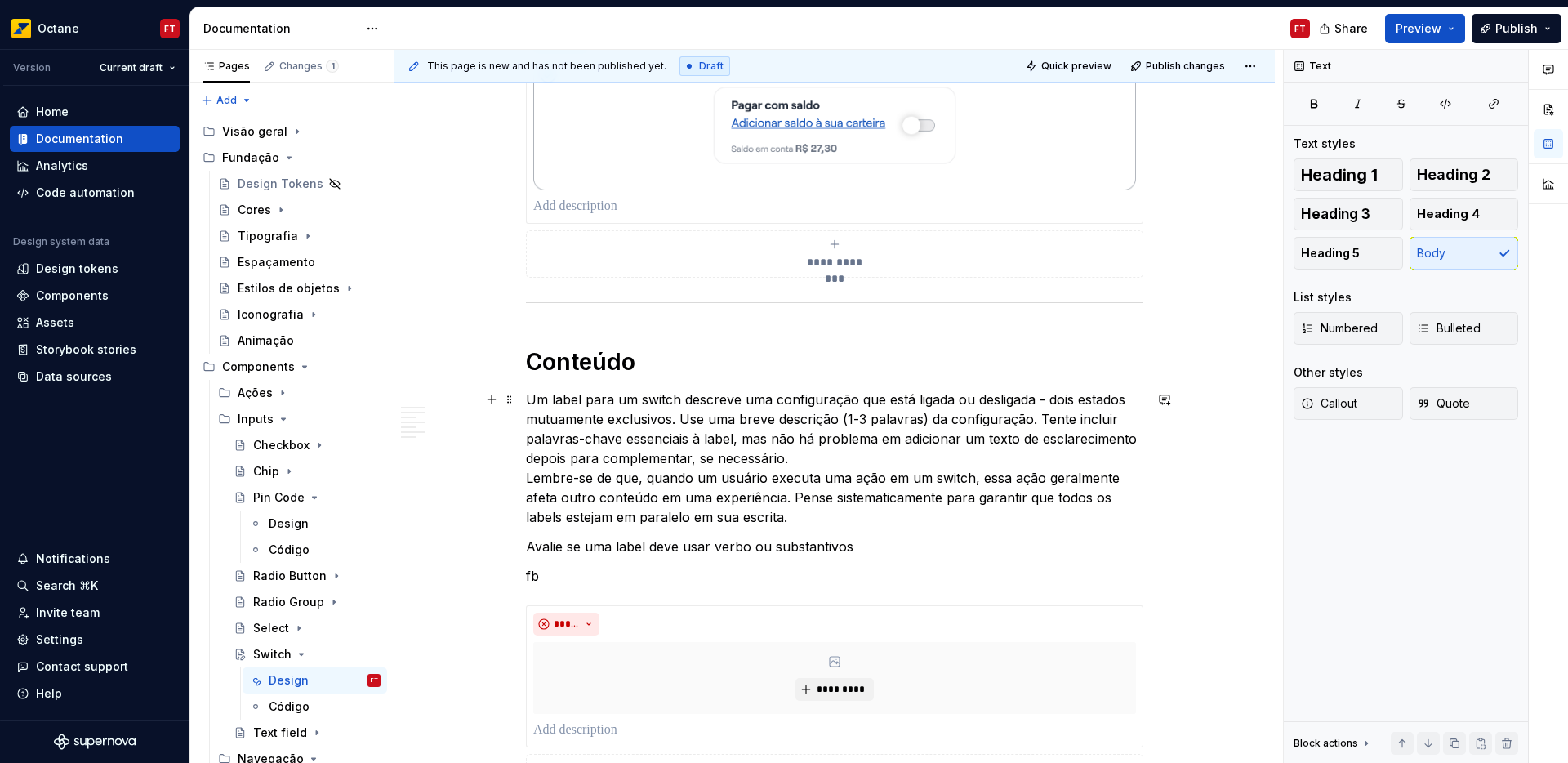
click at [548, 401] on p "Um label para um switch descreve uma configuração que está ligada ou desligada …" at bounding box center [834, 458] width 618 height 137
click at [795, 456] on p "Uma label para um switch descreve uma configuração que está ligada ou desligada…" at bounding box center [834, 458] width 618 height 137
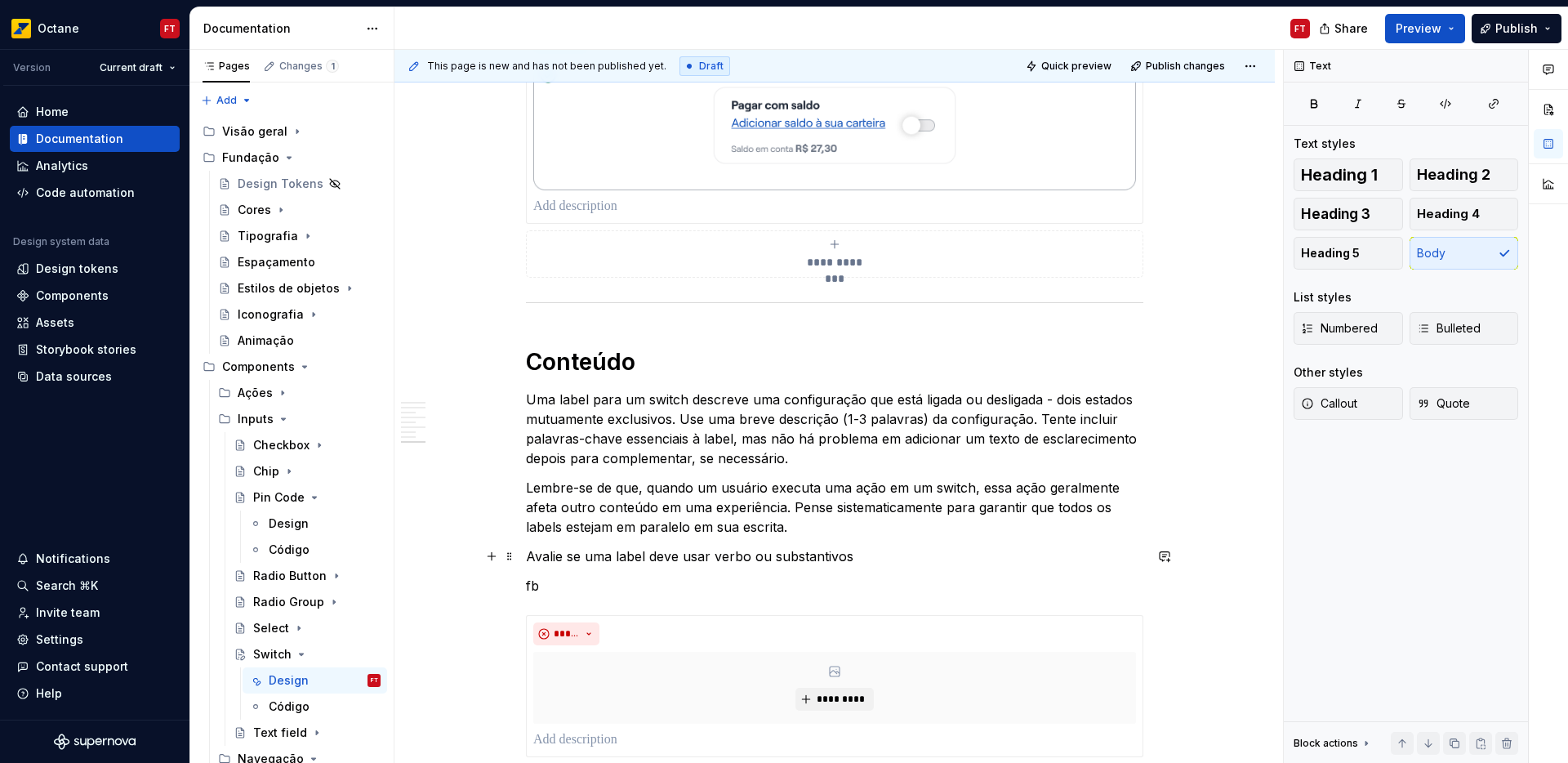
click at [547, 553] on p "Avalie se uma label deve usar verbo ou substantivos" at bounding box center [834, 557] width 618 height 20
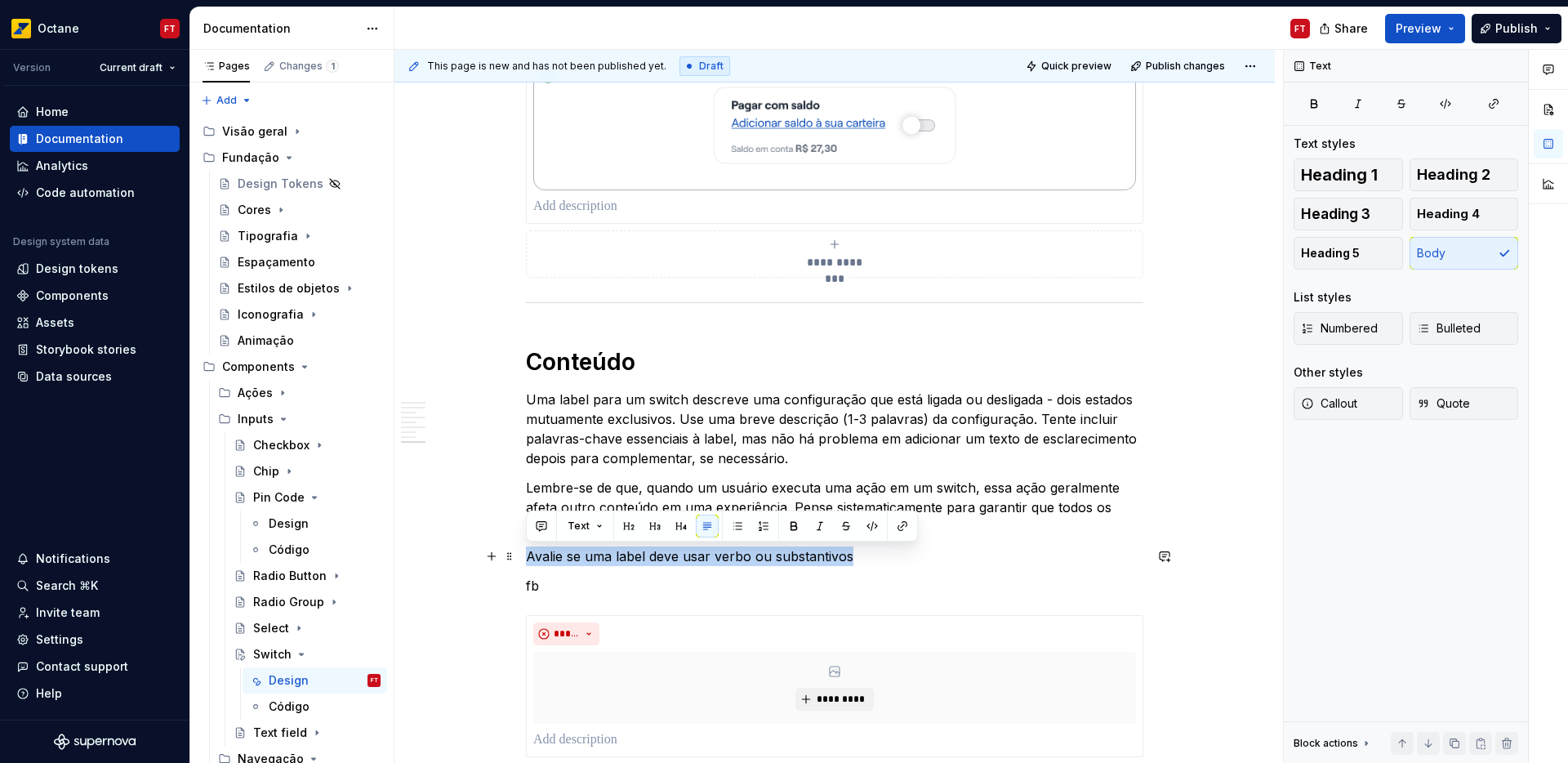
drag, startPoint x: 547, startPoint y: 553, endPoint x: 807, endPoint y: 555, distance: 260.0
click at [808, 555] on p "Avalie se uma label deve usar verbo ou substantivos" at bounding box center [834, 557] width 618 height 20
click at [654, 528] on button "button" at bounding box center [655, 526] width 23 height 23
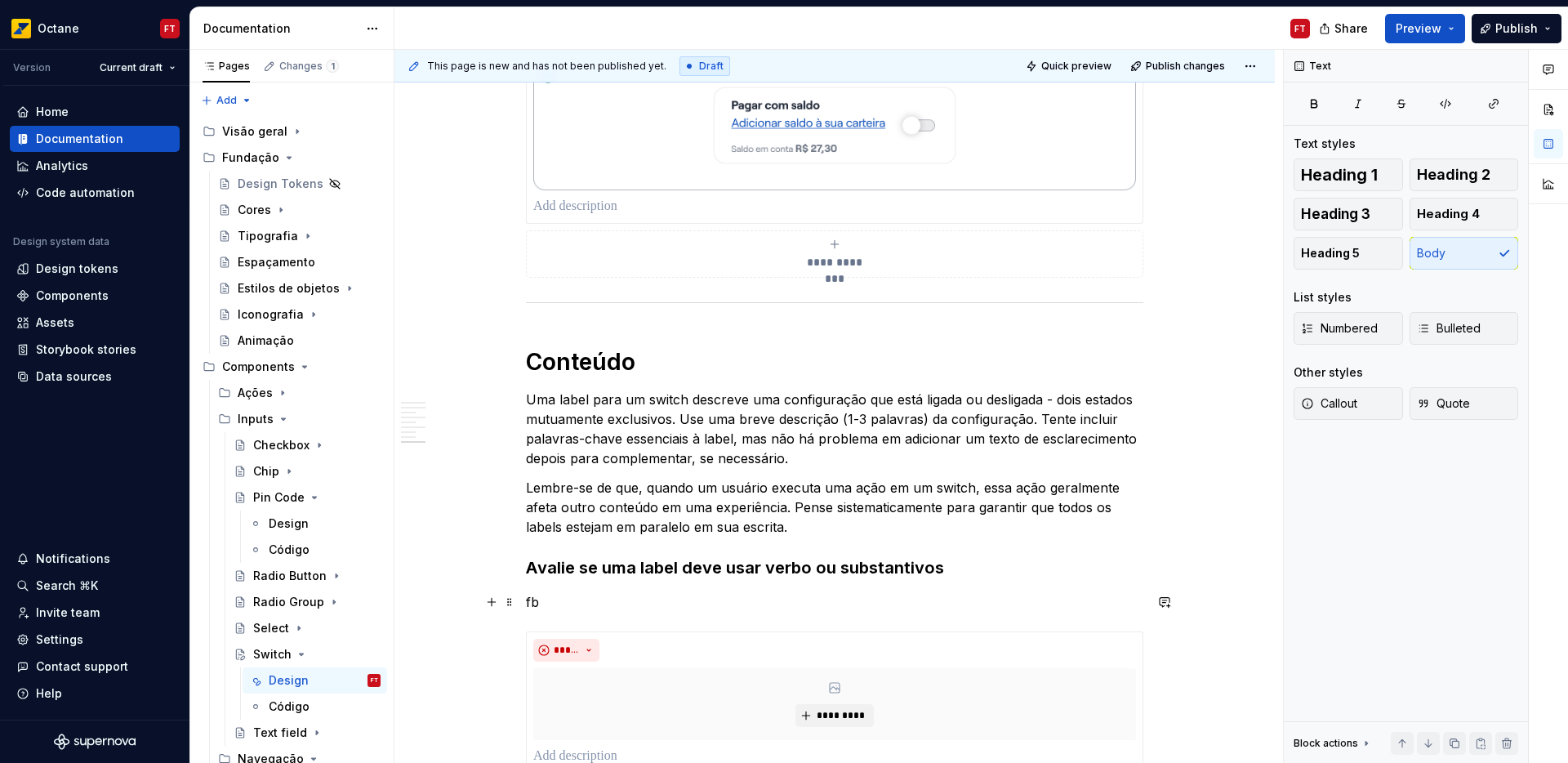
click at [535, 603] on p "fb" at bounding box center [834, 603] width 618 height 20
click at [529, 600] on p "fb" at bounding box center [834, 603] width 618 height 20
click at [529, 599] on p "fb" at bounding box center [834, 603] width 618 height 20
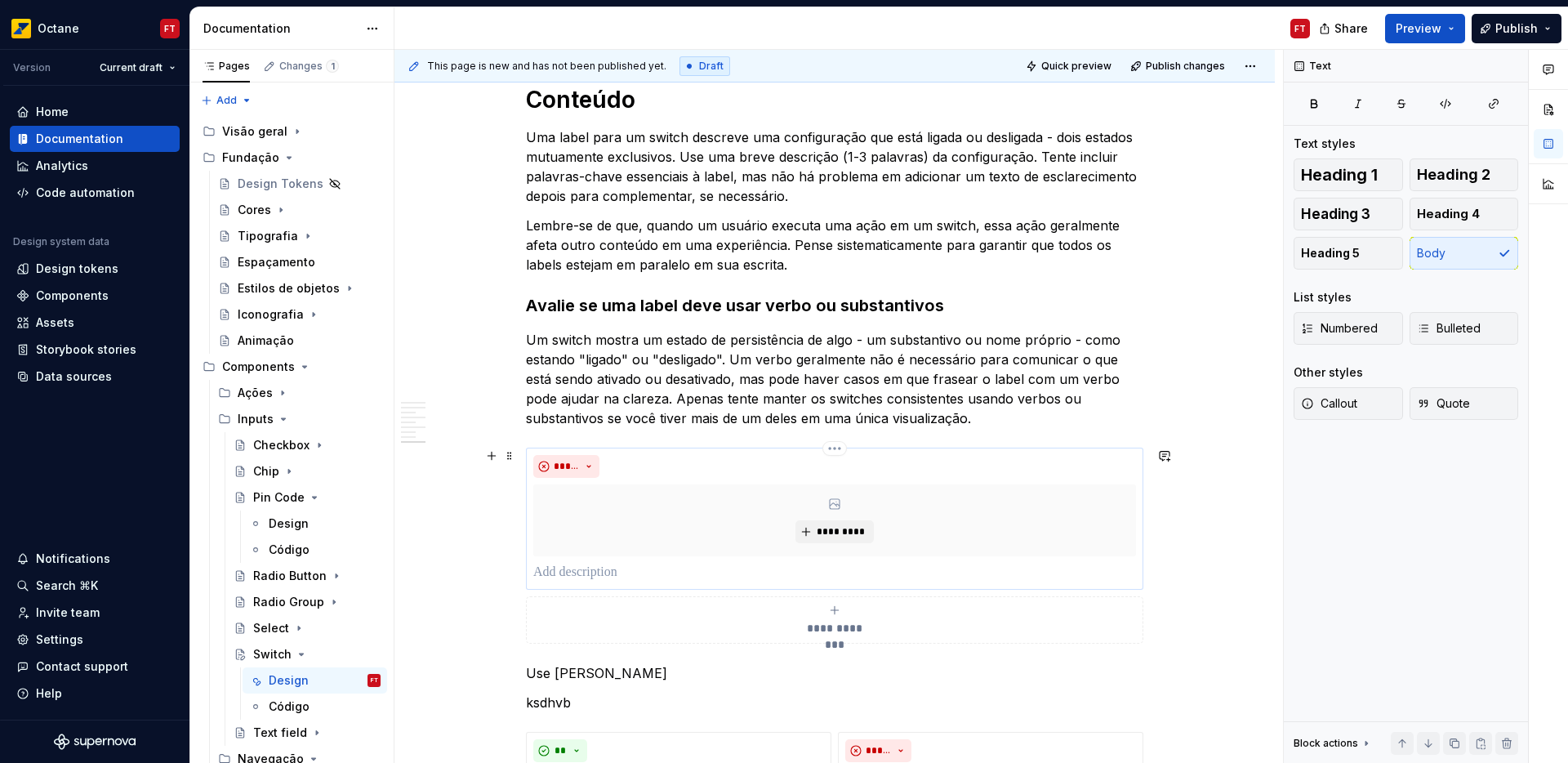
scroll to position [2382, 0]
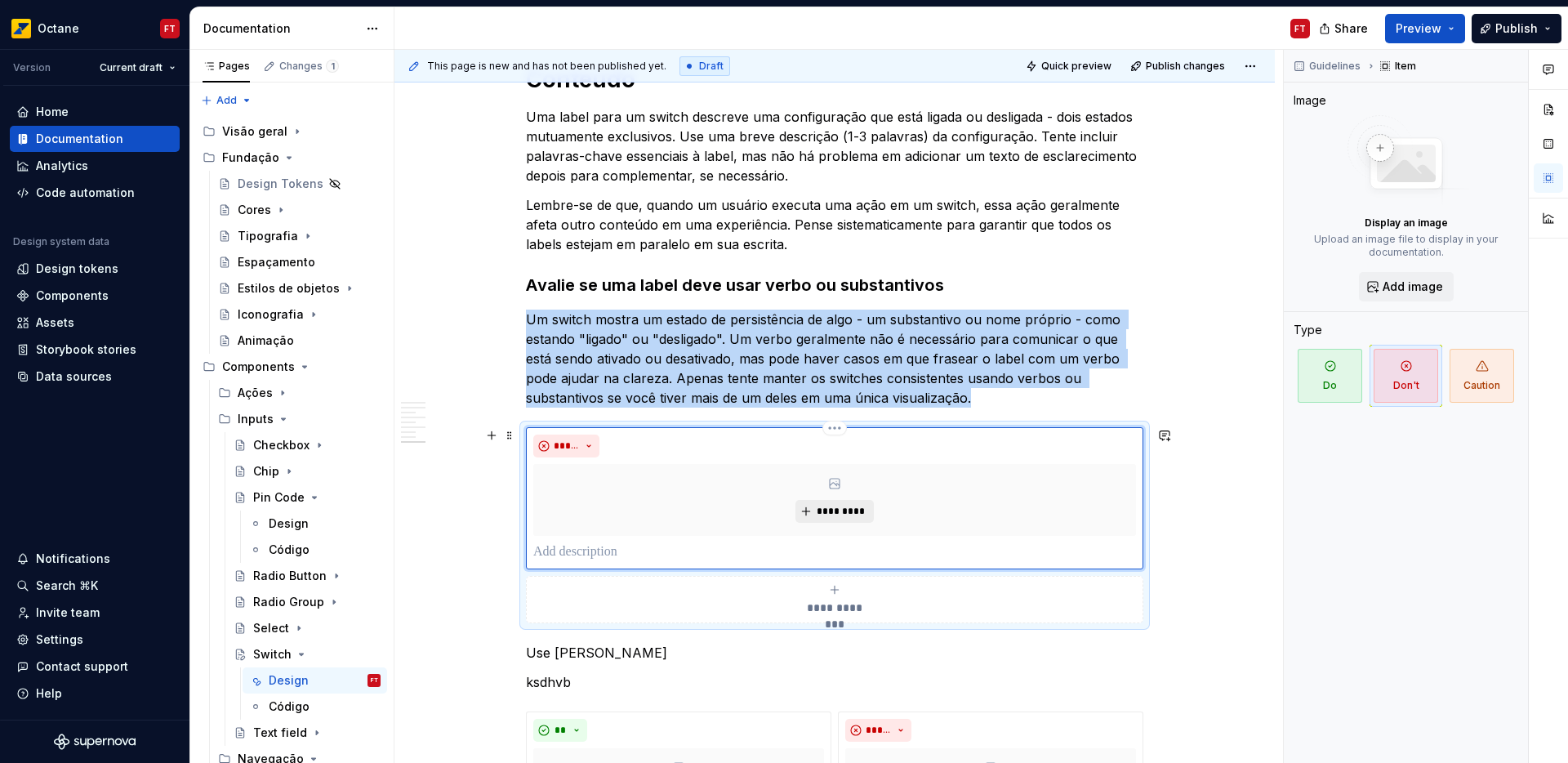
click at [816, 510] on span "*********" at bounding box center [841, 511] width 50 height 13
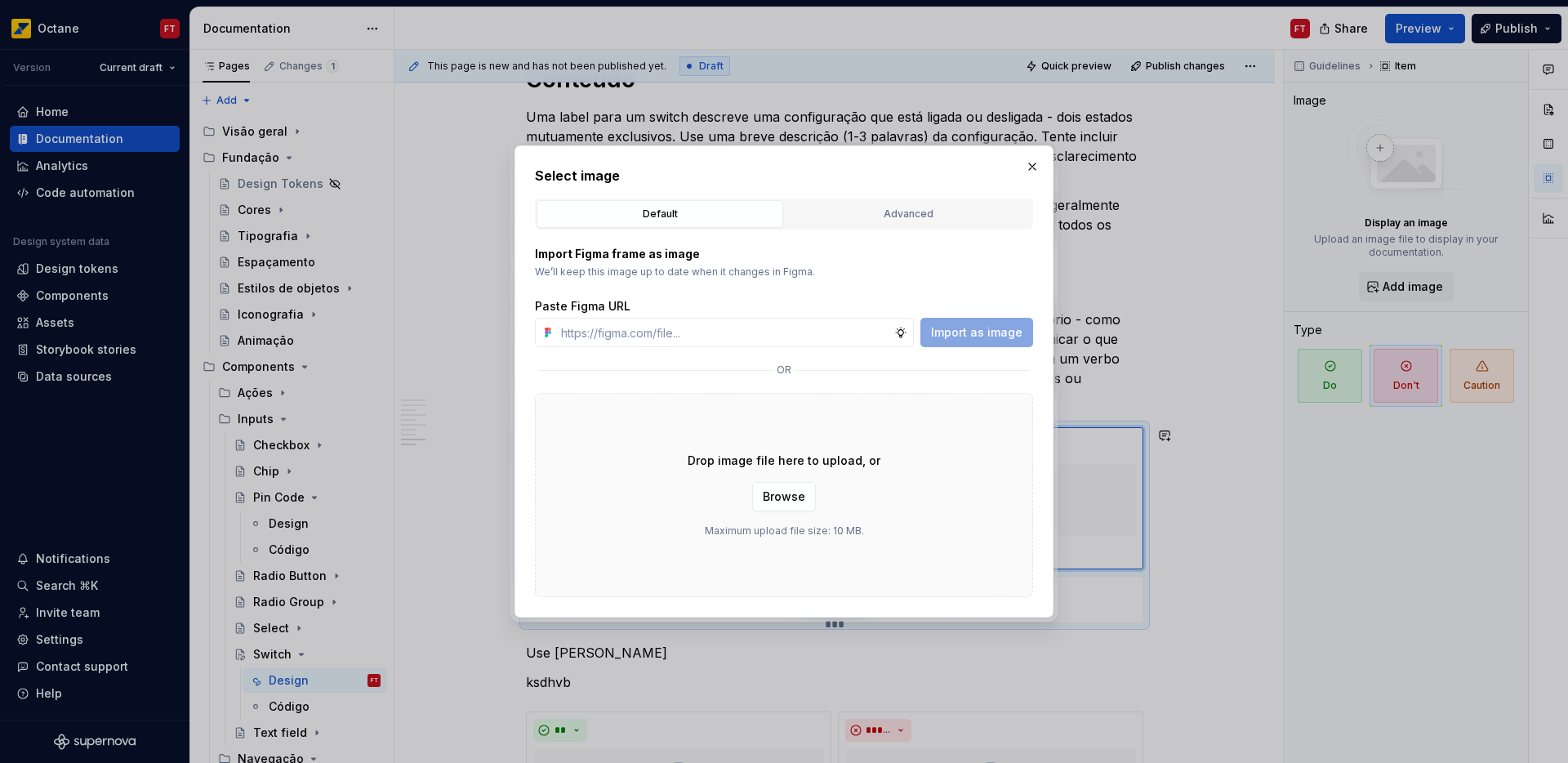
click at [745, 504] on div "Drop image file here to upload, or Browse Maximum upload file size: 10 MB." at bounding box center [784, 495] width 499 height 204
click at [778, 499] on span "Browse" at bounding box center [784, 497] width 43 height 16
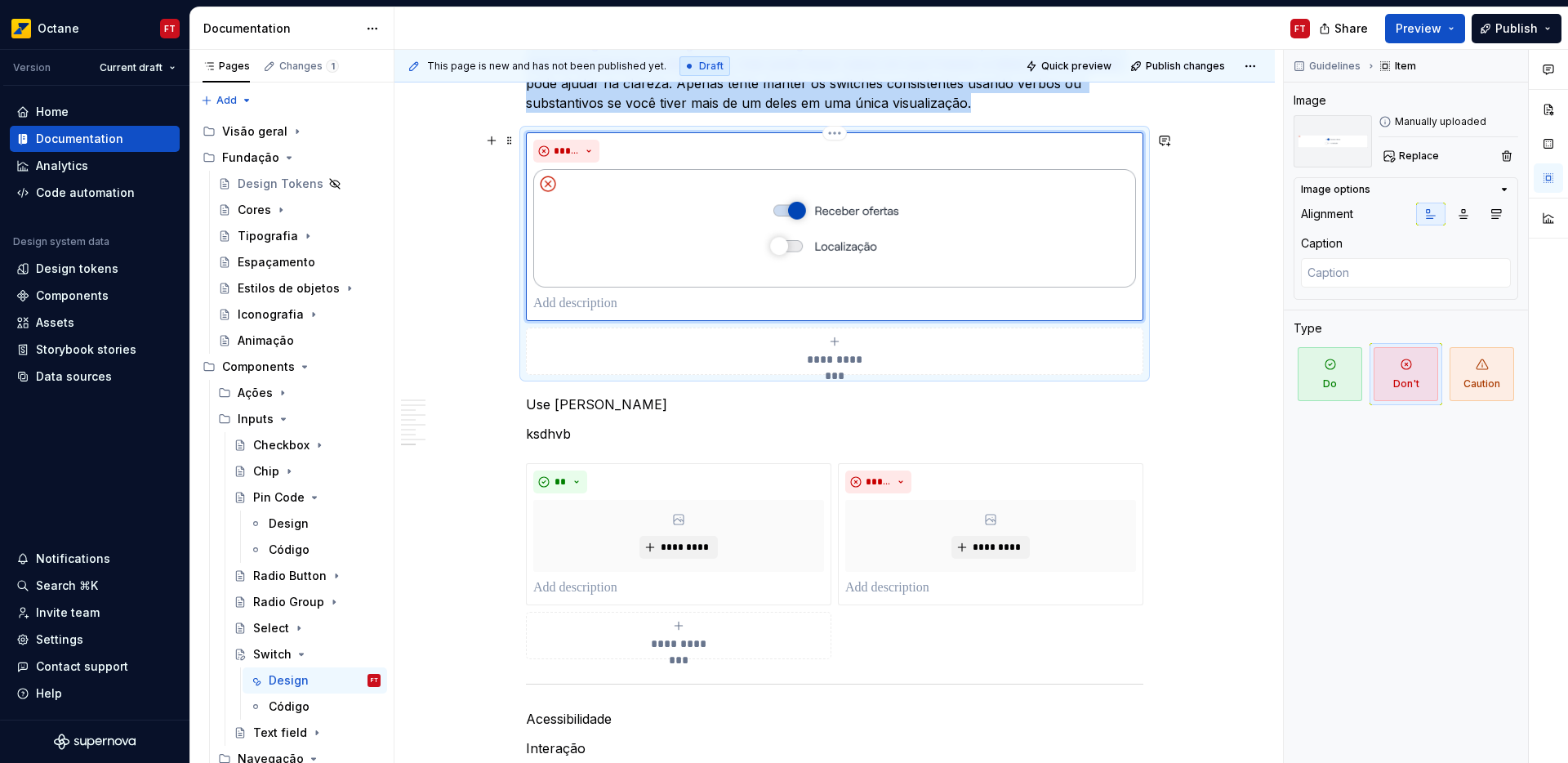
scroll to position [2679, 0]
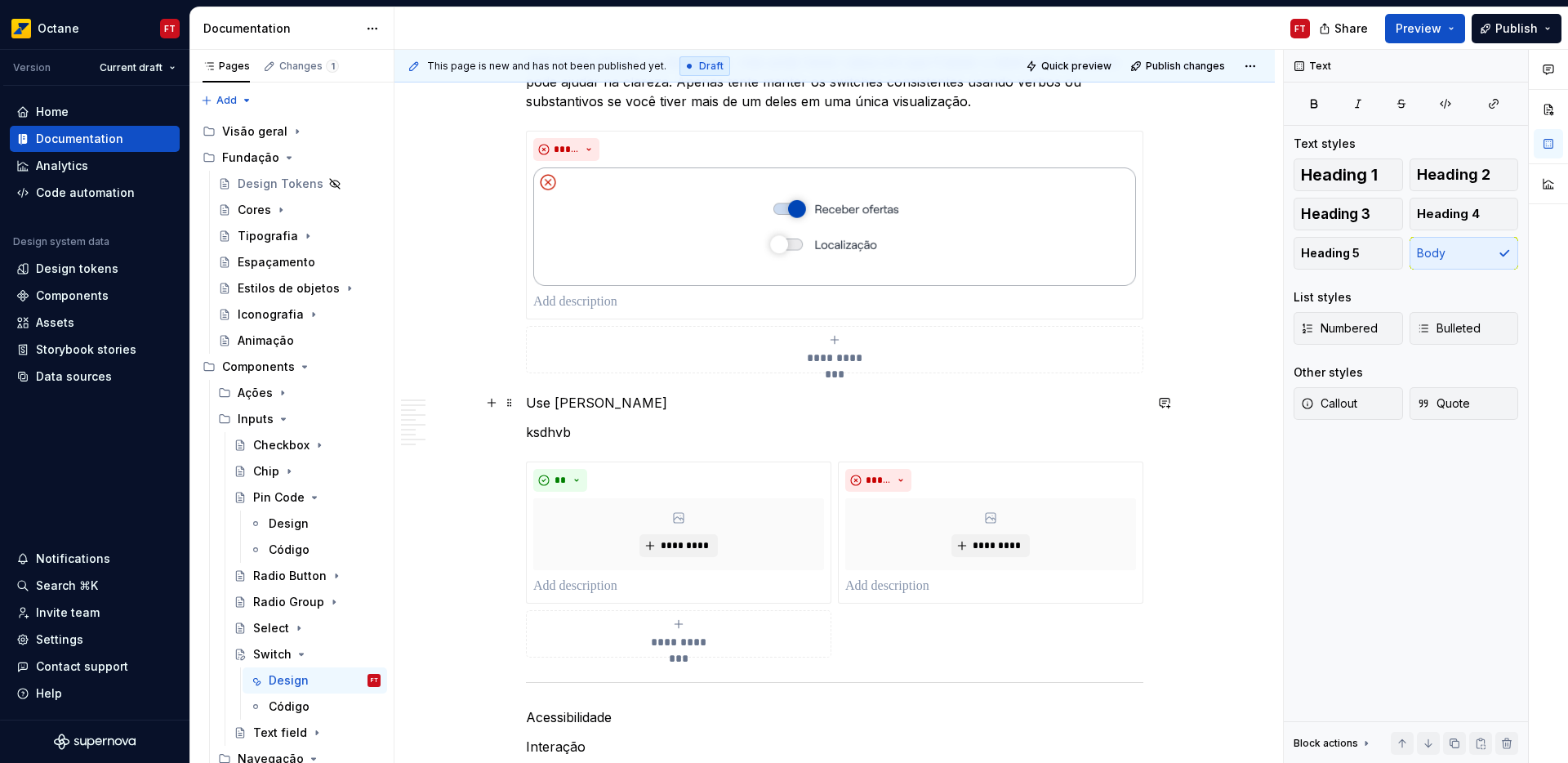
click at [538, 408] on p "Use [PERSON_NAME]" at bounding box center [834, 403] width 618 height 20
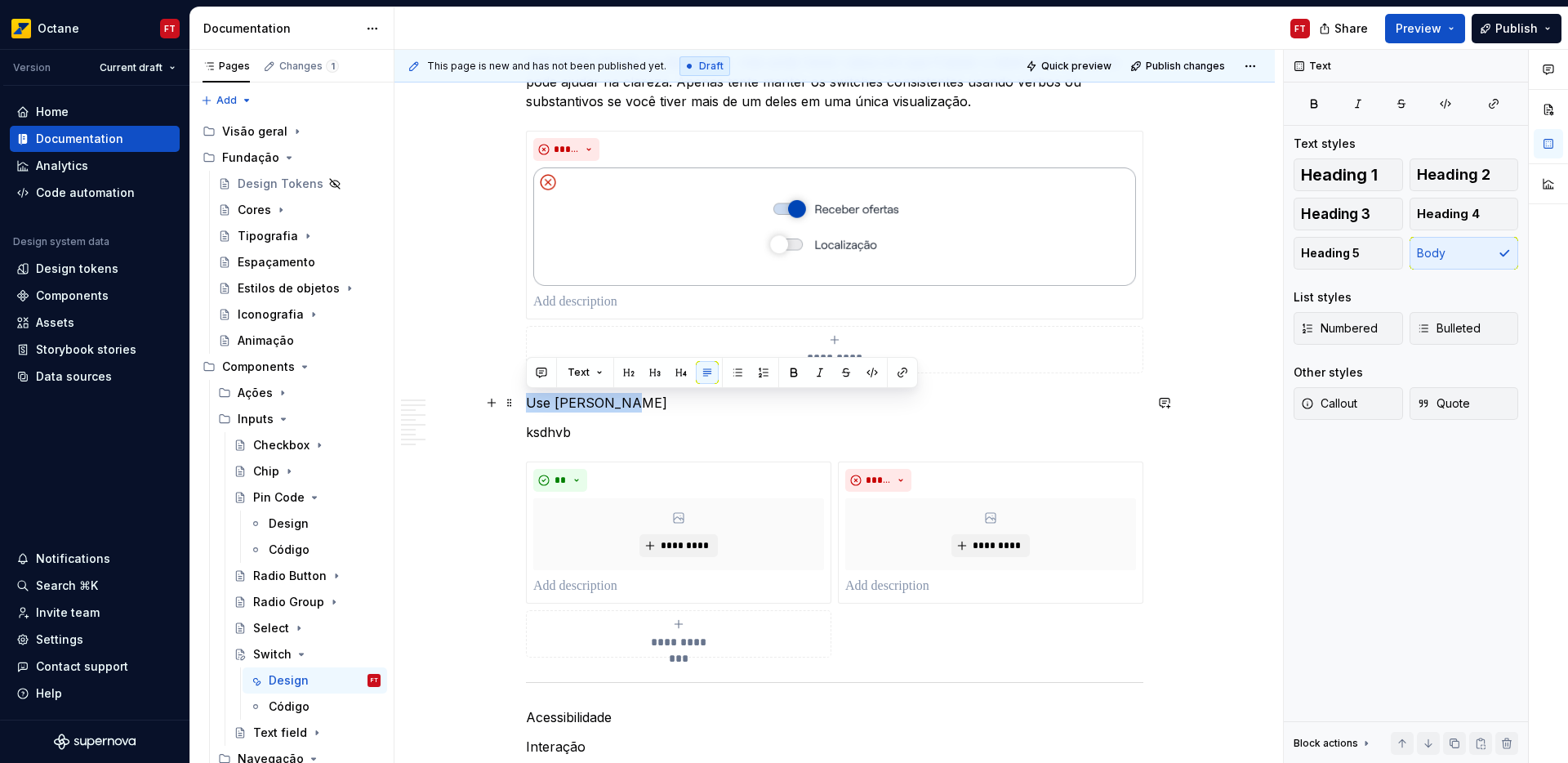
drag, startPoint x: 538, startPoint y: 408, endPoint x: 604, endPoint y: 405, distance: 66.1
click at [596, 407] on p "Use [PERSON_NAME]" at bounding box center [834, 403] width 618 height 20
click at [647, 368] on button "button" at bounding box center [655, 372] width 23 height 23
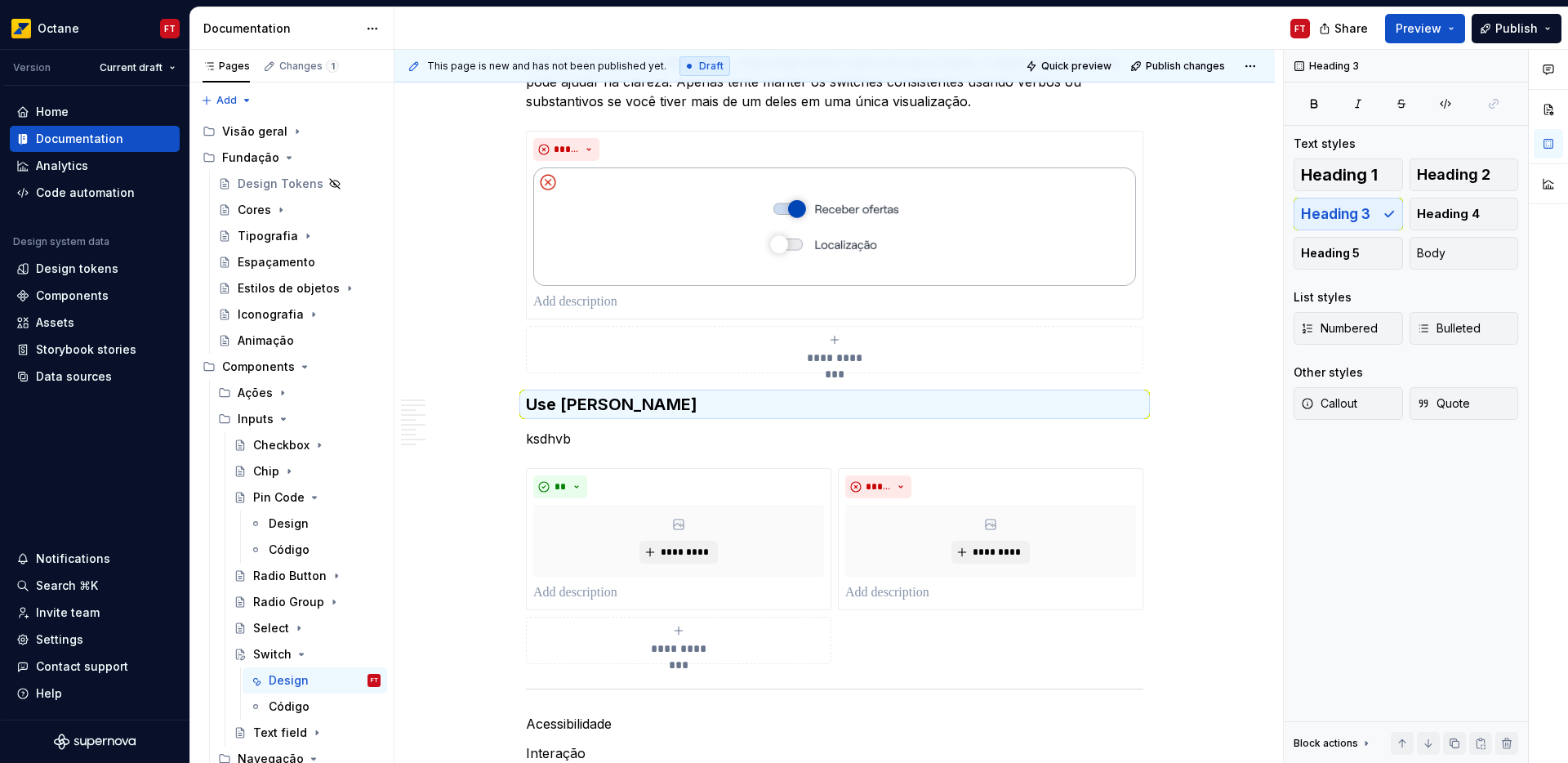
click at [555, 442] on p "ksdhvb" at bounding box center [834, 439] width 618 height 20
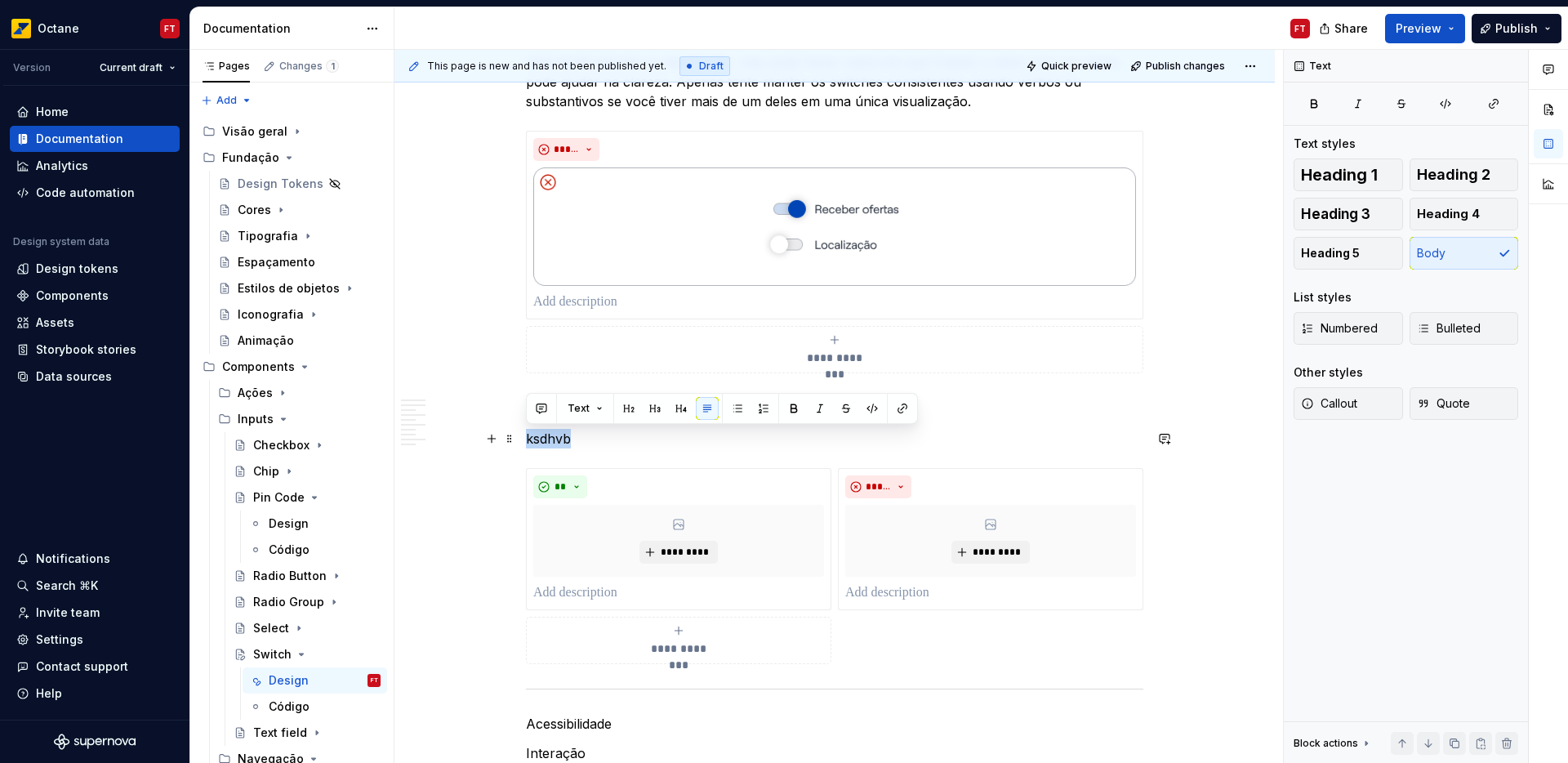
click at [555, 442] on p "ksdhvb" at bounding box center [834, 439] width 618 height 20
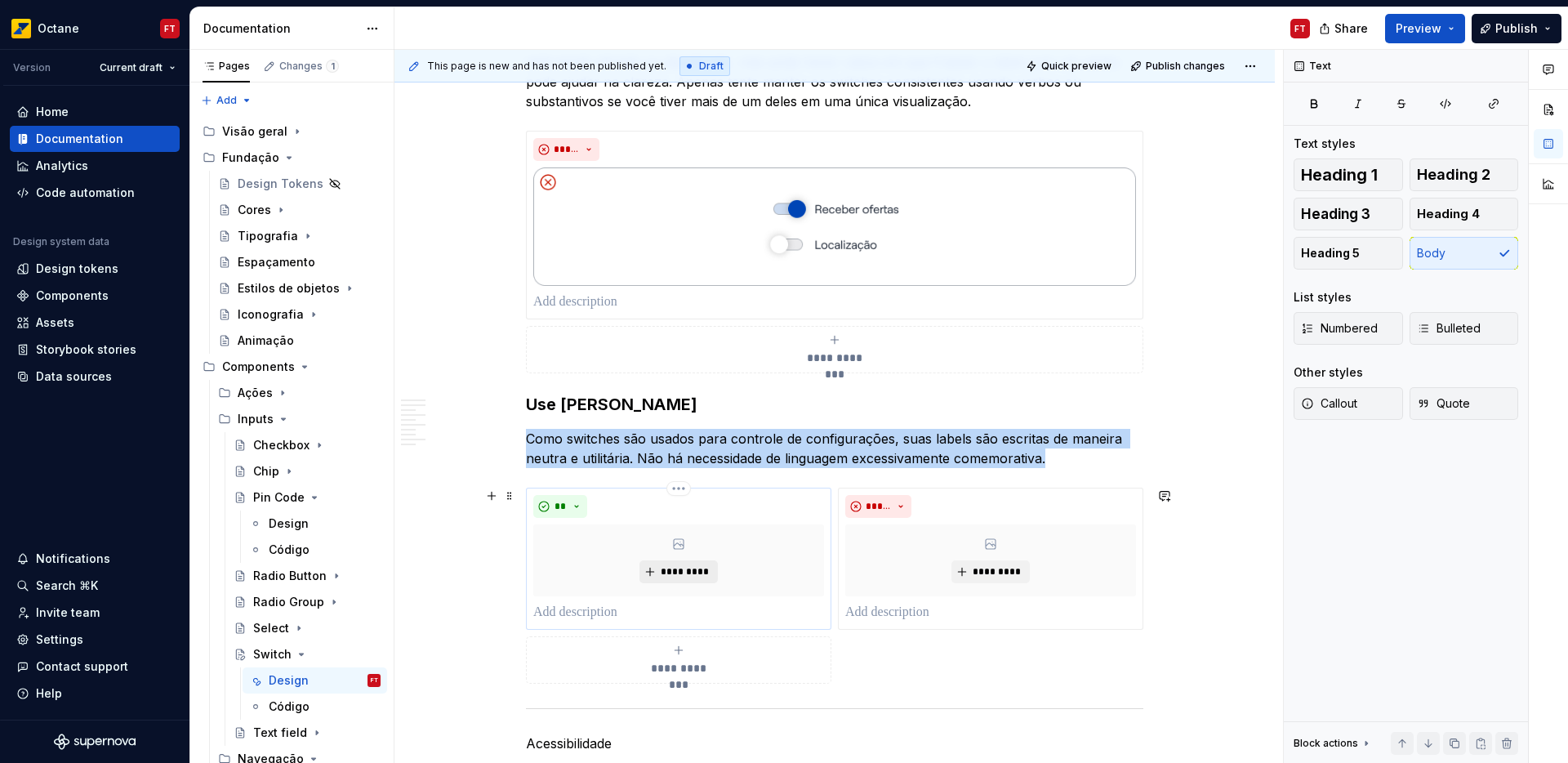
click at [690, 569] on span "*********" at bounding box center [685, 572] width 50 height 13
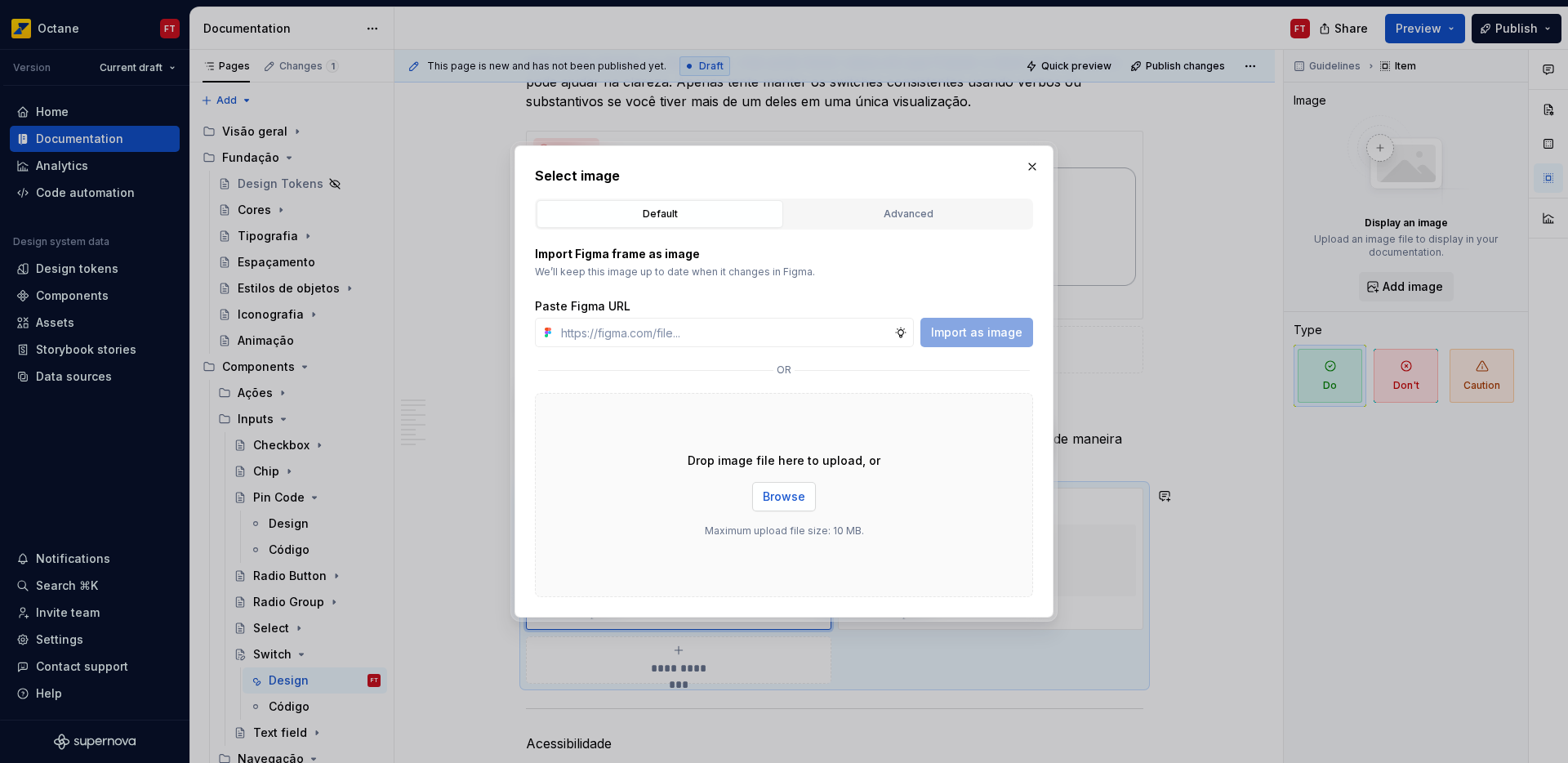
click at [760, 505] on button "Browse" at bounding box center [784, 496] width 64 height 29
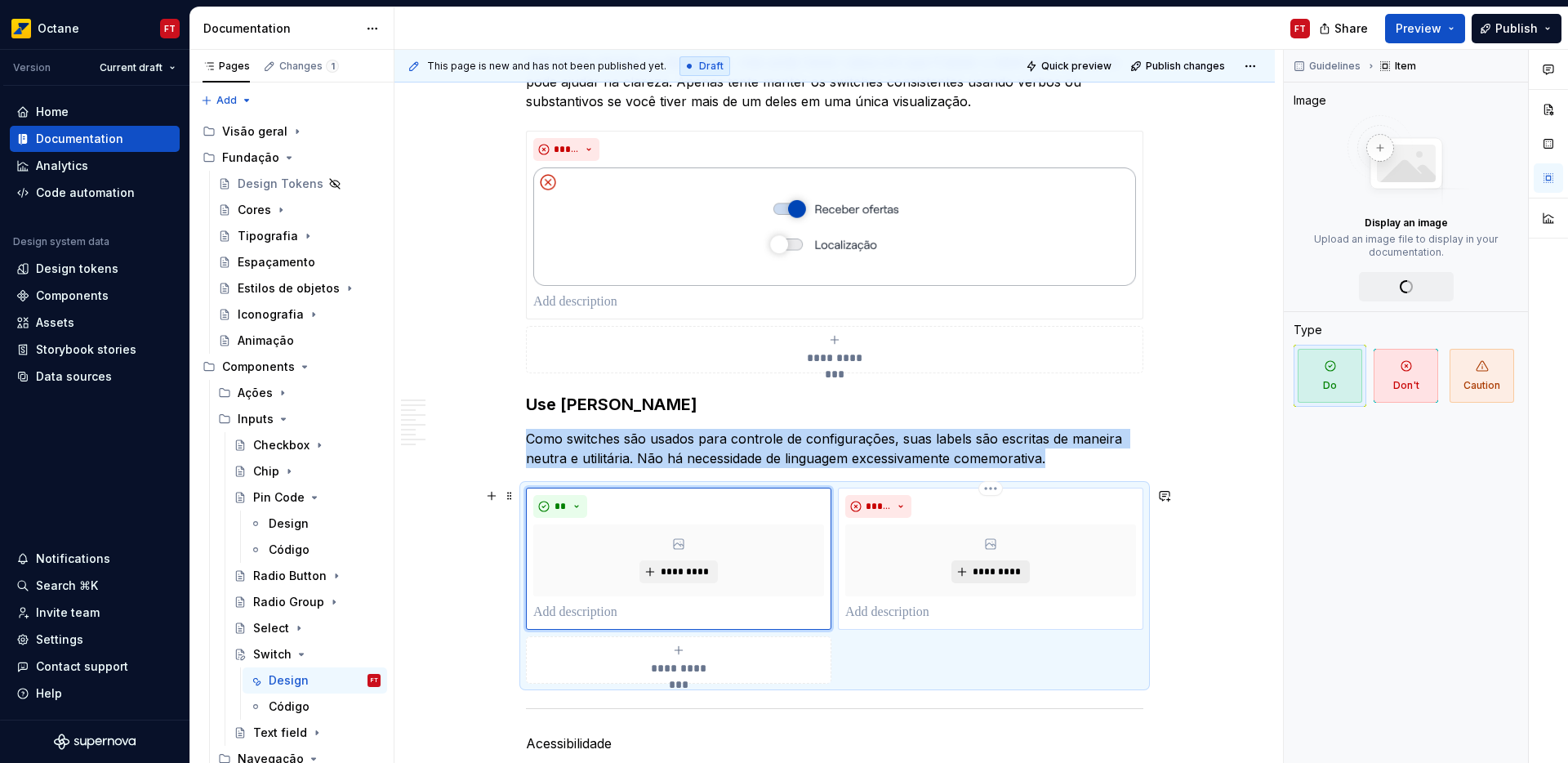
click at [998, 571] on span "*********" at bounding box center [997, 572] width 50 height 13
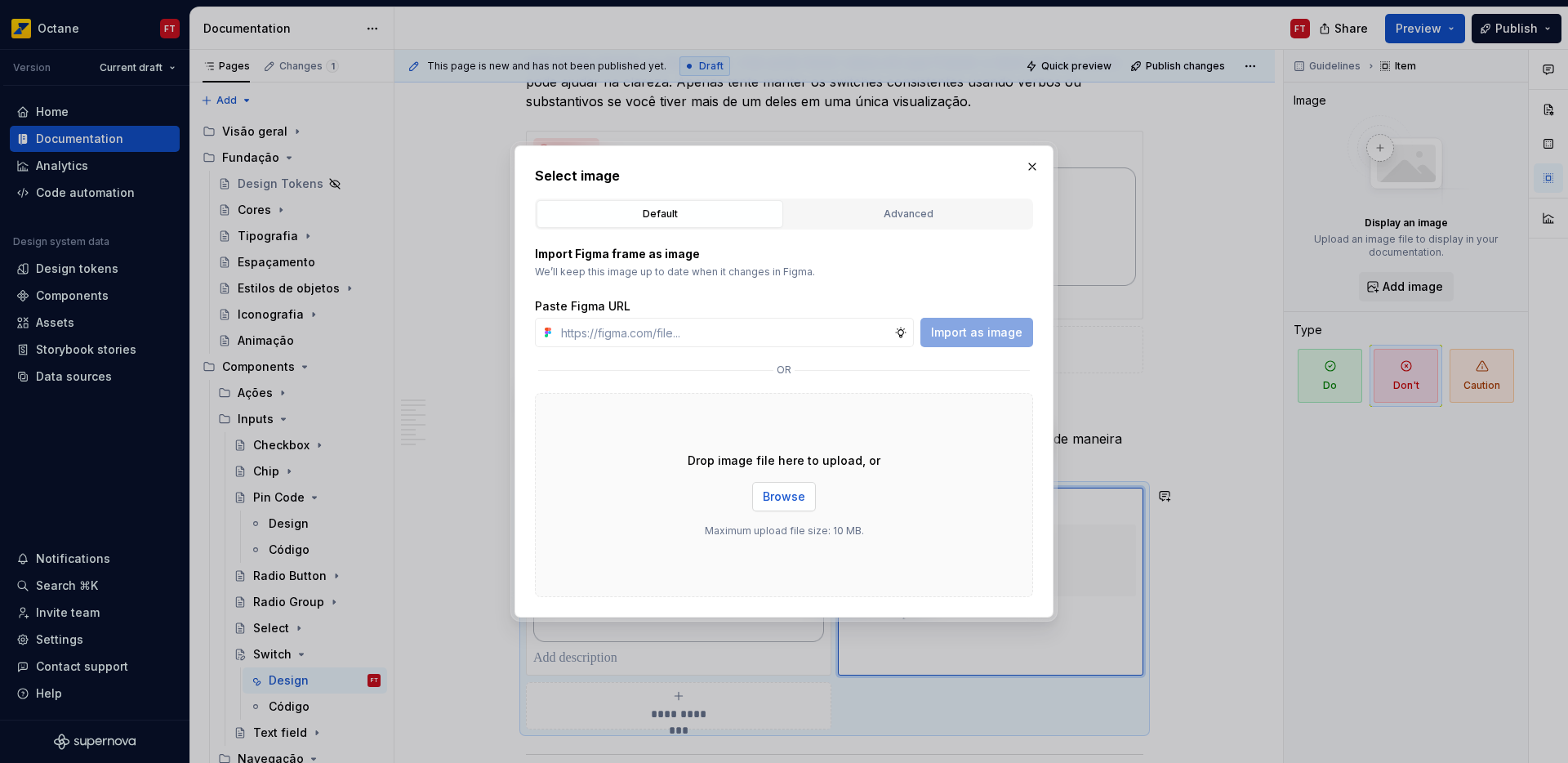
click at [779, 499] on span "Browse" at bounding box center [784, 497] width 43 height 16
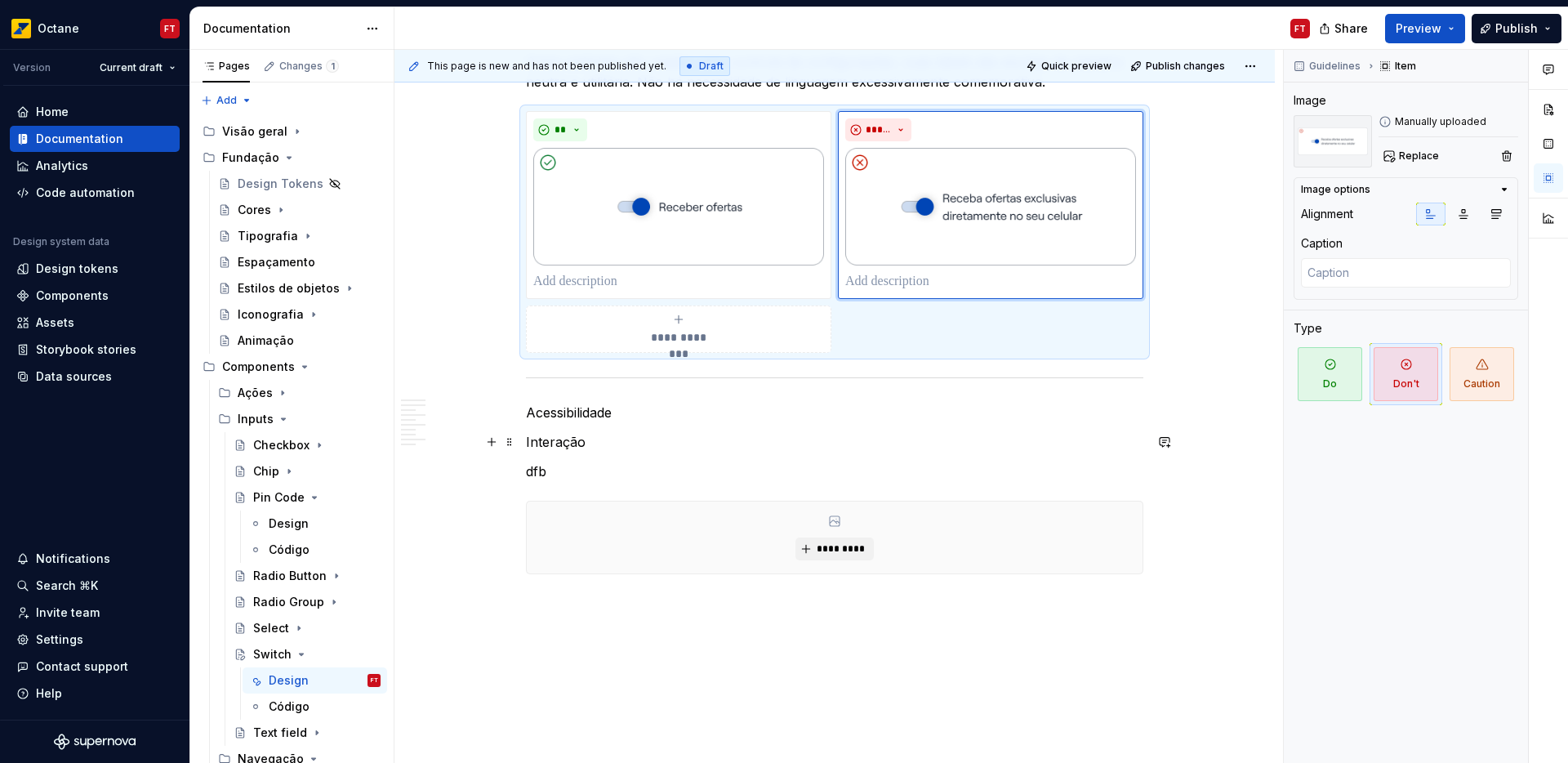
scroll to position [3114, 0]
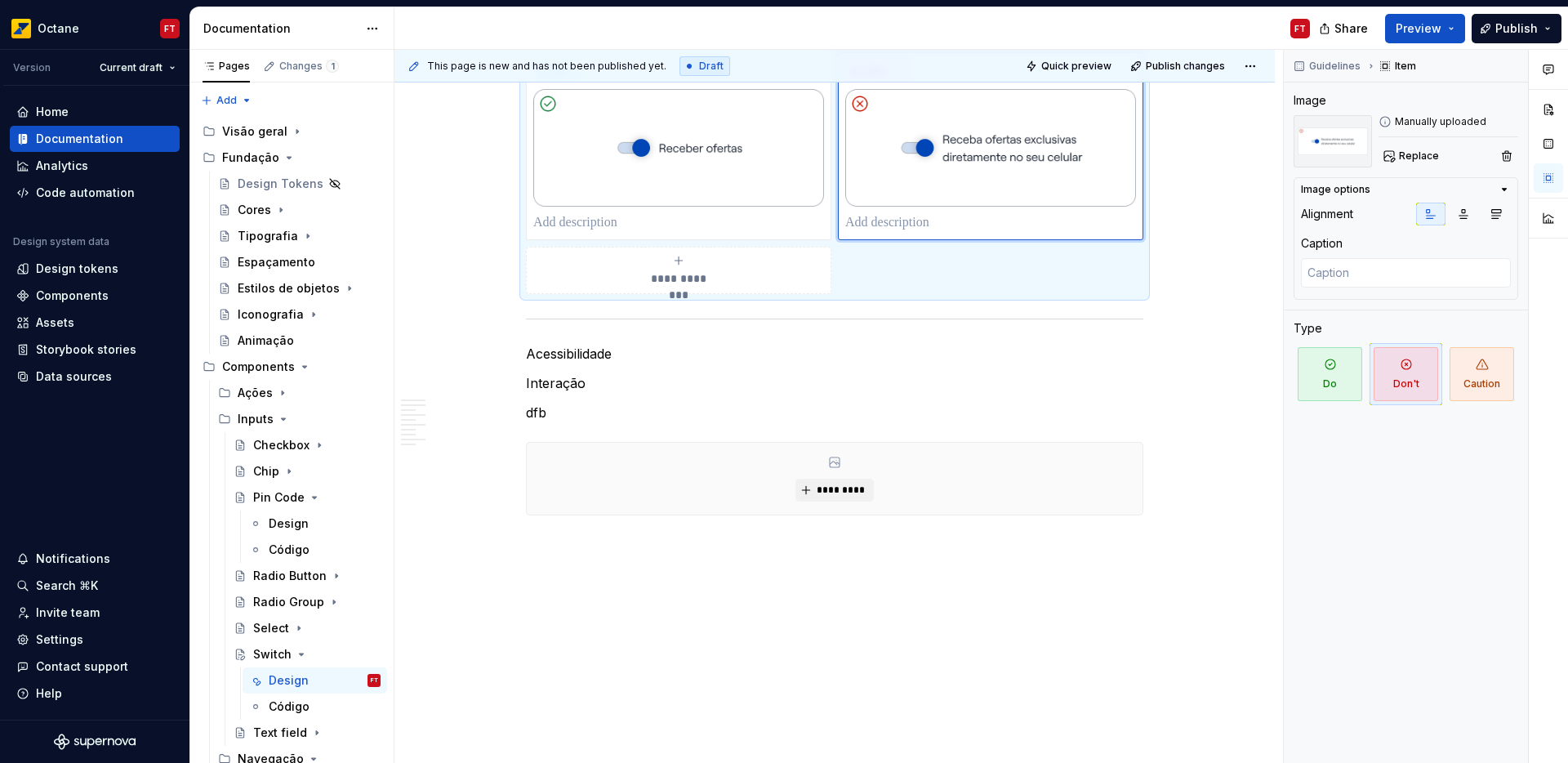
click at [542, 415] on p "dfb" at bounding box center [834, 413] width 618 height 20
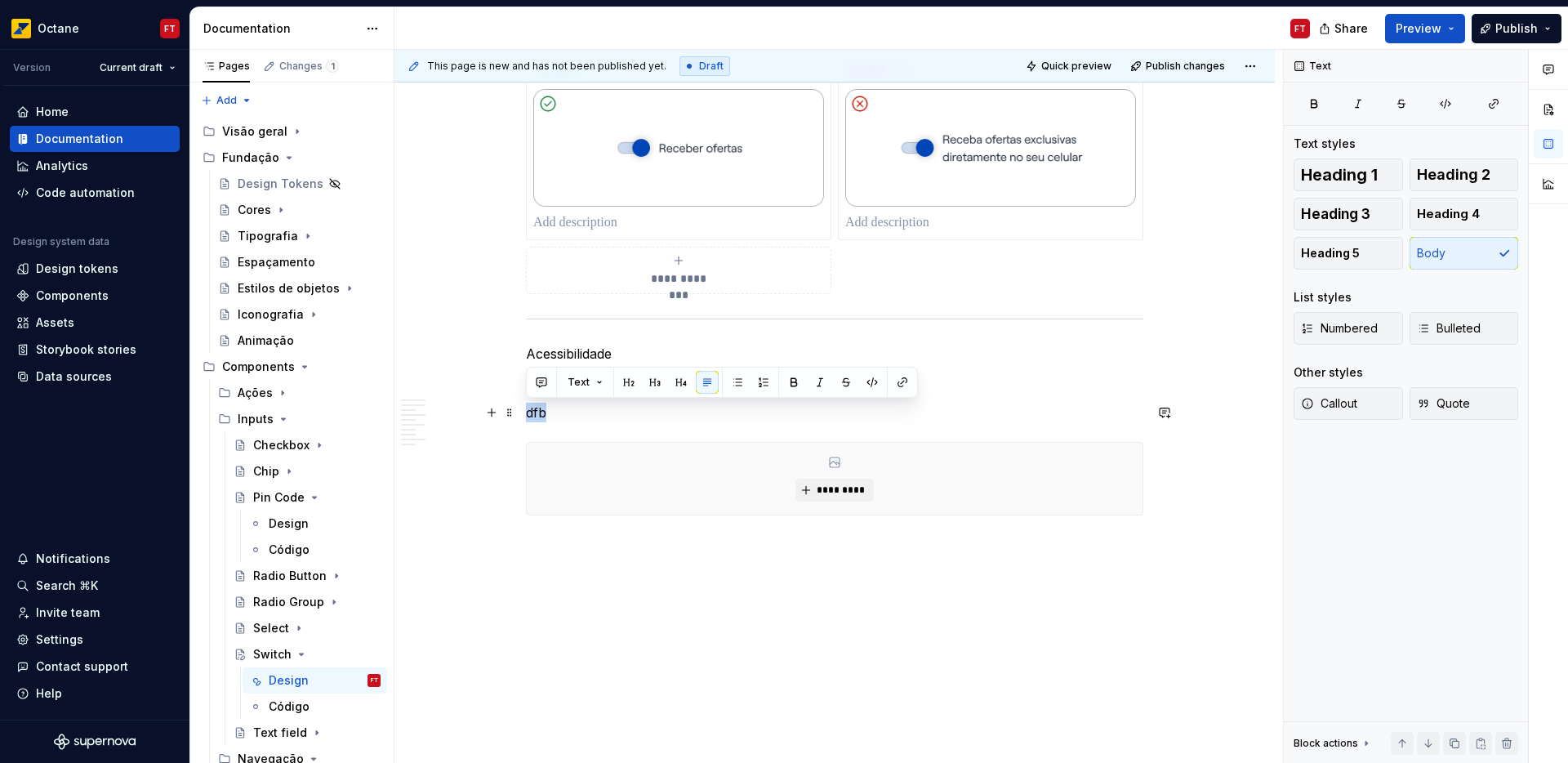
click at [542, 415] on p "dfb" at bounding box center [834, 413] width 618 height 20
click at [806, 410] on p "Os switches podem ser alcançados usando Swipe e acionados com Duplo clique." at bounding box center [834, 413] width 618 height 20
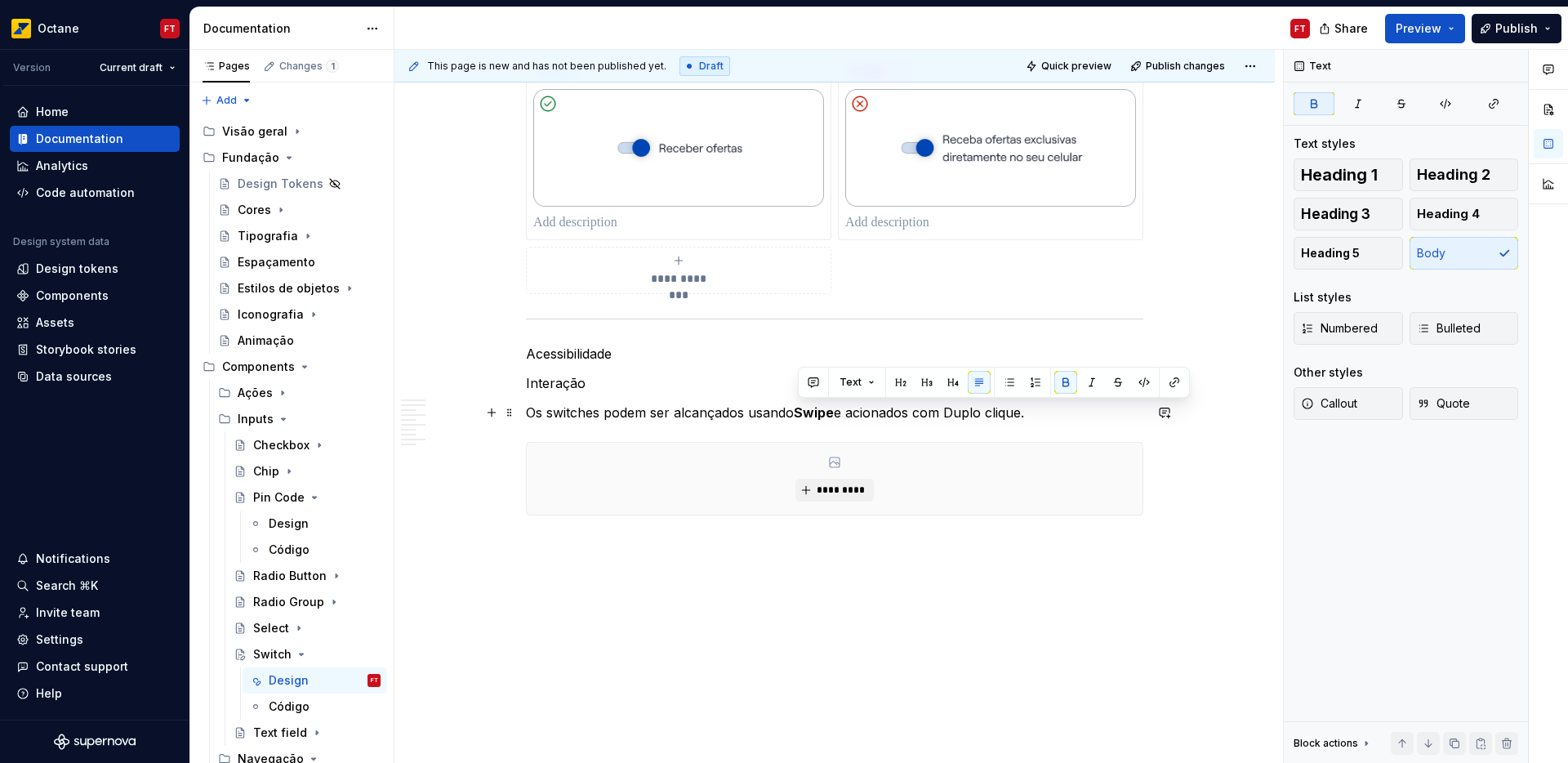
click at [973, 411] on p "Os switches podem ser alcançados usando Swipe e acionados com Duplo clique." at bounding box center [834, 413] width 618 height 20
drag, startPoint x: 973, startPoint y: 411, endPoint x: 997, endPoint y: 417, distance: 24.7
click at [997, 415] on p "Os switches podem ser alcançados usando Swipe e acionados com Duplo clique." at bounding box center [834, 413] width 618 height 20
drag, startPoint x: 668, startPoint y: 487, endPoint x: 683, endPoint y: 493, distance: 16.2
click at [668, 487] on div "*********" at bounding box center [834, 479] width 616 height 72
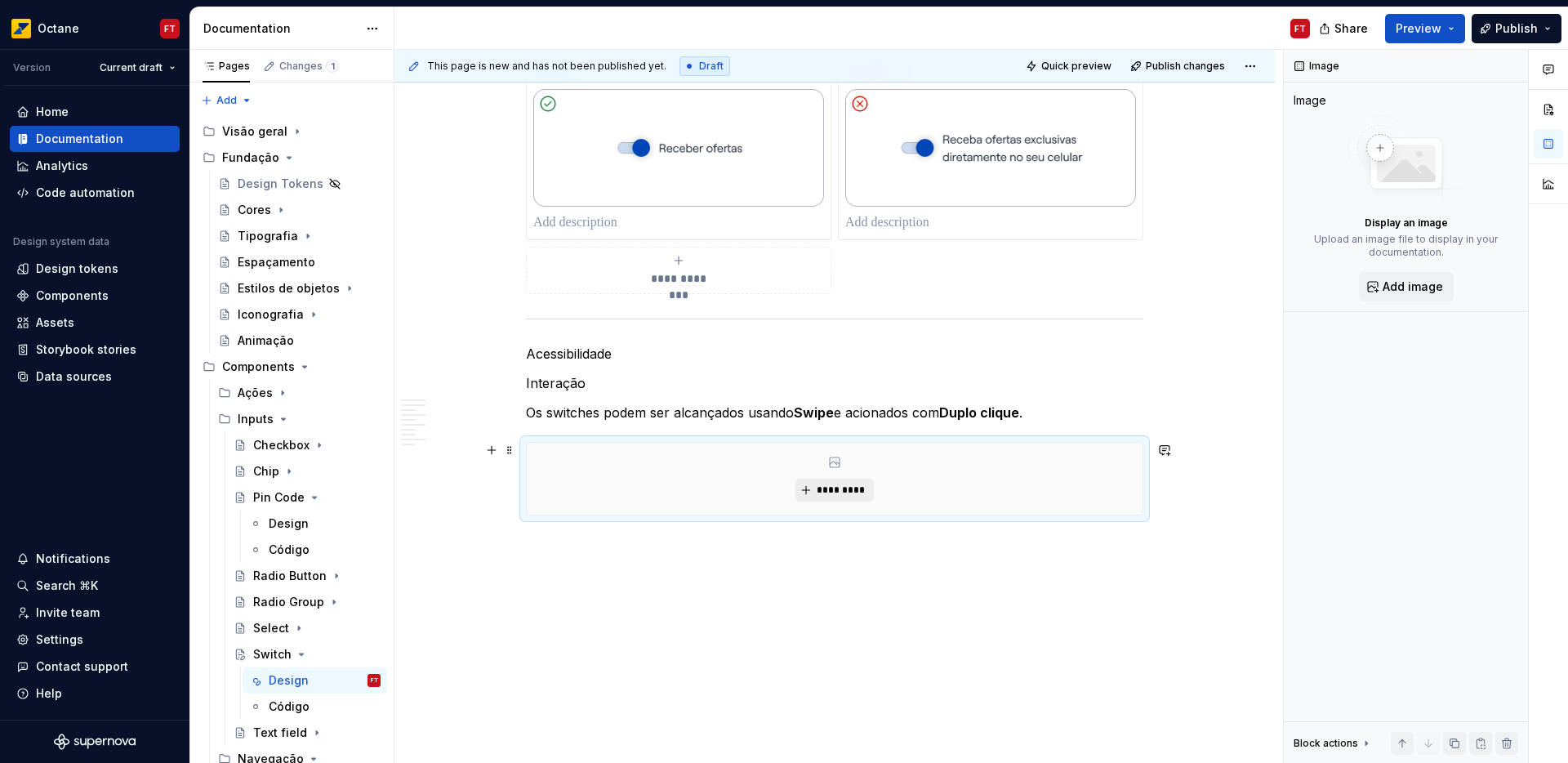
click at [835, 486] on span "*********" at bounding box center [841, 490] width 50 height 13
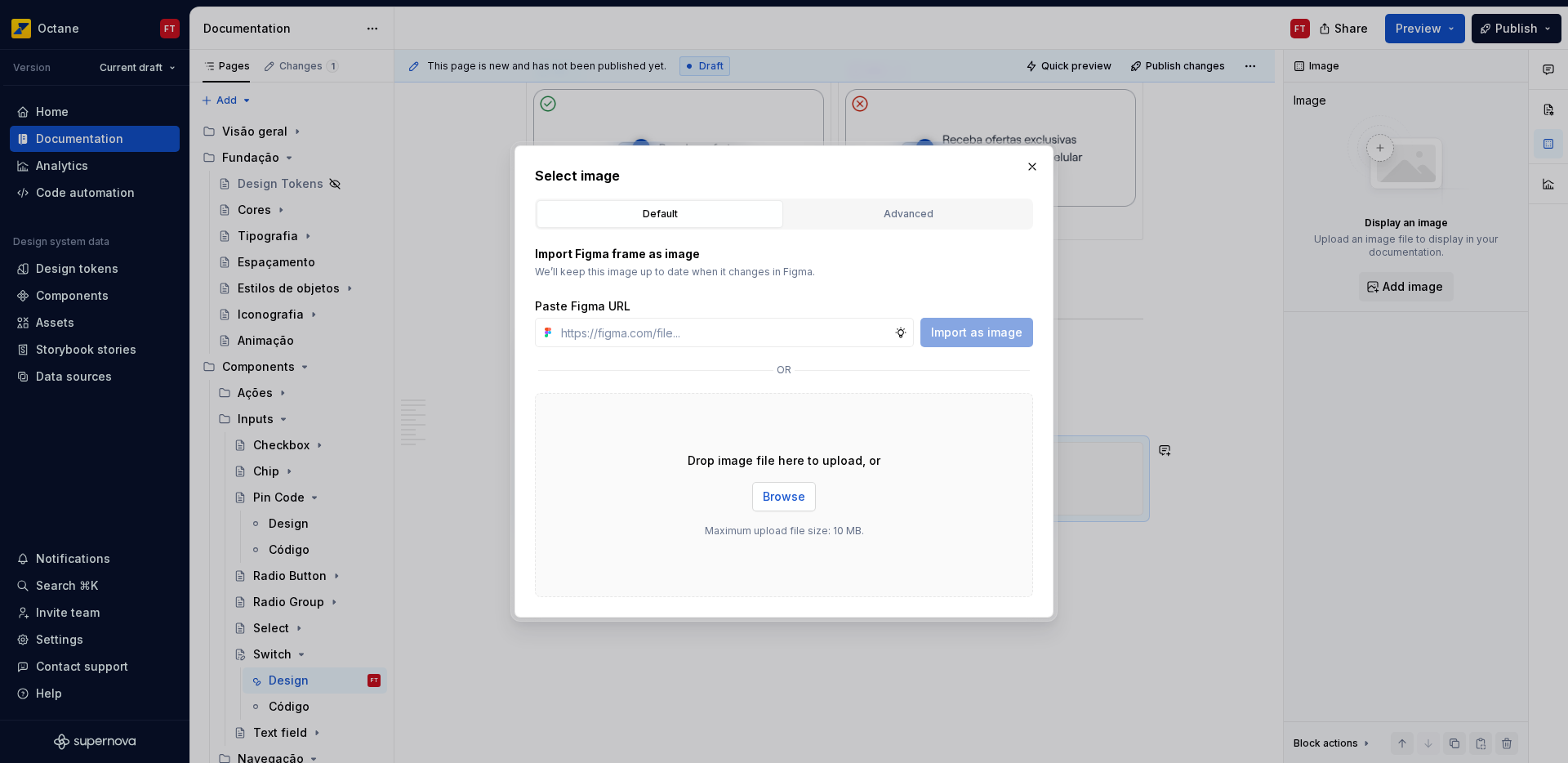
click at [772, 501] on span "Browse" at bounding box center [784, 497] width 43 height 16
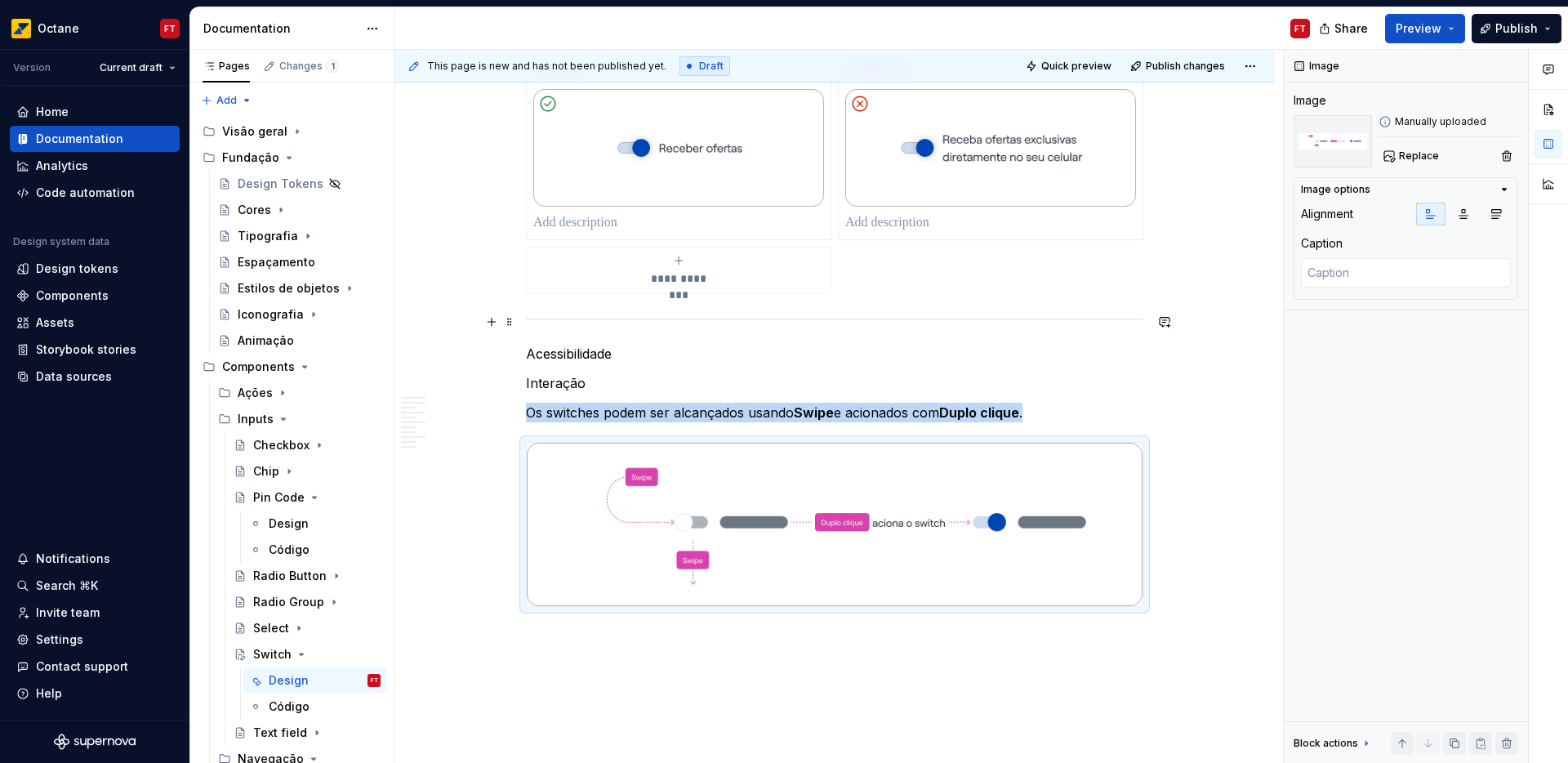
scroll to position [3057, 0]
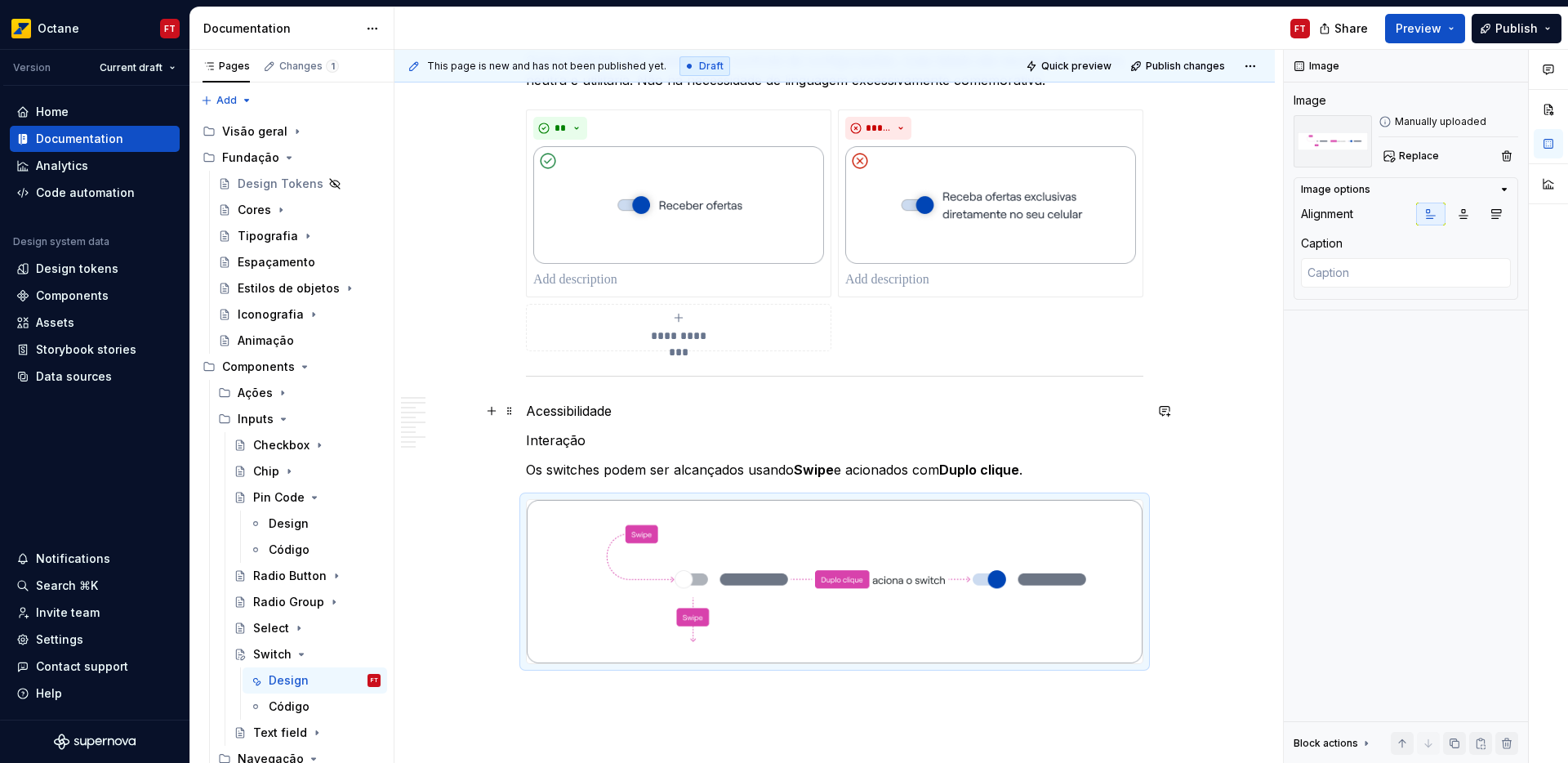
click at [555, 411] on p "Acessibilidade" at bounding box center [834, 411] width 618 height 20
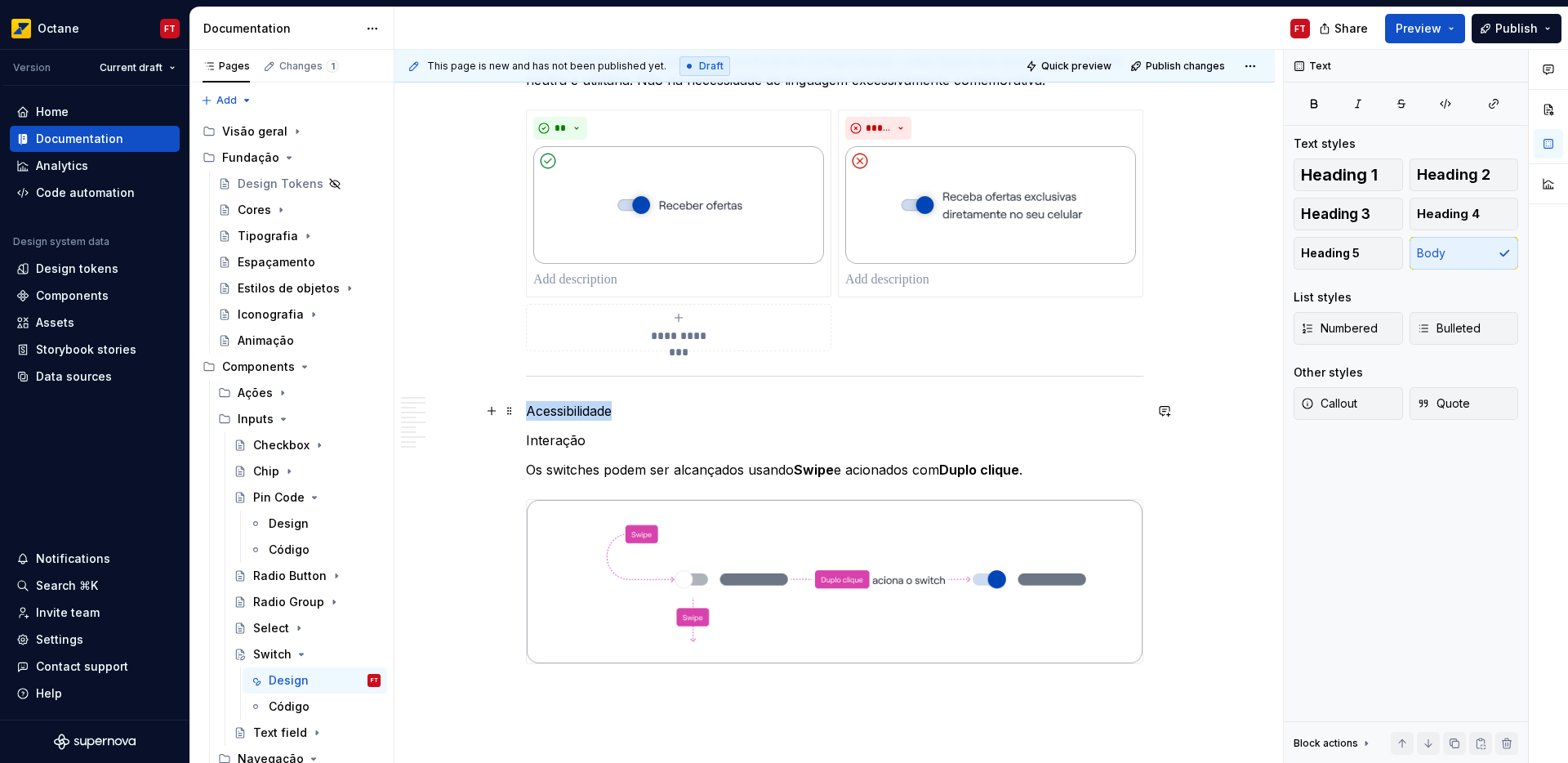
click at [556, 410] on p "Acessibilidade" at bounding box center [834, 411] width 618 height 20
click at [1352, 180] on span "Heading 1" at bounding box center [1339, 175] width 77 height 16
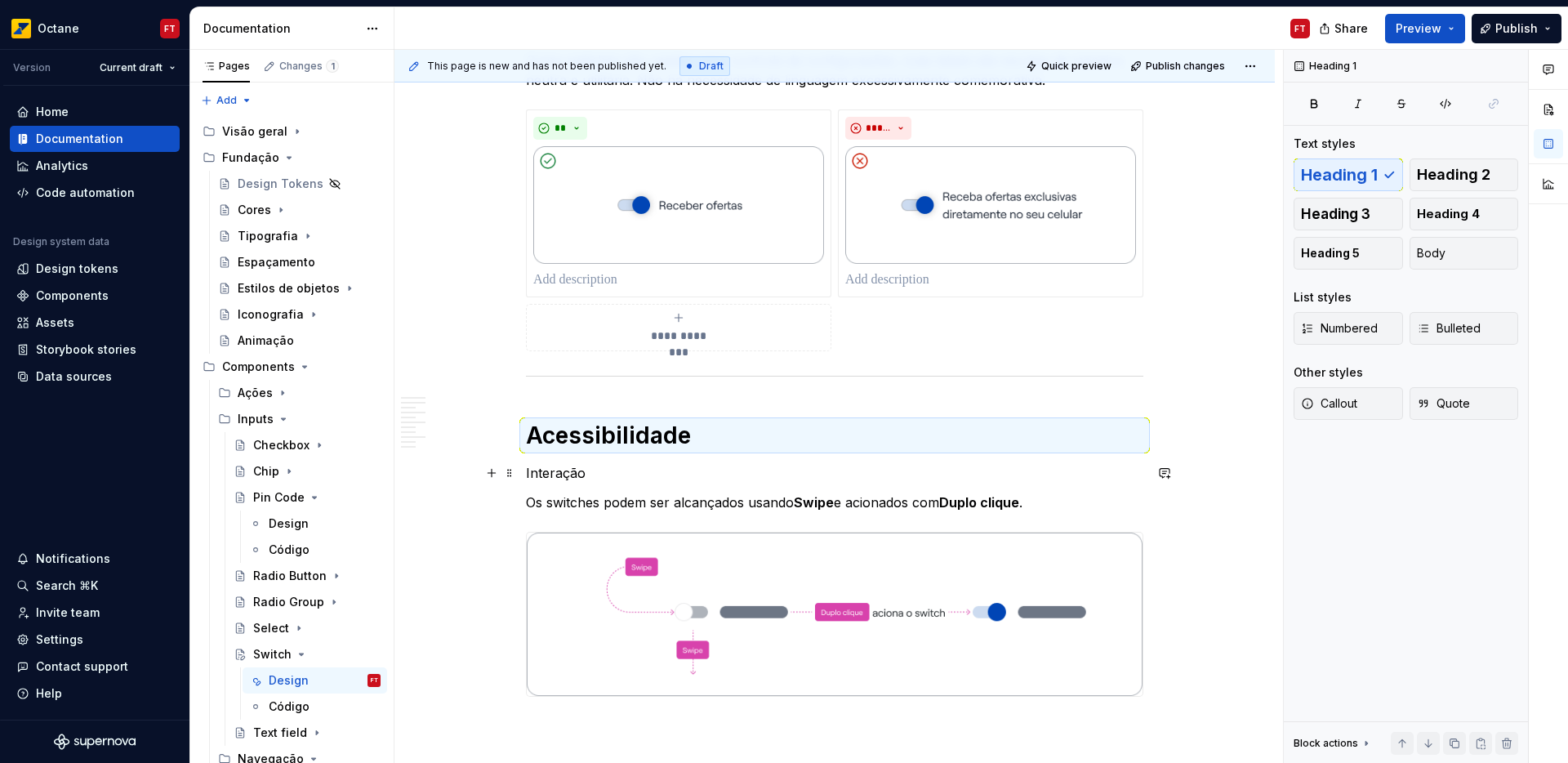
click at [553, 476] on p "Interação" at bounding box center [834, 473] width 618 height 20
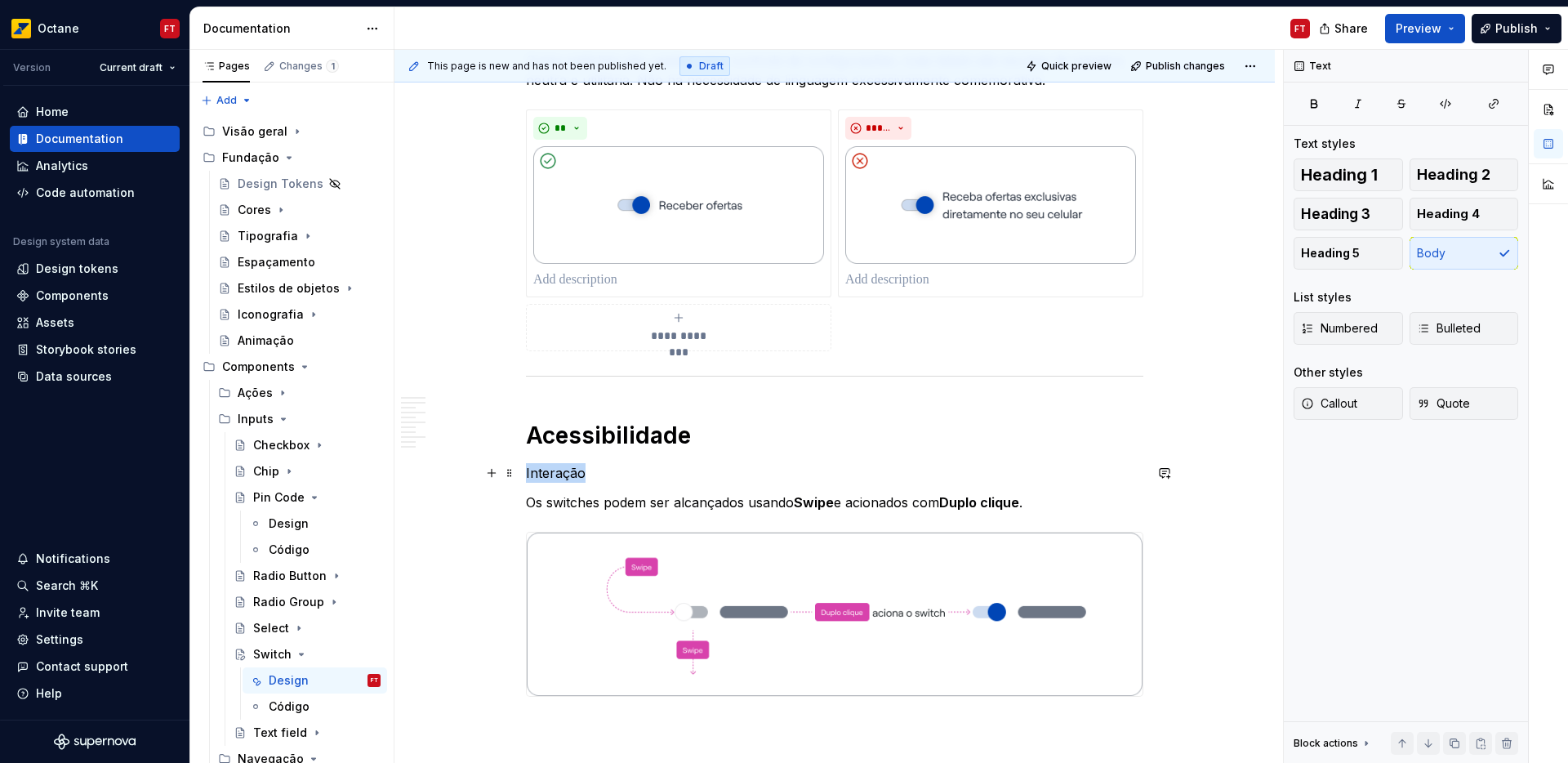
click at [555, 476] on p "Interação" at bounding box center [834, 473] width 618 height 20
click at [1351, 215] on span "Heading 3" at bounding box center [1335, 214] width 69 height 16
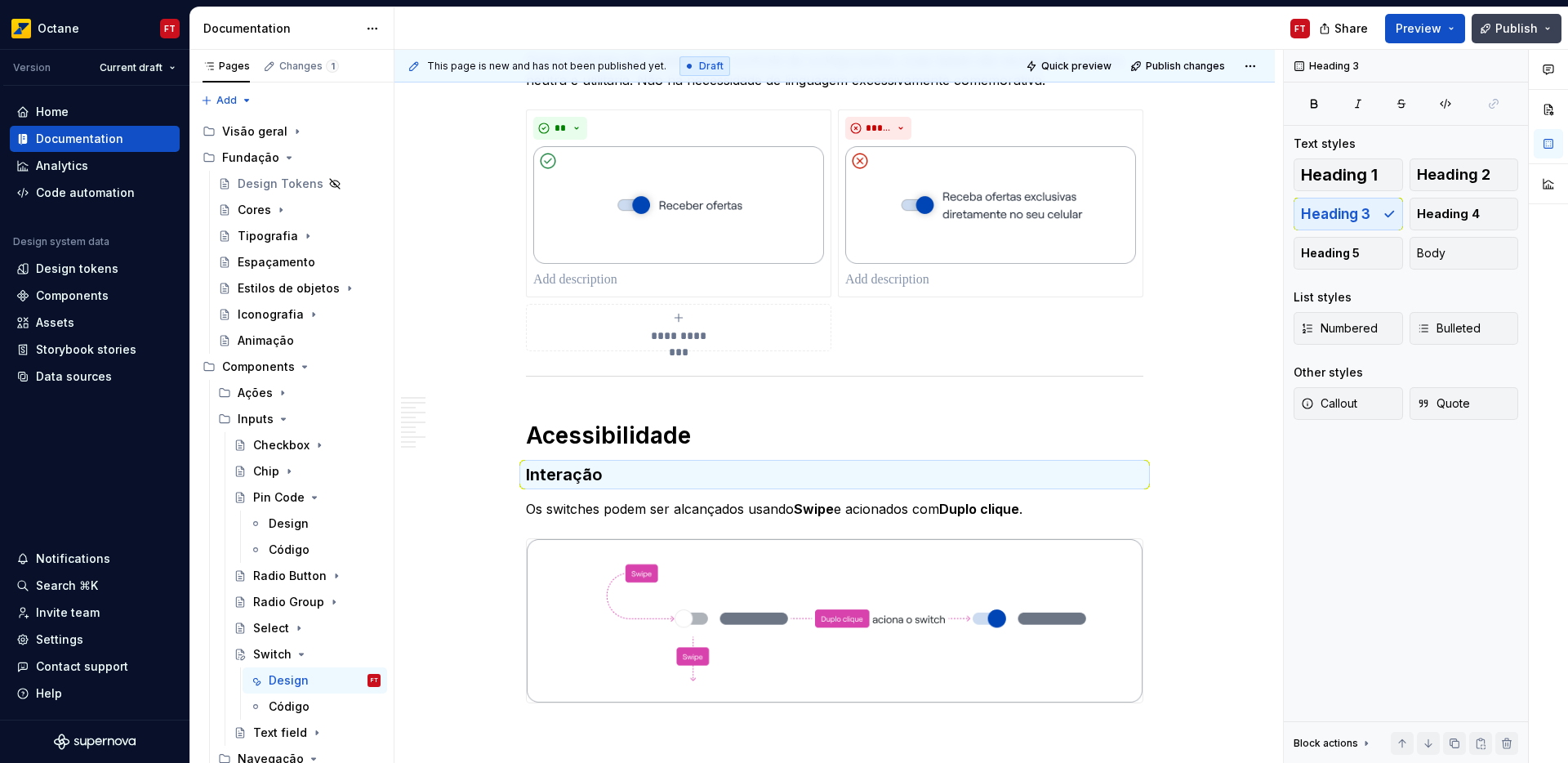
click at [1521, 30] on span "Publish" at bounding box center [1517, 28] width 43 height 16
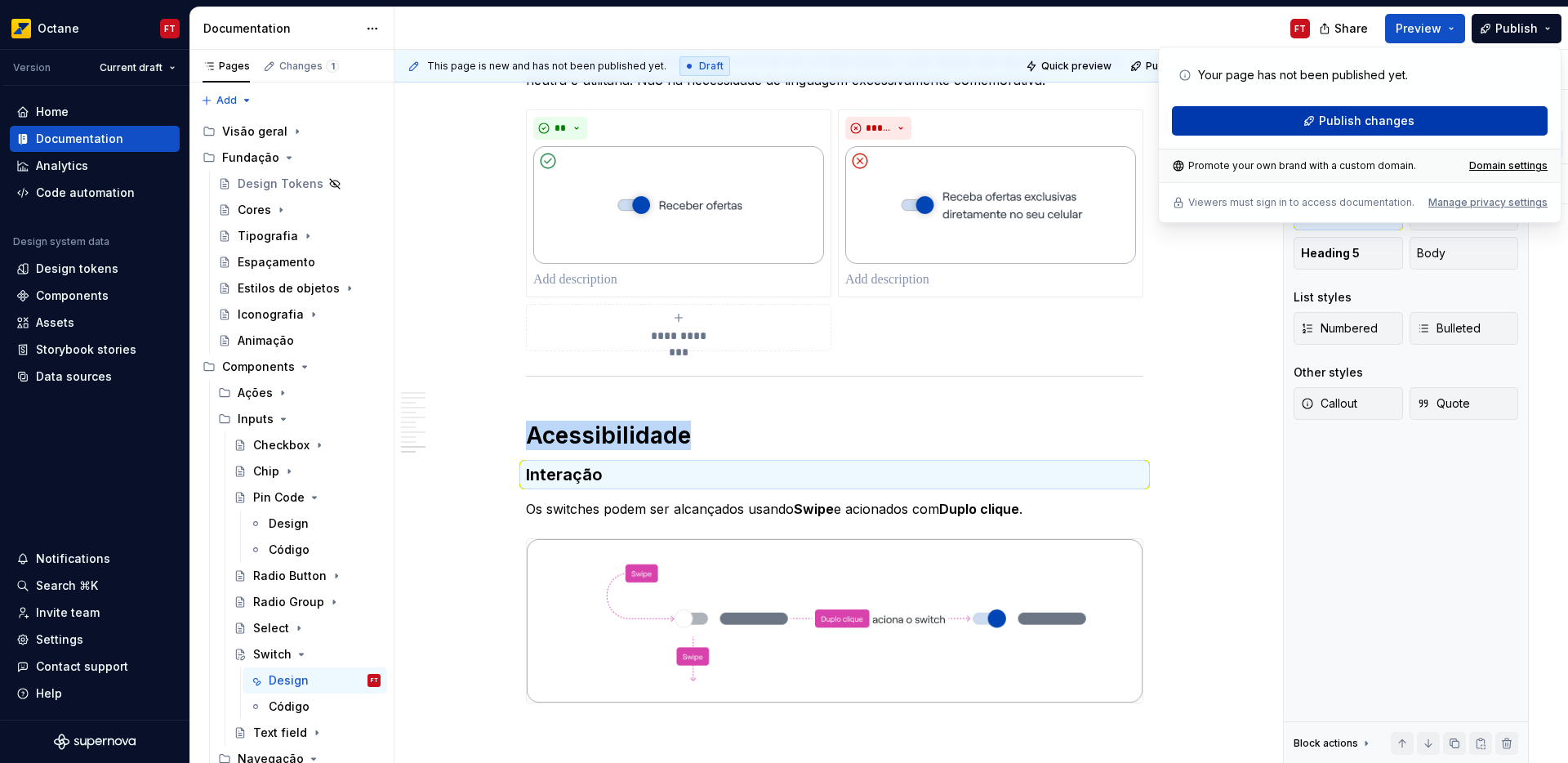
click at [1372, 116] on span "Publish changes" at bounding box center [1367, 121] width 96 height 16
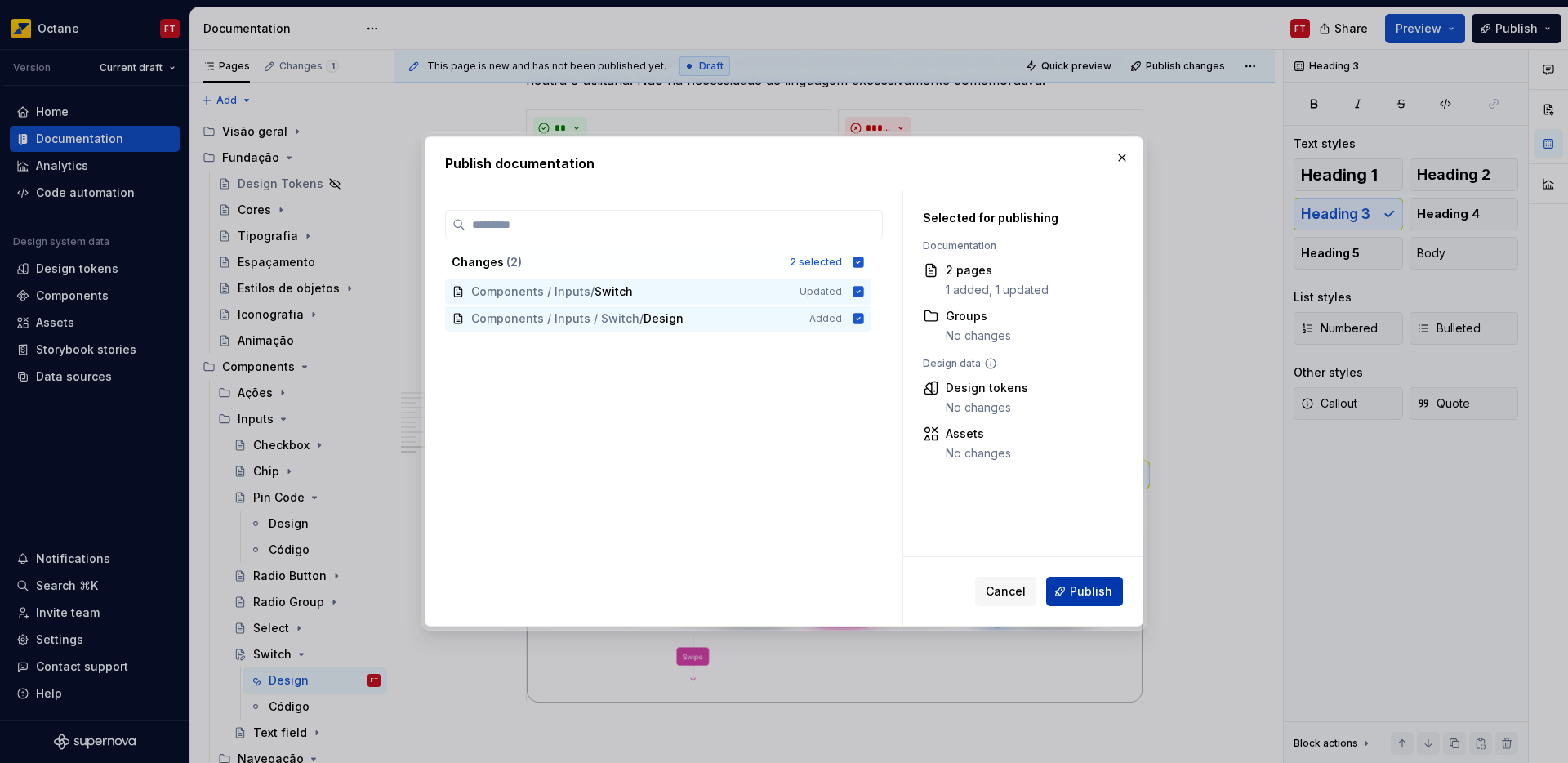
click at [1091, 588] on span "Publish" at bounding box center [1091, 592] width 43 height 16
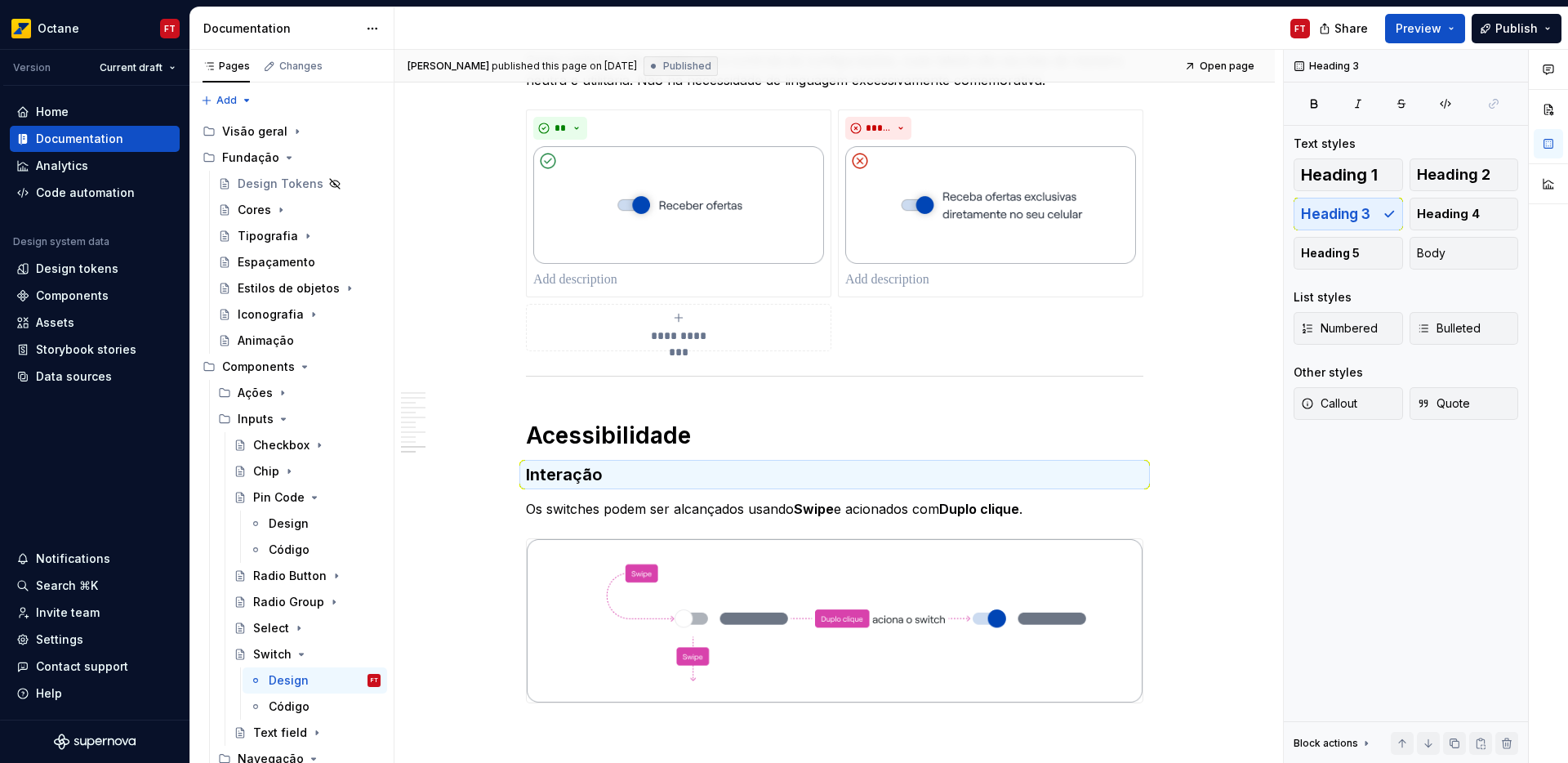
type textarea "*"
